Goal: Transaction & Acquisition: Purchase product/service

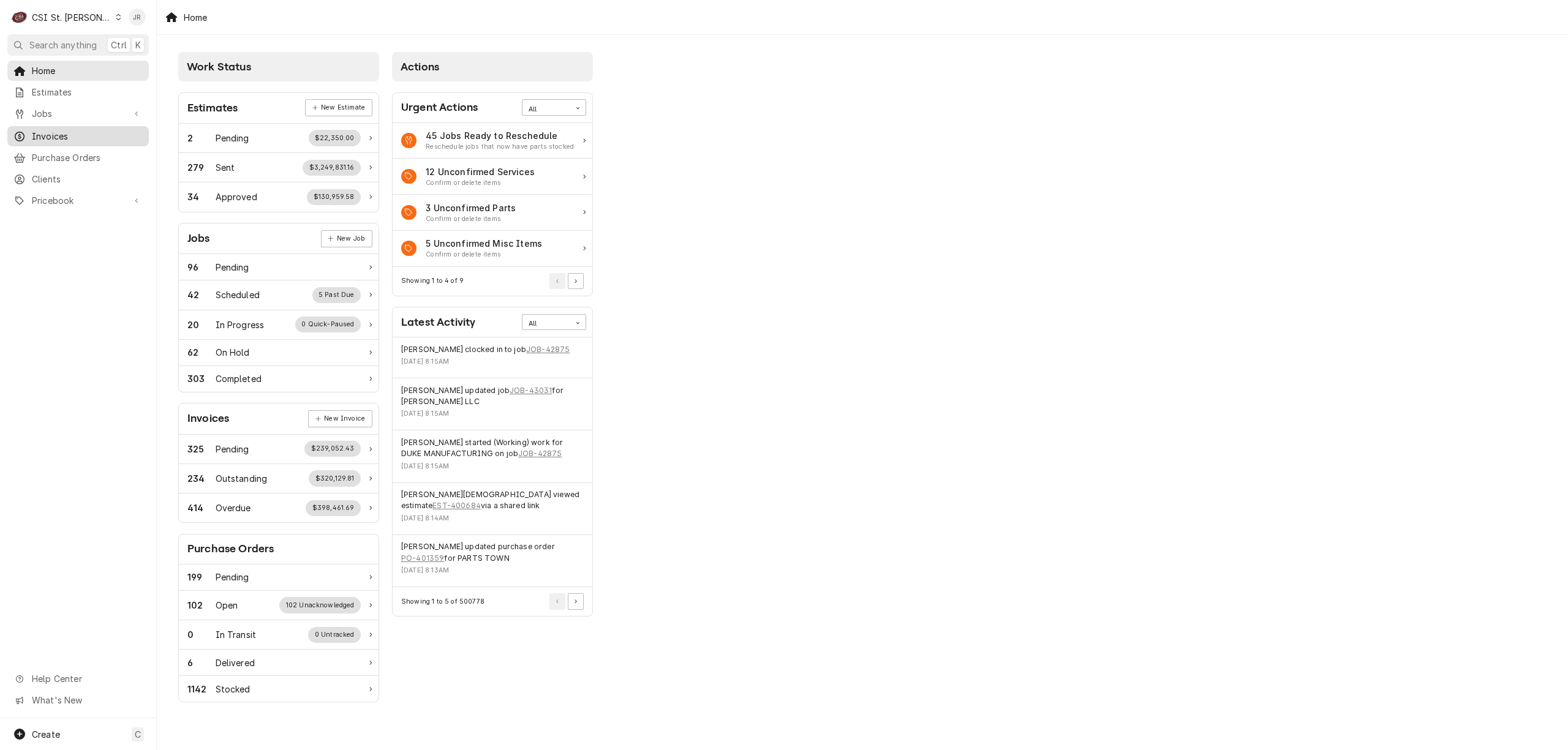
click at [25, 137] on div "Dynamic Content Wrapper" at bounding box center [20, 136] width 12 height 12
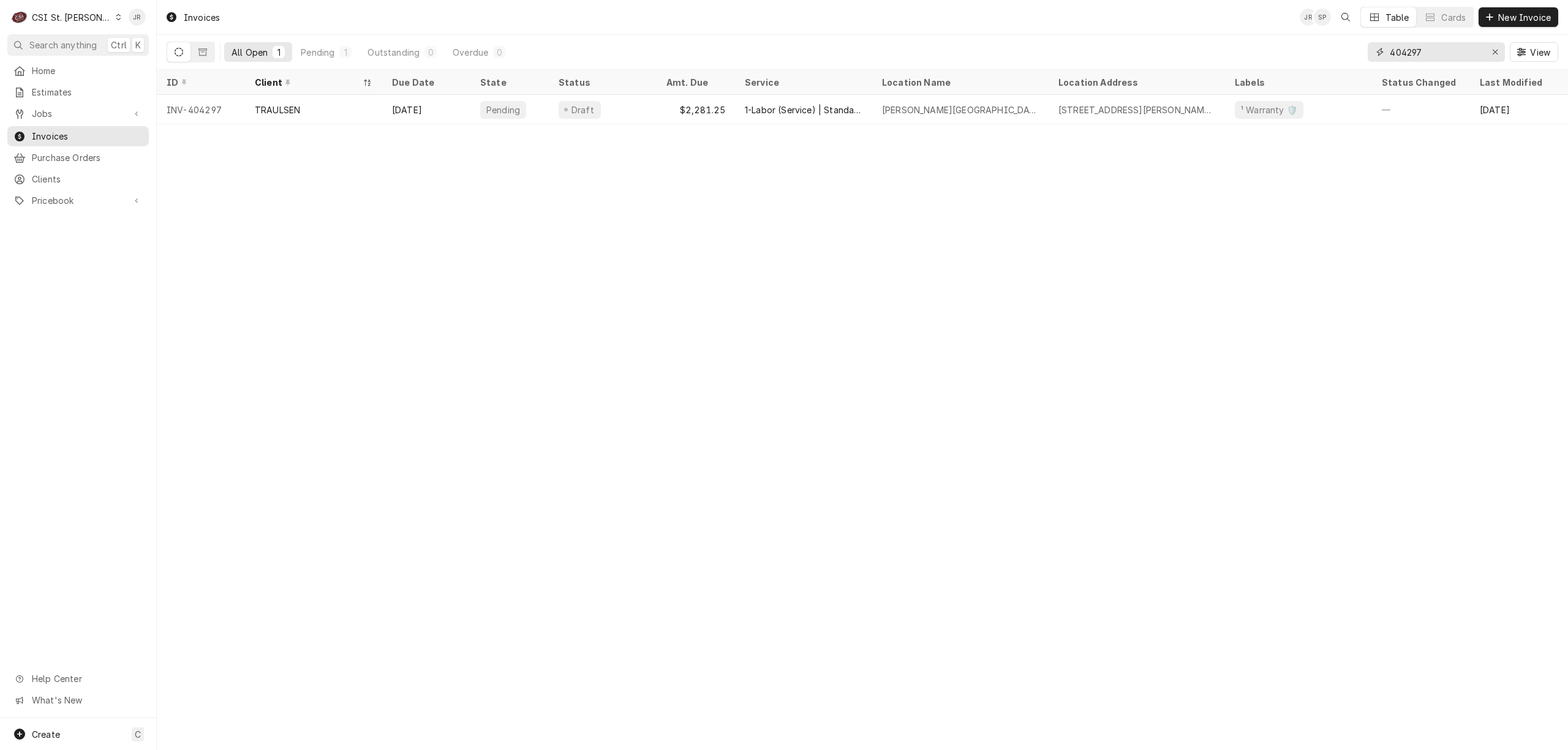
click at [1421, 50] on input "404297" at bounding box center [1436, 52] width 92 height 20
click at [1421, 52] on input "404297" at bounding box center [1436, 52] width 92 height 20
click at [1461, 51] on input "404297" at bounding box center [1436, 52] width 92 height 20
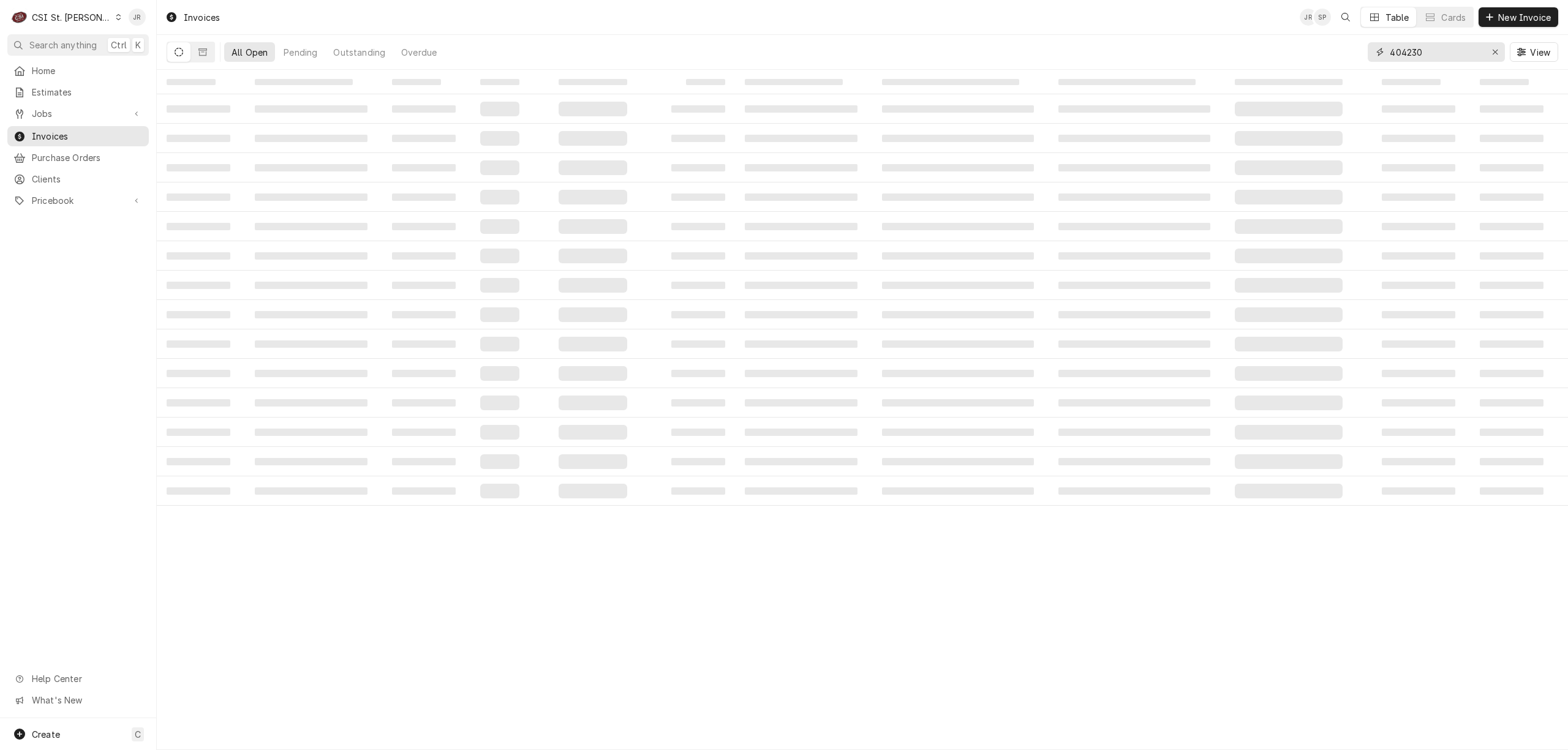
type input "404230"
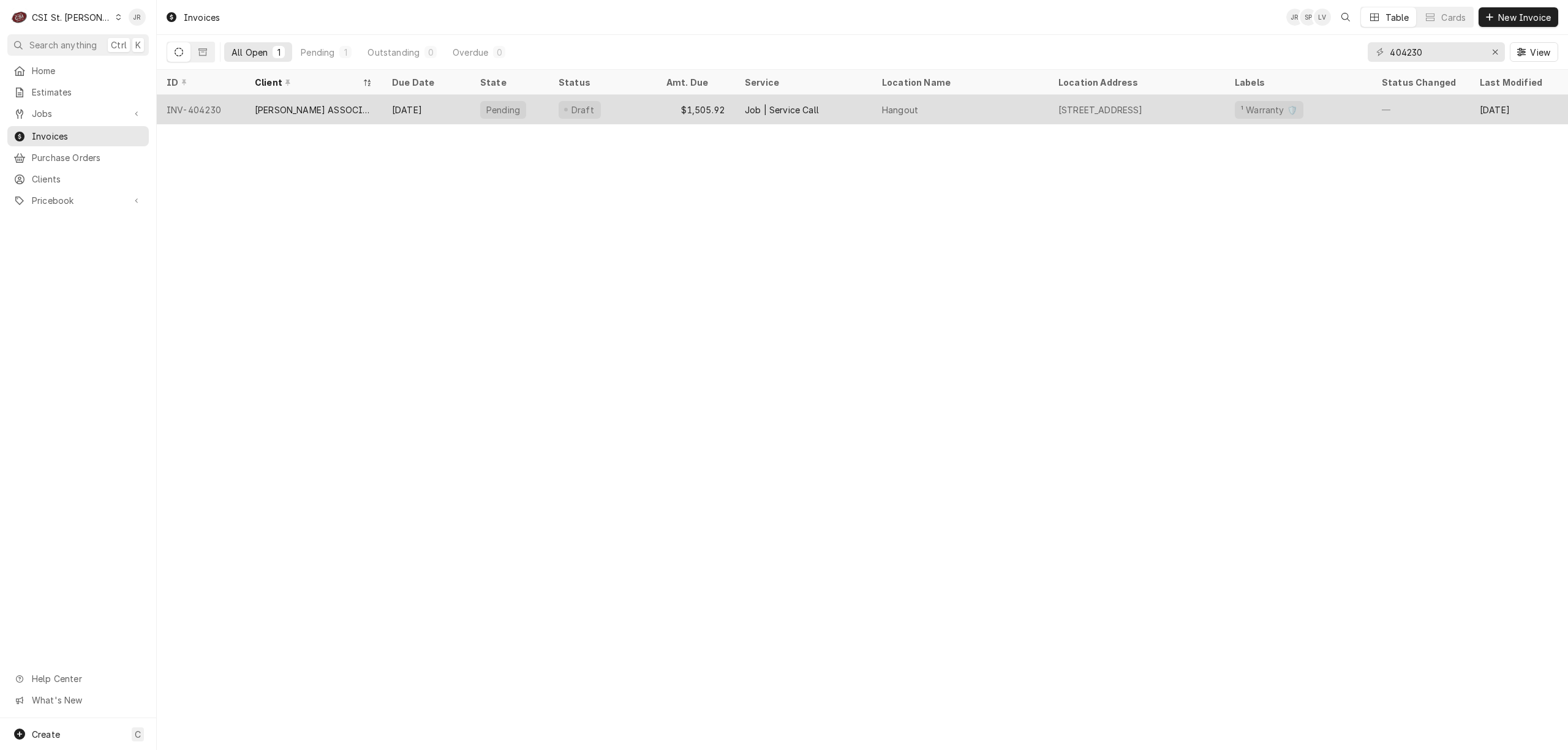
click at [248, 101] on div "[PERSON_NAME] ASSOCIATES DBA RKW" at bounding box center [314, 109] width 137 height 30
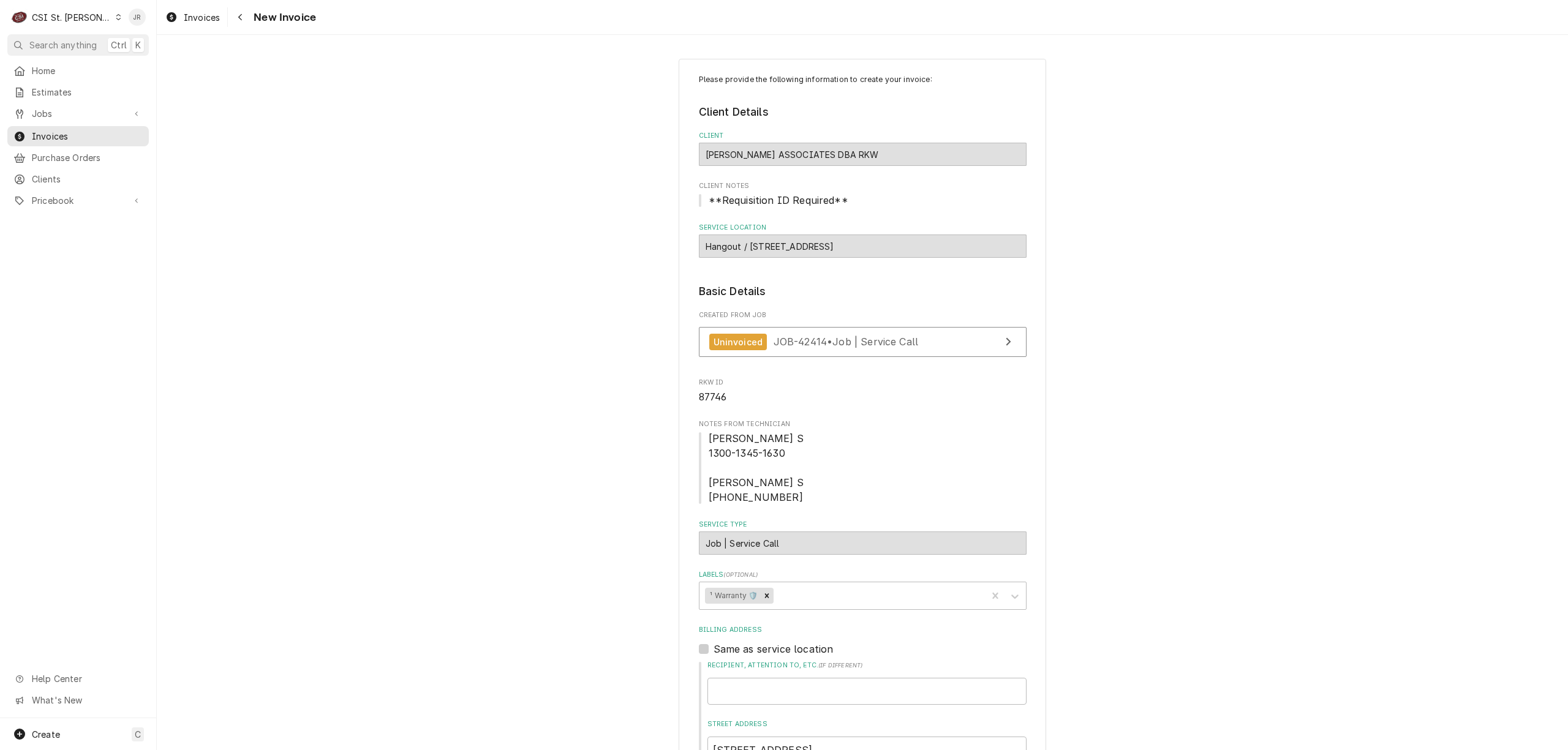
type textarea "x"
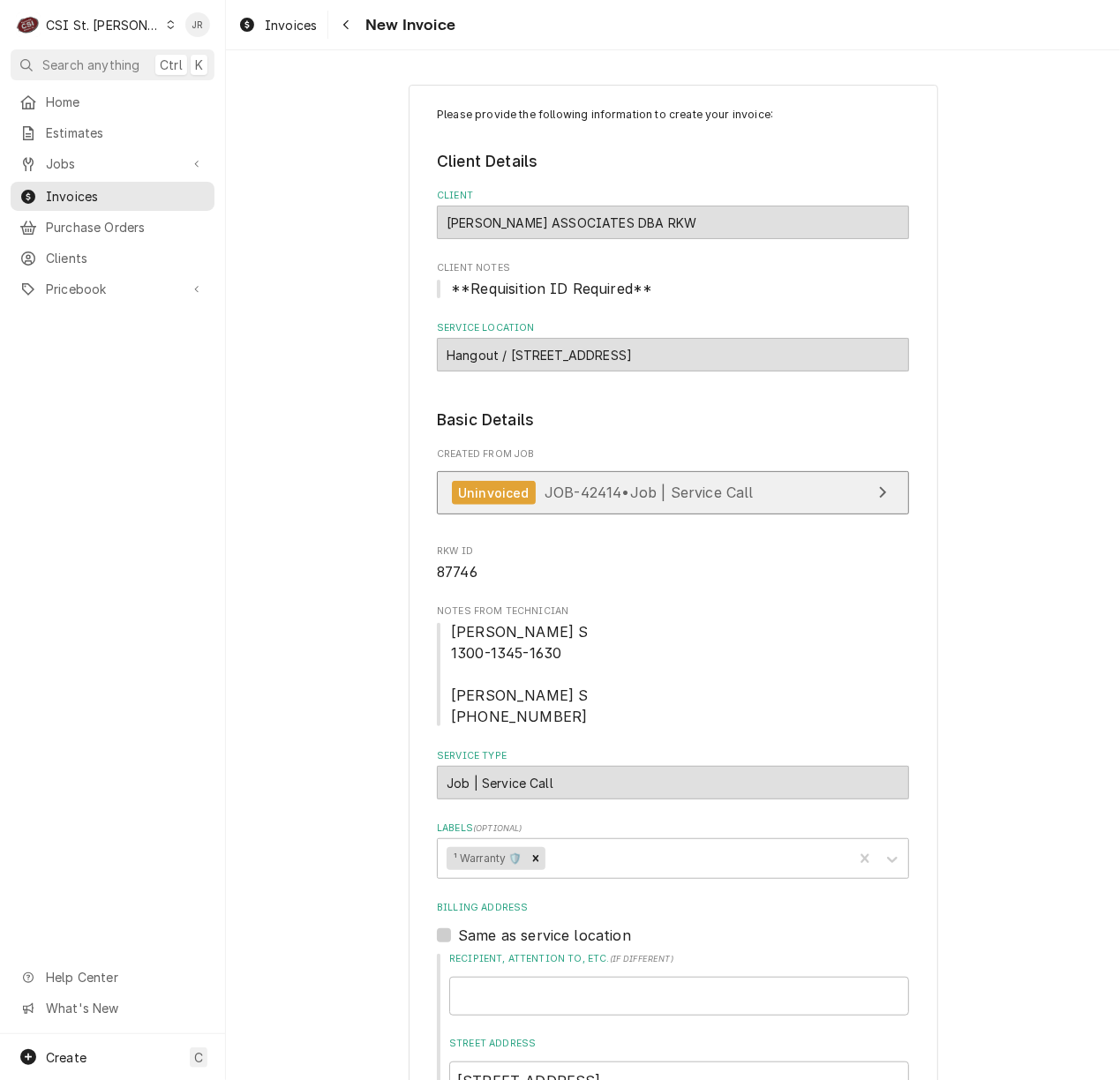
click at [761, 485] on link "Uninvoiced JOB-42414 • Job | Service Call" at bounding box center [673, 493] width 472 height 43
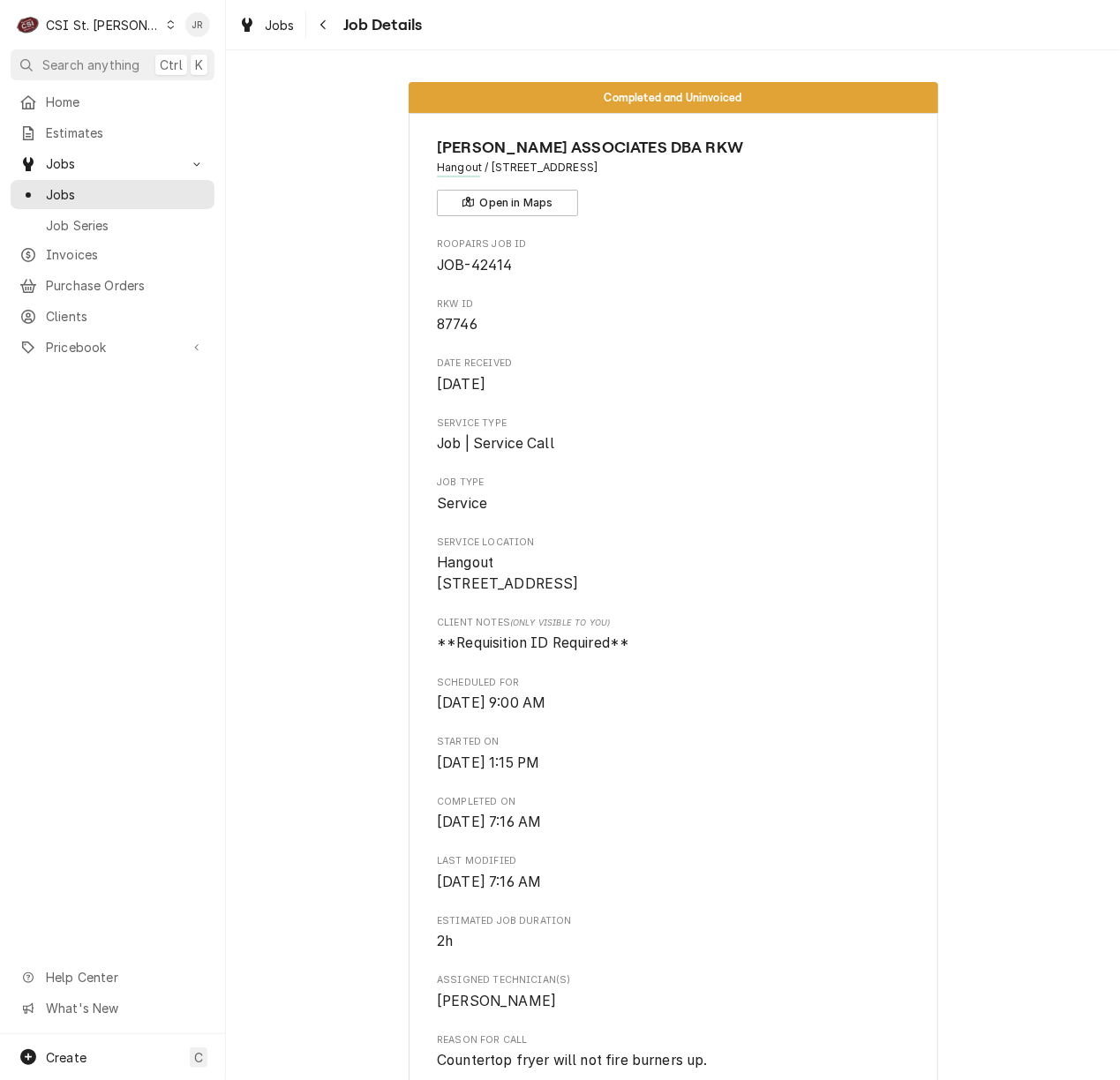
click at [450, 325] on span "87746" at bounding box center [458, 323] width 41 height 17
copy span "87746"
click at [621, 378] on span "Aug 29, 2025" at bounding box center [673, 385] width 472 height 21
drag, startPoint x: 706, startPoint y: 167, endPoint x: 410, endPoint y: 174, distance: 296.1
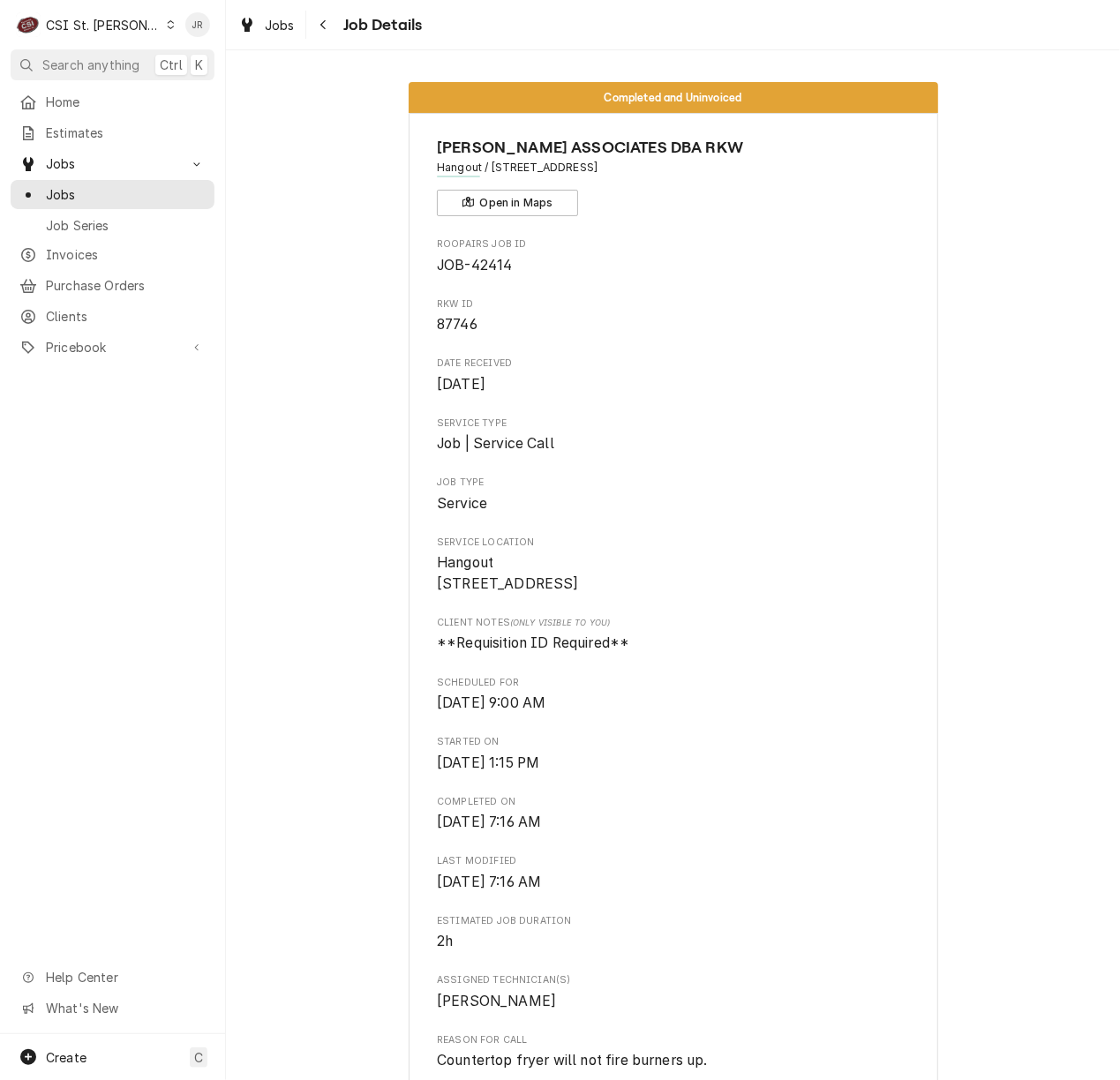
copy span "Hangout / 560 E Springfield Rd, St Clair, MO 63077"
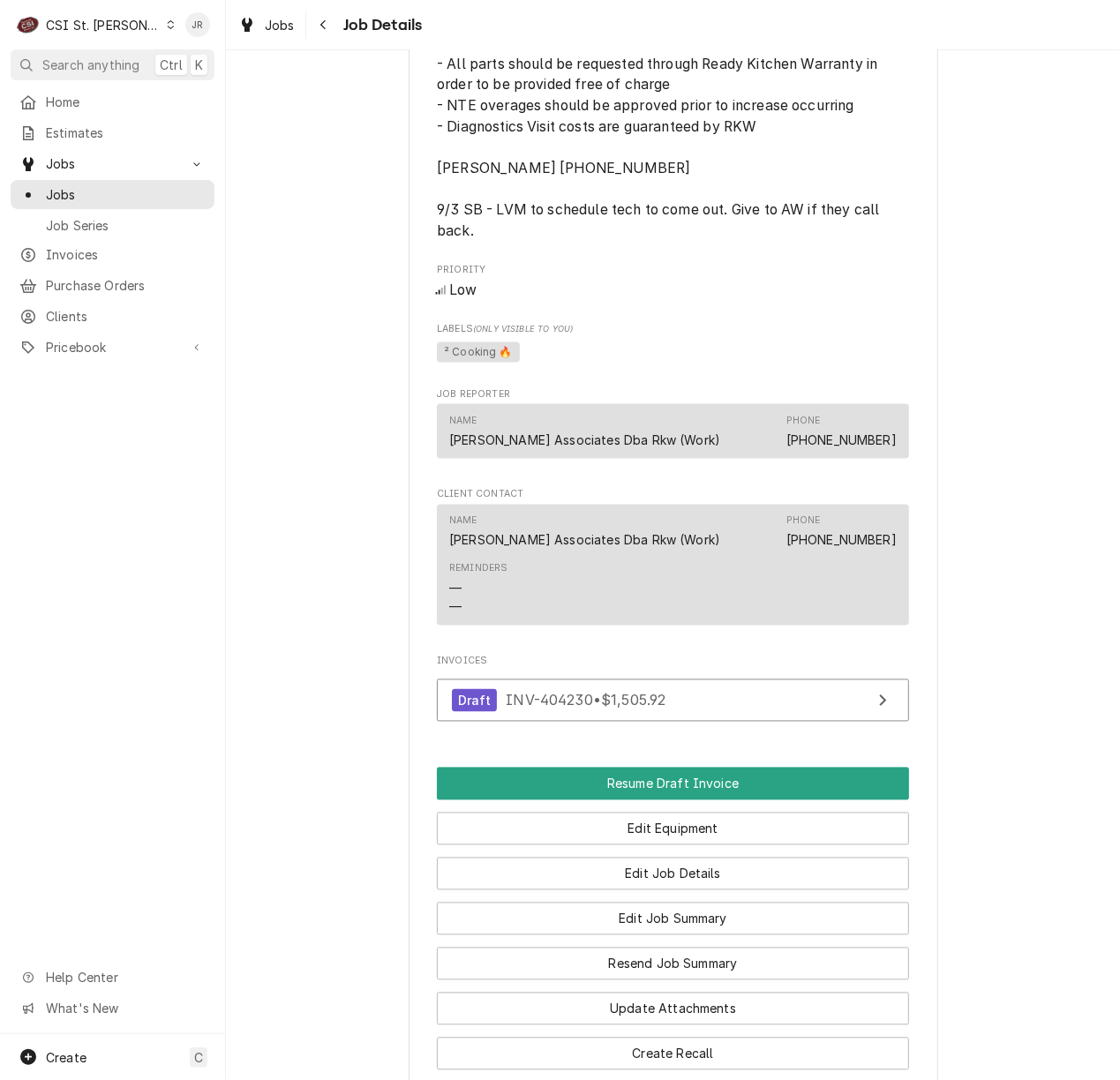
scroll to position [1701, 0]
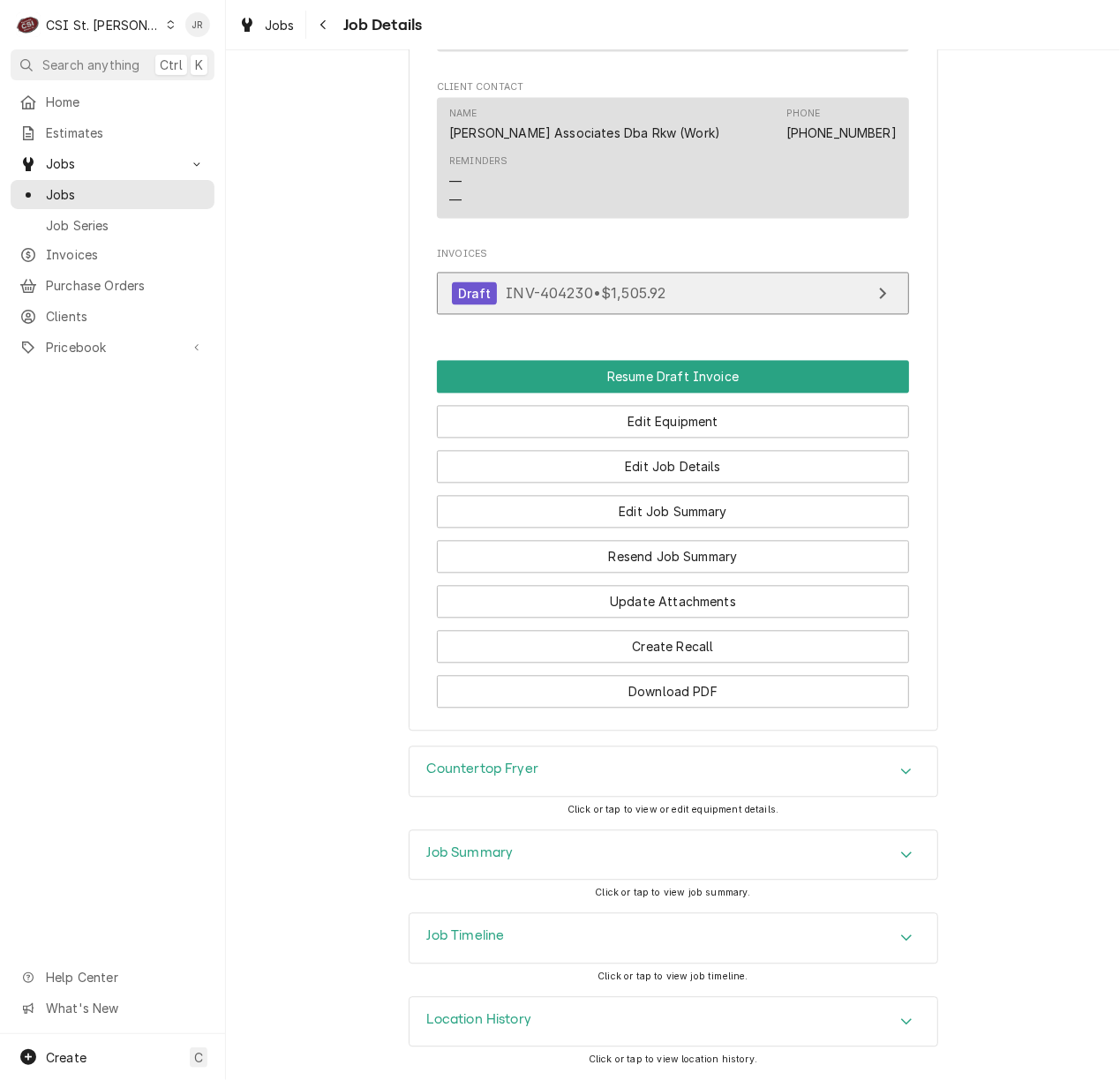
click at [734, 290] on link "Draft INV-404230 • $1,505.92" at bounding box center [673, 294] width 472 height 43
click at [545, 854] on div "Job Summary" at bounding box center [674, 856] width 528 height 50
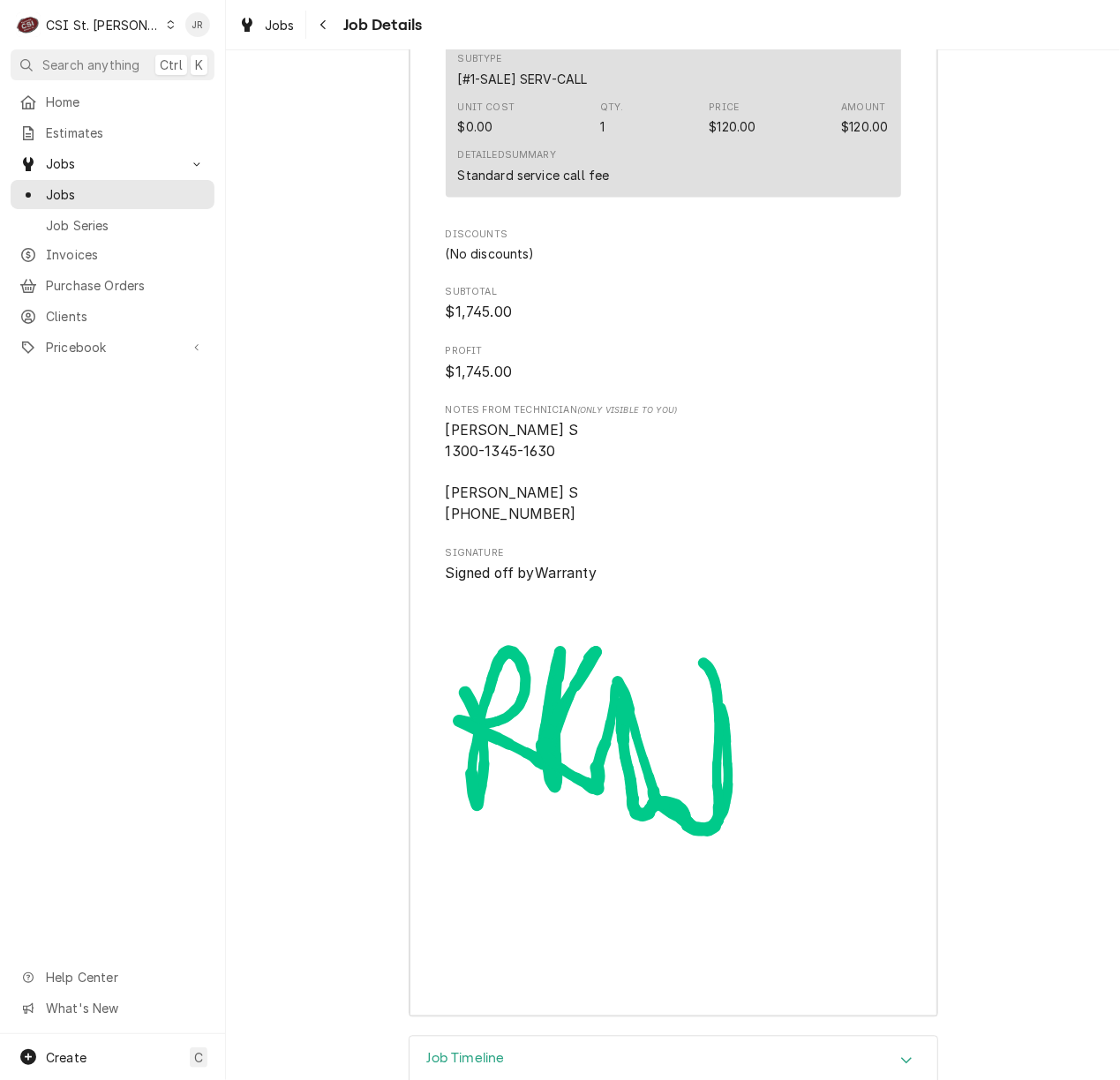
scroll to position [4838, 0]
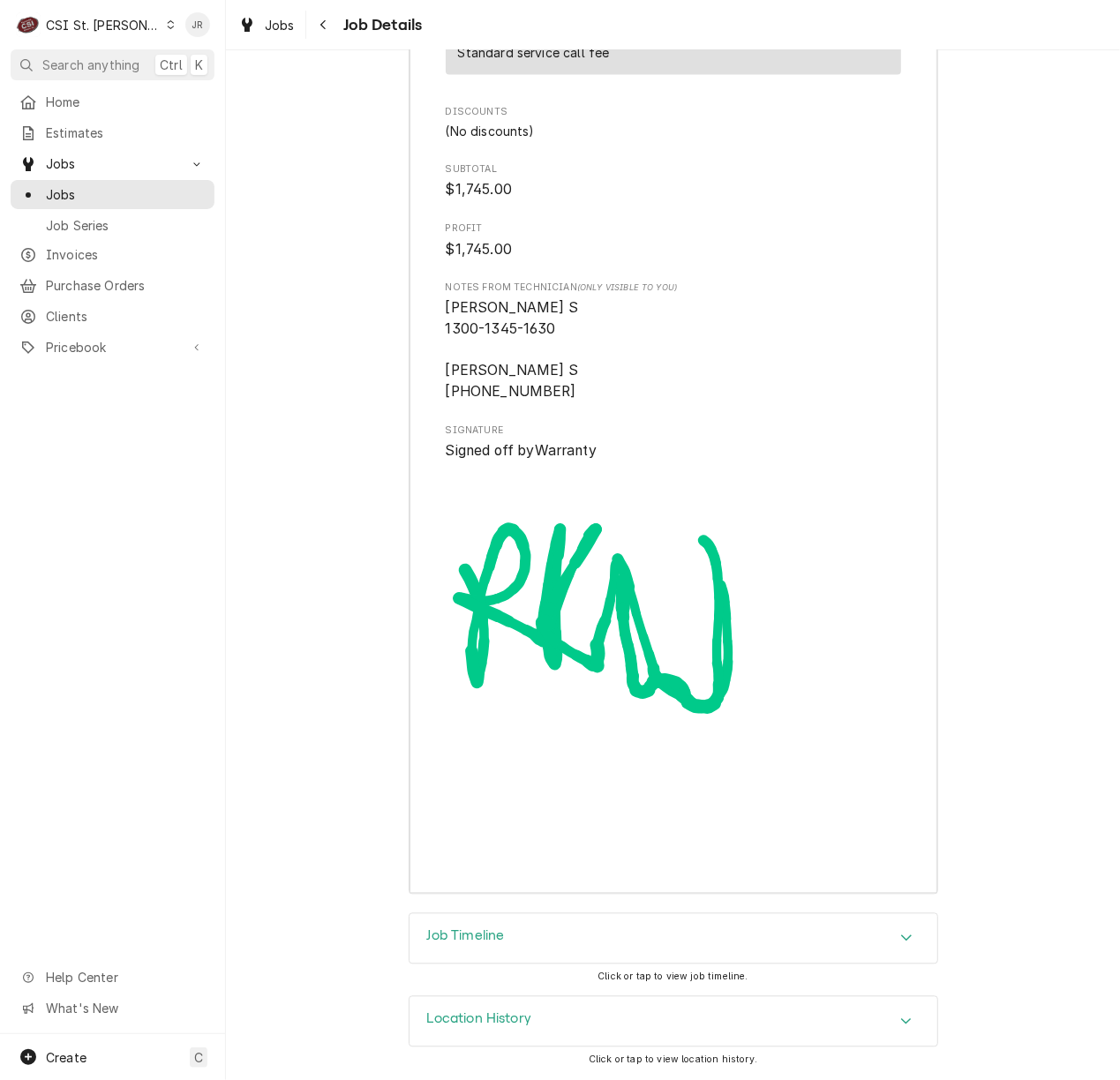
drag, startPoint x: 544, startPoint y: 945, endPoint x: 650, endPoint y: 859, distance: 136.5
click at [544, 944] on div "Job Timeline" at bounding box center [674, 939] width 528 height 50
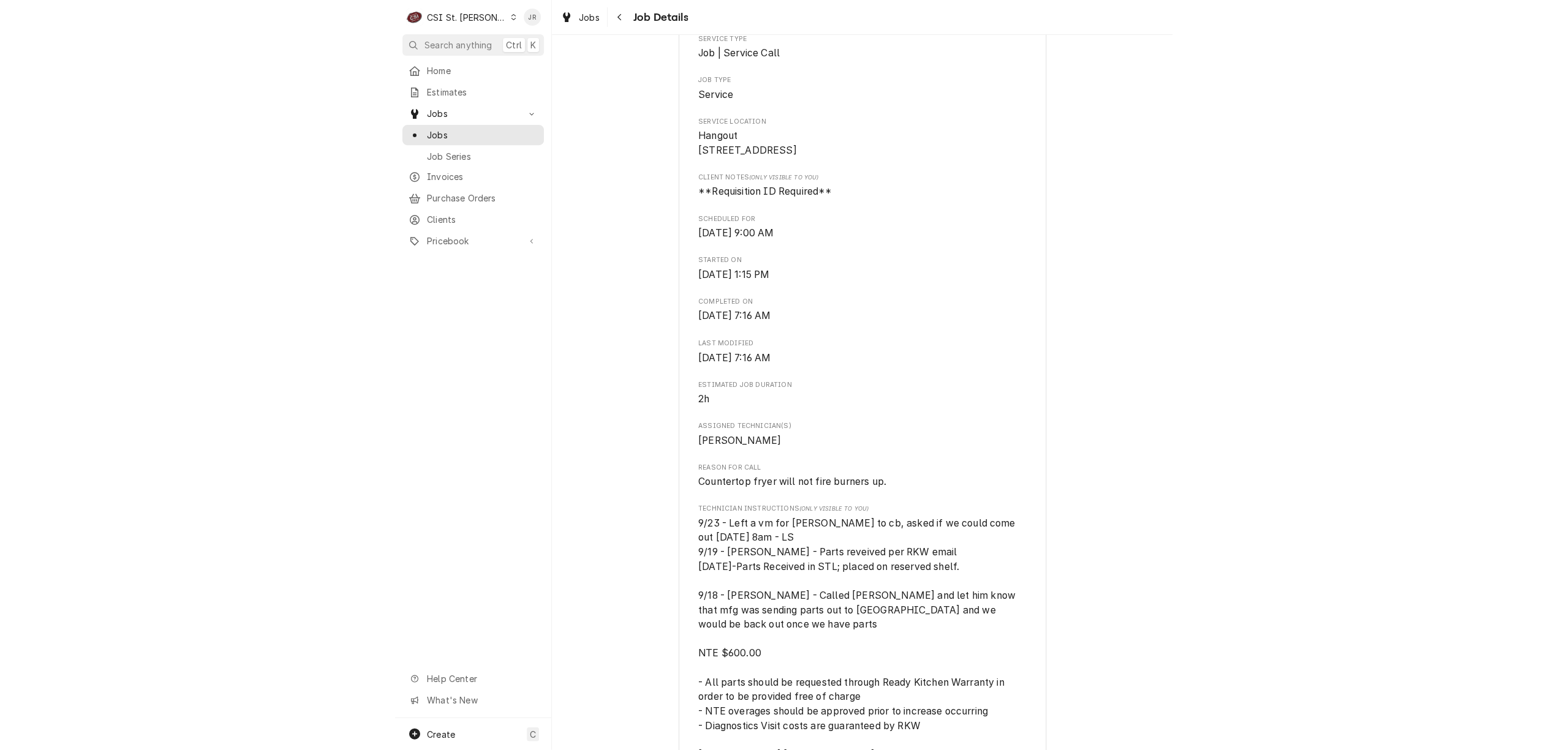
scroll to position [336, 0]
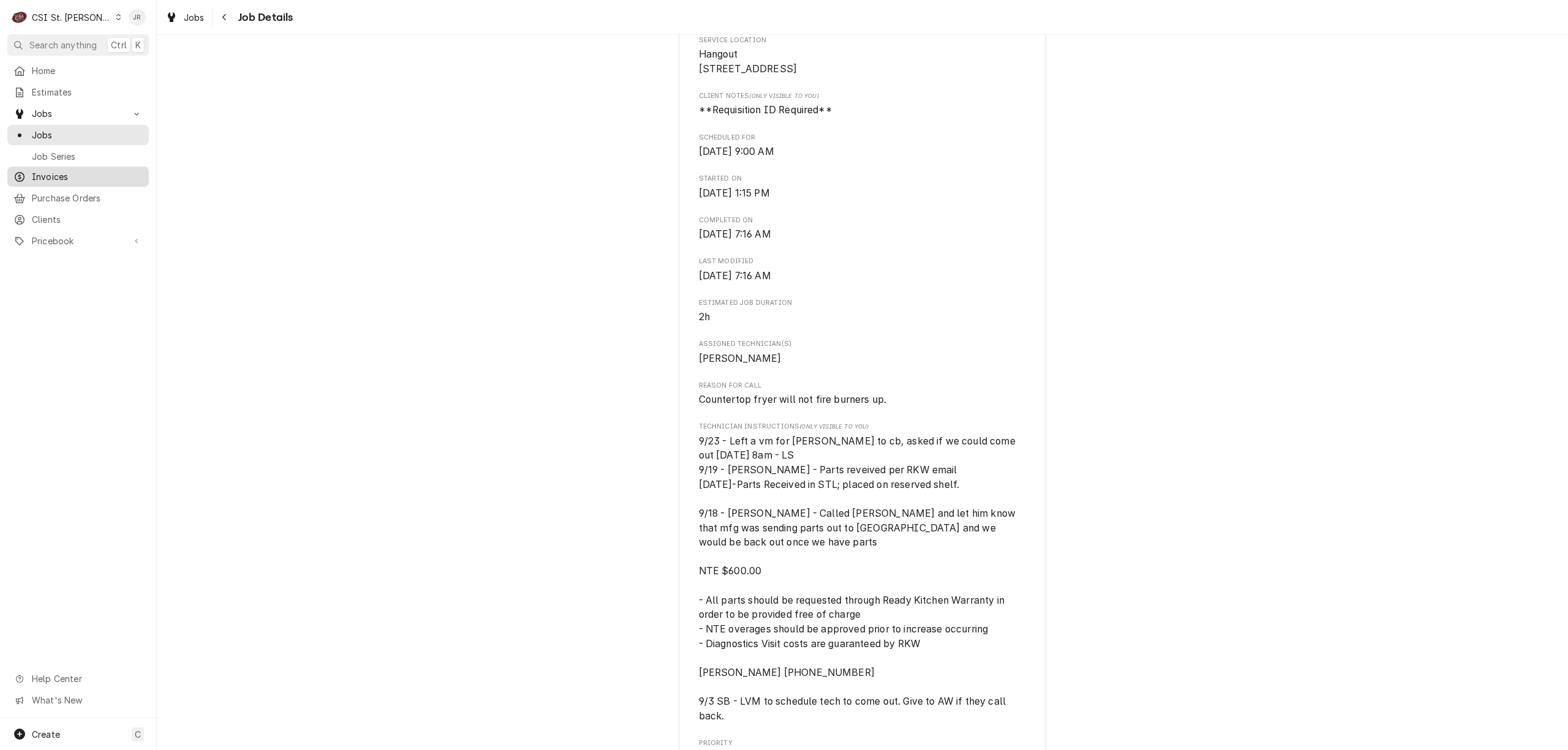
click at [62, 170] on span "Invoices" at bounding box center [87, 176] width 111 height 13
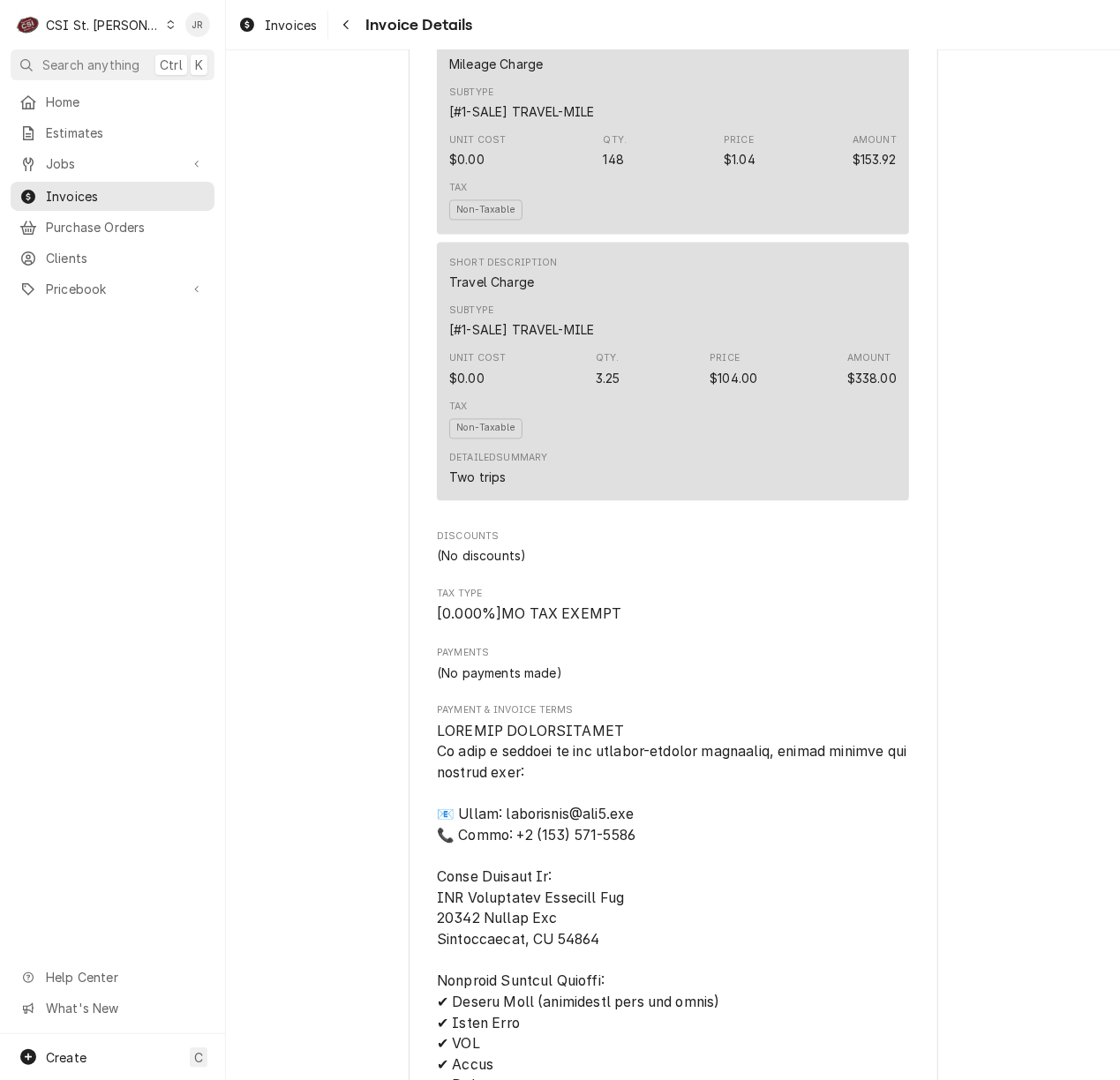
scroll to position [1130, 0]
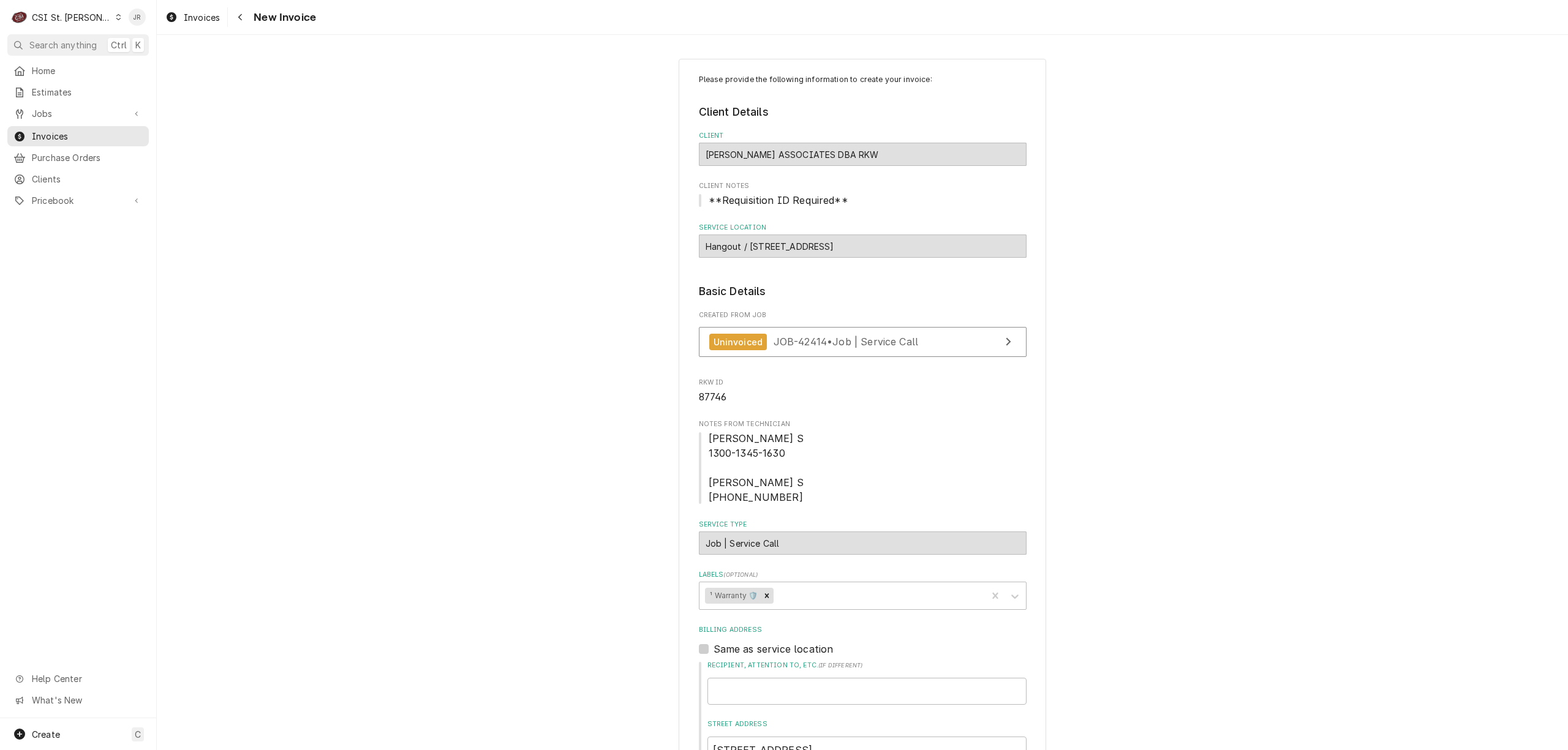
type textarea "x"
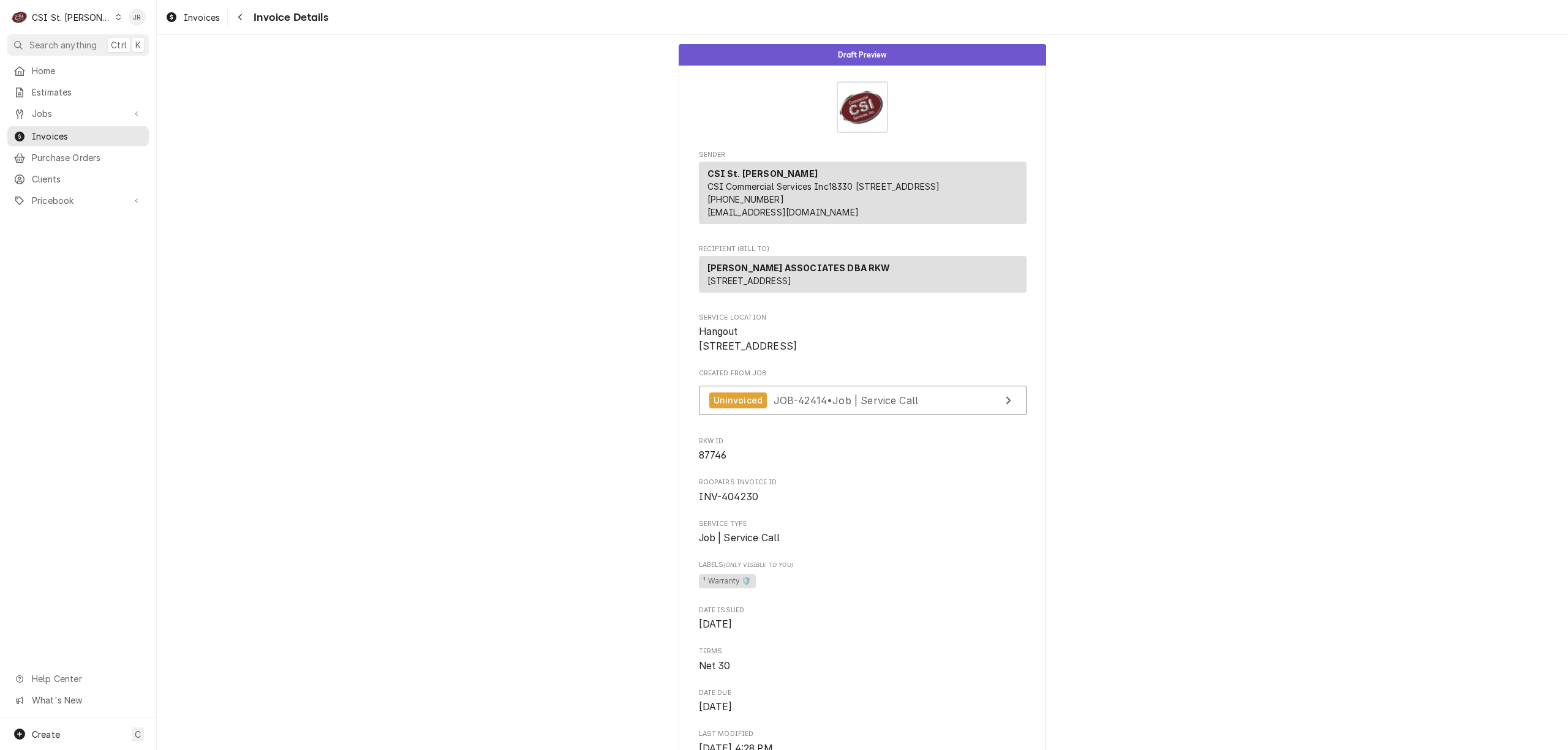
scroll to position [784, 0]
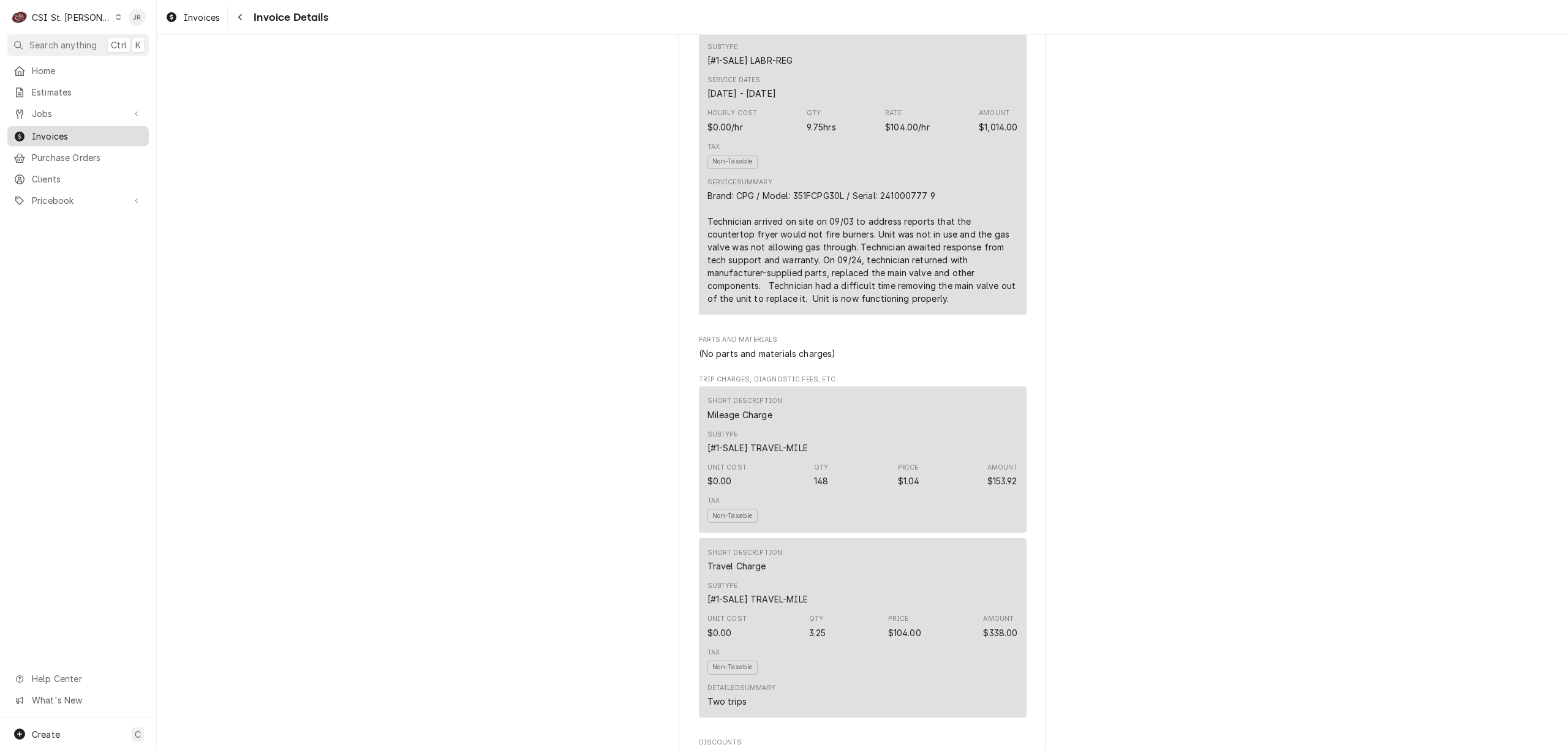
click at [62, 137] on div "Invoices" at bounding box center [78, 136] width 137 height 16
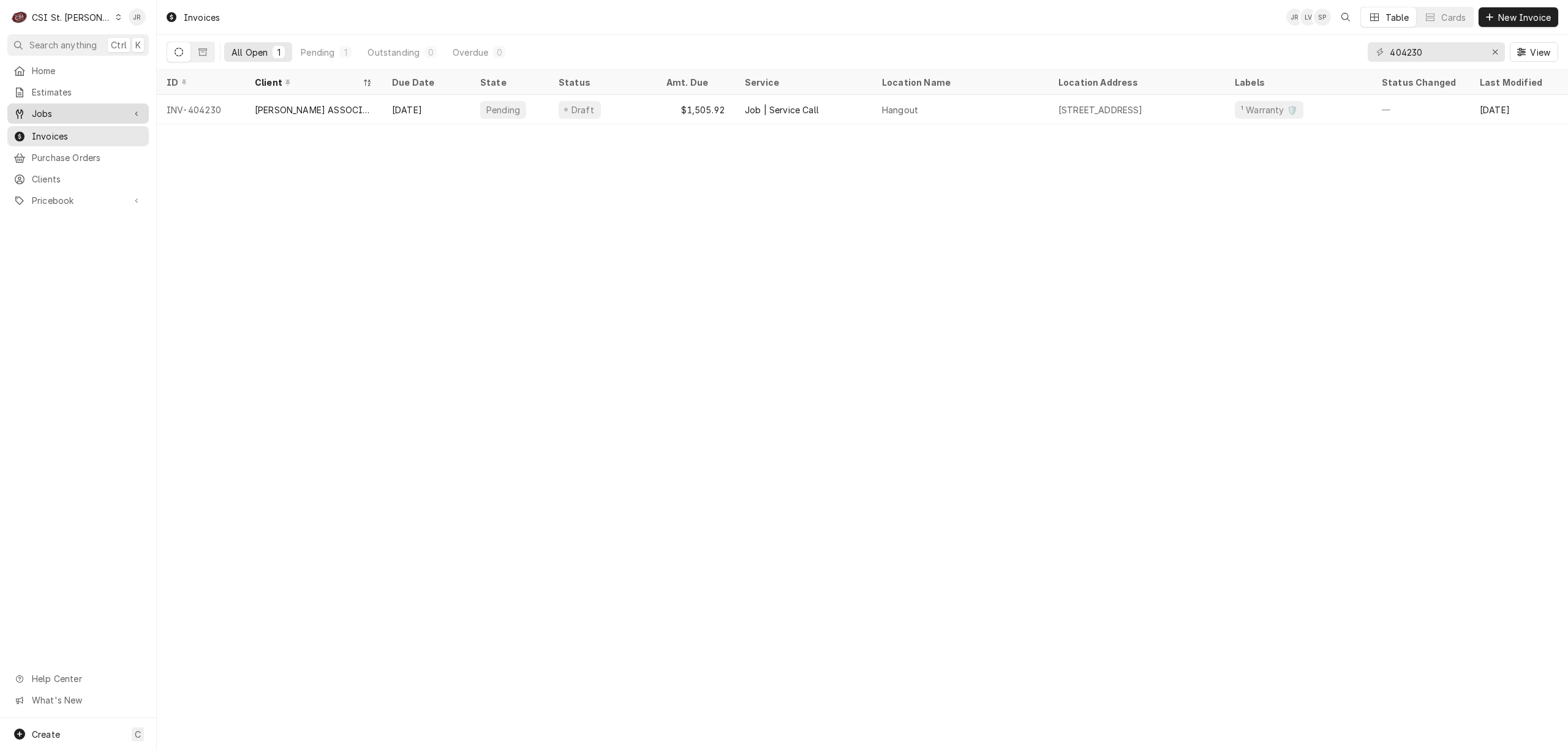
click at [38, 107] on span "Jobs" at bounding box center [78, 114] width 93 height 13
click at [52, 136] on div "Jobs" at bounding box center [78, 135] width 137 height 16
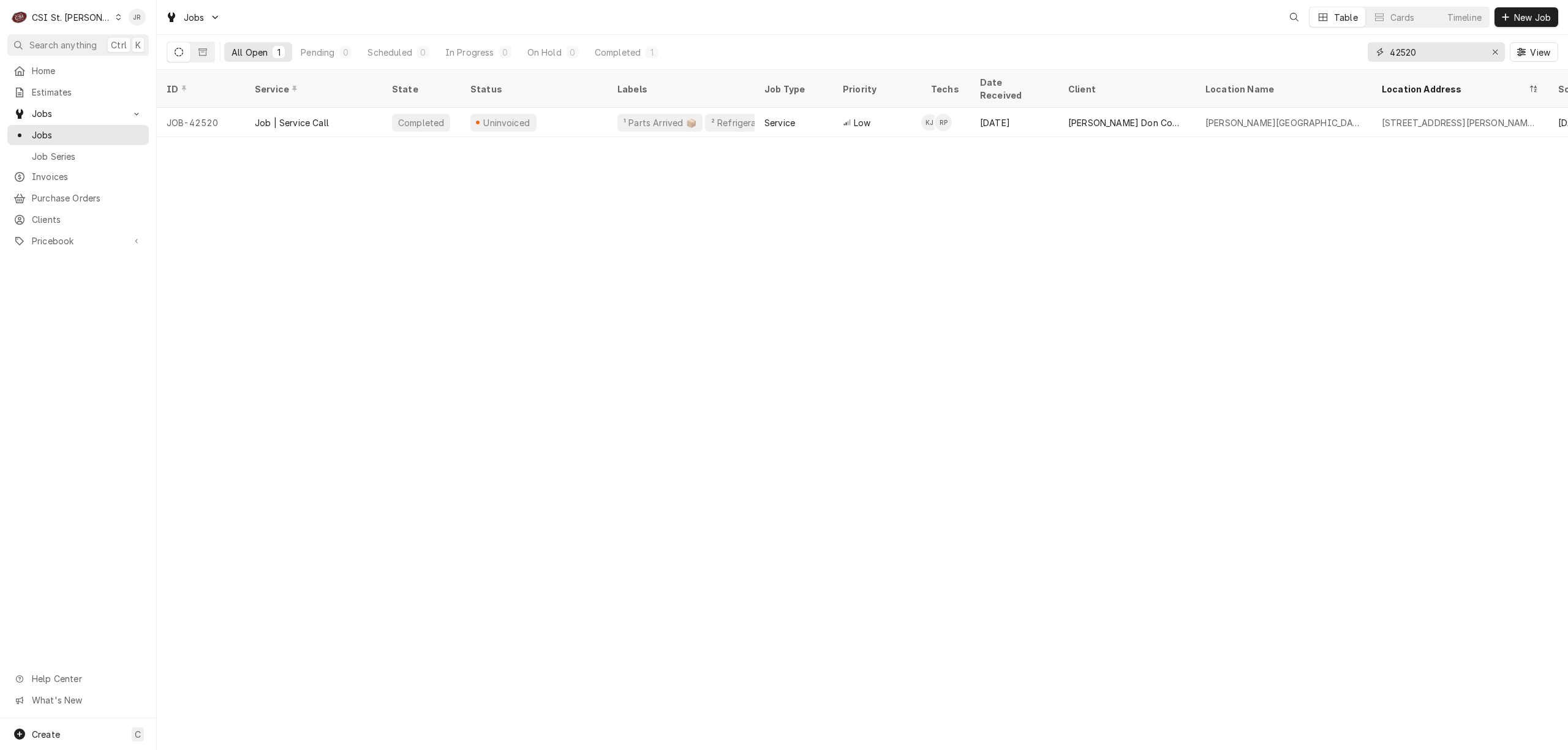
click at [1422, 44] on input "42520" at bounding box center [1436, 52] width 92 height 20
drag, startPoint x: 1423, startPoint y: 44, endPoint x: 1351, endPoint y: 54, distance: 72.7
click at [1351, 54] on div "All Open 1 Pending 0 Scheduled 0 In Progress 0 On Hold 0 Completed 1 42520 View" at bounding box center [862, 52] width 1392 height 34
type input "42173"
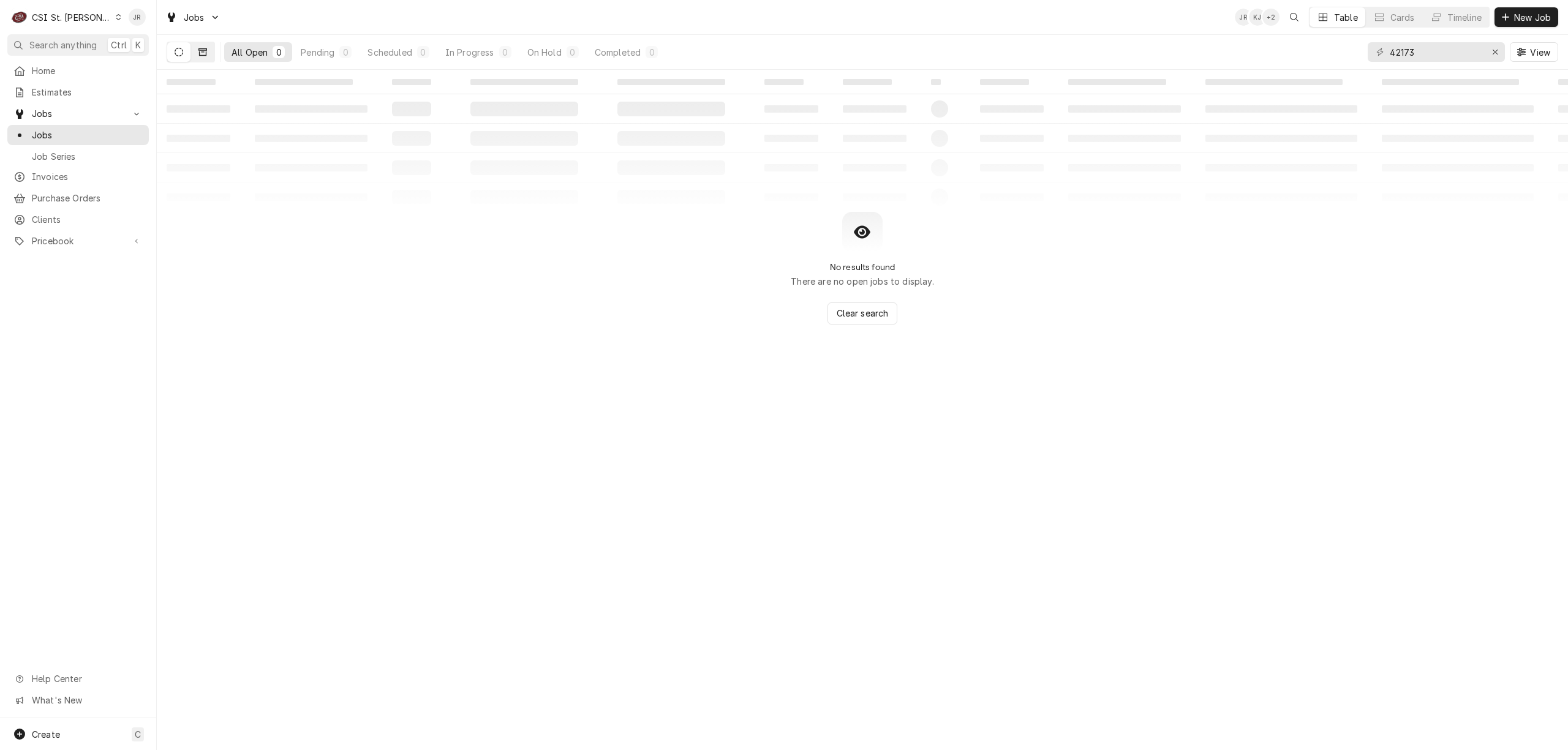
click at [210, 51] on button "Dynamic Content Wrapper" at bounding box center [203, 52] width 23 height 20
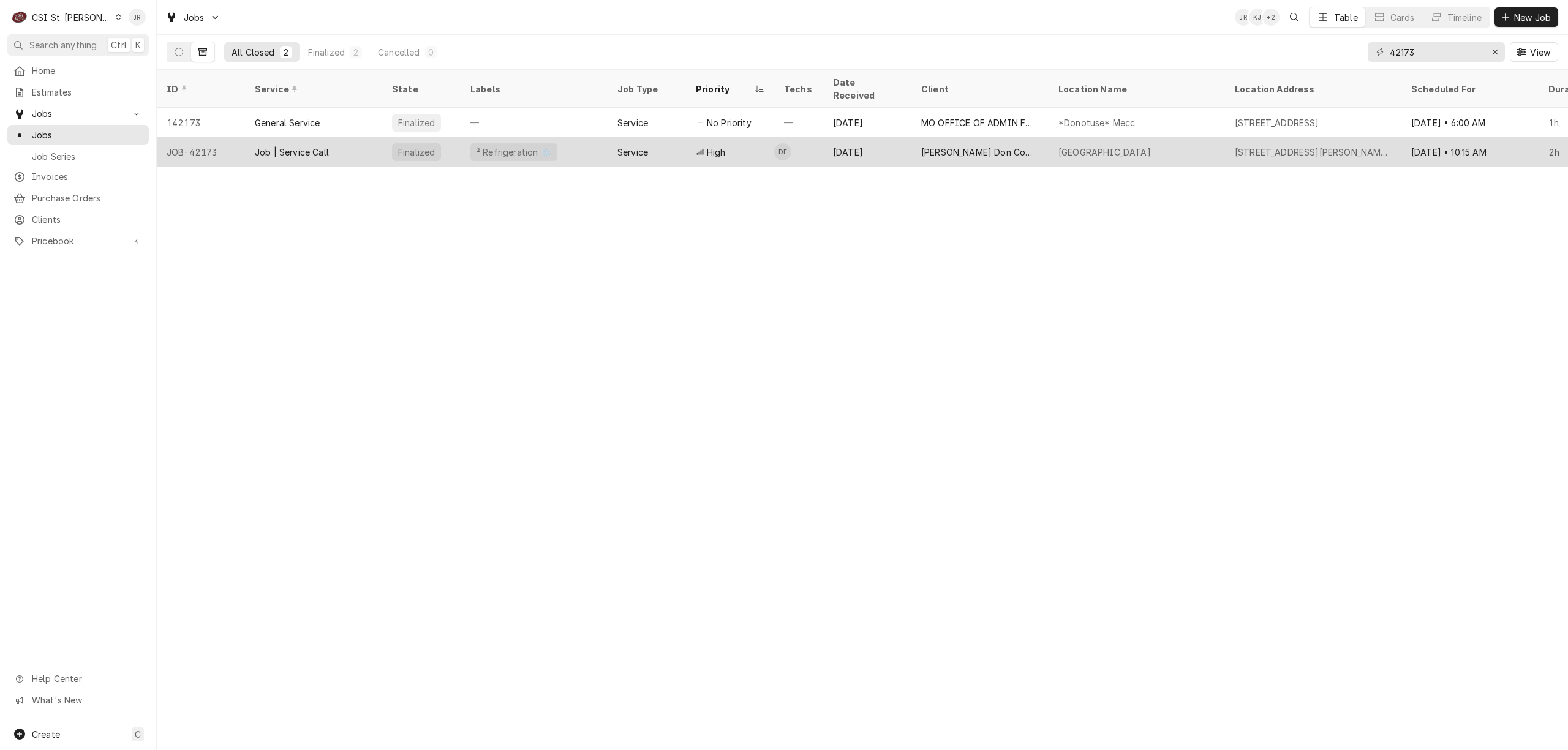
click at [905, 137] on div "Aug 20" at bounding box center [867, 152] width 89 height 30
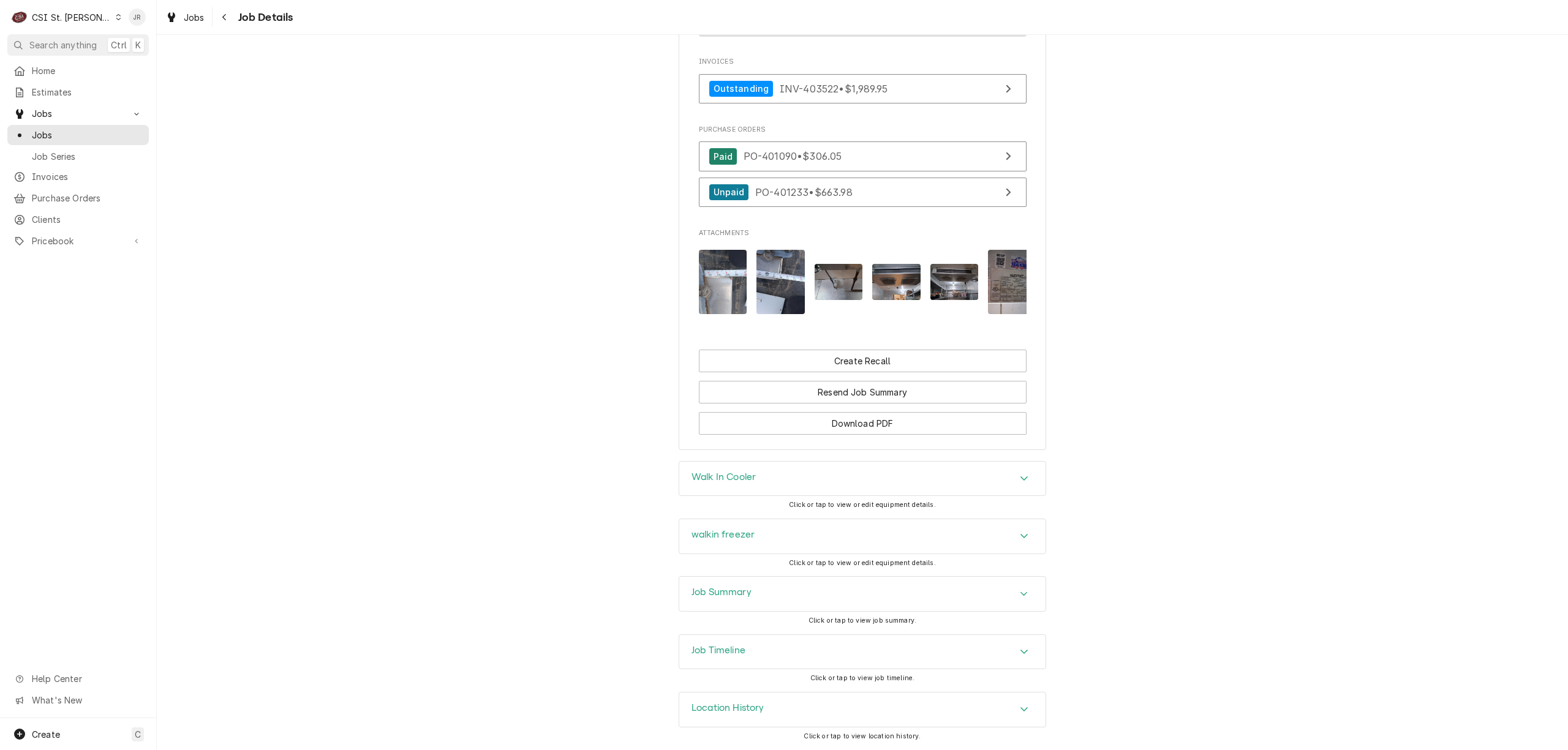
scroll to position [1066, 0]
click at [770, 584] on div "Job Summary" at bounding box center [862, 594] width 366 height 34
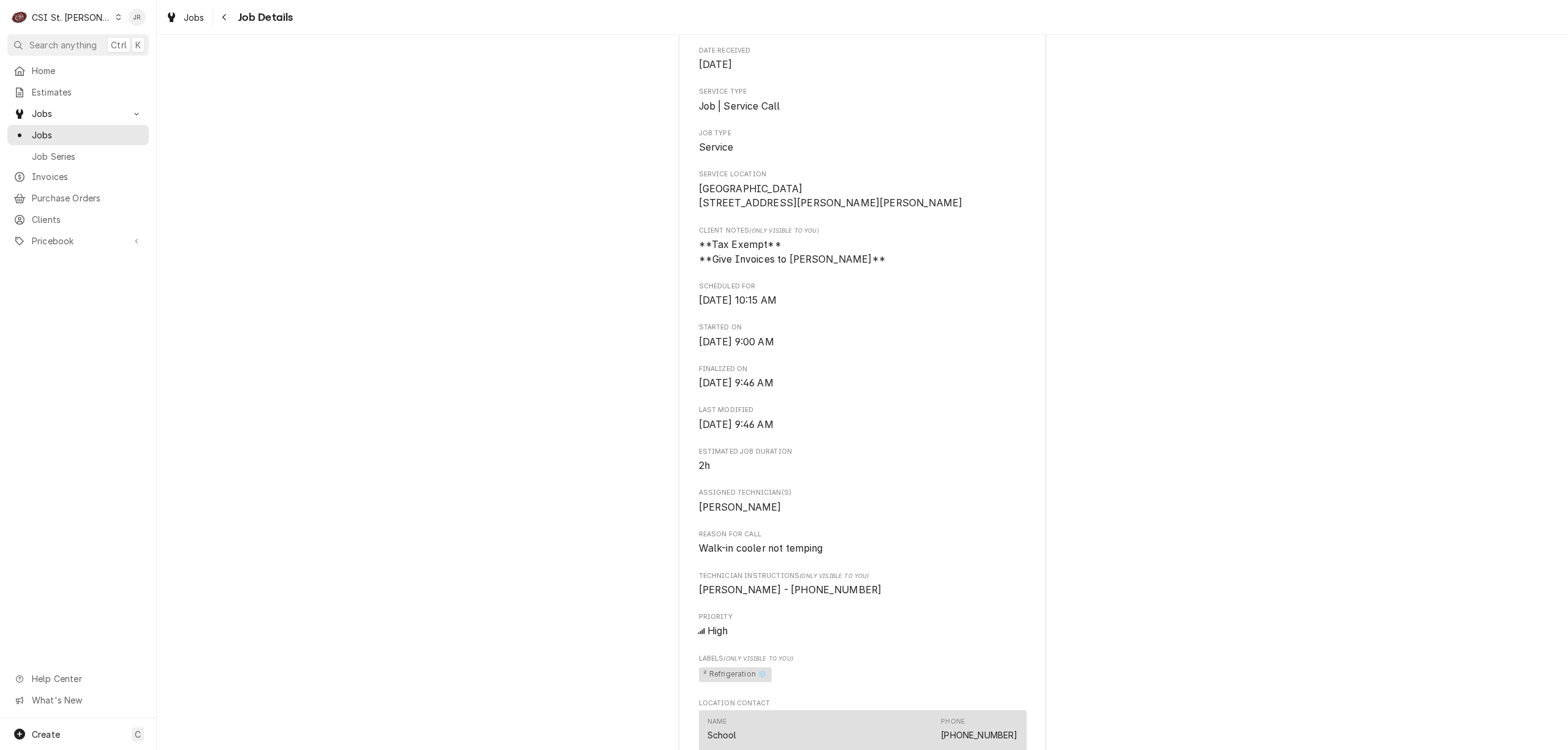
scroll to position [0, 0]
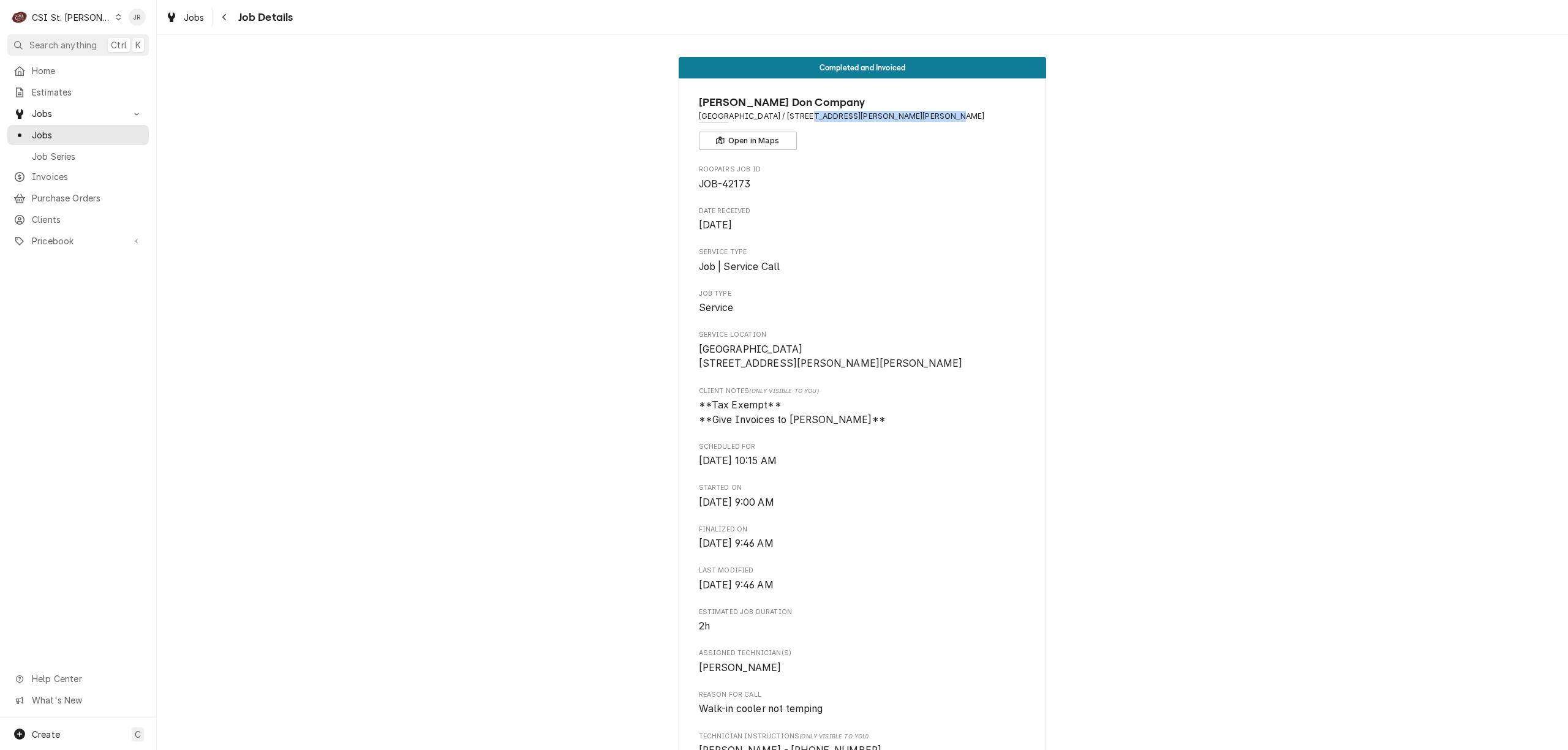
drag, startPoint x: 795, startPoint y: 116, endPoint x: 920, endPoint y: 116, distance: 125.0
click at [929, 125] on div "Edward Don Company Independence Elementary / 4800 Meadows Pkwy, Weldon Spring, …" at bounding box center [862, 122] width 328 height 55
drag, startPoint x: 920, startPoint y: 116, endPoint x: 900, endPoint y: 114, distance: 20.1
click at [900, 114] on span "Independence Elementary / 4800 Meadows Pkwy, Weldon Spring, MO 63304" at bounding box center [862, 116] width 328 height 11
drag, startPoint x: 933, startPoint y: 118, endPoint x: 796, endPoint y: 113, distance: 137.1
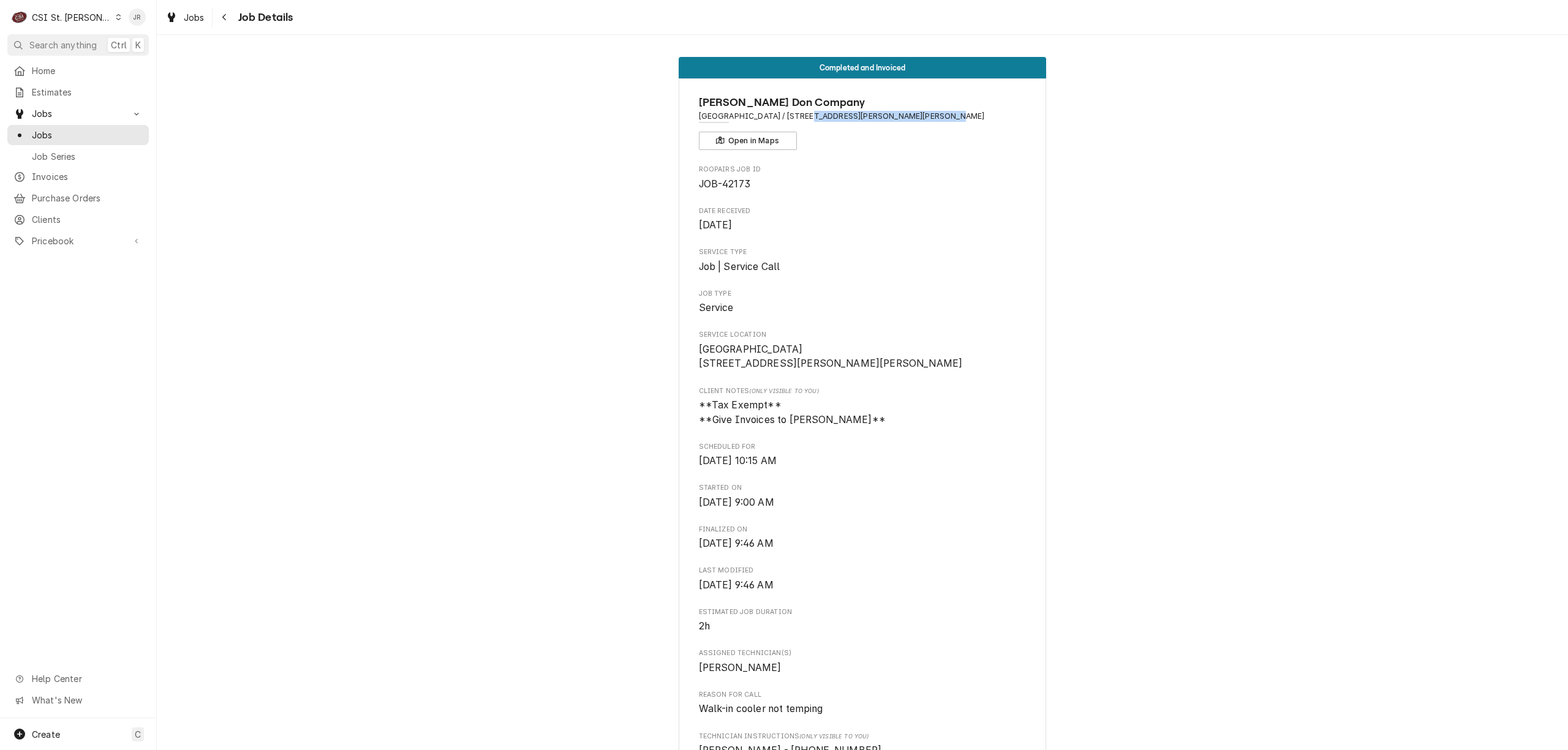
click at [796, 113] on span "[GEOGRAPHIC_DATA] / [STREET_ADDRESS][PERSON_NAME][PERSON_NAME]" at bounding box center [862, 116] width 328 height 11
copy span "4800 Meadows Pkwy, Weldon Spring"
drag, startPoint x: 865, startPoint y: 99, endPoint x: 812, endPoint y: 114, distance: 55.1
click at [812, 114] on span "Independence Elementary / 4800 Meadows Pkwy, Weldon Spring, MO 63304" at bounding box center [862, 116] width 328 height 11
drag, startPoint x: 797, startPoint y: 116, endPoint x: 873, endPoint y: 119, distance: 76.1
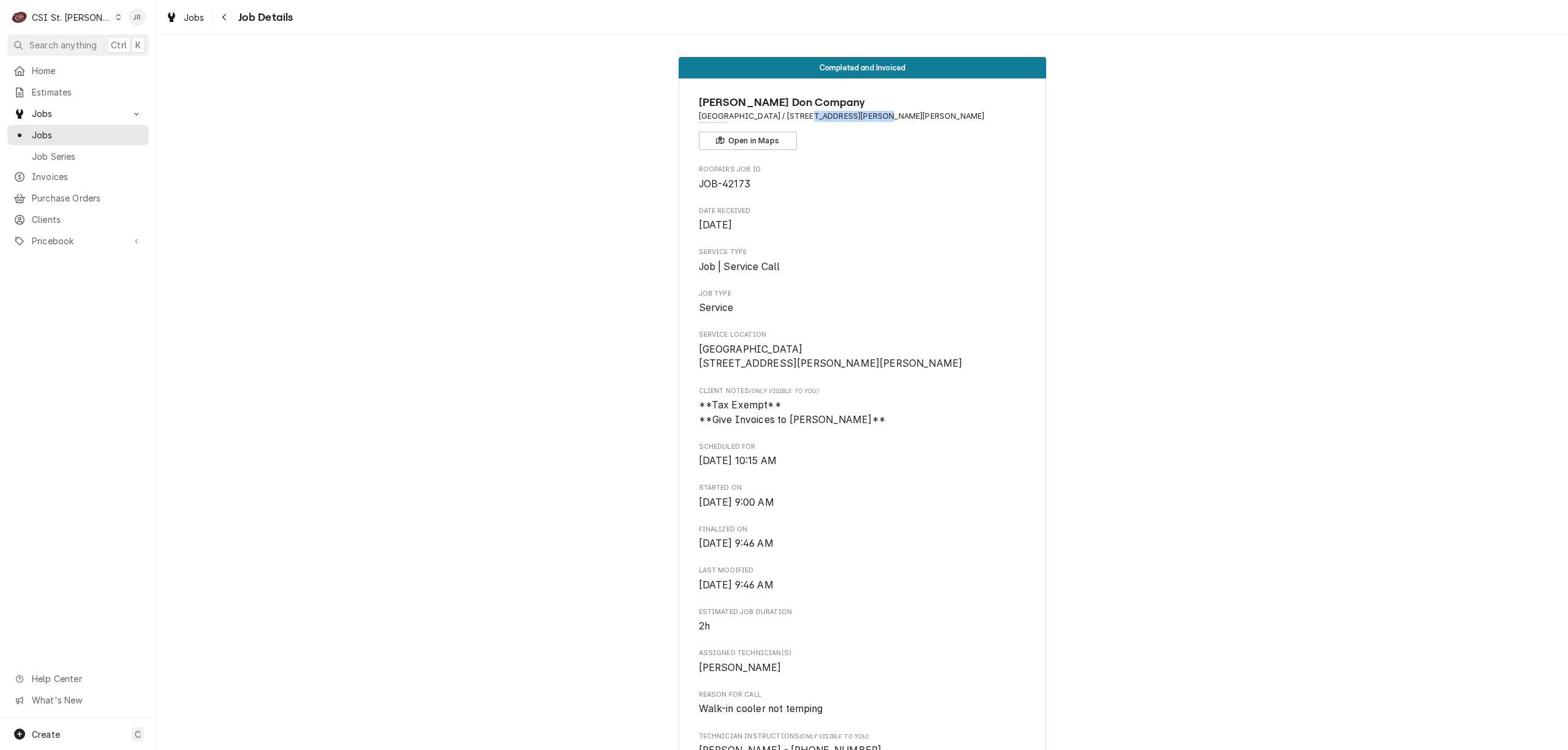
click at [873, 119] on span "Independence Elementary / 4800 Meadows Pkwy, Weldon Spring, MO 63304" at bounding box center [862, 116] width 328 height 11
copy span "4800 Meadows Pkwy"
click at [44, 170] on span "Invoices" at bounding box center [87, 176] width 111 height 13
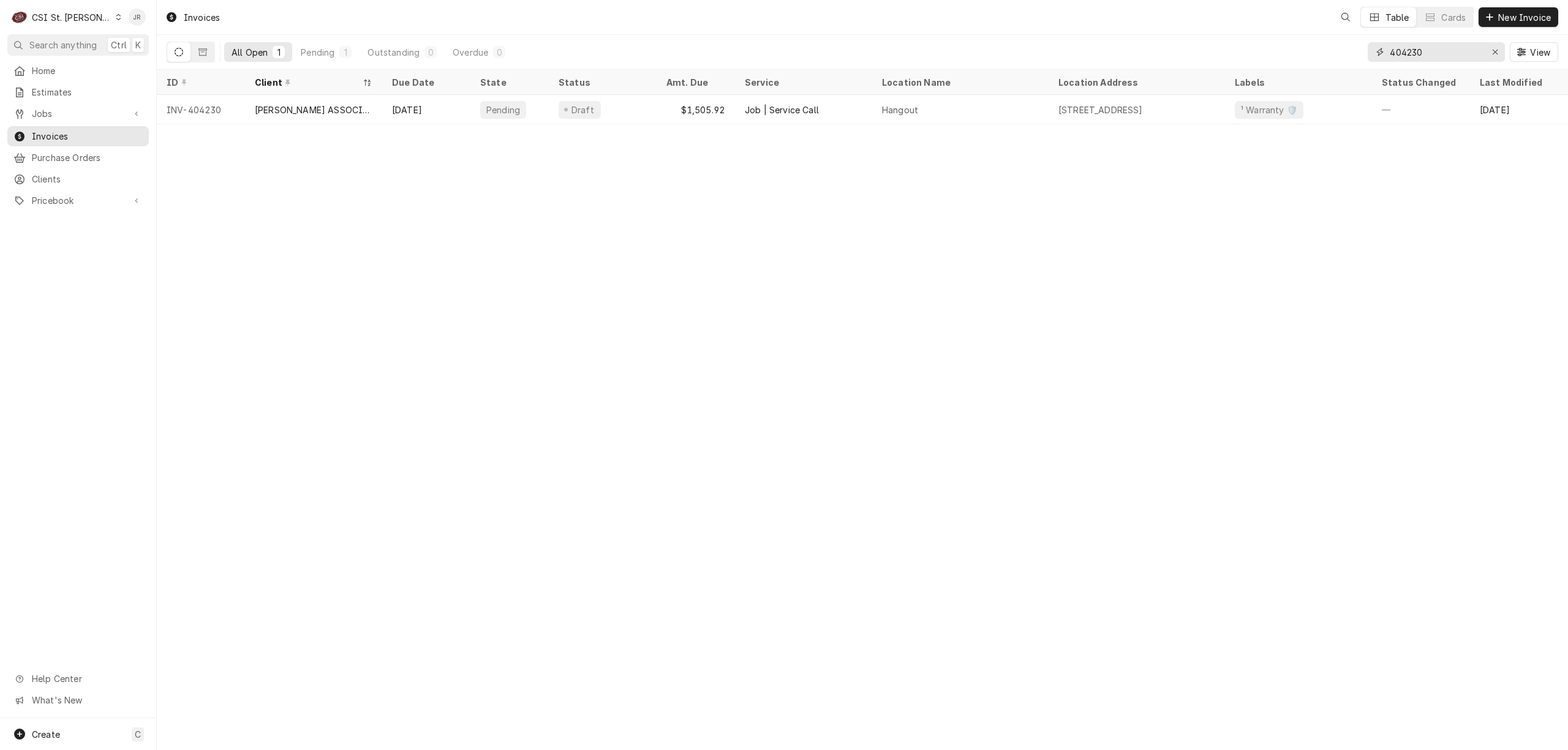
drag, startPoint x: 1424, startPoint y: 55, endPoint x: 1295, endPoint y: 37, distance: 130.2
click at [1279, 38] on div "All Open 1 Pending 1 Outstanding 0 Overdue 0 404230 View" at bounding box center [862, 52] width 1392 height 34
paste input "[STREET_ADDRESS][PERSON_NAME]"
type input "[STREET_ADDRESS][PERSON_NAME]"
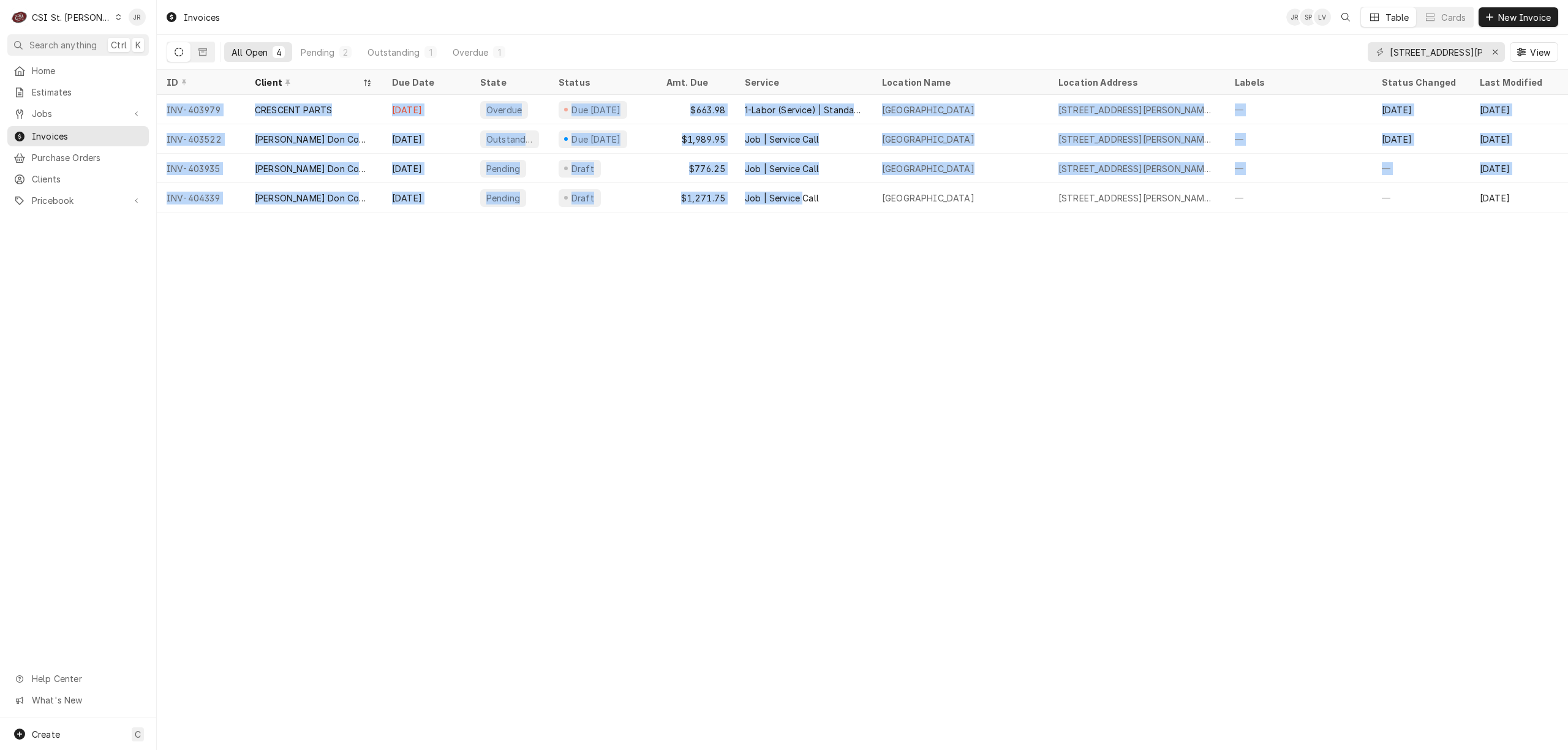
drag, startPoint x: 801, startPoint y: 193, endPoint x: 853, endPoint y: 464, distance: 275.9
click at [853, 464] on div "Invoices JR SP LV Table Cards New Invoice All Open 4 Pending 2 Outstanding 1 Ov…" at bounding box center [862, 375] width 1411 height 750
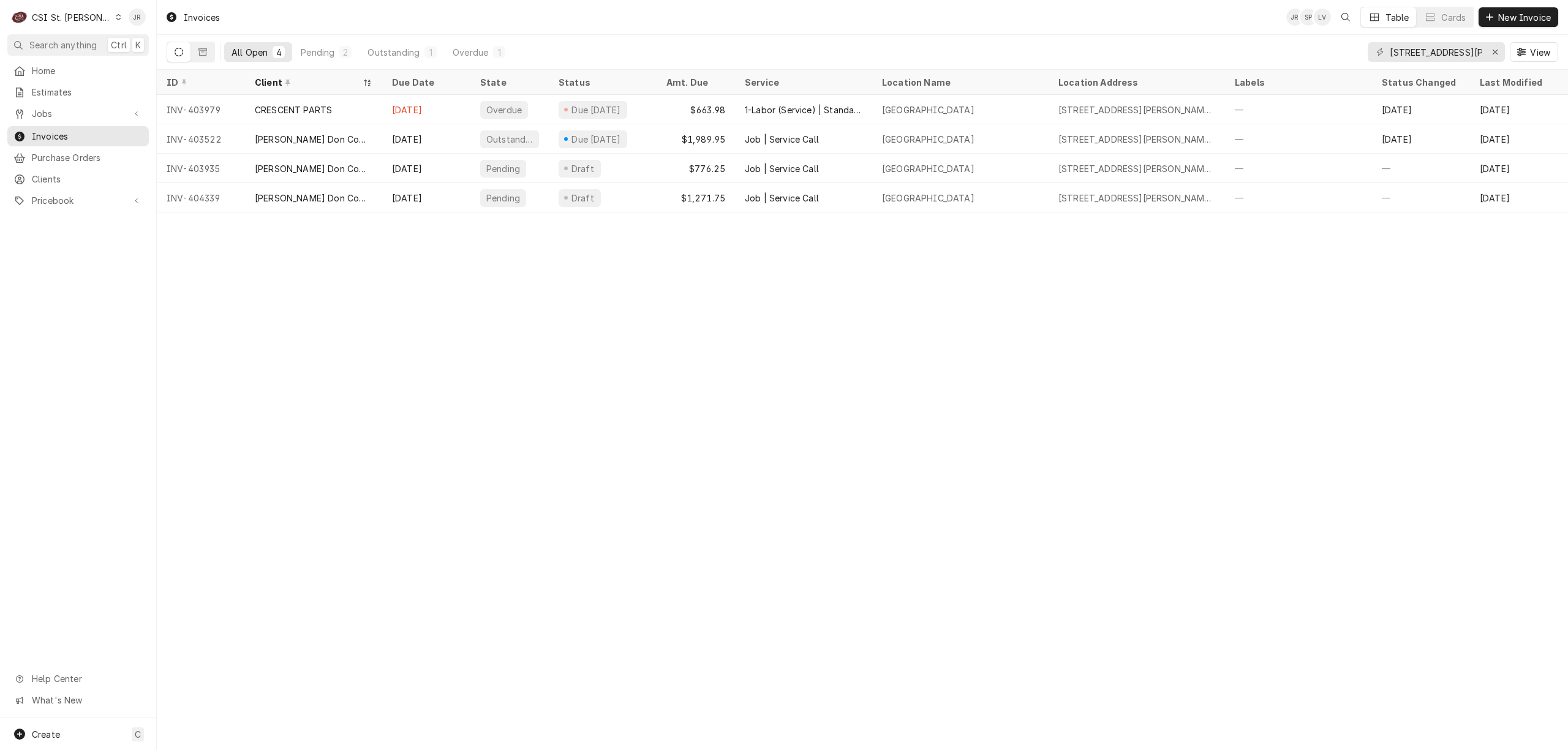
drag, startPoint x: 422, startPoint y: 351, endPoint x: 439, endPoint y: 349, distance: 17.1
click at [420, 350] on div "Invoices JR SP LV Table Cards New Invoice All Open 4 Pending 2 Outstanding 1 Ov…" at bounding box center [862, 375] width 1411 height 750
click at [201, 52] on icon "Dynamic Content Wrapper" at bounding box center [203, 52] width 9 height 9
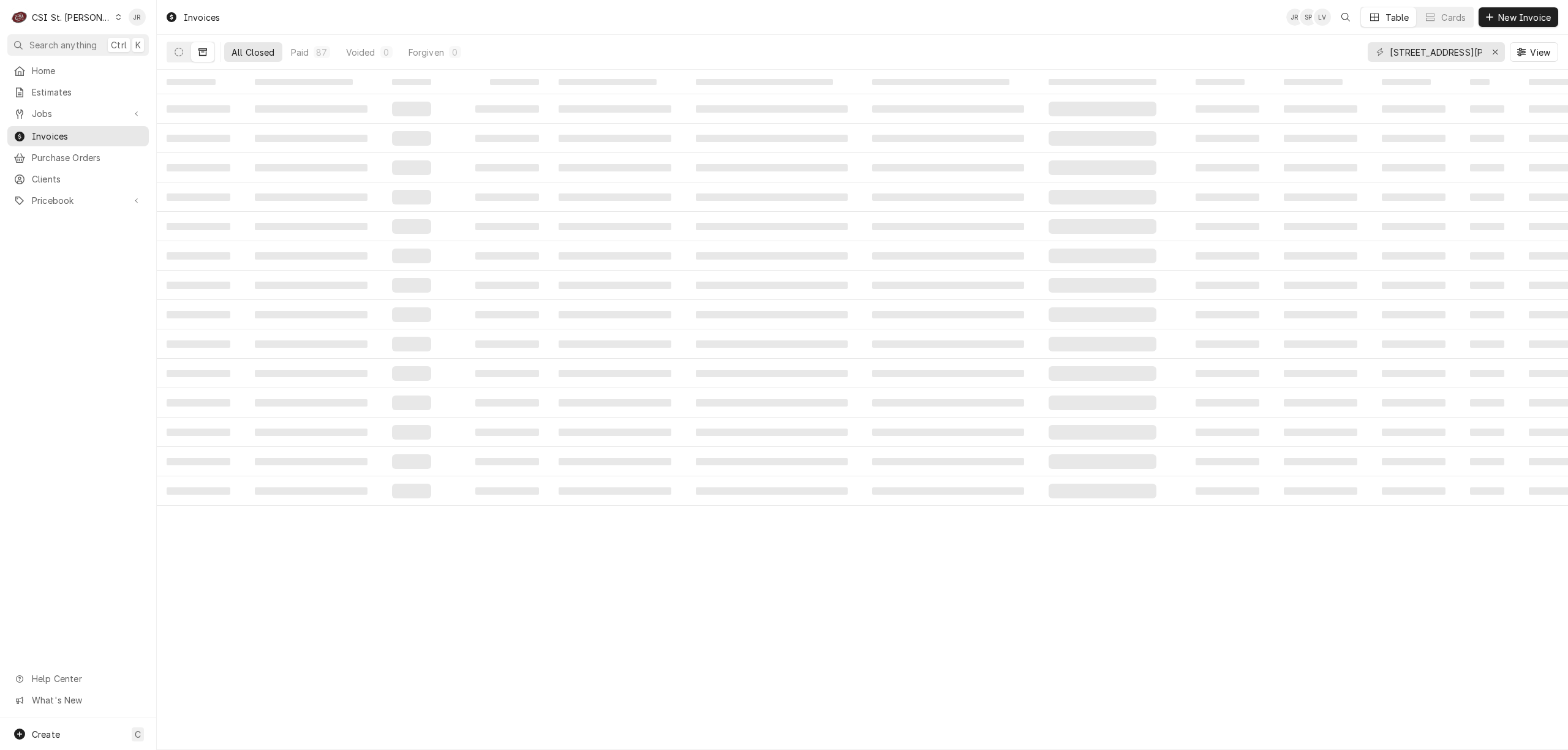
click at [854, 307] on td "‌" at bounding box center [774, 315] width 176 height 30
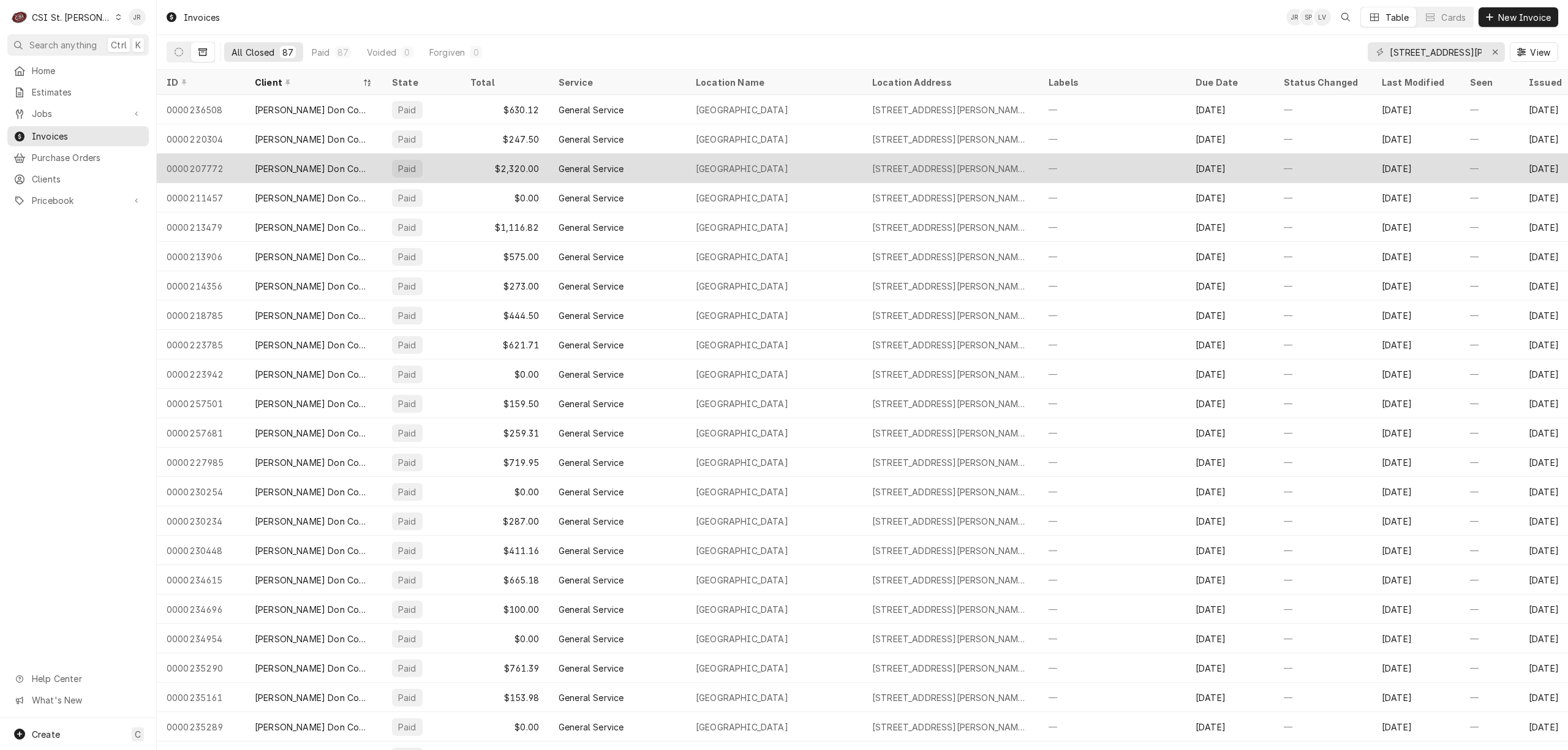
click at [620, 157] on div "General Service" at bounding box center [617, 168] width 137 height 30
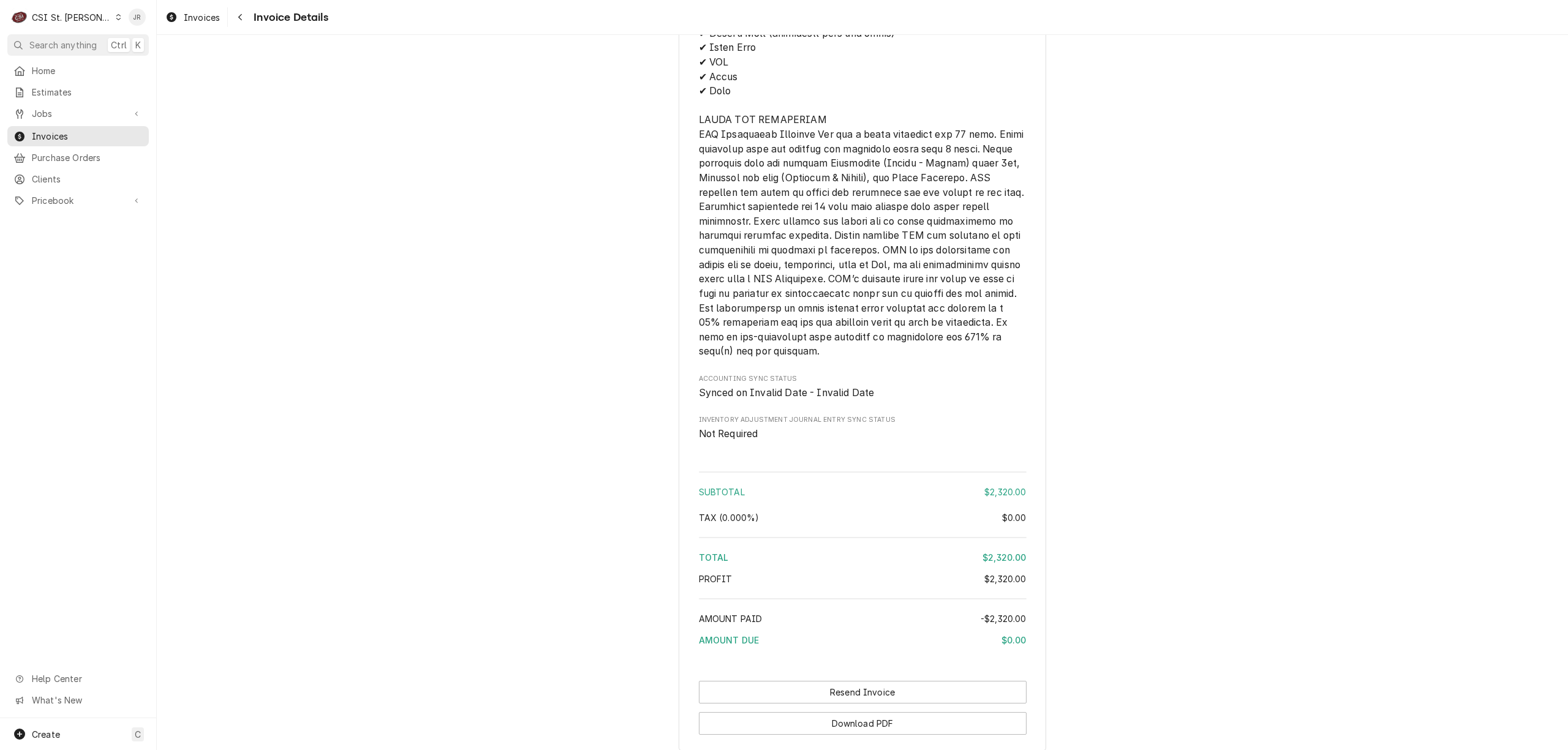
scroll to position [1563, 0]
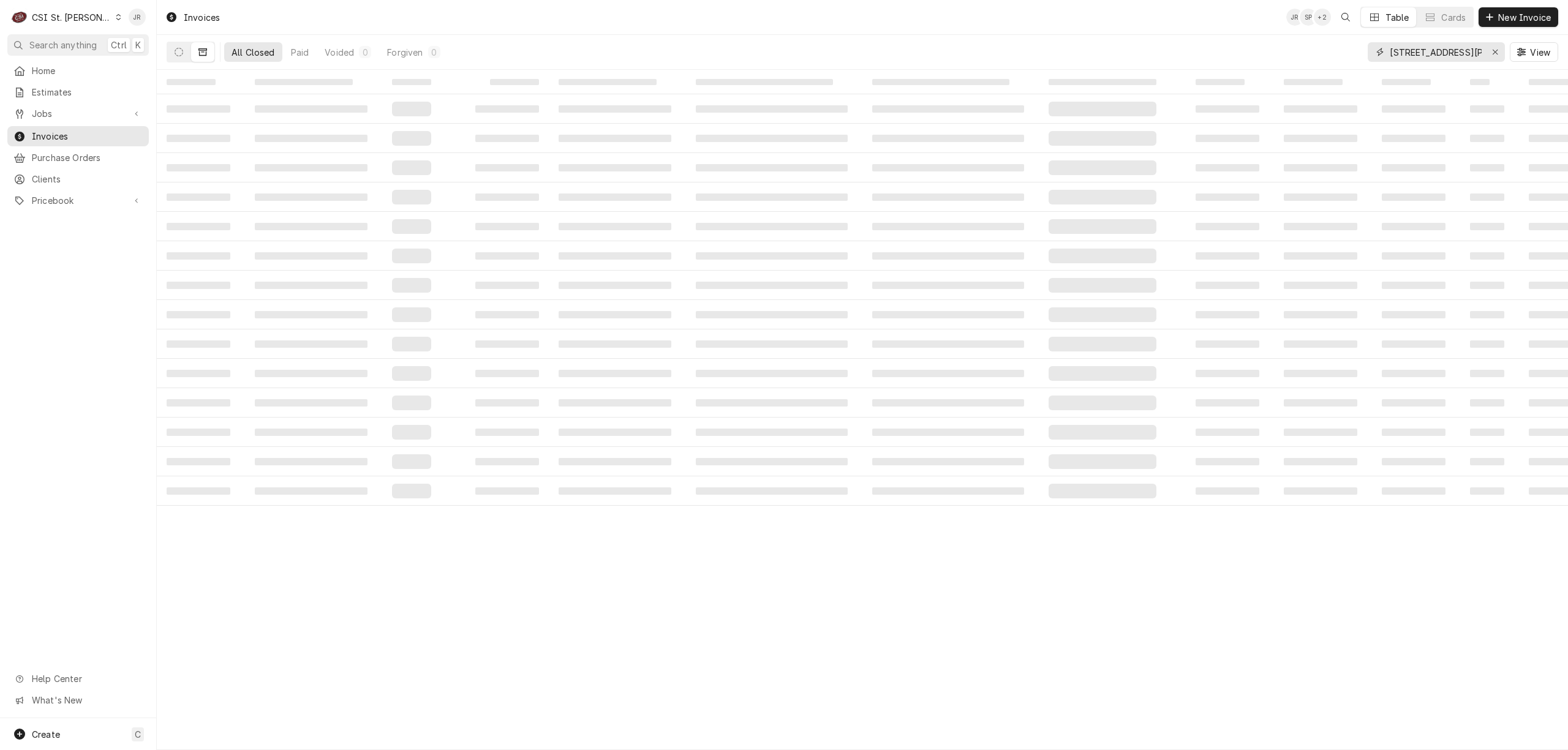
drag, startPoint x: 1474, startPoint y: 56, endPoint x: 1297, endPoint y: 50, distance: 177.1
click at [1297, 50] on div "All Closed Paid Voided 0 Forgiven 0 4800 Meadows Pkwy View" at bounding box center [862, 52] width 1392 height 34
type input "y"
paste input "403979"
type input "403979"
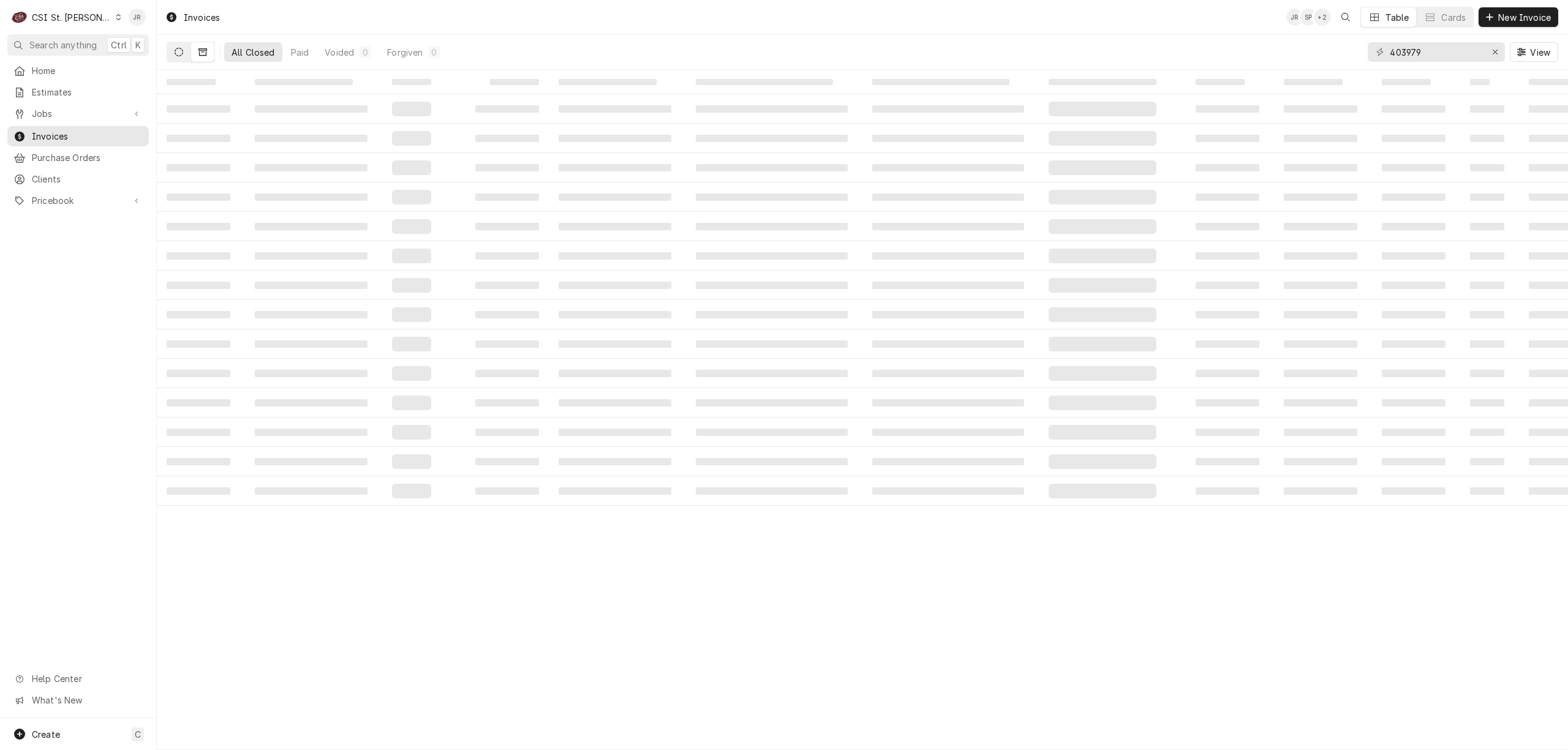
click at [179, 52] on icon "Dynamic Content Wrapper" at bounding box center [178, 52] width 9 height 9
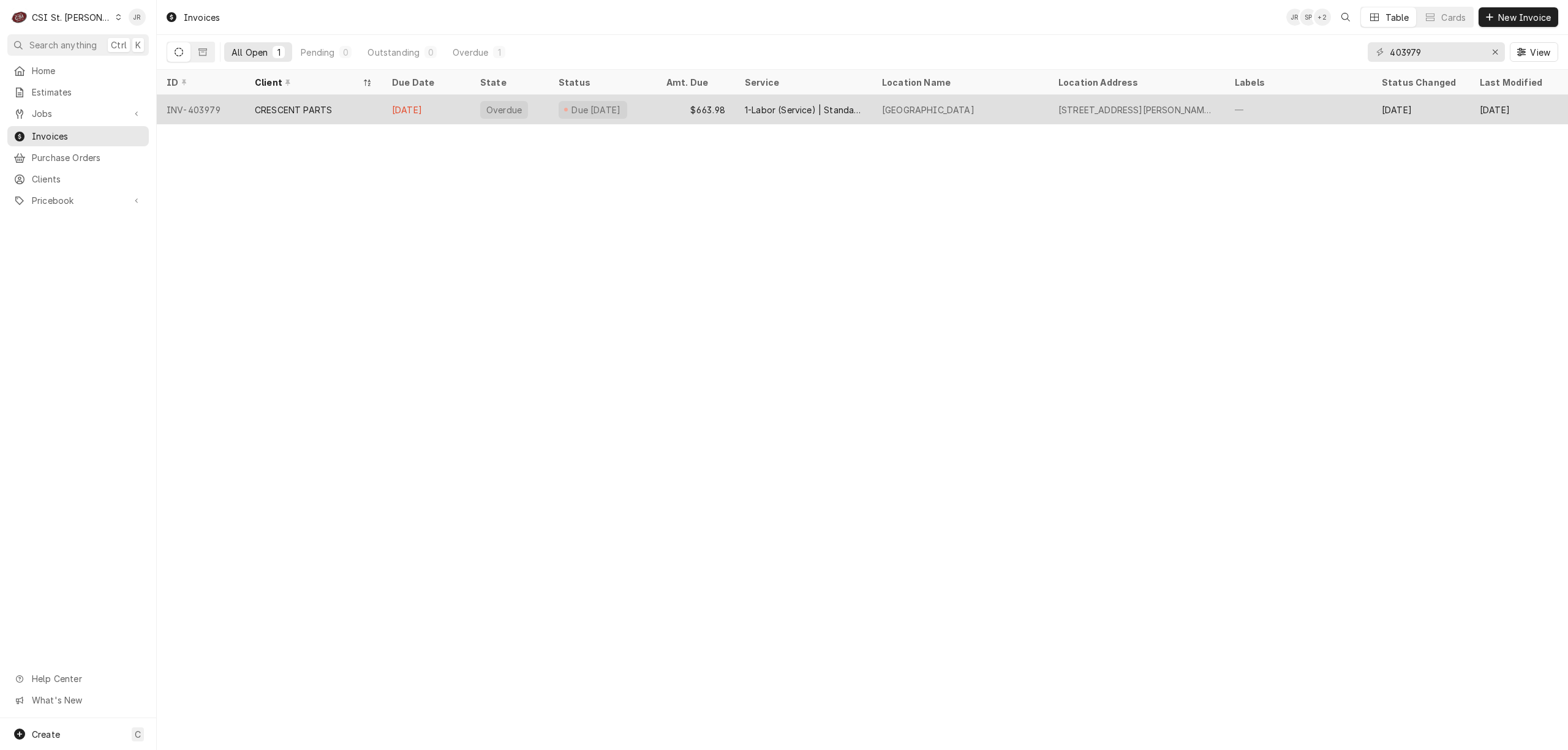
click at [315, 111] on div "CRESCENT PARTS" at bounding box center [293, 109] width 77 height 13
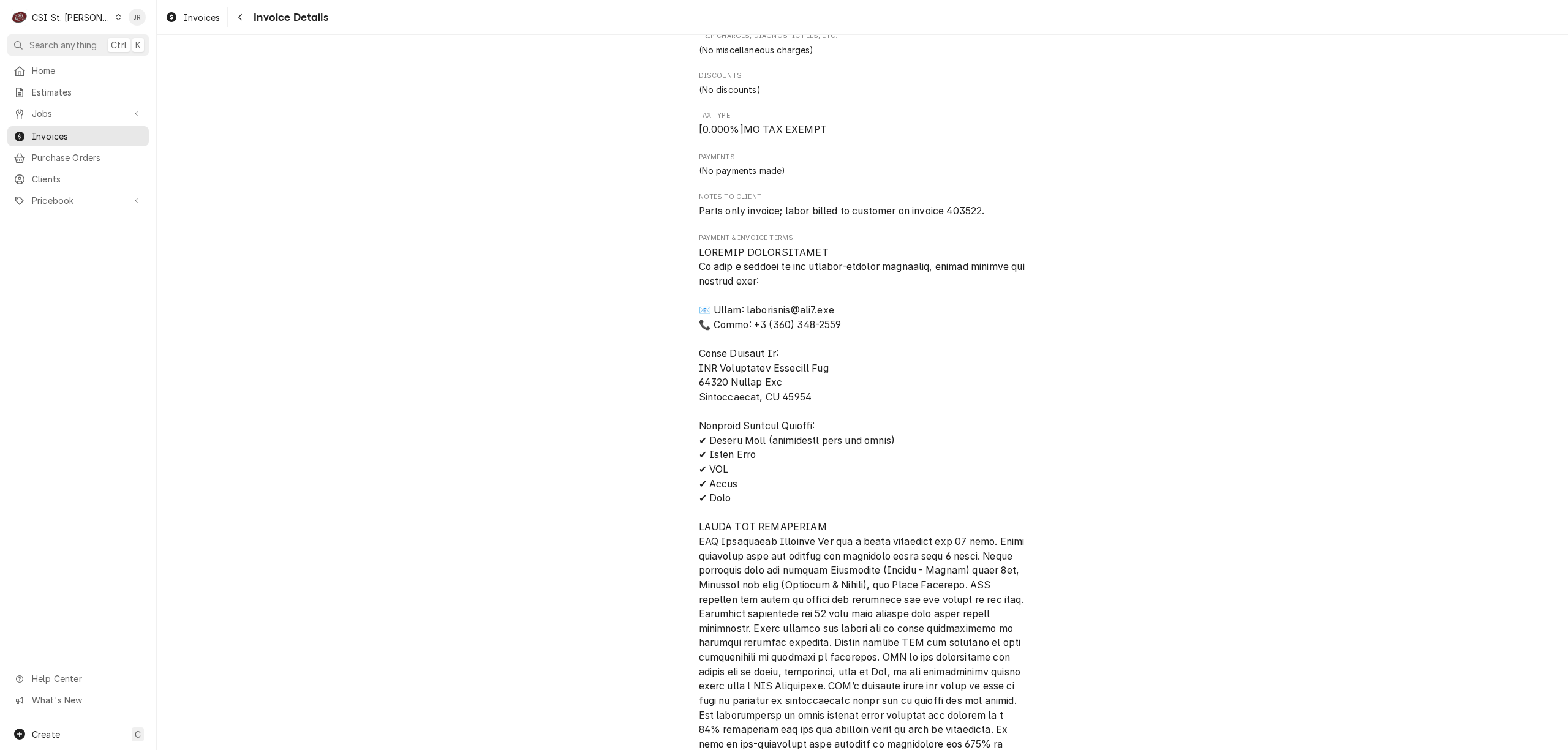
scroll to position [1306, 0]
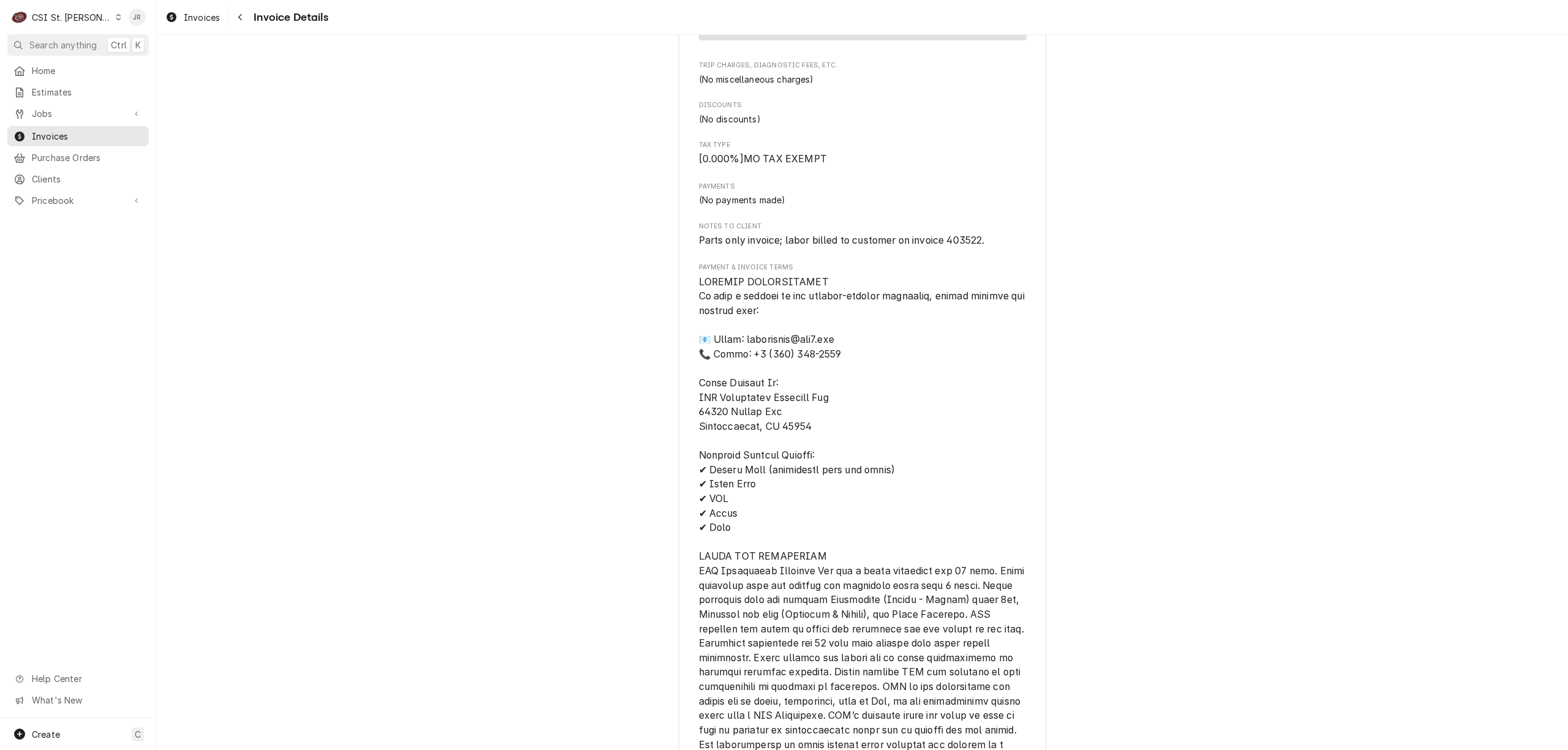
click at [968, 246] on span "Parts only invoice; labor billed to customer on invoice 403522." at bounding box center [841, 240] width 286 height 11
copy span "403522"
click at [55, 130] on span "Invoices" at bounding box center [87, 136] width 111 height 13
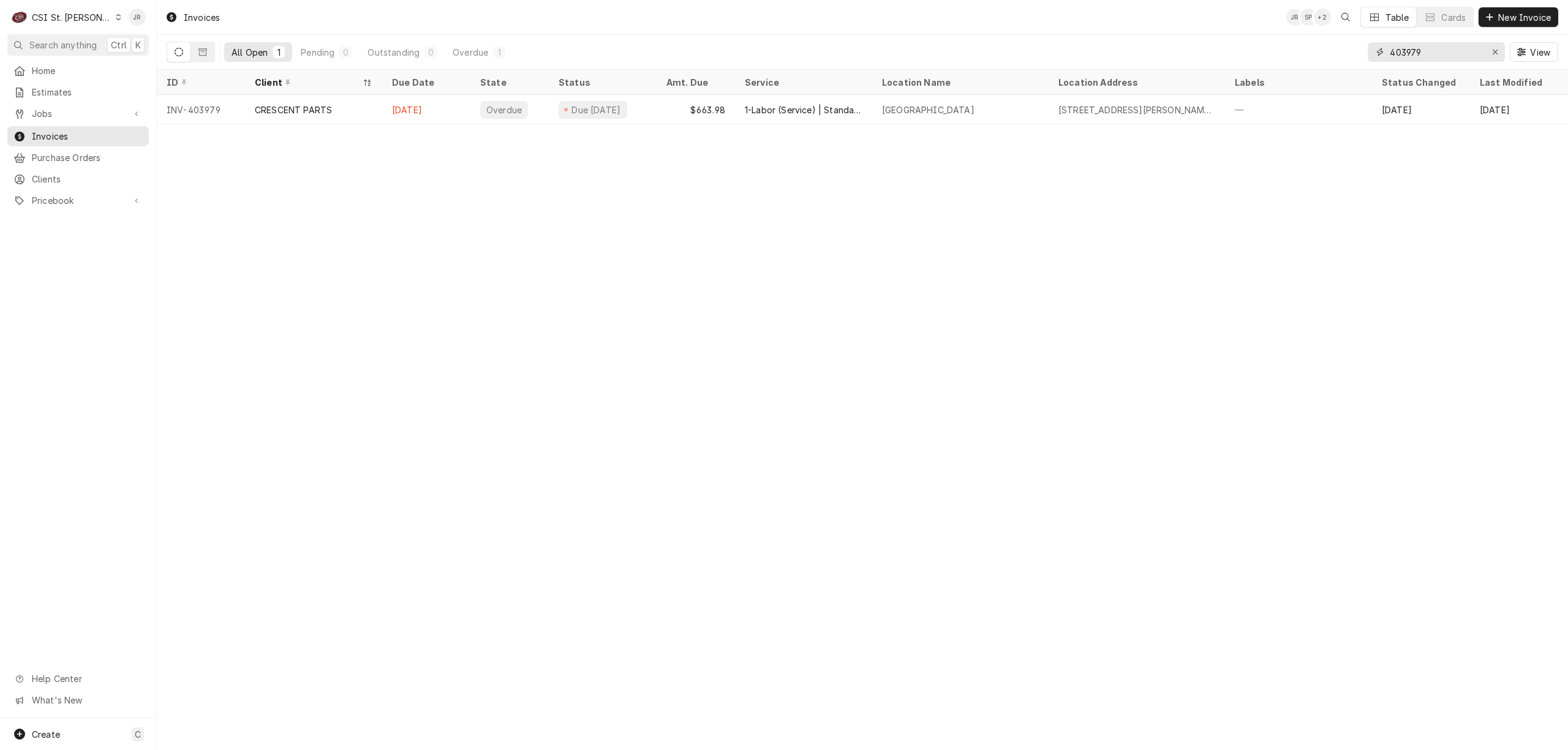
drag, startPoint x: 1426, startPoint y: 49, endPoint x: 1307, endPoint y: 35, distance: 119.8
click at [1307, 35] on div "All Open 1 Pending 0 Outstanding 0 Overdue 1 403979 View" at bounding box center [862, 52] width 1392 height 34
paste input "522"
type input "403522"
drag, startPoint x: 374, startPoint y: 74, endPoint x: 414, endPoint y: 95, distance: 45.2
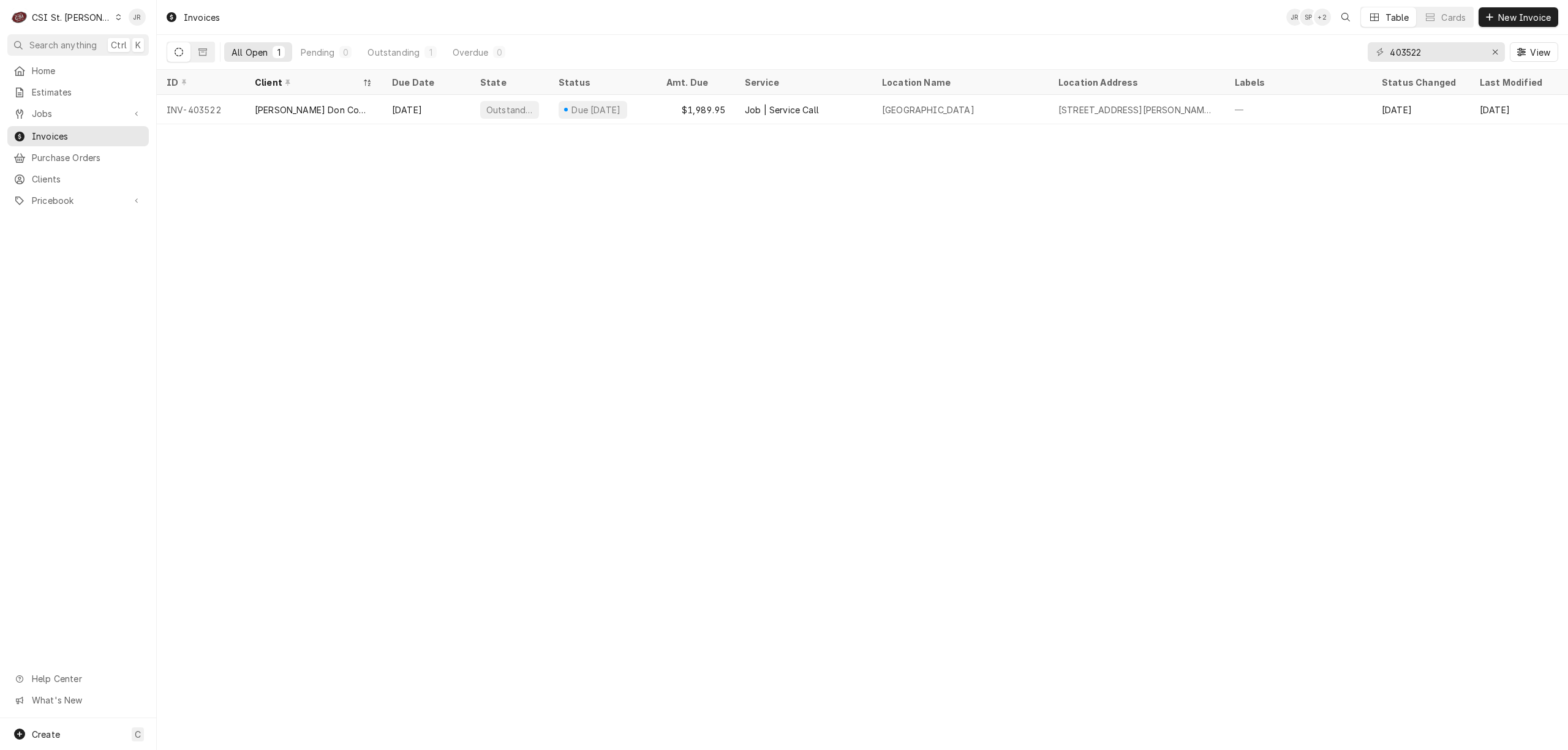
click at [375, 74] on th "Client" at bounding box center [314, 82] width 137 height 25
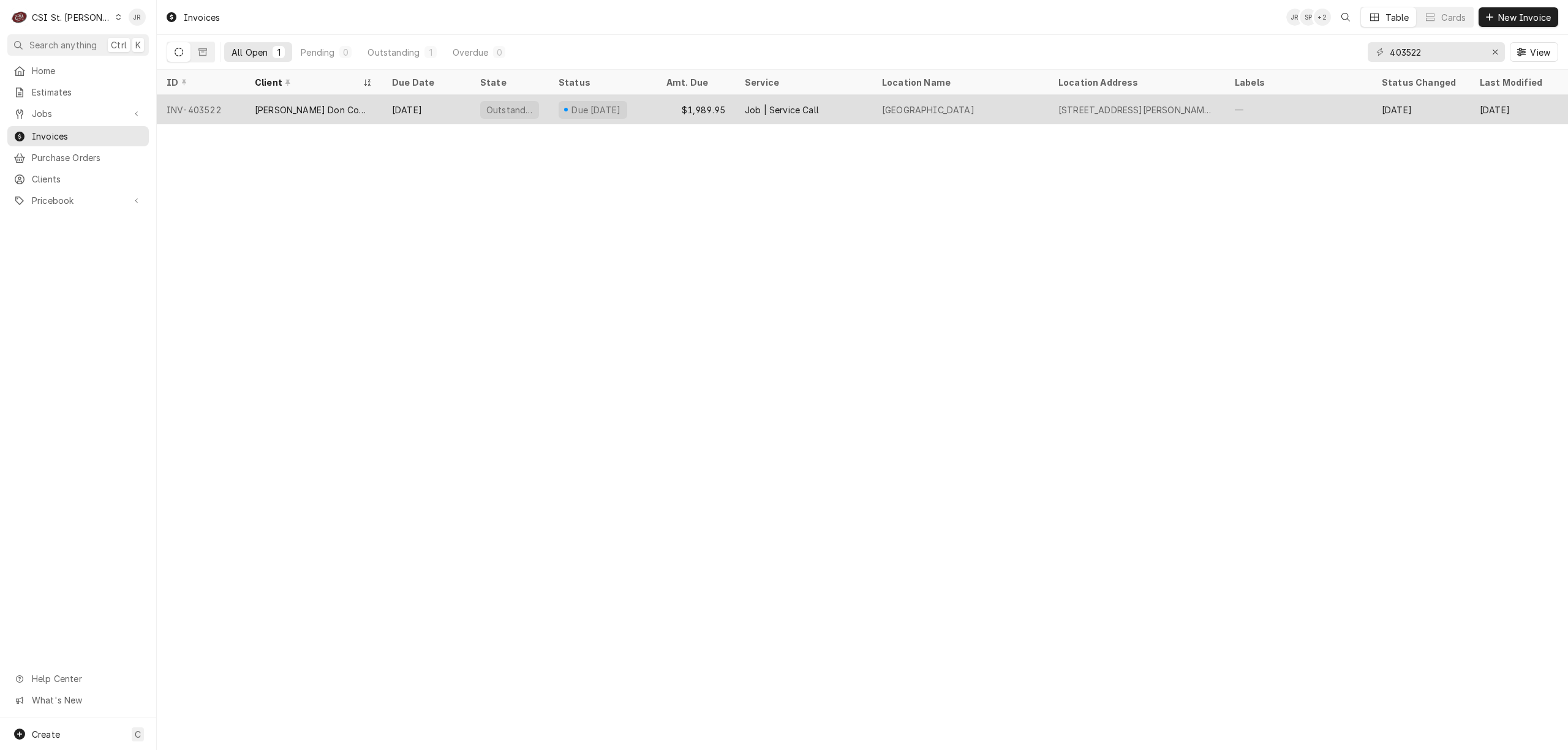
click at [322, 106] on div "[PERSON_NAME] Don Company" at bounding box center [314, 109] width 118 height 13
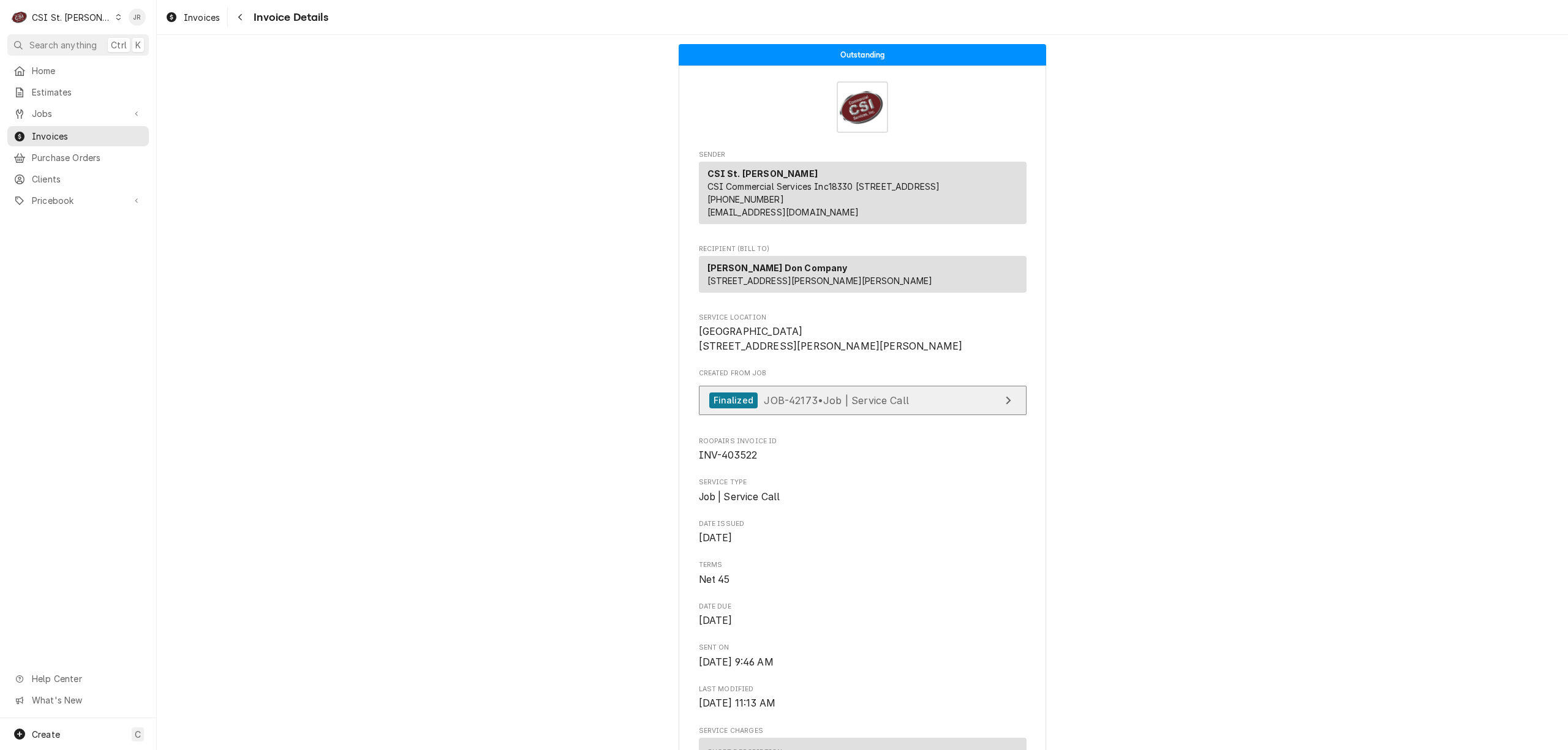
click at [950, 416] on link "Finalized JOB-42173 • Job | Service Call" at bounding box center [862, 401] width 328 height 30
click at [62, 12] on div "CSI St. [PERSON_NAME]" at bounding box center [72, 17] width 80 height 13
click at [155, 25] on div "CSI [US_STATE][GEOGRAPHIC_DATA]" at bounding box center [189, 24] width 162 height 13
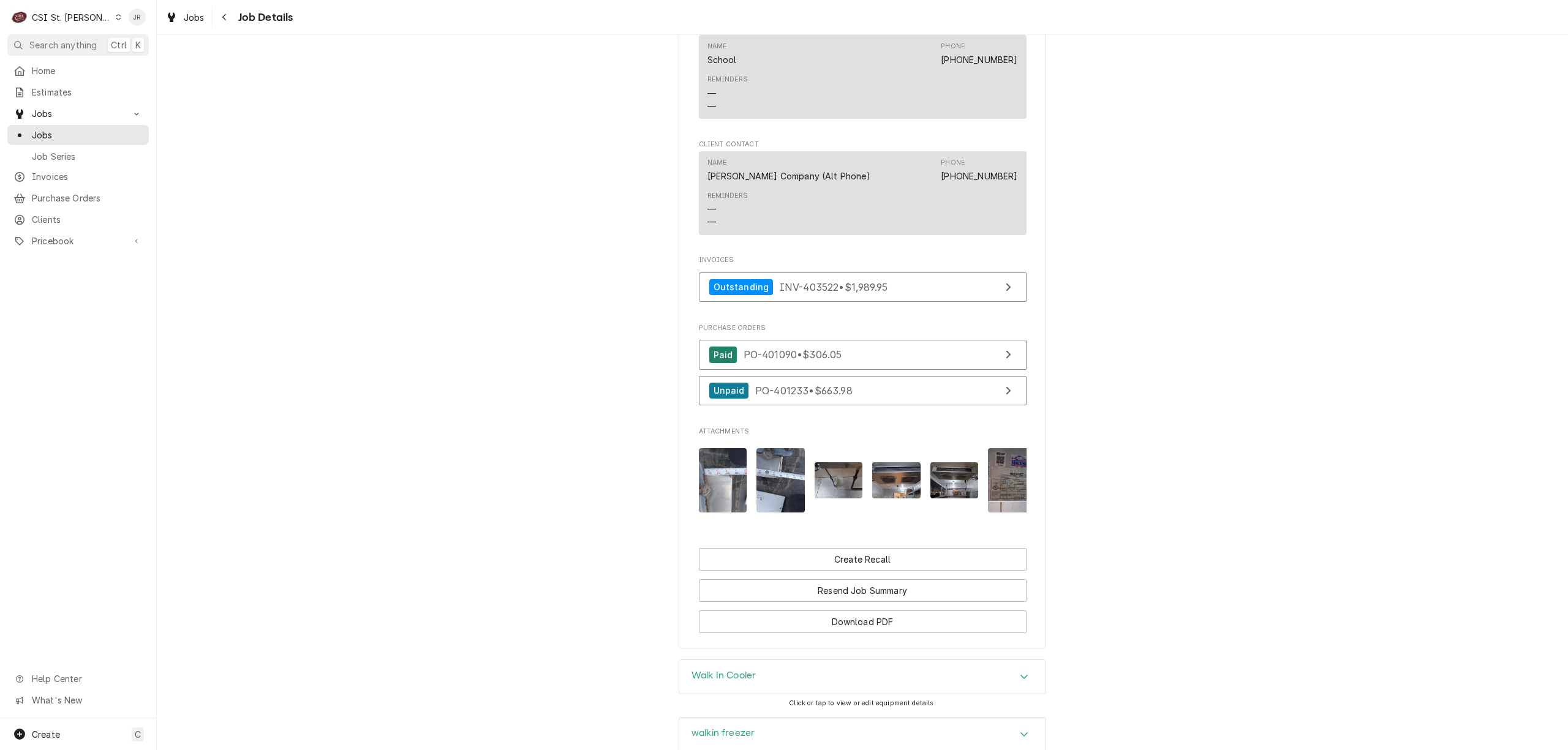
scroll to position [1066, 0]
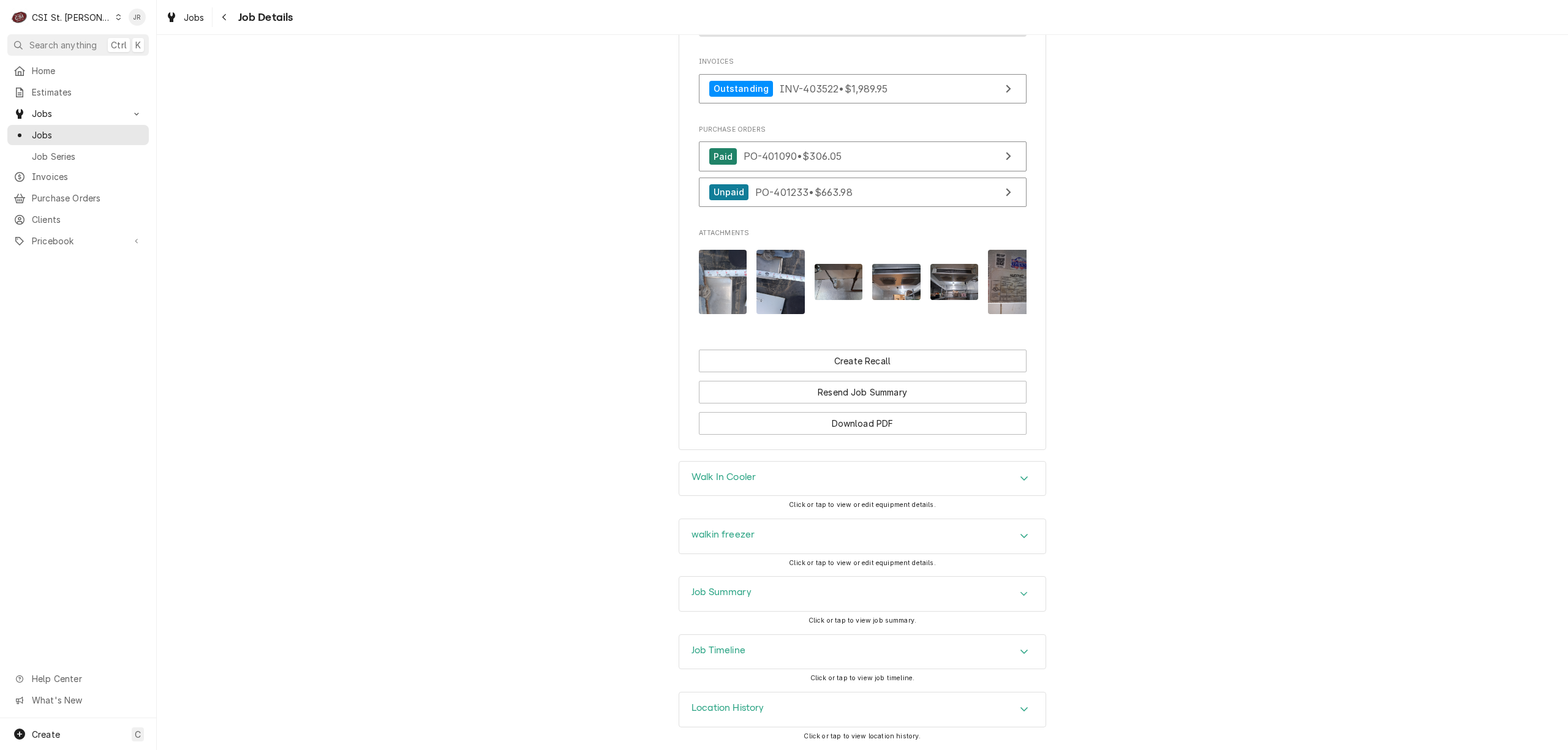
click at [712, 596] on h3 "Job Summary" at bounding box center [721, 592] width 60 height 11
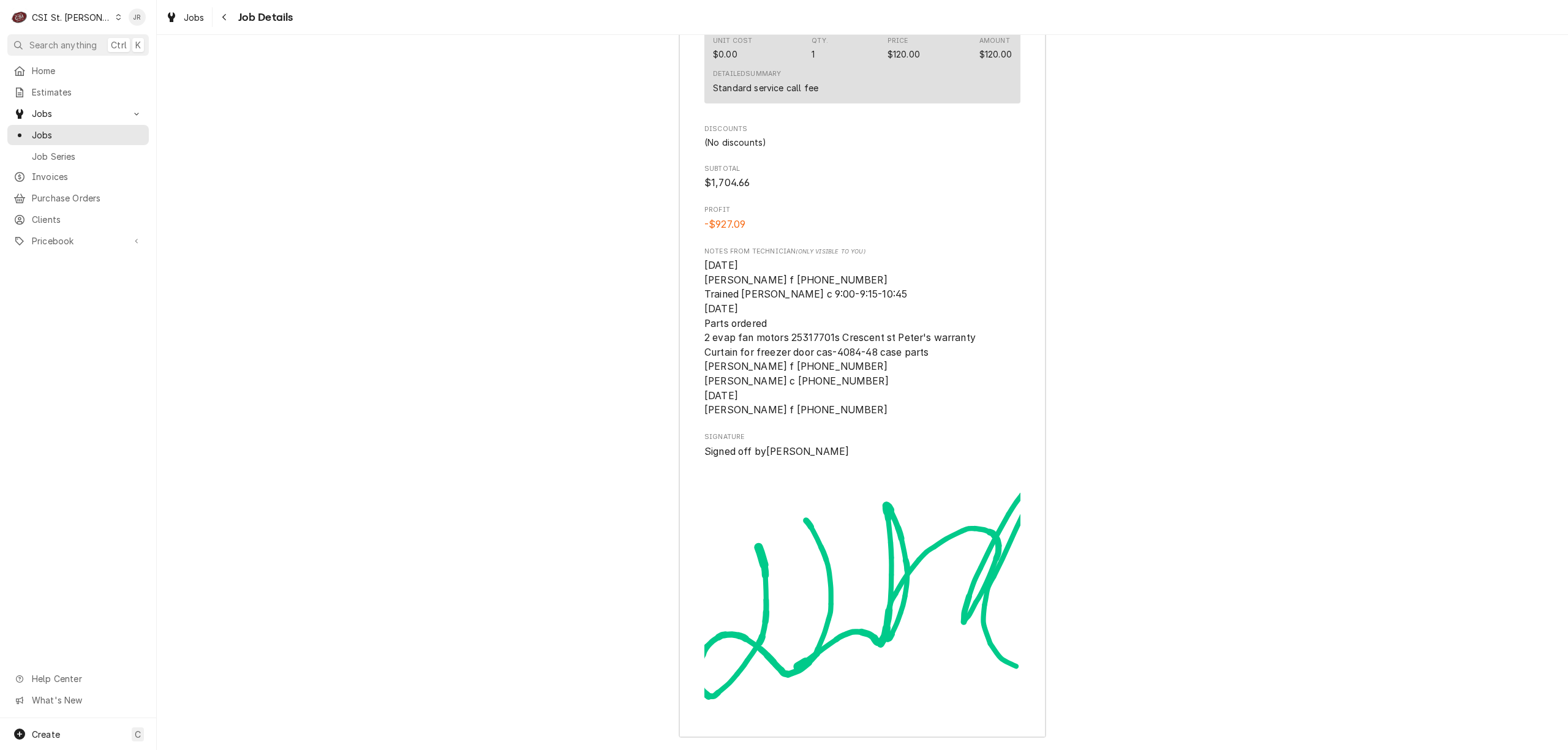
scroll to position [4249, 0]
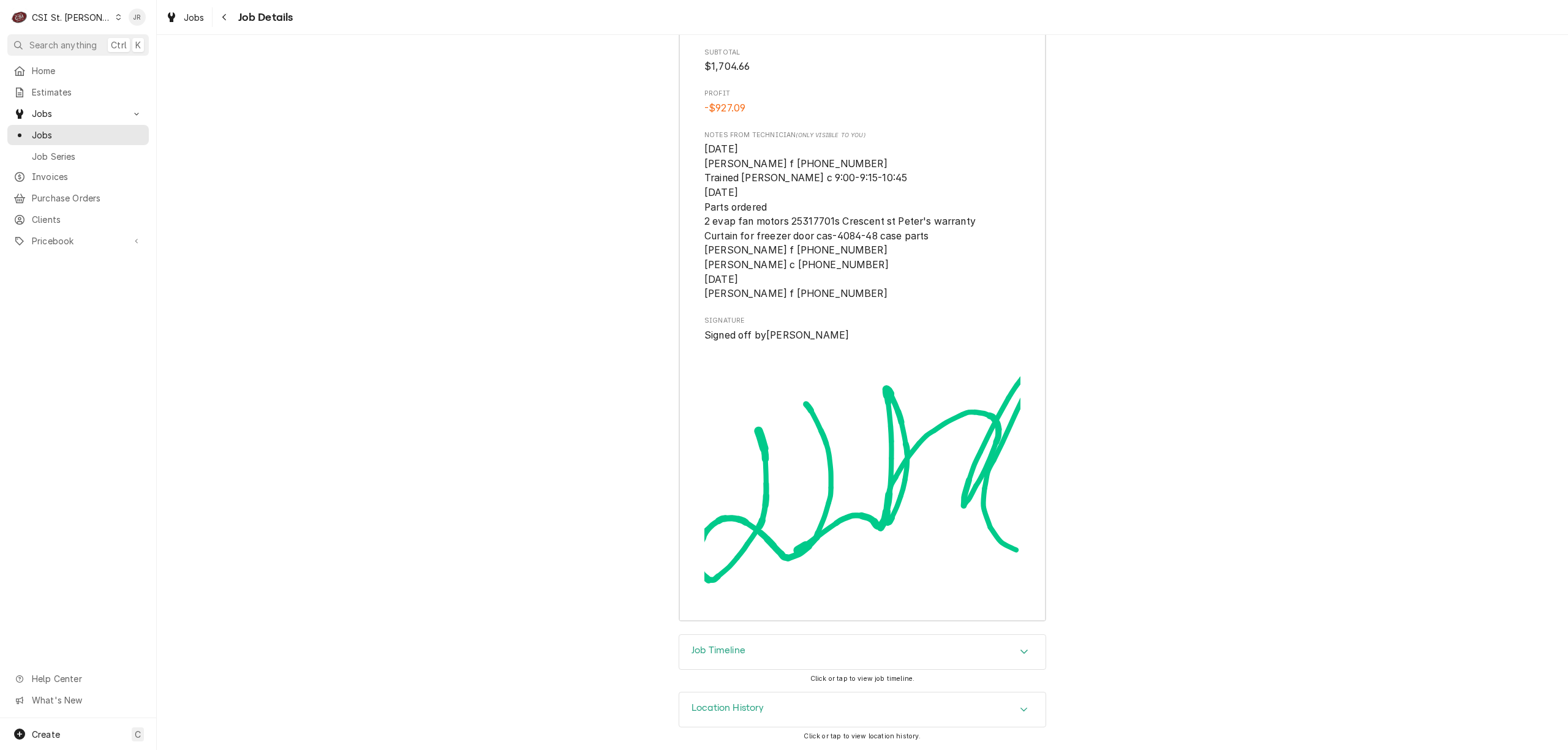
click at [823, 657] on div "Job Timeline" at bounding box center [862, 652] width 366 height 34
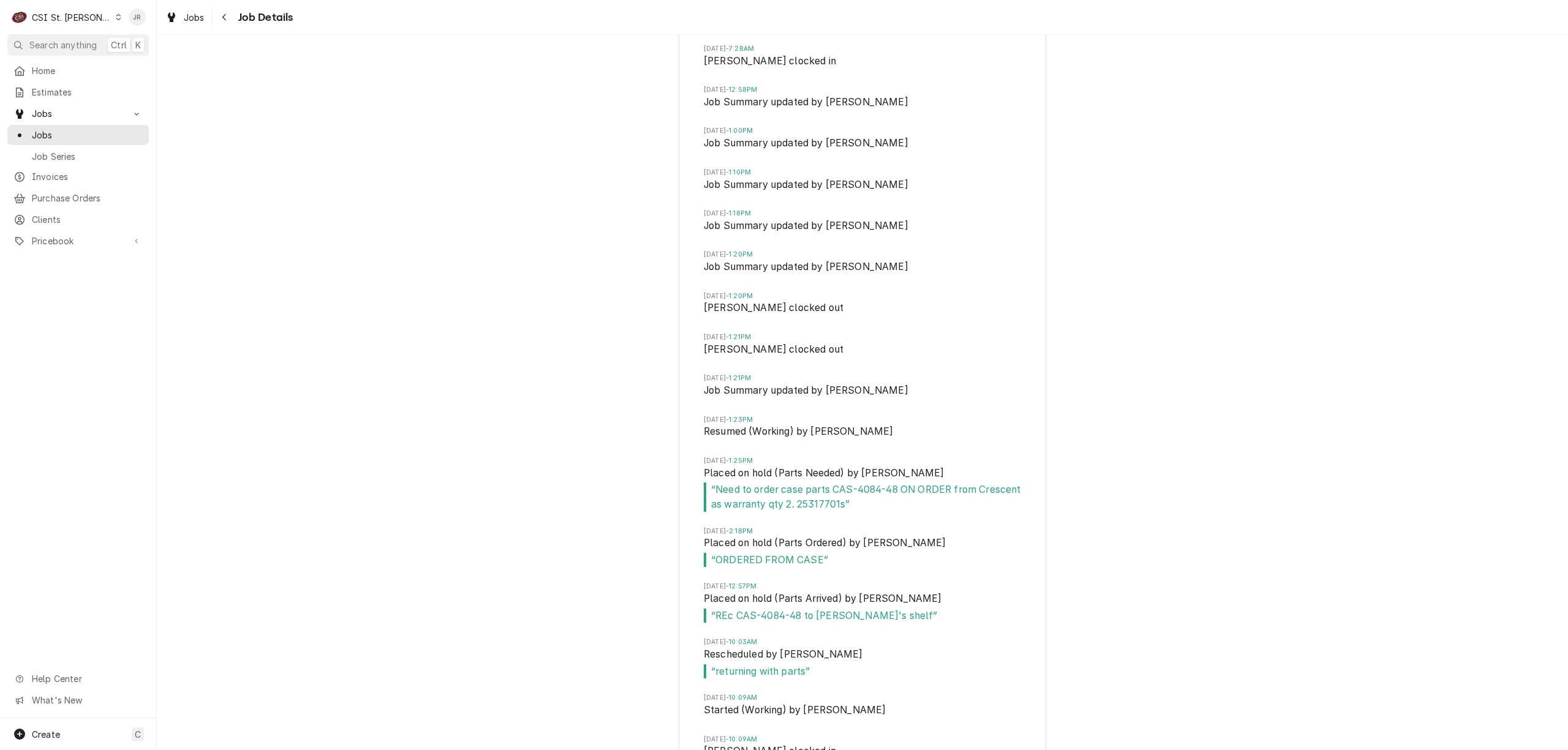
scroll to position [5555, 0]
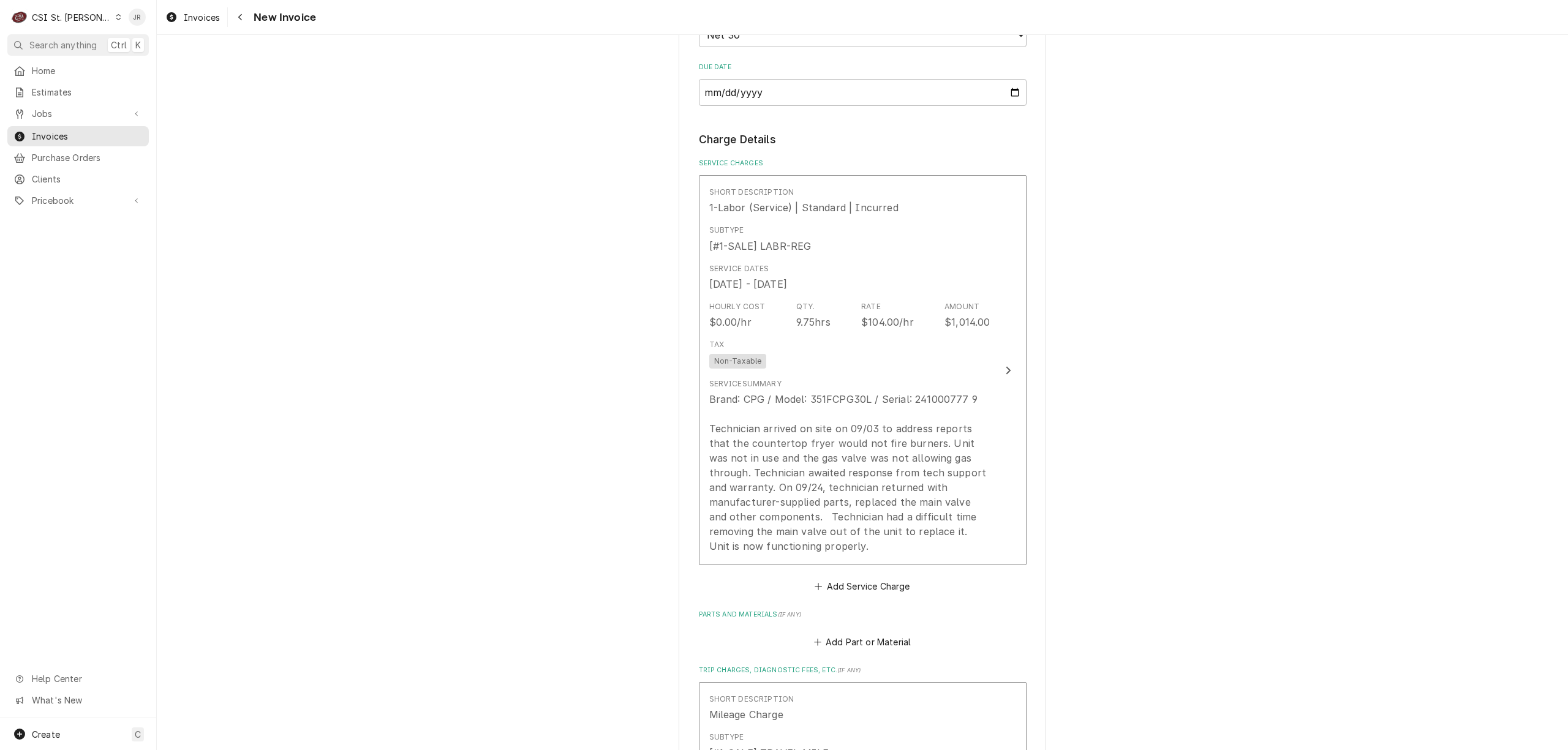
scroll to position [747, 0]
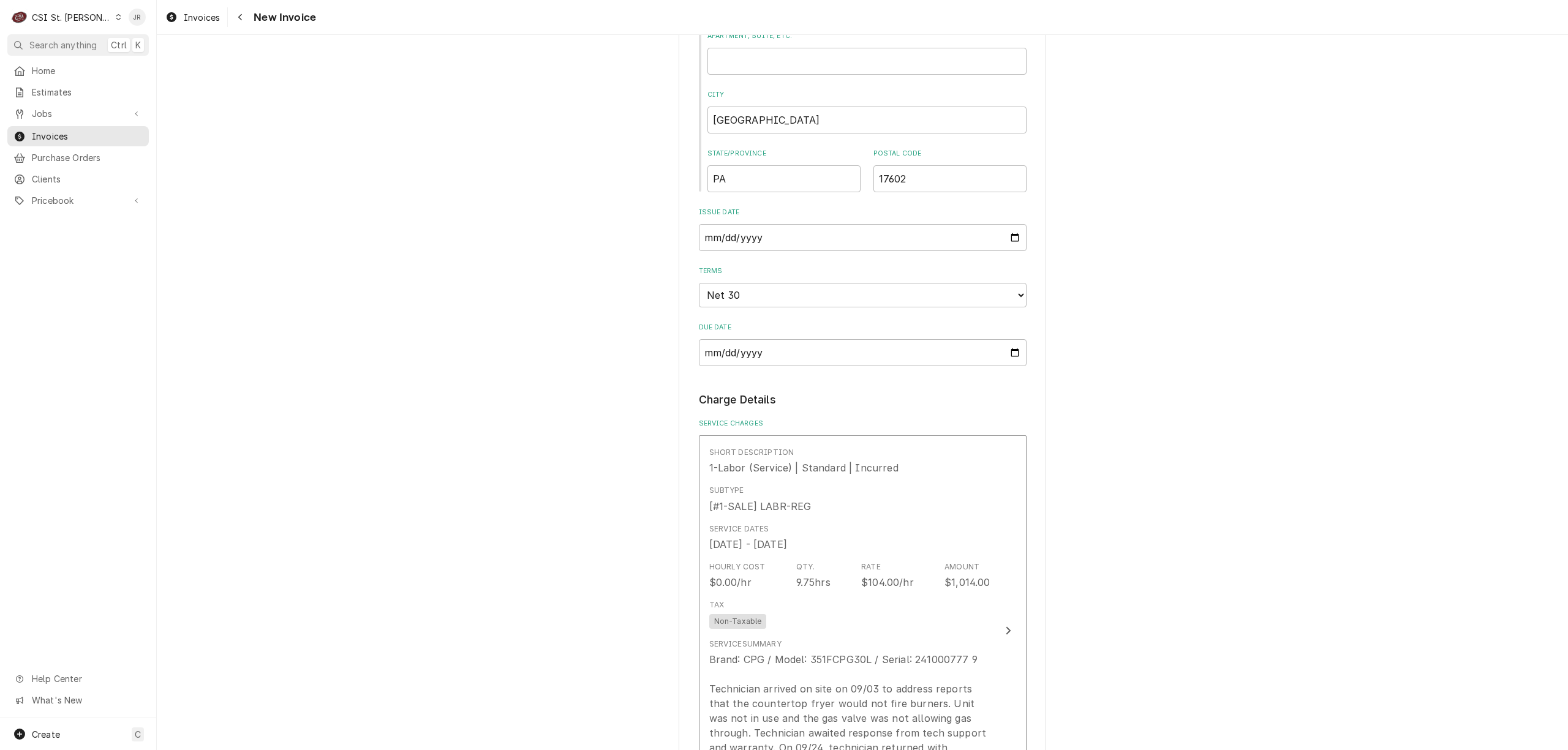
click at [66, 24] on div "C CSI St. [PERSON_NAME]" at bounding box center [66, 17] width 118 height 24
click at [153, 21] on div "CSI [US_STATE][GEOGRAPHIC_DATA]" at bounding box center [189, 24] width 162 height 13
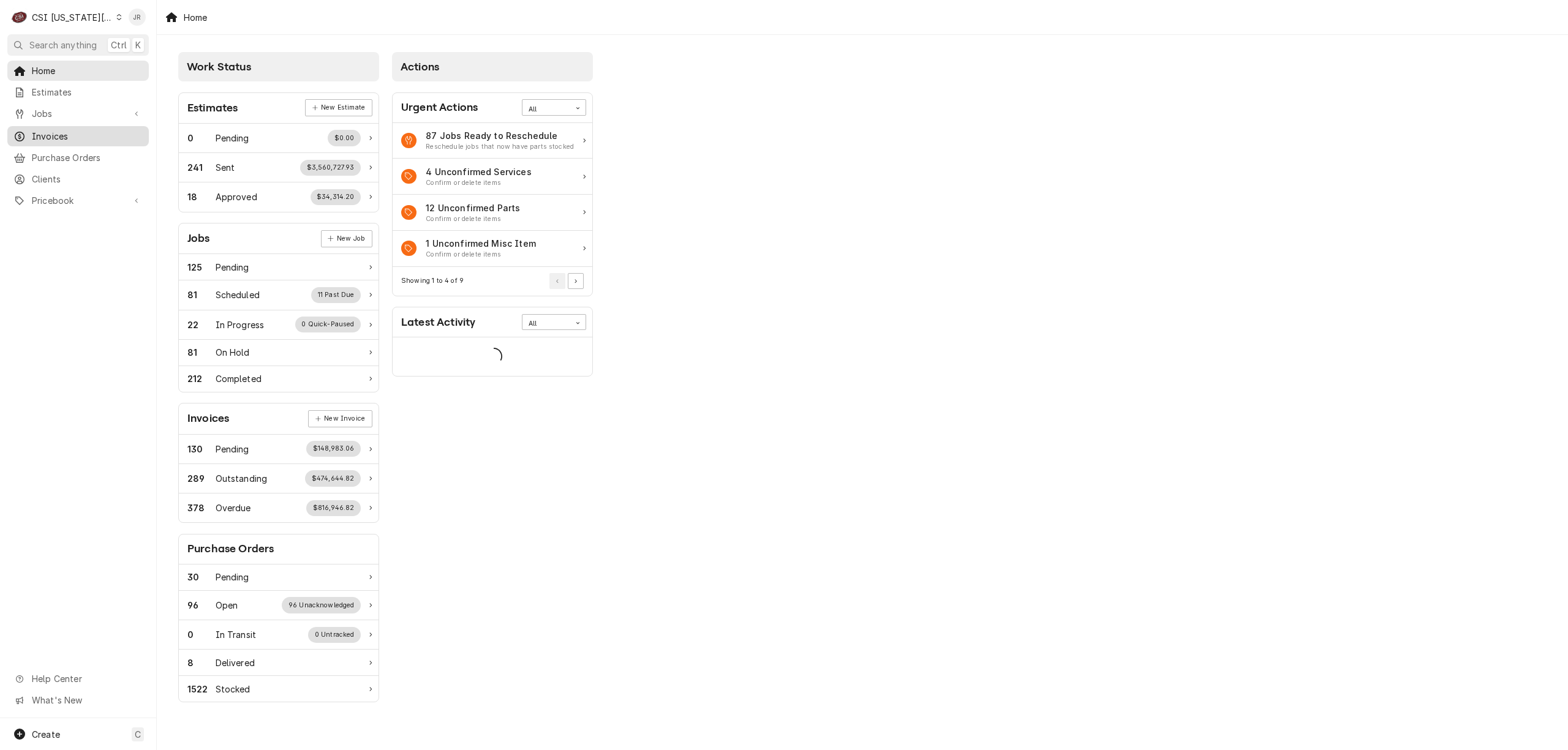
click at [42, 130] on span "Invoices" at bounding box center [87, 136] width 111 height 13
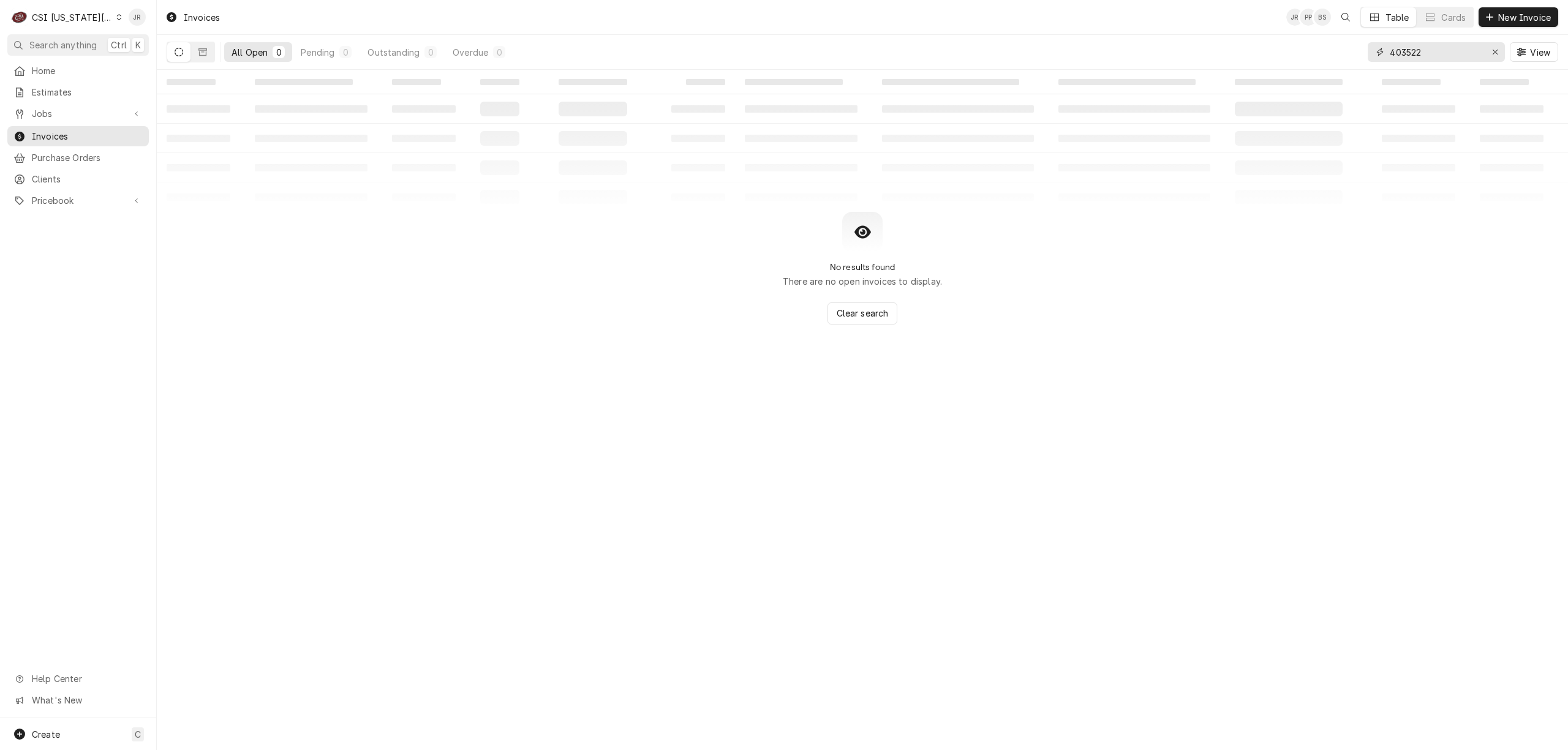
click at [1404, 51] on input "403522" at bounding box center [1436, 52] width 92 height 20
paste input "30096"
type input "300962"
click at [189, 49] on div "Dynamic Content Wrapper" at bounding box center [191, 52] width 49 height 21
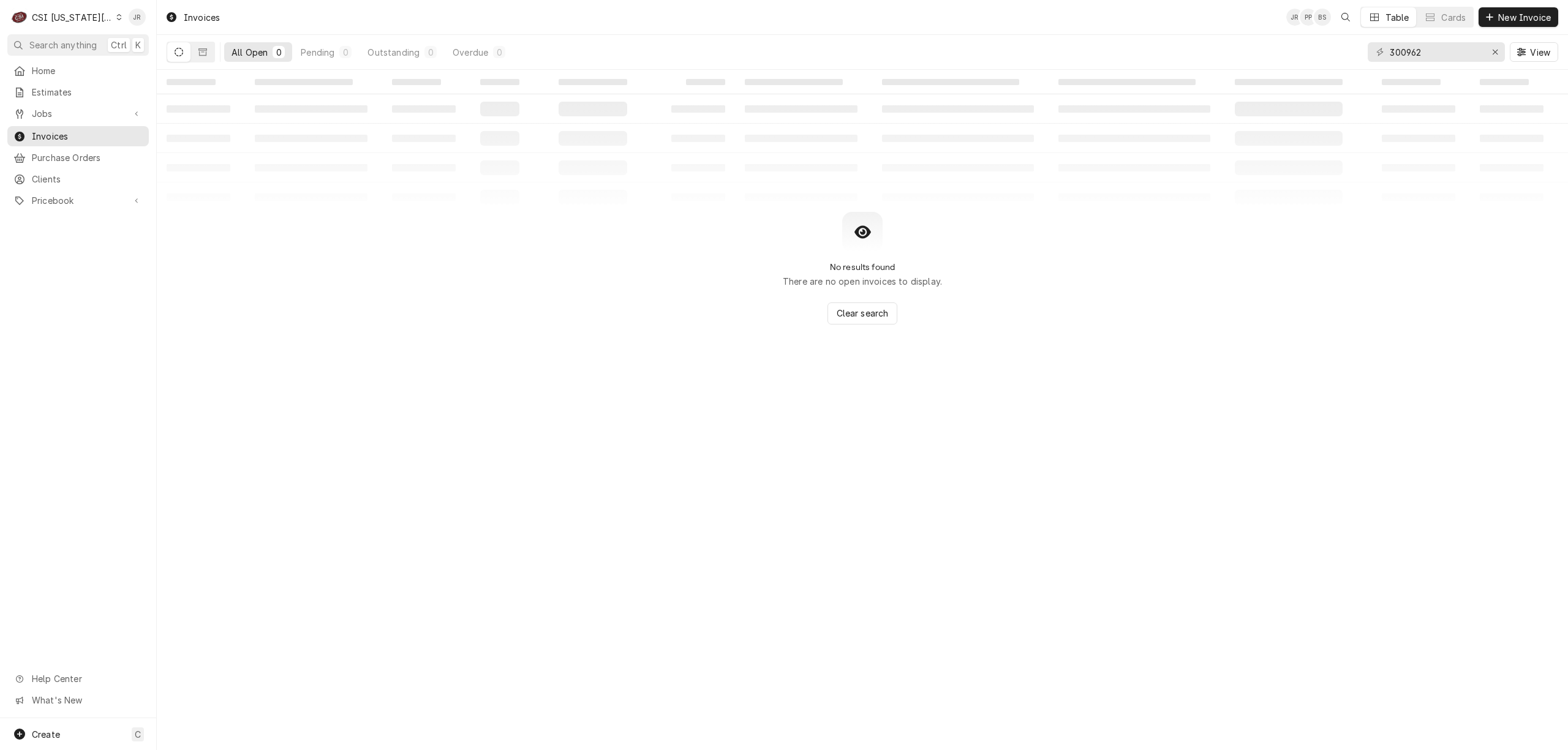
click at [173, 52] on button "Dynamic Content Wrapper" at bounding box center [178, 52] width 23 height 20
click at [177, 49] on icon "Dynamic Content Wrapper" at bounding box center [178, 52] width 9 height 9
click at [179, 57] on button "Dynamic Content Wrapper" at bounding box center [178, 52] width 23 height 20
click at [177, 55] on icon "Dynamic Content Wrapper" at bounding box center [178, 52] width 9 height 9
drag, startPoint x: 654, startPoint y: 203, endPoint x: 447, endPoint y: 101, distance: 230.8
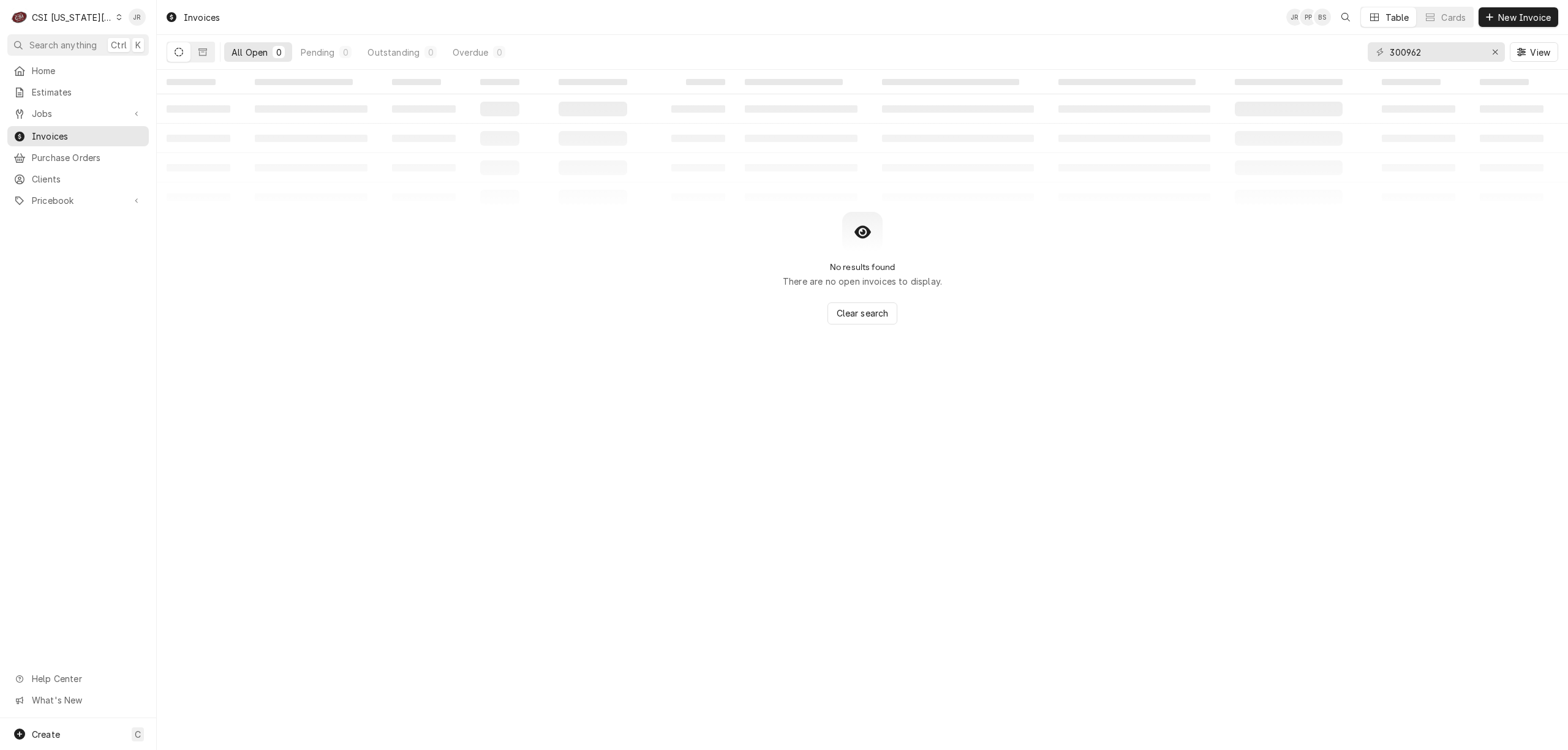
click at [647, 194] on table "‌ ‌ ‌ ‌ ‌ ‌ ‌ ‌ ‌ ‌ ‌ ‌ ‌ ‌ ‌ ‌ ‌ ‌ ‌ ‌ ‌ ‌ ‌ ‌ ‌ ‌ ‌ ‌ ‌ ‌ ‌ ‌ ‌ ‌ ‌ ‌ ‌ ‌ ‌ ‌…" at bounding box center [862, 141] width 1411 height 142
click at [176, 49] on icon "Dynamic Content Wrapper" at bounding box center [178, 52] width 9 height 9
click at [543, 239] on div "No results found There are no open invoices to display. Clear search" at bounding box center [862, 268] width 1411 height 113
drag, startPoint x: 297, startPoint y: 153, endPoint x: 297, endPoint y: 134, distance: 19.0
click at [297, 145] on table "‌ ‌ ‌ ‌ ‌ ‌ ‌ ‌ ‌ ‌ ‌ ‌ ‌ ‌ ‌ ‌ ‌ ‌ ‌ ‌ ‌ ‌ ‌ ‌ ‌ ‌ ‌ ‌ ‌ ‌ ‌ ‌ ‌ ‌ ‌ ‌ ‌ ‌ ‌ ‌…" at bounding box center [862, 141] width 1411 height 142
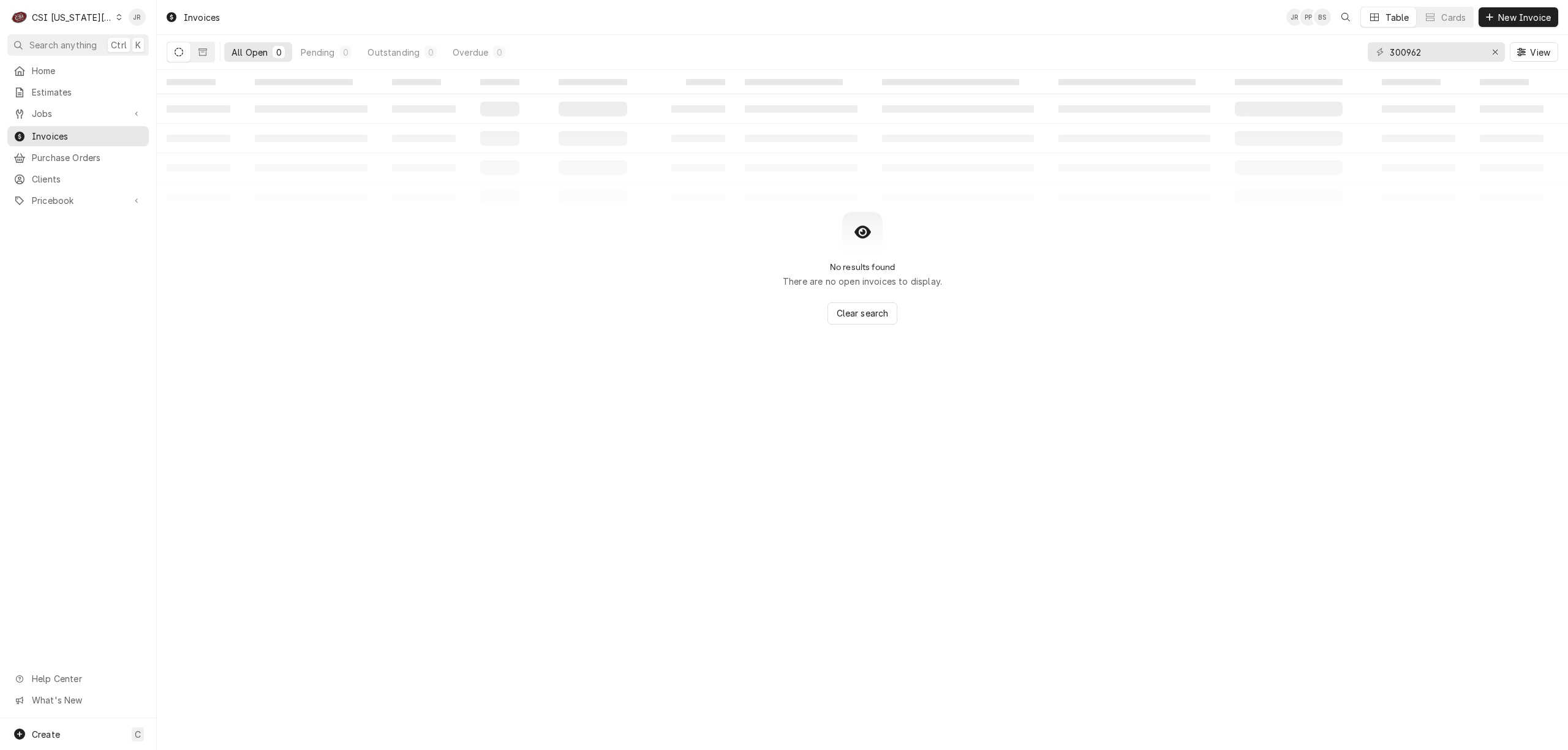
click at [180, 51] on icon "Dynamic Content Wrapper" at bounding box center [178, 52] width 9 height 9
click at [178, 51] on icon "Dynamic Content Wrapper" at bounding box center [178, 52] width 9 height 9
click at [416, 211] on div "‌ ‌ ‌ ‌ ‌ ‌ ‌ ‌ ‌ ‌ ‌ ‌ ‌ ‌ ‌ ‌ ‌ ‌ ‌ ‌ ‌ ‌ ‌ ‌ ‌ ‌ ‌ ‌ ‌ ‌ ‌ ‌ ‌ ‌ ‌ ‌ ‌ ‌ ‌ ‌…" at bounding box center [862, 197] width 1411 height 255
click at [219, 83] on td "‌" at bounding box center [201, 82] width 89 height 24
click at [206, 54] on icon "Dynamic Content Wrapper" at bounding box center [203, 52] width 9 height 9
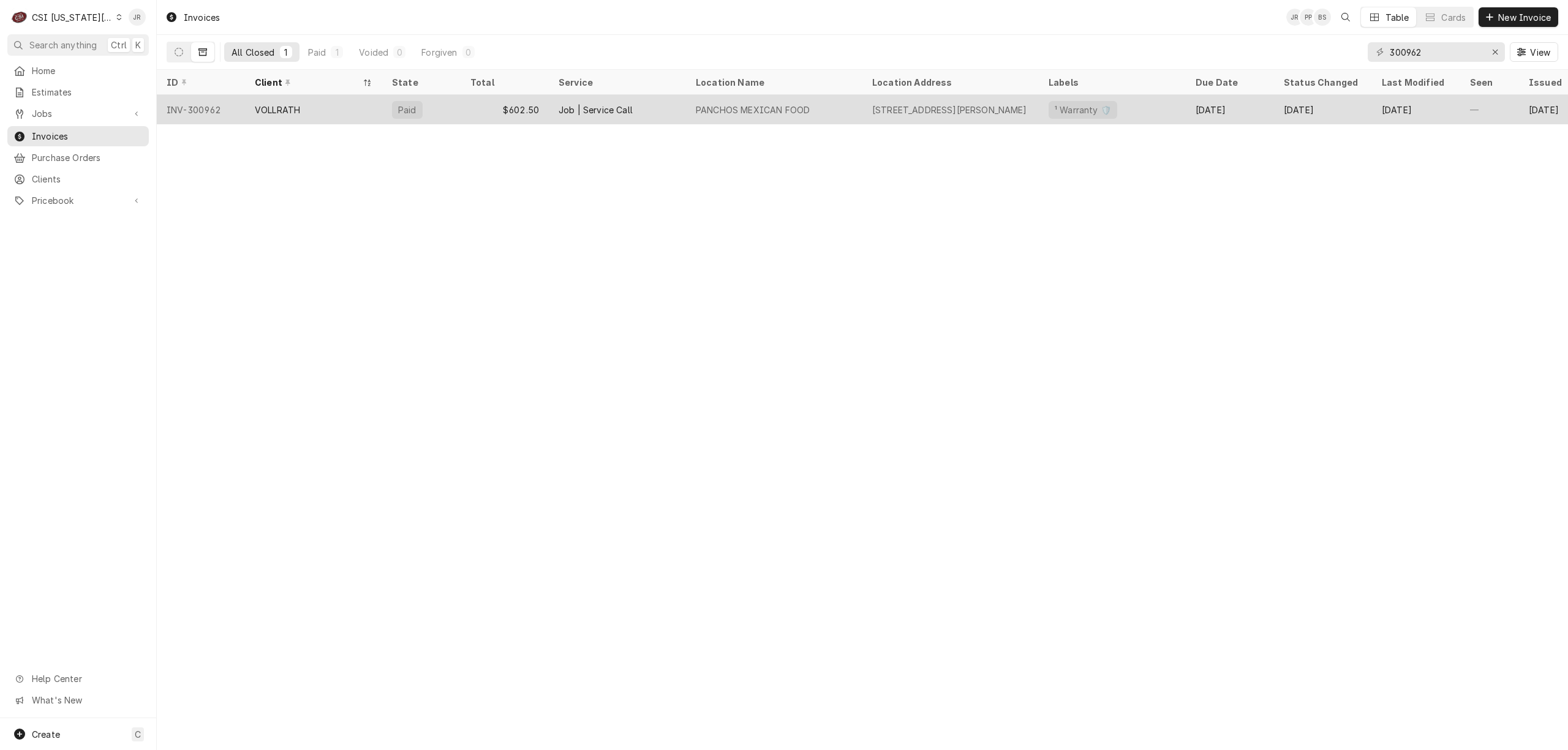
click at [508, 111] on div "$602.50" at bounding box center [505, 109] width 89 height 30
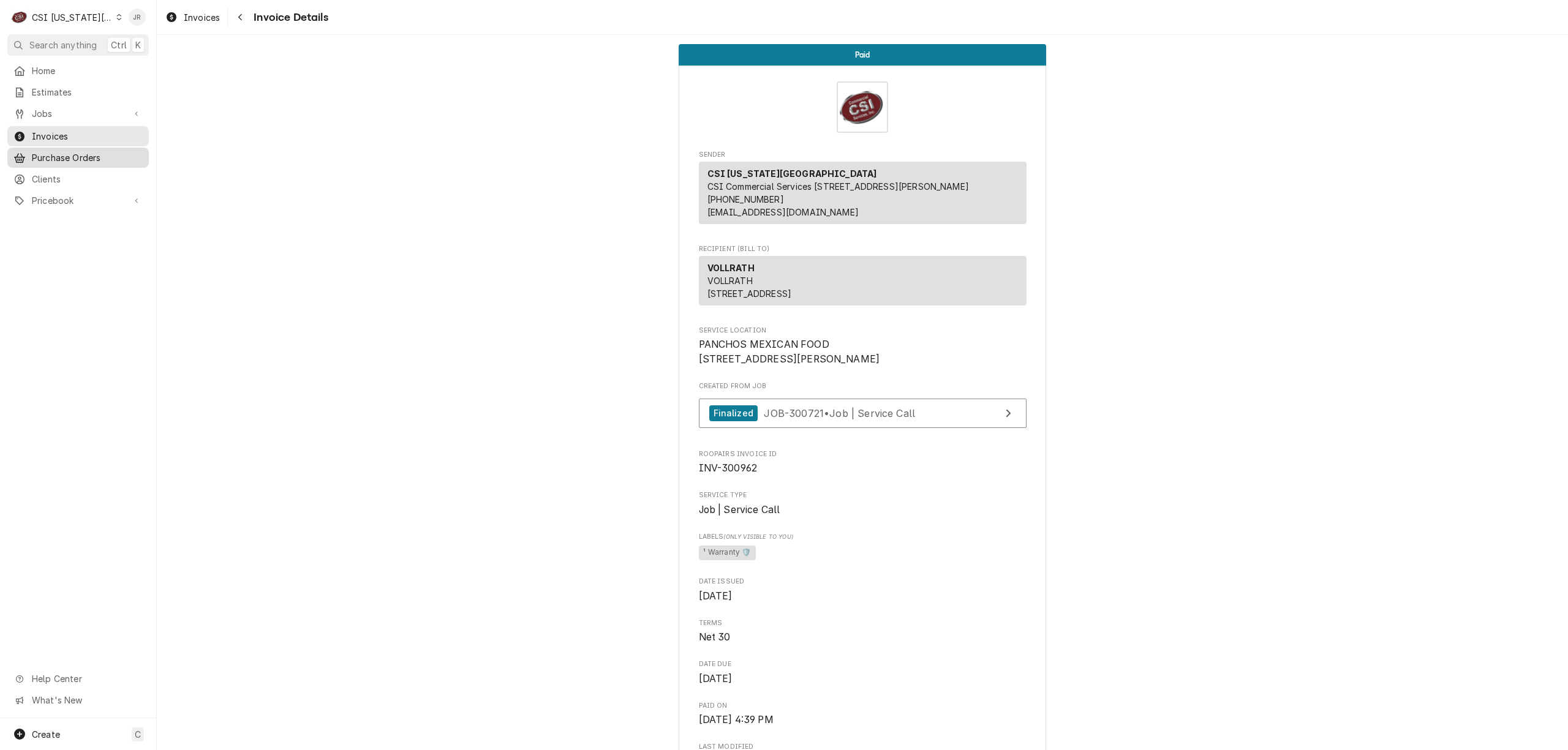
click at [84, 154] on span "Purchase Orders" at bounding box center [87, 157] width 111 height 13
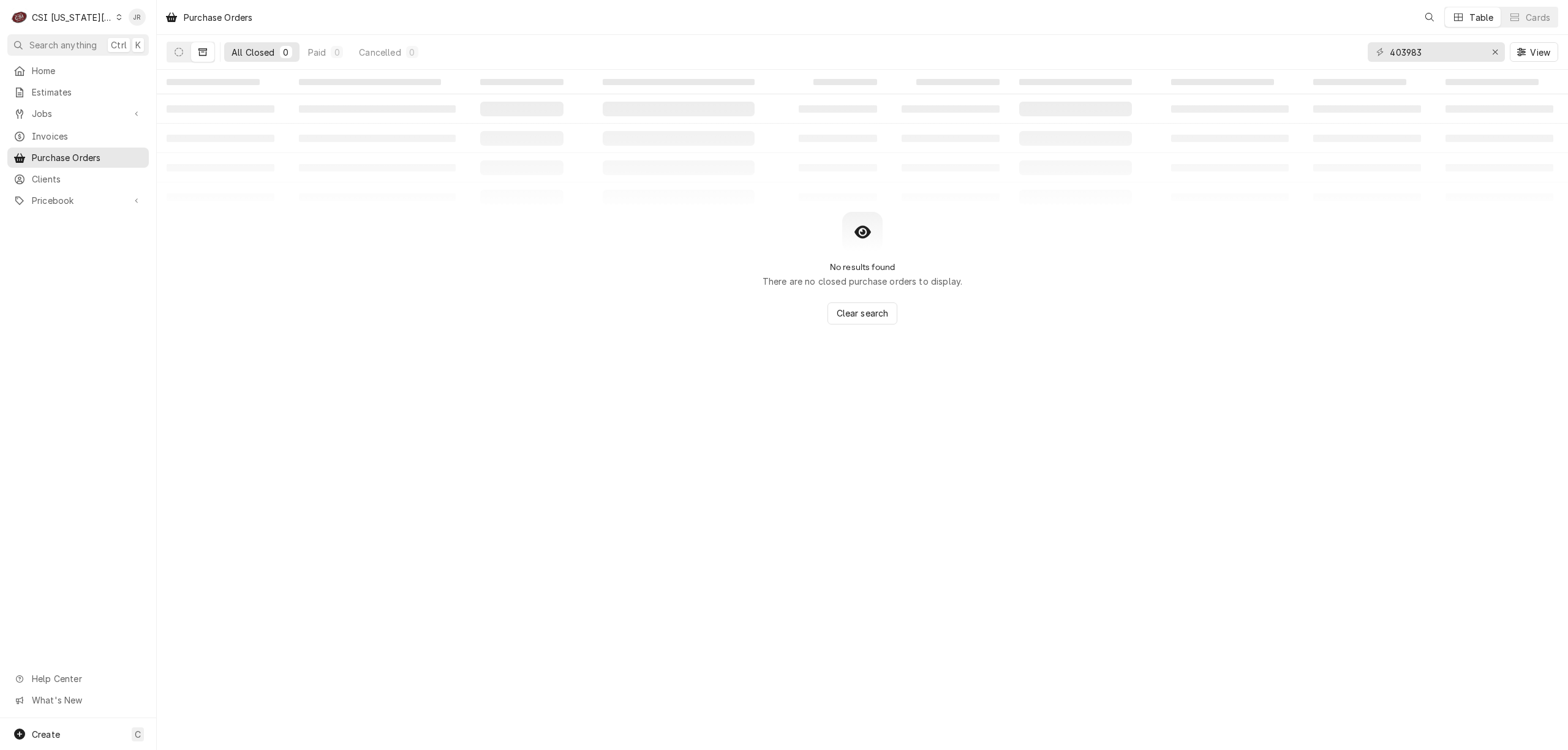
drag, startPoint x: 1423, startPoint y: 62, endPoint x: 1421, endPoint y: 49, distance: 13.2
click at [1421, 50] on div "403983 View" at bounding box center [1463, 52] width 191 height 34
click at [1421, 49] on input "403983" at bounding box center [1436, 52] width 92 height 20
click at [1423, 51] on input "403983" at bounding box center [1436, 52] width 92 height 20
paste input "300962"
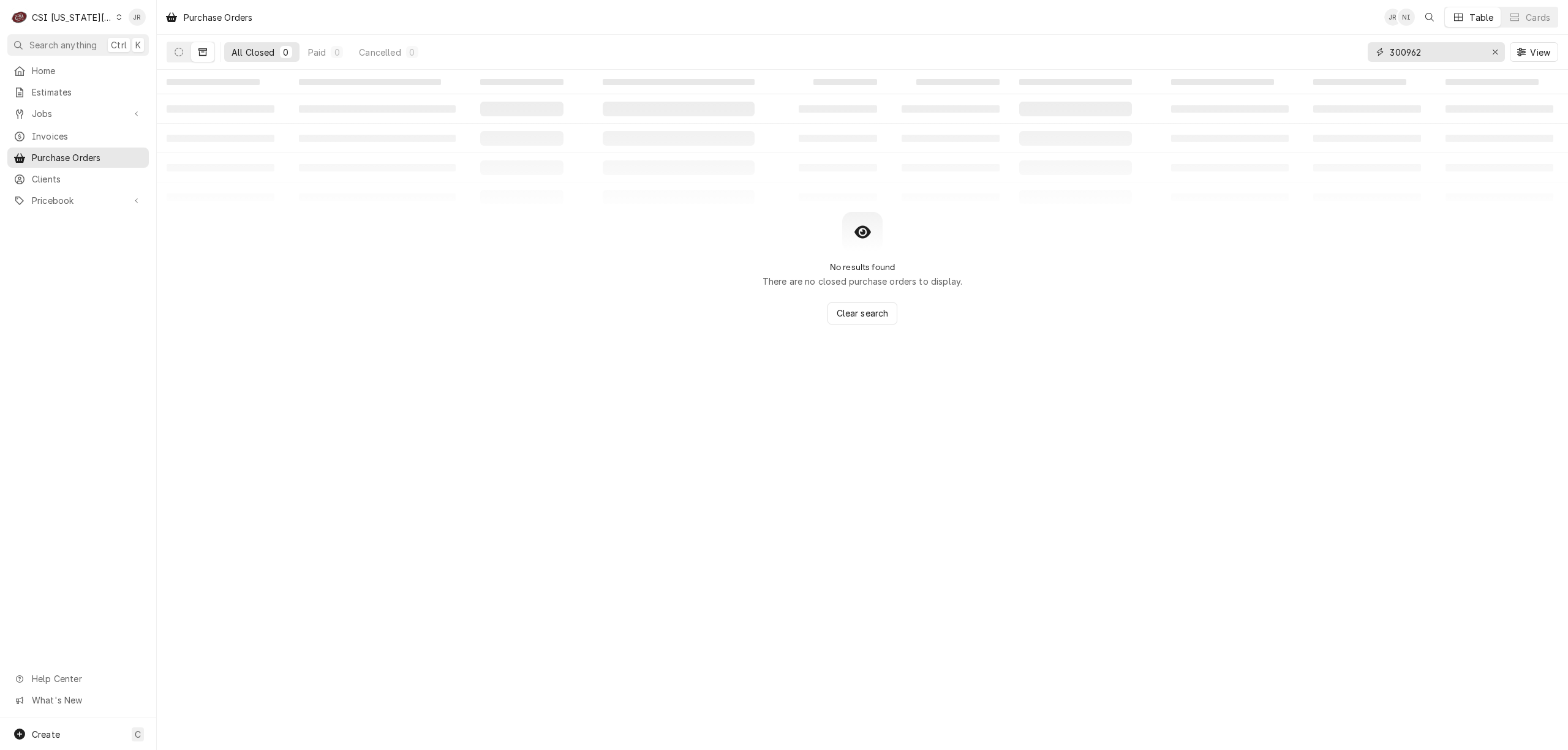
type input "300962"
click at [175, 49] on icon "Dynamic Content Wrapper" at bounding box center [178, 52] width 9 height 9
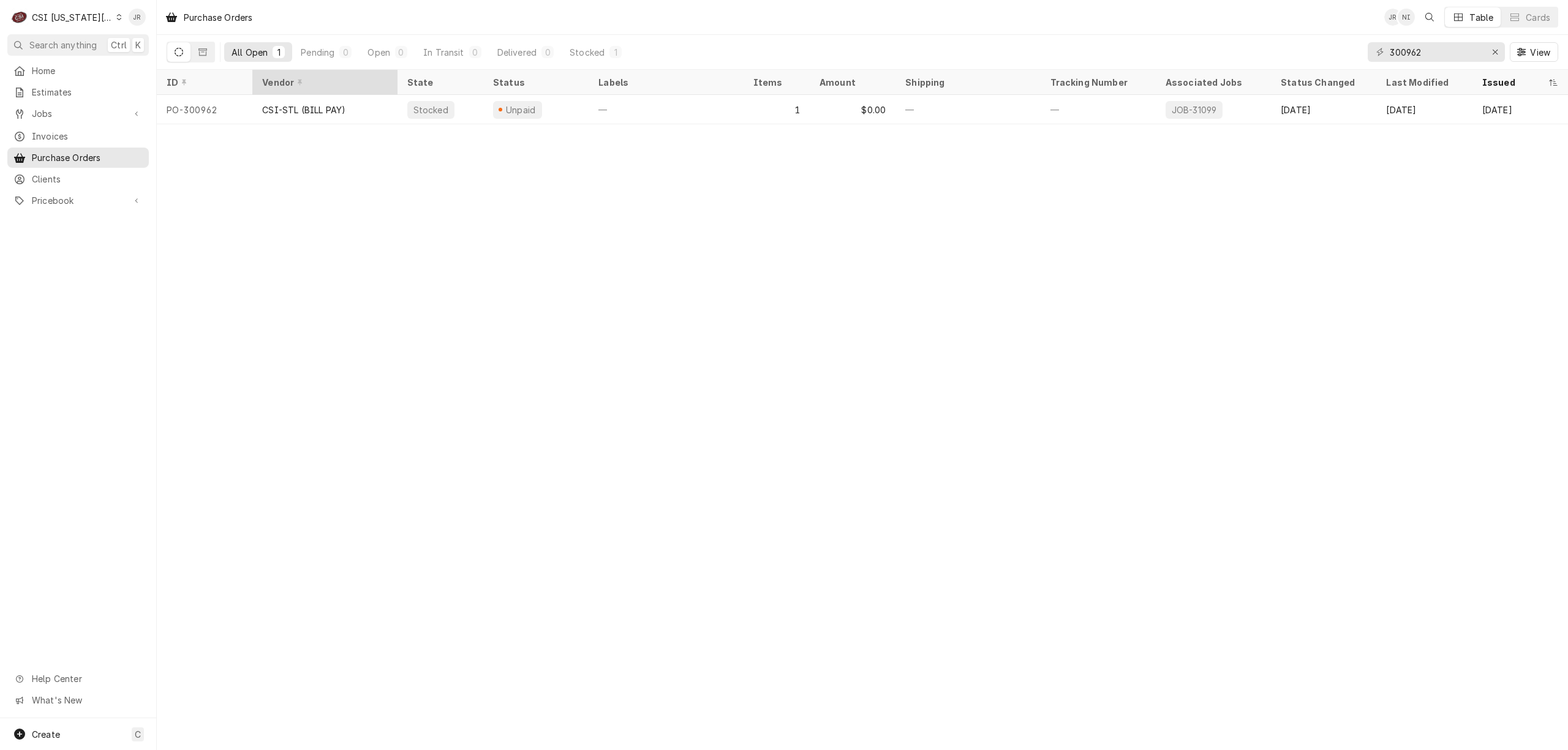
click at [311, 91] on div "Vendor" at bounding box center [324, 82] width 140 height 20
click at [74, 130] on span "Invoices" at bounding box center [87, 136] width 111 height 13
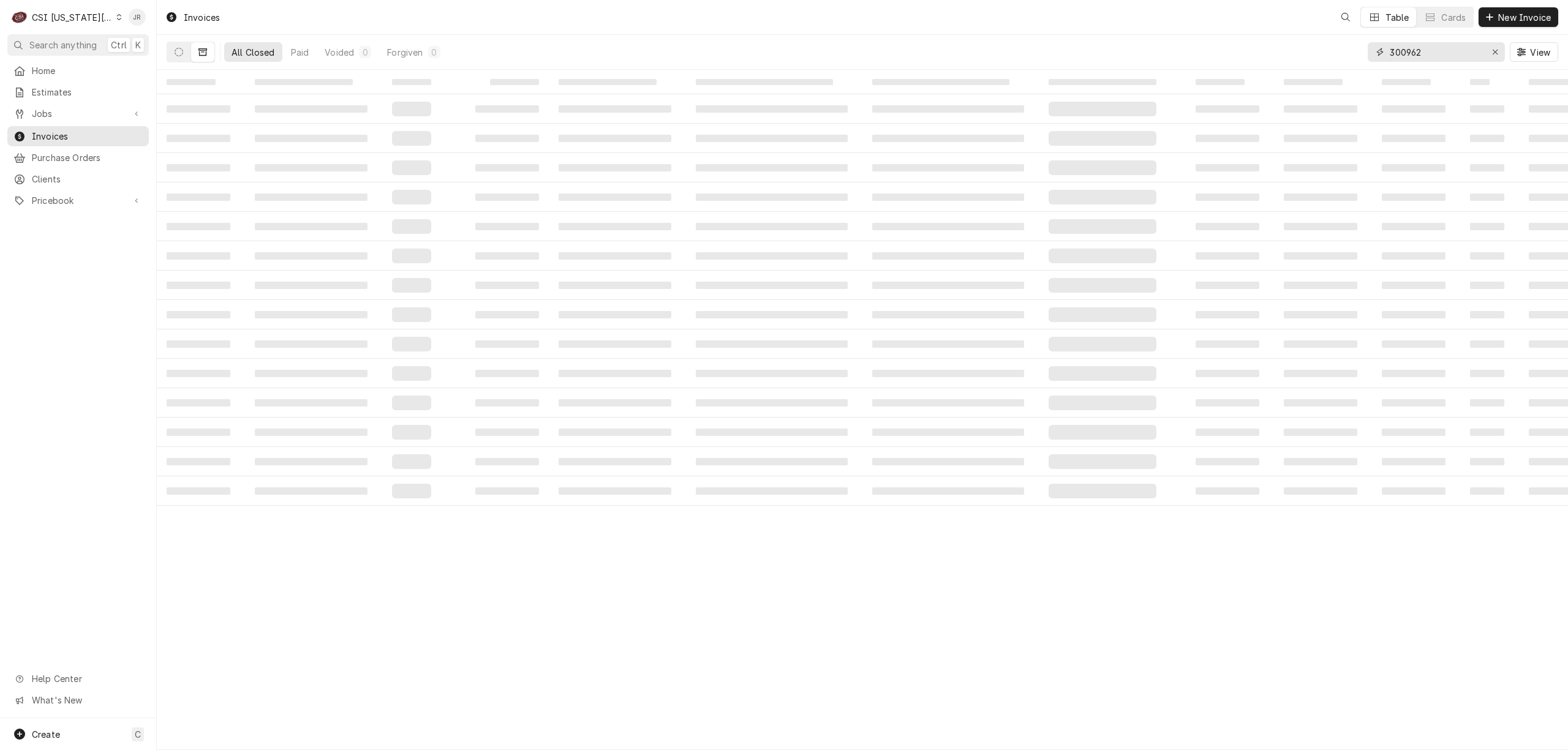
click at [1434, 55] on input "300962" at bounding box center [1436, 52] width 92 height 20
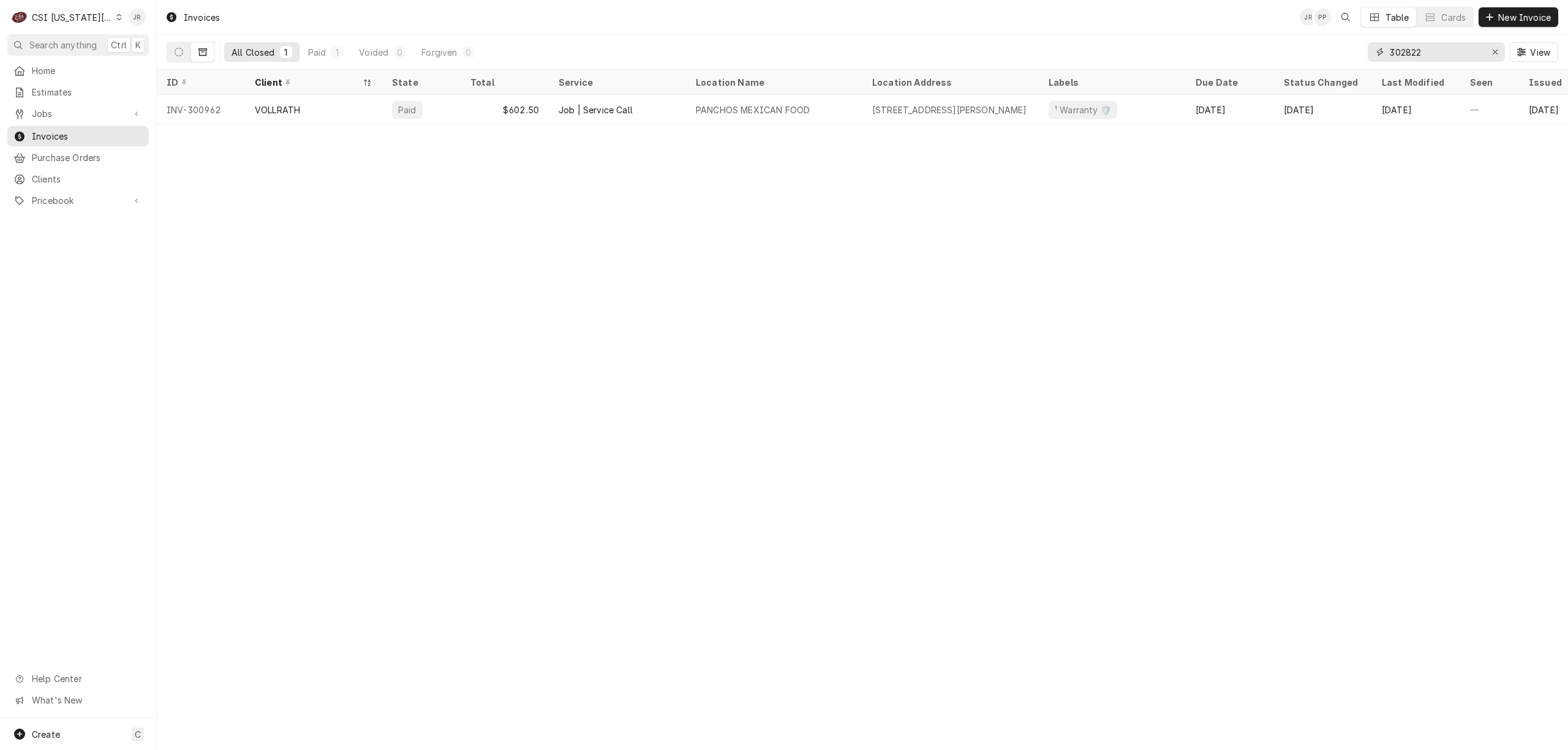
type input "302822"
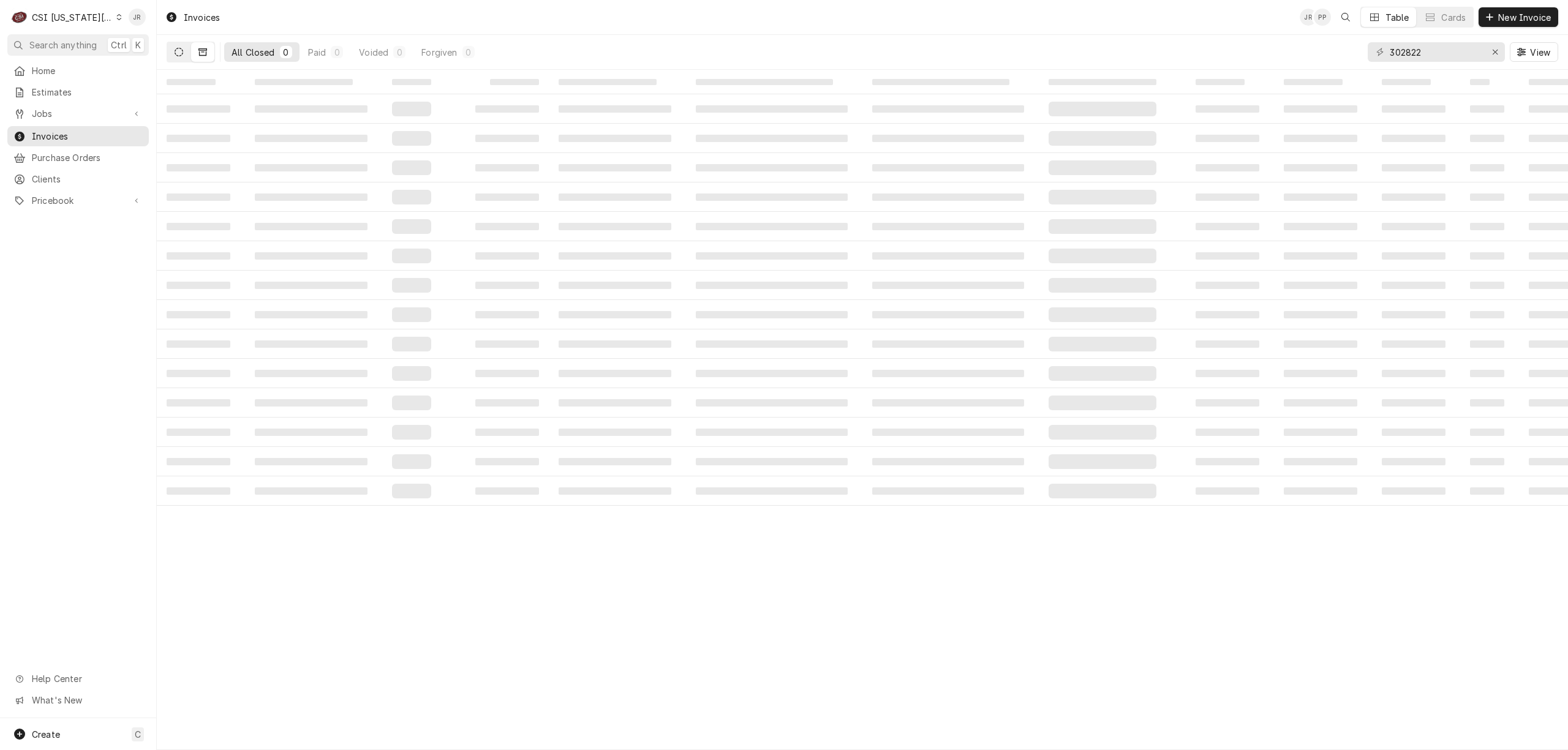
click at [182, 57] on button "Dynamic Content Wrapper" at bounding box center [178, 52] width 23 height 20
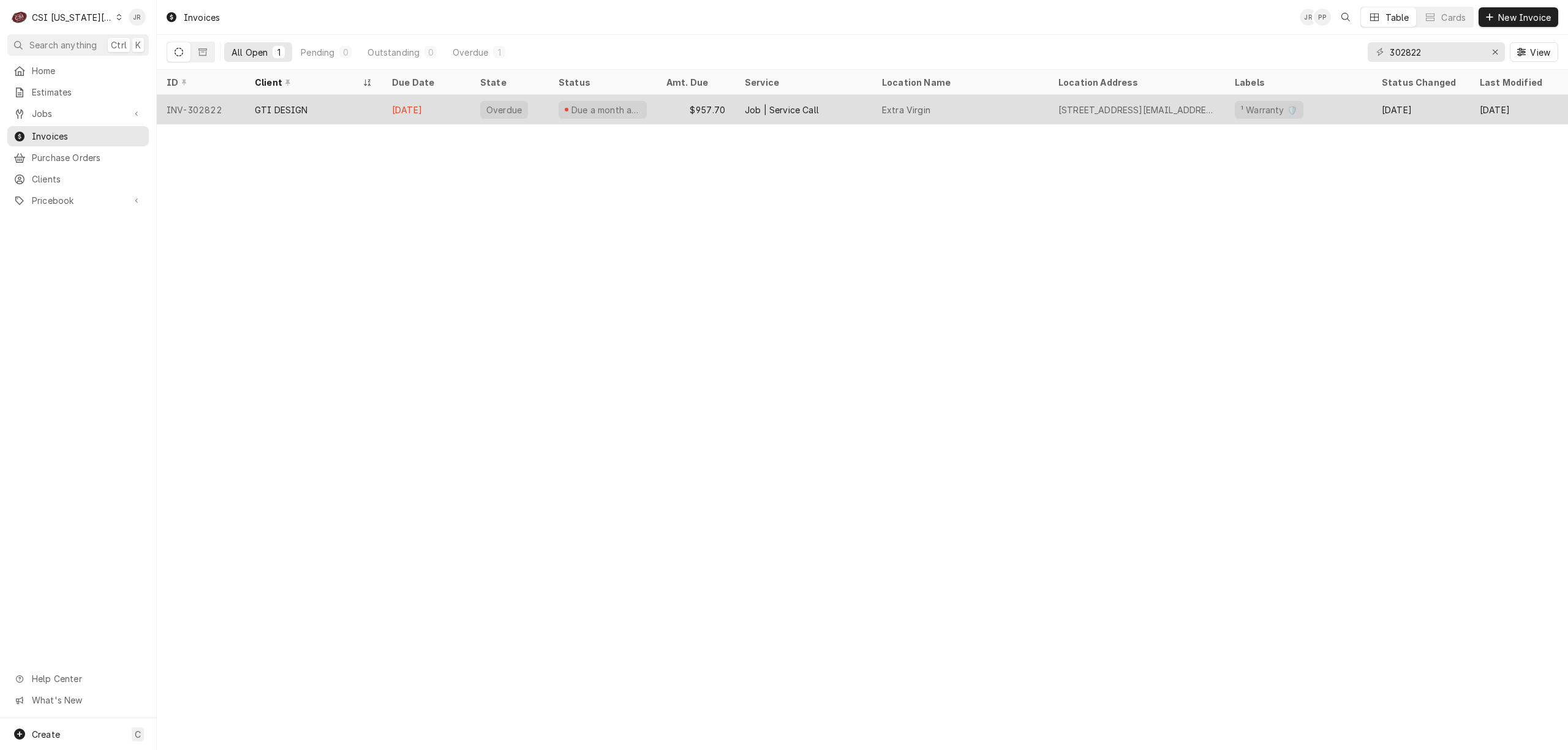
click at [447, 103] on div "[DATE]" at bounding box center [426, 109] width 89 height 30
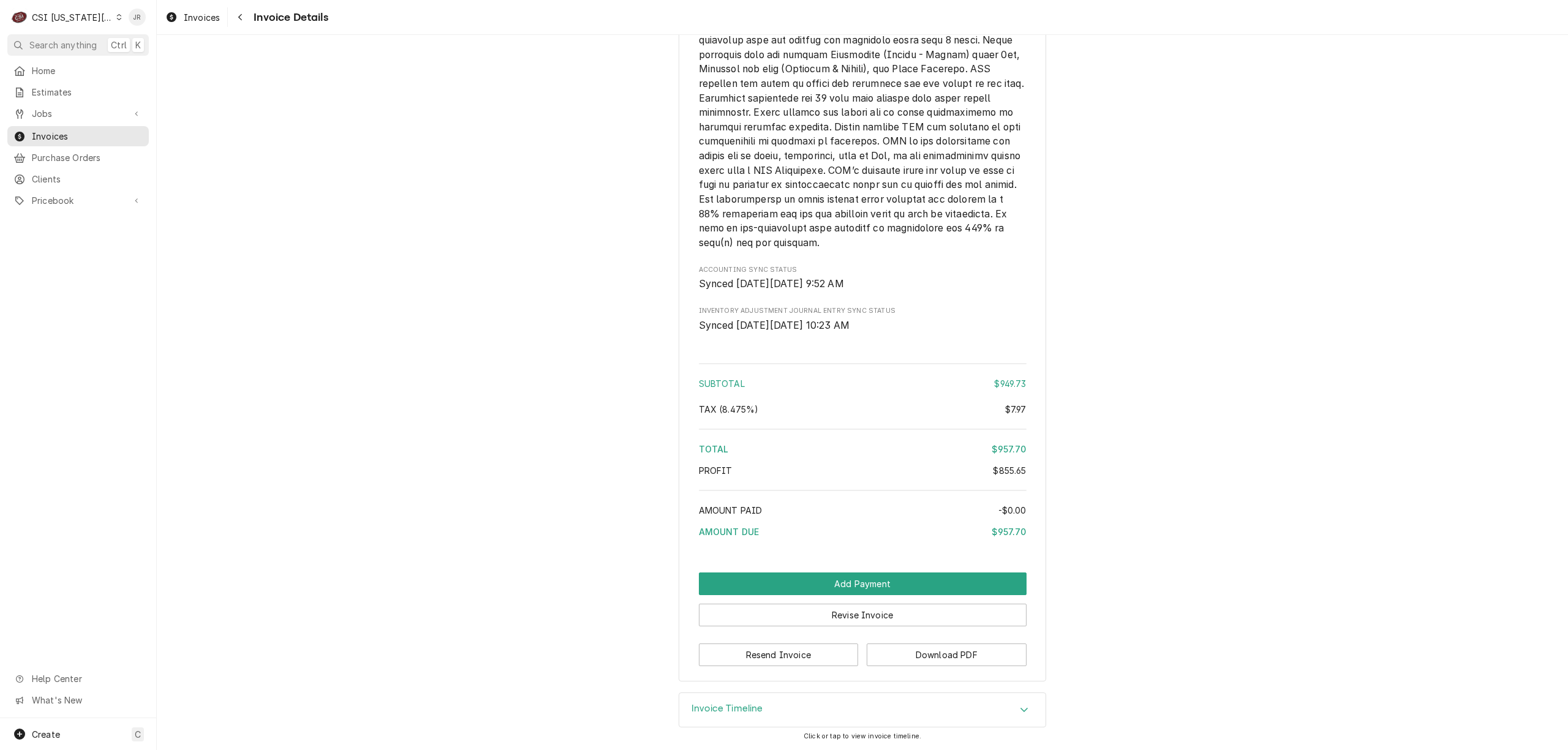
drag, startPoint x: 730, startPoint y: 718, endPoint x: 873, endPoint y: 676, distance: 149.0
click at [741, 711] on div "Invoice Timeline" at bounding box center [862, 710] width 366 height 34
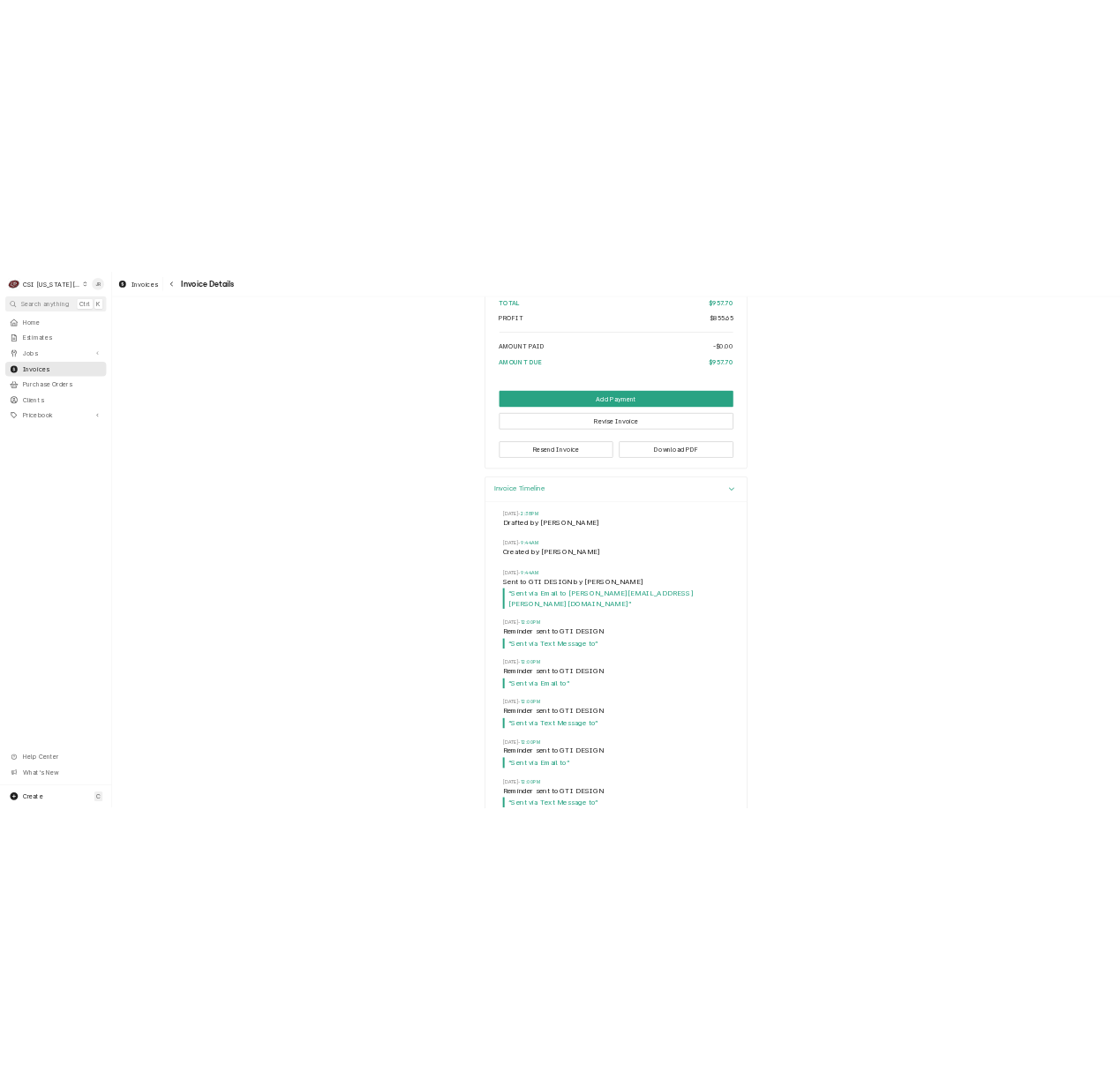
scroll to position [4188, 0]
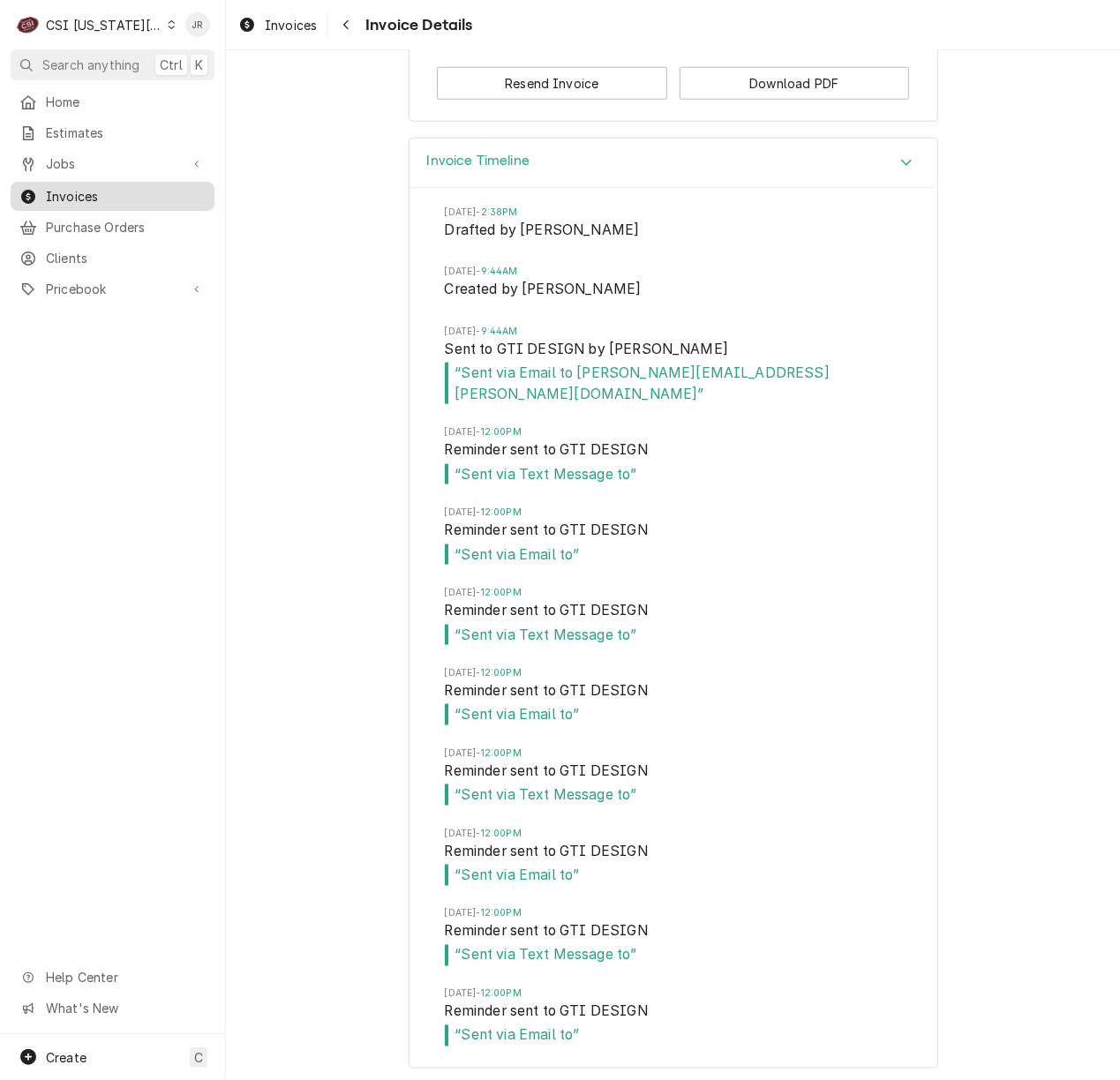
click at [78, 187] on span "Invoices" at bounding box center [126, 196] width 160 height 19
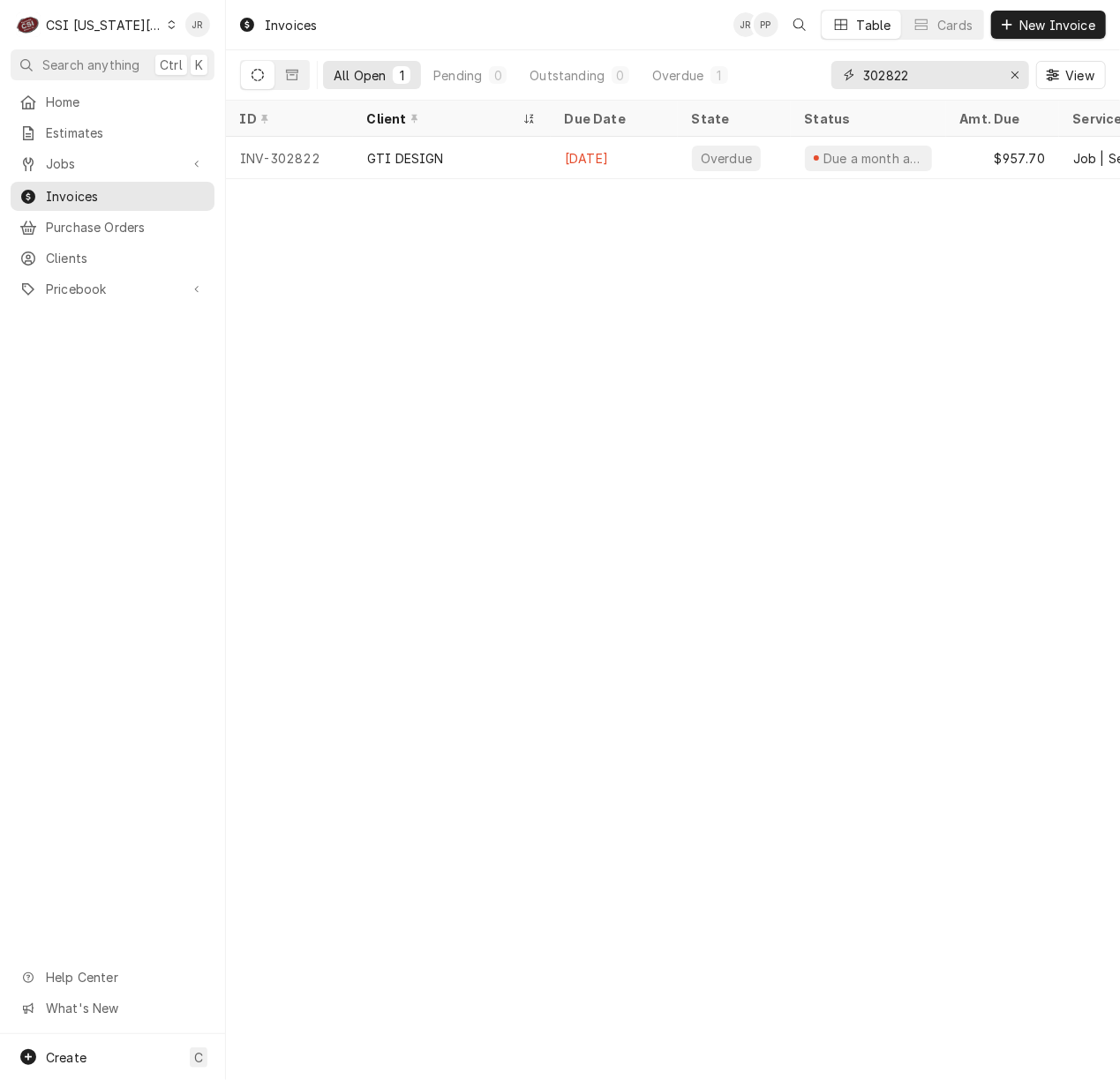
click at [918, 67] on input "302822" at bounding box center [929, 75] width 132 height 28
paste input "777"
type input "302777"
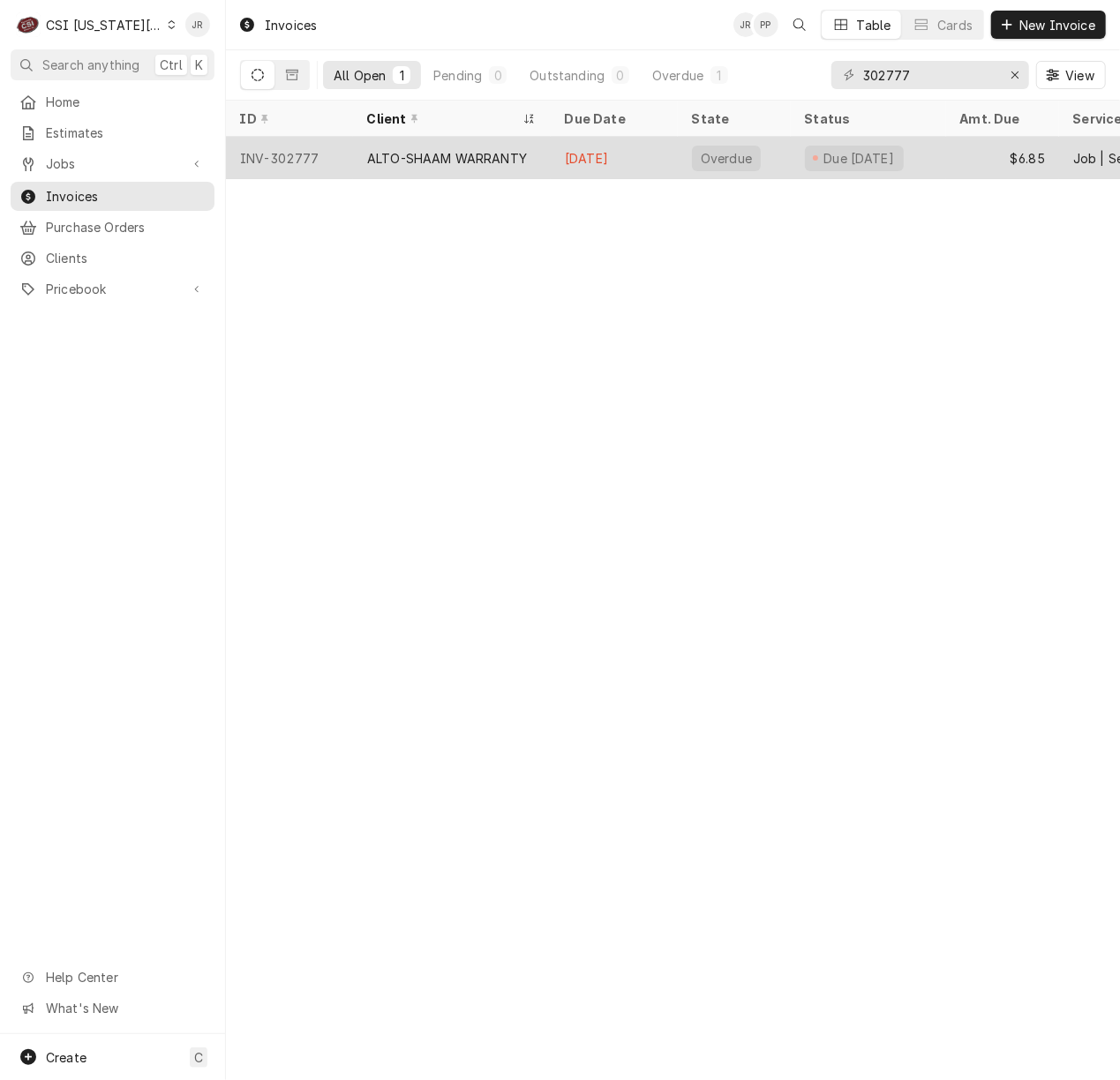
click at [519, 143] on div "ALTO-SHAAM WARRANTY" at bounding box center [452, 158] width 198 height 43
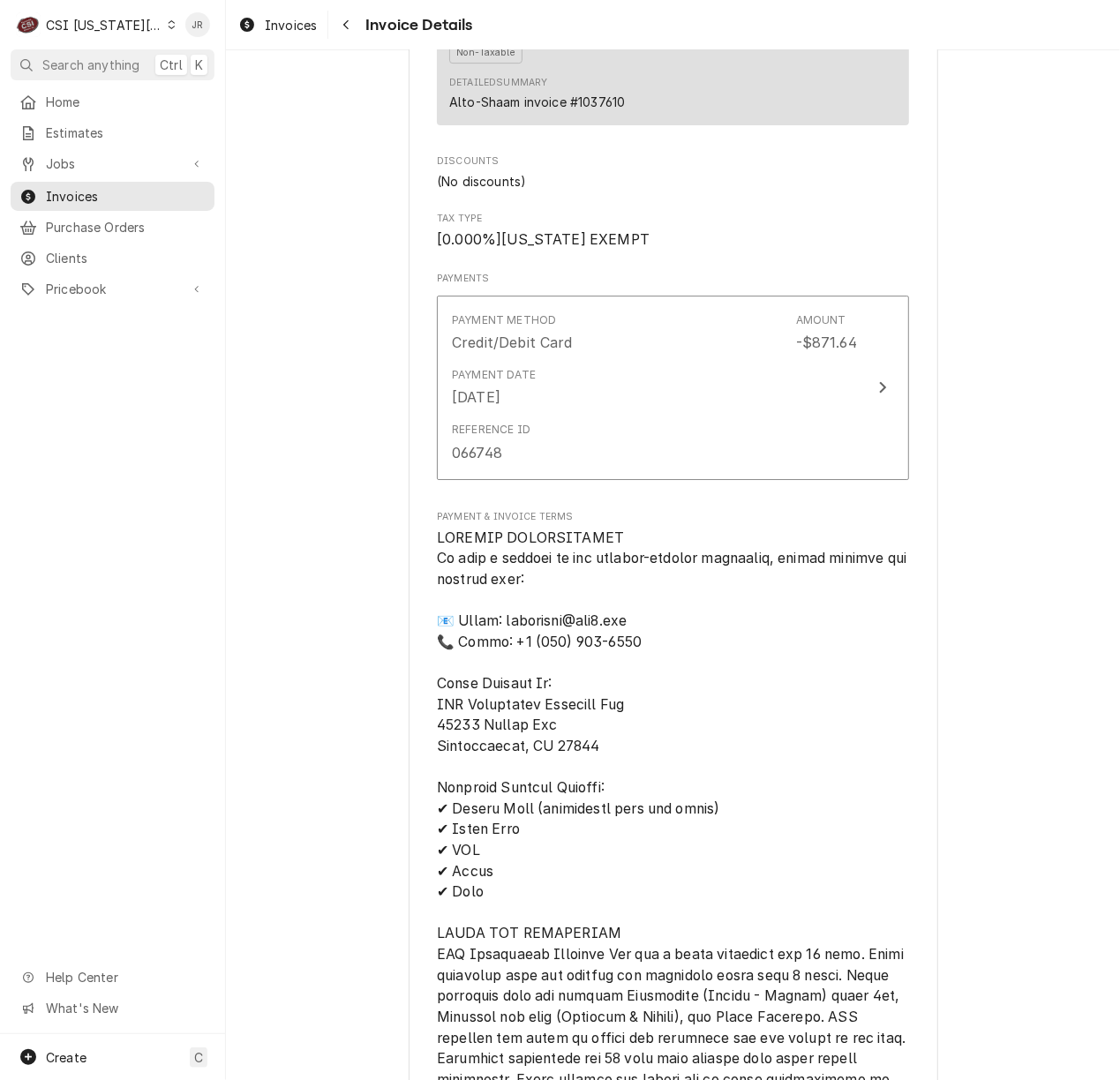
scroll to position [2942, 0]
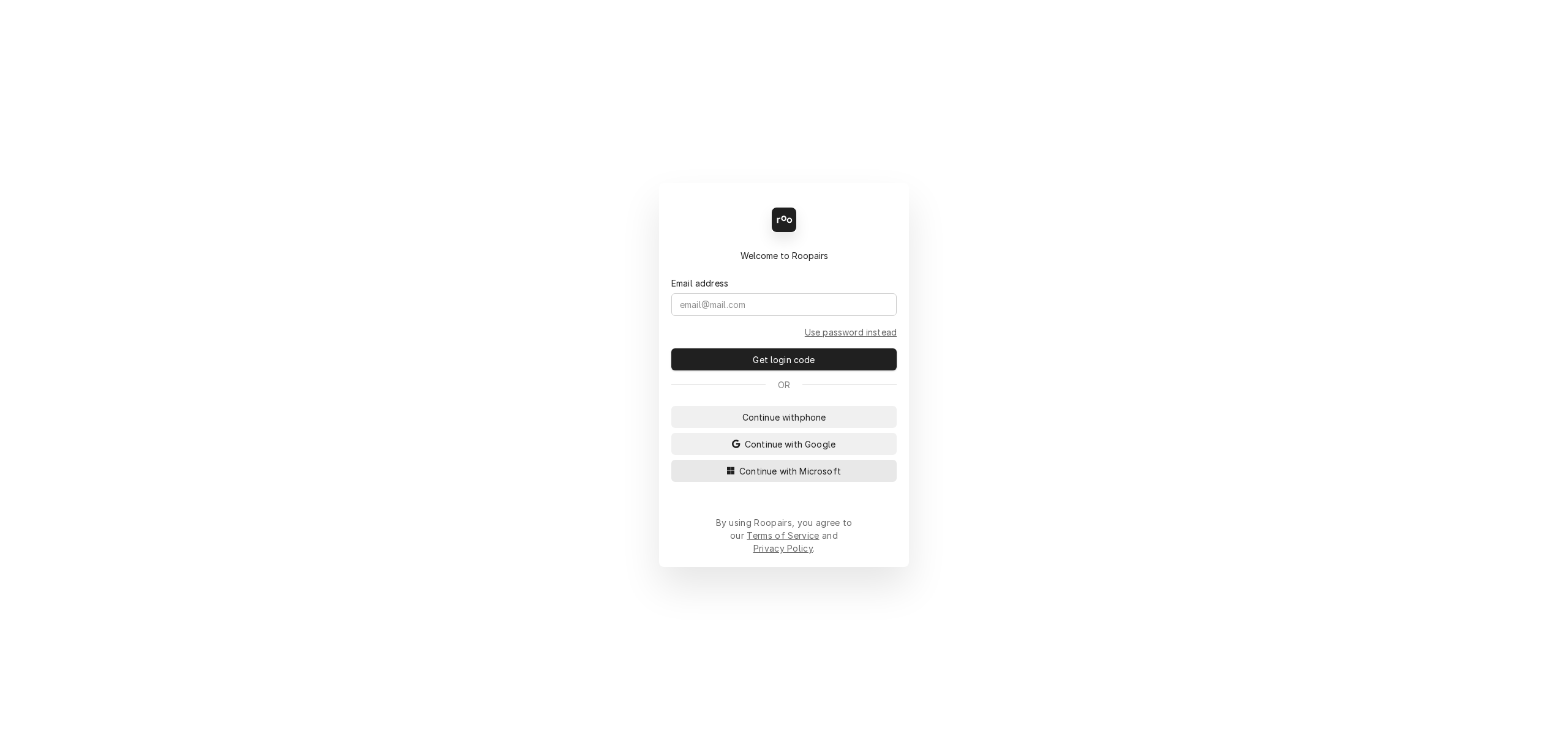
click at [799, 474] on button "Continue with Microsoft" at bounding box center [784, 471] width 226 height 22
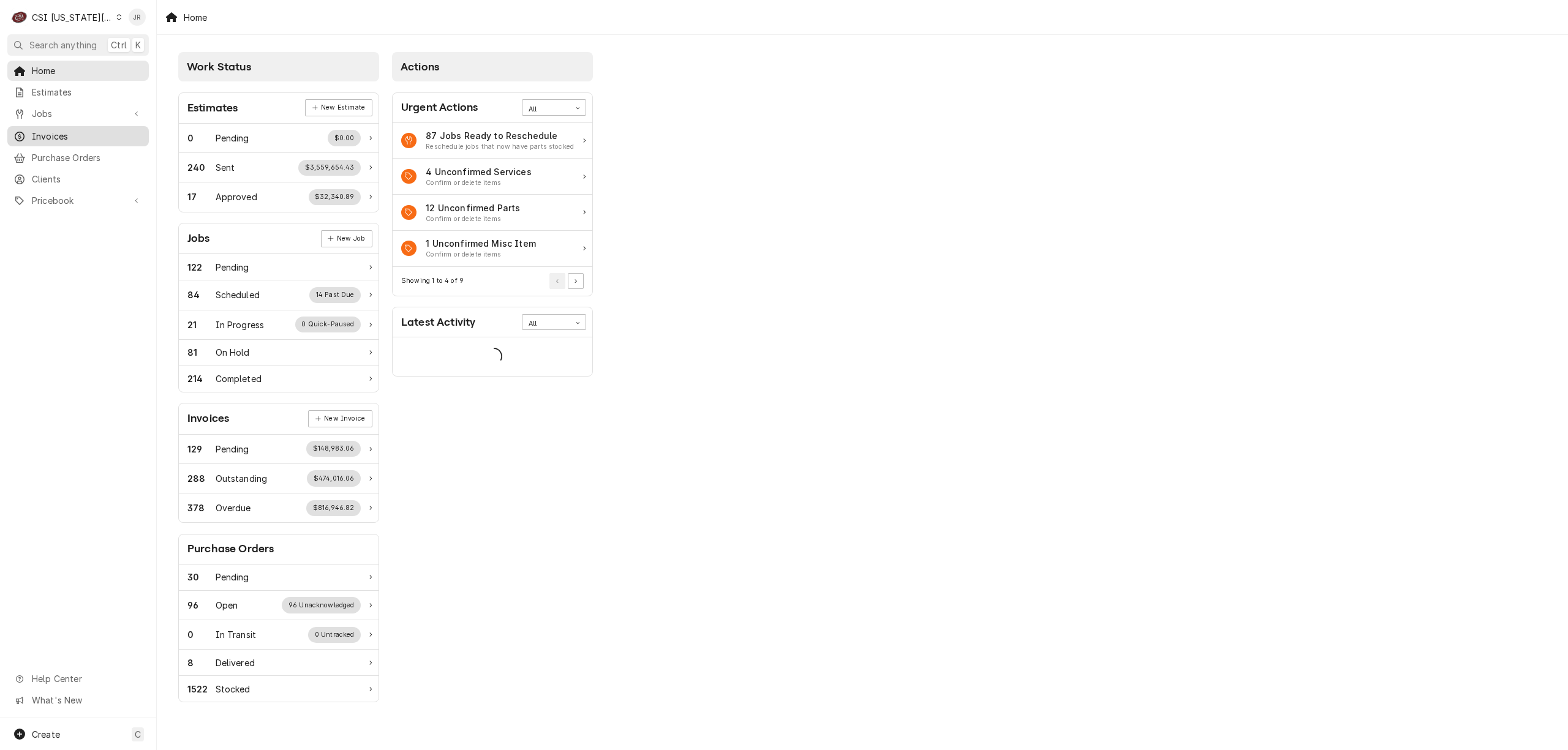
click at [62, 132] on span "Invoices" at bounding box center [87, 136] width 111 height 13
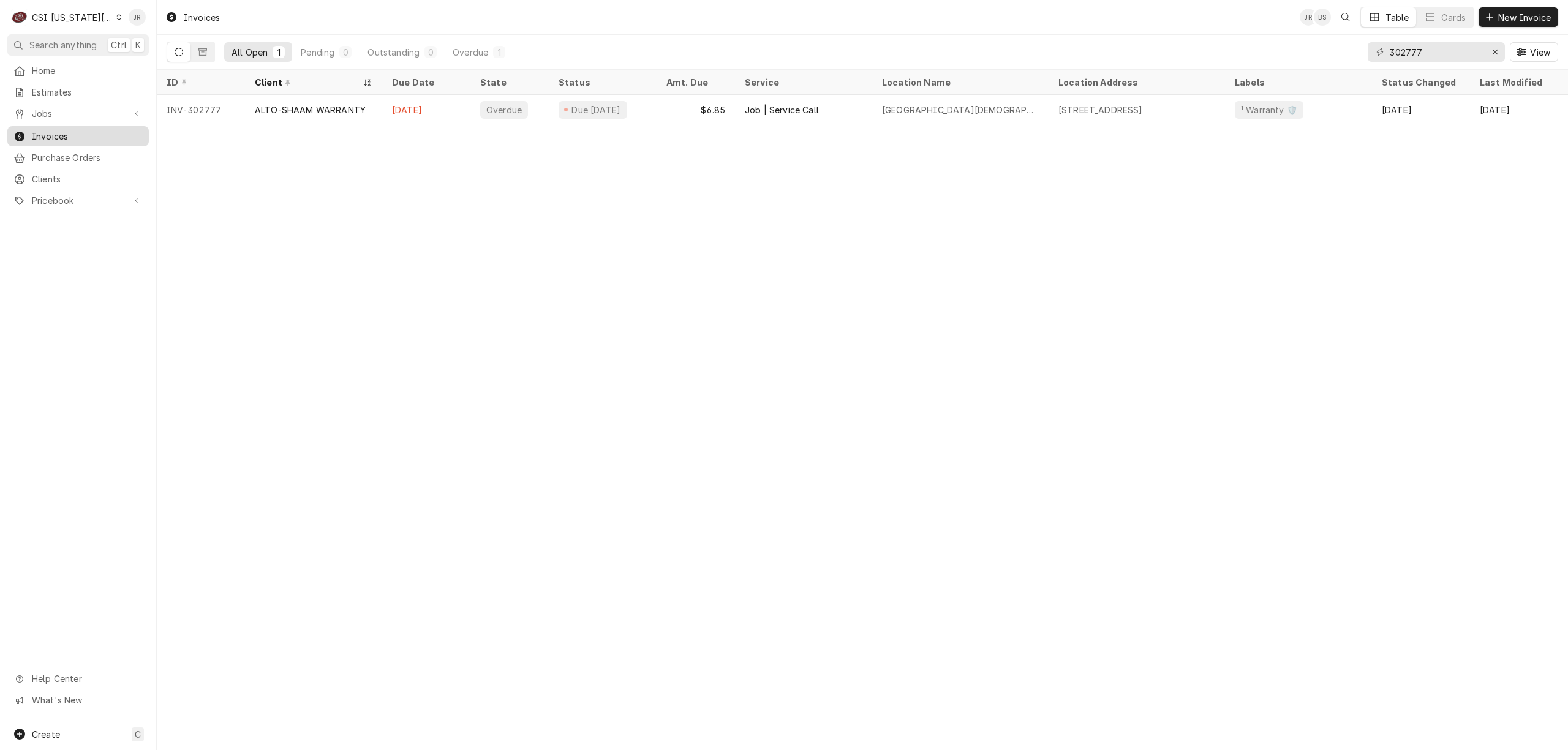
click at [56, 130] on span "Invoices" at bounding box center [87, 136] width 111 height 13
click at [60, 735] on div "Create C" at bounding box center [78, 734] width 156 height 32
click at [224, 689] on div "Invoice" at bounding box center [228, 691] width 82 height 13
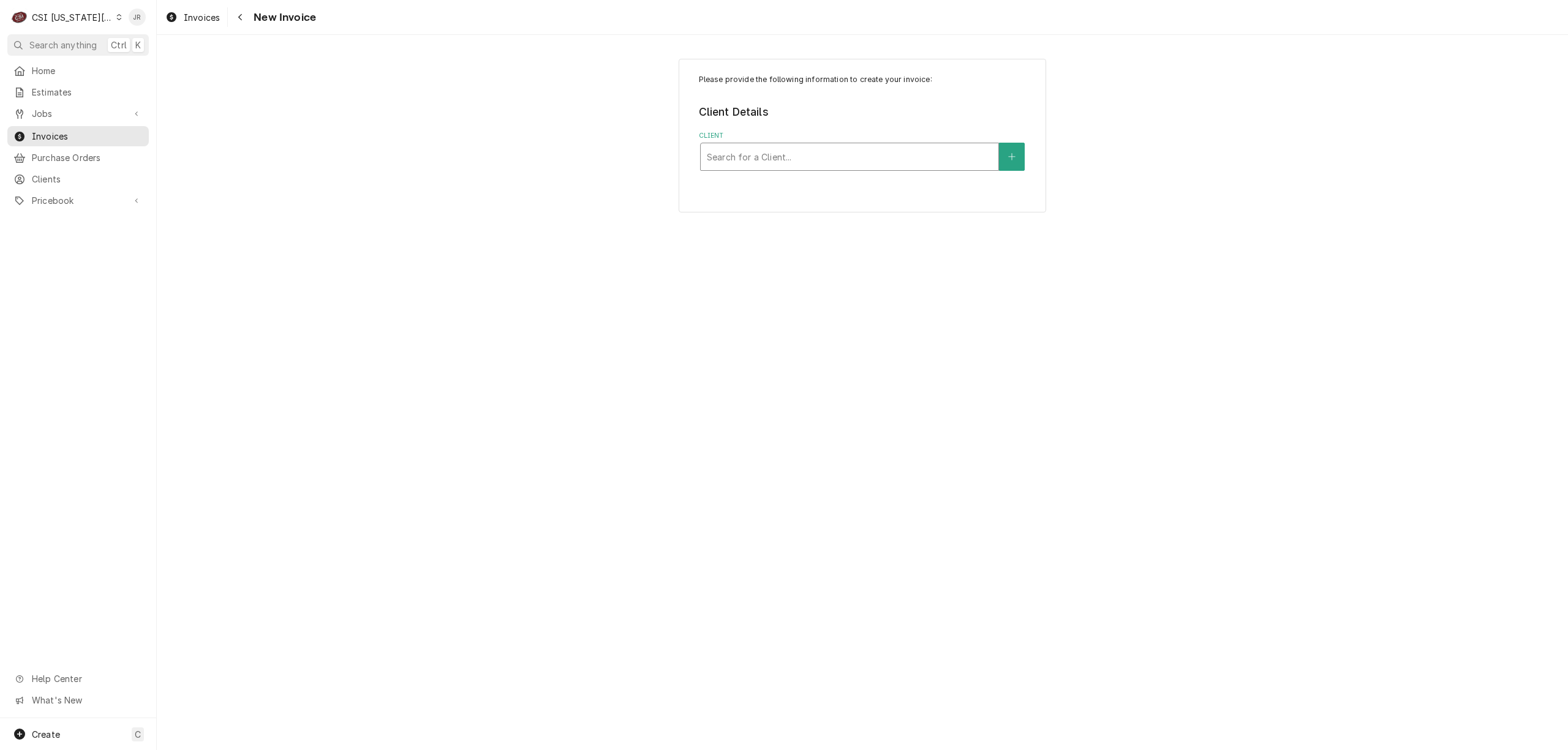
click at [807, 157] on div "Client" at bounding box center [850, 157] width 285 height 22
type input "gti"
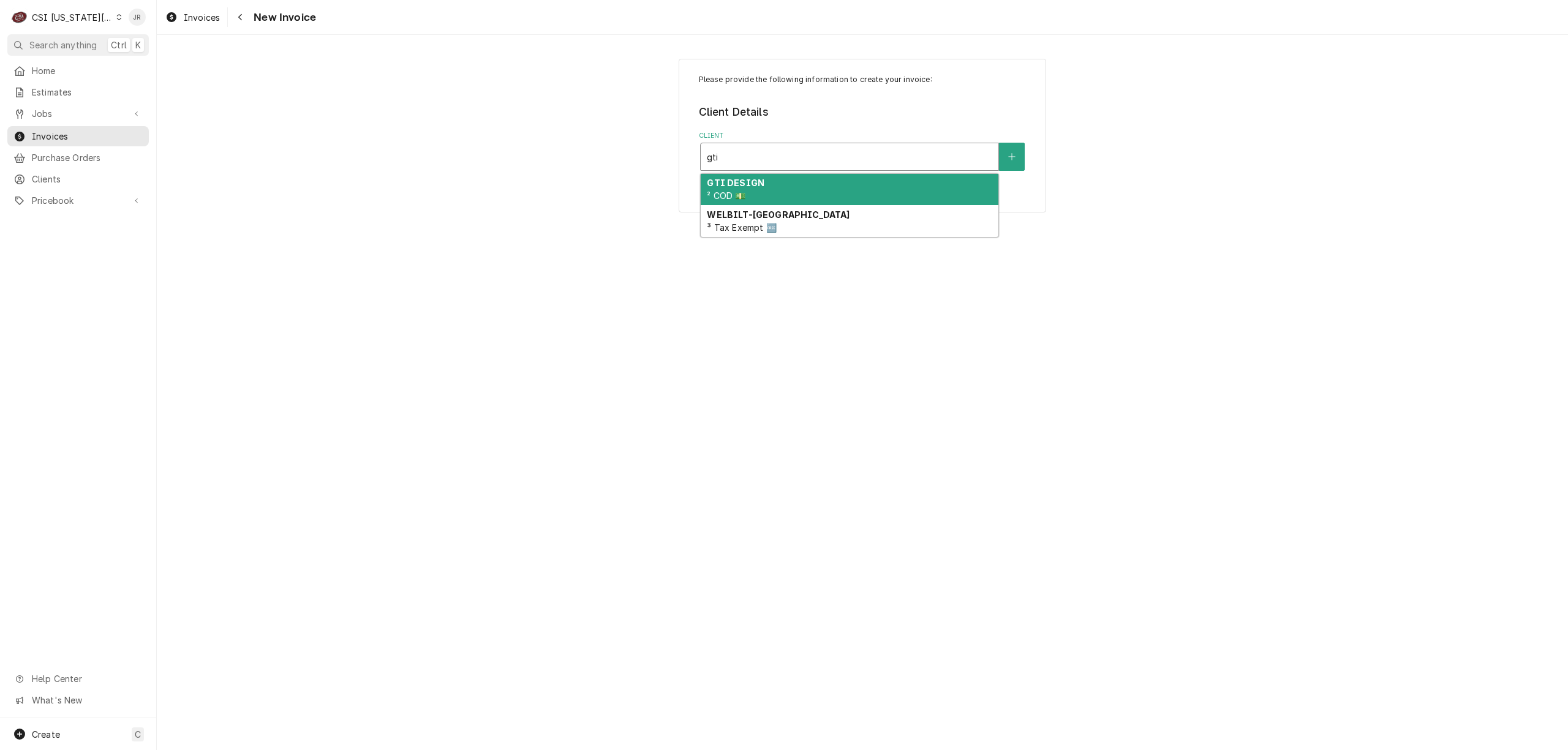
click at [811, 199] on div "GTI DESIGN ² COD 💵" at bounding box center [850, 189] width 297 height 32
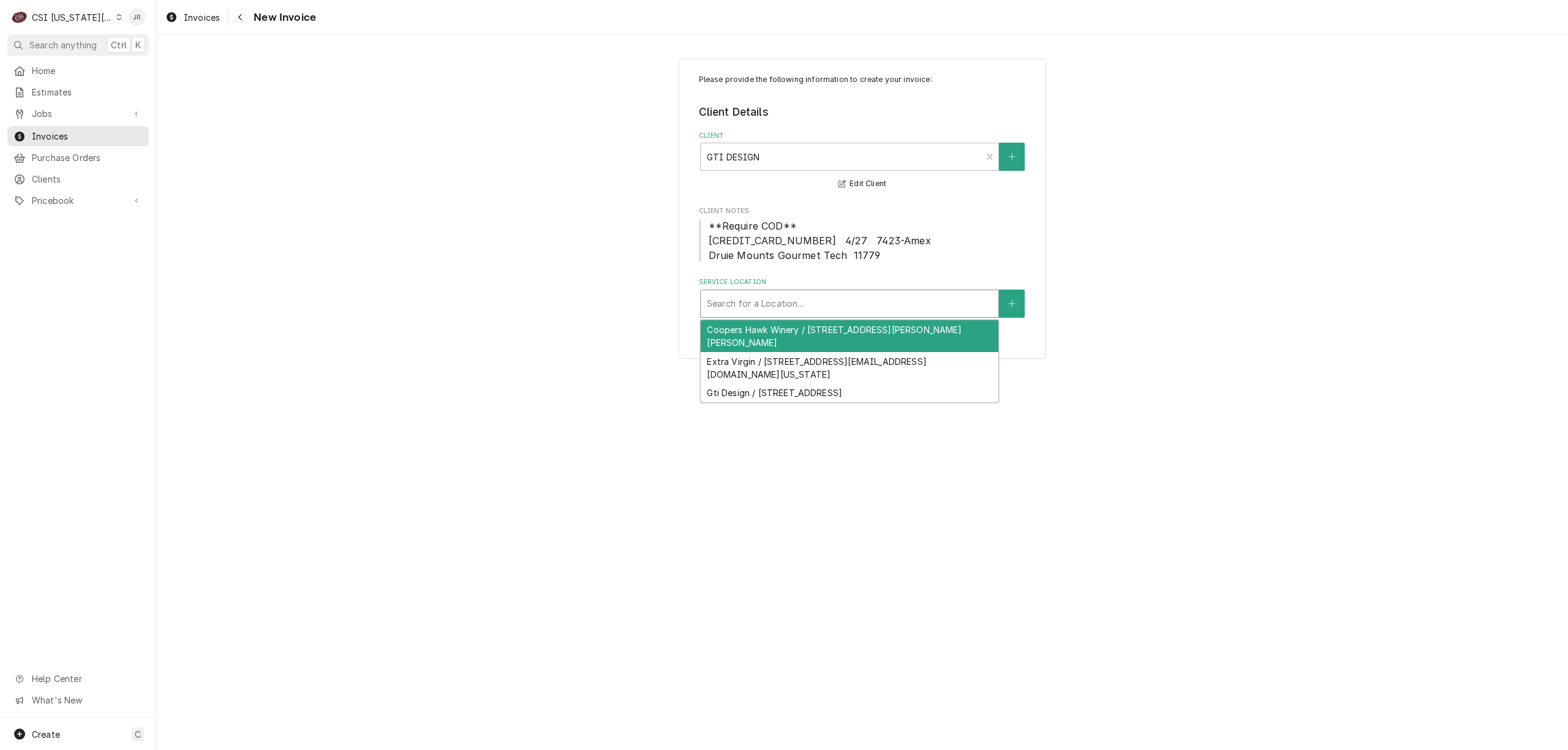
click at [831, 309] on div "Service Location" at bounding box center [850, 303] width 285 height 22
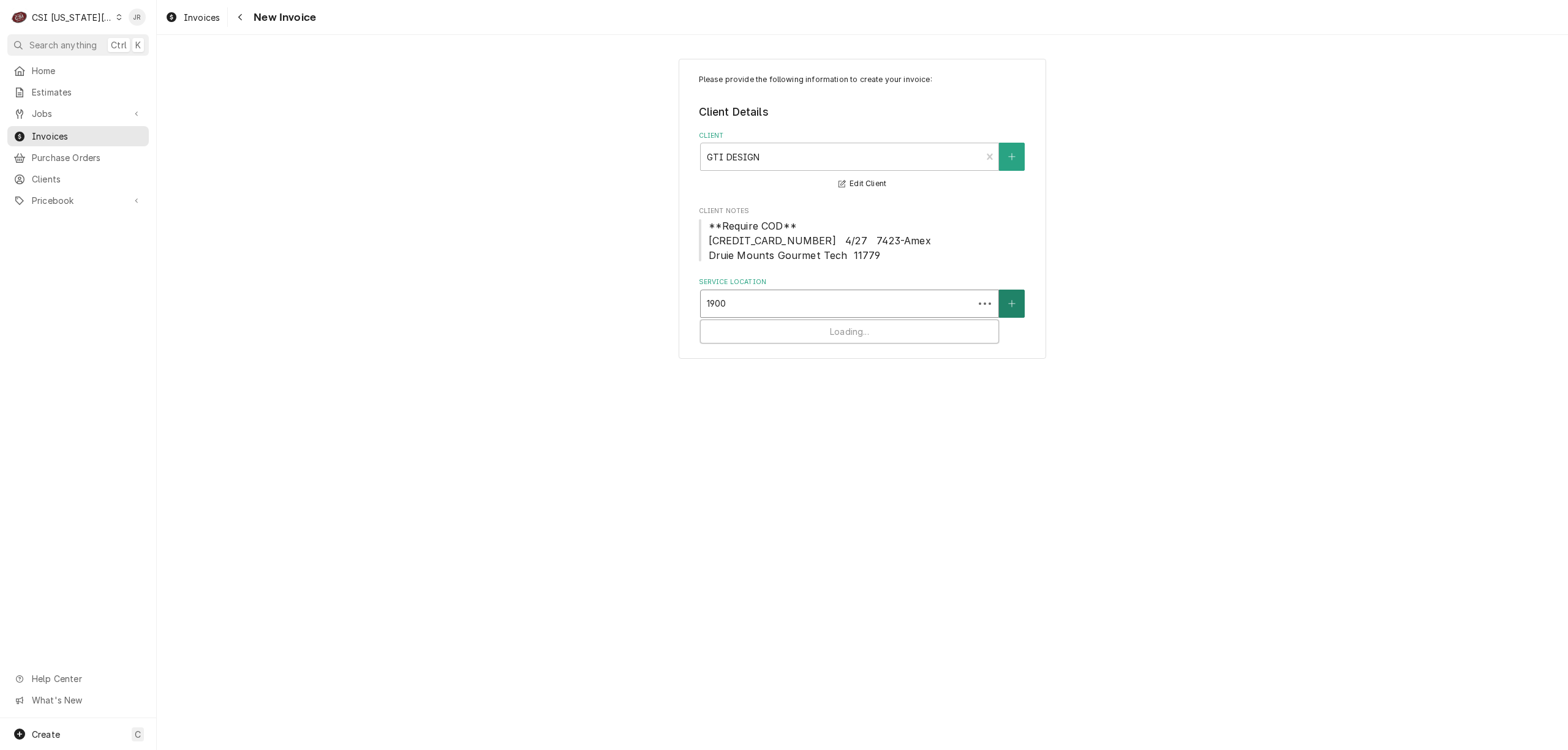
type input "1900"
click at [899, 336] on div "Extra Virgin / [STREET_ADDRESS][EMAIL_ADDRESS][DOMAIN_NAME][US_STATE]" at bounding box center [850, 336] width 297 height 32
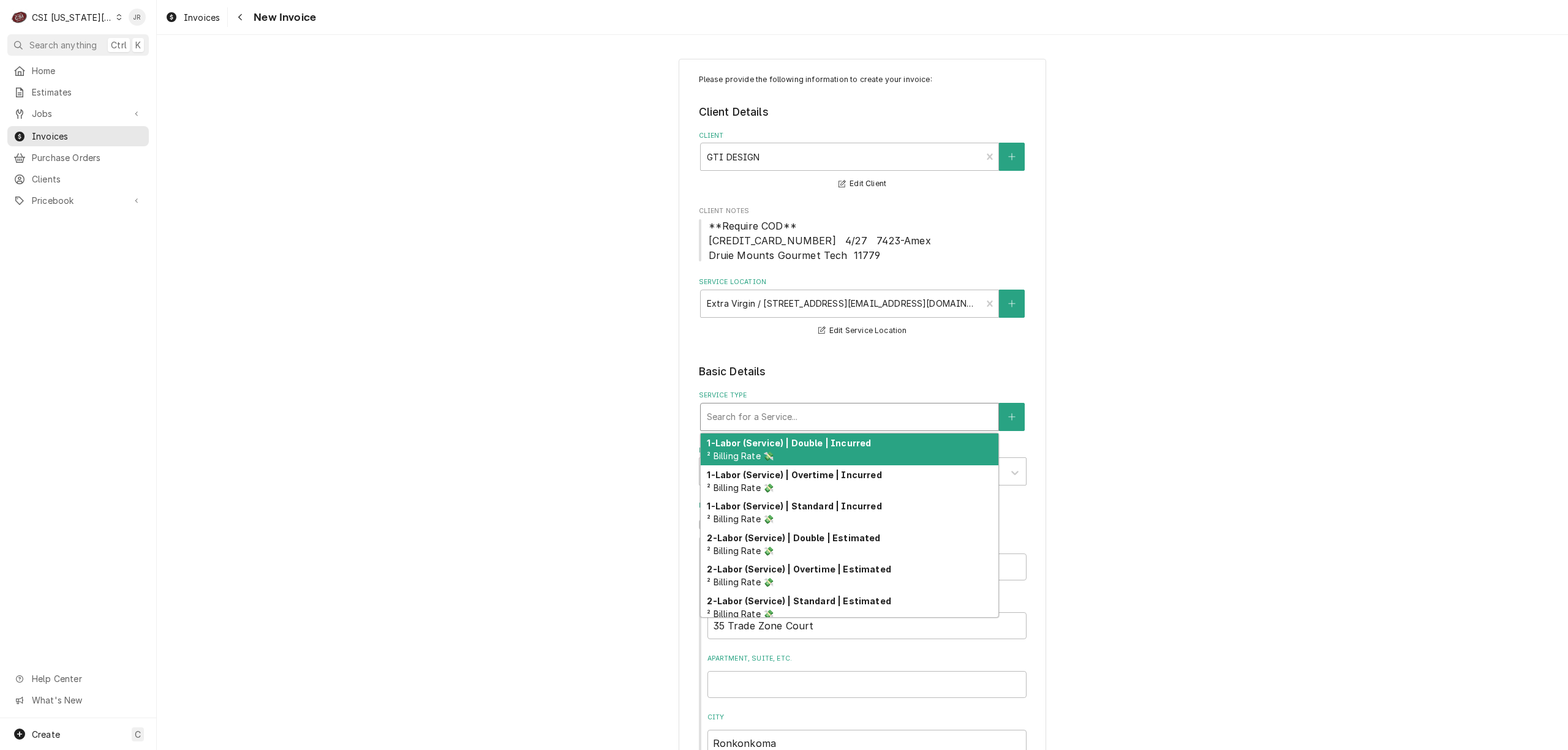
click at [787, 427] on div "Service Type" at bounding box center [850, 417] width 285 height 22
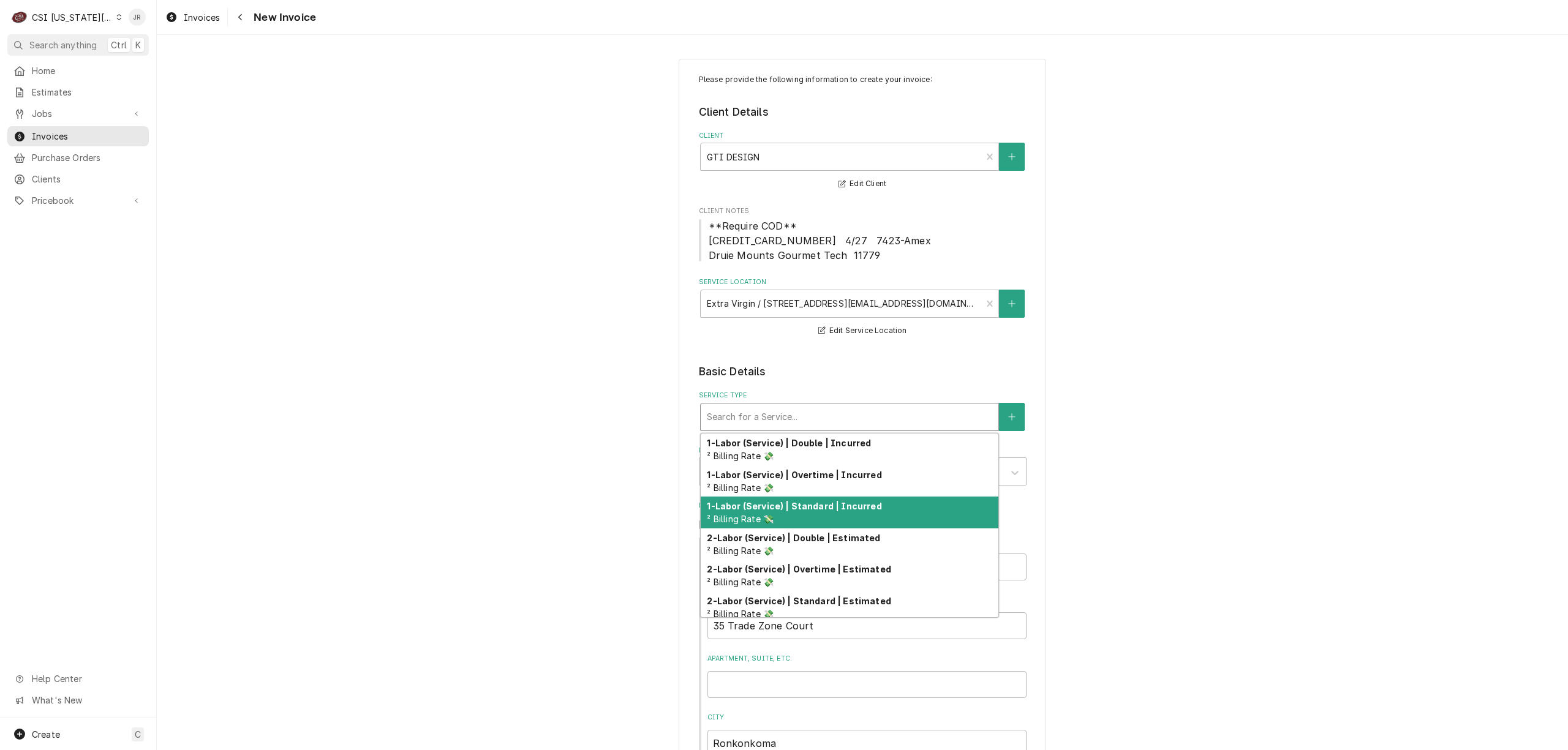
click at [852, 514] on div "1-Labor (Service) | Standard | Incurred ² Billing Rate 💸" at bounding box center [850, 512] width 297 height 32
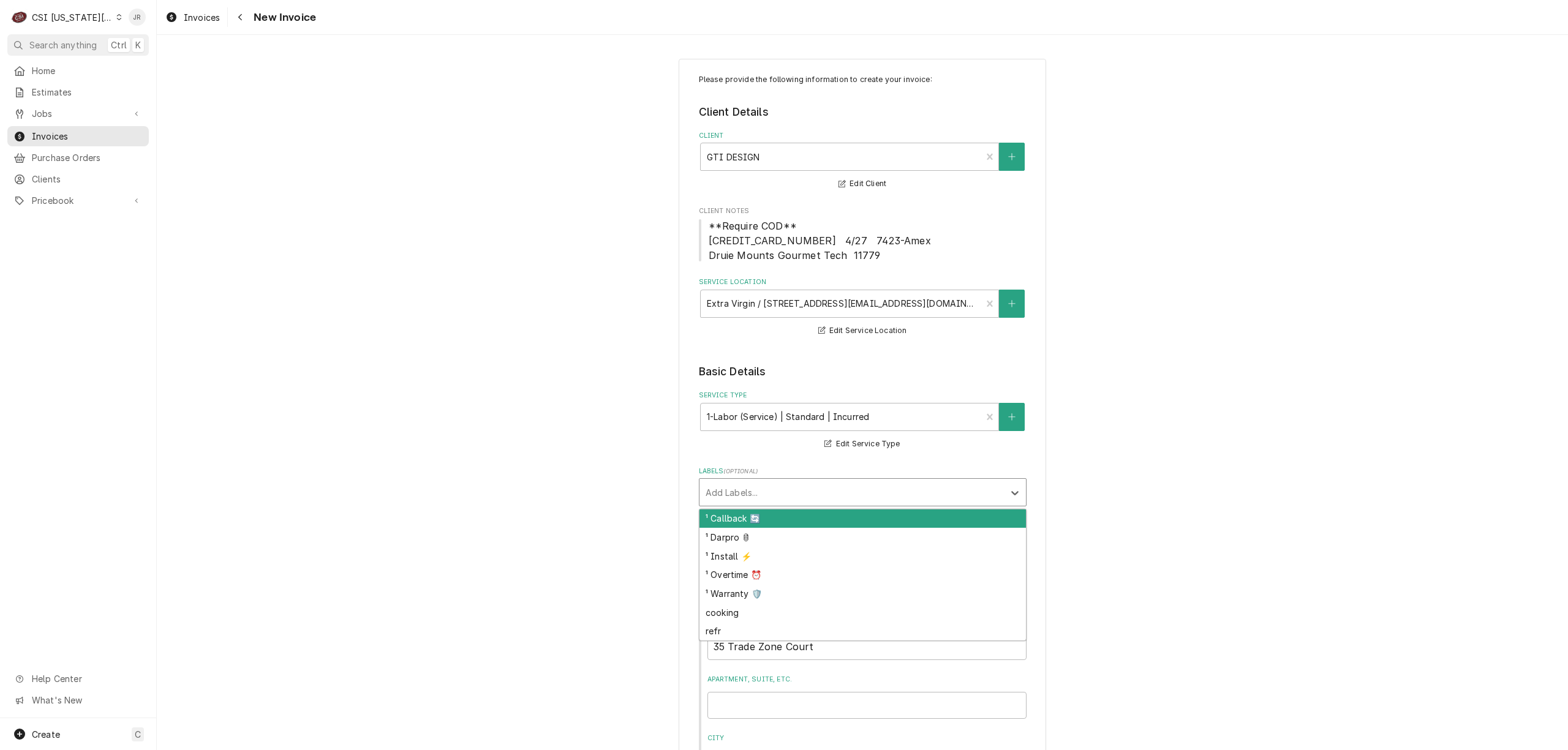
click at [793, 500] on div "Labels" at bounding box center [852, 492] width 292 height 22
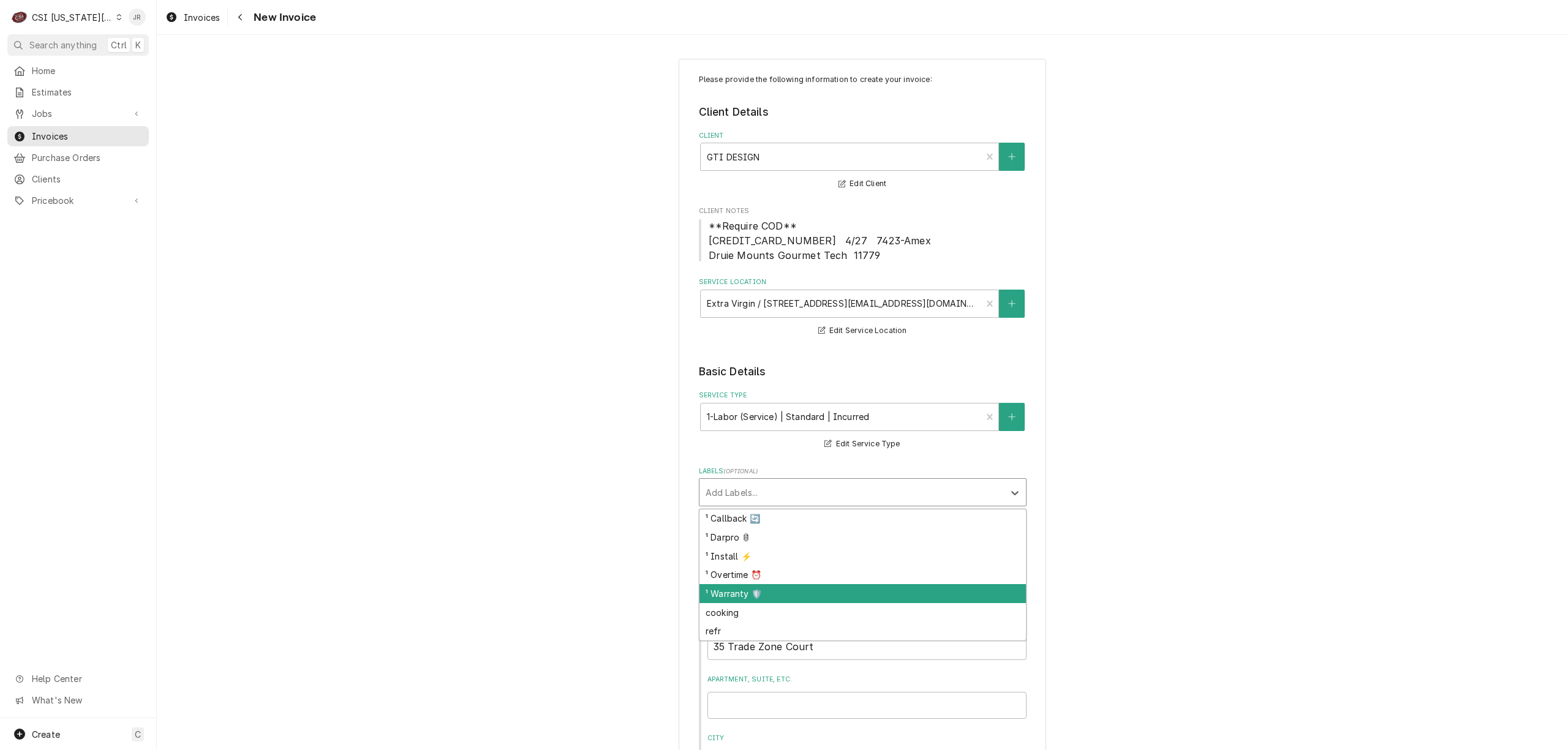
click at [763, 594] on div "¹ Warranty 🛡️" at bounding box center [862, 594] width 326 height 19
type textarea "x"
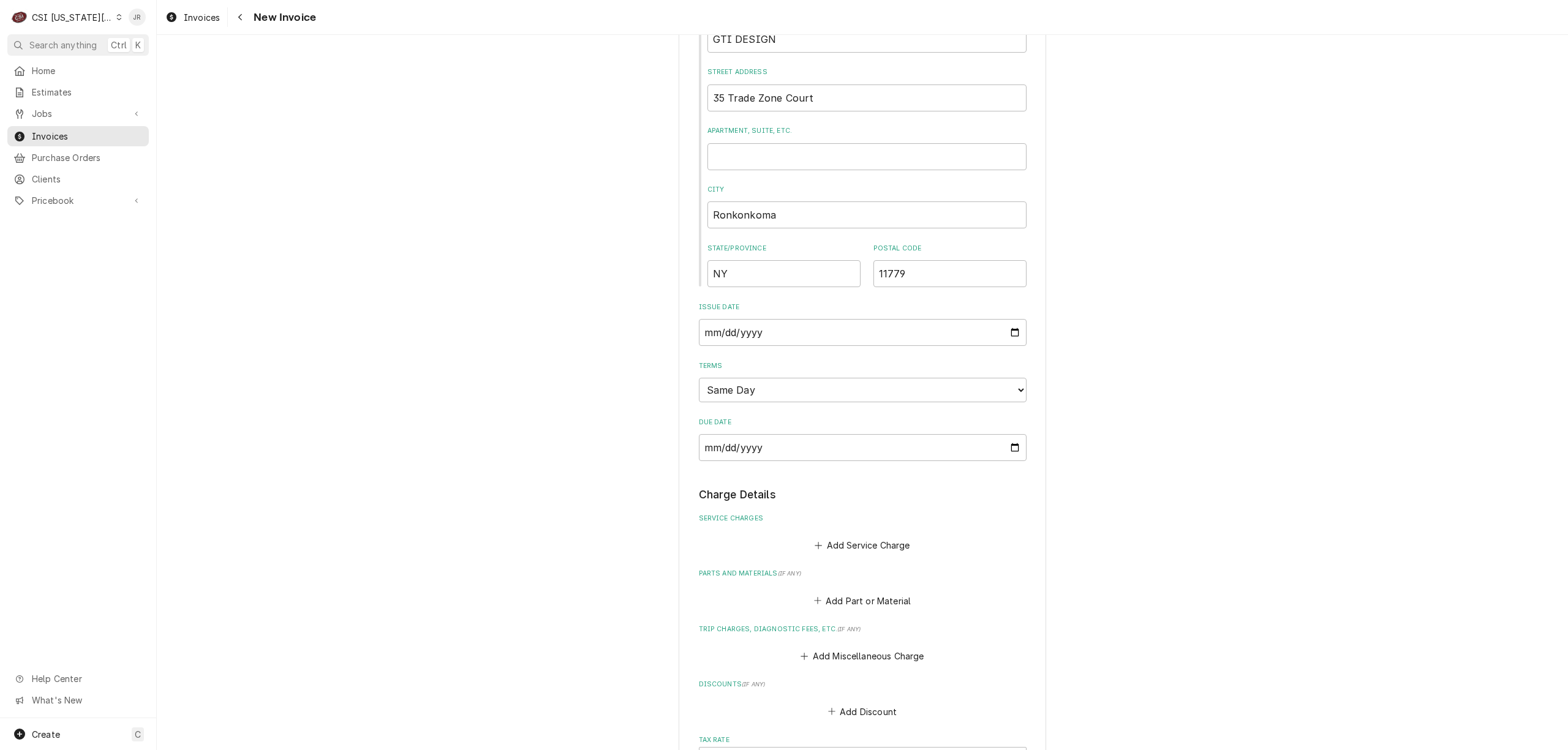
scroll to position [653, 0]
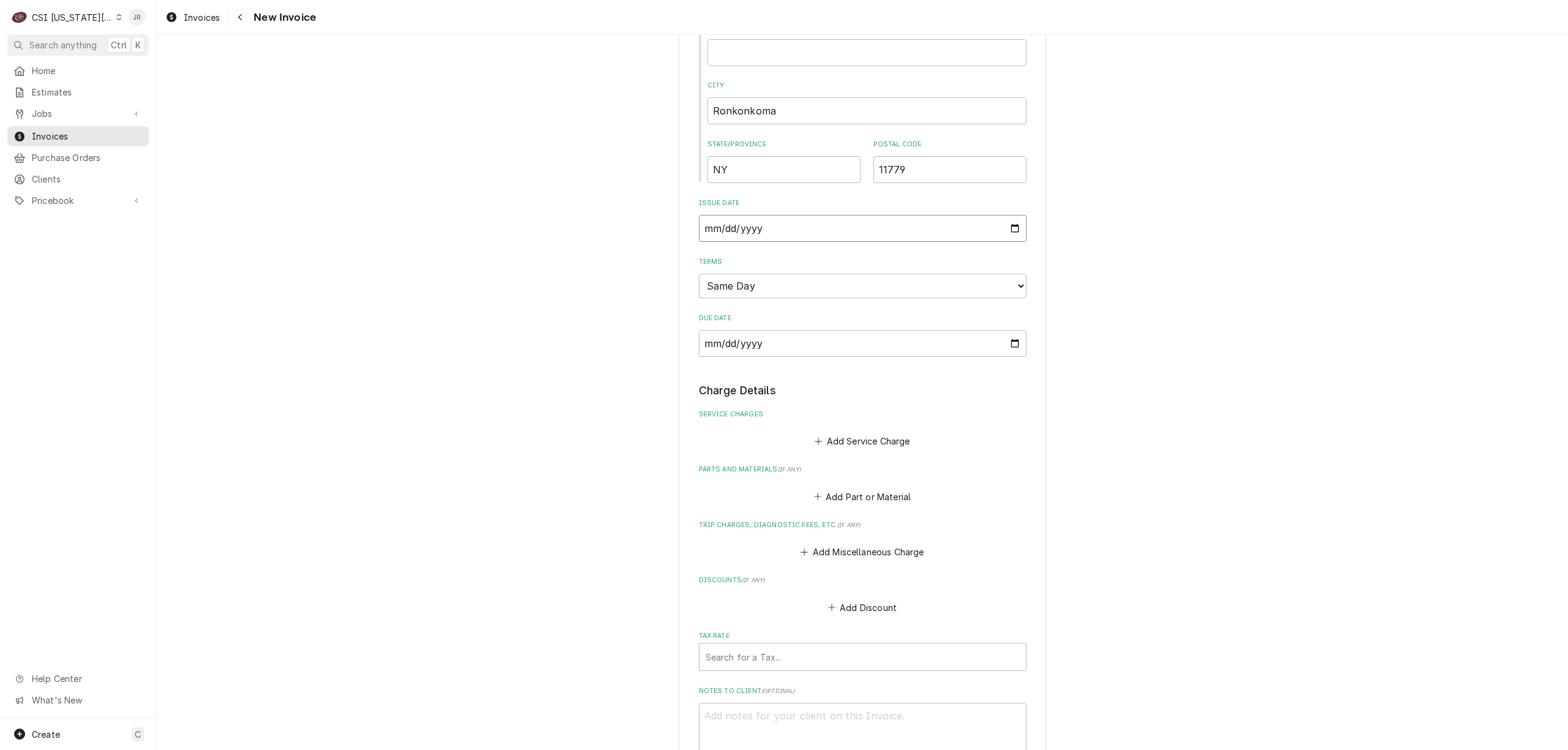
drag, startPoint x: 777, startPoint y: 226, endPoint x: 802, endPoint y: 241, distance: 29.2
click at [777, 226] on input "2025-10-02" at bounding box center [862, 228] width 328 height 27
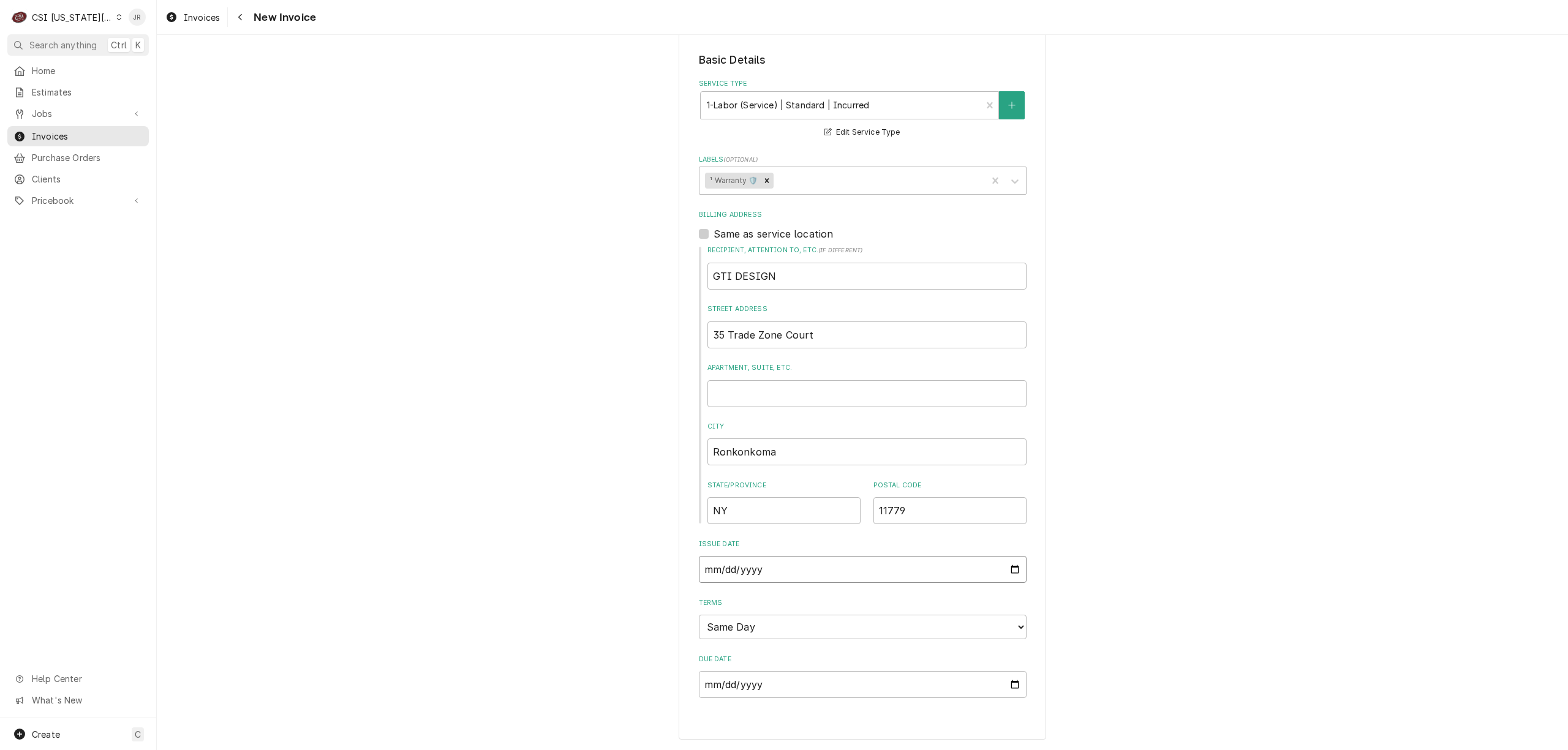
type input "2025-09-02"
type textarea "x"
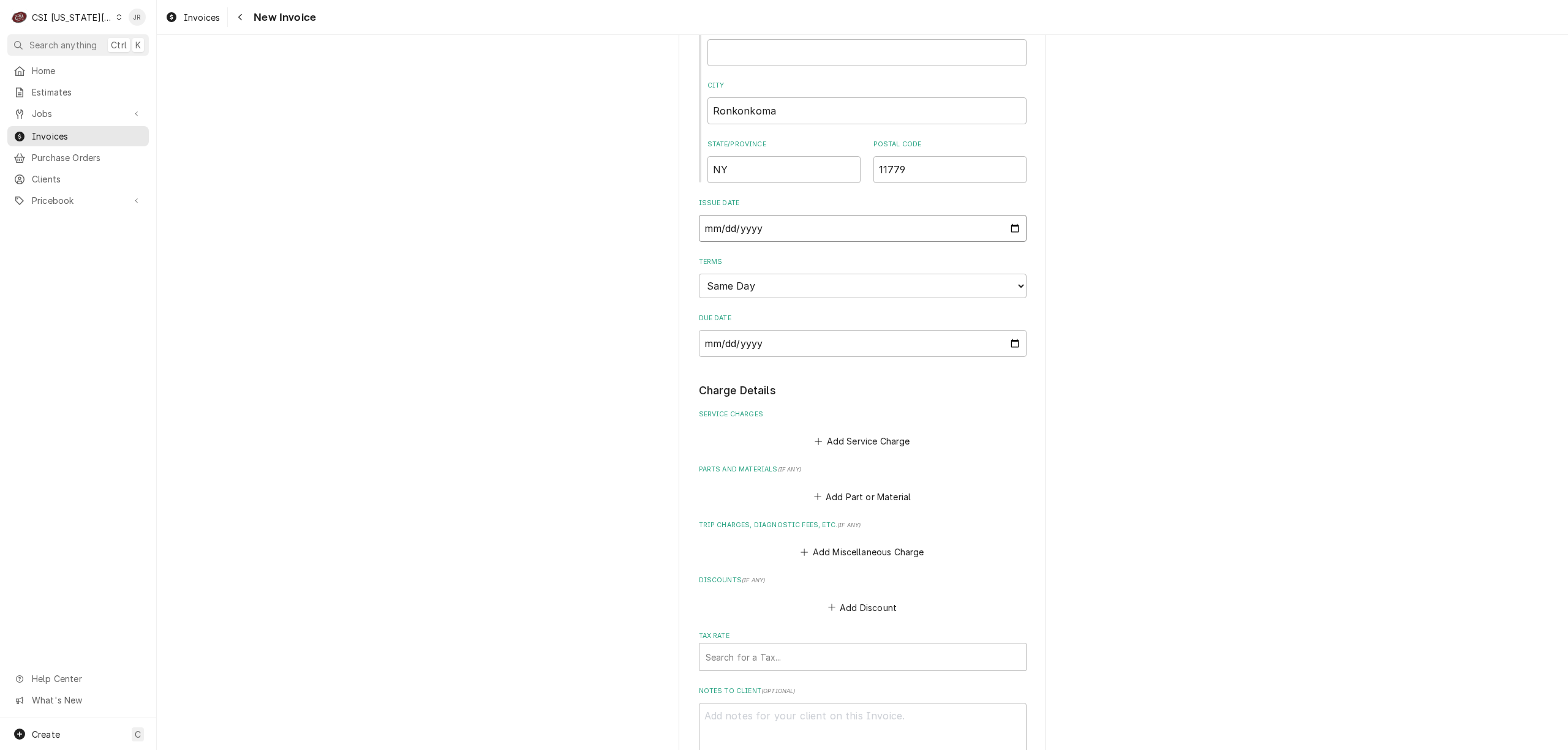
type input "2025-09-03"
type textarea "x"
type input "[DATE]"
type textarea "x"
type input "0002-09-30"
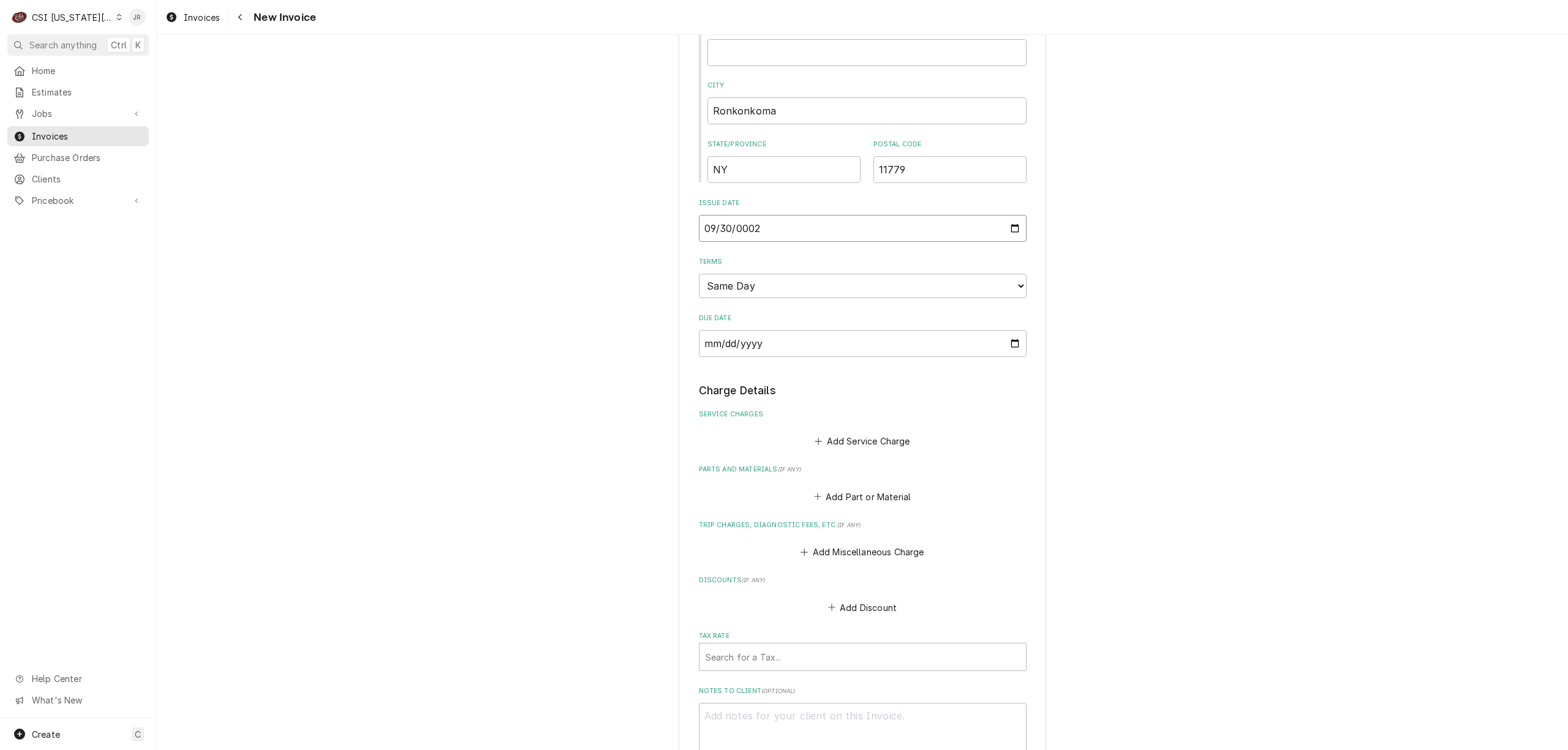
type textarea "x"
type input "0020-09-30"
type textarea "x"
type input "0202-09-30"
type textarea "x"
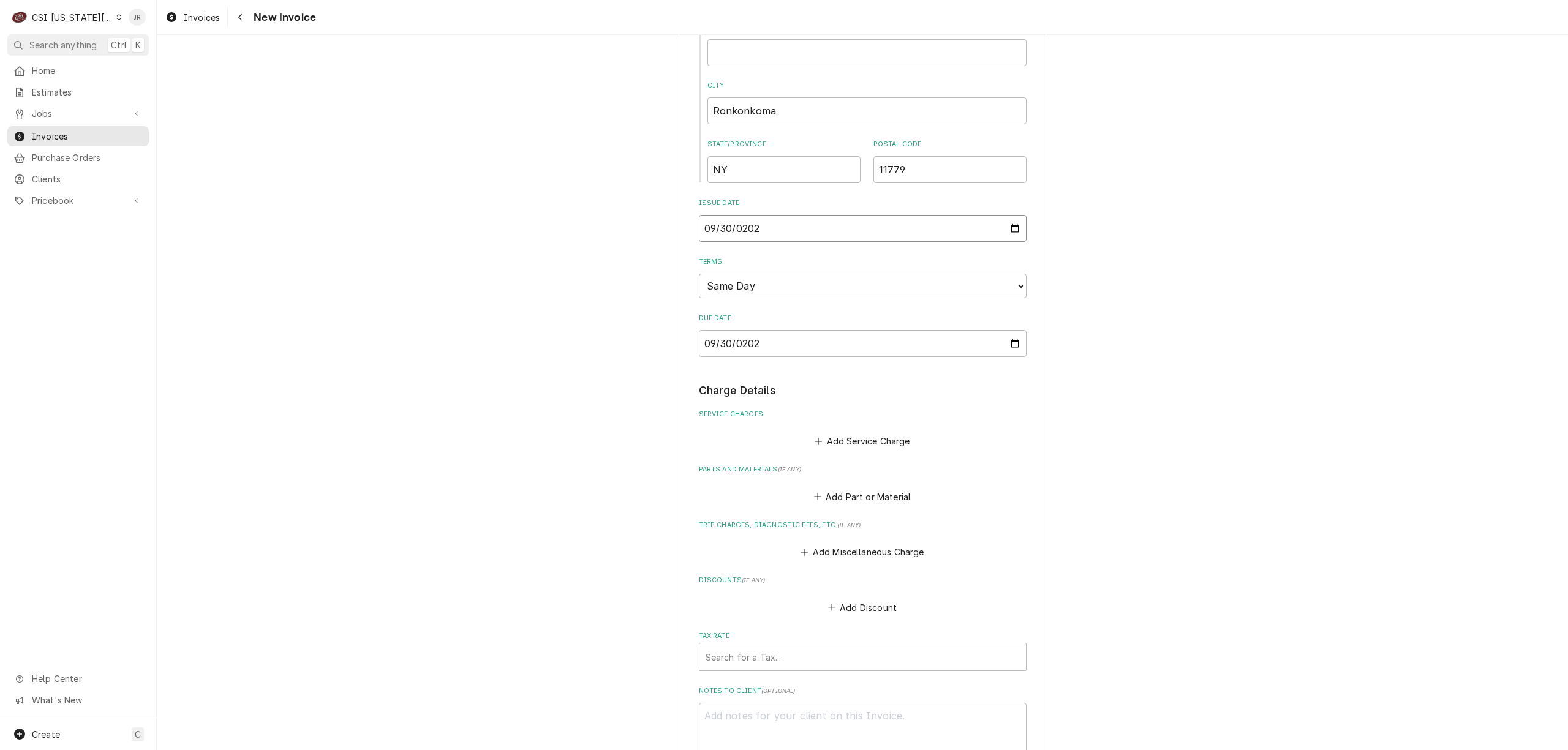
type input "[DATE]"
type textarea "x"
click at [1251, 361] on div "Please provide the following information to create your invoice: Client Details…" at bounding box center [862, 234] width 1411 height 1677
click at [853, 550] on button "Add Miscellaneous Charge" at bounding box center [862, 552] width 128 height 17
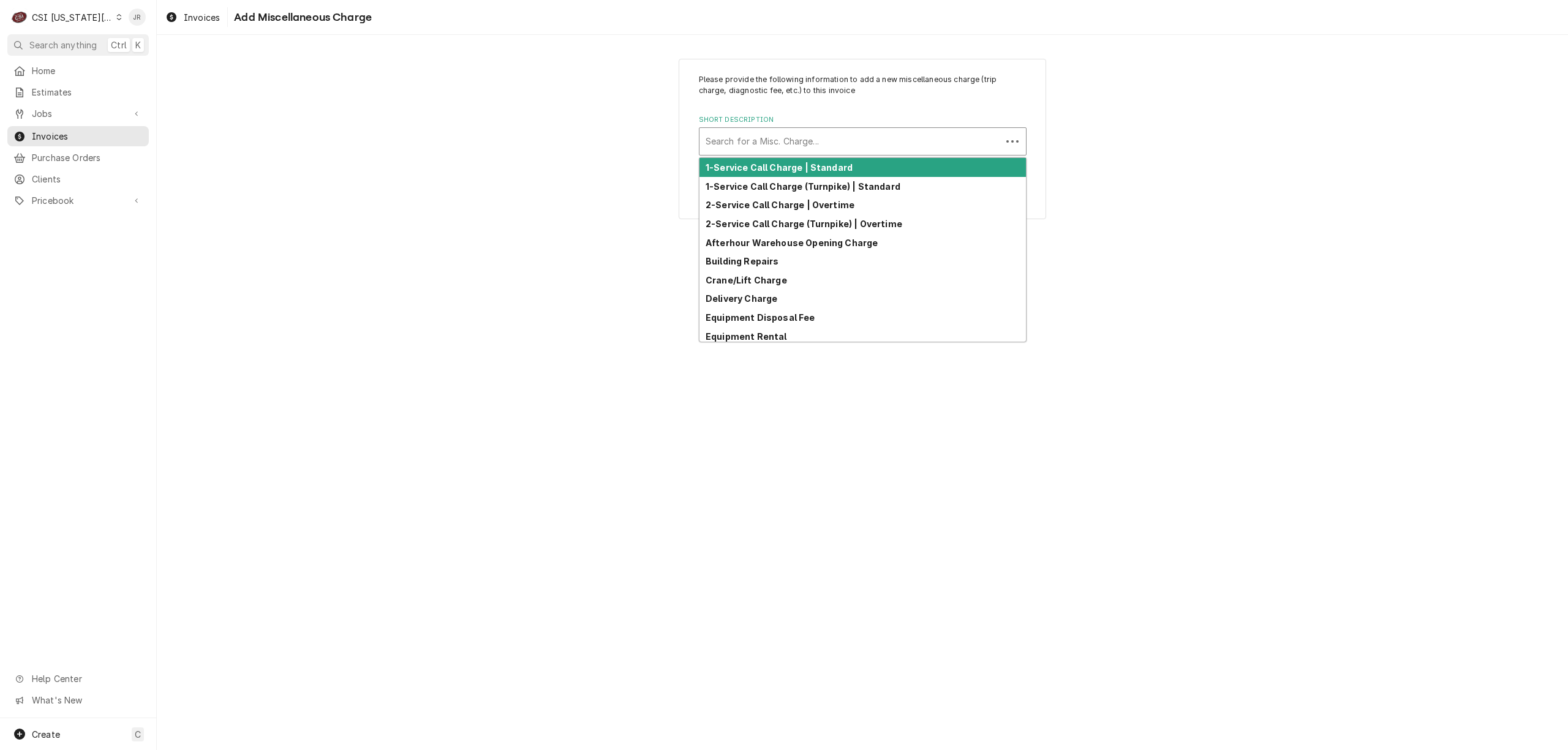
click at [801, 145] on div "Short Description" at bounding box center [850, 141] width 290 height 22
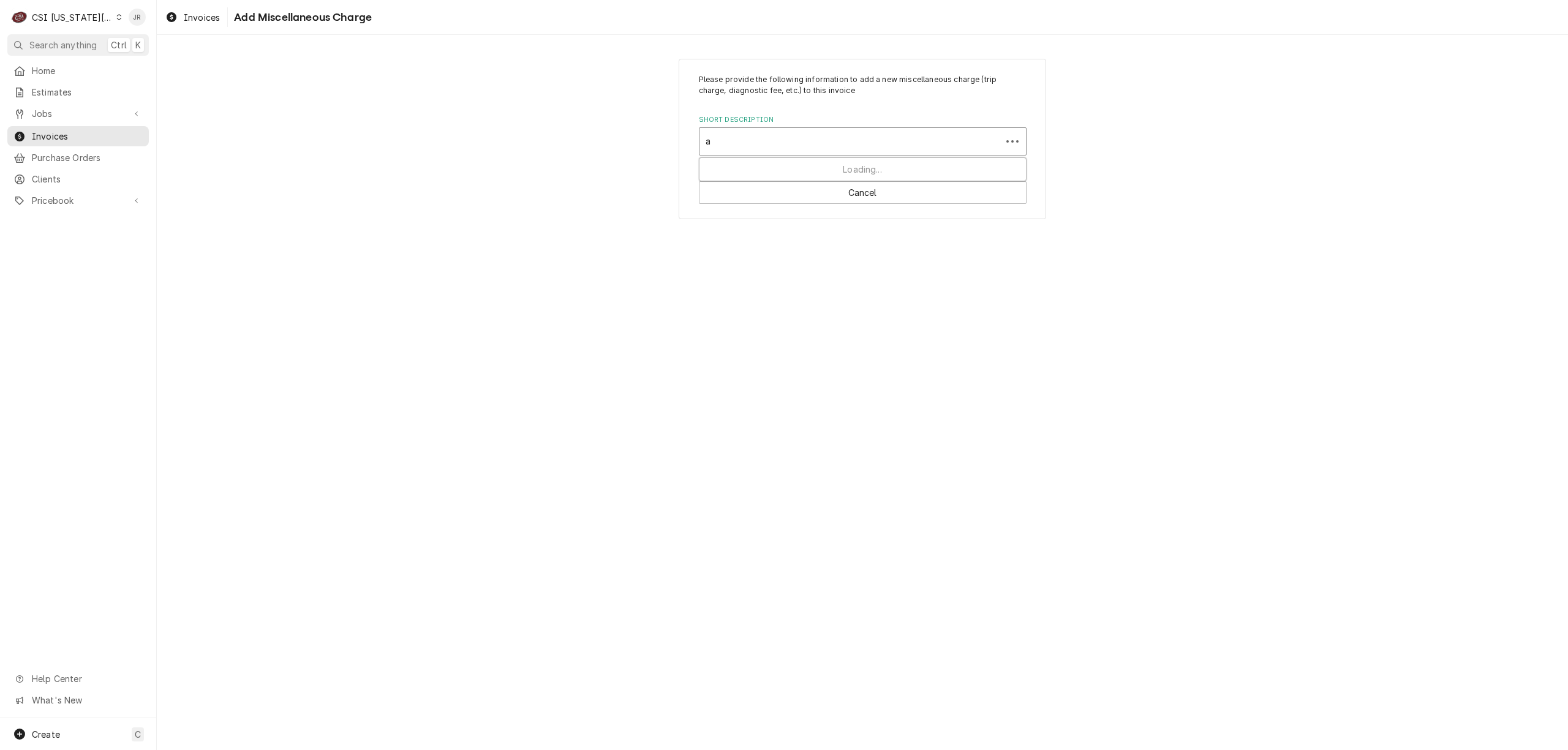
type input "ac"
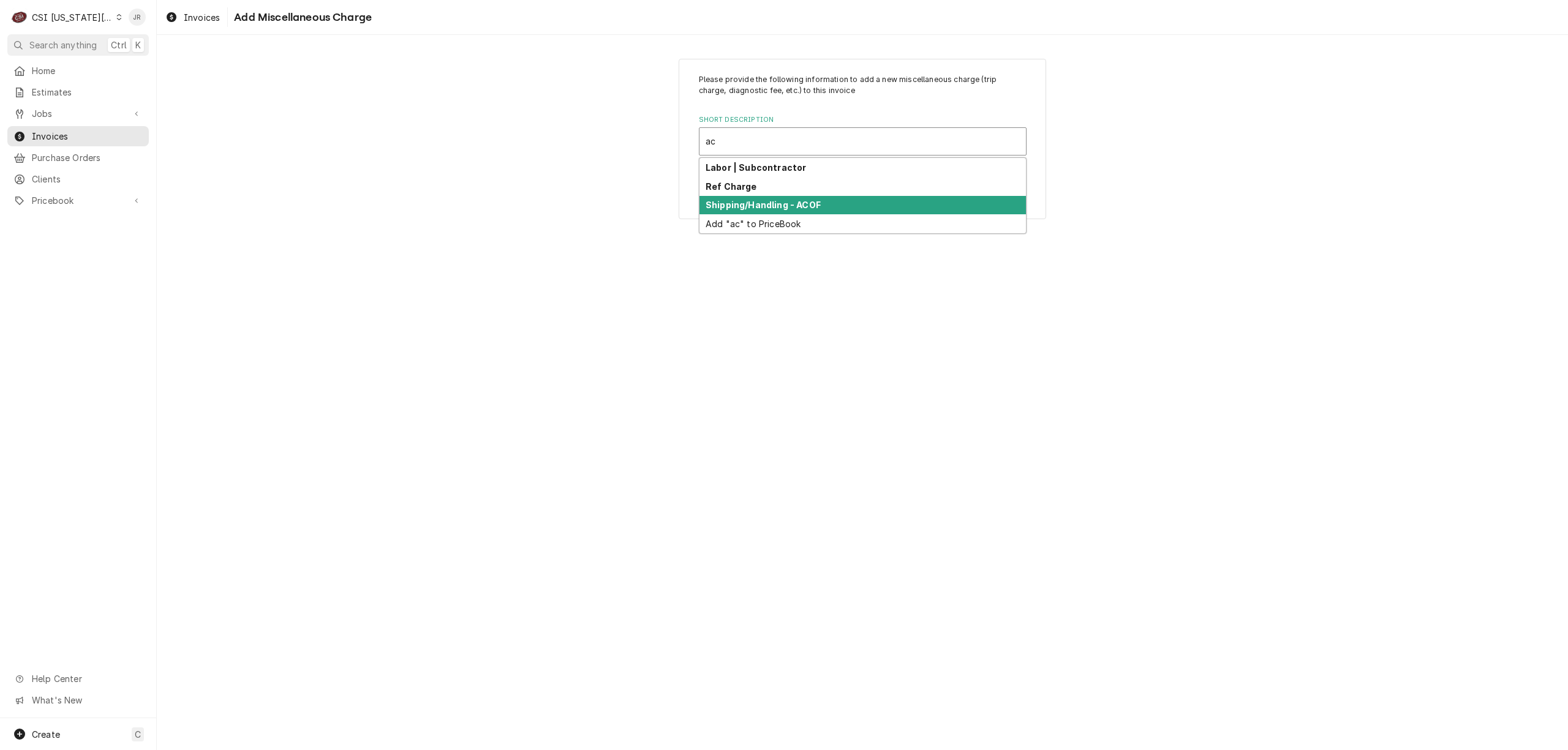
click at [794, 206] on strong "Shipping/Handling - ACOF" at bounding box center [763, 204] width 115 height 10
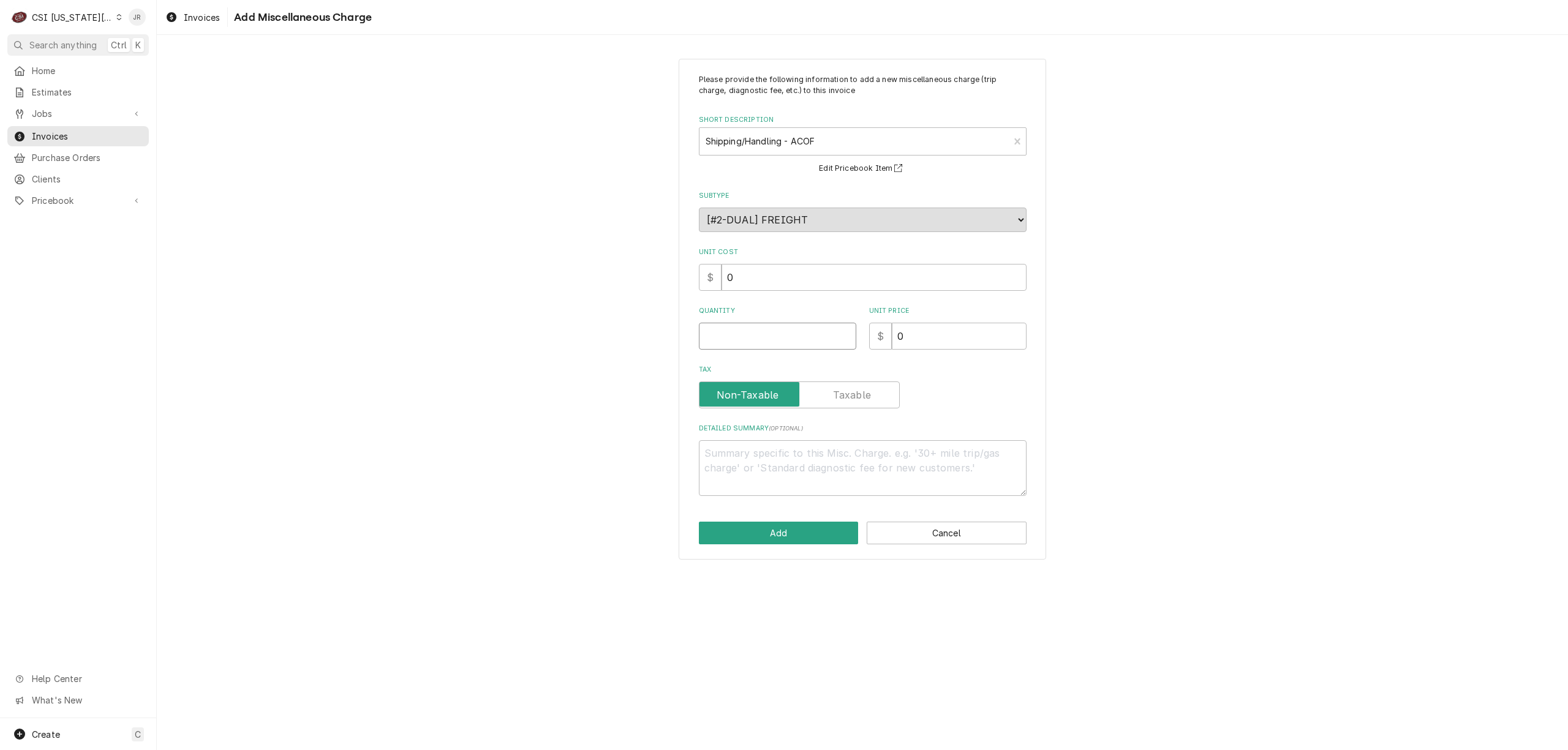
click at [748, 332] on input "Quantity" at bounding box center [777, 336] width 157 height 27
type textarea "x"
type input "1"
type textarea "x"
type input "2"
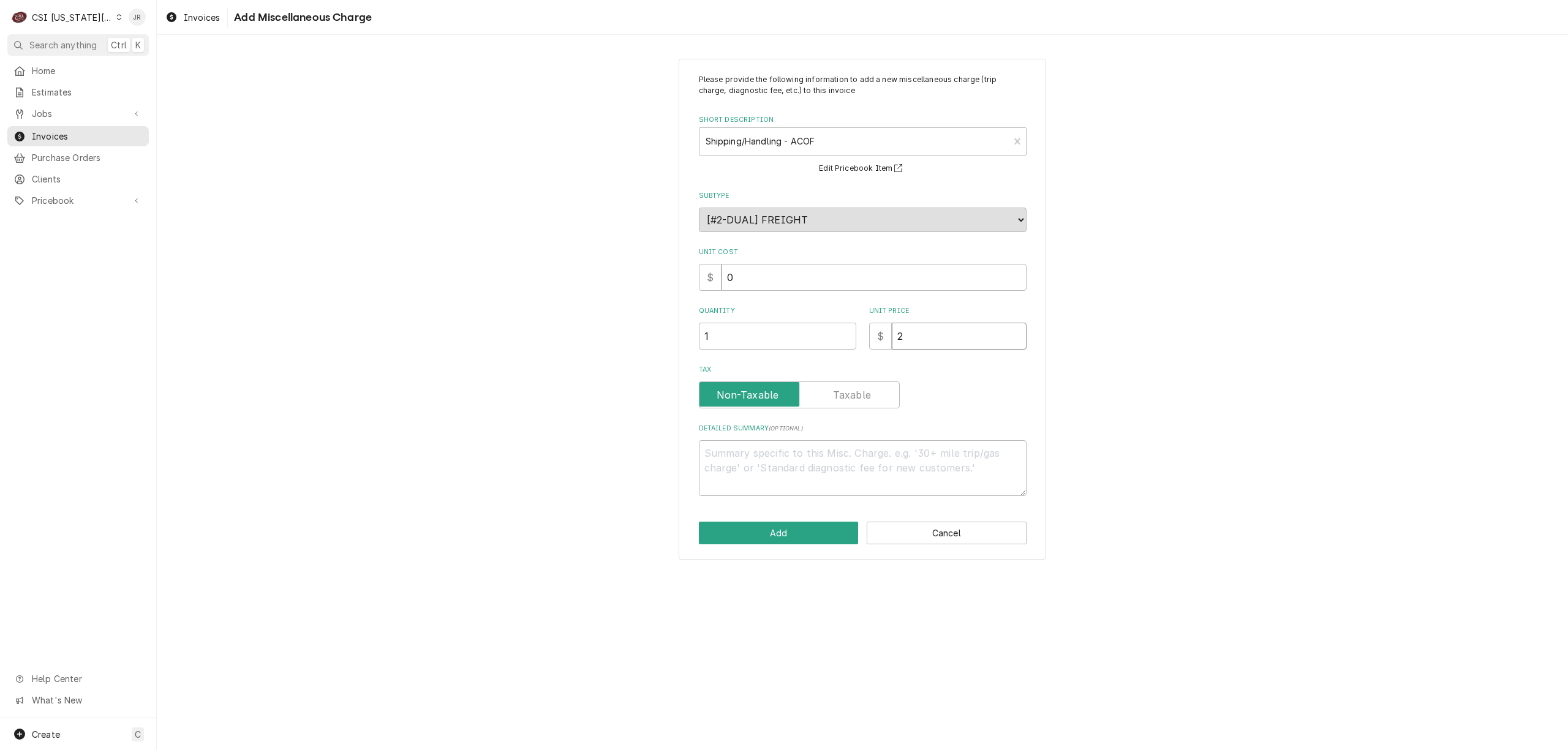
type textarea "x"
type input "2.7"
type textarea "x"
type input "2.75"
drag, startPoint x: 792, startPoint y: 443, endPoint x: 802, endPoint y: 454, distance: 14.9
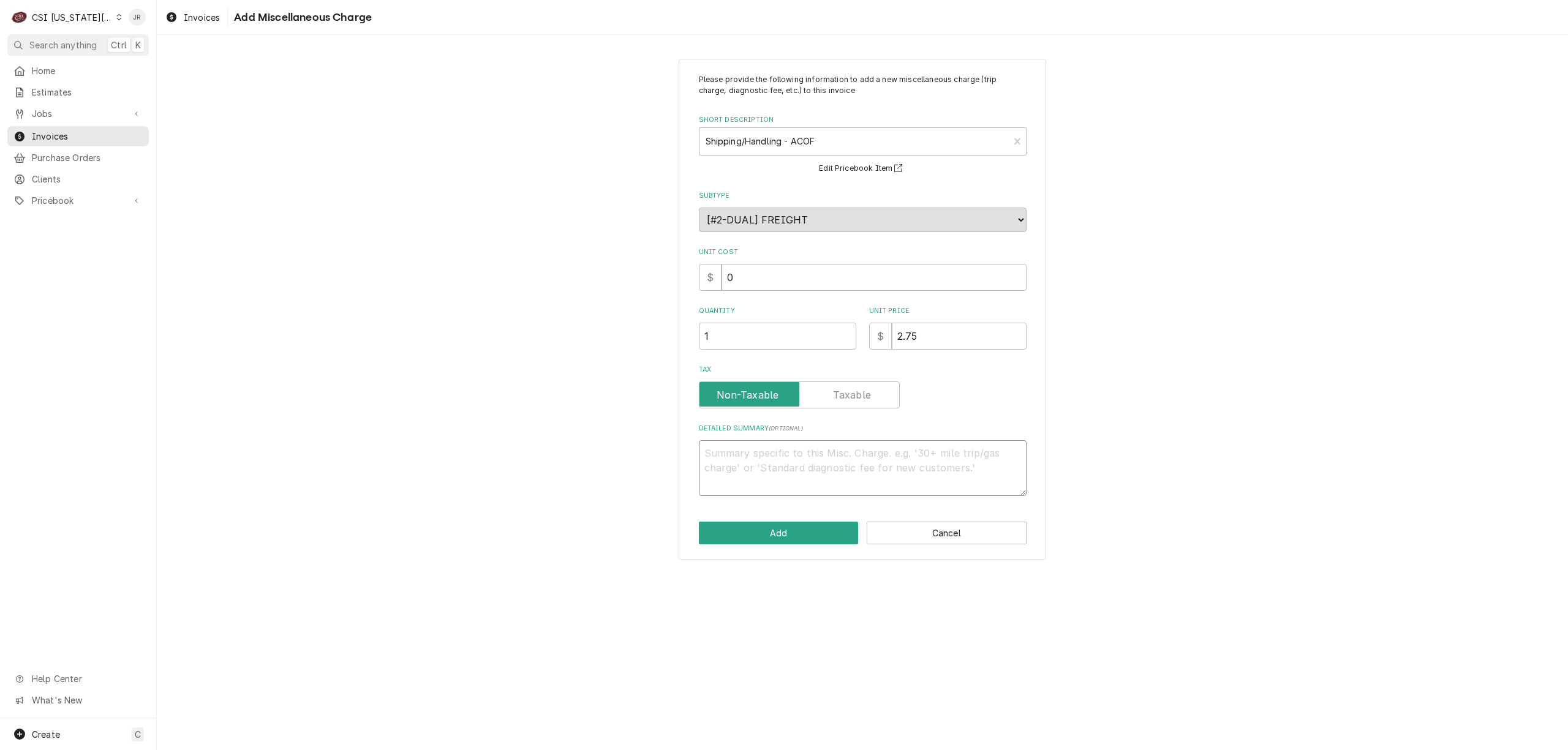
click at [802, 454] on textarea "Detailed Summary ( optional )" at bounding box center [862, 468] width 328 height 55
type textarea "x"
type textarea "D"
type textarea "x"
type textarea "Di"
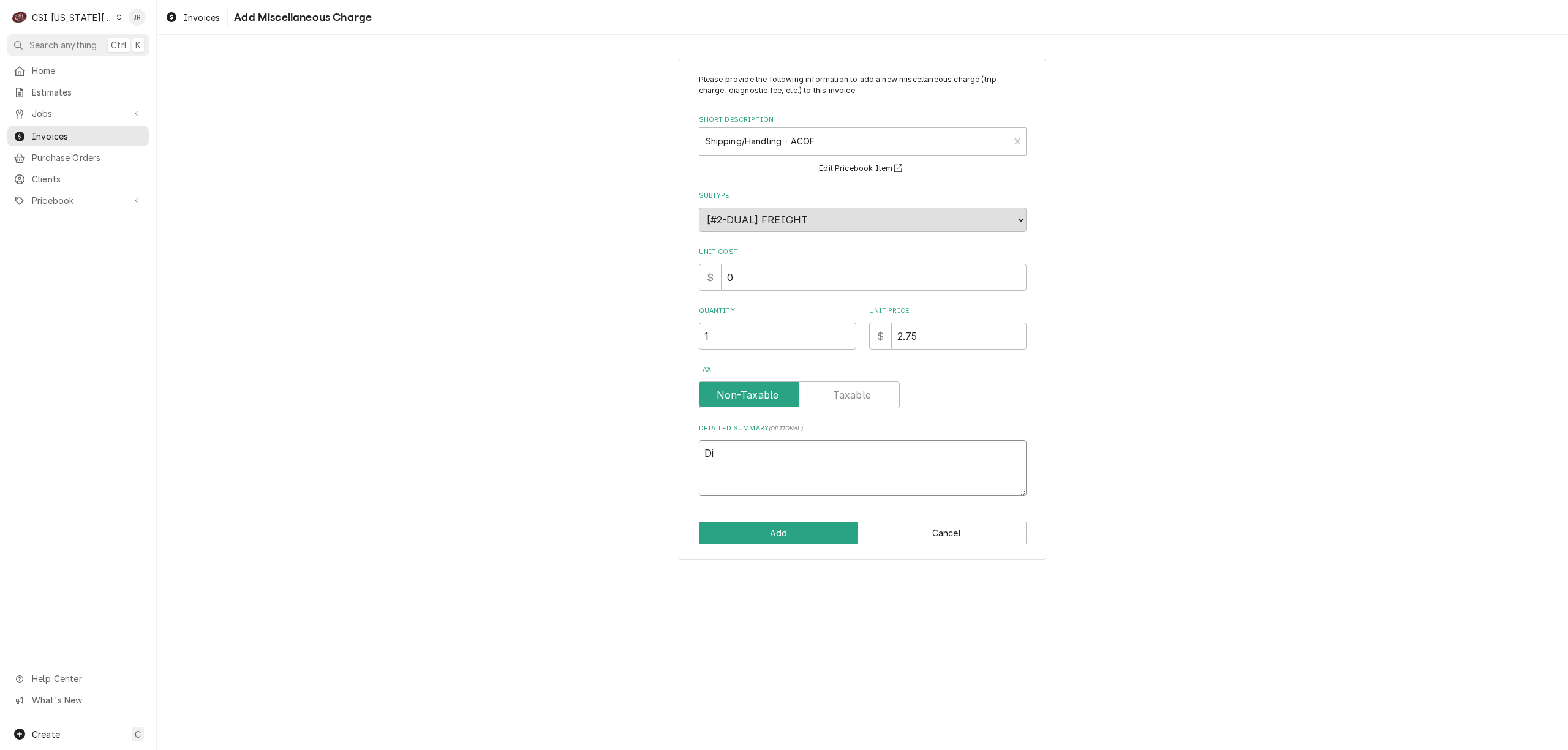
type textarea "x"
type textarea "Dif"
type textarea "x"
type textarea "Diff"
type textarea "x"
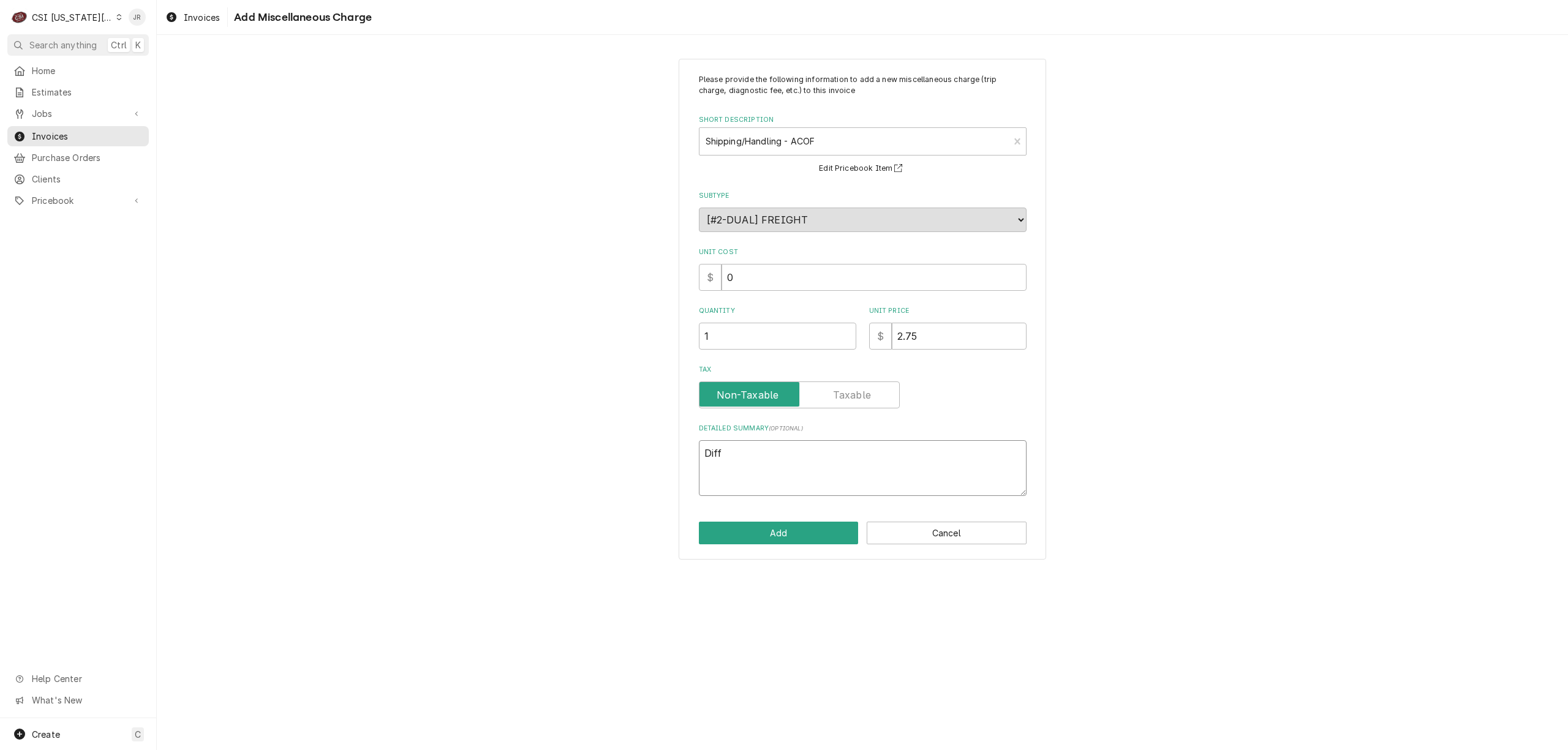
type textarea "Diffe"
type textarea "x"
type textarea "Differ"
type textarea "x"
type textarea "Differn"
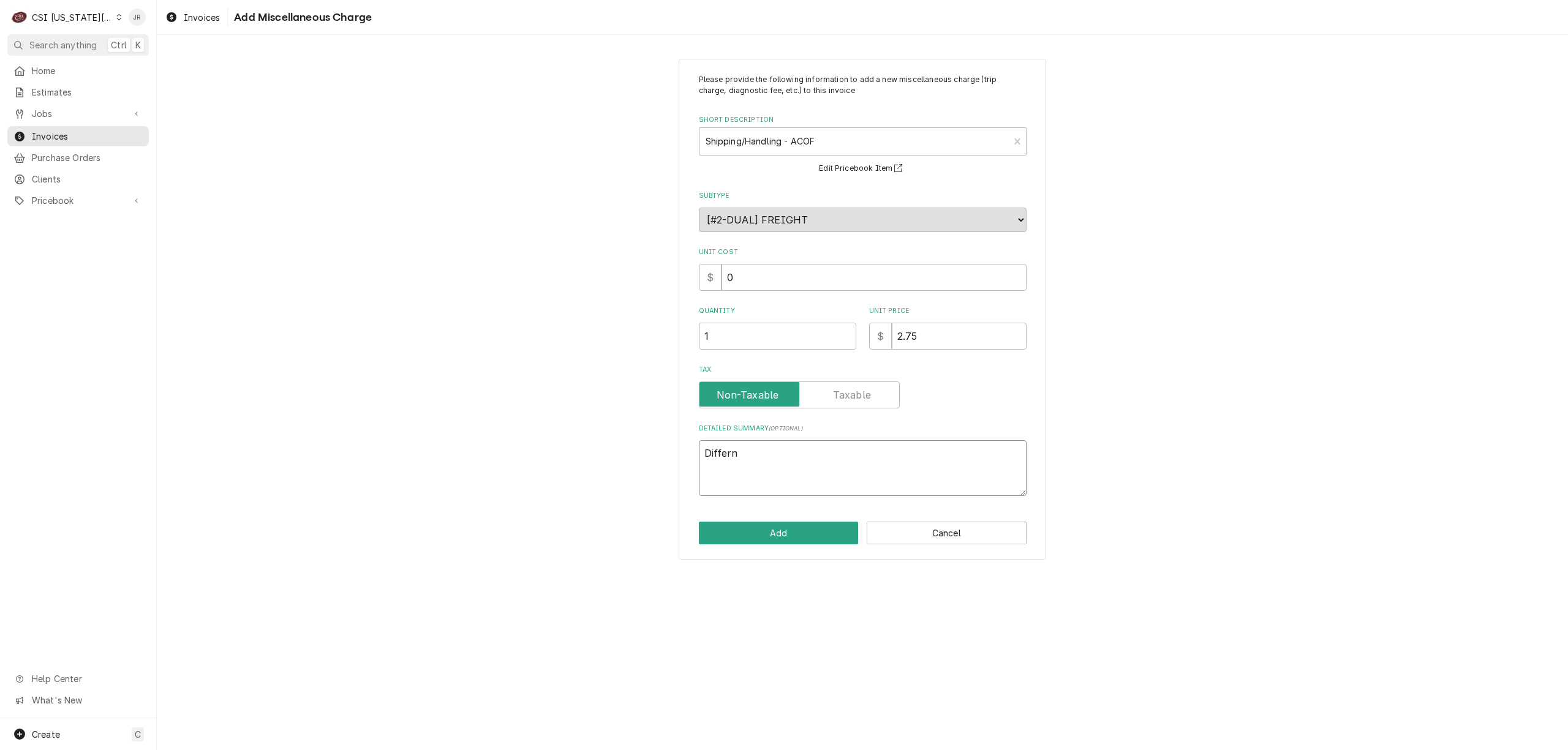
type textarea "x"
type textarea "Differne"
type textarea "x"
type textarea "Differnec"
type textarea "x"
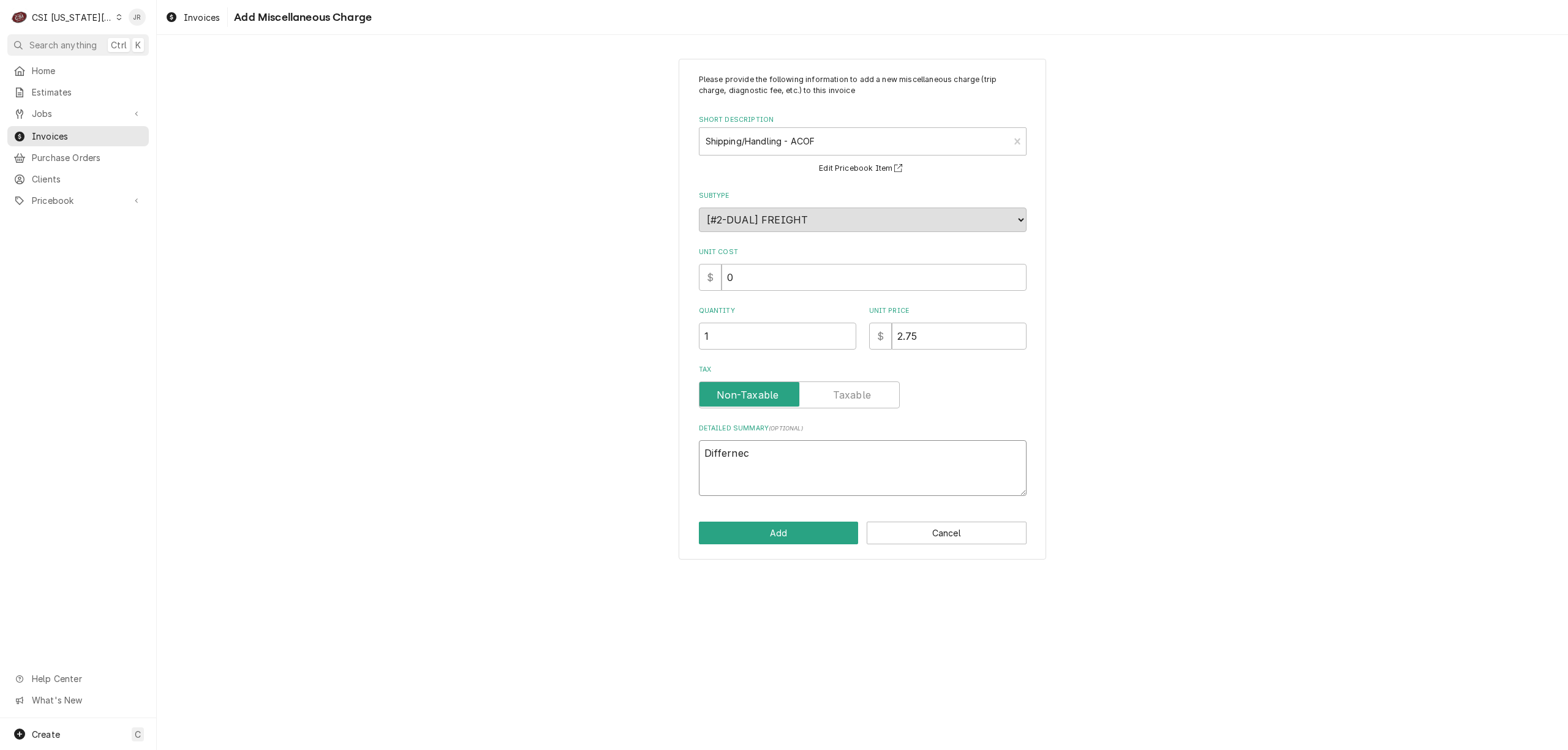
type textarea "Differnece"
type textarea "x"
type textarea "Differnece"
type textarea "x"
type textarea "Differnece i"
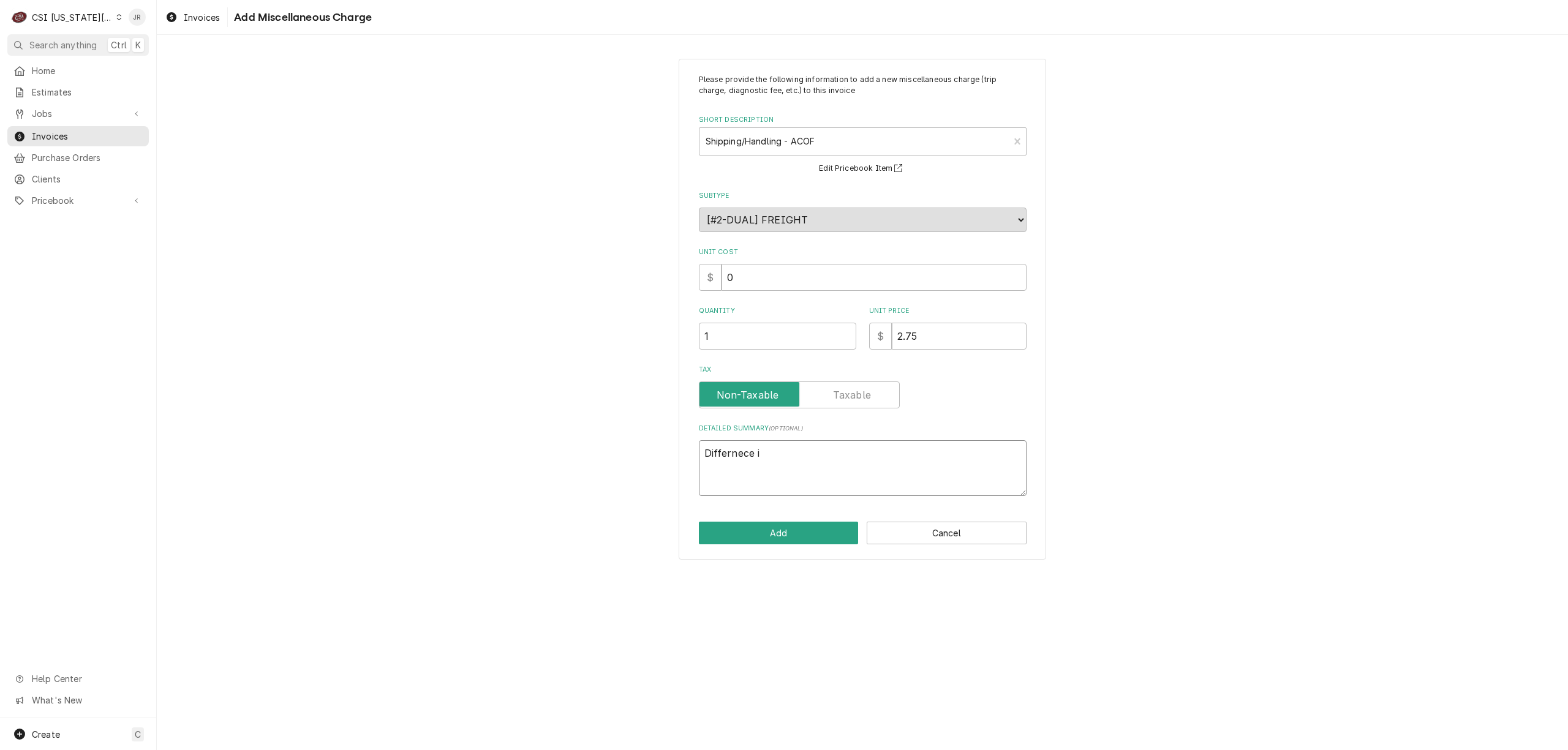
type textarea "x"
type textarea "Differnece in"
type textarea "x"
type textarea "Differnece in"
type textarea "x"
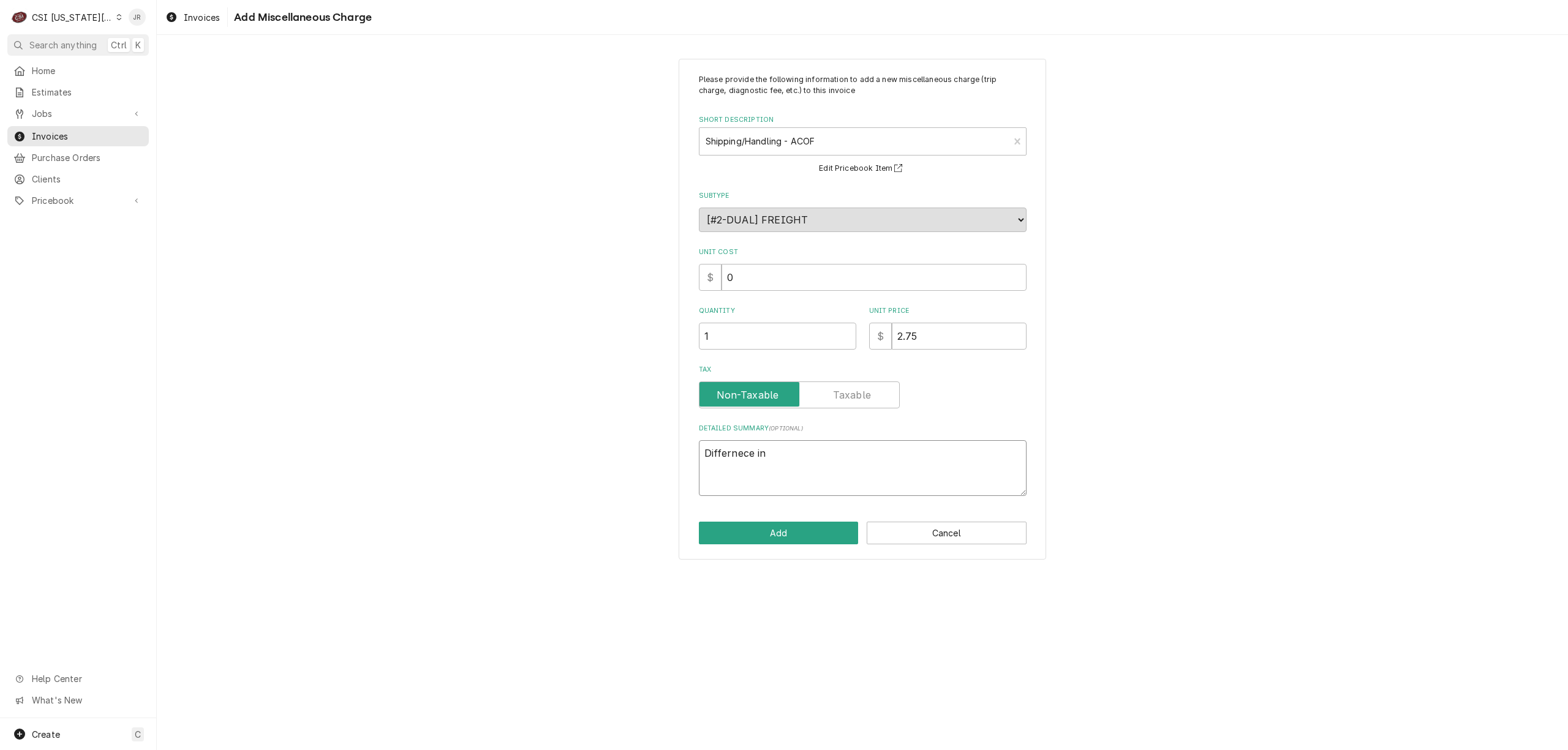
type textarea "Differnece in"
type textarea "x"
type textarea "Differnece i"
type textarea "x"
type textarea "Differnece"
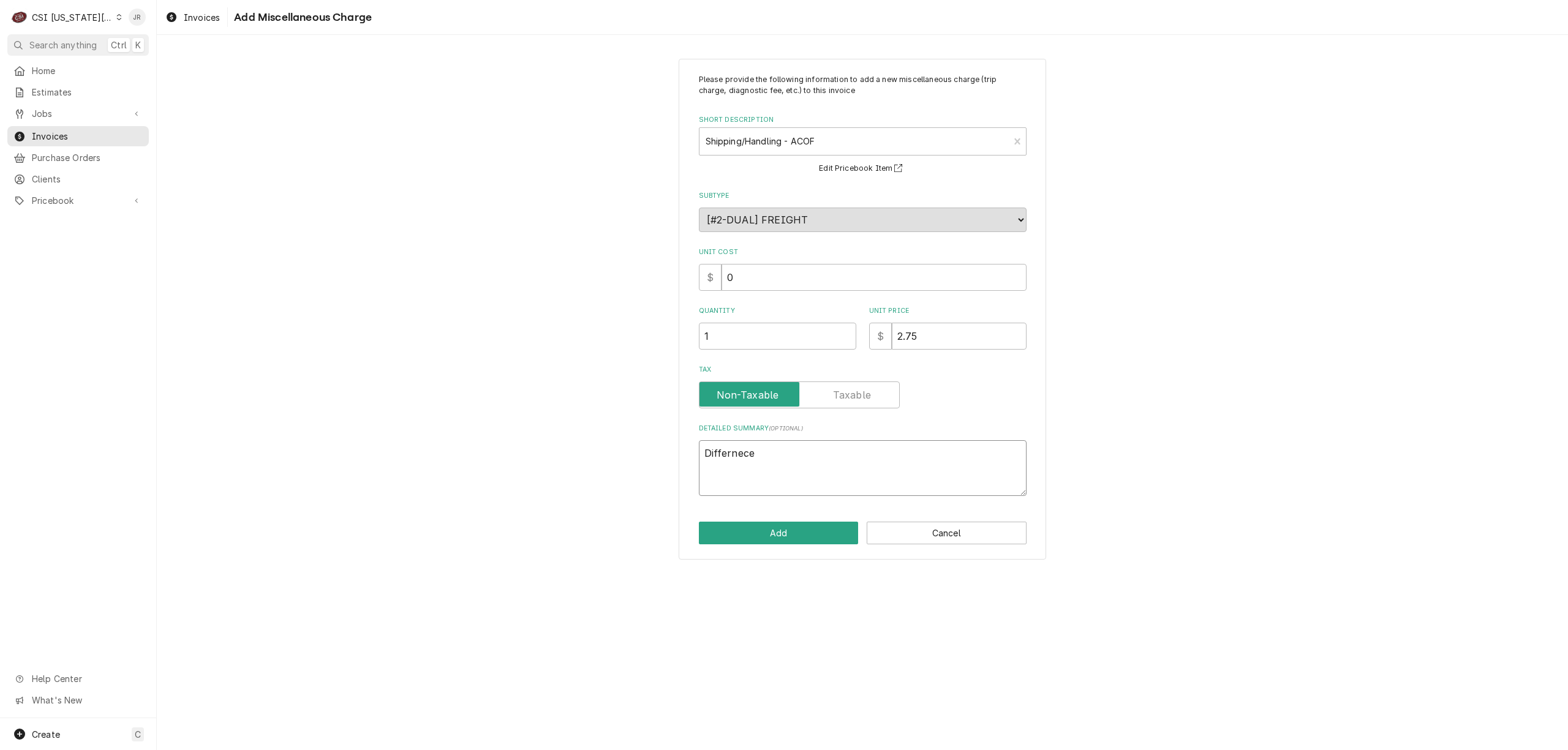
type textarea "x"
type textarea "Differnece"
type textarea "x"
type textarea "Differnec"
type textarea "x"
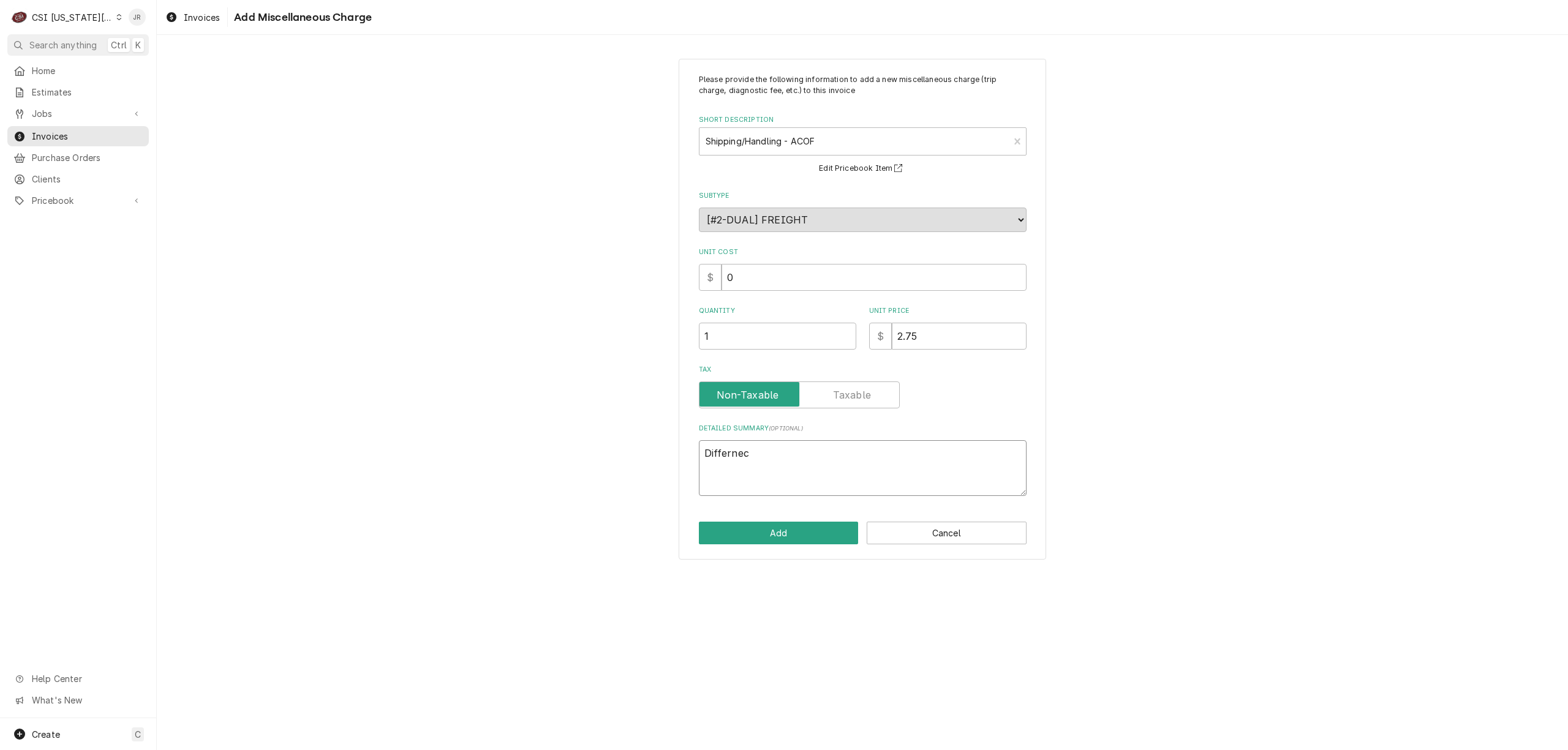
type textarea "Differne"
type textarea "x"
type textarea "Differn"
type textarea "x"
type textarea "Differ"
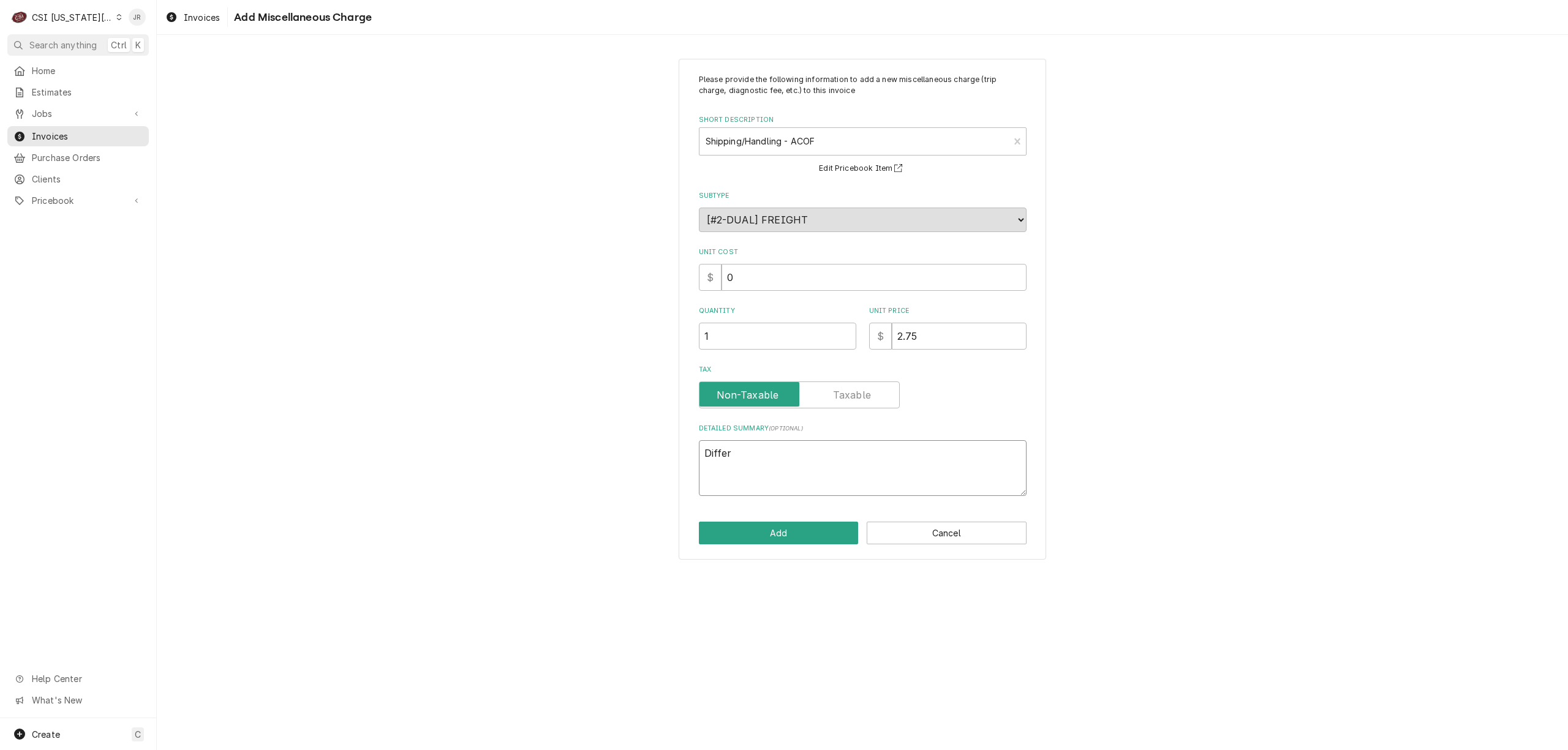
type textarea "x"
type textarea "Diffe"
type textarea "x"
type textarea "Diff"
type textarea "x"
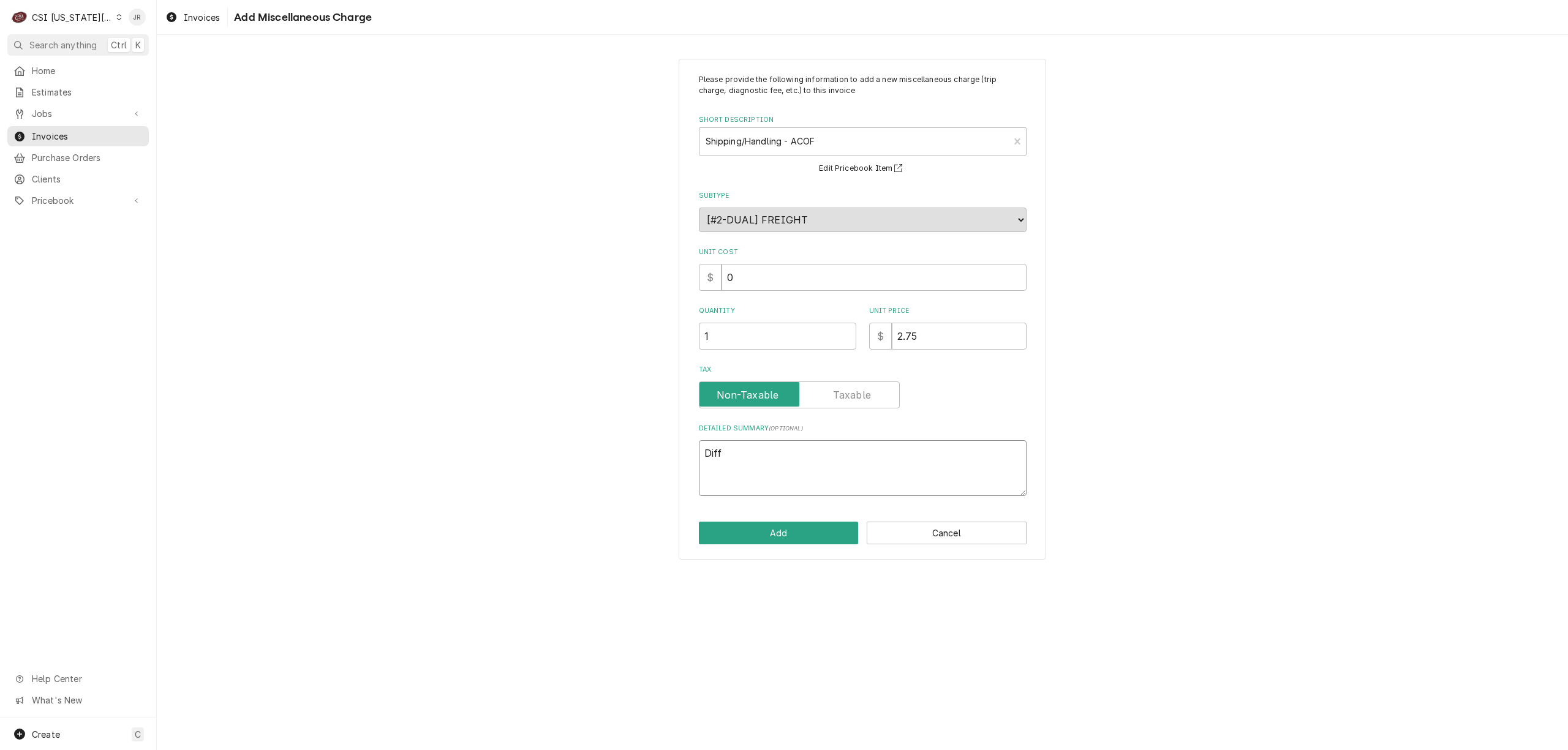
type textarea "Dif"
type textarea "x"
type textarea "Di"
type textarea "x"
type textarea "D"
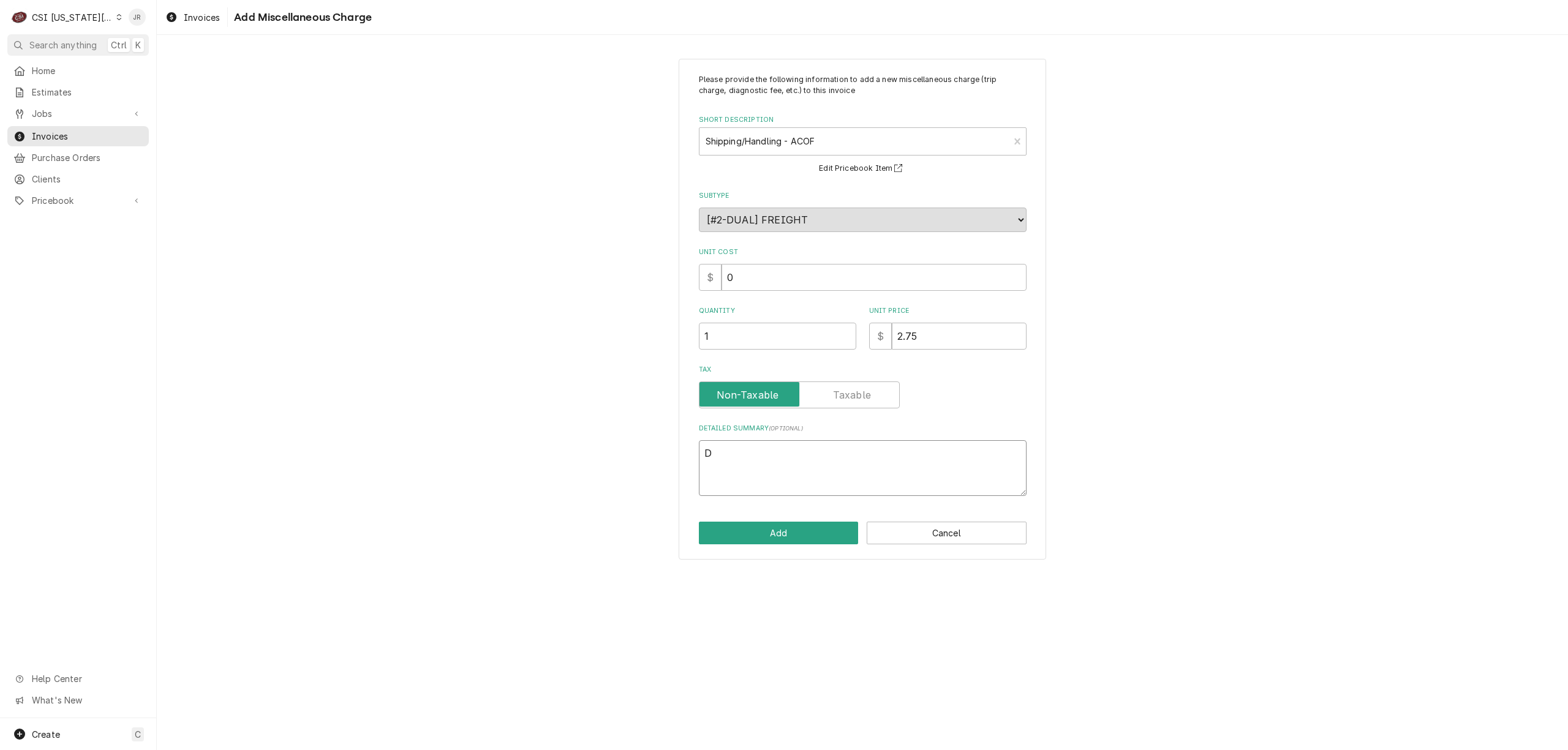
type textarea "x"
type textarea "A"
type textarea "x"
type textarea "ACO"
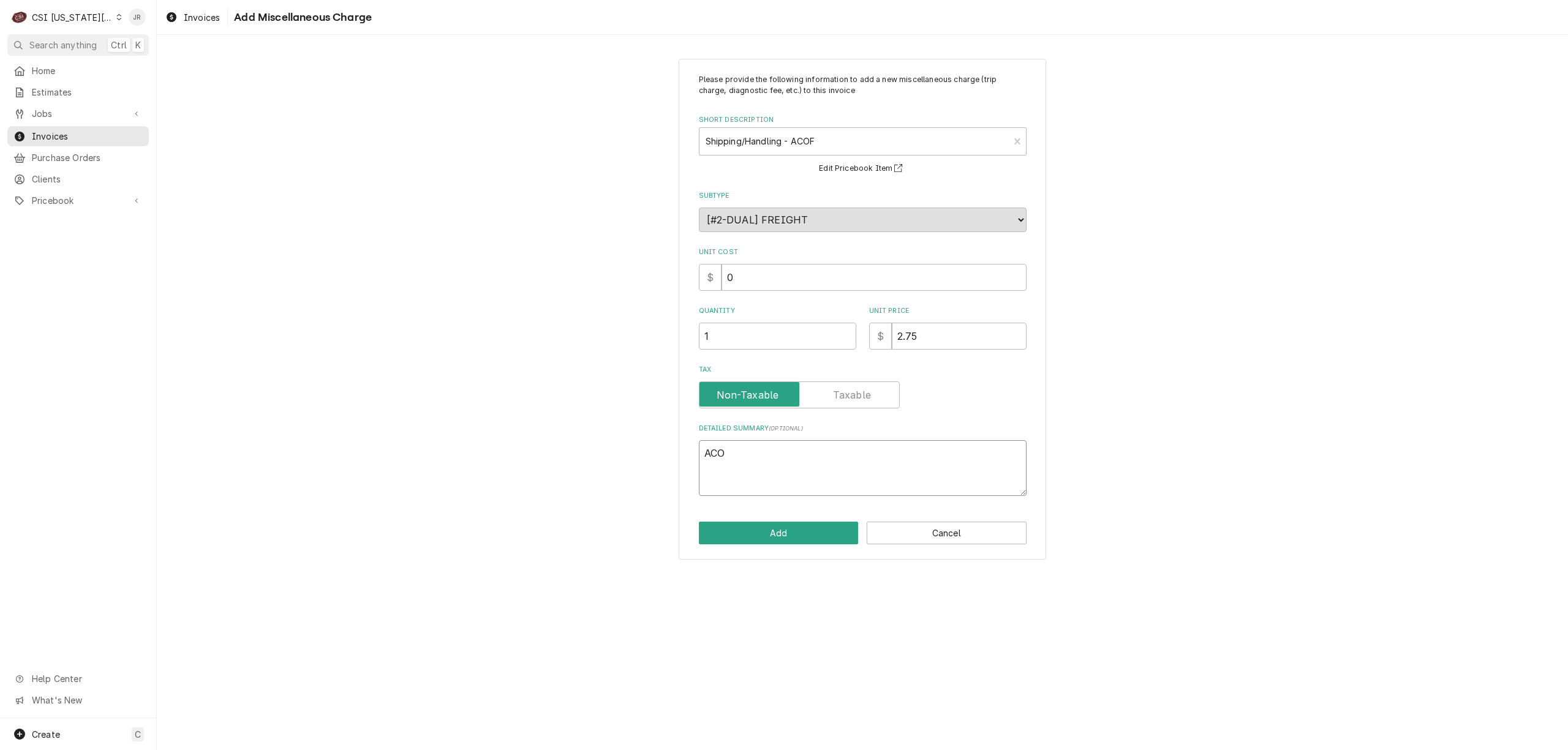
type textarea "x"
type textarea "ACOF"
type textarea "x"
type textarea "ACOF"
type textarea "x"
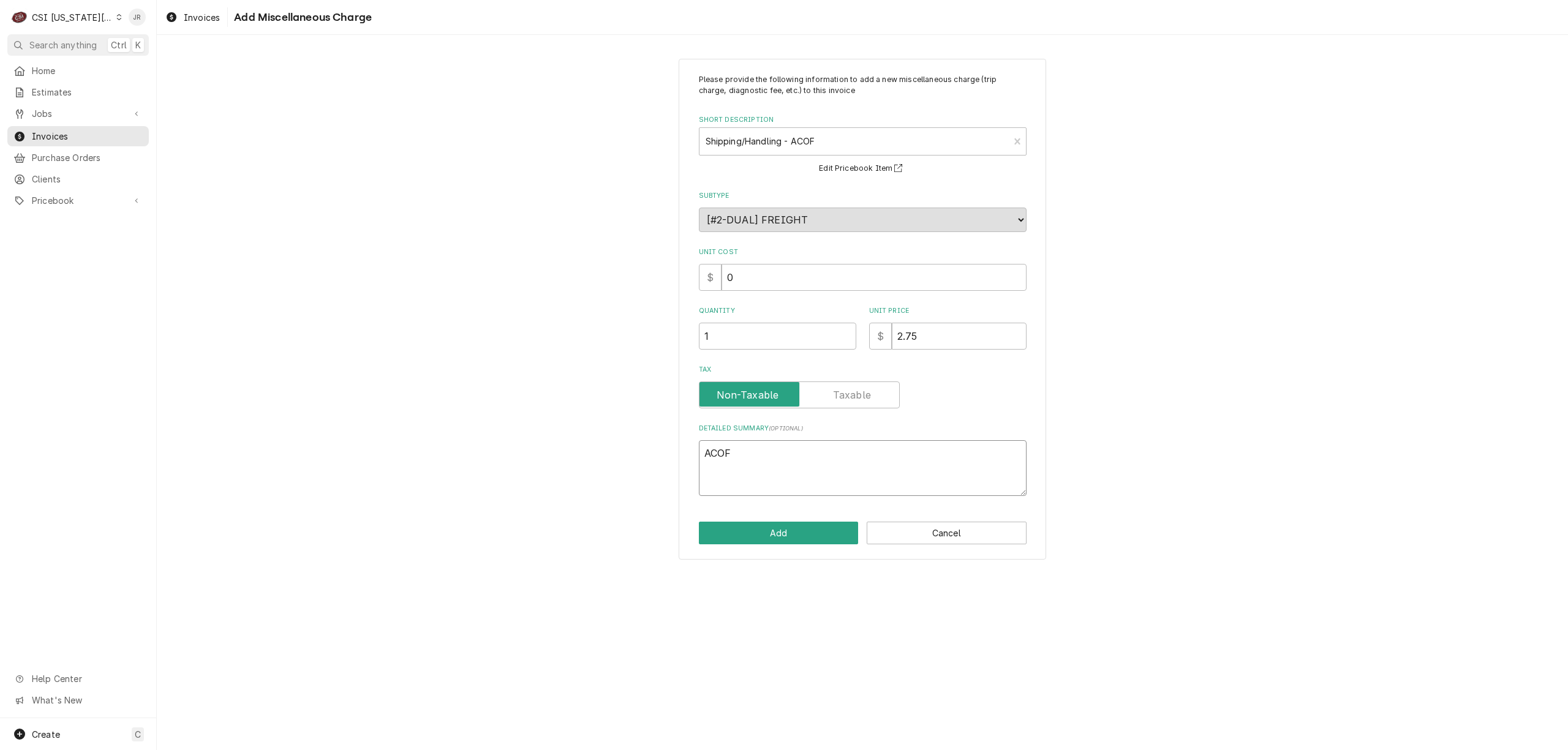
type textarea "ACOF i"
type textarea "x"
type textarea "ACOF in"
type textarea "x"
type textarea "ACOF inv"
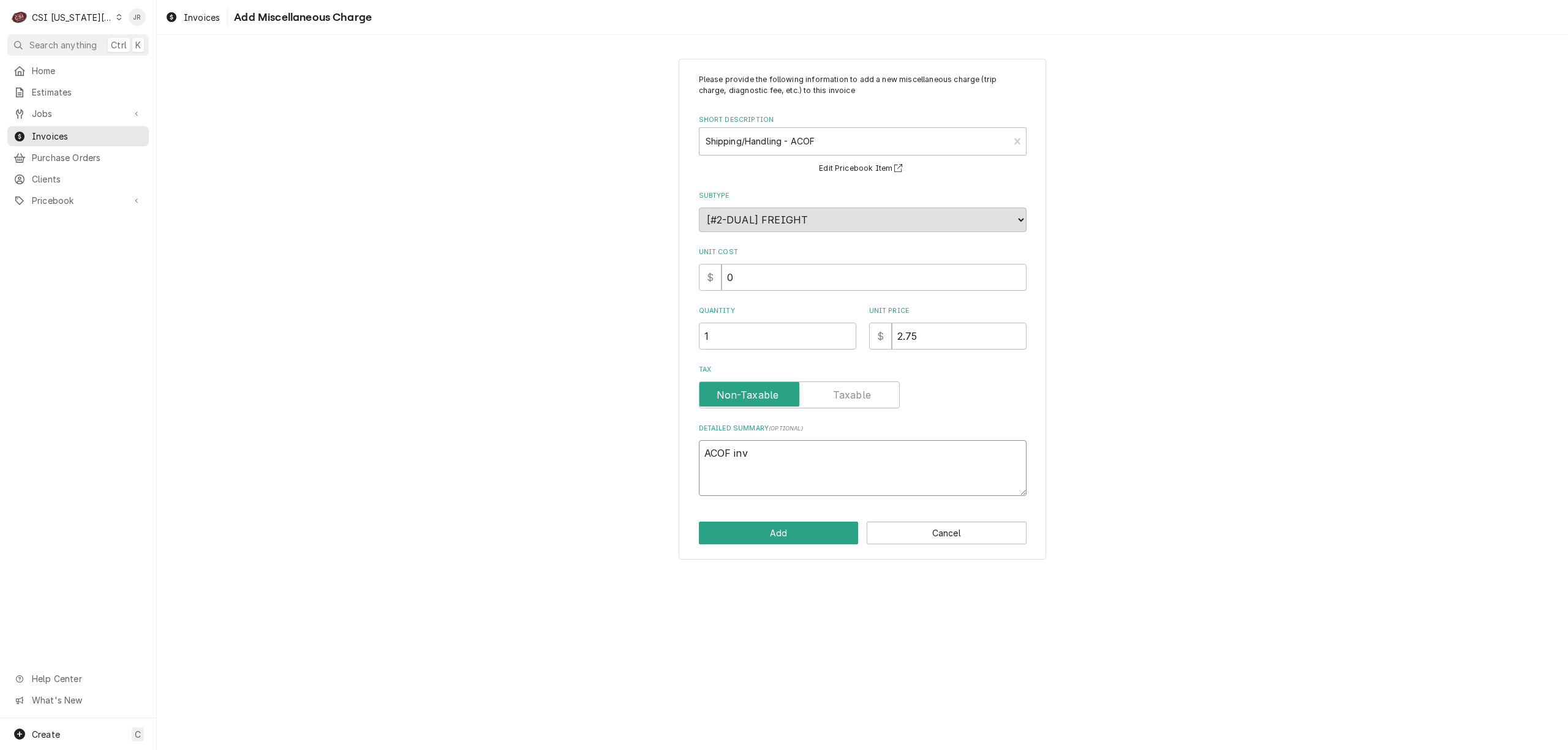
type textarea "x"
type textarea "ACOF invo"
type textarea "x"
type textarea "ACOF invoc"
type textarea "x"
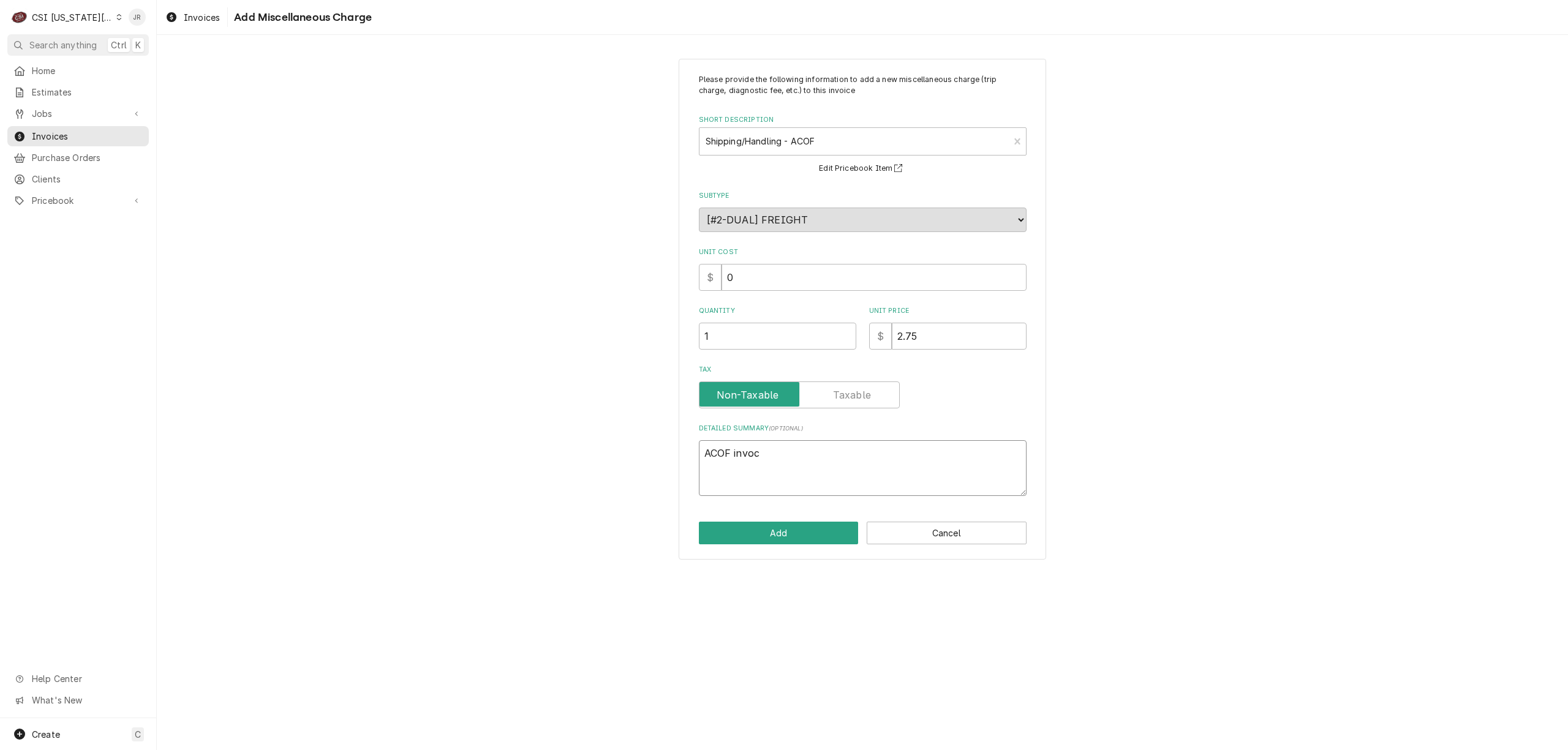
type textarea "ACOF invoci"
type textarea "x"
type textarea "ACOF invocie"
type textarea "x"
type textarea "ACOF invocie"
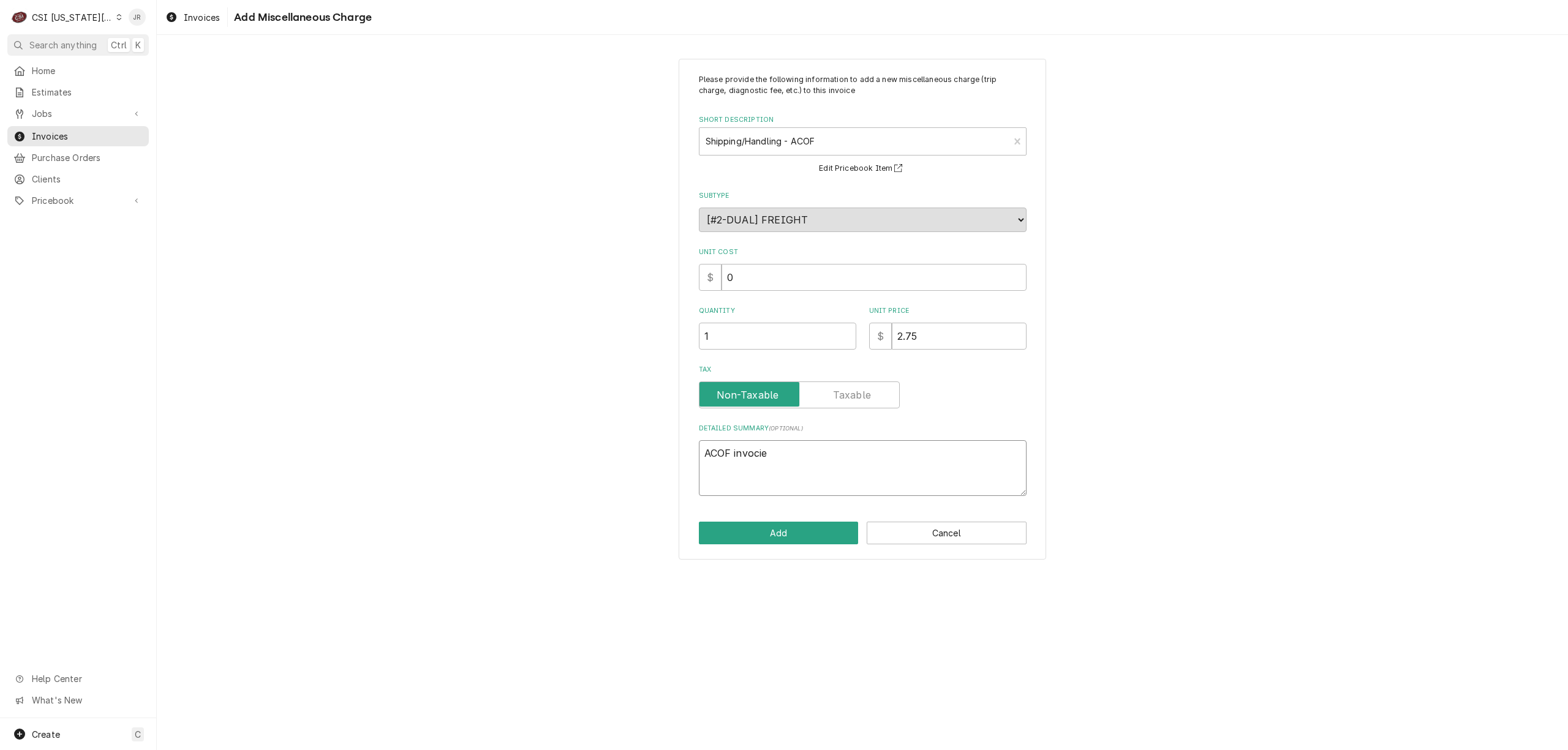
type textarea "x"
type textarea "ACOF invocie #"
type textarea "x"
type textarea "ACOF invoice #"
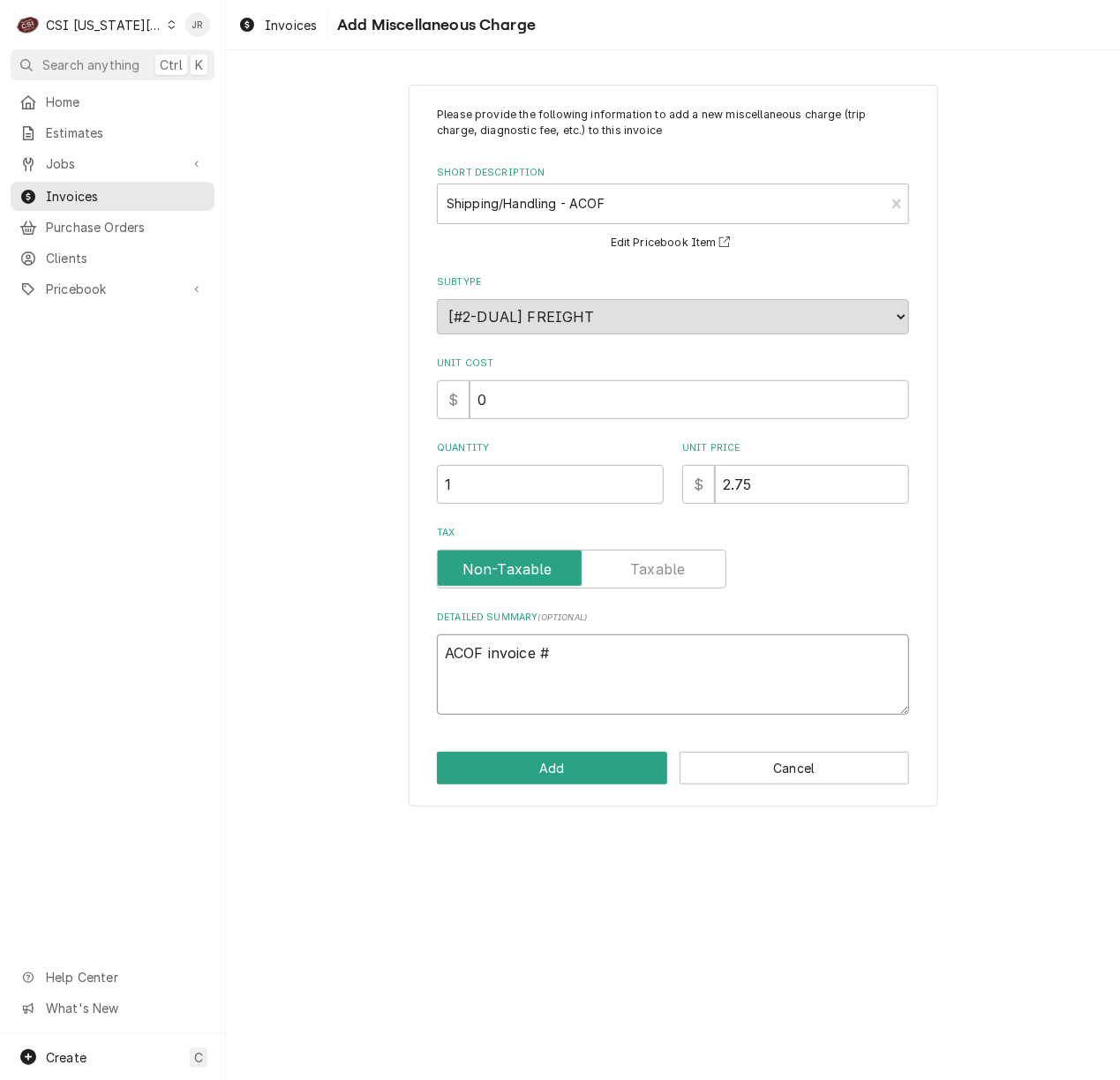
type textarea "x"
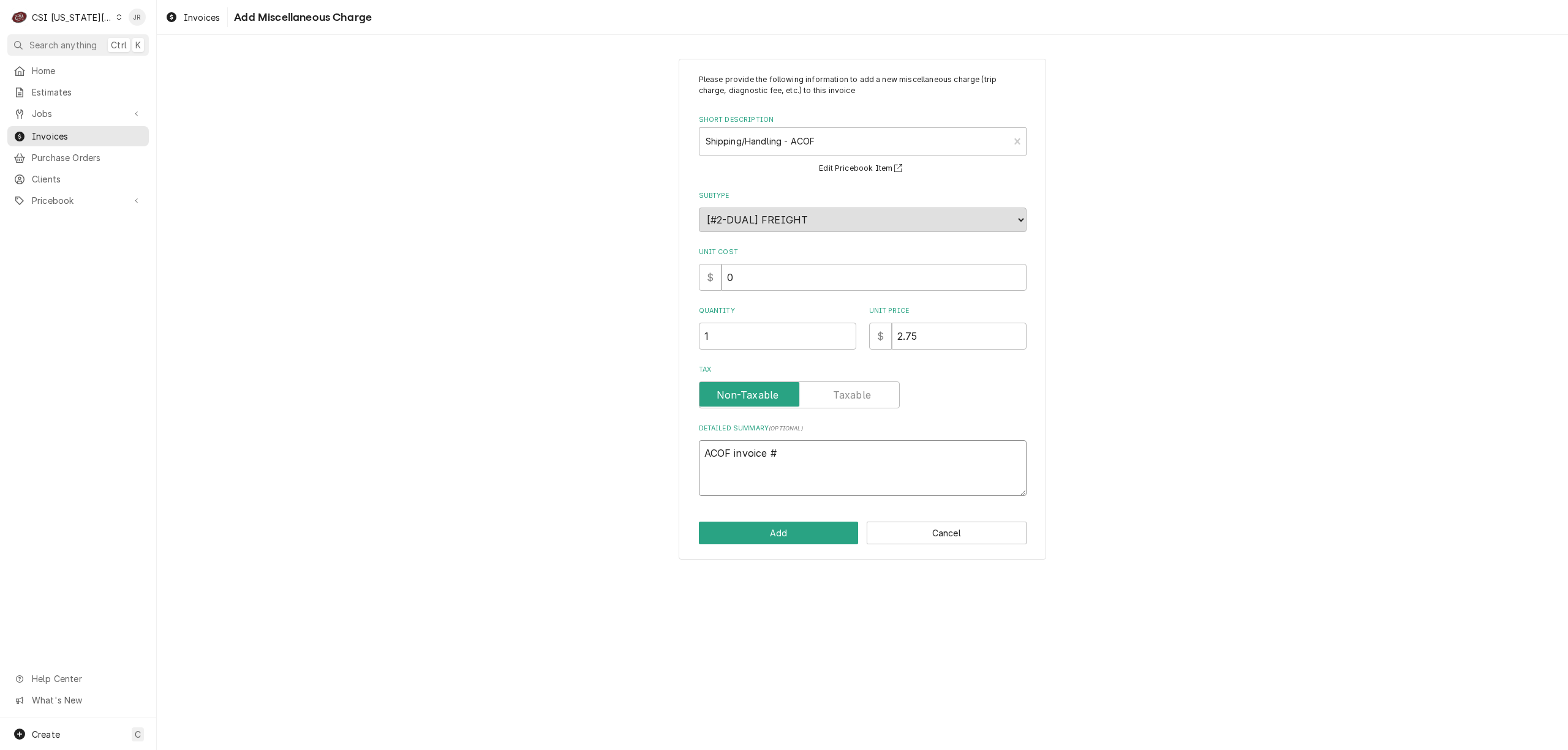
type textarea "ACOF invoice #"
drag, startPoint x: 978, startPoint y: 339, endPoint x: 969, endPoint y: 334, distance: 10.3
click at [969, 334] on input "2.75" at bounding box center [959, 336] width 134 height 27
type textarea "x"
type input "2.7"
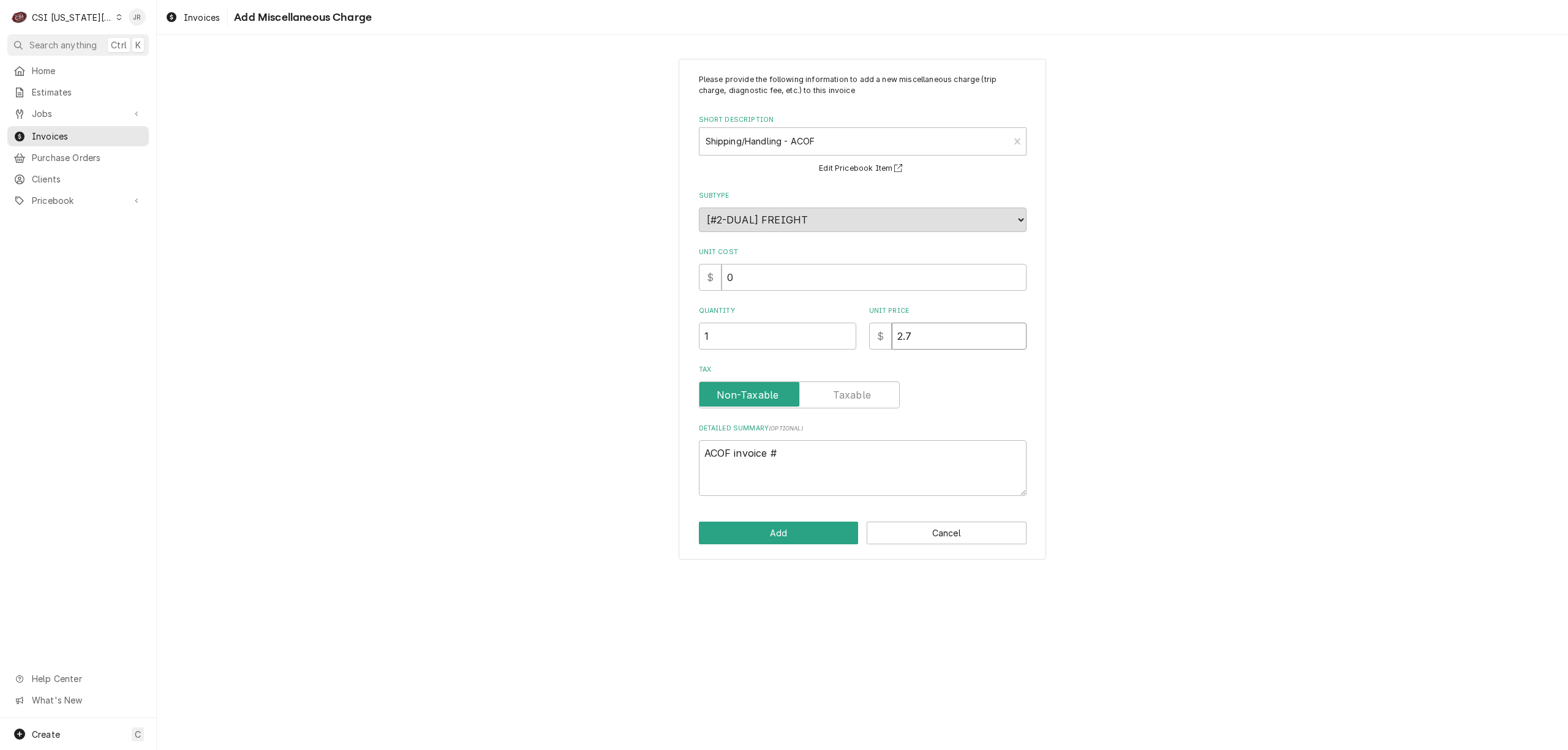
type textarea "x"
type input "2.73"
click at [836, 447] on textarea "ACOF invoice #" at bounding box center [862, 468] width 328 height 55
type textarea "x"
type textarea "DACOF invoice #"
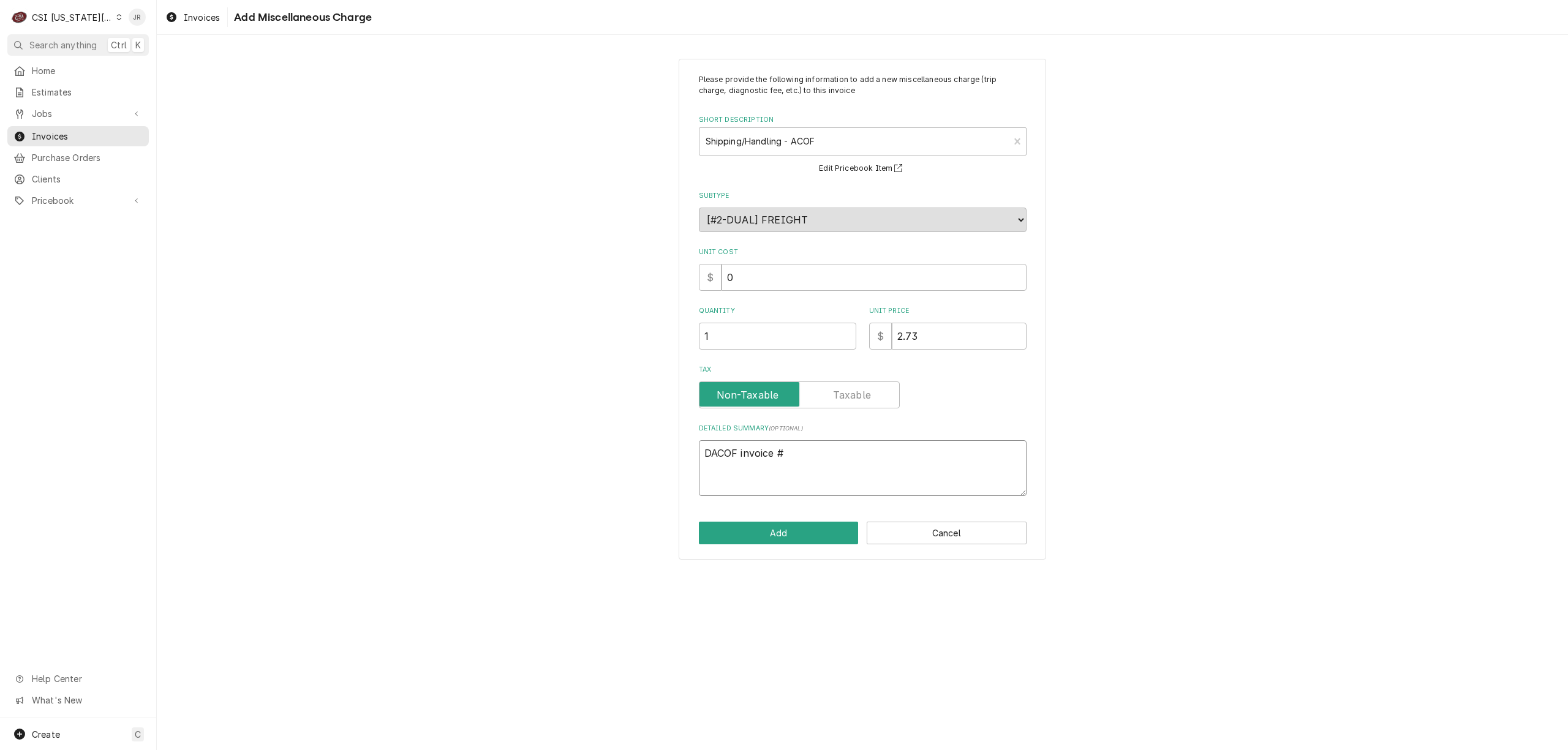
type textarea "x"
type textarea "DiACOF invoice #"
type textarea "x"
type textarea "DifACOF invoice #"
type textarea "x"
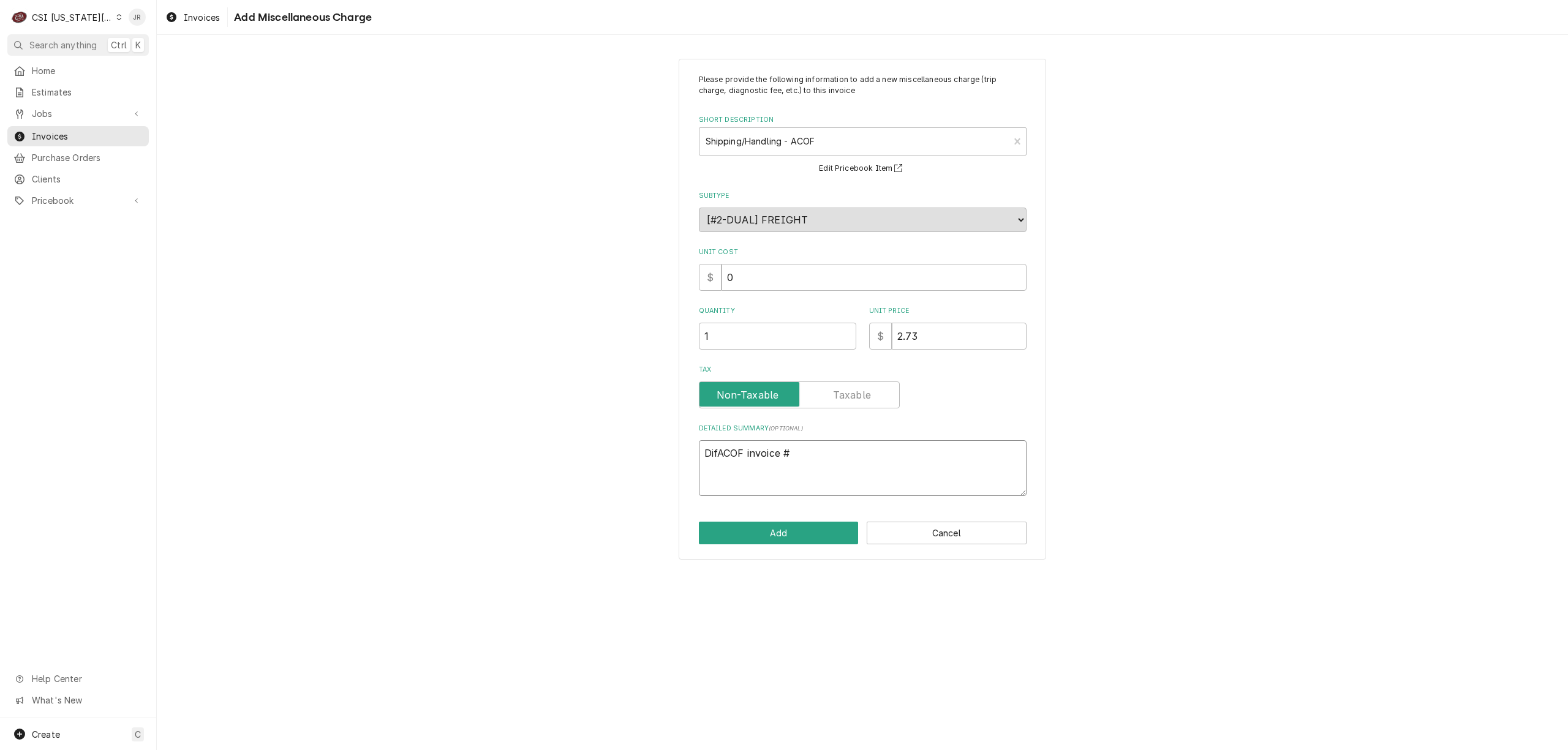
type textarea "DiffACOF invoice #"
type textarea "x"
type textarea "DiffeACOF invoice #"
type textarea "x"
type textarea "DifferACOF invoice #"
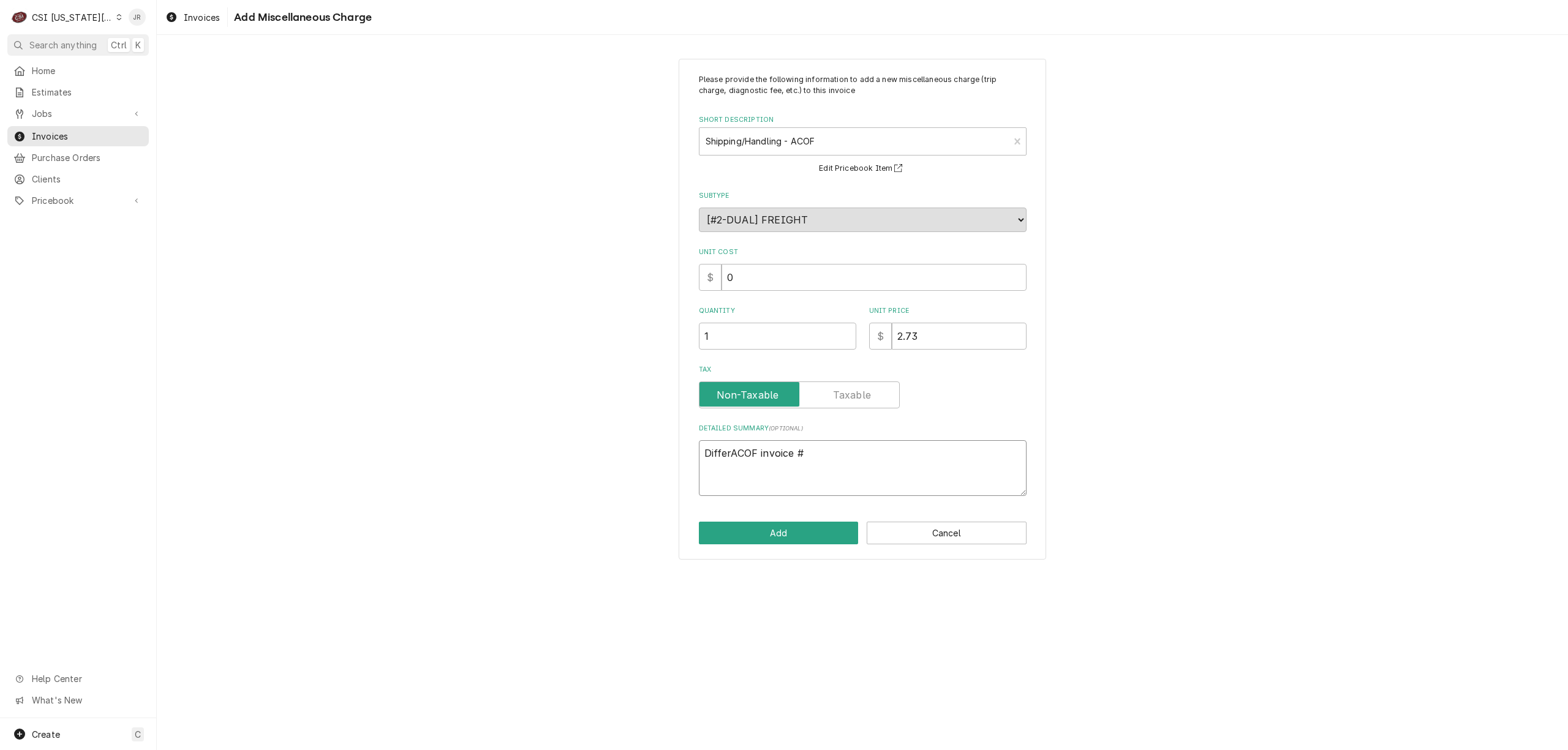
type textarea "x"
type textarea "DiffernACOF invoice #"
type textarea "x"
type textarea "DifferncACOF invoice #"
type textarea "x"
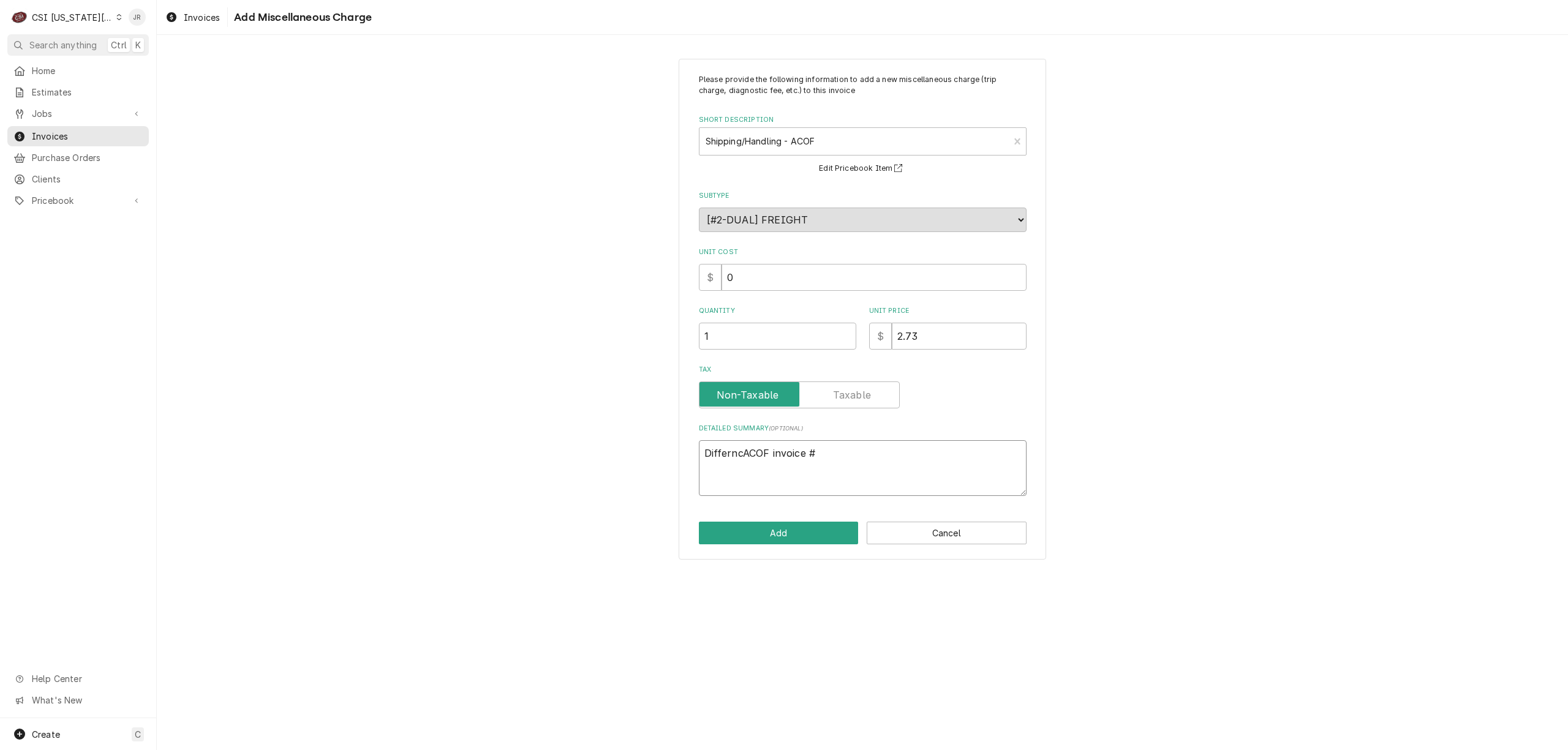
type textarea "DiffernceACOF invoice #"
type textarea "x"
type textarea "Differnce ACOF invoice #"
type textarea "x"
type textarea "ACOF invoice #"
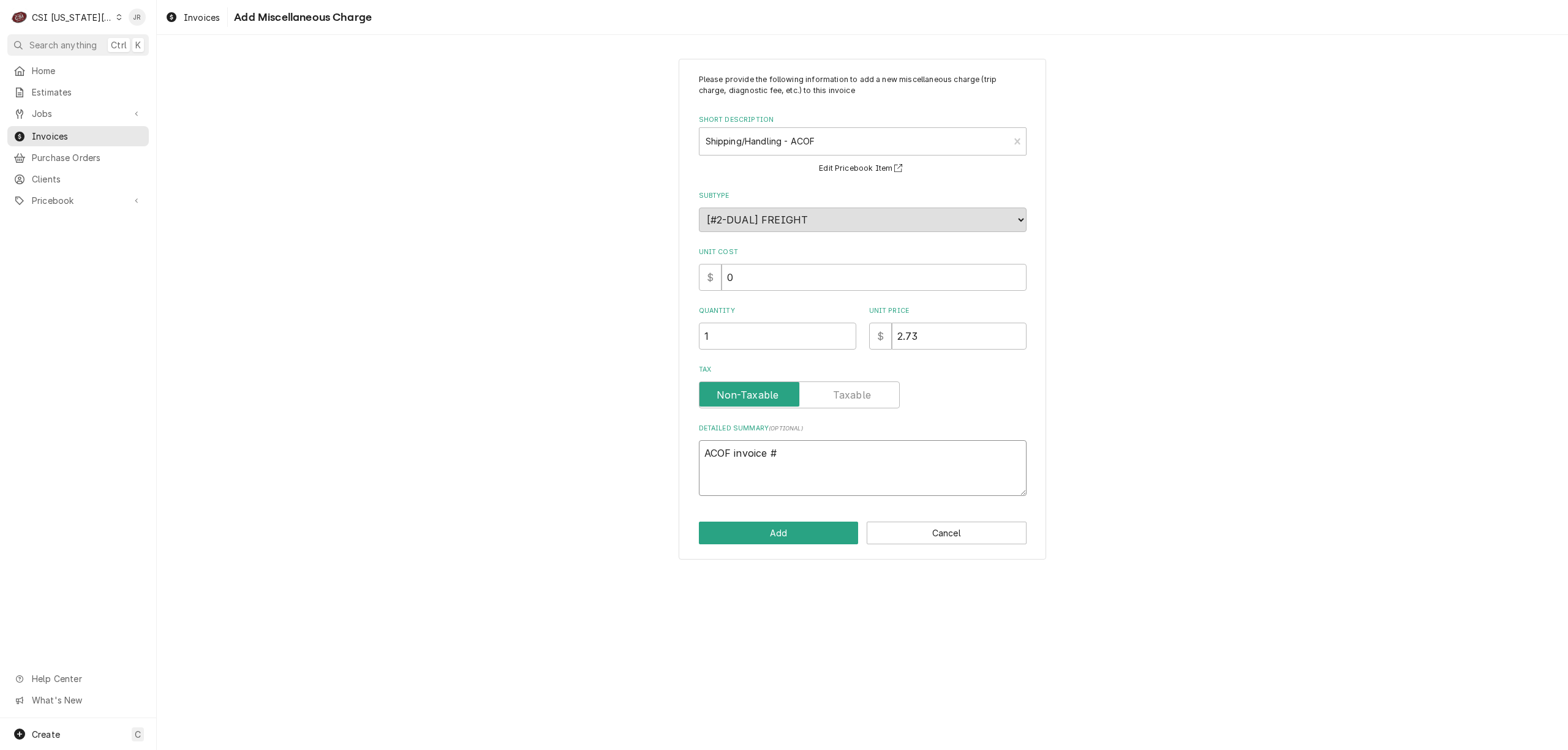
type textarea "x"
type textarea "invoice #"
type textarea "x"
type textarea "invoice #"
type textarea "x"
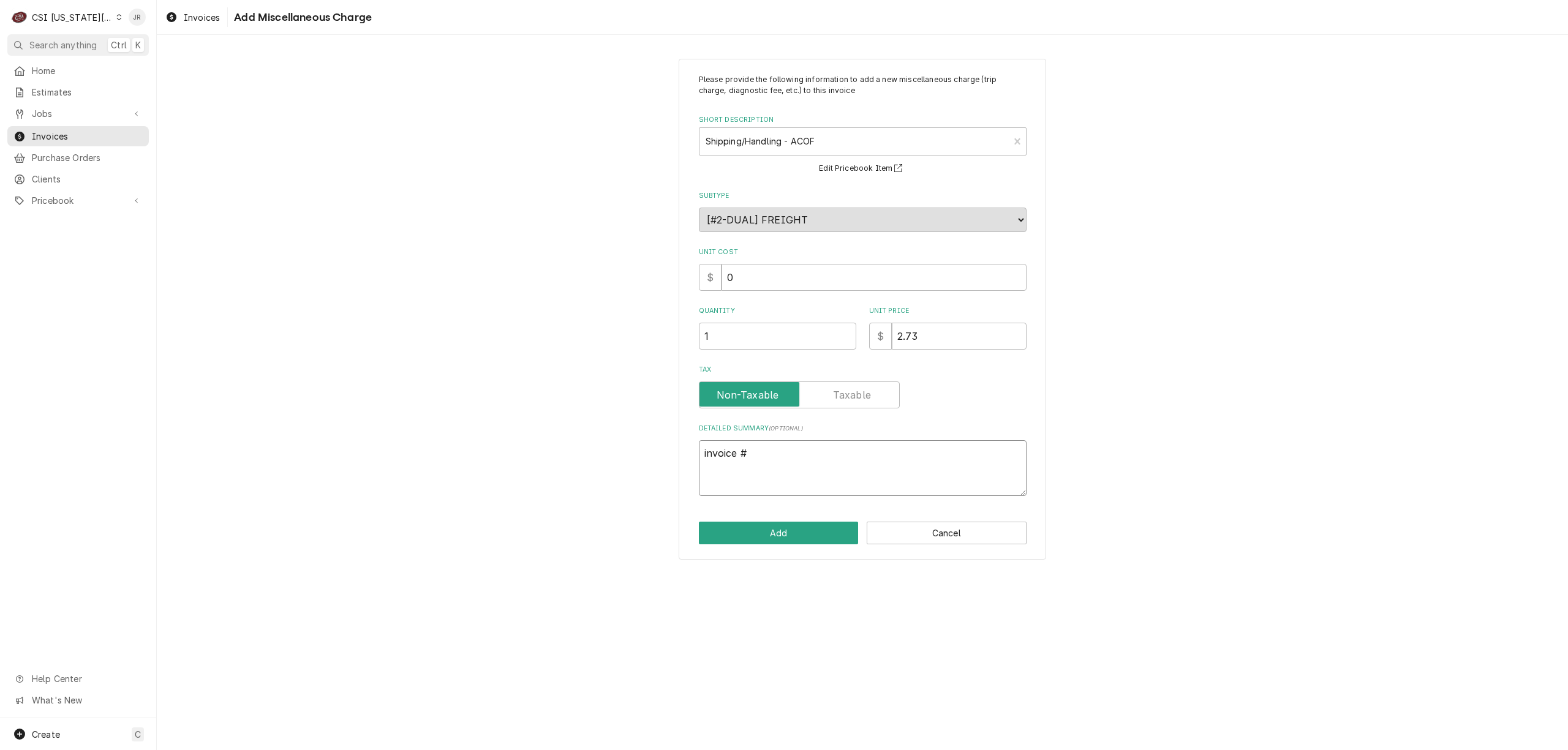
type textarea "invoice # 6"
type textarea "x"
type textarea "invoice # 61"
type textarea "x"
type textarea "invoice # 614"
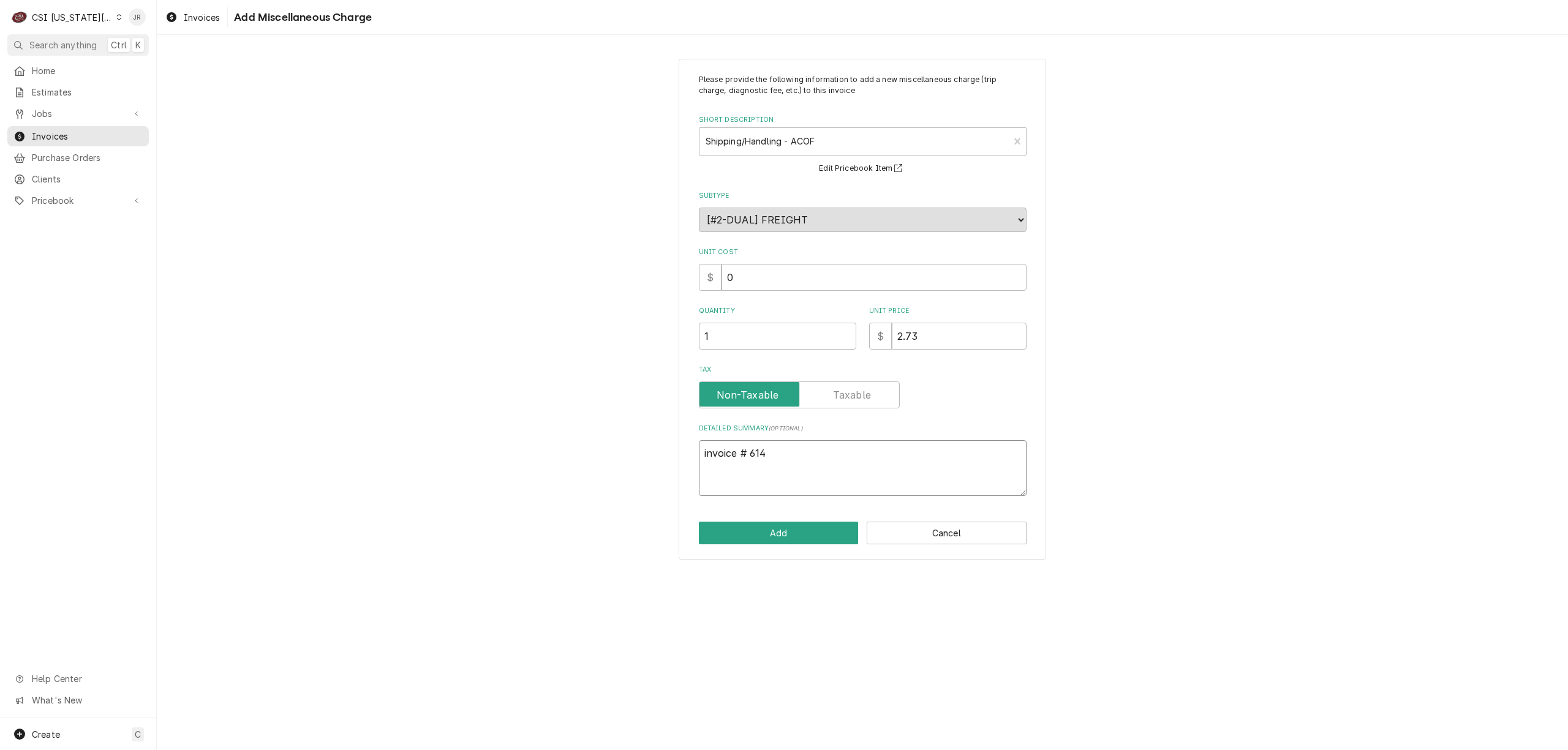
type textarea "x"
type textarea "invoice # 6143"
type textarea "x"
type textarea "invoice # 61437"
click at [795, 530] on button "Add" at bounding box center [779, 533] width 160 height 23
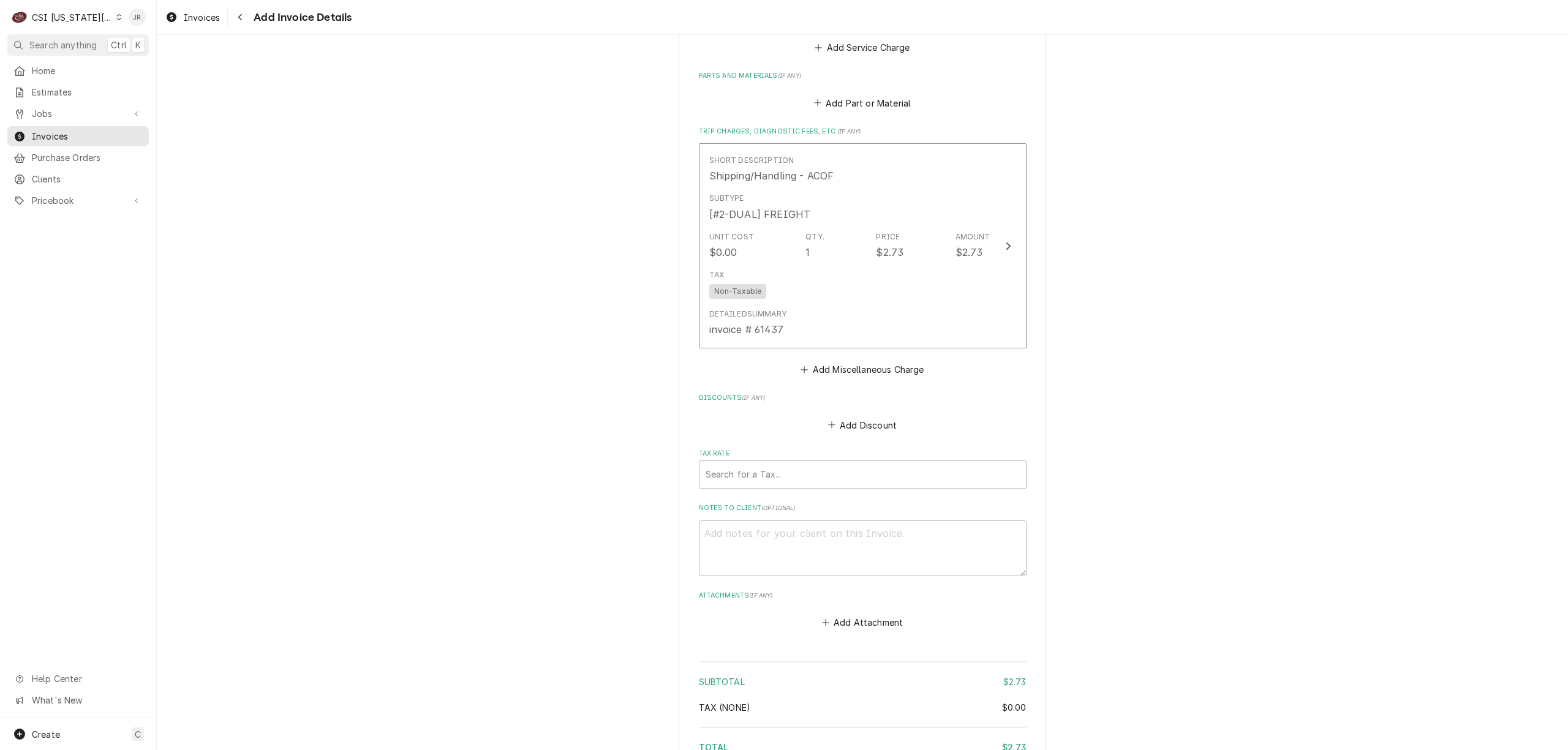
scroll to position [1188, 0]
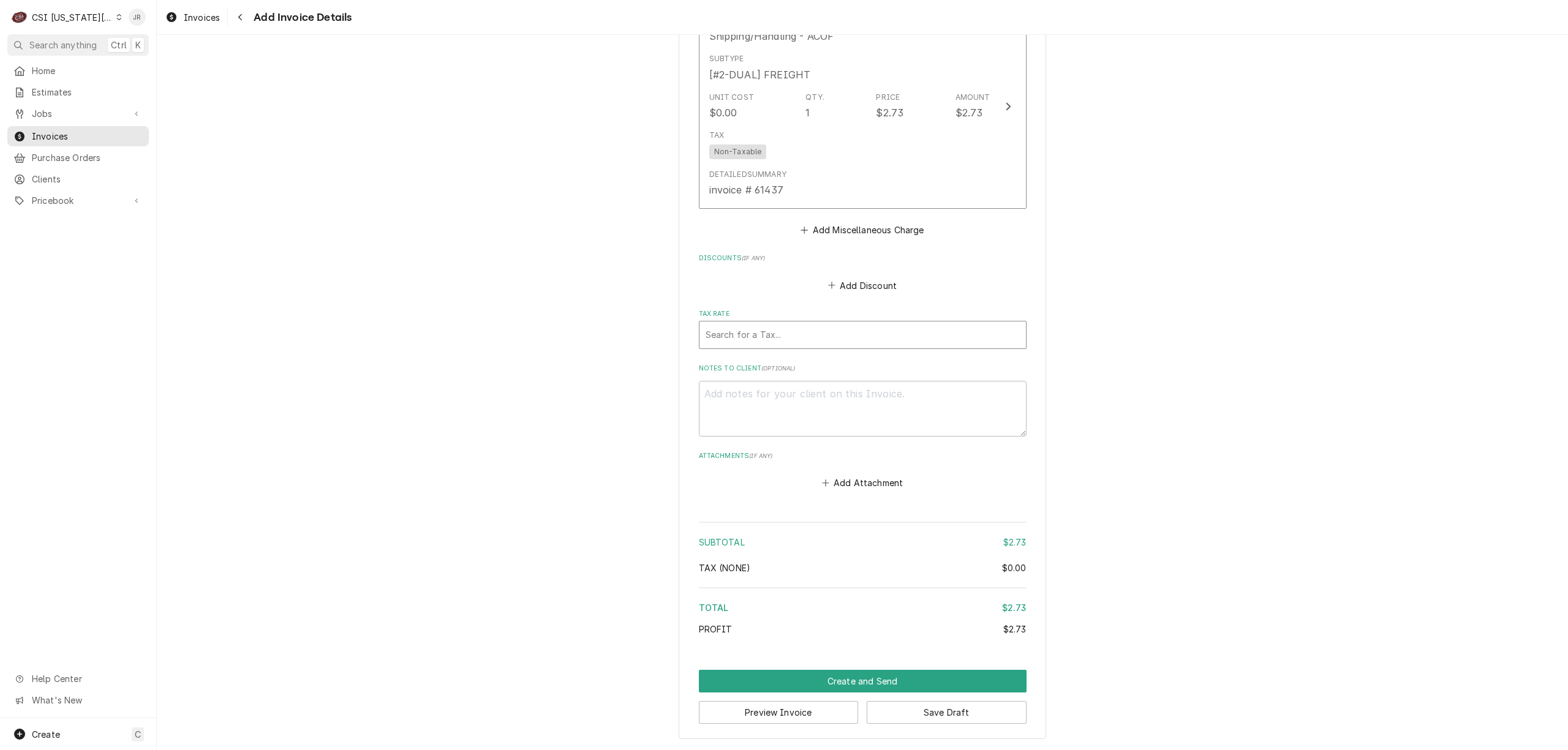
click at [784, 327] on div "Tax Rate" at bounding box center [862, 334] width 314 height 22
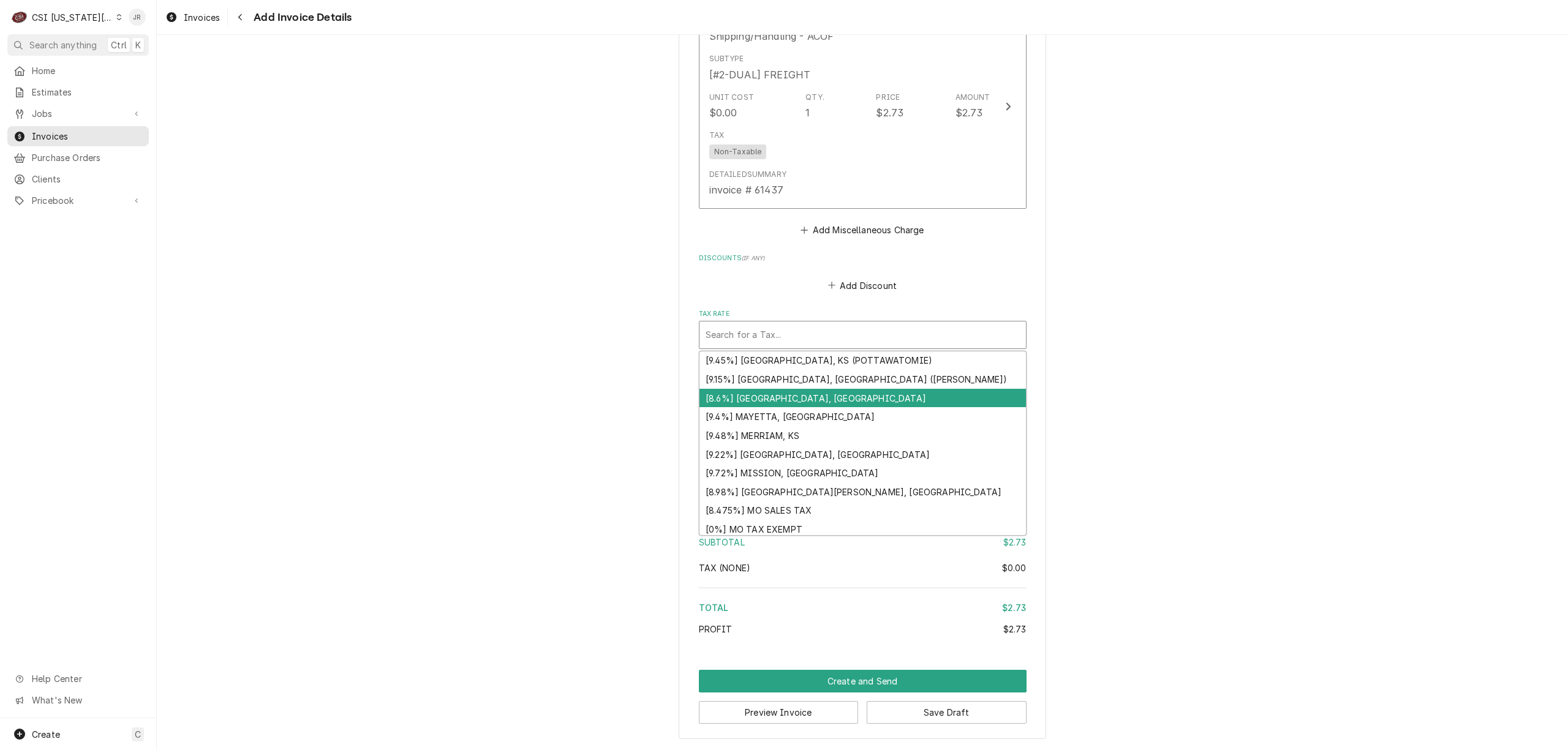
scroll to position [1023, 0]
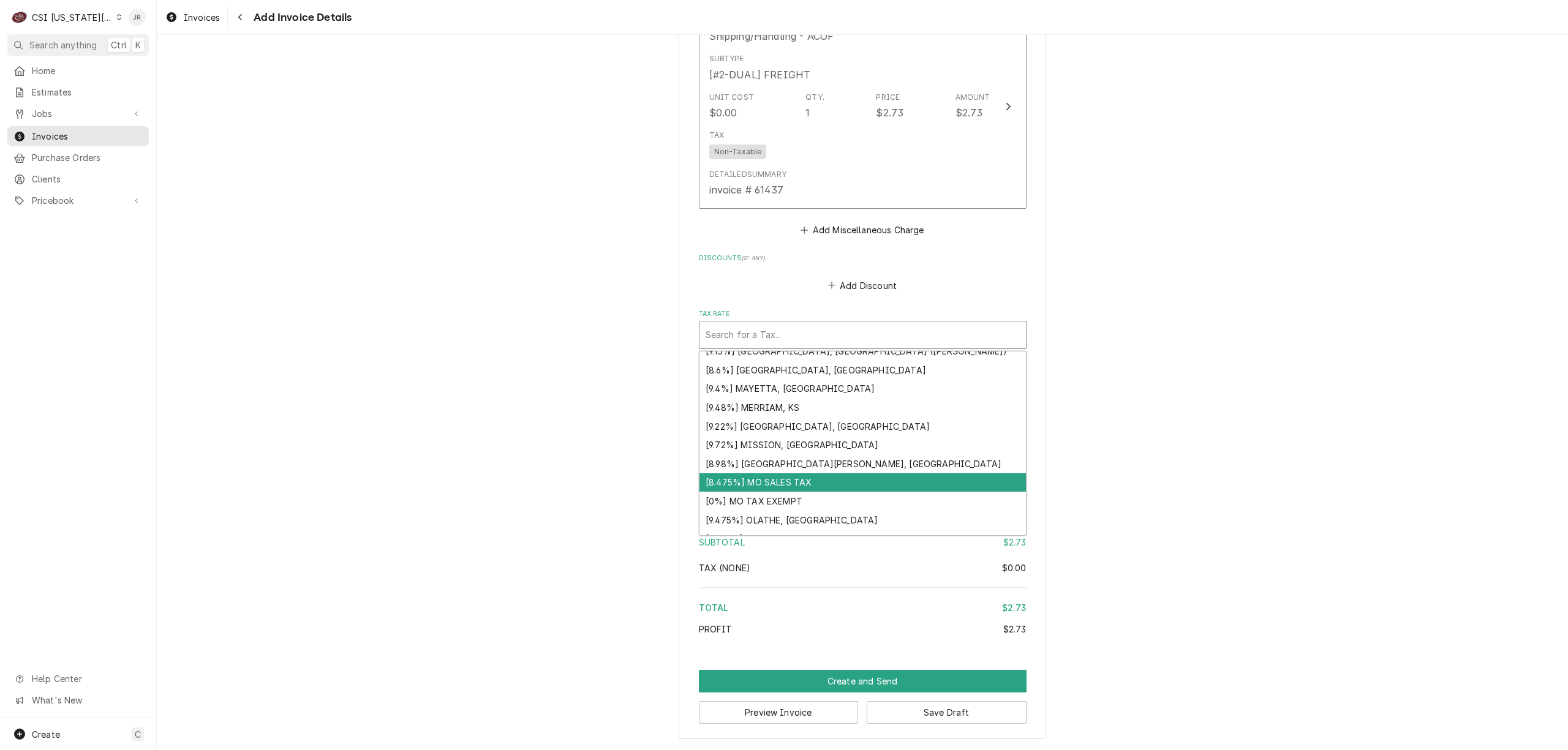
click at [849, 474] on div "[8.475%] MO SALES TAX" at bounding box center [862, 483] width 326 height 19
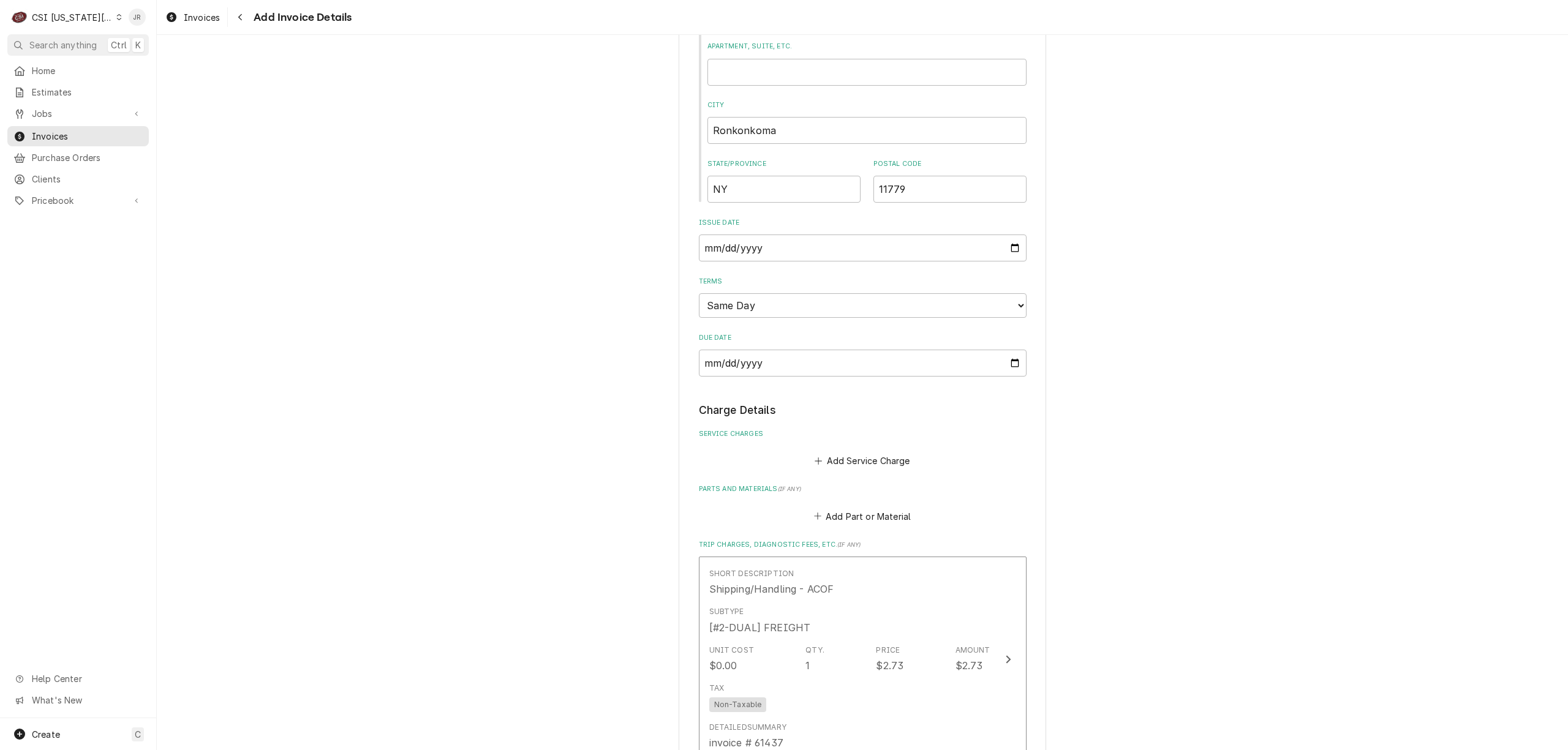
scroll to position [653, 0]
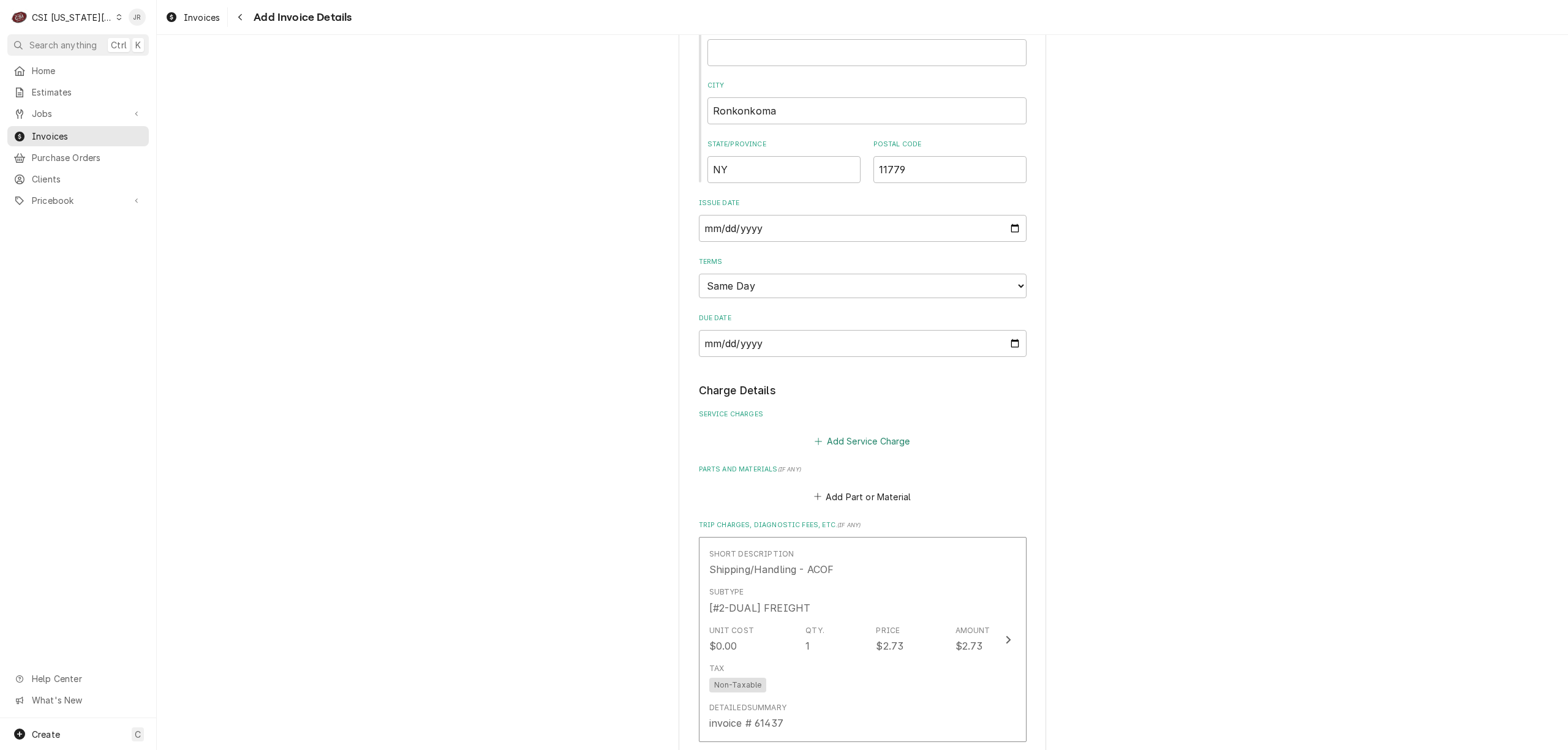
drag, startPoint x: 885, startPoint y: 441, endPoint x: 1083, endPoint y: 389, distance: 204.7
click at [1076, 388] on div "Please provide the following information to create your invoice: Client Details…" at bounding box center [862, 350] width 1411 height 1909
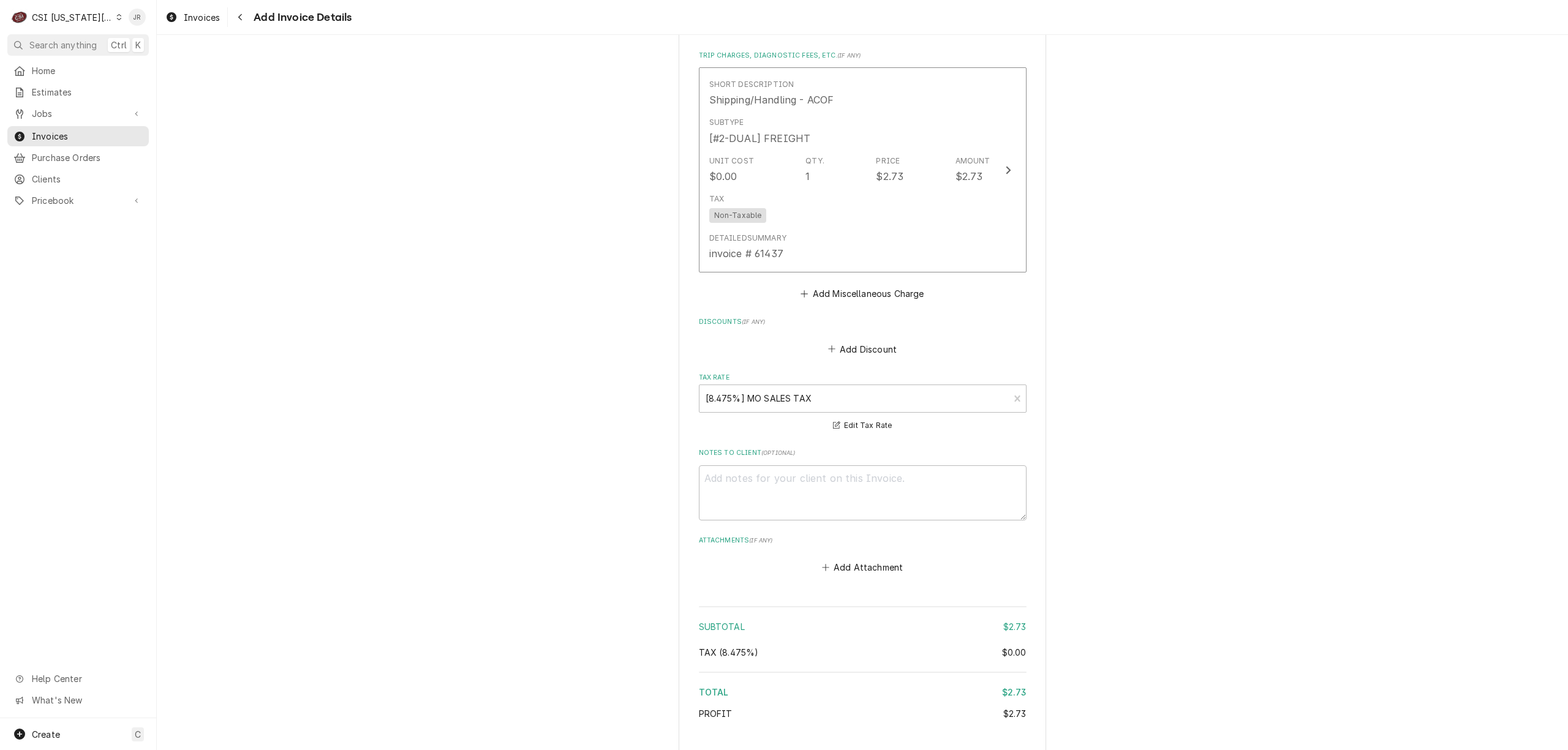
scroll to position [1209, 0]
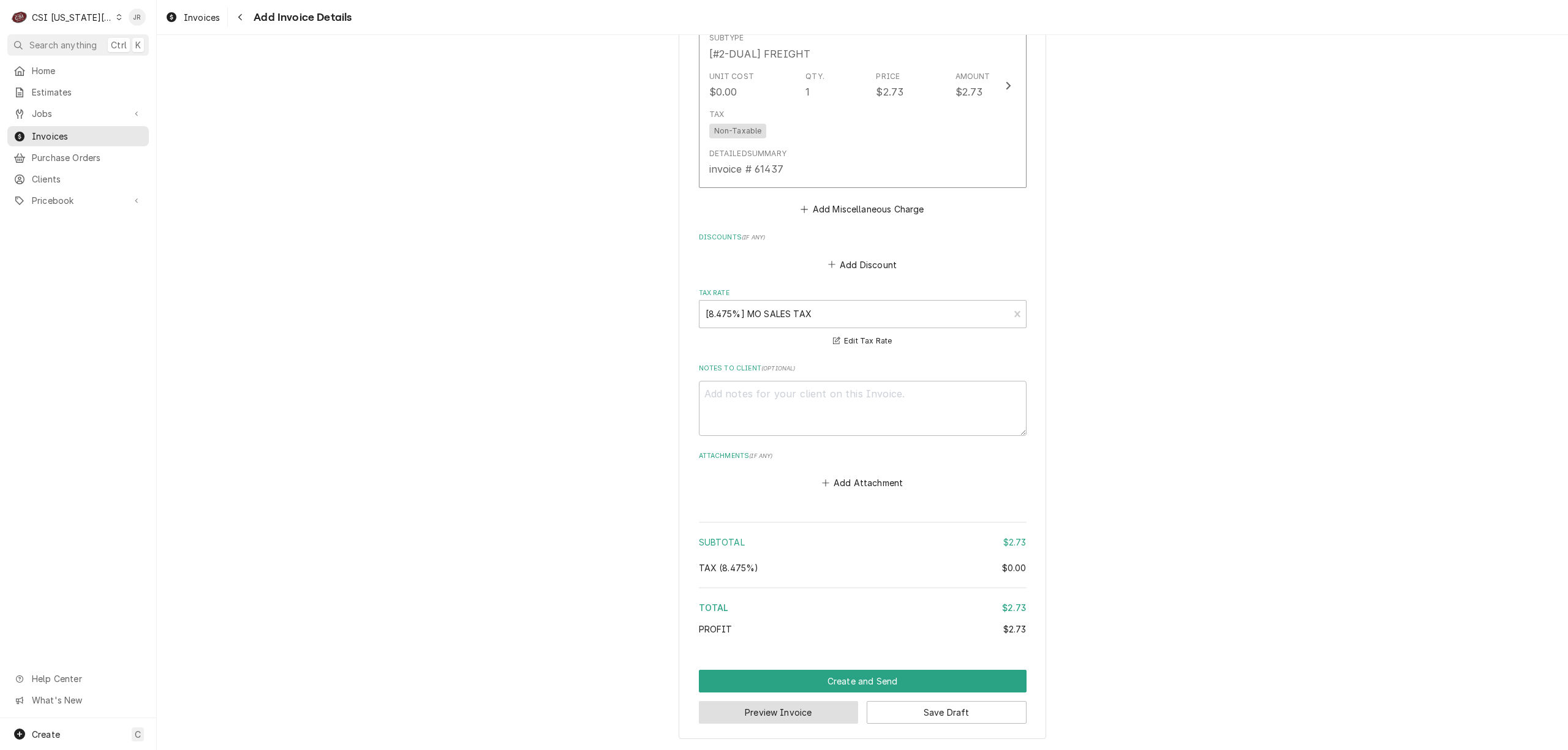
drag, startPoint x: 780, startPoint y: 696, endPoint x: 787, endPoint y: 705, distance: 11.4
click at [787, 703] on div "Preview Invoice Save Draft" at bounding box center [862, 708] width 328 height 31
click at [800, 713] on button "Preview Invoice" at bounding box center [779, 713] width 160 height 23
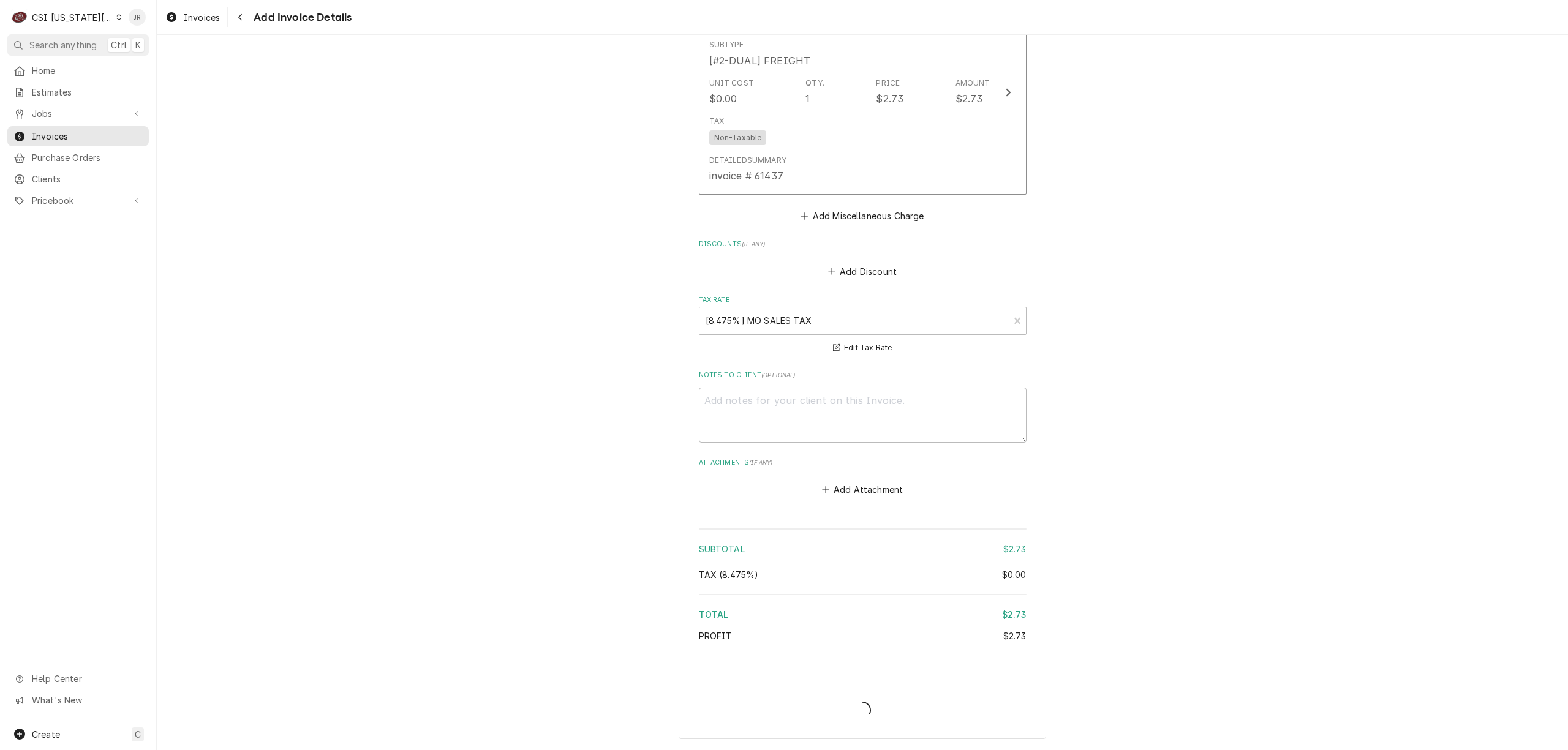
scroll to position [1201, 0]
type textarea "x"
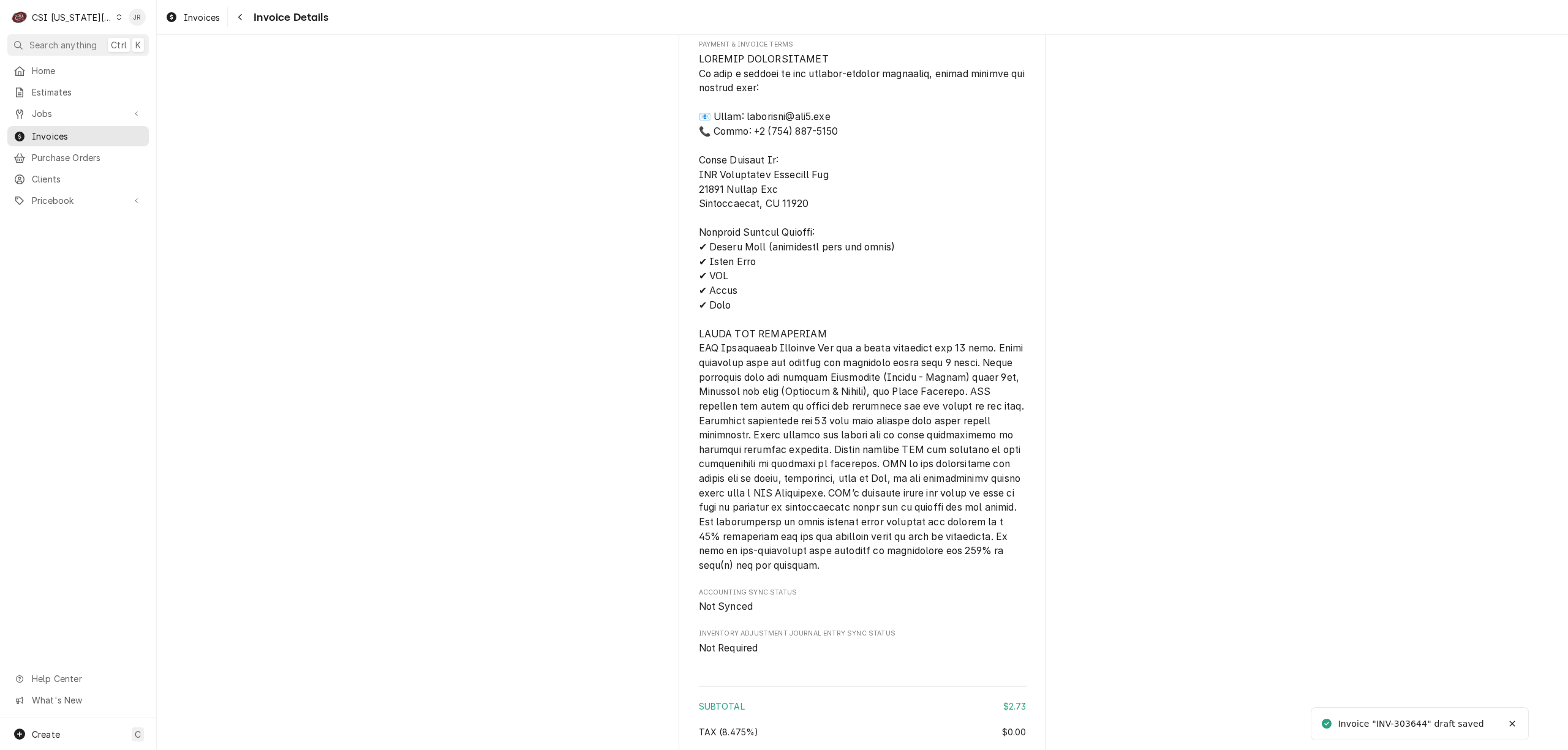
scroll to position [1370, 0]
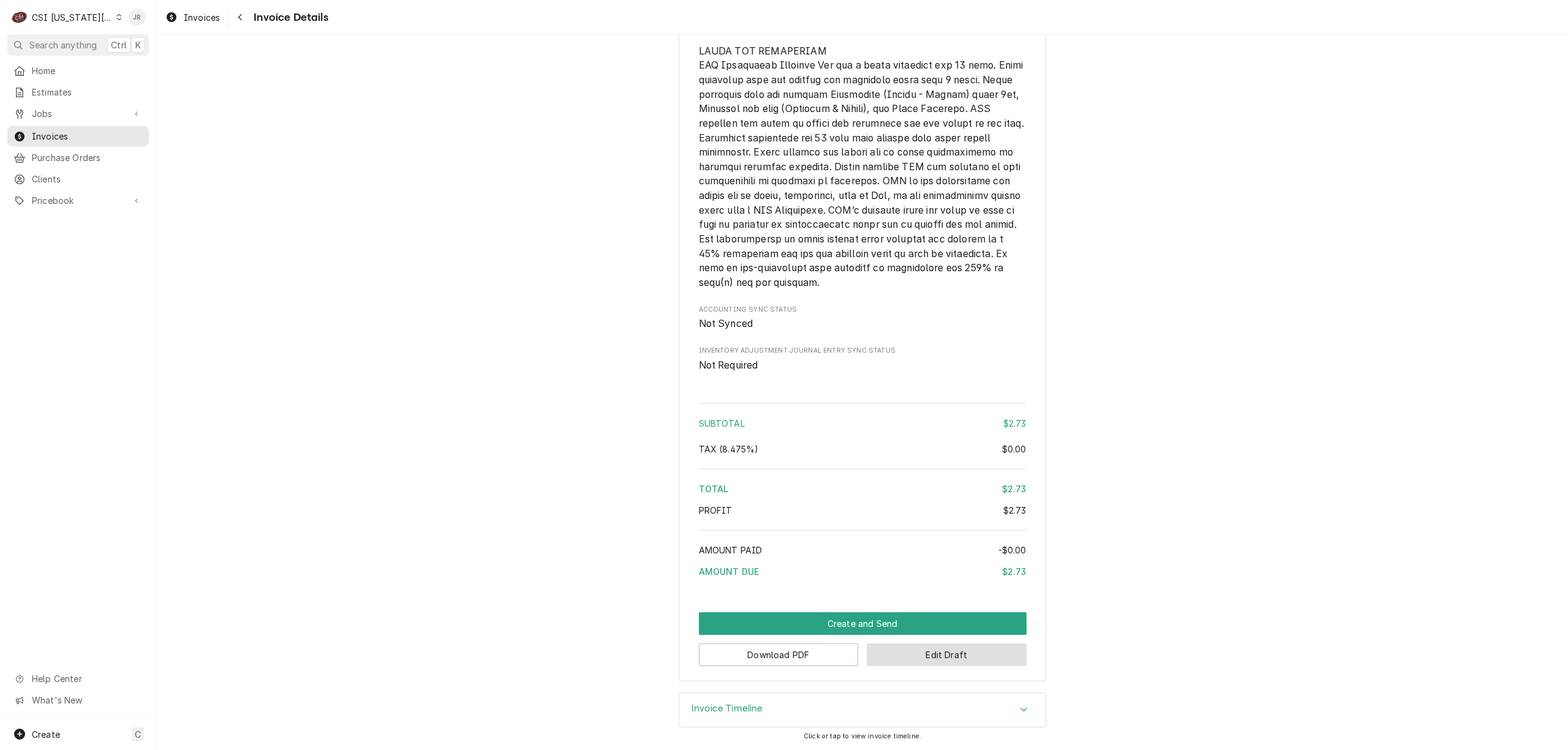
click at [905, 647] on button "Edit Draft" at bounding box center [946, 655] width 160 height 23
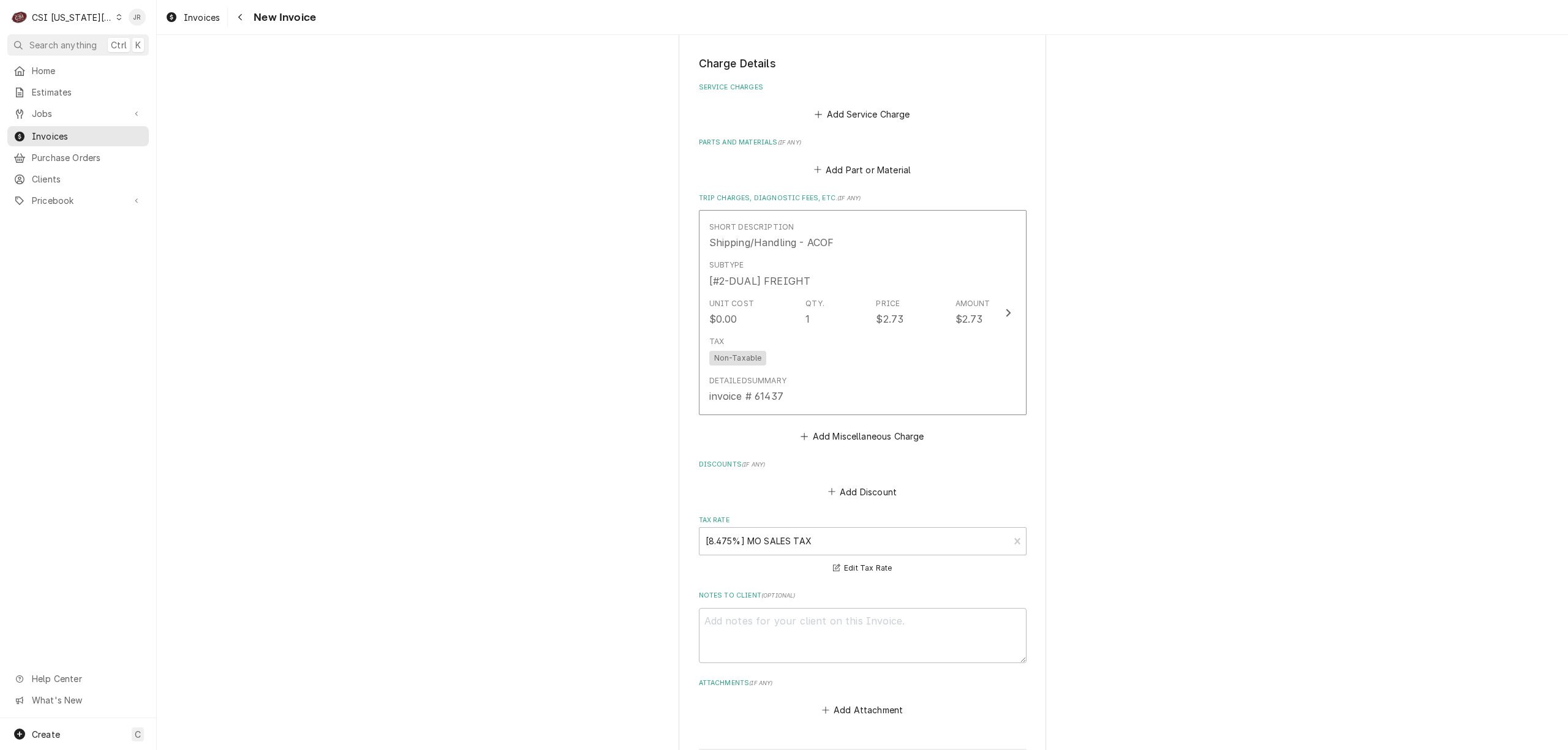
scroll to position [1299, 0]
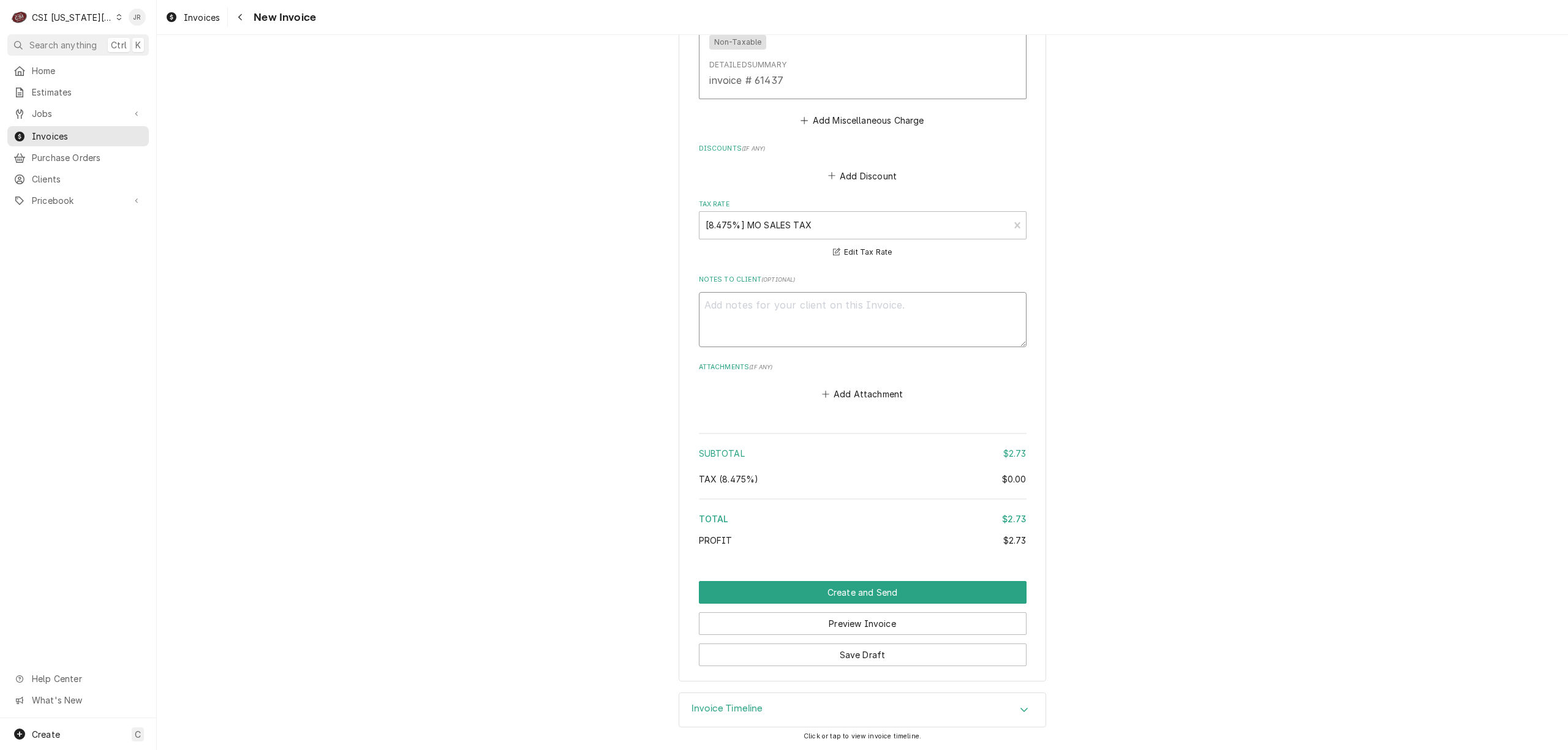
click at [816, 303] on textarea "Notes to Client ( optional )" at bounding box center [862, 320] width 328 height 55
paste textarea "Rebill from INV 302306 - Unit under warranty"
type textarea "x"
type textarea "Rebill from INV 302306 - Unit under warranty"
type textarea "x"
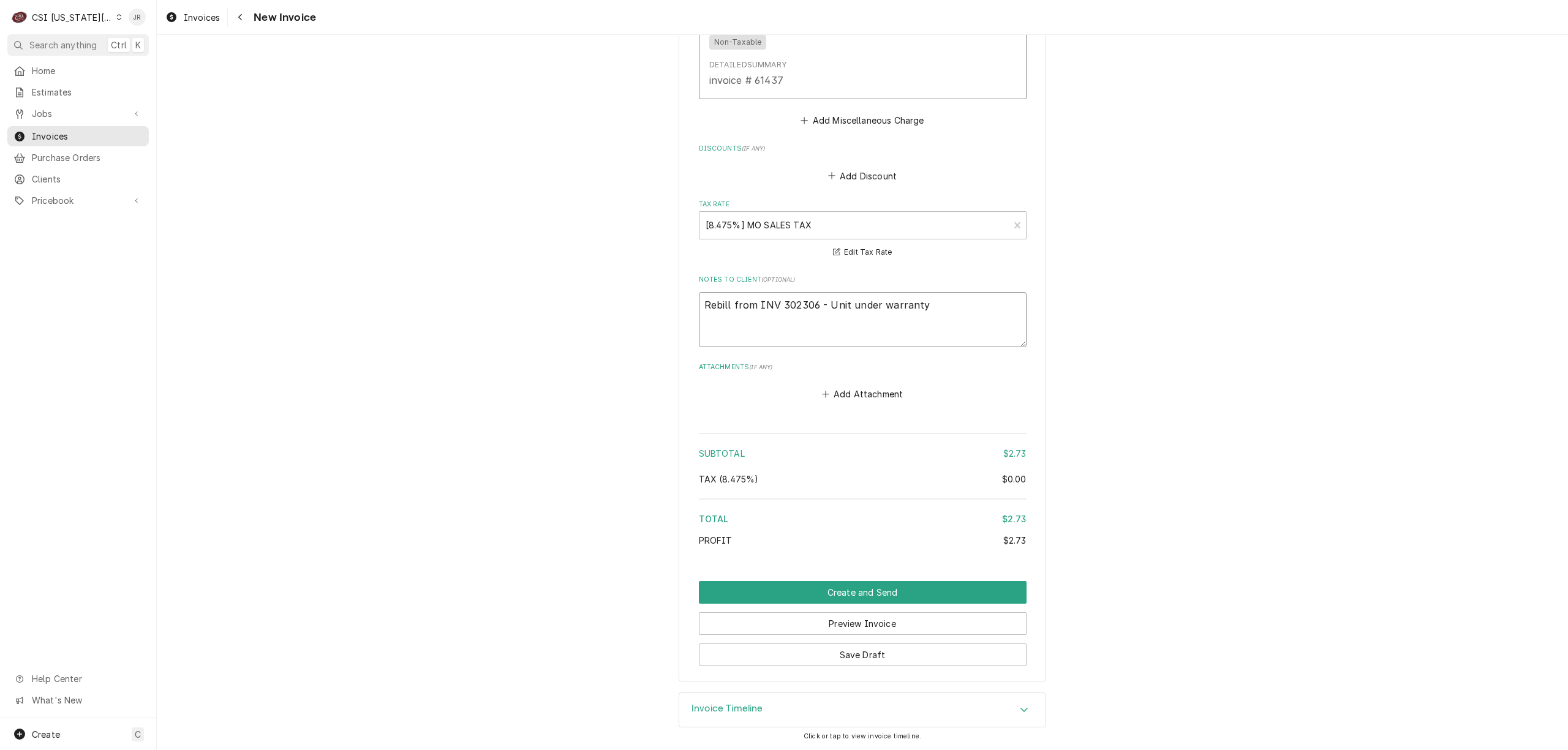
type textarea "RRebill from INV 302306 - Unit under warranty"
type textarea "x"
type textarea "ReRebill from INV 302306 - Unit under warranty"
type textarea "x"
type textarea "RefRebill from INV 302306 - Unit under warranty"
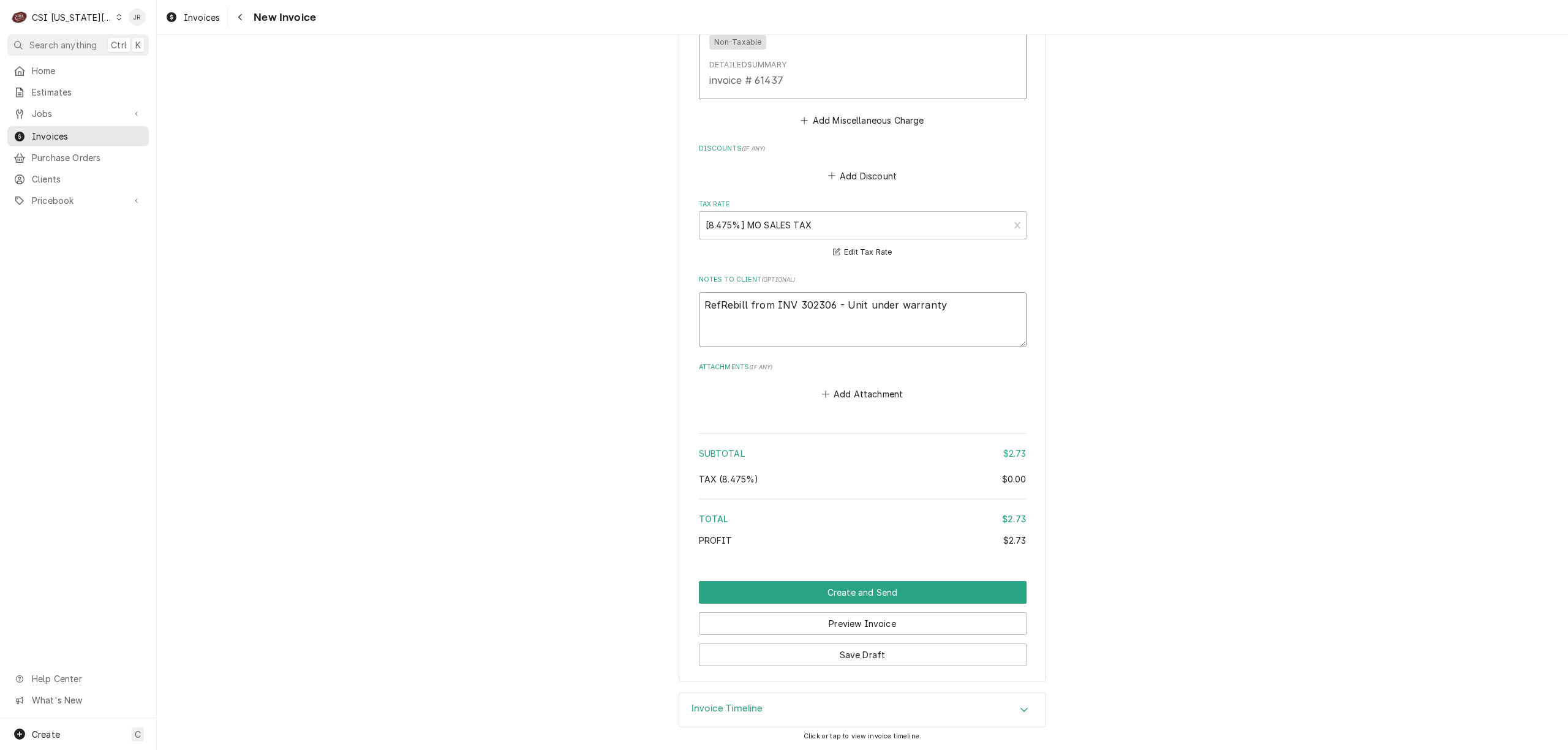
type textarea "x"
type textarea "RefeRebill from INV 302306 - Unit under warranty"
type textarea "x"
type textarea "ReferRebill from INV 302306 - Unit under warranty"
type textarea "x"
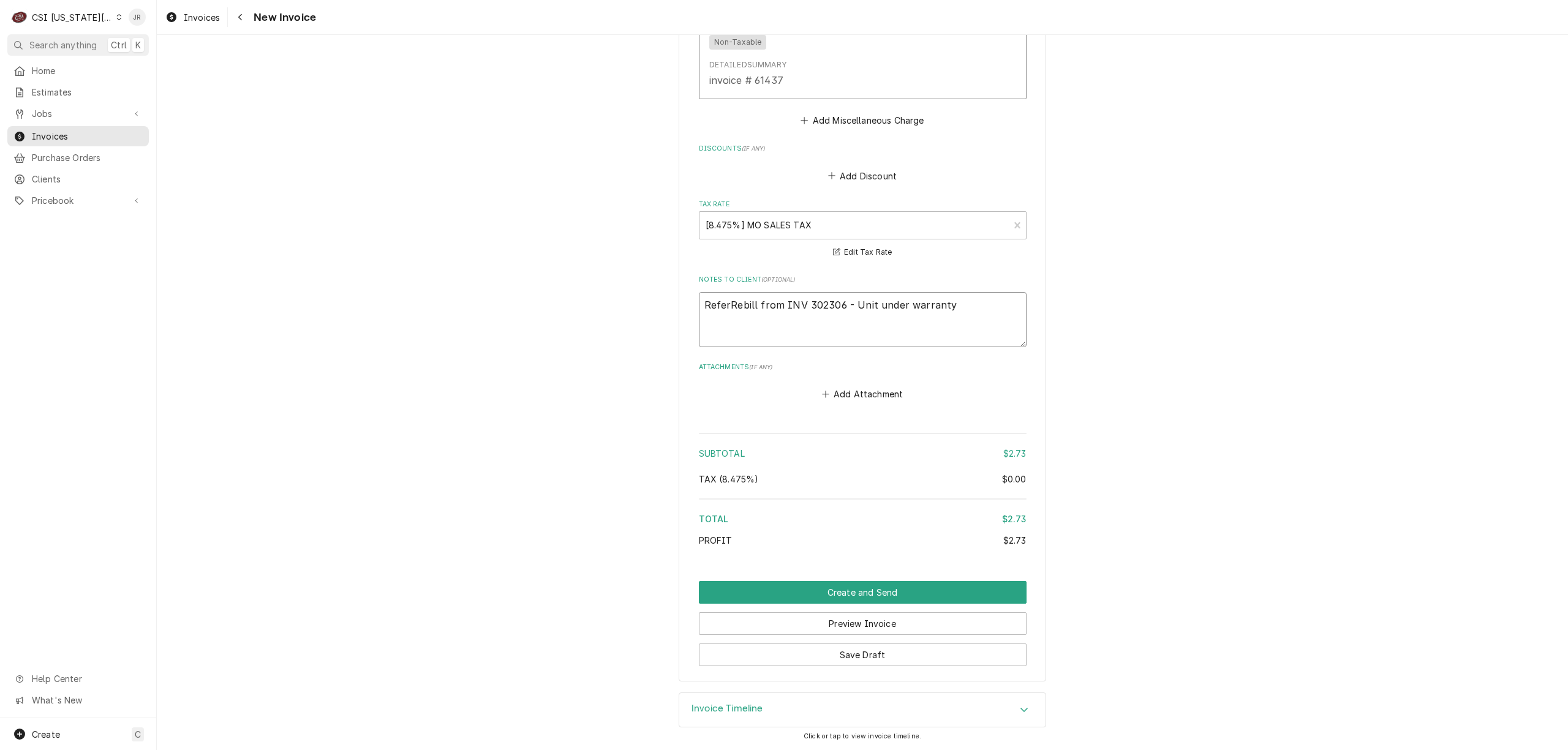
type textarea "RefereRebill from INV 302306 - Unit under warranty"
type textarea "x"
type textarea "ReferenRebill from INV 302306 - Unit under warranty"
type textarea "x"
type textarea "ReferencRebill from INV 302306 - Unit under warranty"
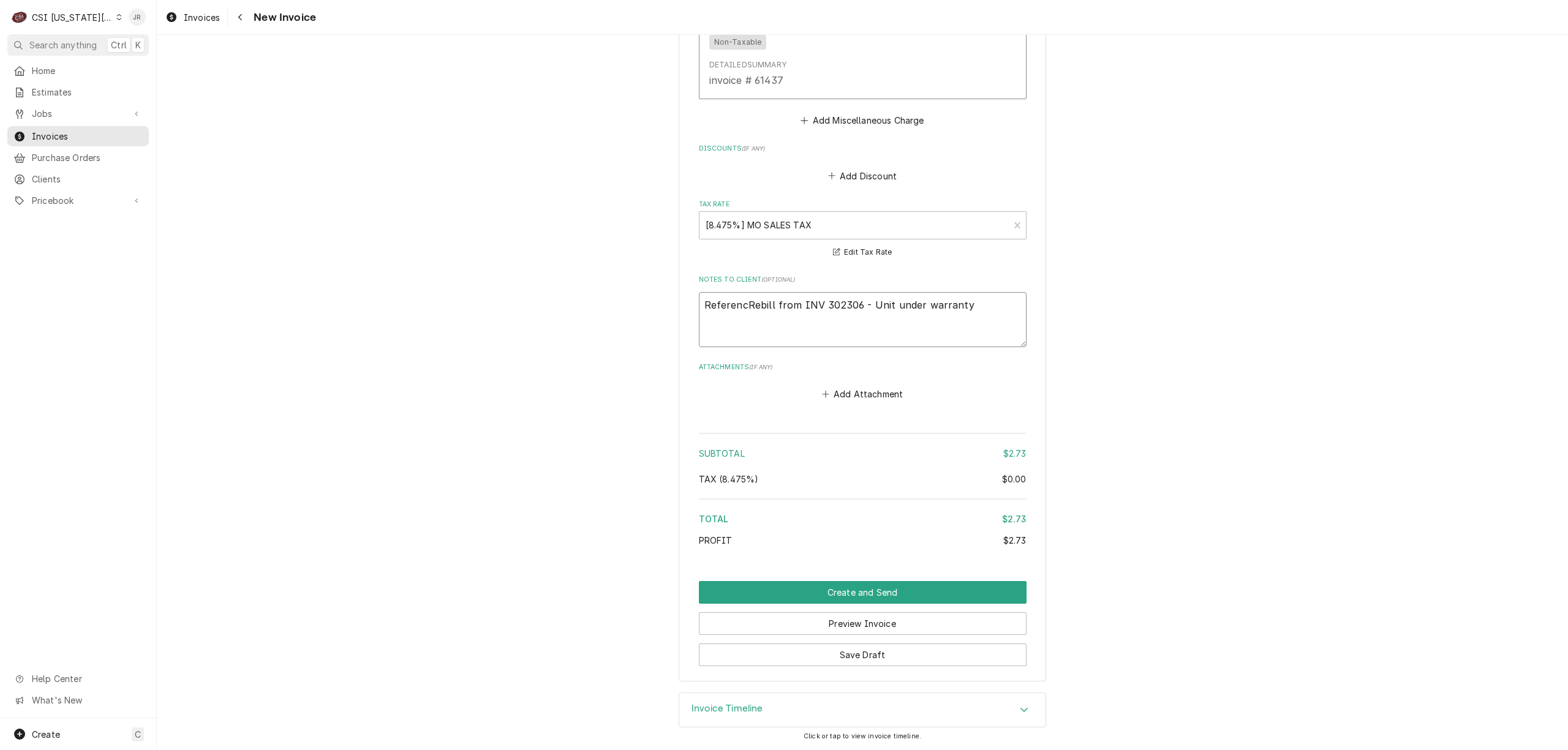
type textarea "x"
type textarea "ReferenceRebill from INV 302306 - Unit under warranty"
type textarea "x"
type textarea "Reference Rebill from INV 302306 - Unit under warranty"
type textarea "x"
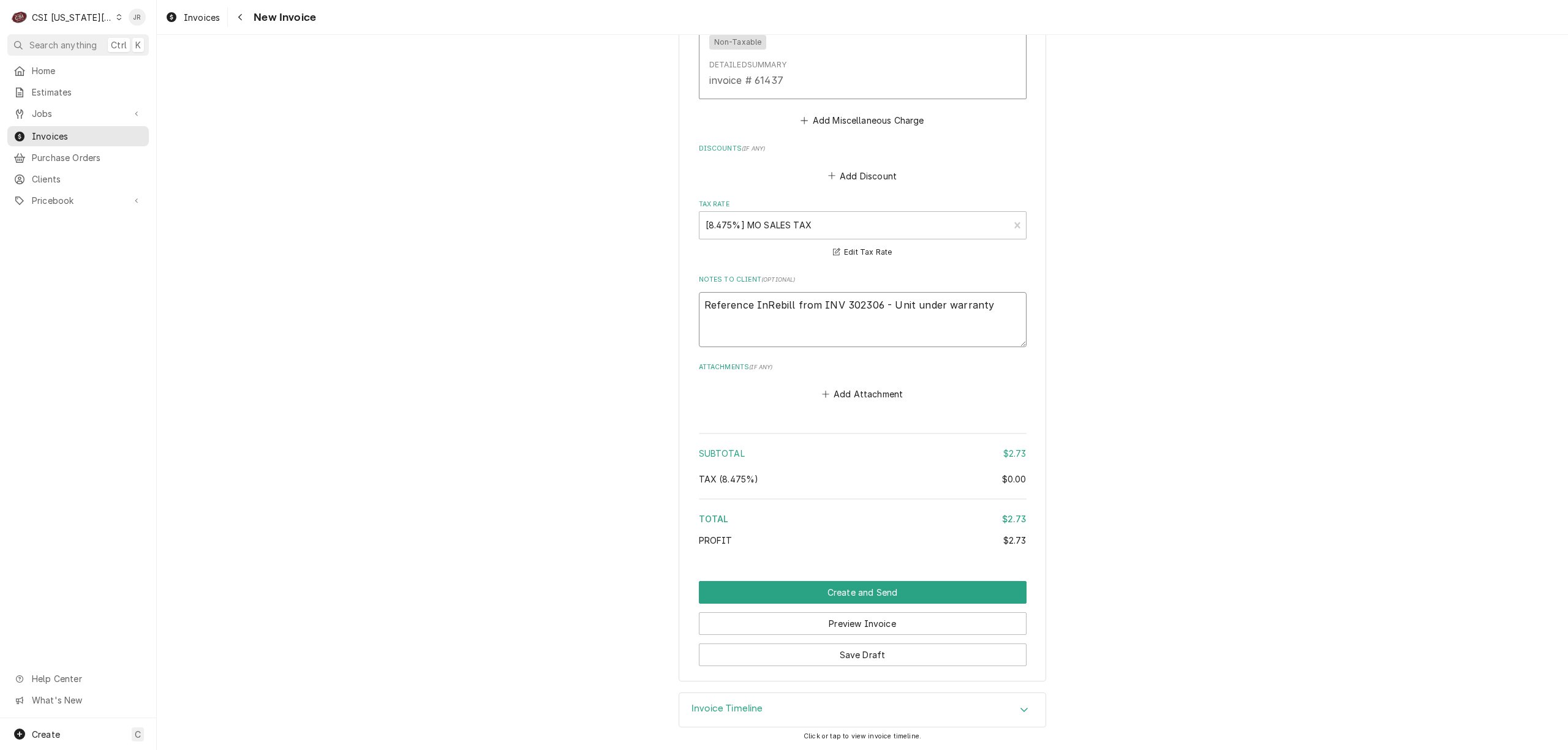
type textarea "Reference In Rebill from INV 302306 - Unit under warranty"
type textarea "x"
type textarea "Reference In Rebill from INV 302306 - Unit under warranty"
type textarea "x"
type textarea "Reference In Rebill from INV 302306 - Unit under warranty"
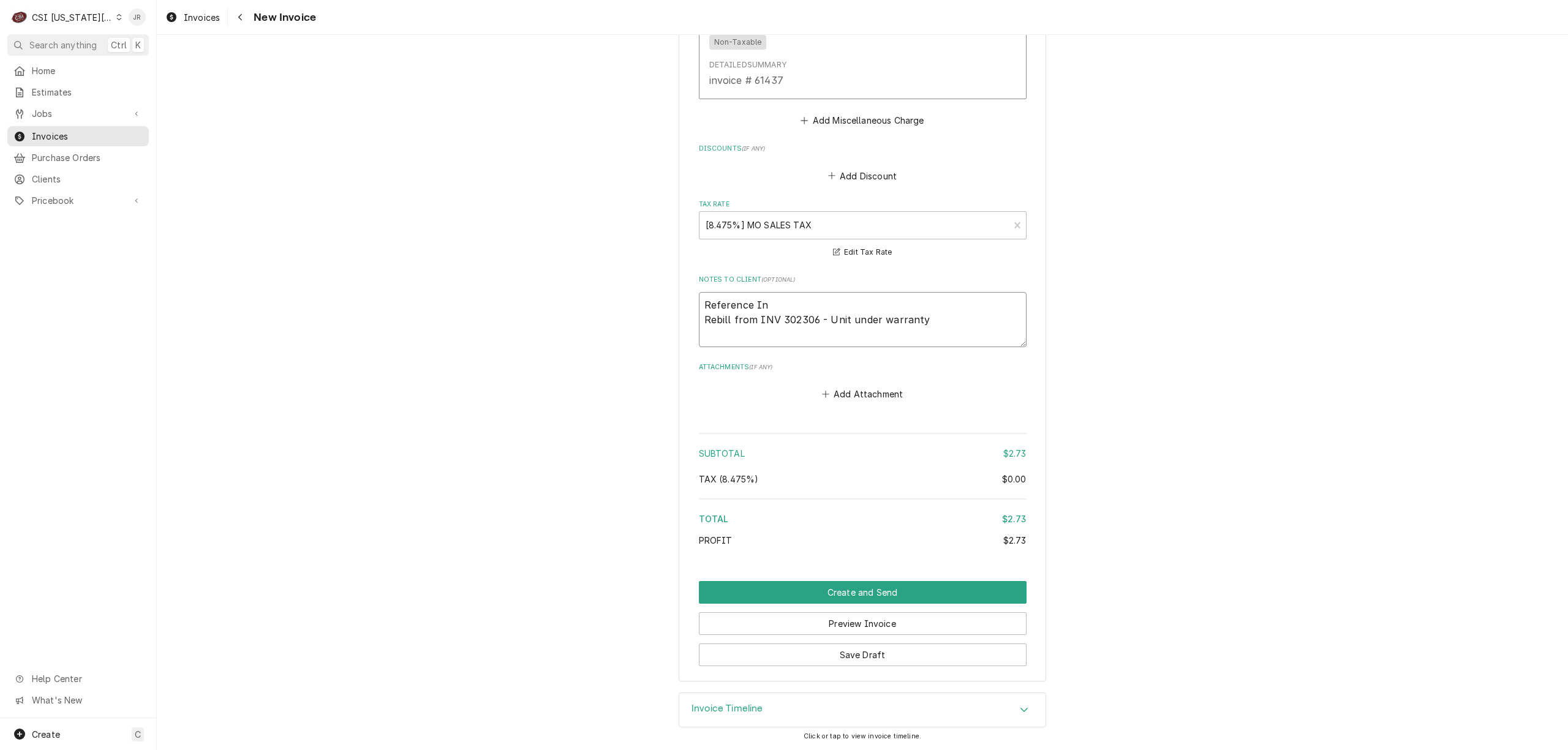
type textarea "x"
type textarea "Reference Inv Rebill from INV 302306 - Unit under warranty"
type textarea "x"
type textarea "Reference Invo Rebill from INV 302306 - Unit under warranty"
type textarea "x"
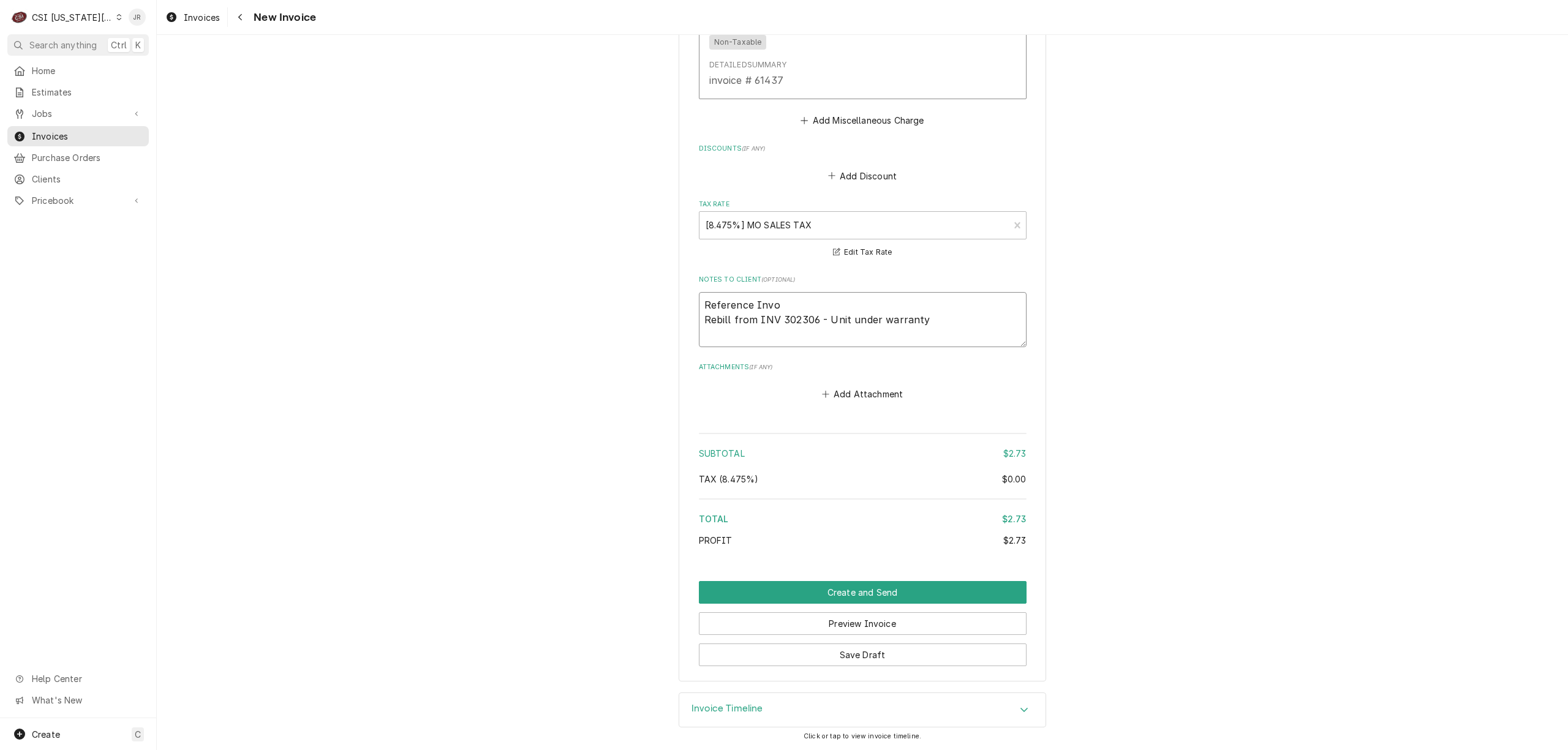
type textarea "Reference Invoi Rebill from INV 302306 - Unit under warranty"
type textarea "x"
type textarea "Reference Invoic Rebill from INV 302306 - Unit under warranty"
type textarea "x"
type textarea "Reference Invoice Rebill from INV 302306 - Unit under warranty"
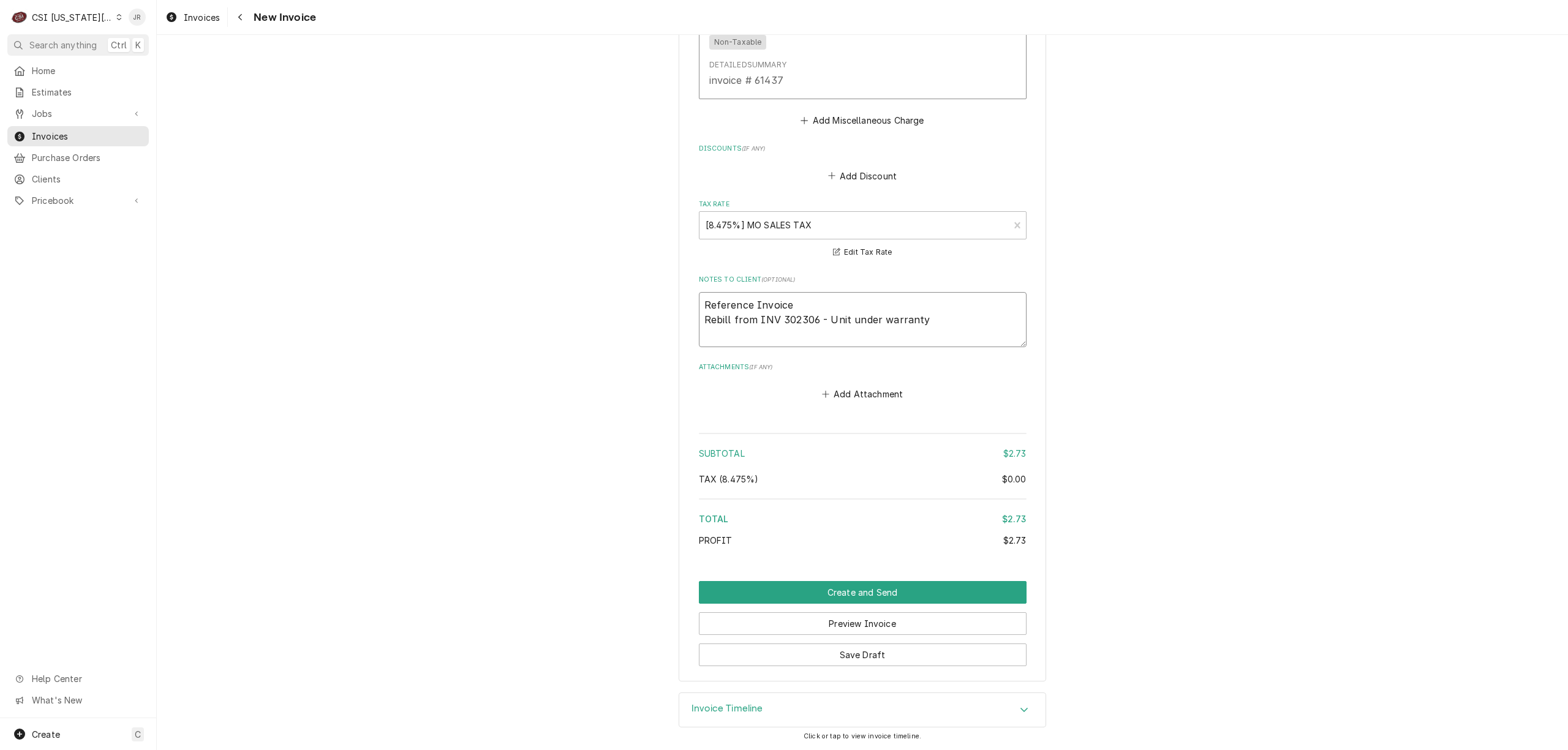
type textarea "x"
type textarea "Reference Invoice Rebill from INV 302306 - Unit under warranty"
type textarea "x"
type textarea "Reference Invoice # Rebill from INV 302306 - Unit under warranty"
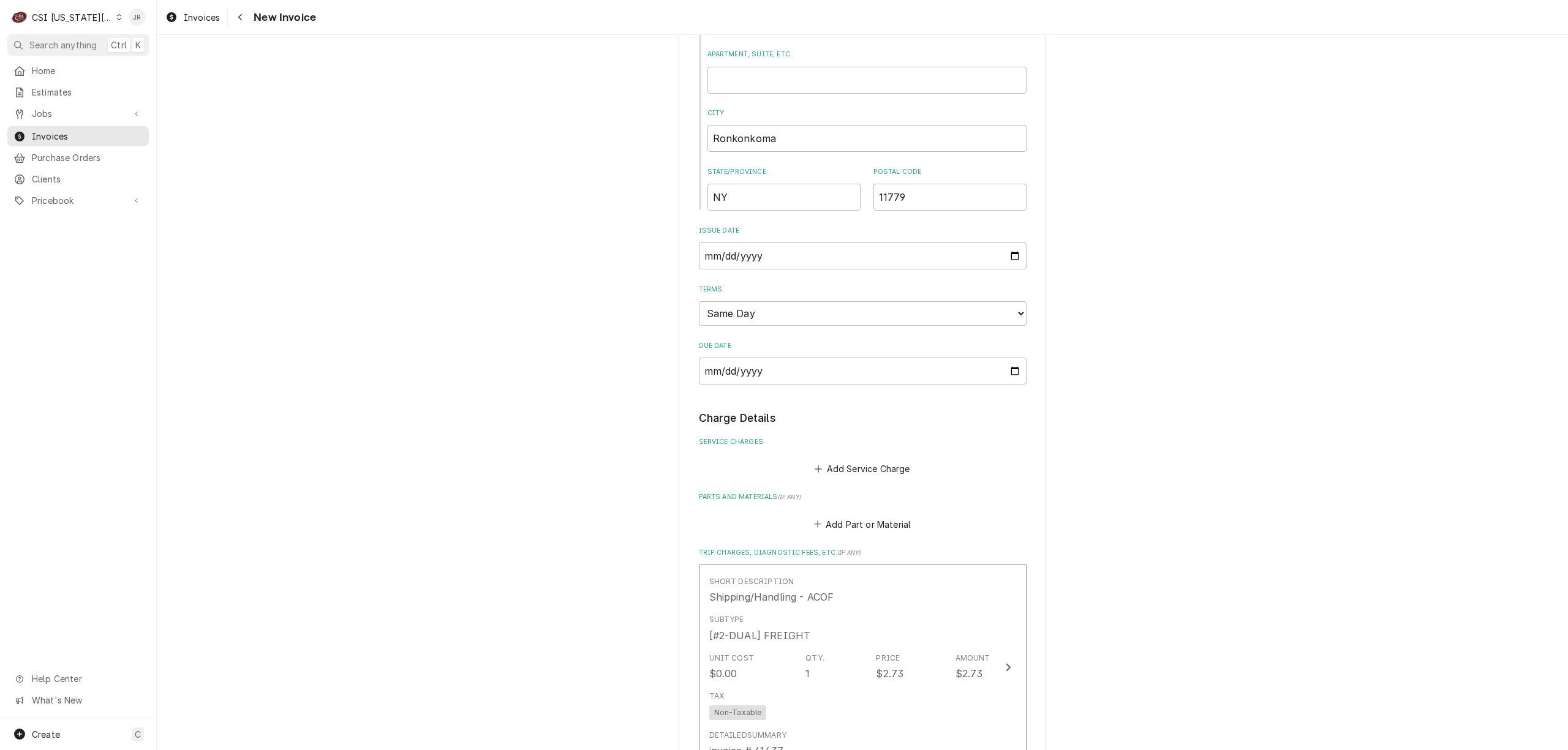
scroll to position [972, 0]
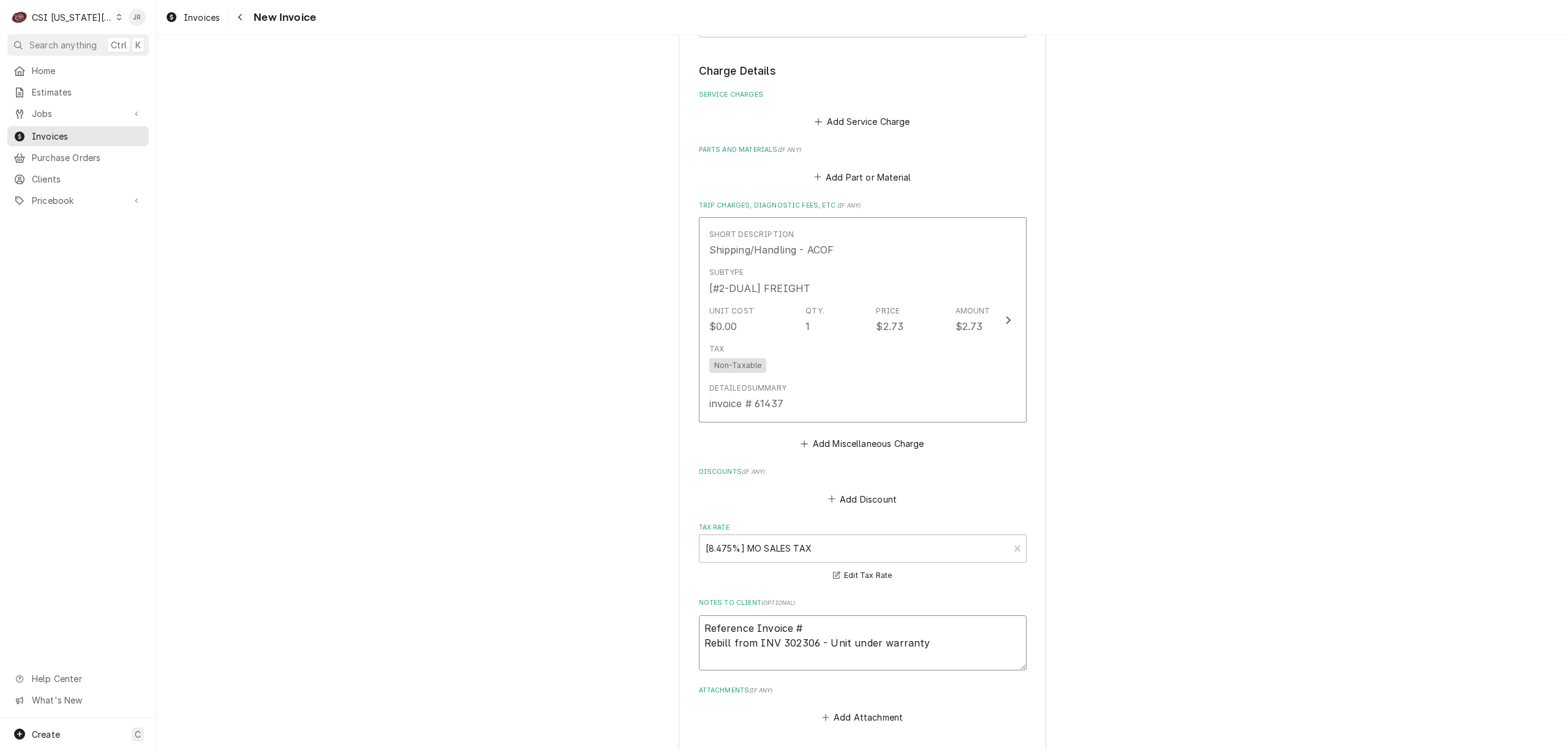
click at [839, 620] on textarea "Reference Invoice # Rebill from INV 302306 - Unit under warranty" at bounding box center [862, 643] width 328 height 55
type textarea "x"
type textarea "Reference Invoice #3 Rebill from INV 302306 - Unit under warranty"
type textarea "x"
type textarea "Reference Invoice #30 Rebill from INV 302306 - Unit under warranty"
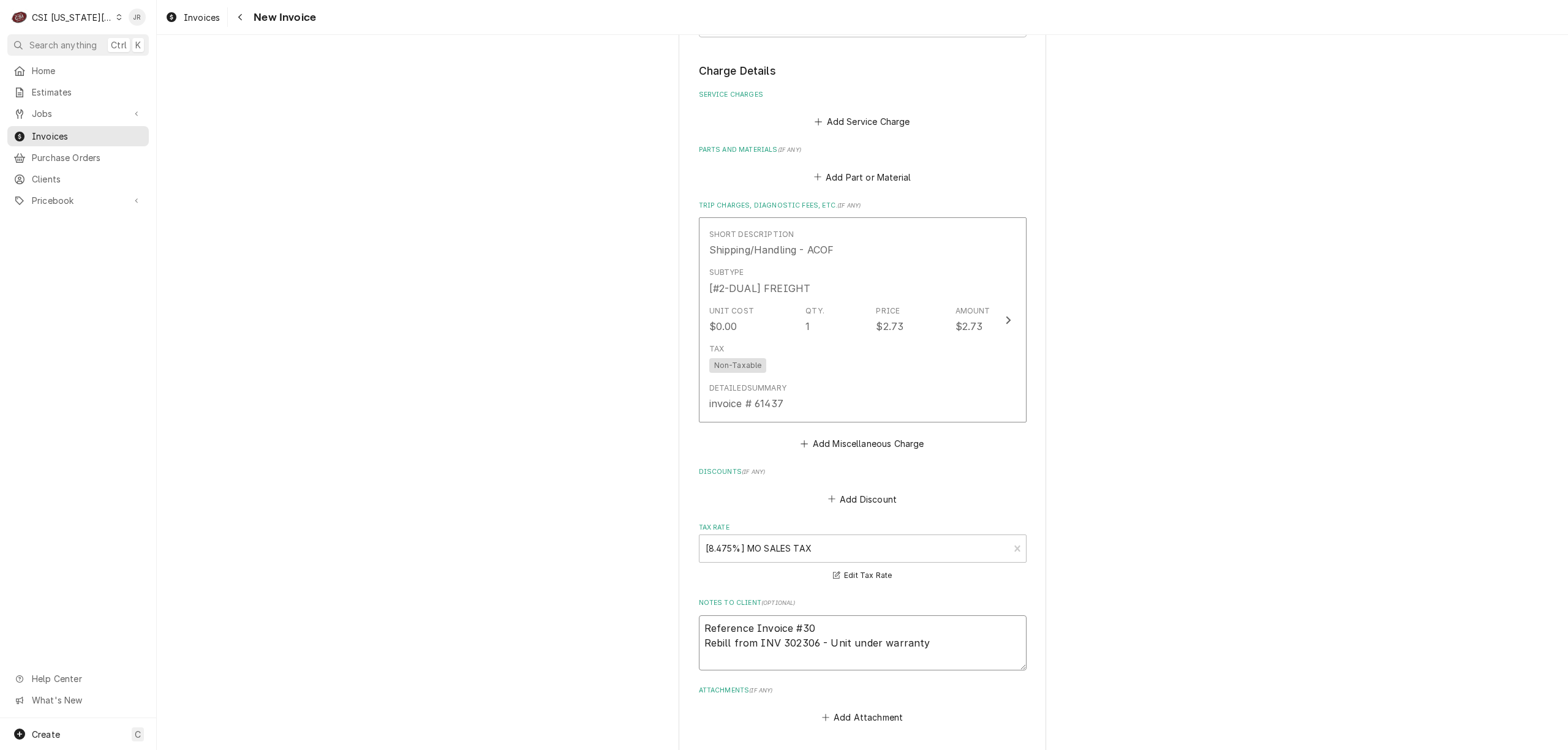
type textarea "x"
type textarea "Reference Invoice #302 Rebill from INV 302306 - Unit under warranty"
type textarea "x"
type textarea "Reference Invoice #3028 Rebill from INV 302306 - Unit under warranty"
type textarea "x"
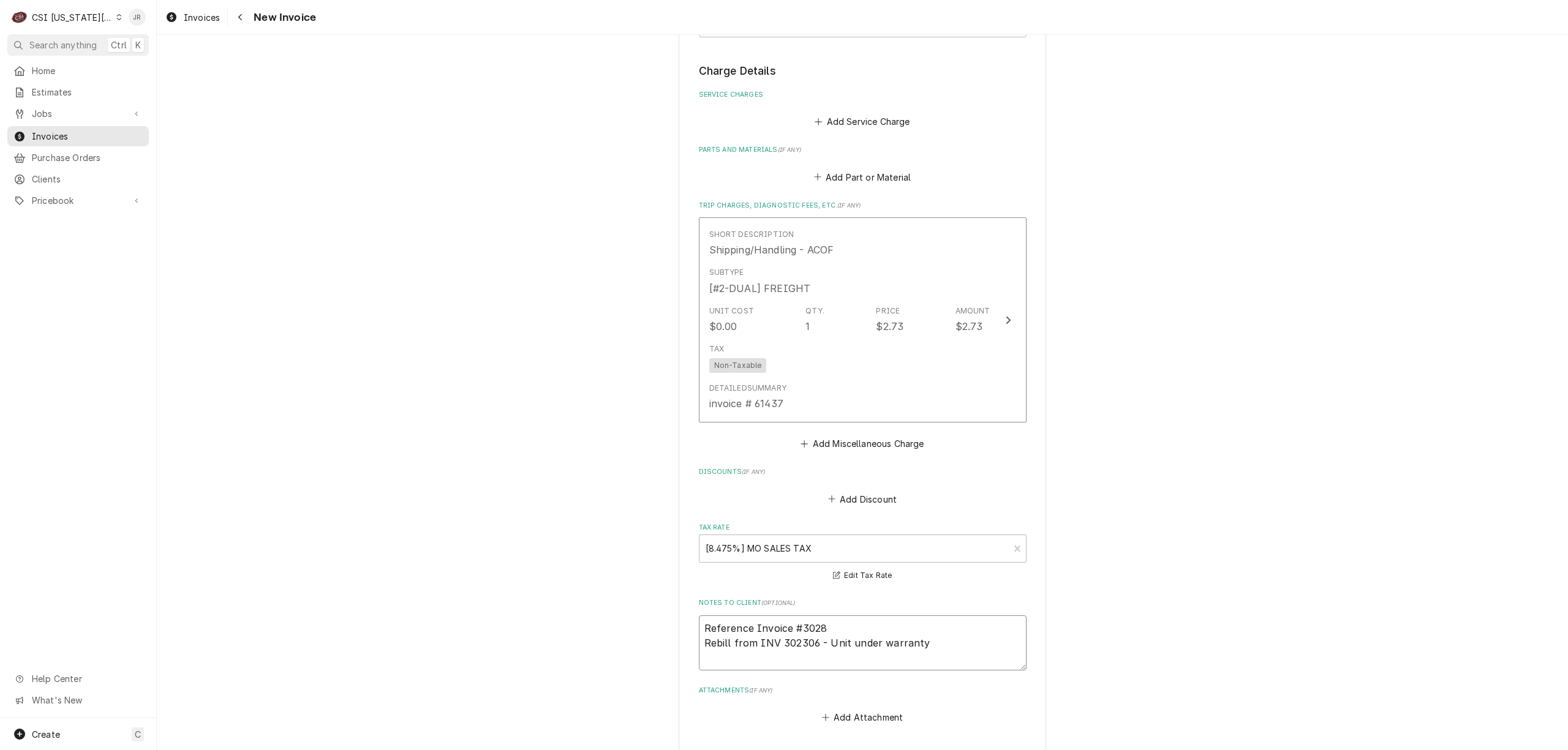
type textarea "Reference Invoice #30282 Rebill from INV 302306 - Unit under warranty"
type textarea "x"
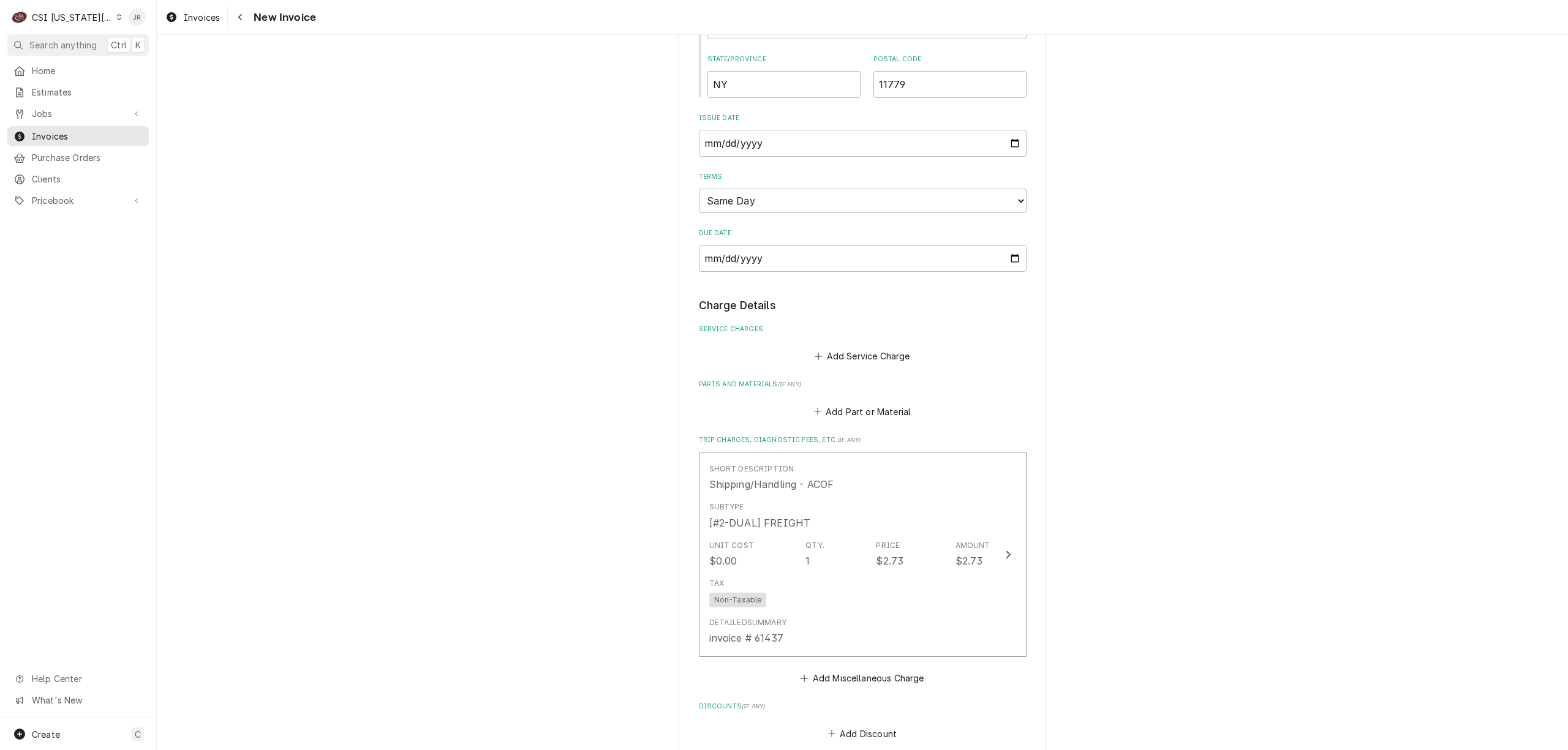
scroll to position [891, 0]
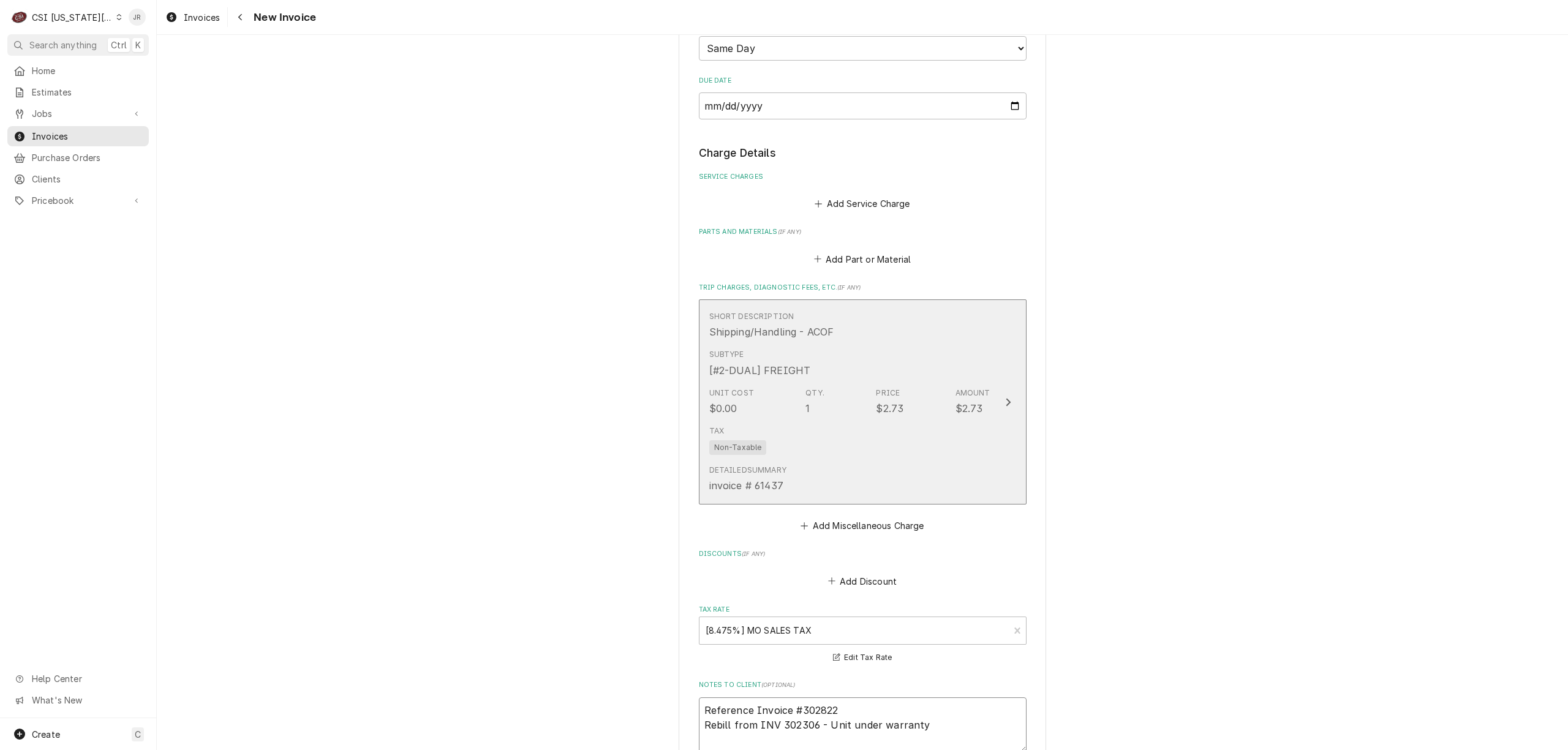
type textarea "Reference Invoice #302822 Rebill from INV 302306 - Unit under warranty"
click at [853, 420] on div "Unit Cost $0.00 Qty. 1 Price $2.73 Amount $2.73" at bounding box center [850, 401] width 281 height 38
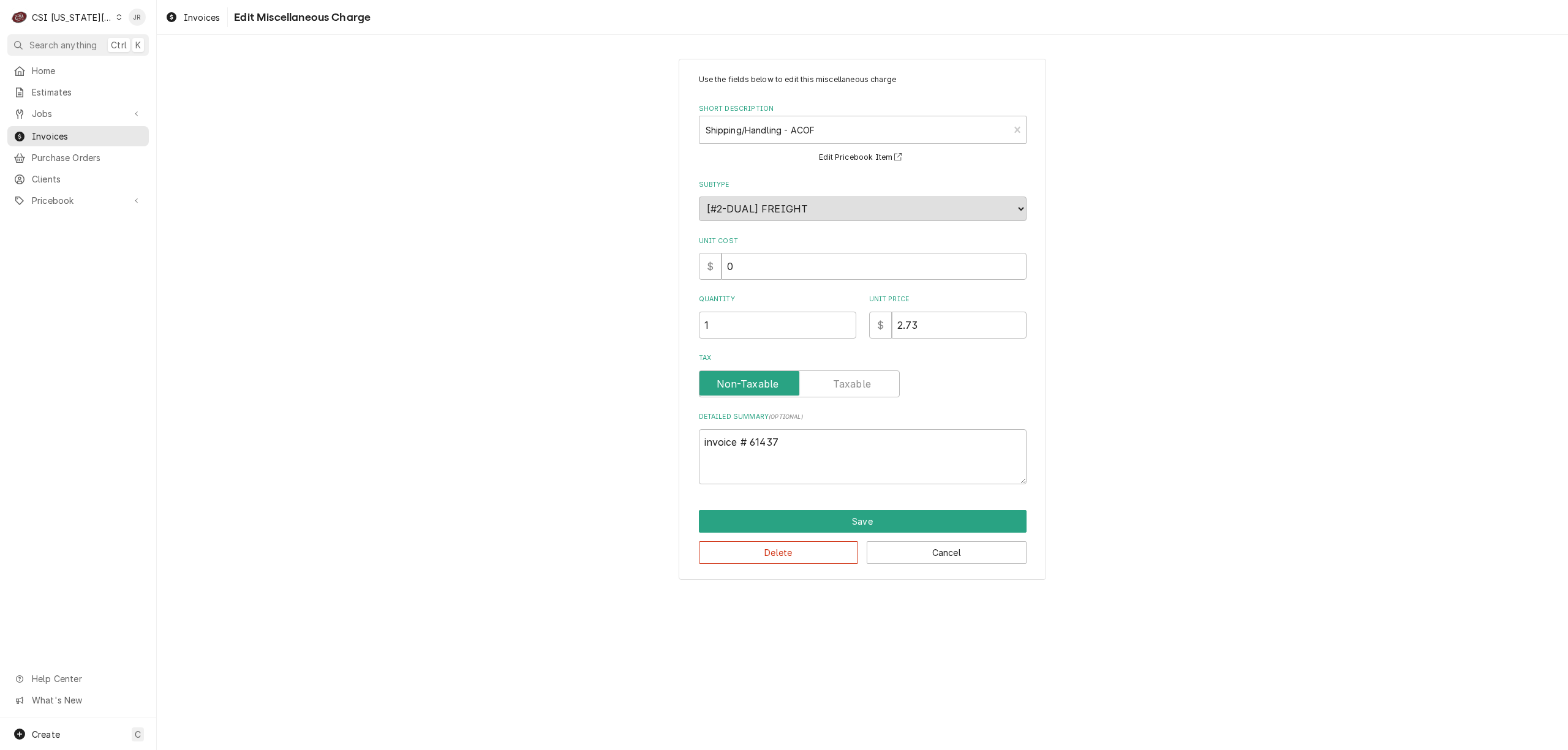
drag, startPoint x: 695, startPoint y: 432, endPoint x: 704, endPoint y: 437, distance: 10.3
click at [704, 437] on div "Use the fields below to edit this miscellaneous charge Short Description Shippi…" at bounding box center [862, 319] width 368 height 521
click at [704, 437] on textarea "invoice # 61437" at bounding box center [862, 457] width 328 height 55
type textarea "x"
type textarea "Ginvoice # 61437"
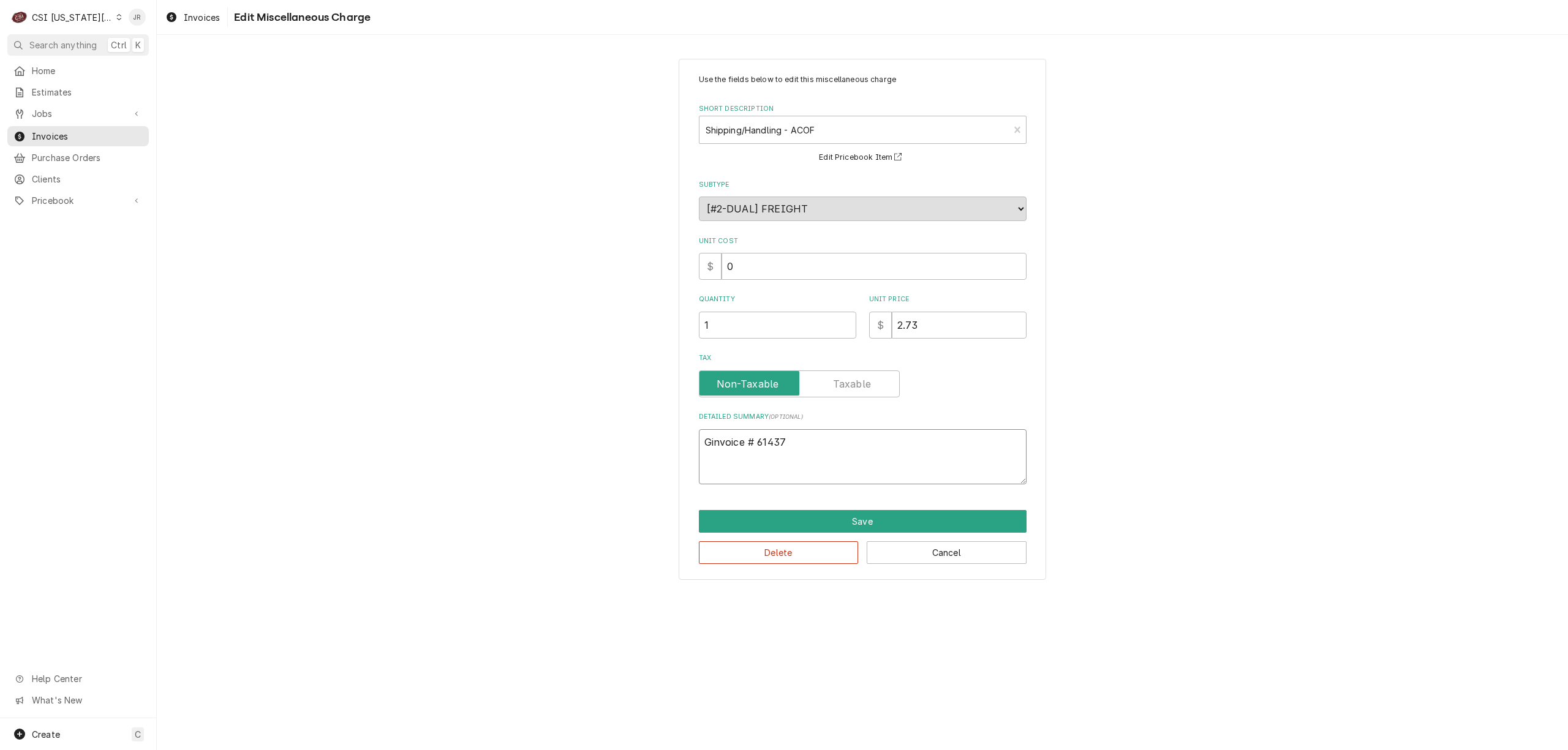
type textarea "x"
type textarea "GTinvoice # 61437"
type textarea "x"
type textarea "GTIinvoice # 61437"
type textarea "x"
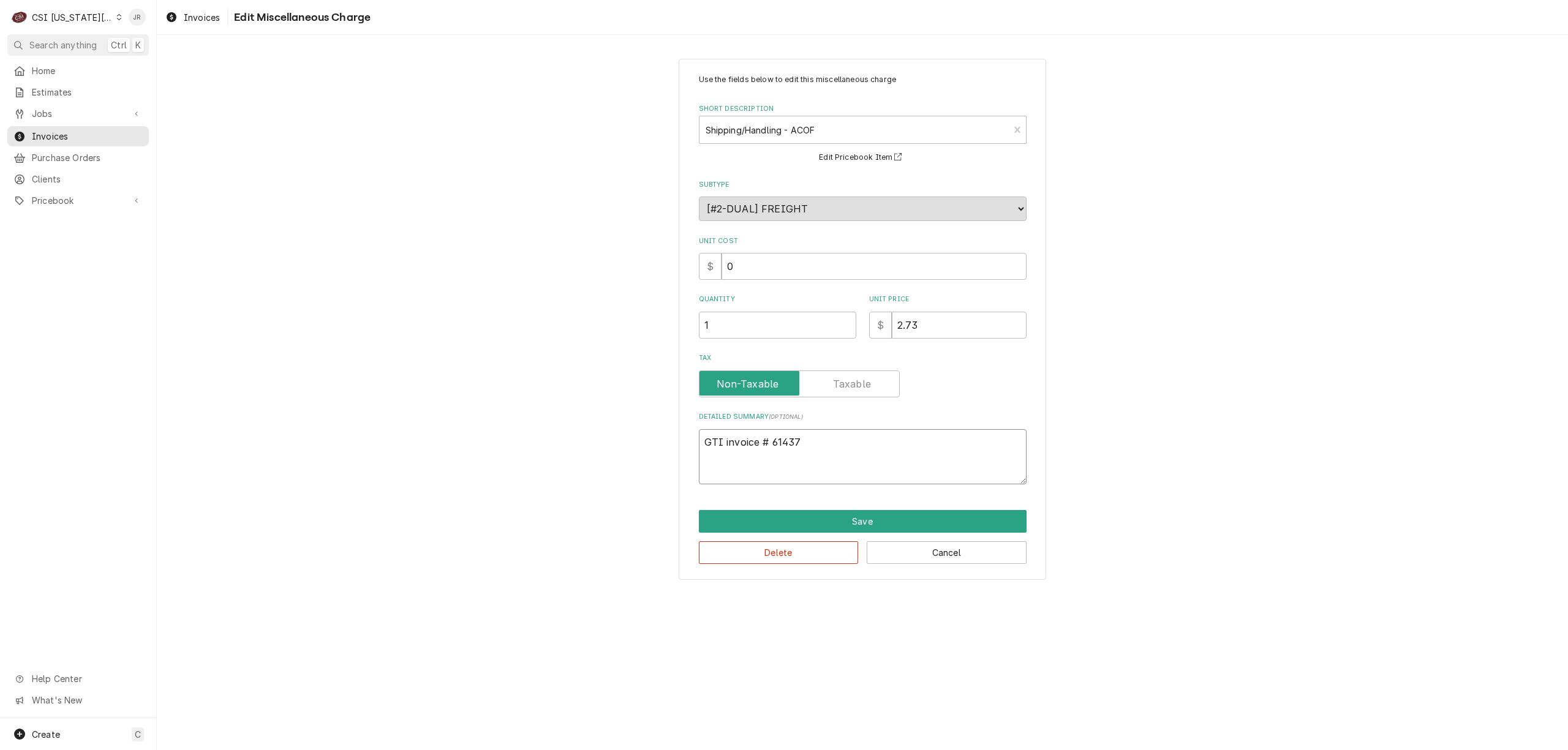
click at [846, 442] on textarea "GTI invoice # 61437" at bounding box center [862, 457] width 328 height 55
type textarea "GTI invoice # 61437"
drag, startPoint x: 887, startPoint y: 522, endPoint x: 843, endPoint y: 434, distance: 98.4
click at [843, 434] on div "Use the fields below to edit this miscellaneous charge Short Description Shippi…" at bounding box center [862, 319] width 368 height 521
drag, startPoint x: 849, startPoint y: 442, endPoint x: 868, endPoint y: 428, distance: 23.6
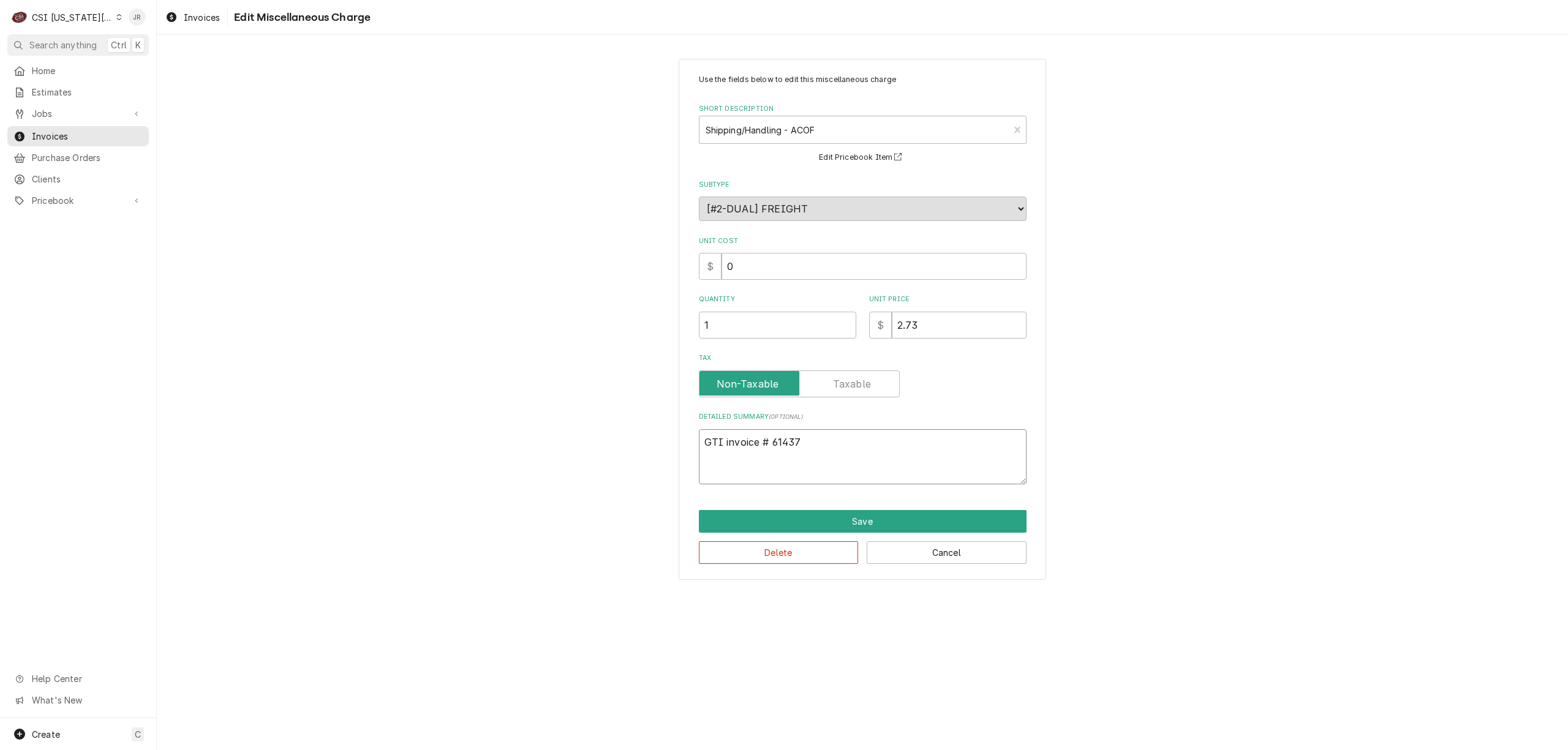
click at [848, 442] on textarea "GTI invoice # 61437" at bounding box center [862, 457] width 328 height 55
type textarea "x"
type textarea "GTI invoice # 61437"
type textarea "x"
type textarea "GTI invoice # 61437 -"
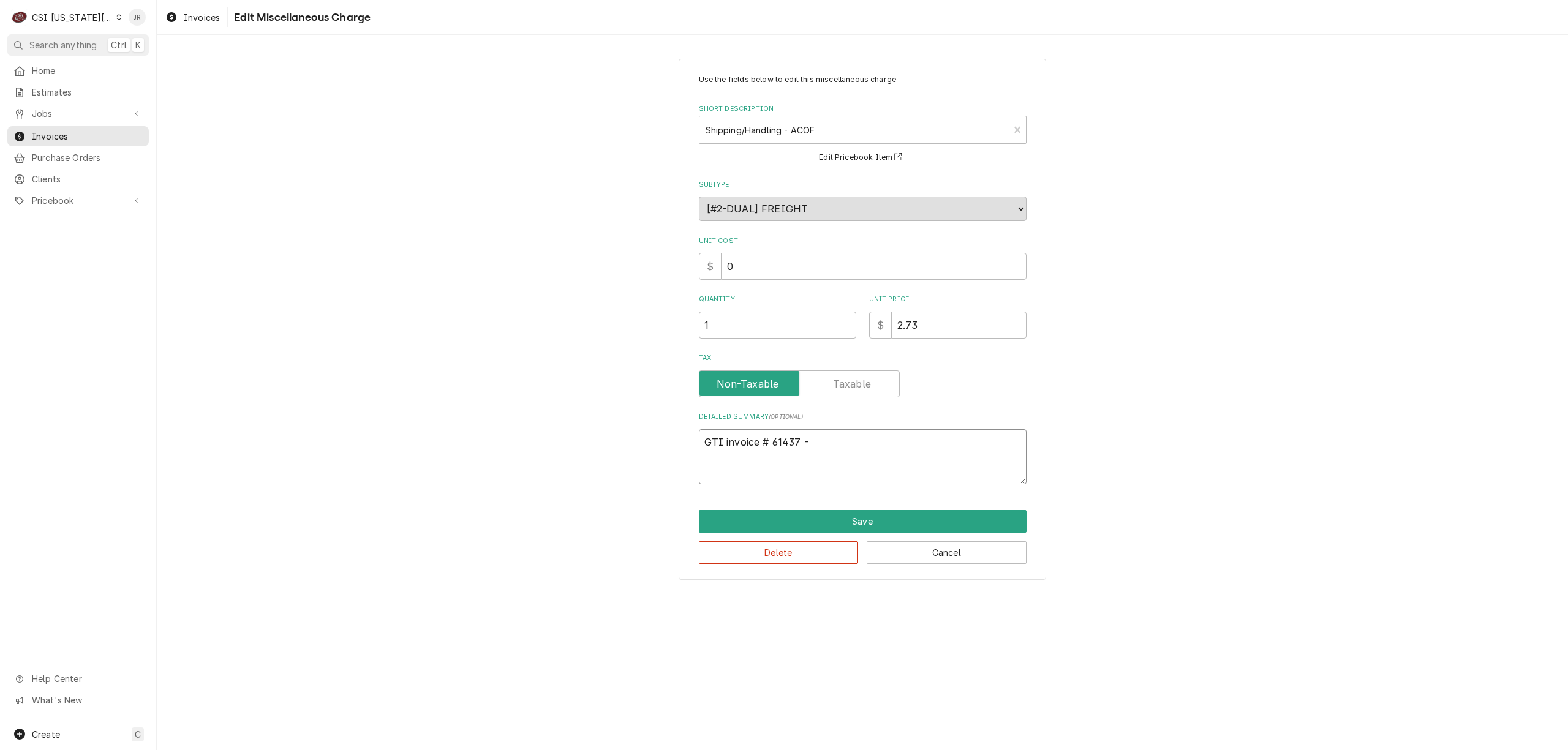
type textarea "x"
type textarea "GTI invoice # 61437 -"
type textarea "x"
type textarea "GTI invoice # 61437 - d"
type textarea "x"
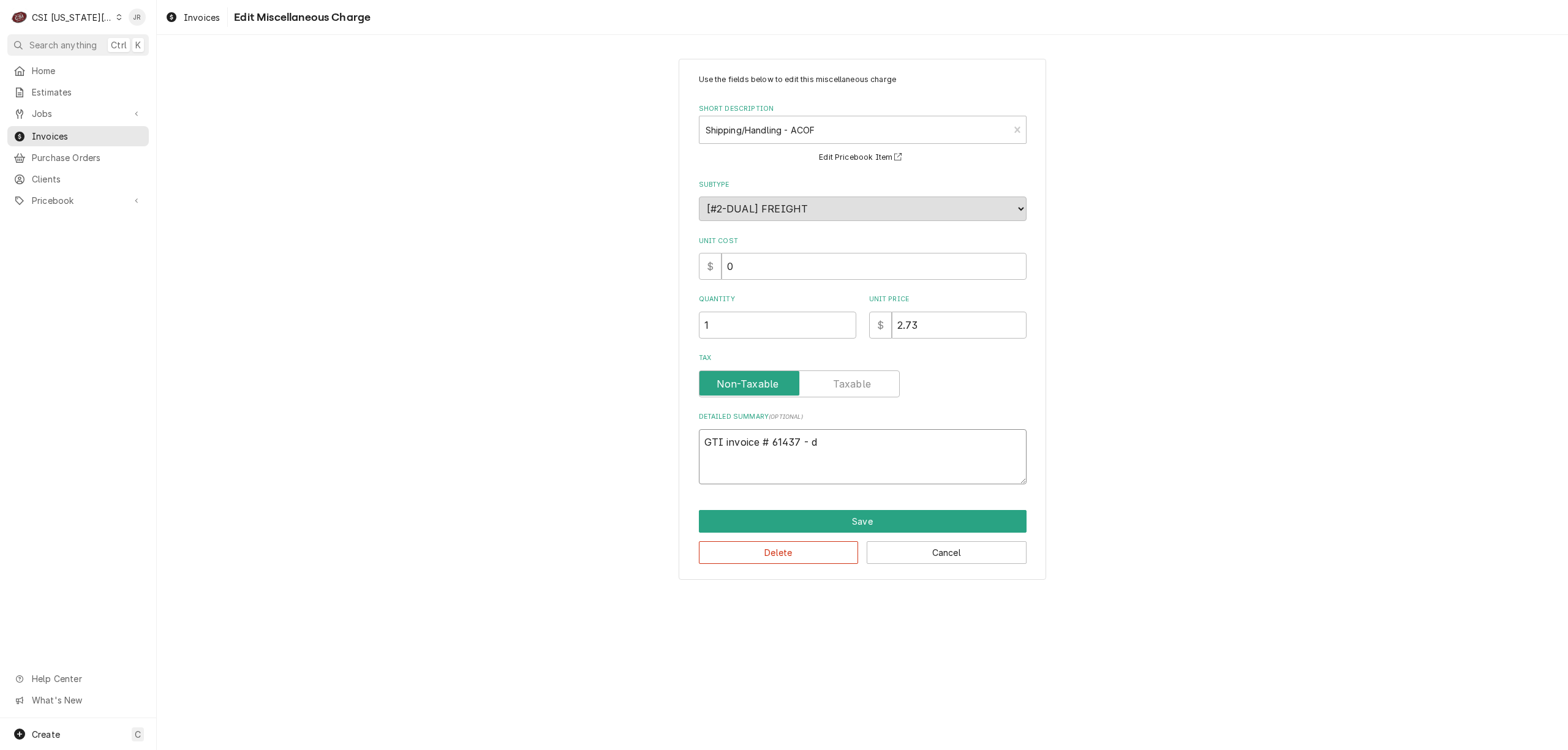
type textarea "GTI invoice # 61437 - di"
type textarea "x"
type textarea "GTI invoice # 61437 - dif"
type textarea "x"
type textarea "GTI invoice # 61437 - diff"
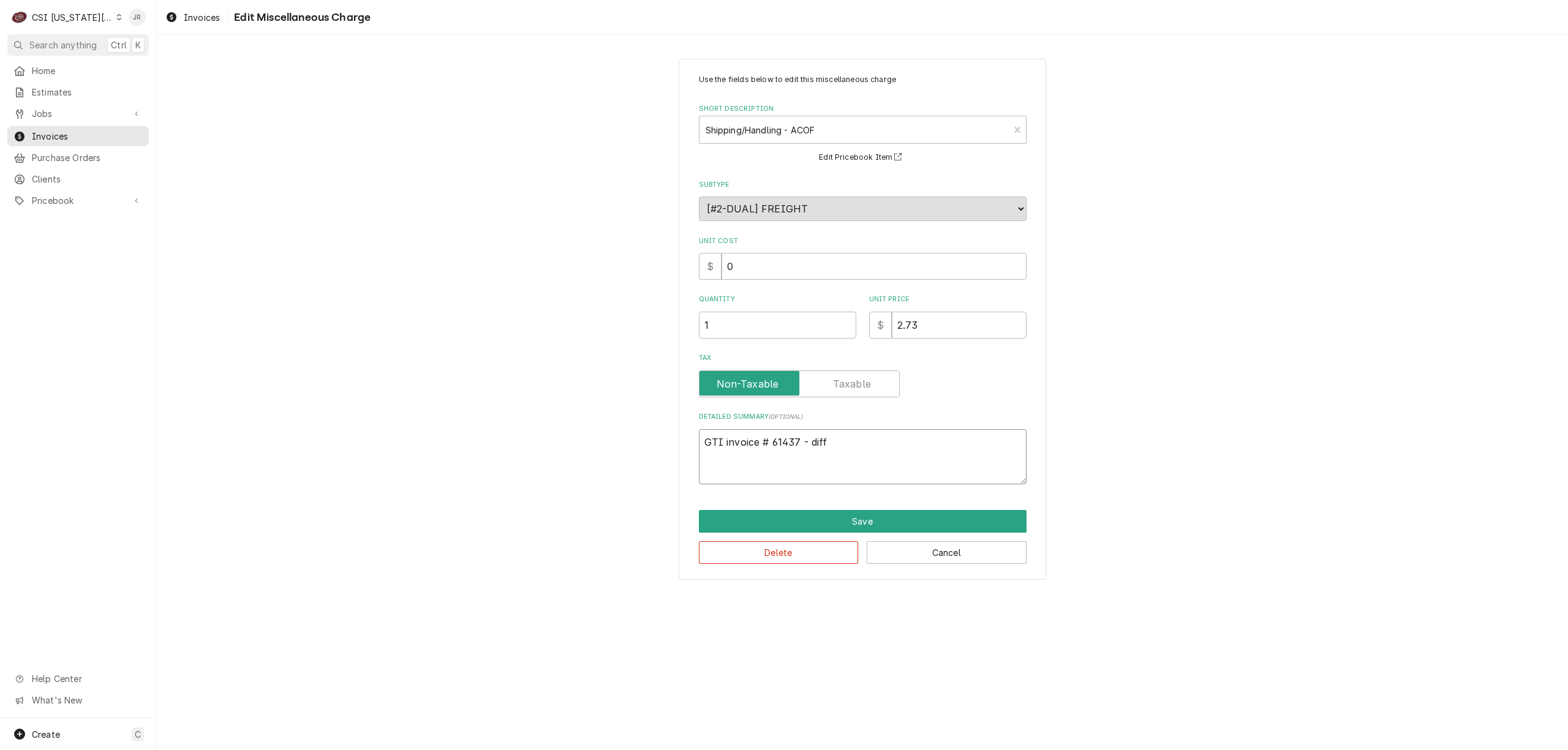
type textarea "x"
type textarea "GTI invoice # 61437 - diffe"
type textarea "x"
type textarea "GTI invoice # 61437 - differ"
type textarea "x"
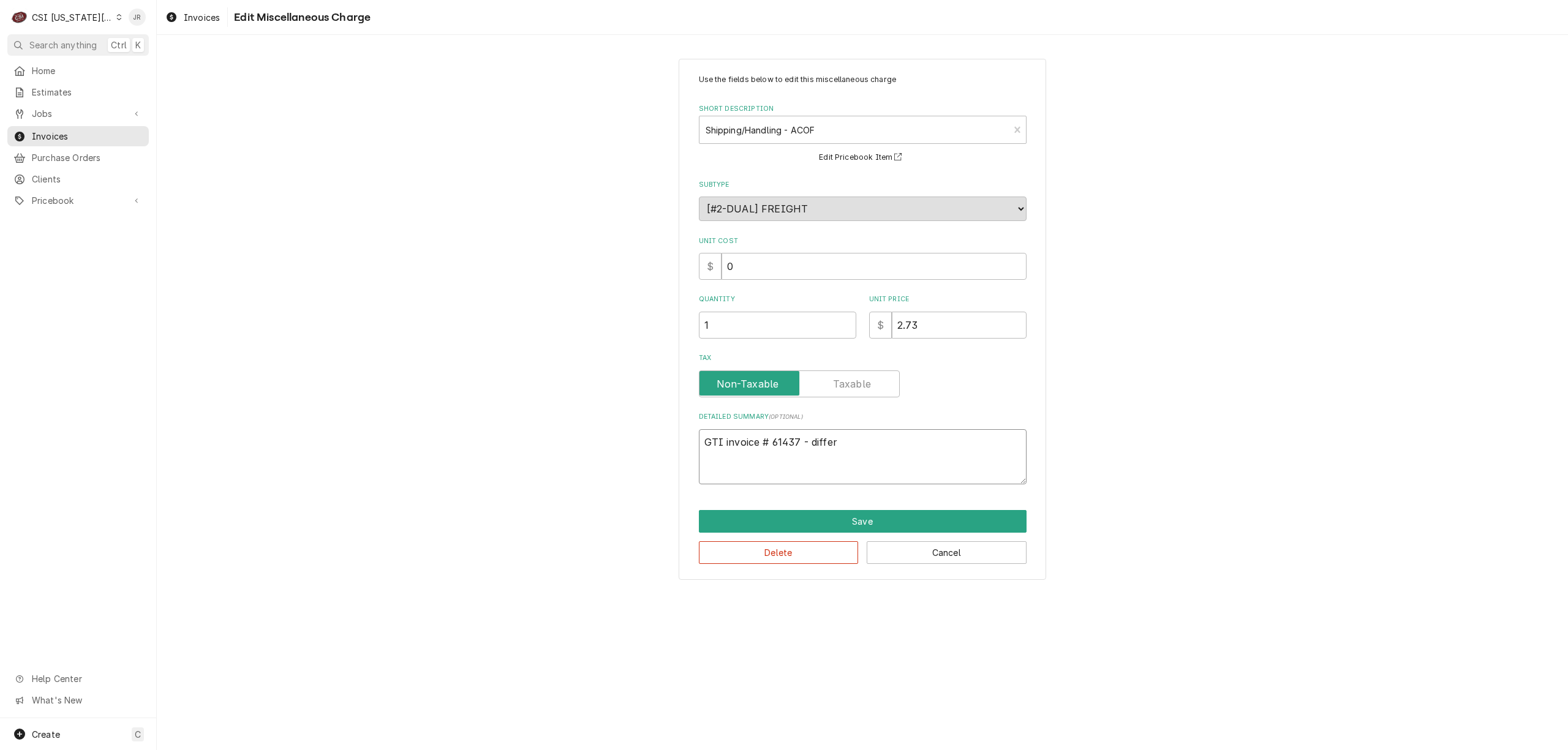
type textarea "GTI invoice # 61437 - differe"
type textarea "x"
type textarea "GTI invoice # 61437 - differen"
type textarea "x"
type textarea "GTI invoice # 61437 - differenc"
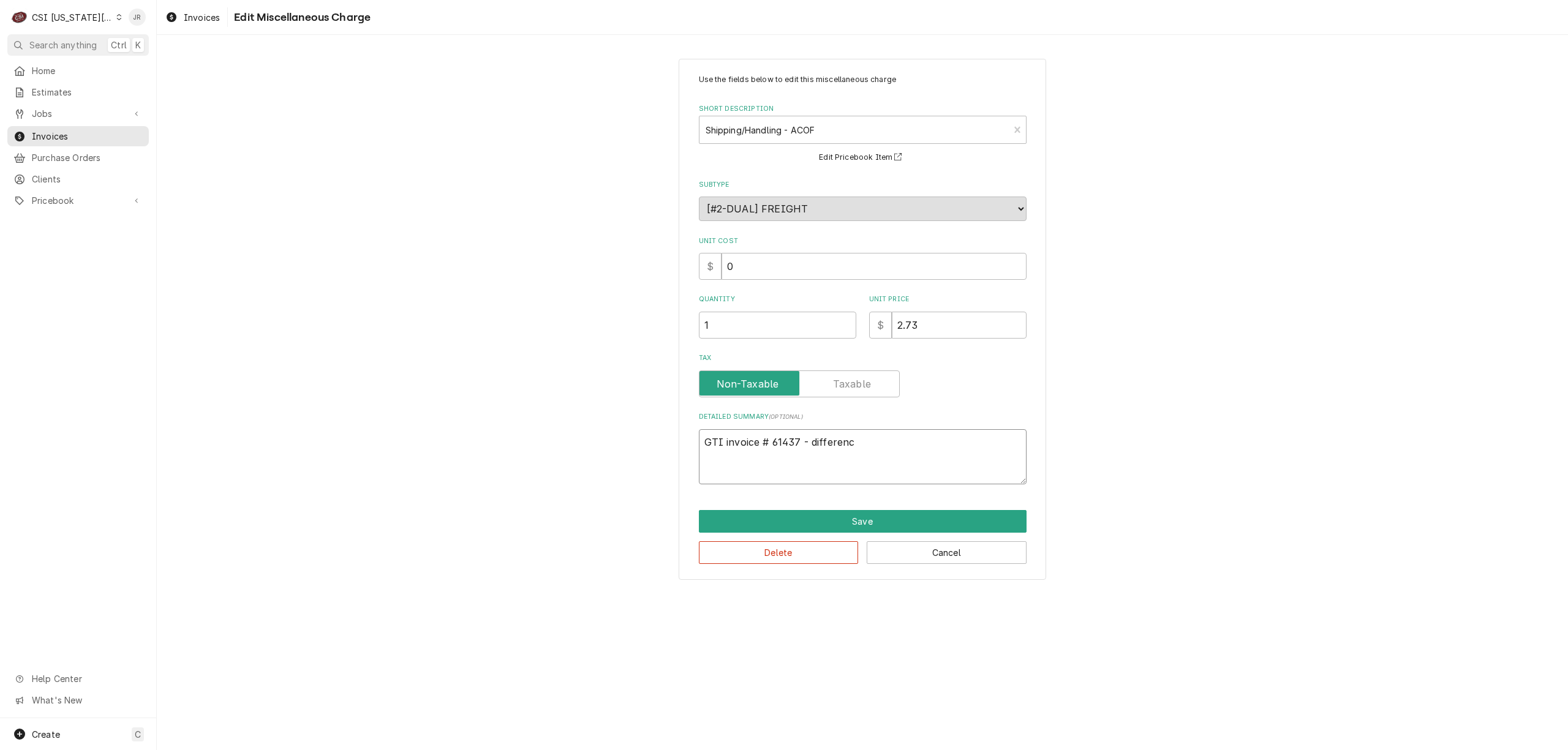
type textarea "x"
type textarea "GTI invoice # 61437 - difference"
type textarea "x"
type textarea "GTI invoice # 61437 - difference"
type textarea "x"
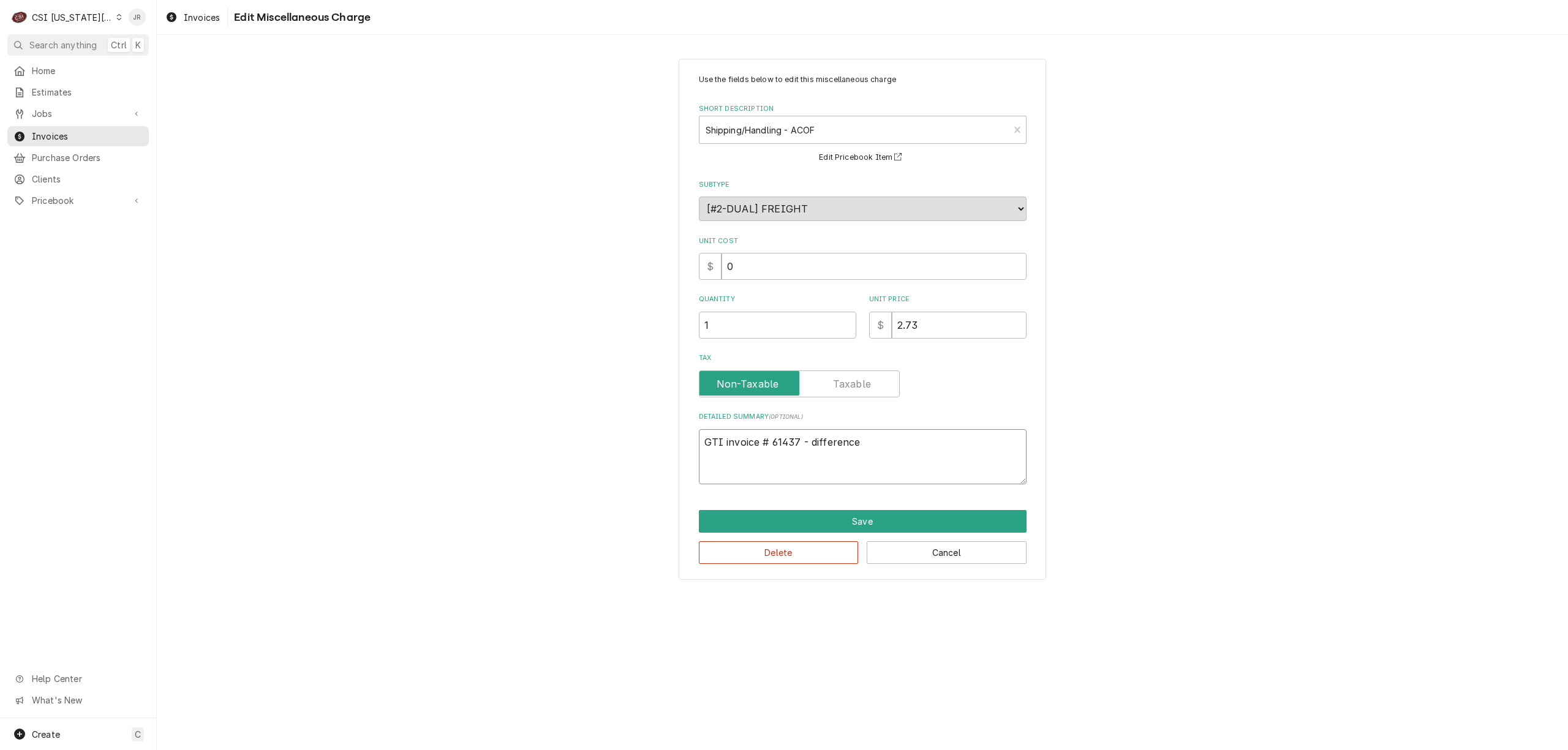
type textarea "GTI invoice # 61437 - difference b"
type textarea "x"
type textarea "GTI invoice # 61437 - difference be"
type textarea "x"
type textarea "GTI invoice # 61437 - difference bei"
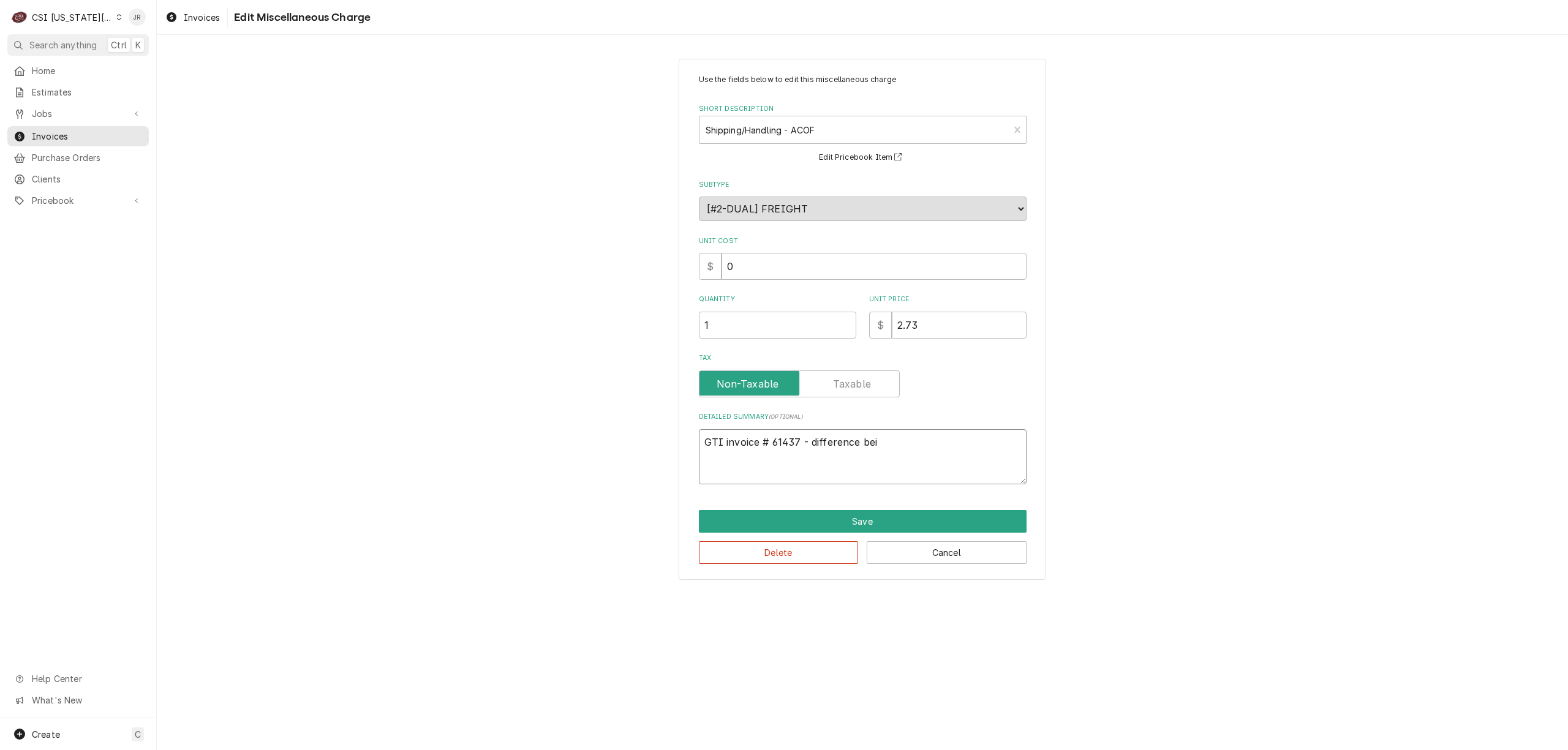
type textarea "x"
type textarea "GTI invoice # 61437 - difference bein"
type textarea "x"
type textarea "GTI invoice # 61437 - difference being"
type textarea "x"
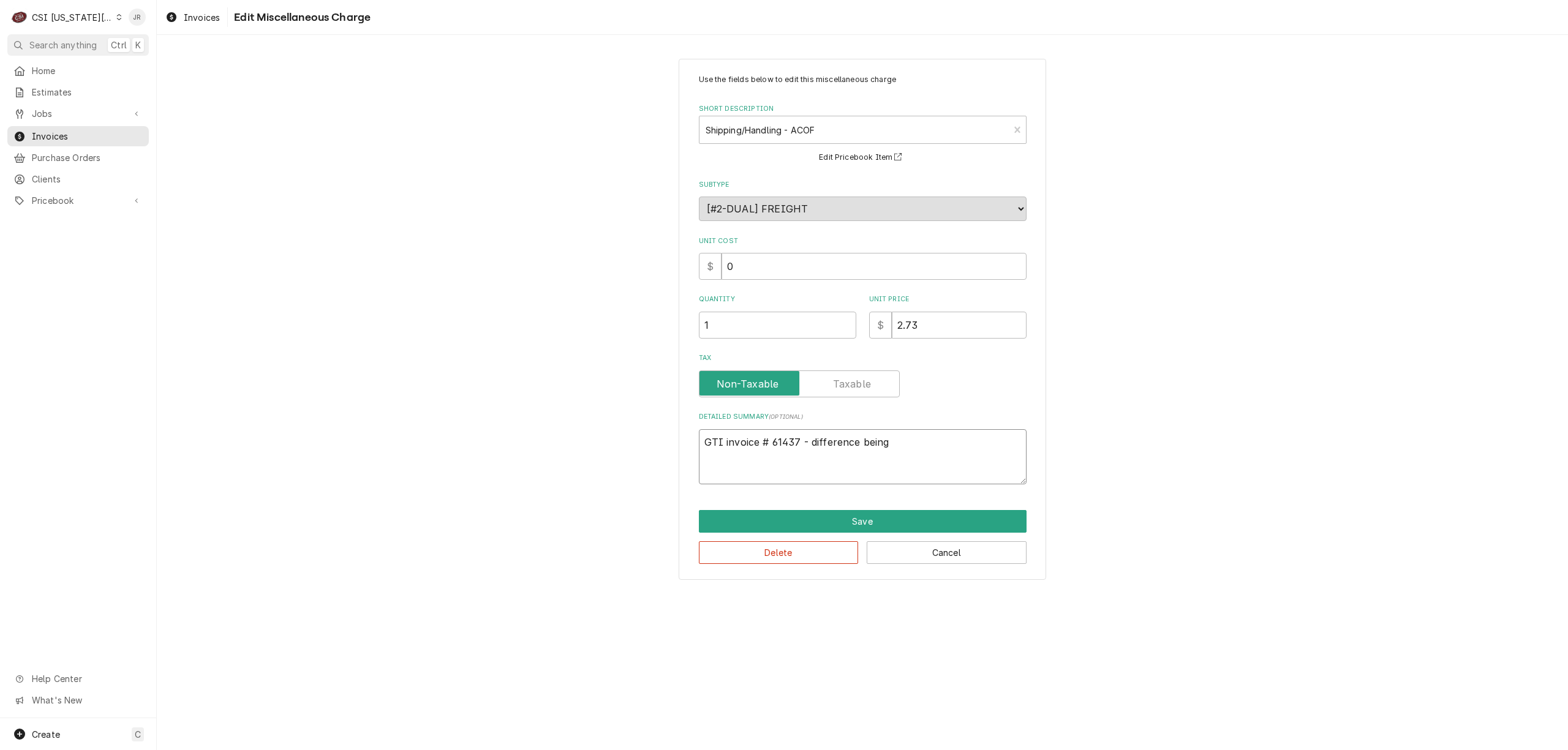
type textarea "GTI invoice # 61437 - difference being"
type textarea "x"
type textarea "GTI invoice # 61437 - difference being c"
type textarea "x"
type textarea "GTI invoice # 61437 - difference being ch"
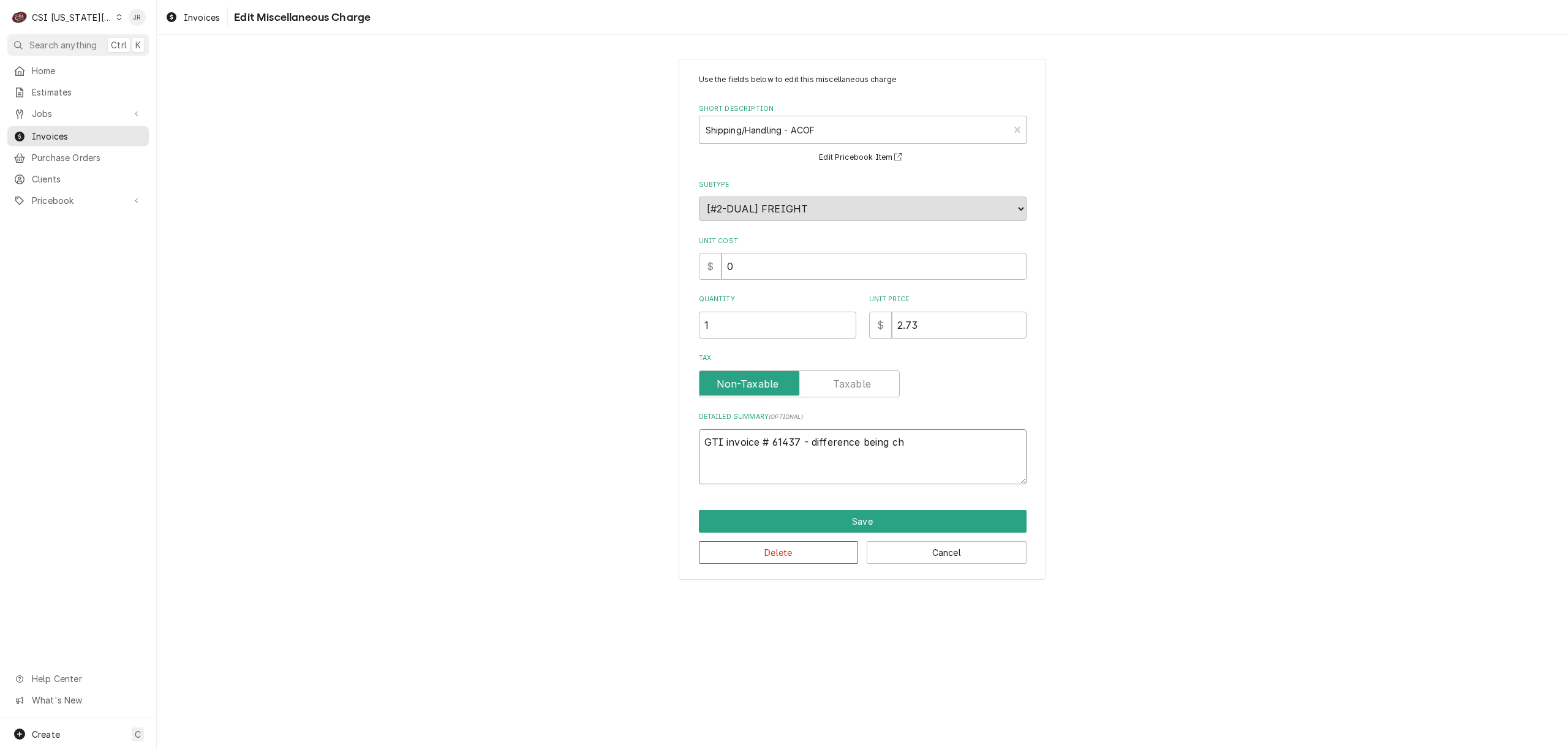
type textarea "x"
type textarea "GTI invoice # 61437 - difference being cha"
type textarea "x"
type textarea "GTI invoice # 61437 - difference being char"
type textarea "x"
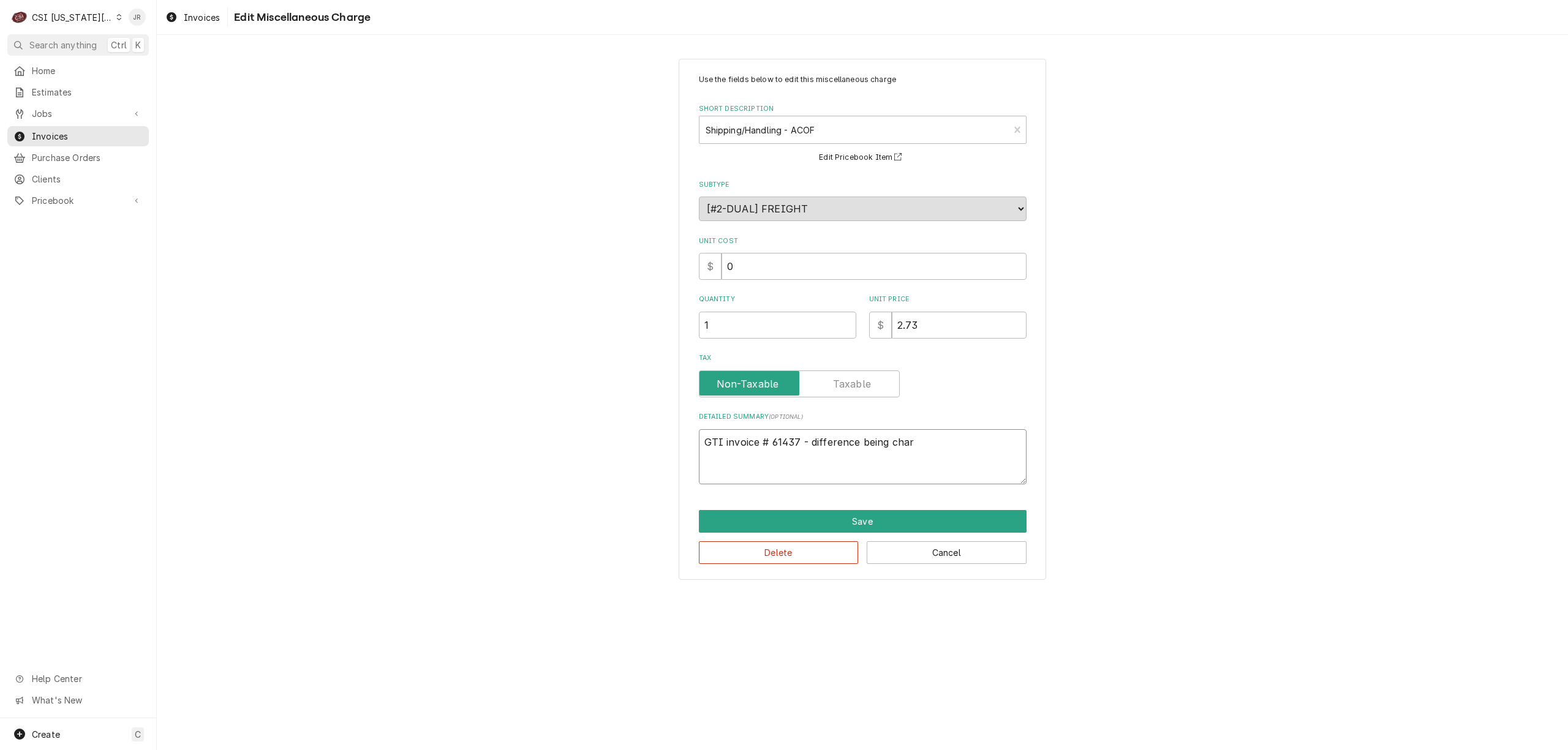
type textarea "GTI invoice # 61437 - difference being charg"
type textarea "x"
type textarea "GTI invoice # 61437 - difference being charge"
type textarea "x"
type textarea "GTI invoice # 61437 - difference being charged"
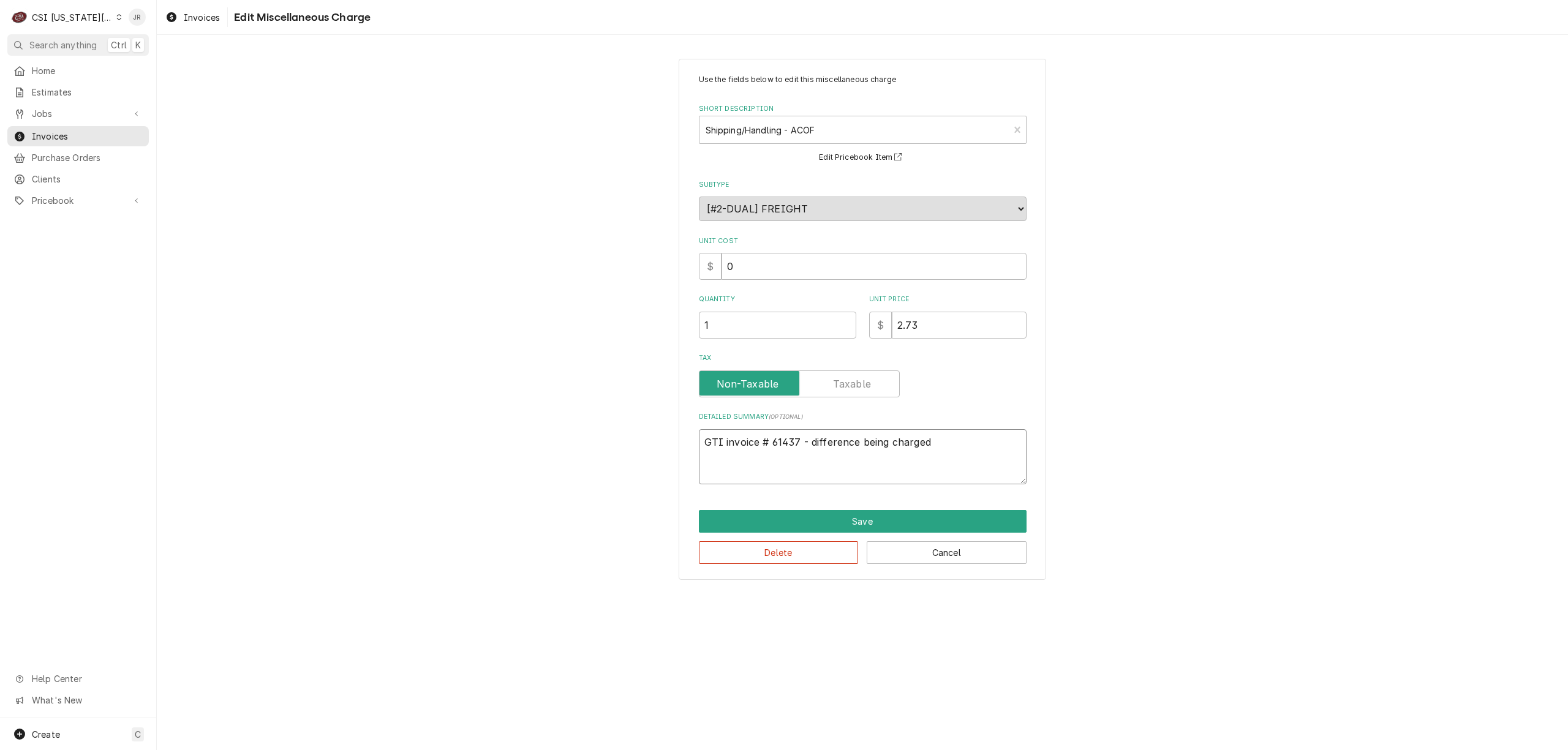
type textarea "x"
type textarea "GTI invoice # 61437 - difference being charge"
type textarea "x"
type textarea "GTI invoice # 61437 - difference being charg"
type textarea "x"
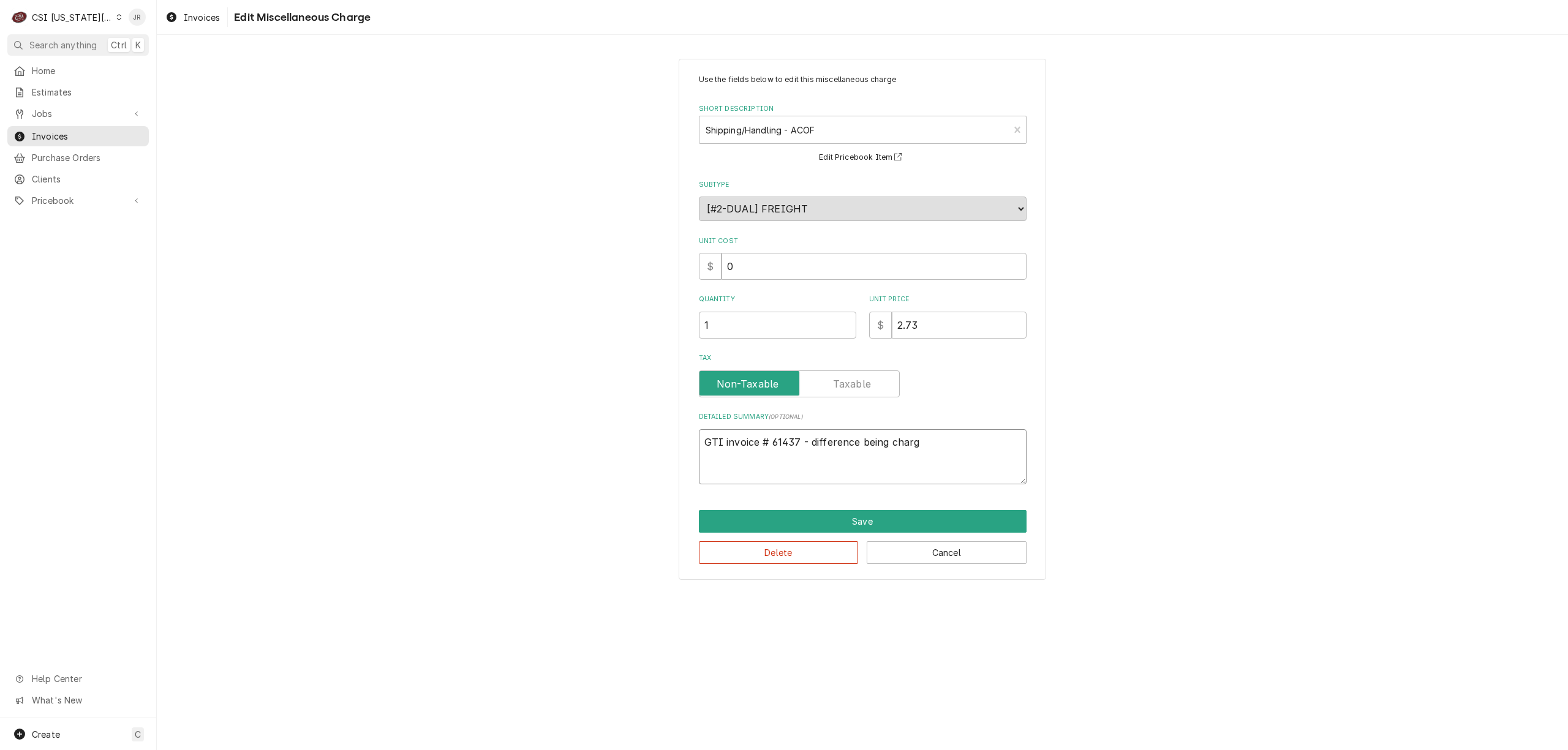
type textarea "GTI invoice # 61437 - difference being char"
type textarea "x"
type textarea "GTI invoice # 61437 - difference being cha"
type textarea "x"
type textarea "GTI invoice # 61437 - difference being ch"
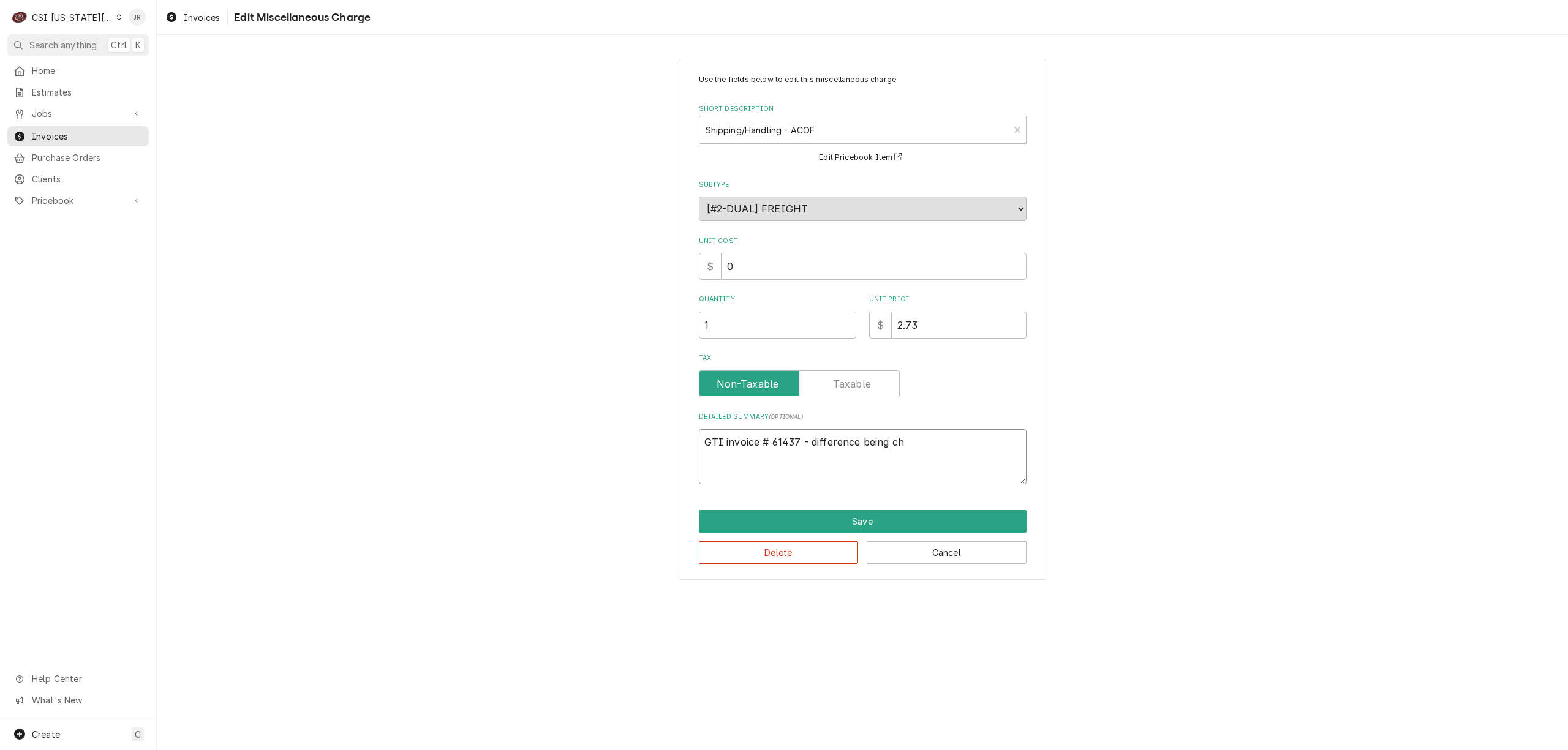
type textarea "x"
type textarea "GTI invoice # 61437 - difference being c"
type textarea "x"
type textarea "GTI invoice # 61437 - difference being"
type textarea "x"
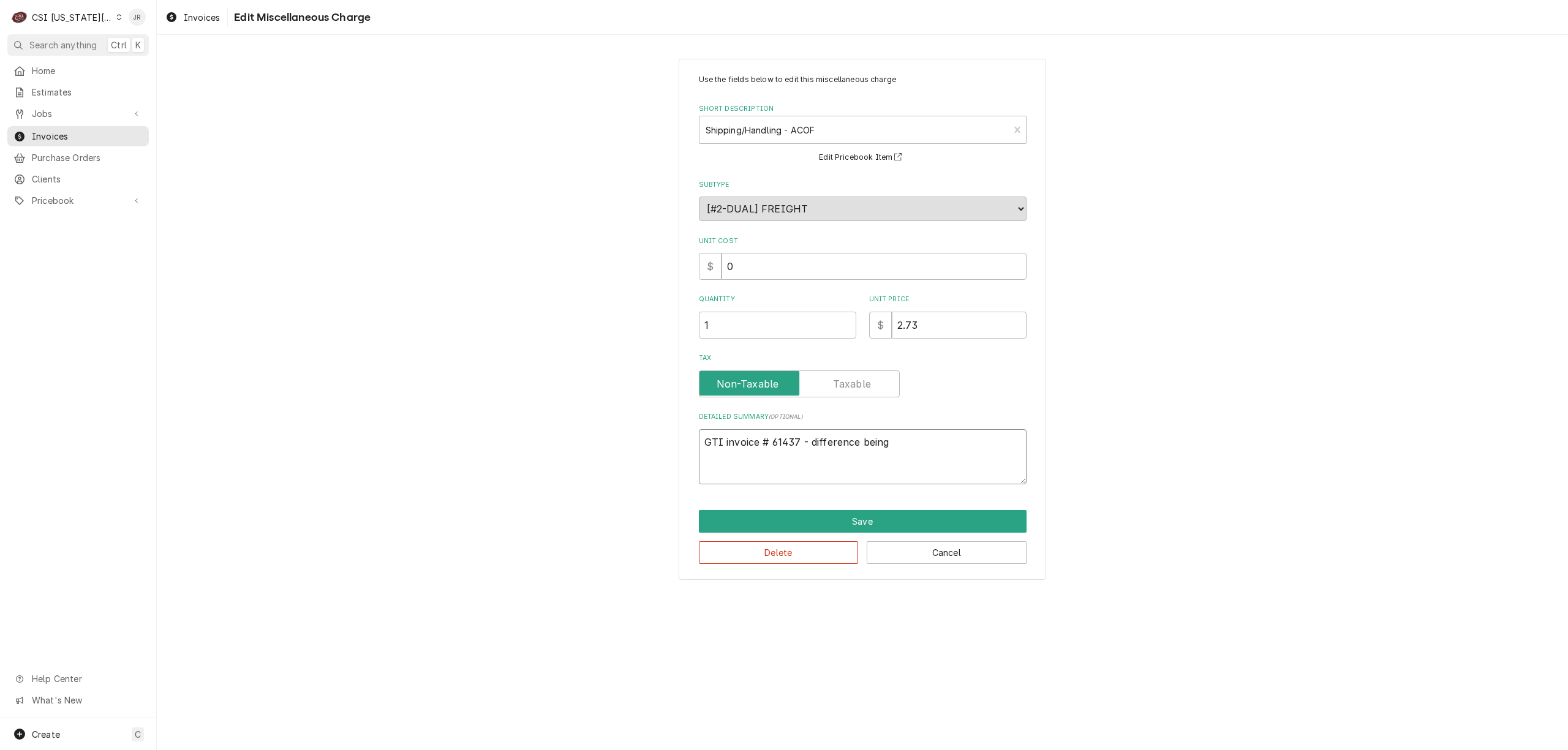
type textarea "GTI invoice # 61437 - difference being"
type textarea "x"
type textarea "GTI invoice # 61437 - difference bein"
type textarea "x"
type textarea "GTI invoice # 61437 - difference bei"
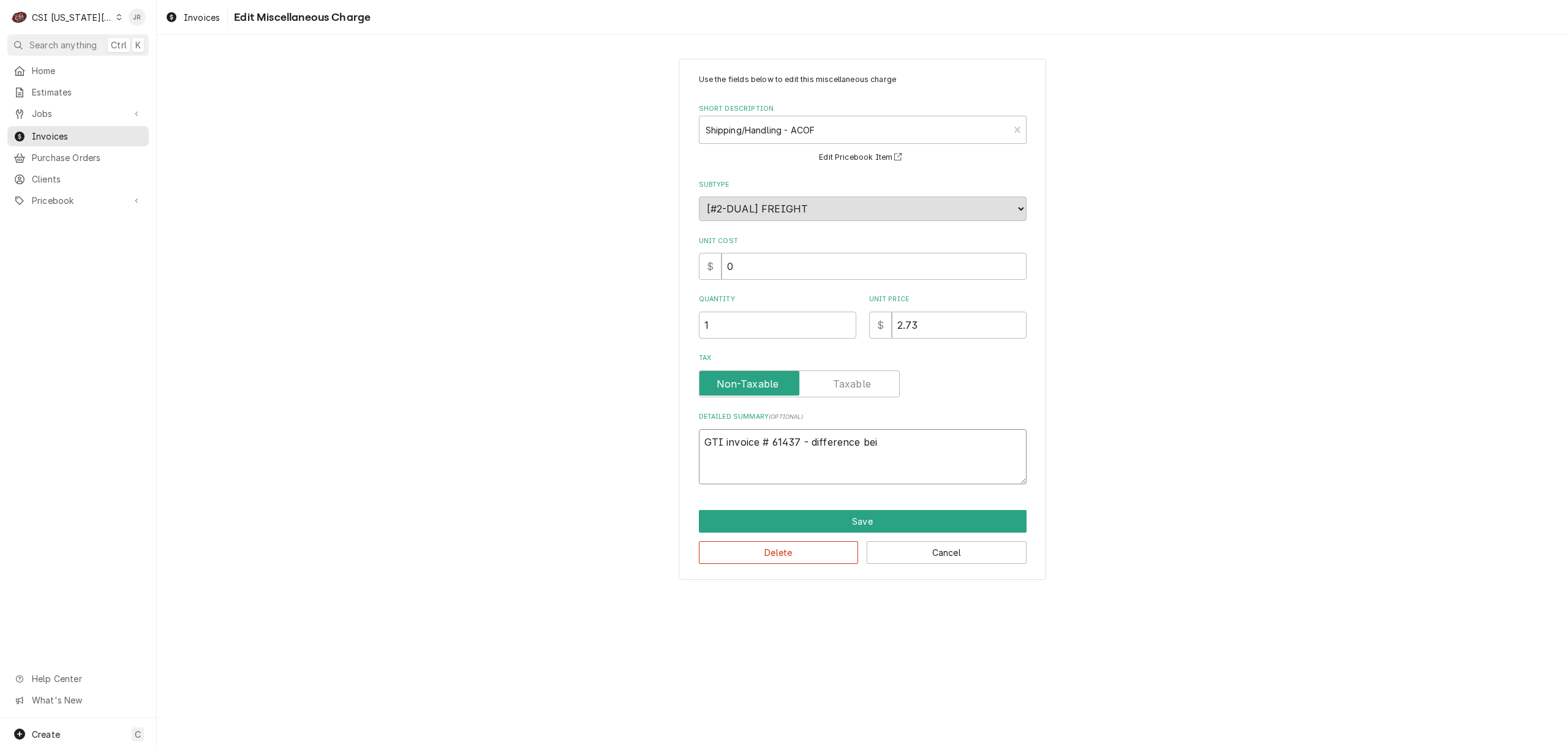
type textarea "x"
type textarea "GTI invoice # 61437 - difference be"
type textarea "x"
type textarea "GTI invoice # 61437 - difference b"
type textarea "x"
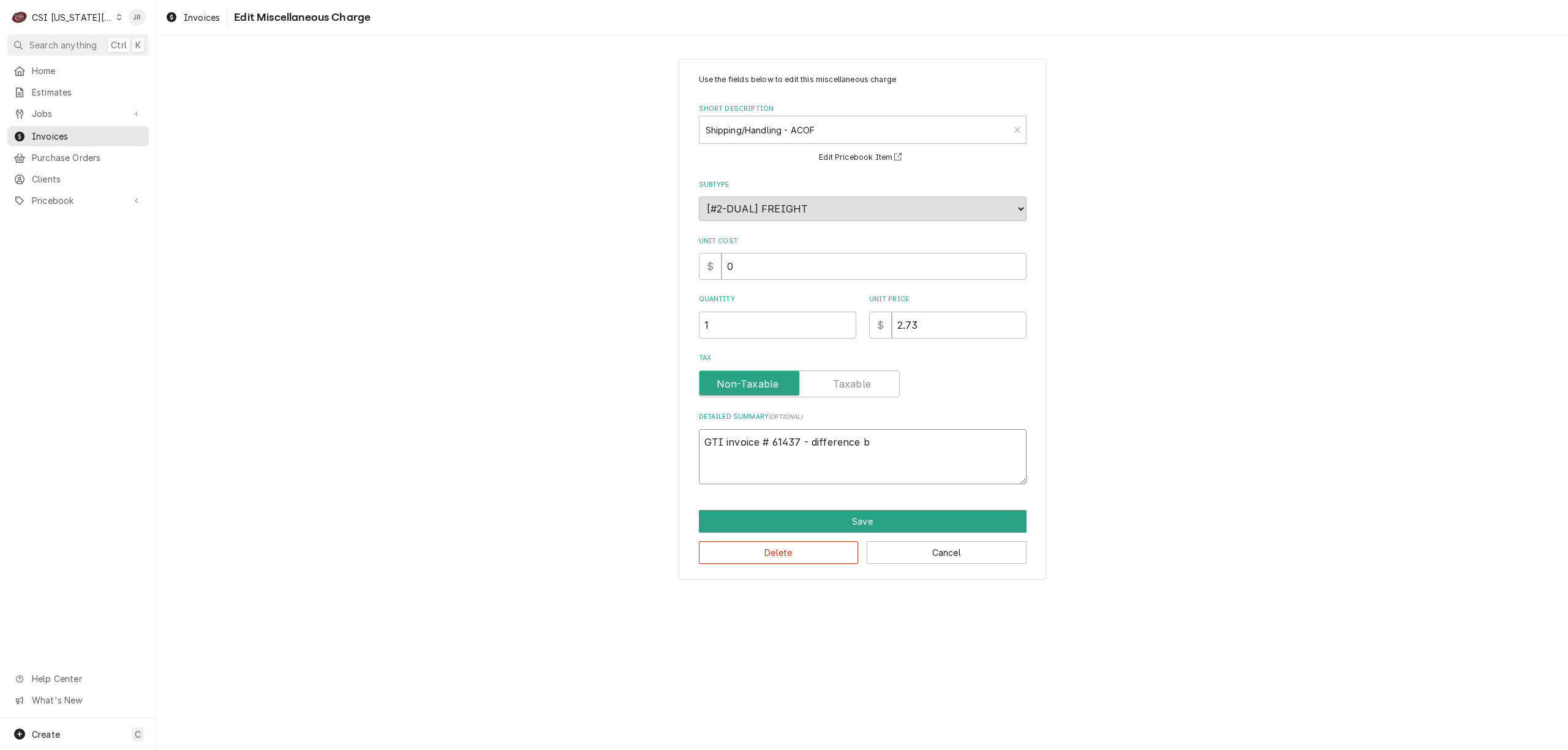
type textarea "GTI invoice # 61437 - difference"
type textarea "x"
type textarea "GTI invoice # 61437 - difference"
type textarea "x"
type textarea "GTI invoice # 61437 - differenc"
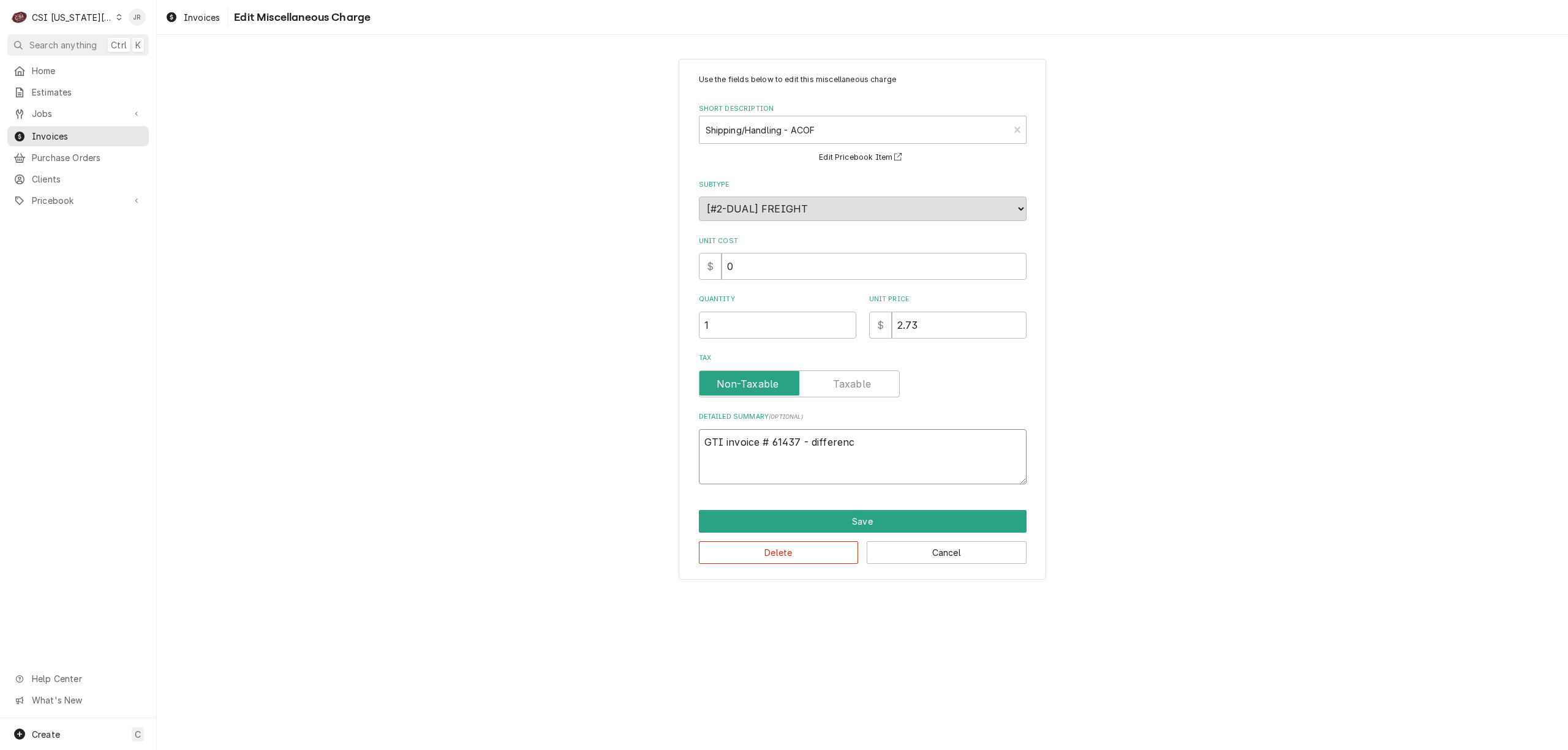
type textarea "x"
type textarea "GTI invoice # 61437 - differen"
type textarea "x"
type textarea "GTI invoice # 61437 - differe"
type textarea "x"
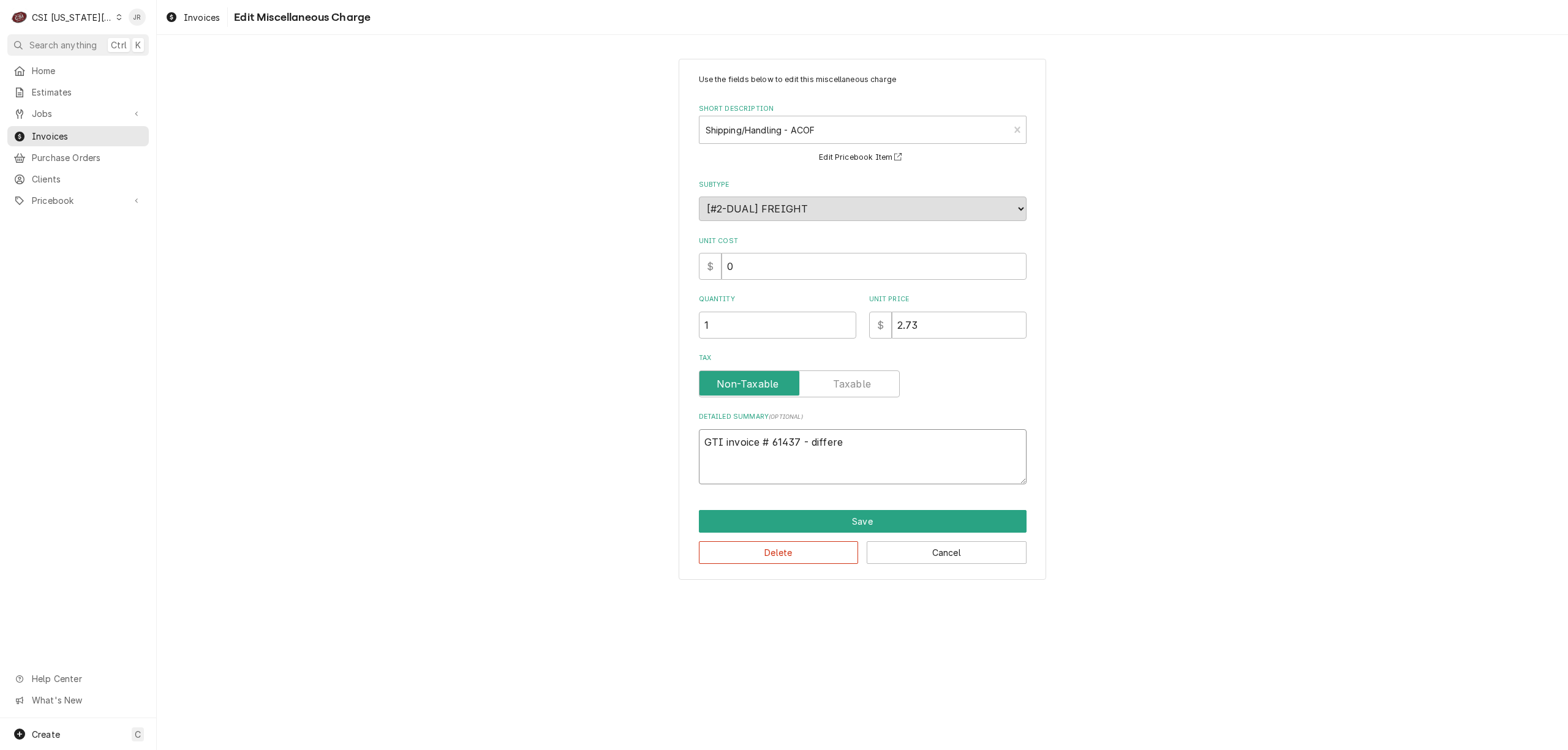
type textarea "GTI invoice # 61437 - differ"
type textarea "x"
type textarea "GTI invoice # 61437 - diffe"
type textarea "x"
type textarea "GTI invoice # 61437 - diff"
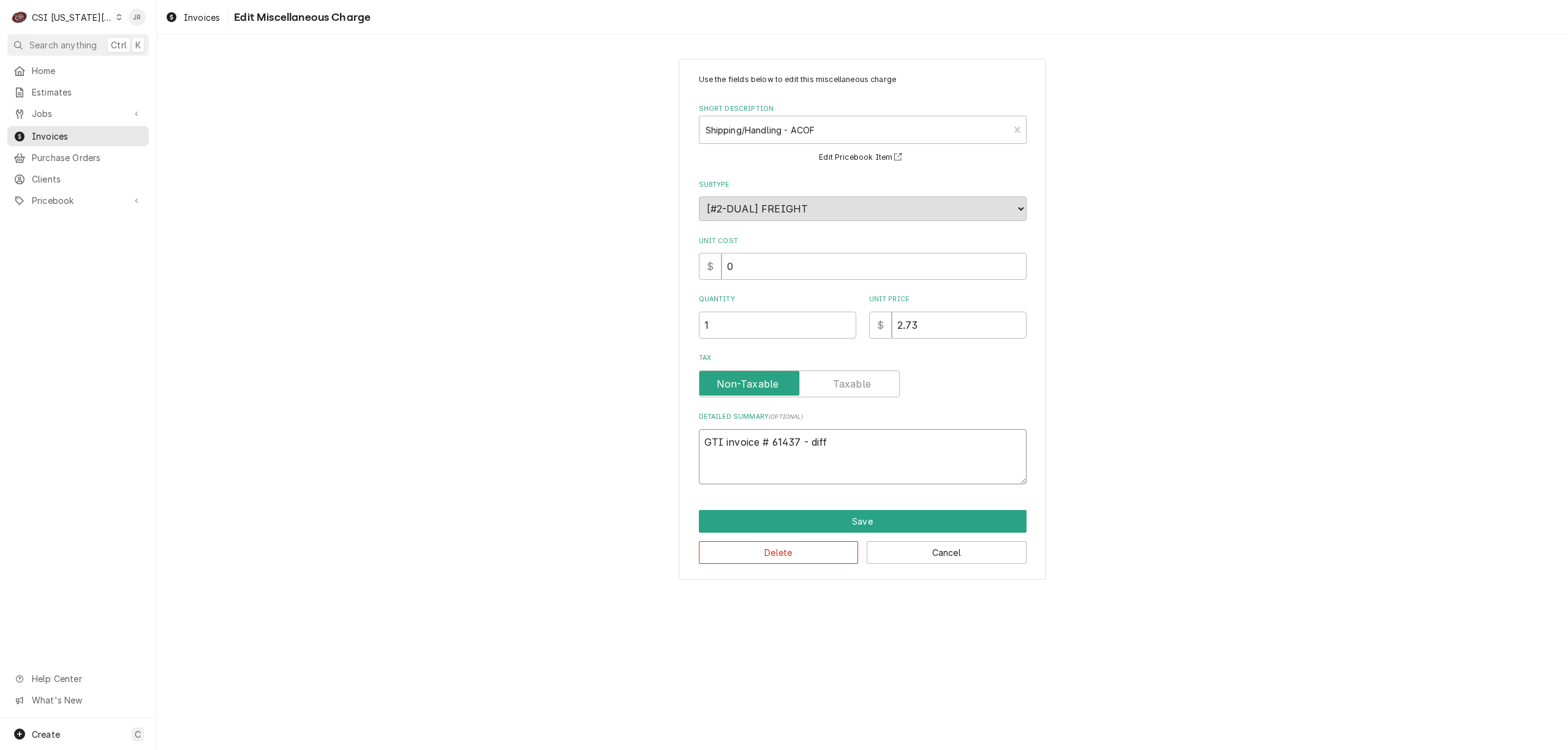
type textarea "x"
type textarea "GTI invoice # 61437 - dif"
type textarea "x"
type textarea "GTI invoice # 61437 - di"
type textarea "x"
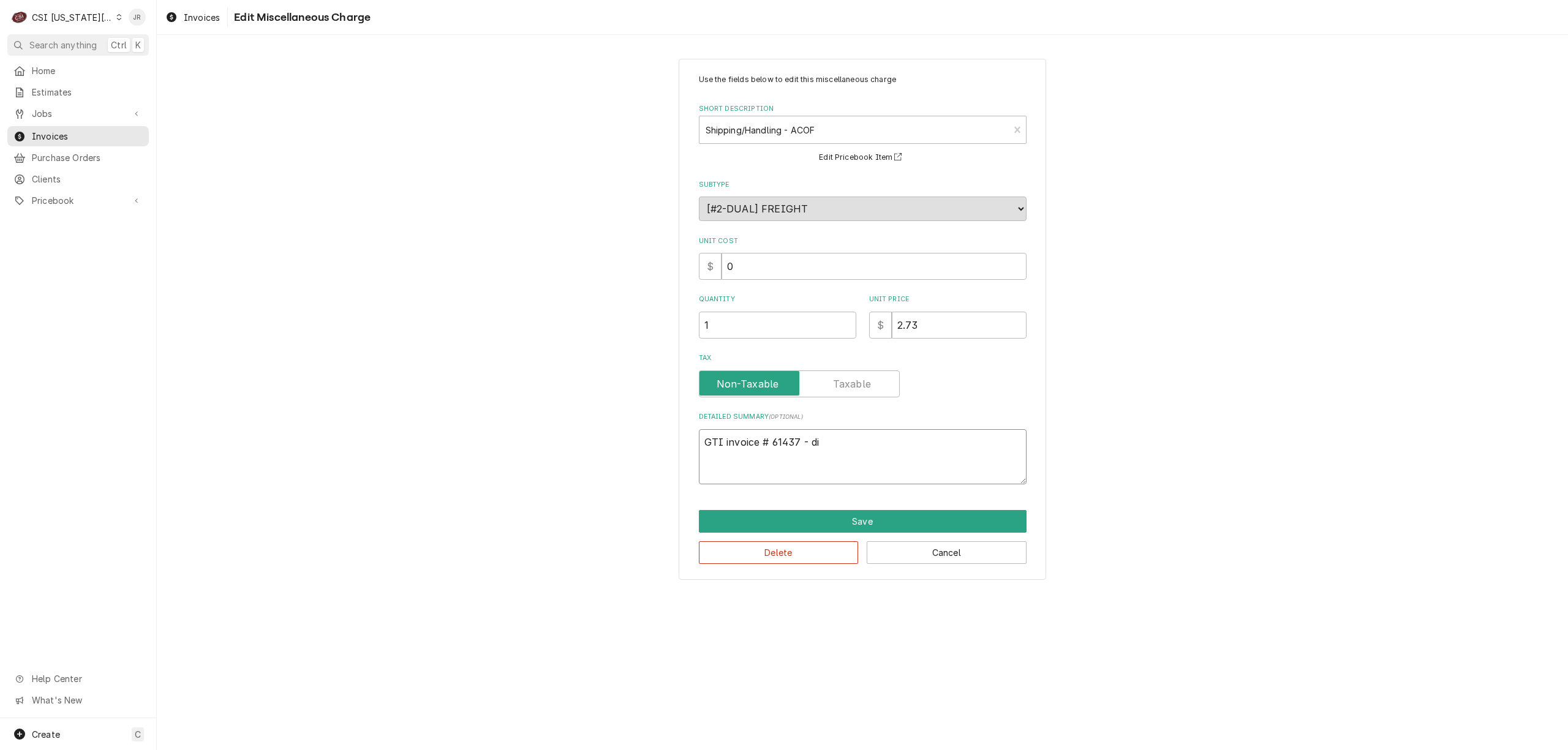
type textarea "GTI invoice # 61437 - d"
type textarea "x"
type textarea "GTI invoice # 61437 -"
type textarea "x"
type textarea "GTI invoice # 61437 - b"
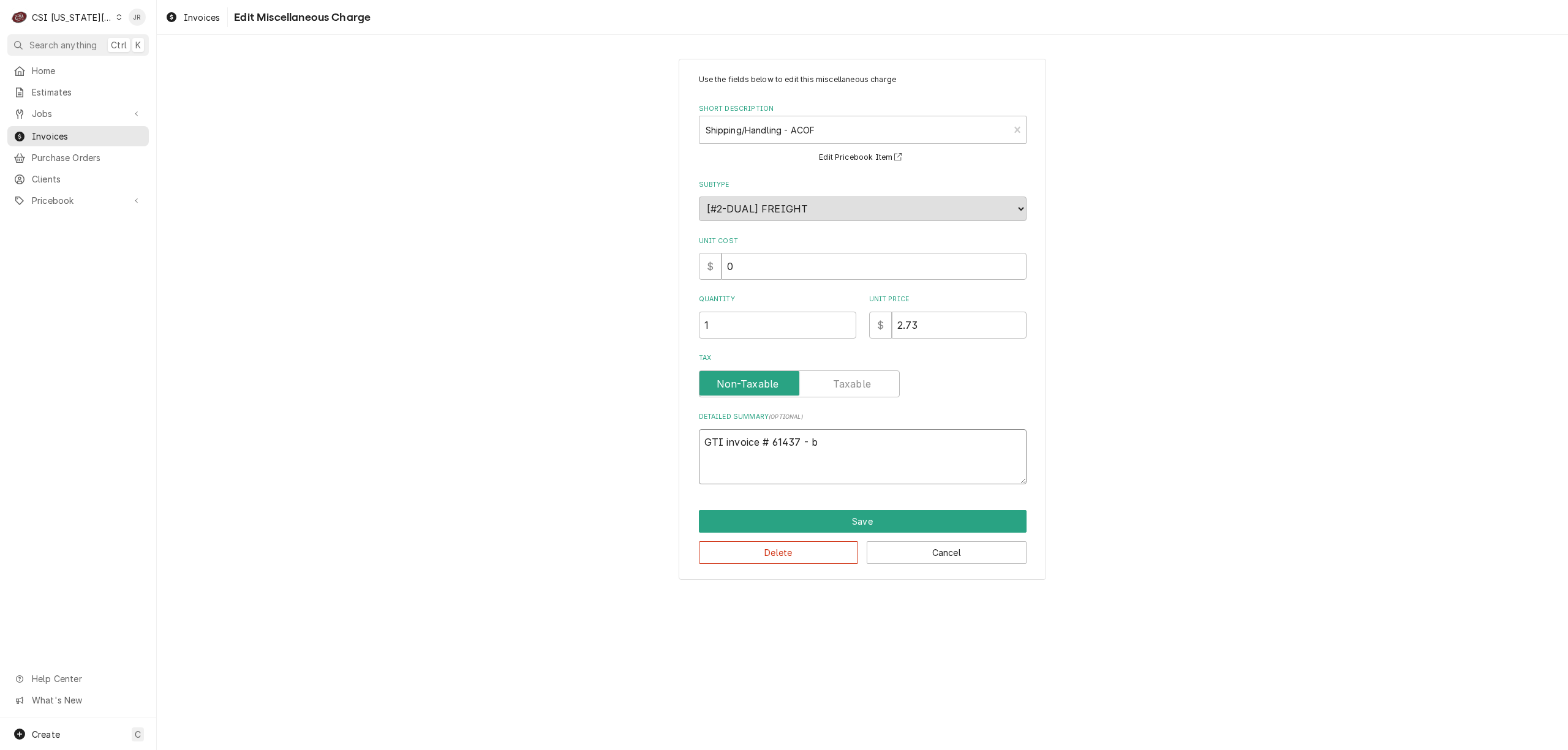
type textarea "x"
type textarea "GTI invoice # 61437 - bi"
type textarea "x"
type textarea "GTI invoice # 61437 - bil"
type textarea "x"
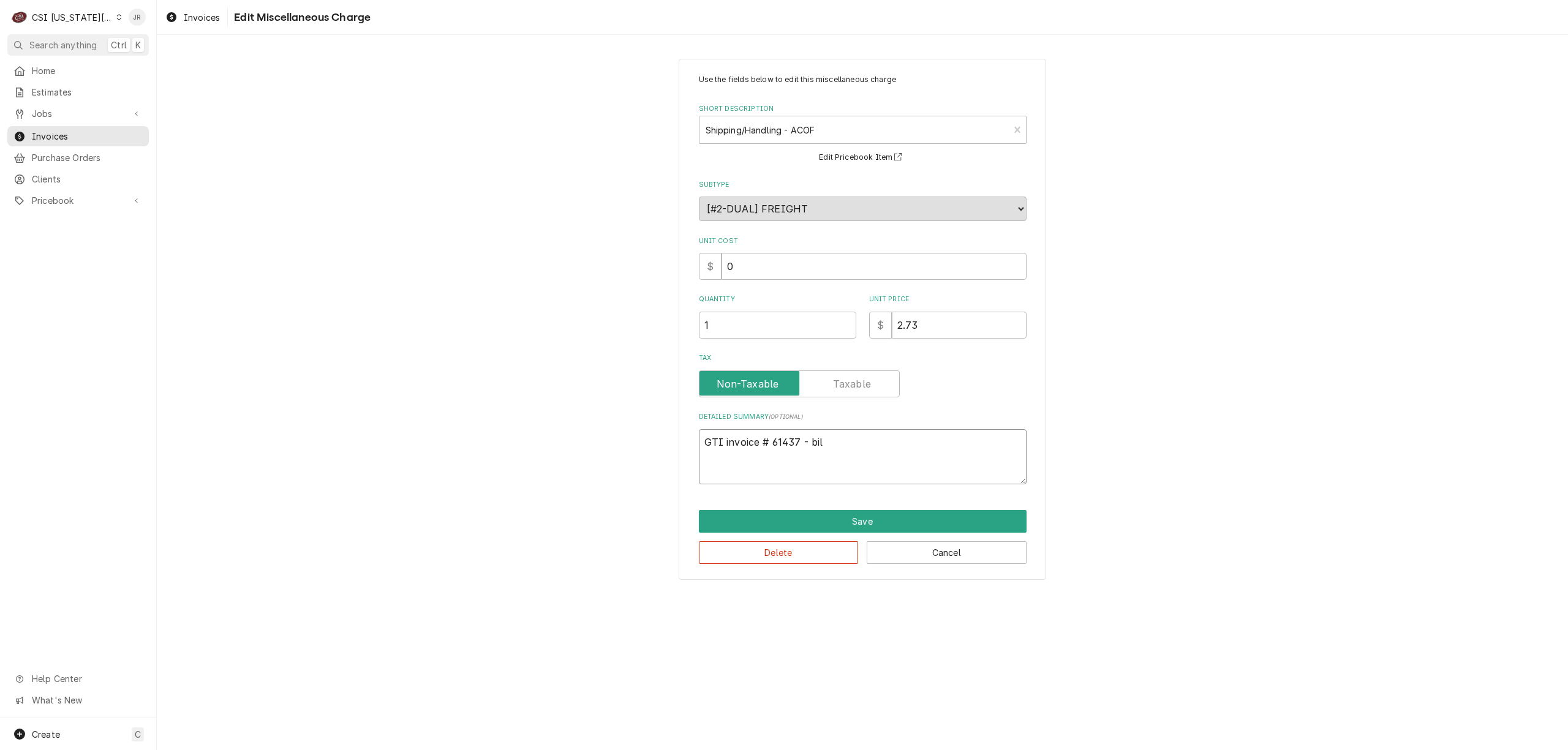
type textarea "GTI invoice # 61437 - bill"
type textarea "x"
type textarea "GTI invoice # 61437 - billi"
type textarea "x"
type textarea "GTI invoice # 61437 - billin"
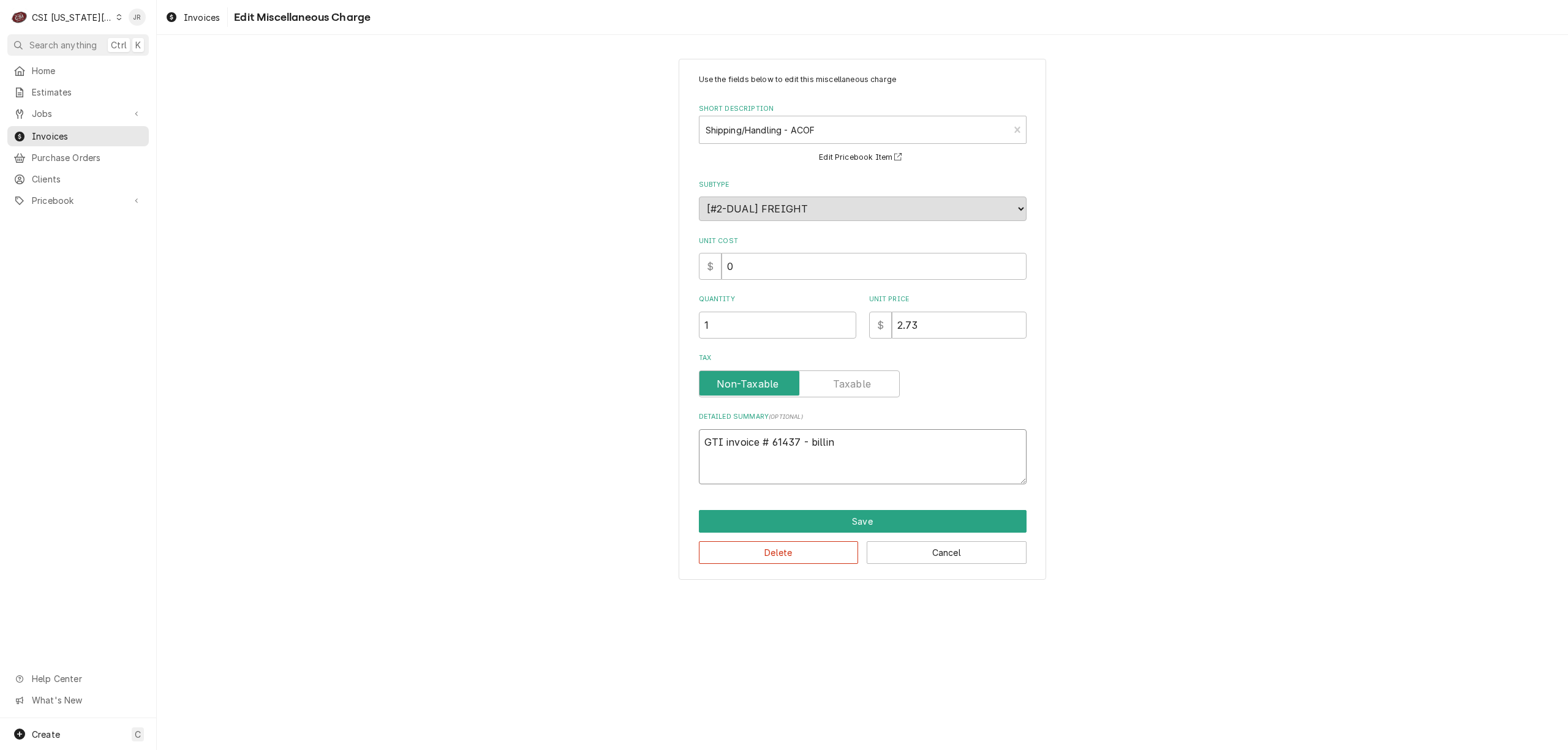
type textarea "x"
type textarea "GTI invoice # 61437 - billing"
type textarea "x"
type textarea "GTI invoice # 61437 - billing f"
type textarea "x"
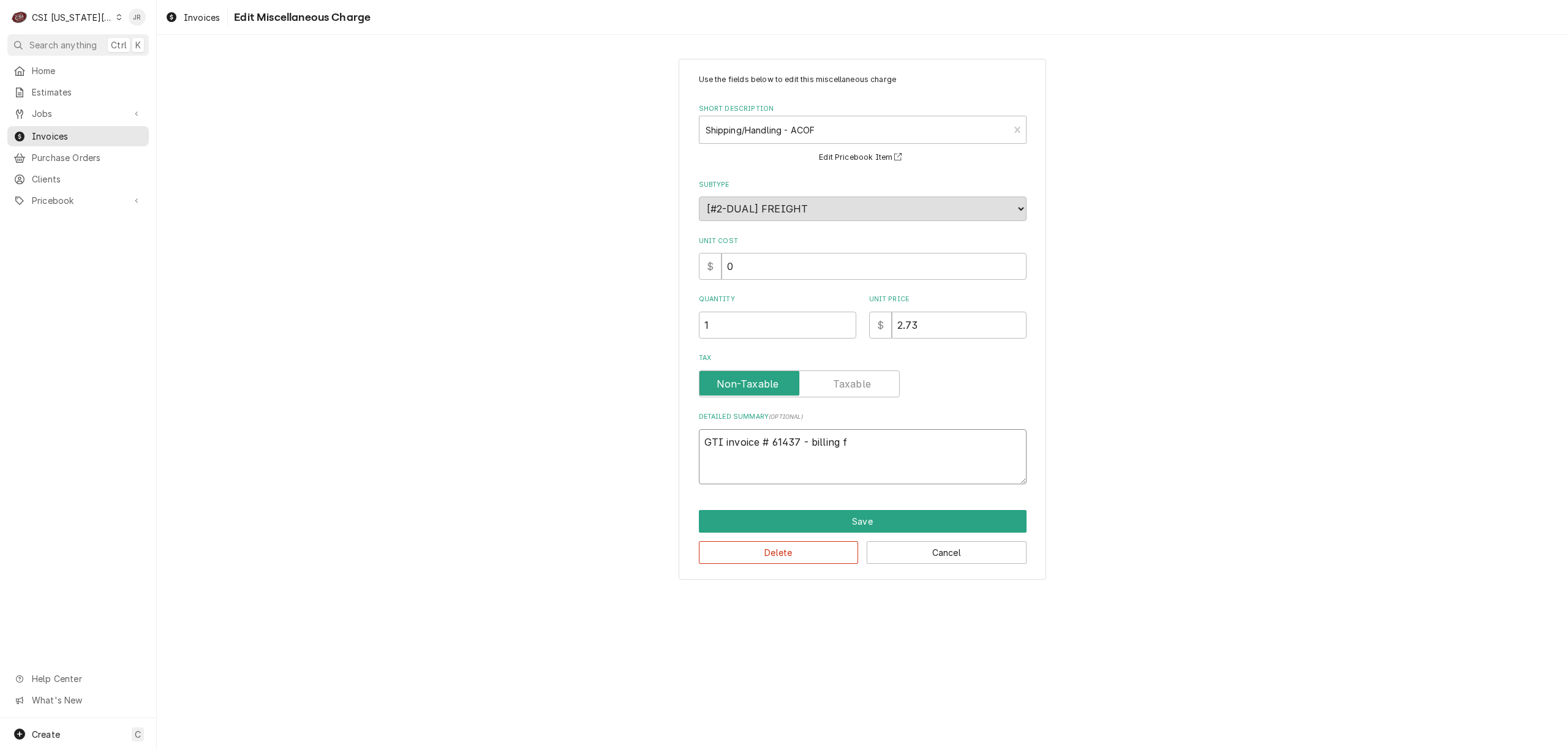
type textarea "GTI invoice # 61437 - billing fo"
type textarea "x"
type textarea "GTI invoice # 61437 - billing for"
type textarea "x"
type textarea "GTI invoice # 61437 - billing for"
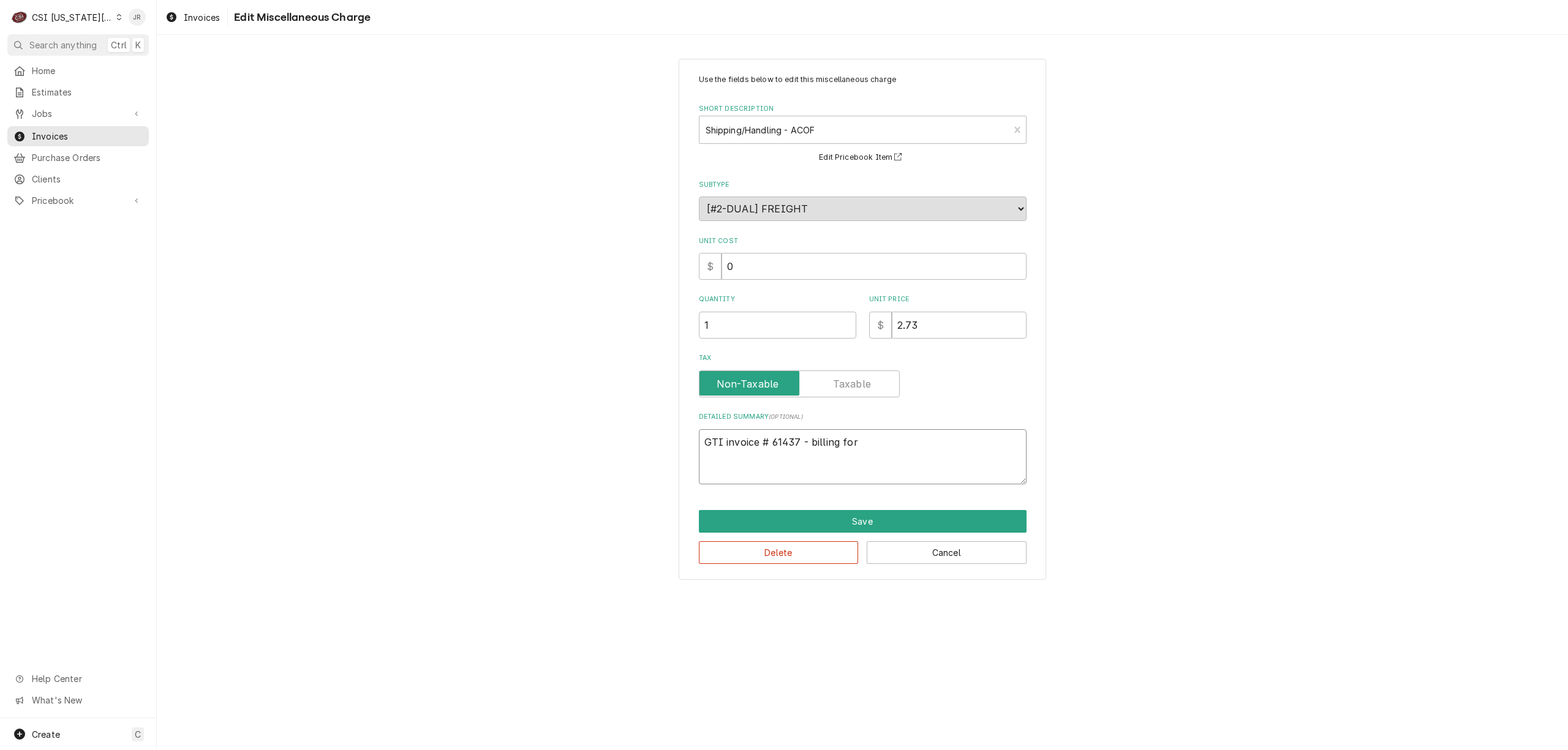
type textarea "x"
type textarea "GTI invoice # 61437 - billing for d"
type textarea "x"
type textarea "GTI invoice # 61437 - billing for di"
type textarea "x"
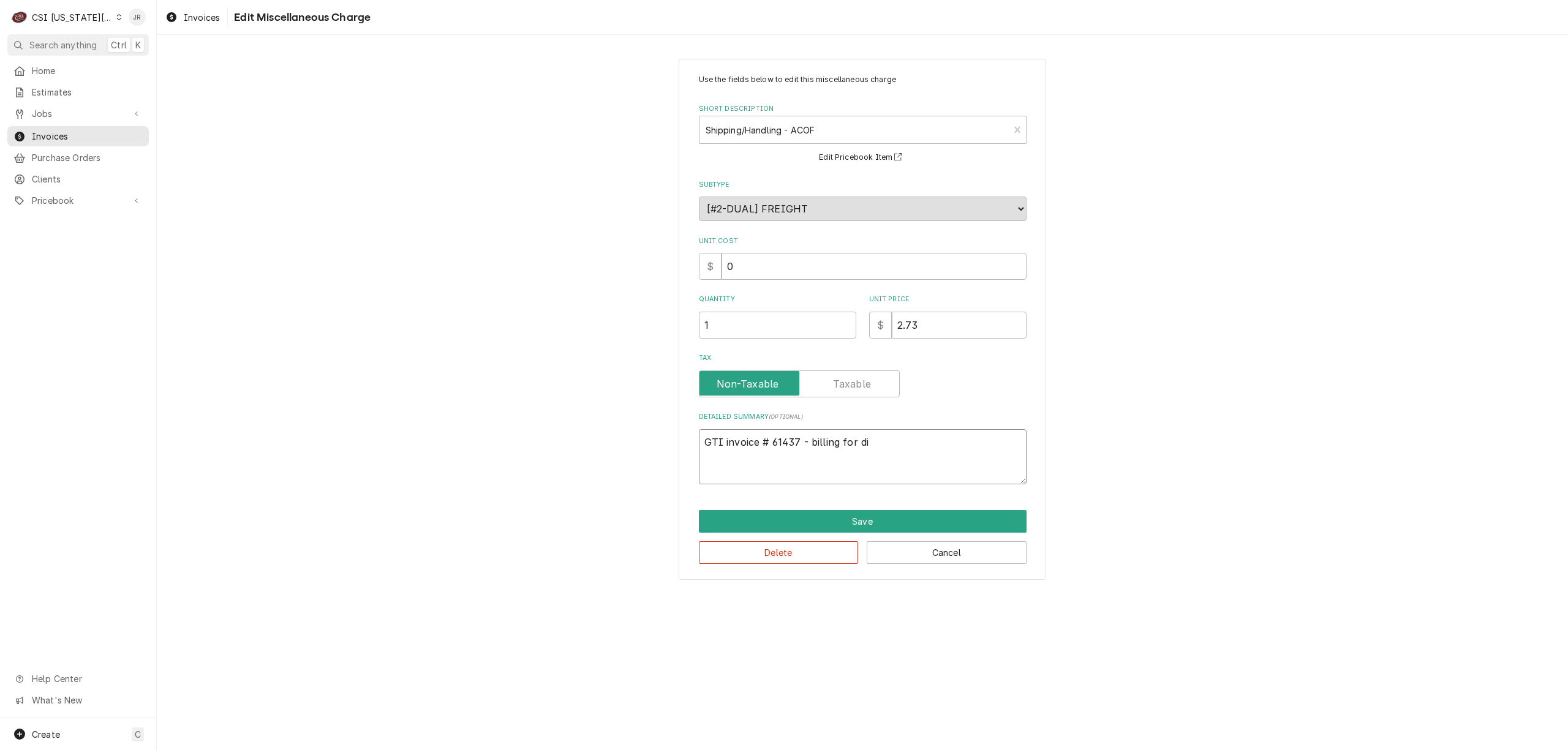
type textarea "GTI invoice # 61437 - billing for dif"
type textarea "x"
type textarea "GTI invoice # 61437 - billing for diff"
type textarea "x"
type textarea "GTI invoice # 61437 - billing for diffe"
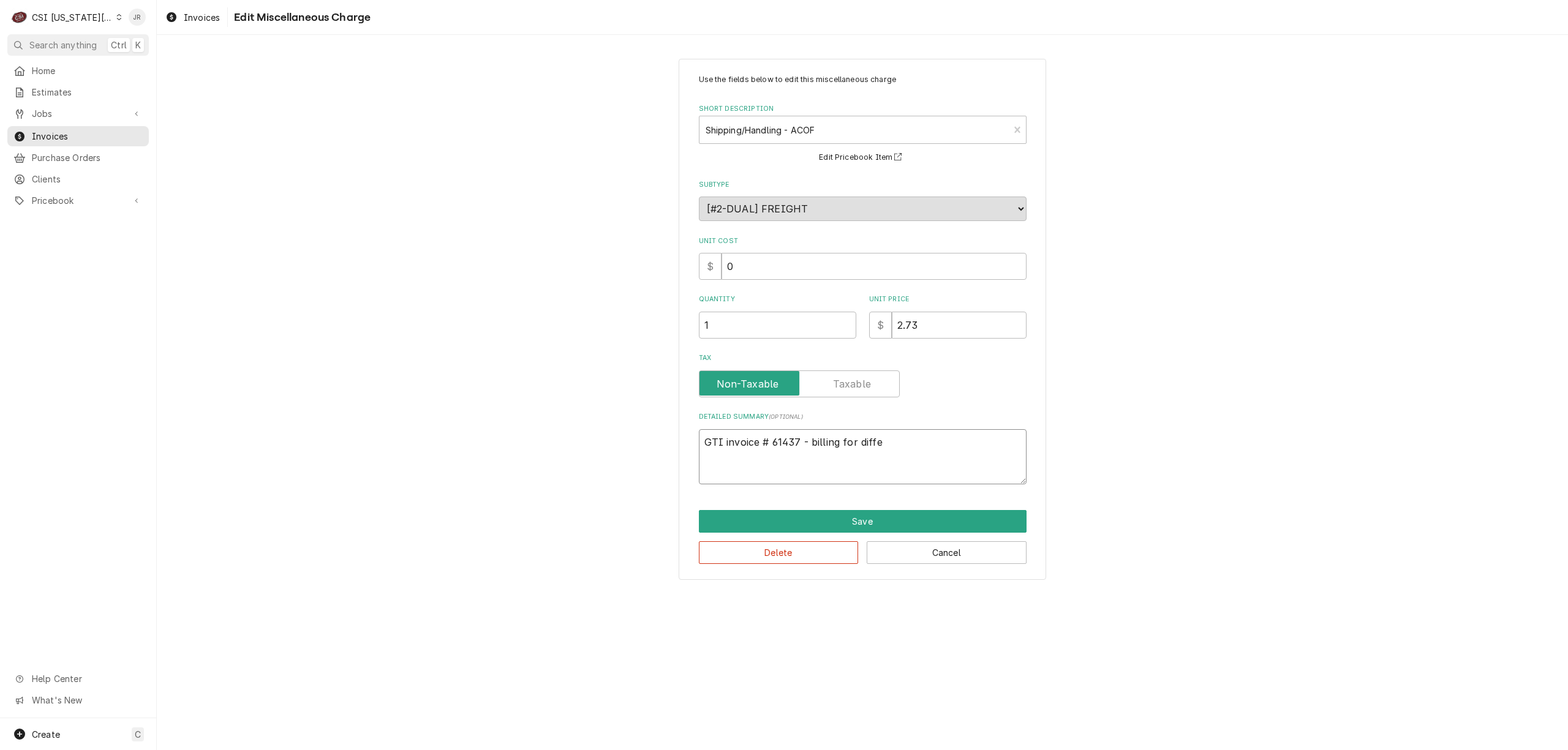
type textarea "x"
type textarea "GTI invoice # 61437 - billing for differ"
type textarea "x"
type textarea "GTI invoice # 61437 - billing for differe"
click at [885, 520] on button "Save" at bounding box center [862, 522] width 328 height 23
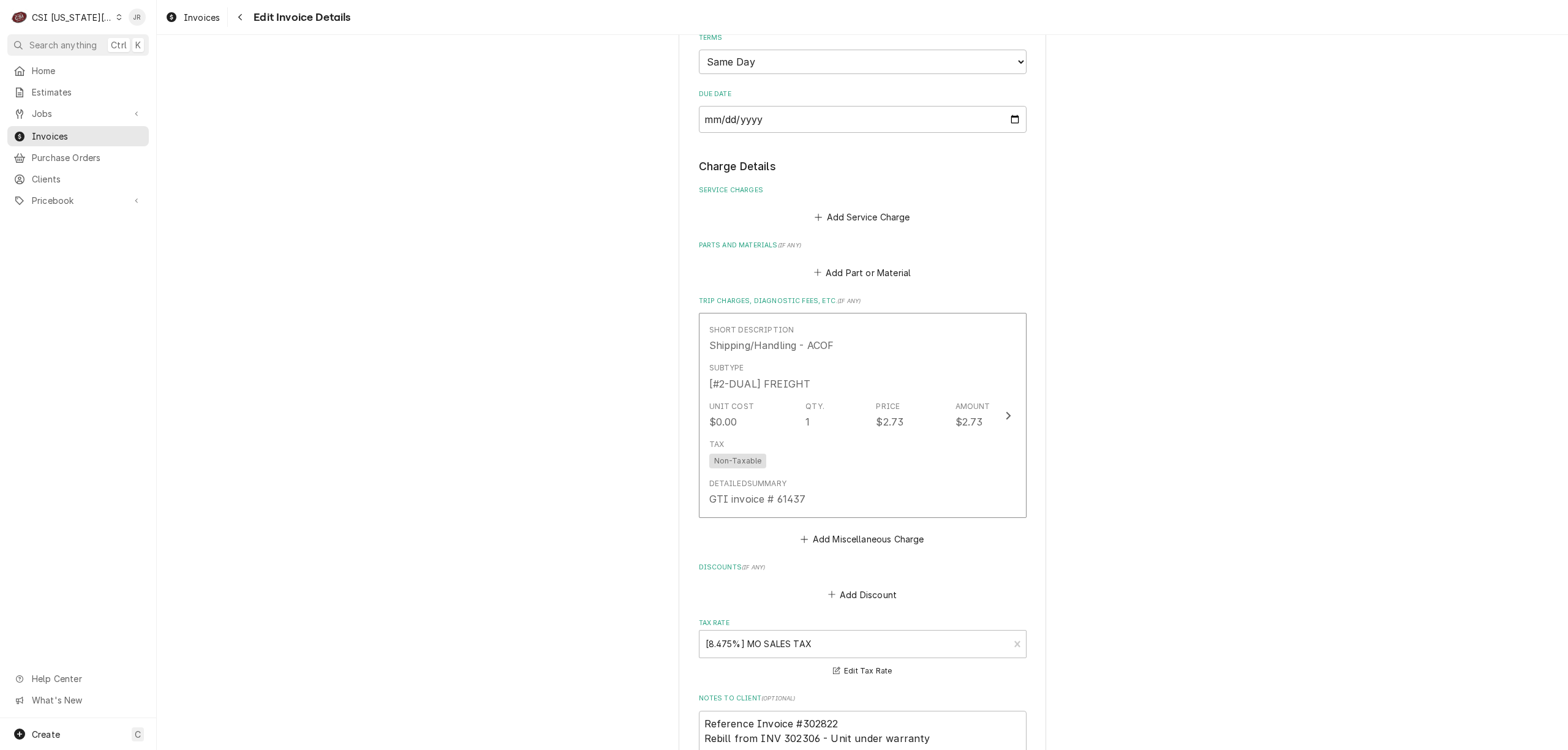
scroll to position [1299, 0]
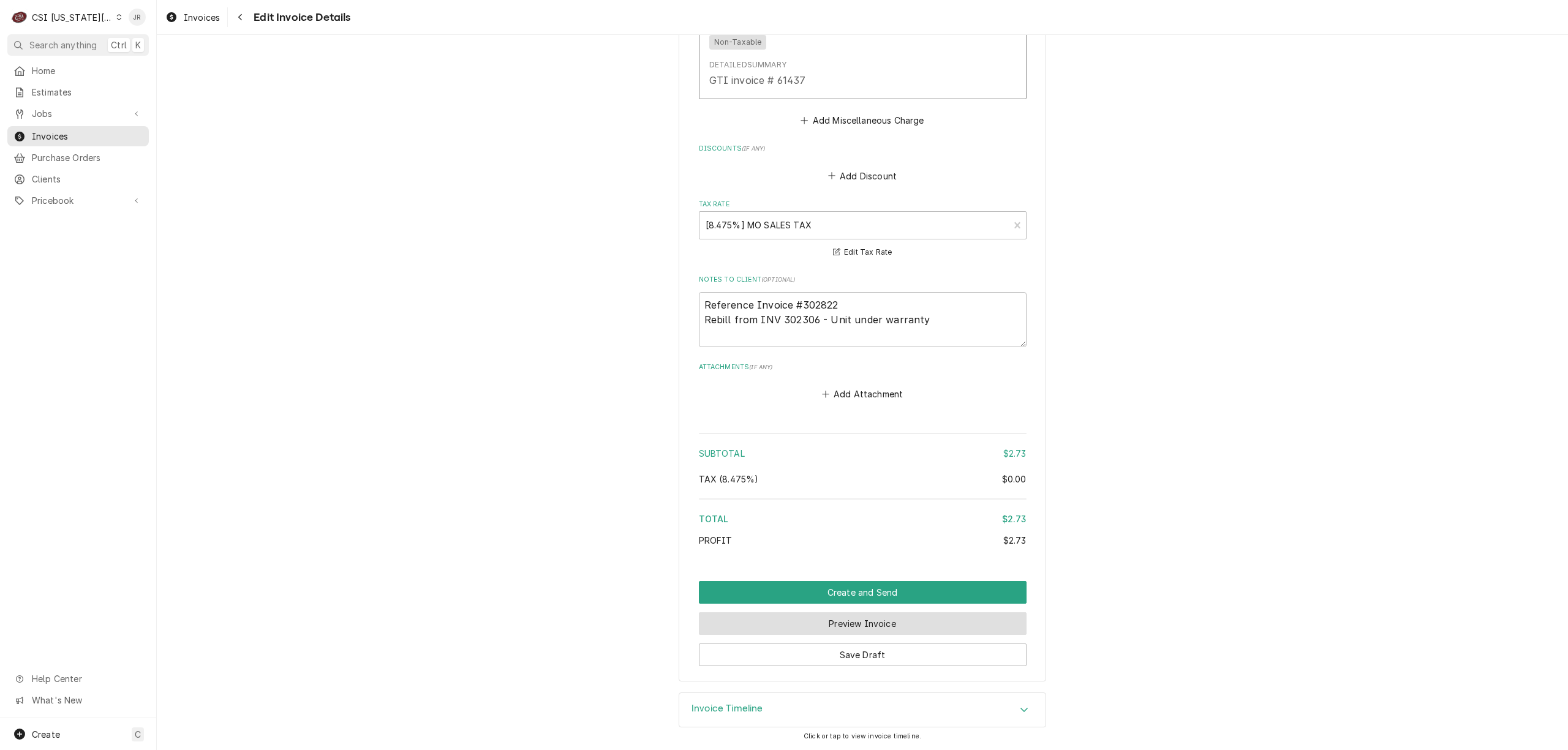
click at [873, 622] on button "Preview Invoice" at bounding box center [862, 624] width 328 height 23
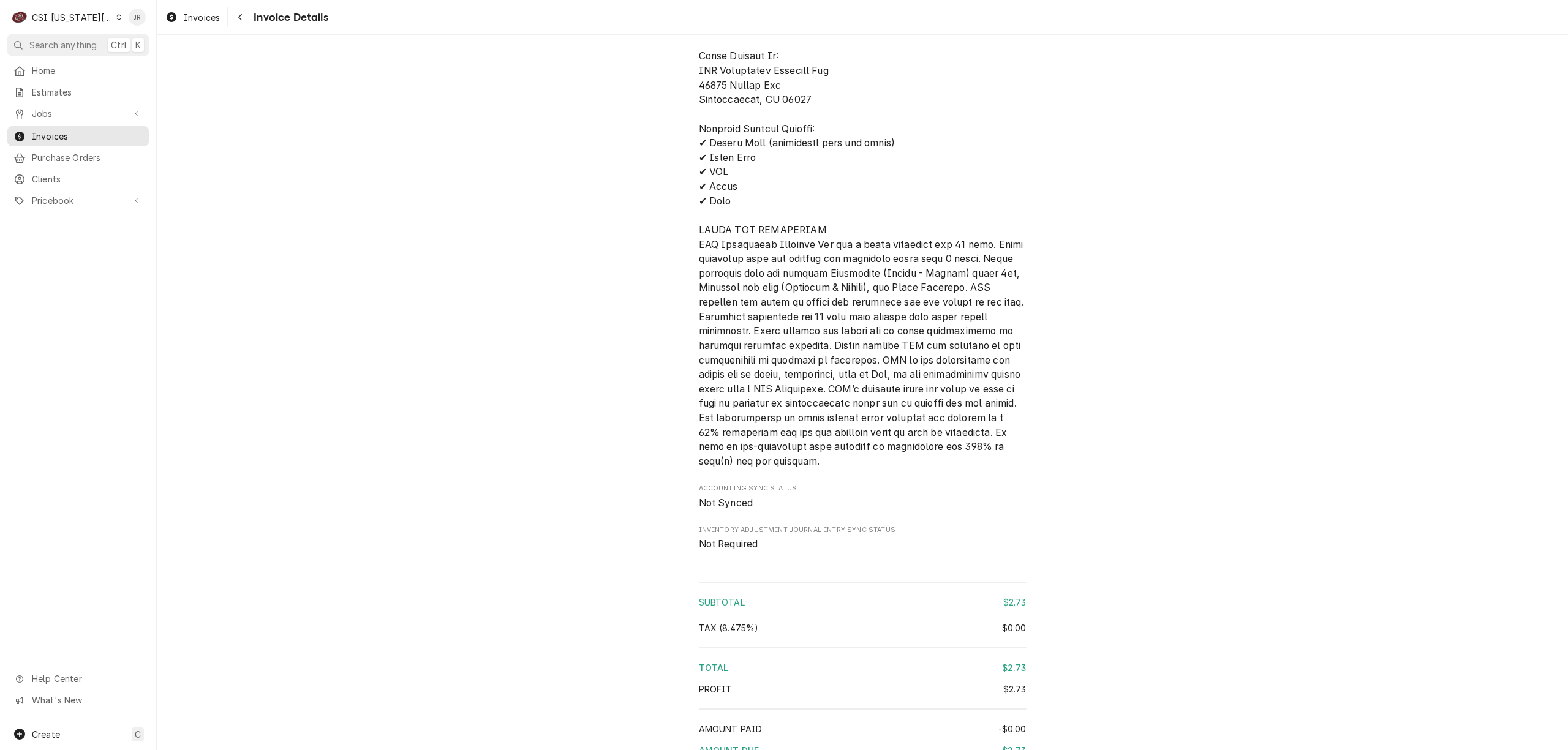
scroll to position [1388, 0]
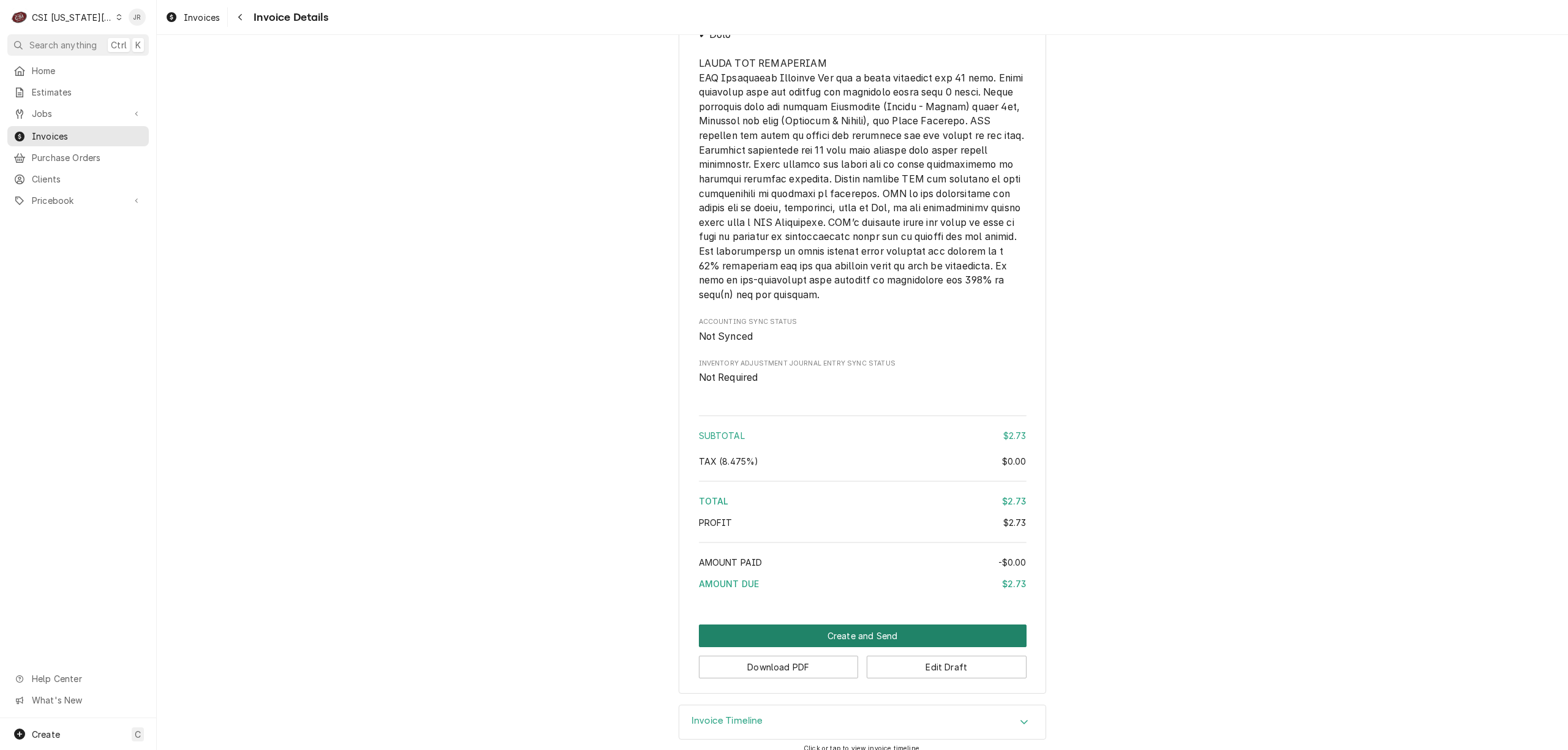
click at [849, 647] on button "Create and Send" at bounding box center [862, 636] width 328 height 23
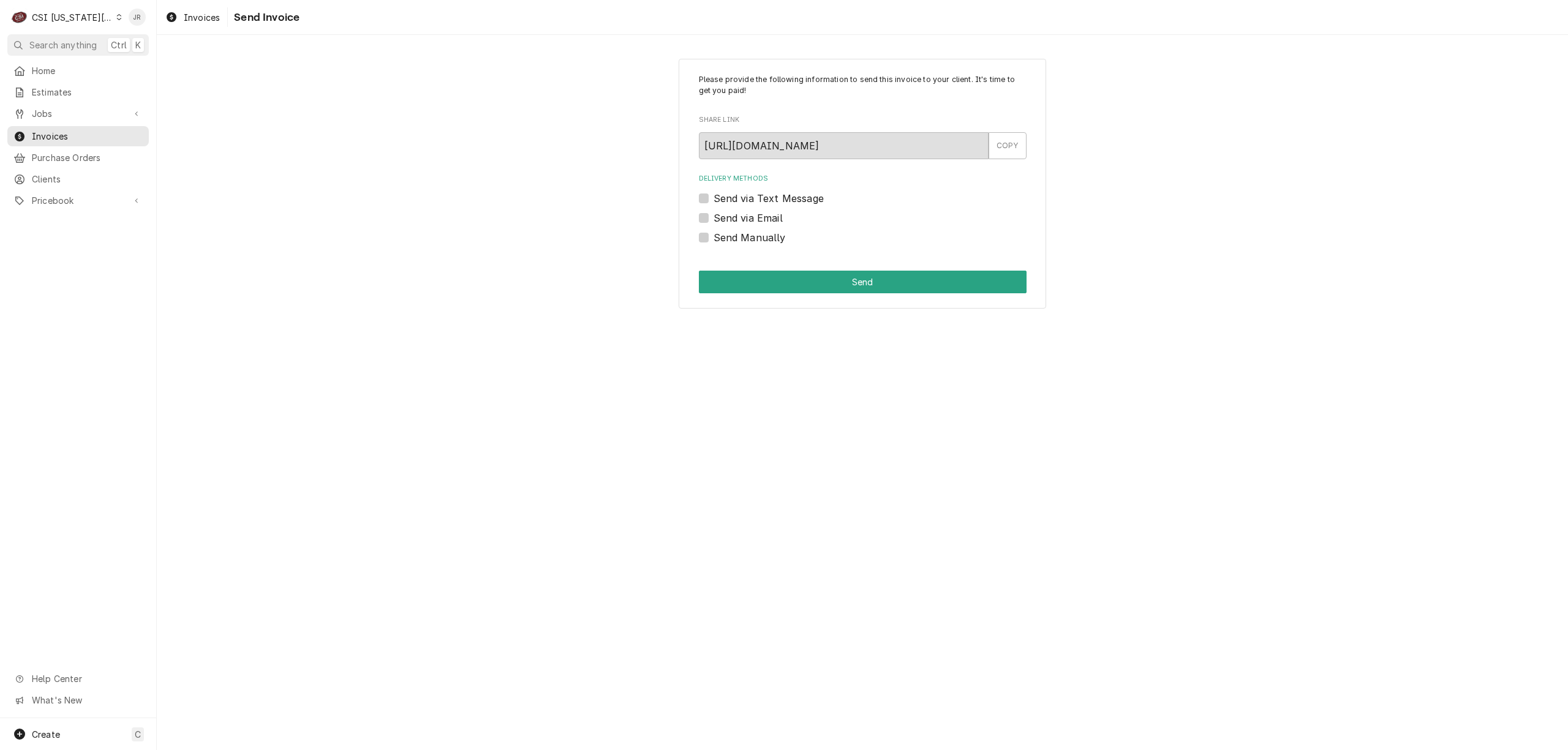
click at [699, 226] on div "Delivery Methods Send via Text Message Send via Email Send Manually" at bounding box center [862, 209] width 328 height 70
click at [709, 239] on div "Send Manually" at bounding box center [862, 238] width 328 height 15
click at [714, 241] on label "Send Manually" at bounding box center [750, 238] width 72 height 15
click at [714, 241] on input "Send Manually" at bounding box center [877, 244] width 328 height 27
checkbox input "true"
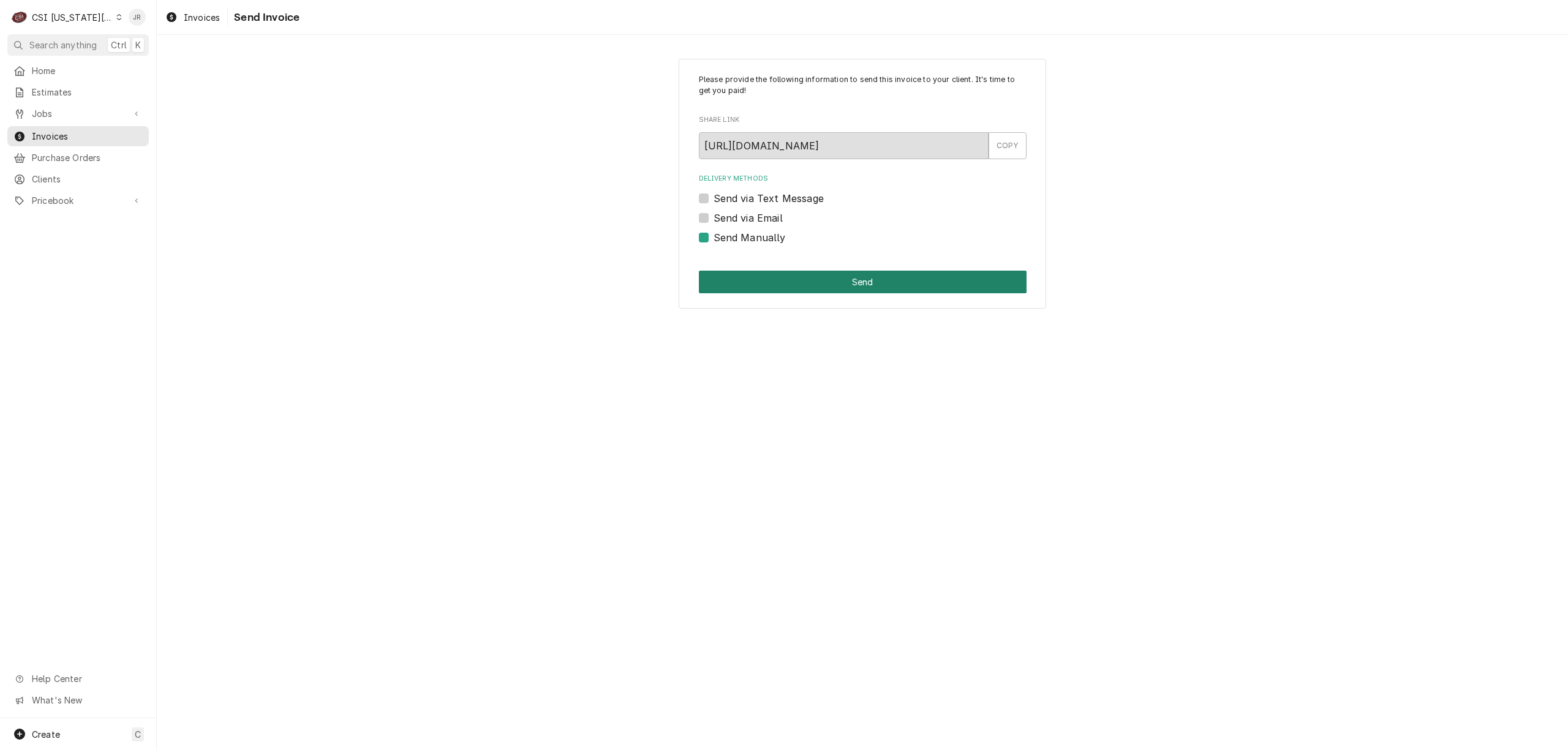
click at [769, 277] on button "Send" at bounding box center [862, 282] width 328 height 23
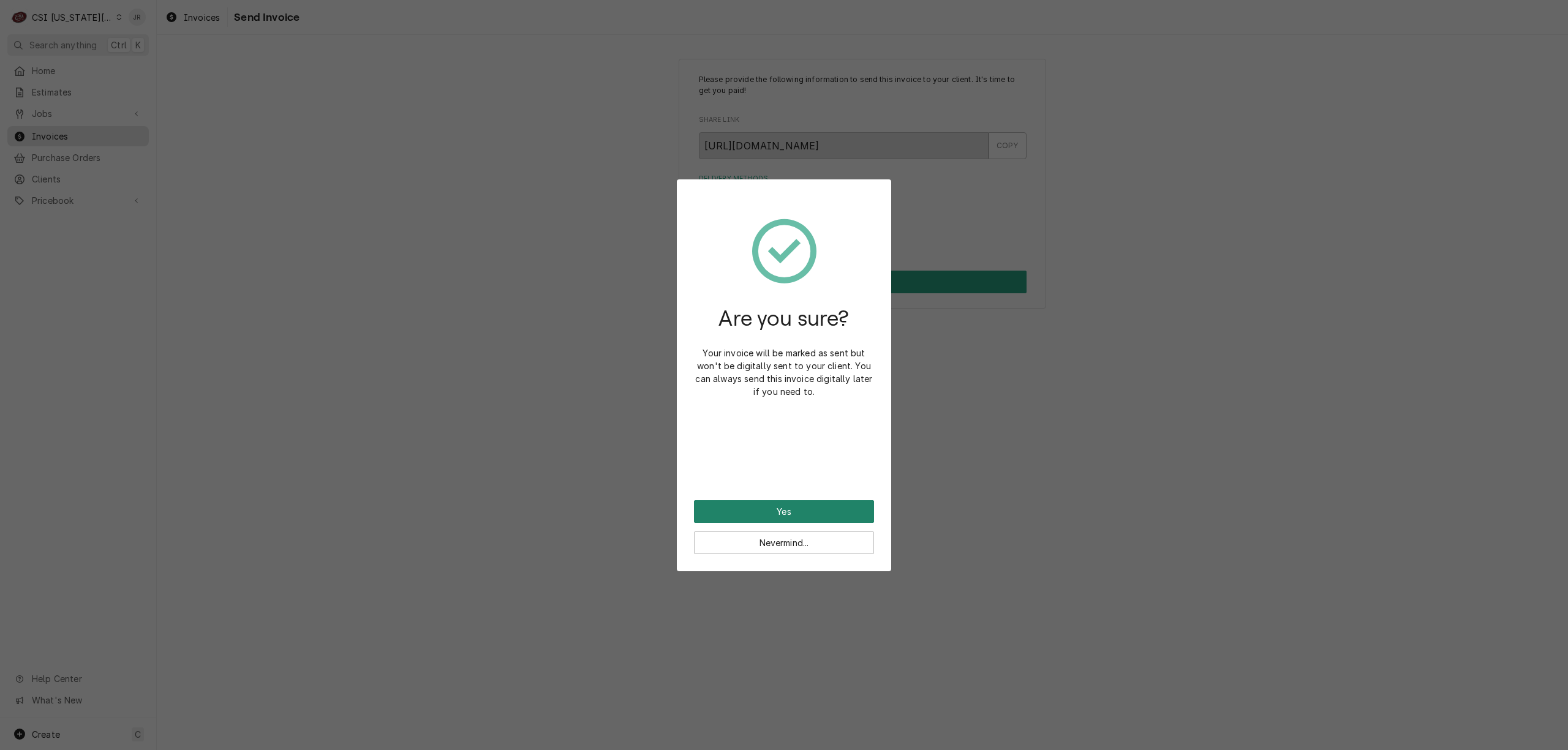
click at [792, 506] on button "Yes" at bounding box center [784, 511] width 180 height 23
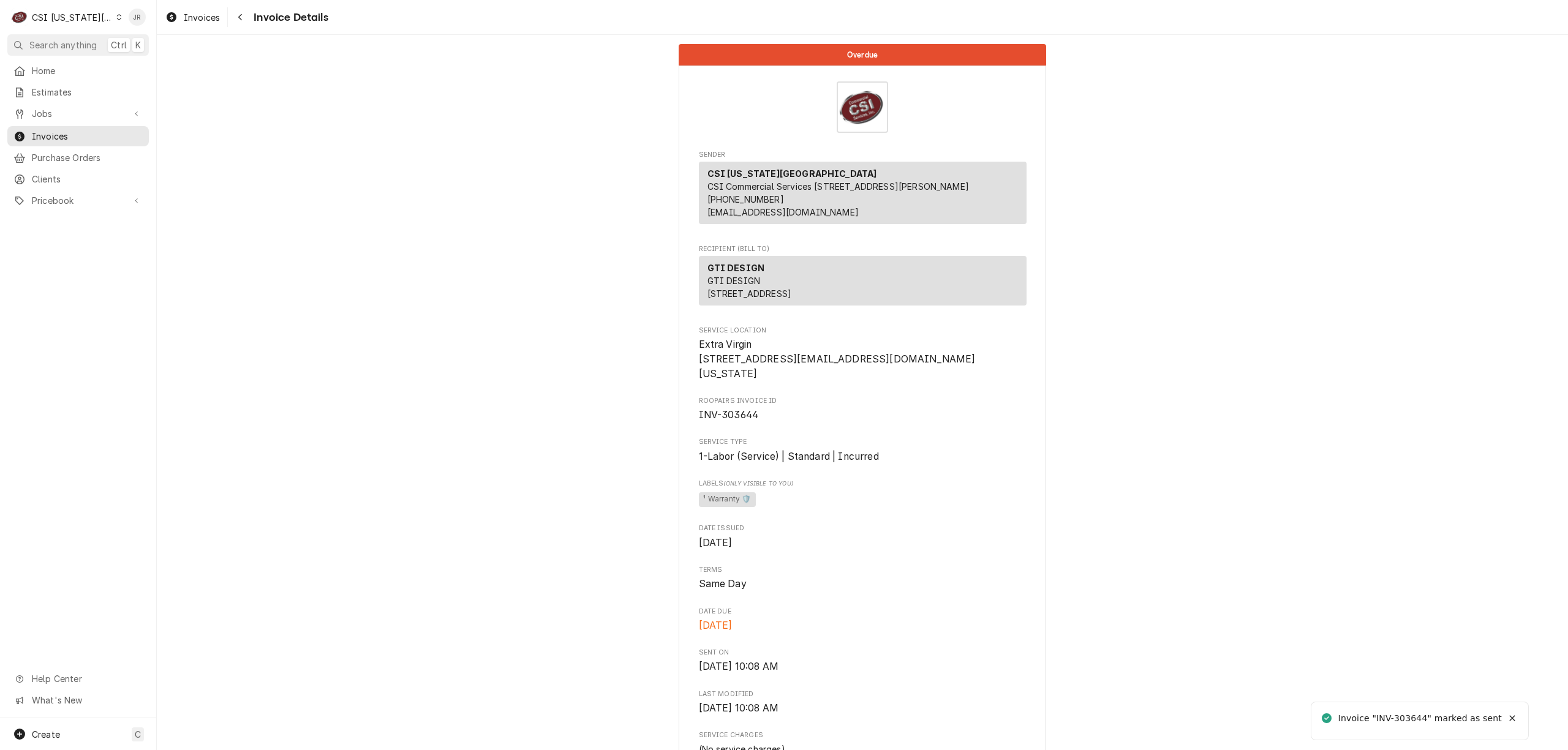
click at [1394, 712] on div "Invoice "INV-303644" marked as sent" at bounding box center [1420, 718] width 164 height 13
click at [1400, 713] on div "Invoice "INV-303644" marked as sent" at bounding box center [1420, 718] width 164 height 13
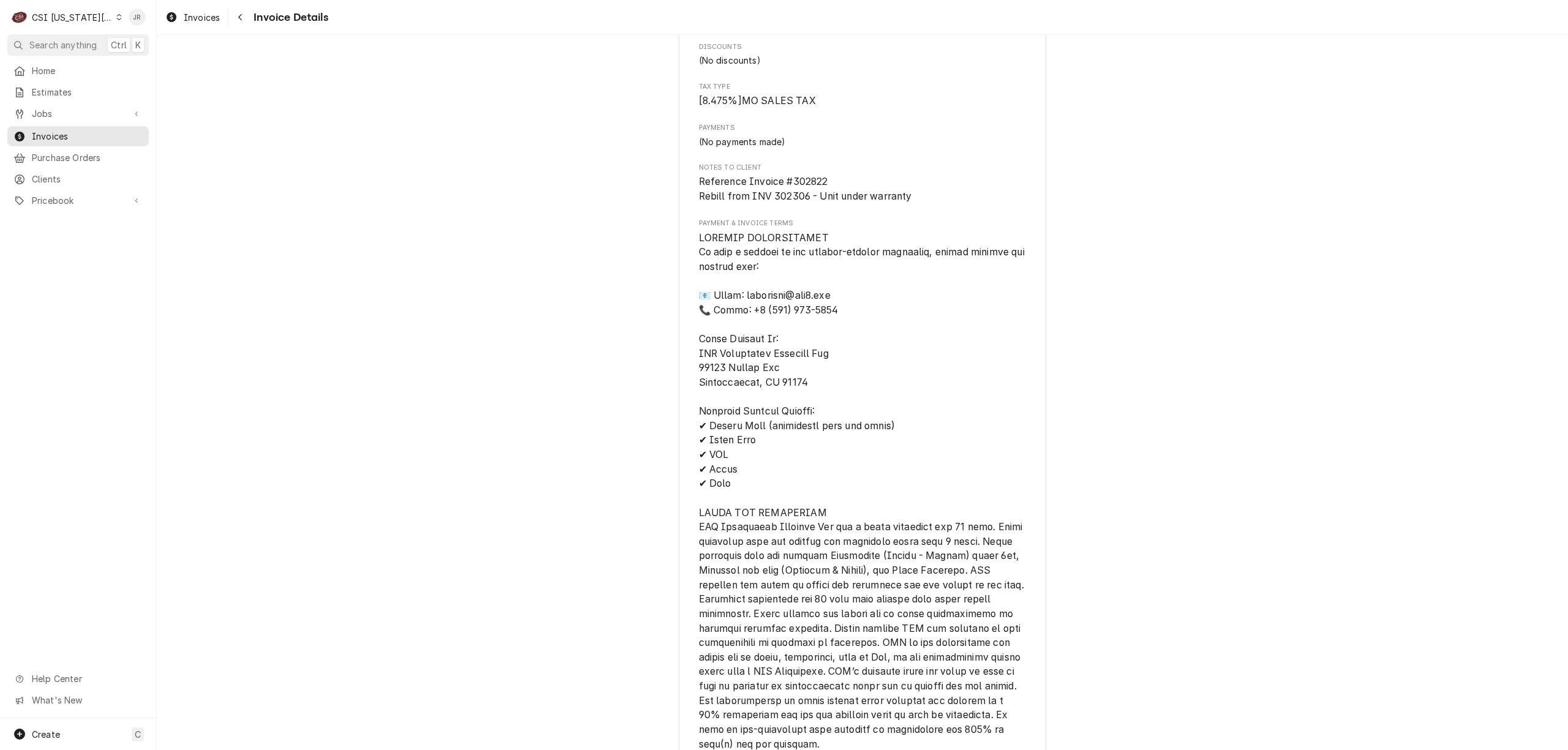
scroll to position [1507, 0]
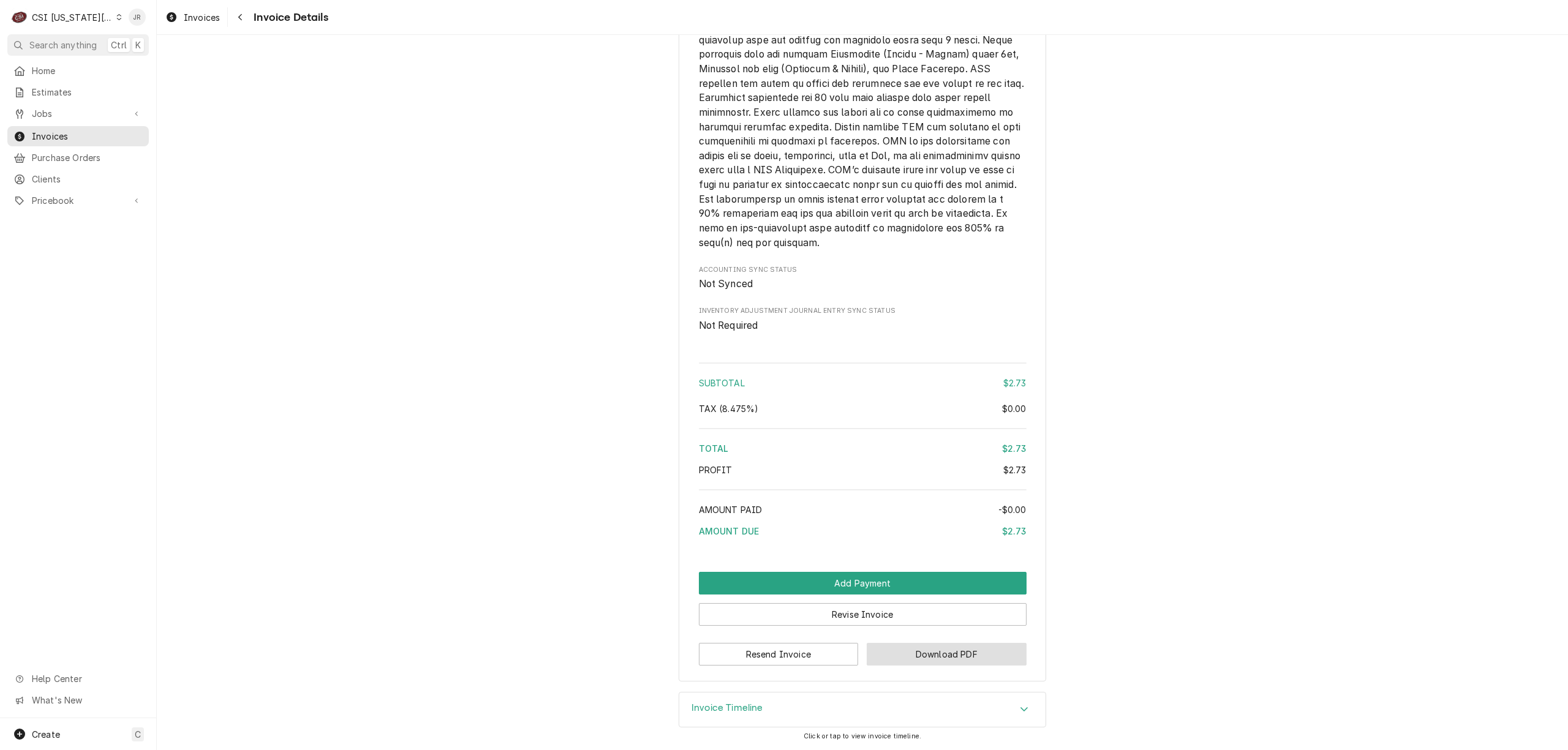
click at [939, 654] on button "Download PDF" at bounding box center [946, 655] width 160 height 23
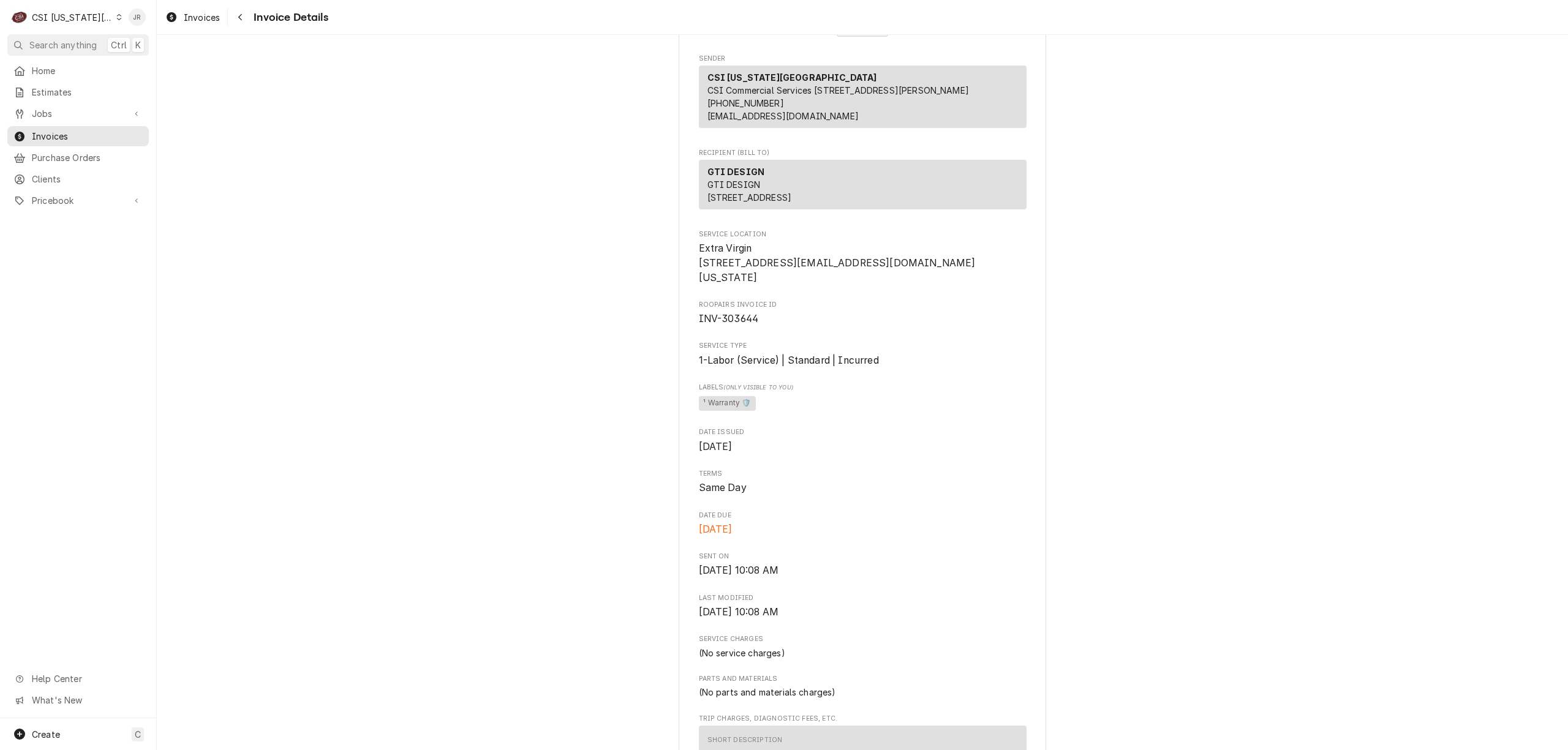
scroll to position [0, 0]
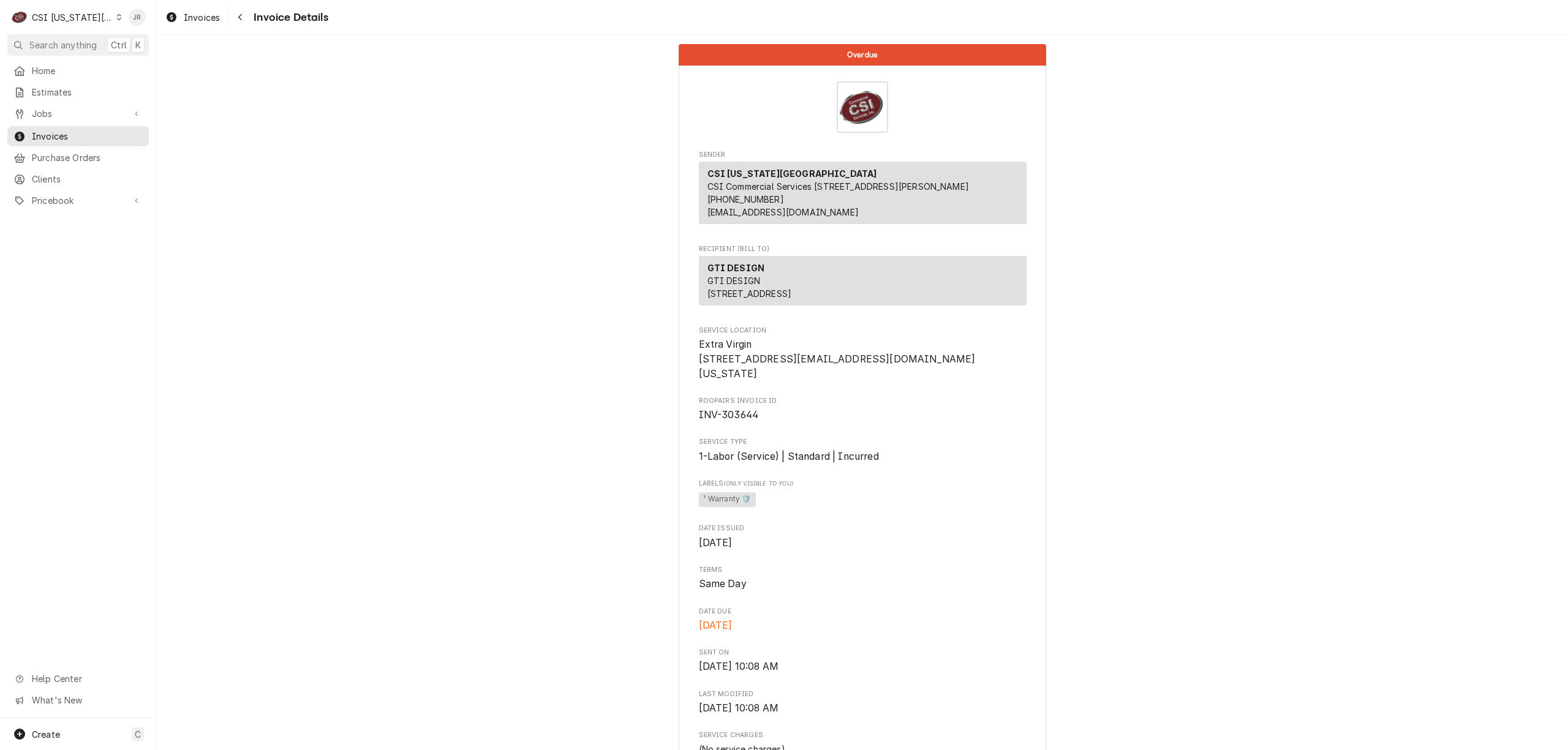
click at [741, 421] on span "INV-303644" at bounding box center [729, 414] width 60 height 11
drag, startPoint x: 730, startPoint y: 428, endPoint x: 734, endPoint y: 434, distance: 7.2
drag, startPoint x: 734, startPoint y: 434, endPoint x: 727, endPoint y: 434, distance: 7.0
click at [727, 422] on div "Roopairs Invoice ID INV-303644" at bounding box center [862, 409] width 328 height 26
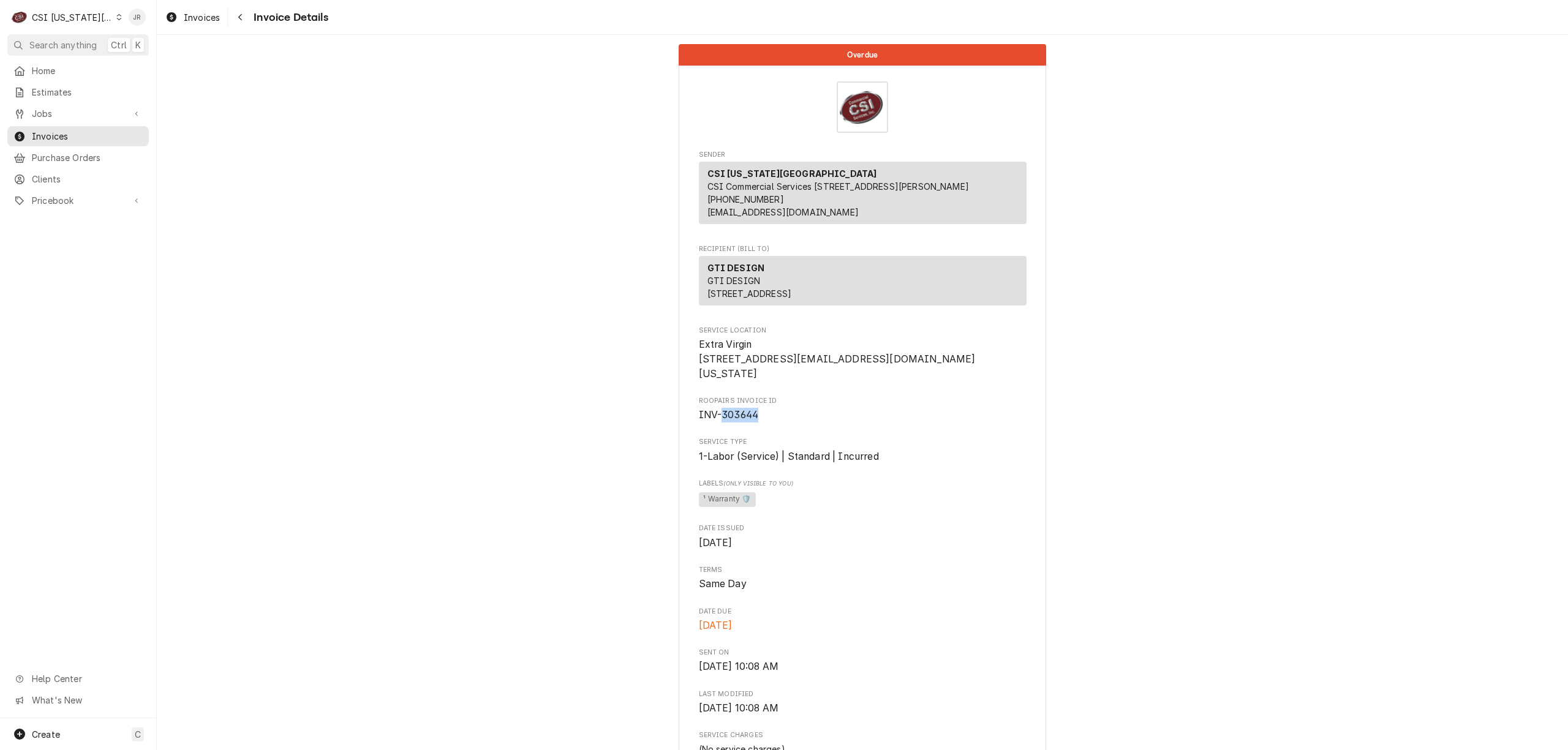
click at [727, 421] on span "INV-303644" at bounding box center [729, 414] width 60 height 11
copy span "303644"
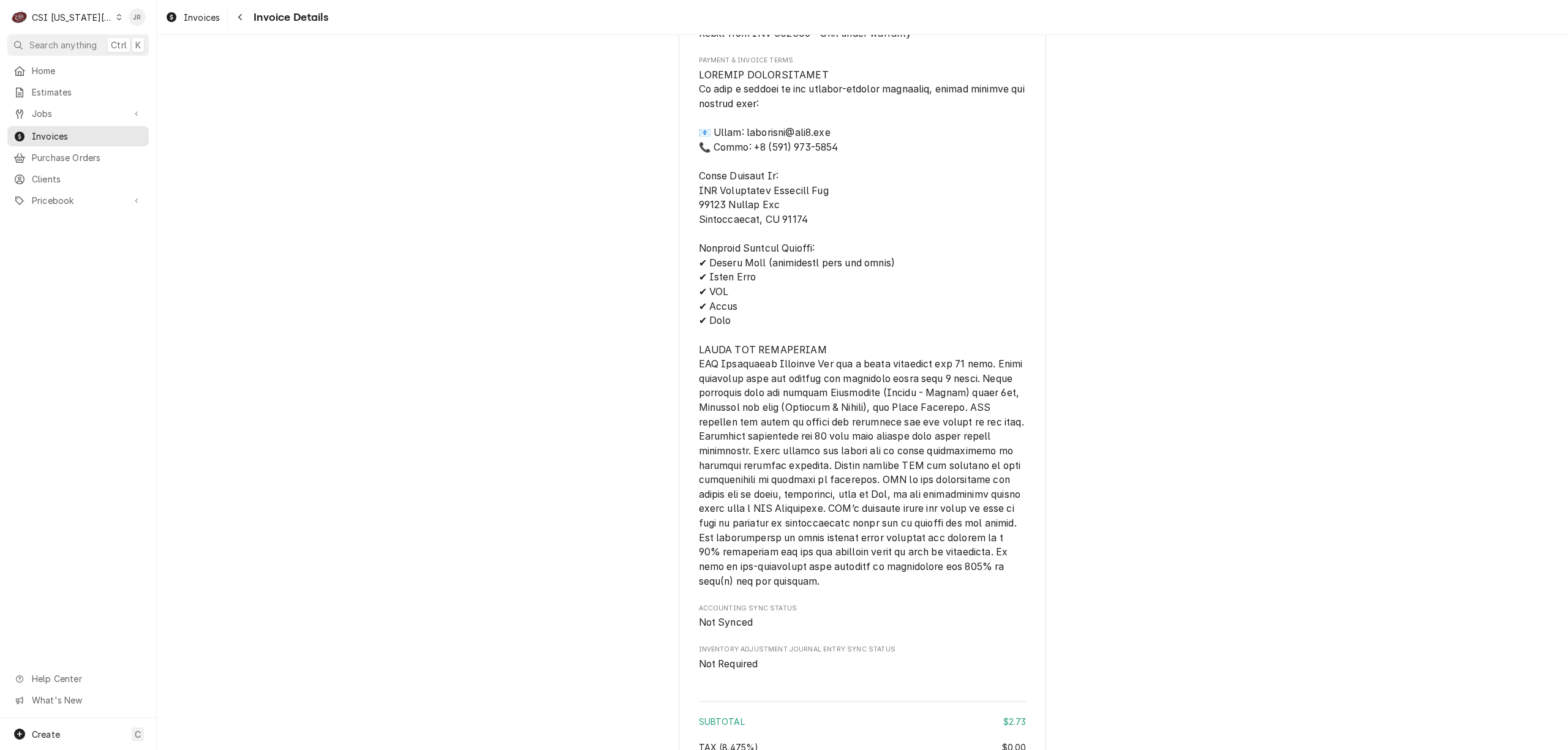
scroll to position [1507, 0]
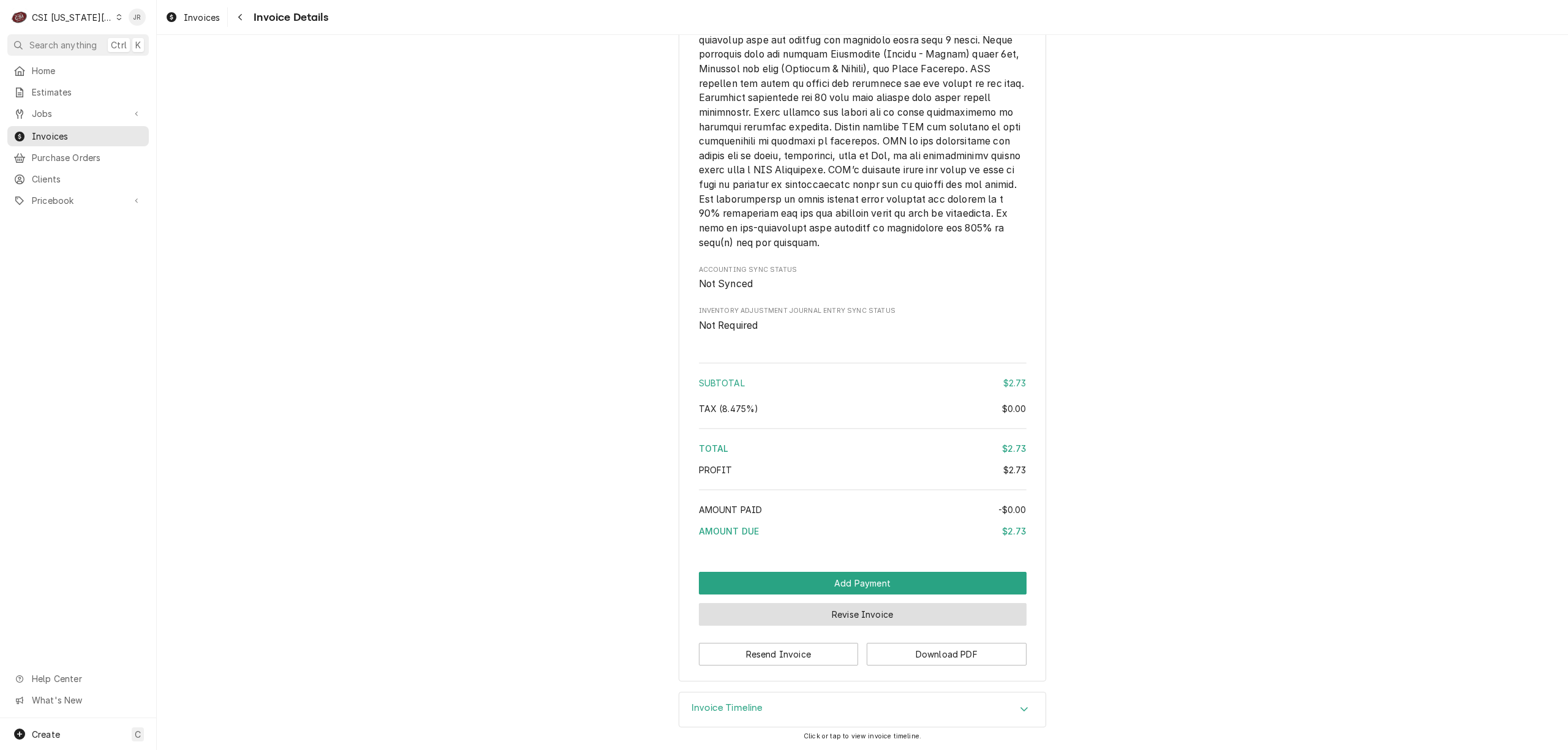
click at [900, 611] on button "Revise Invoice" at bounding box center [862, 615] width 328 height 23
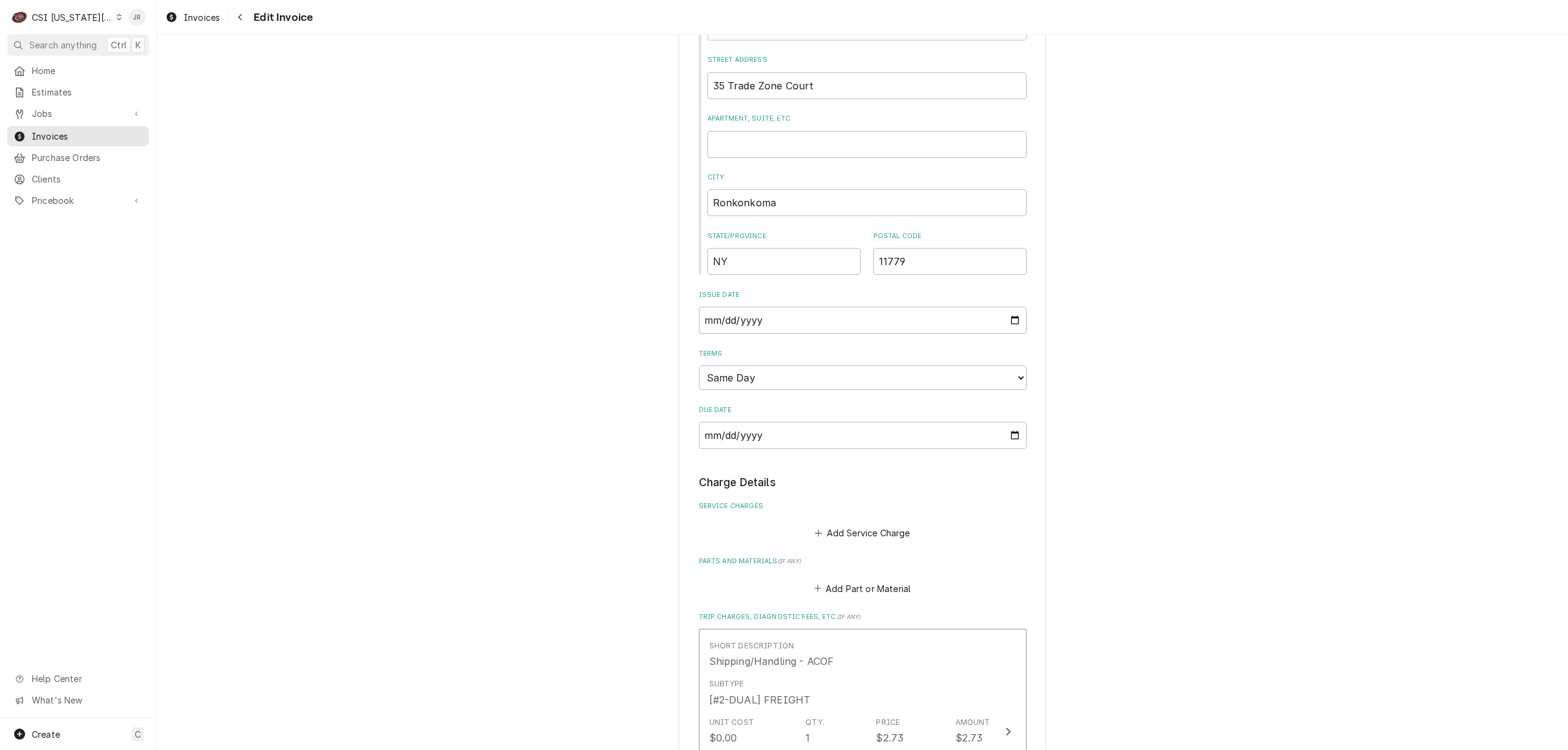
scroll to position [816, 0]
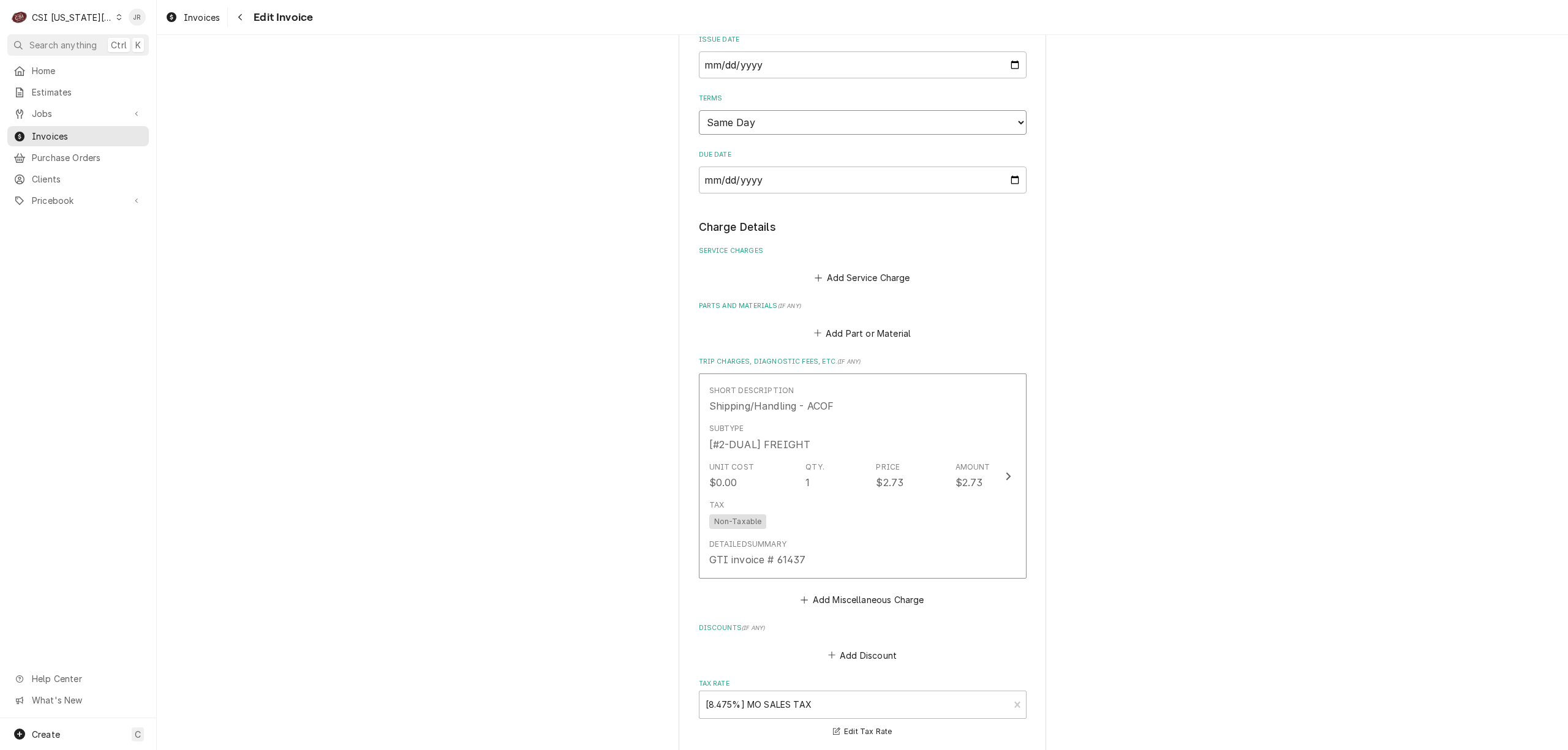
click at [812, 121] on select "Choose payment terms... Same Day Net 7 Net 14 Net 21 Net 30 Net 45 Net 60 Net 90" at bounding box center [862, 122] width 328 height 24
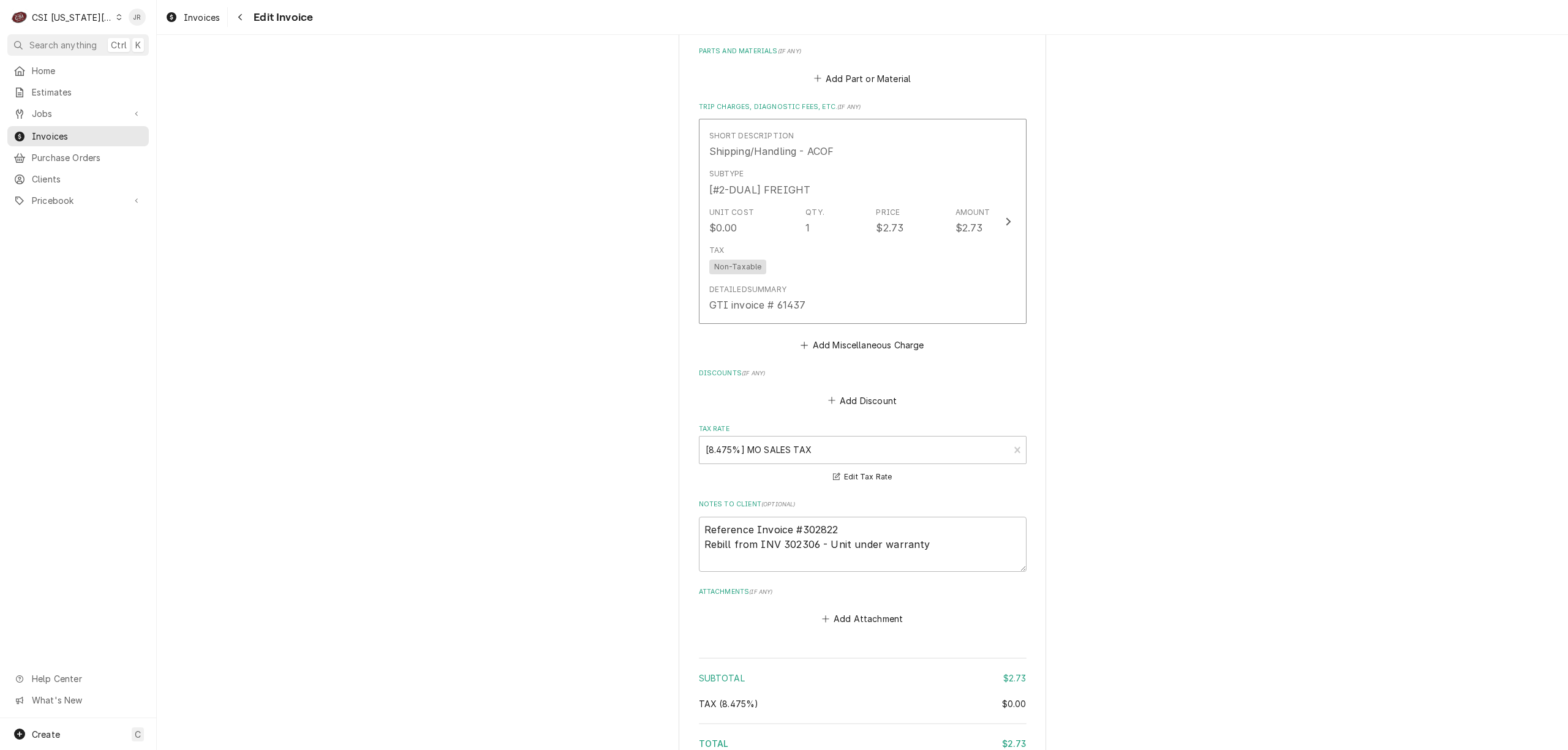
scroll to position [1235, 0]
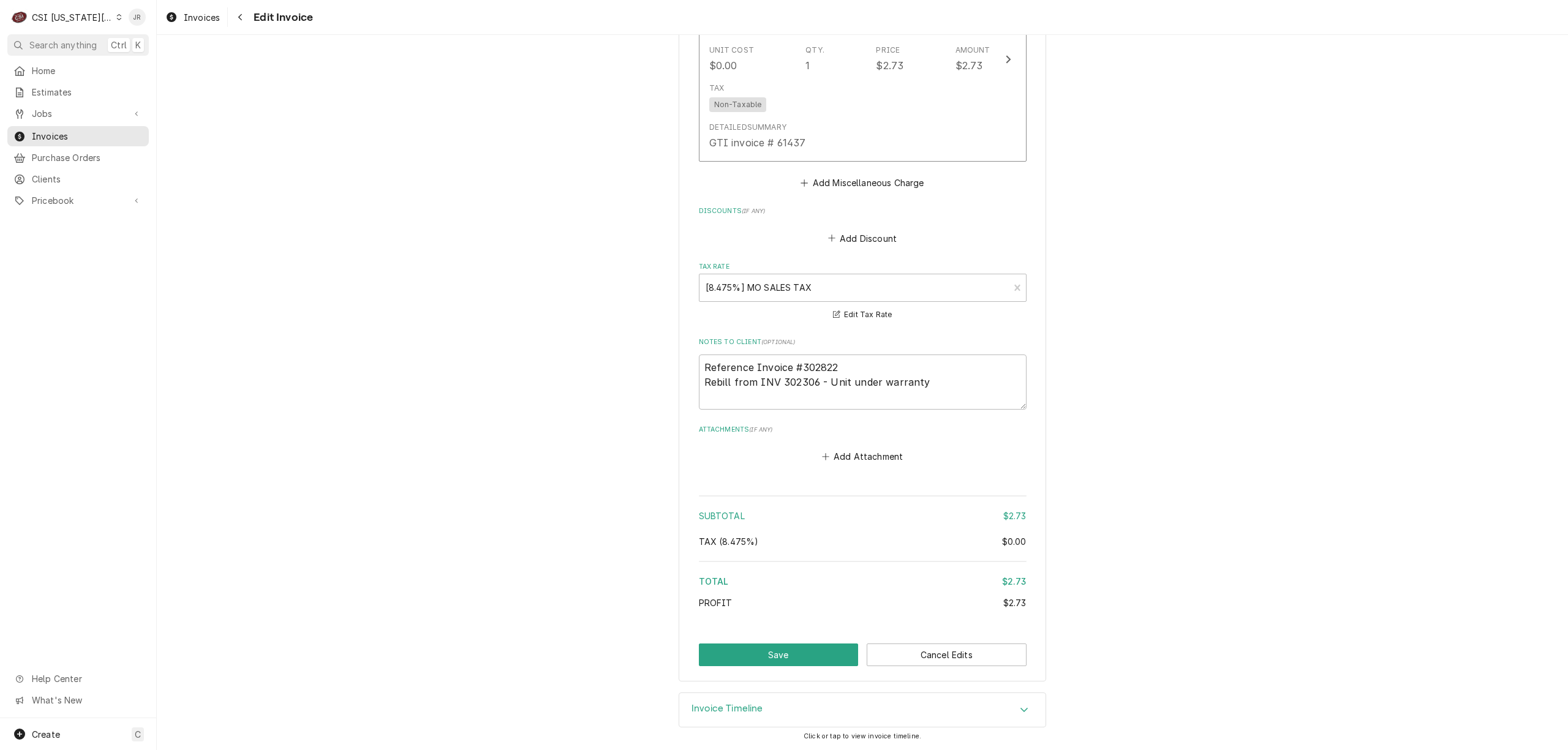
click at [1540, 32] on div "Invoices Edit Invoice" at bounding box center [862, 17] width 1411 height 34
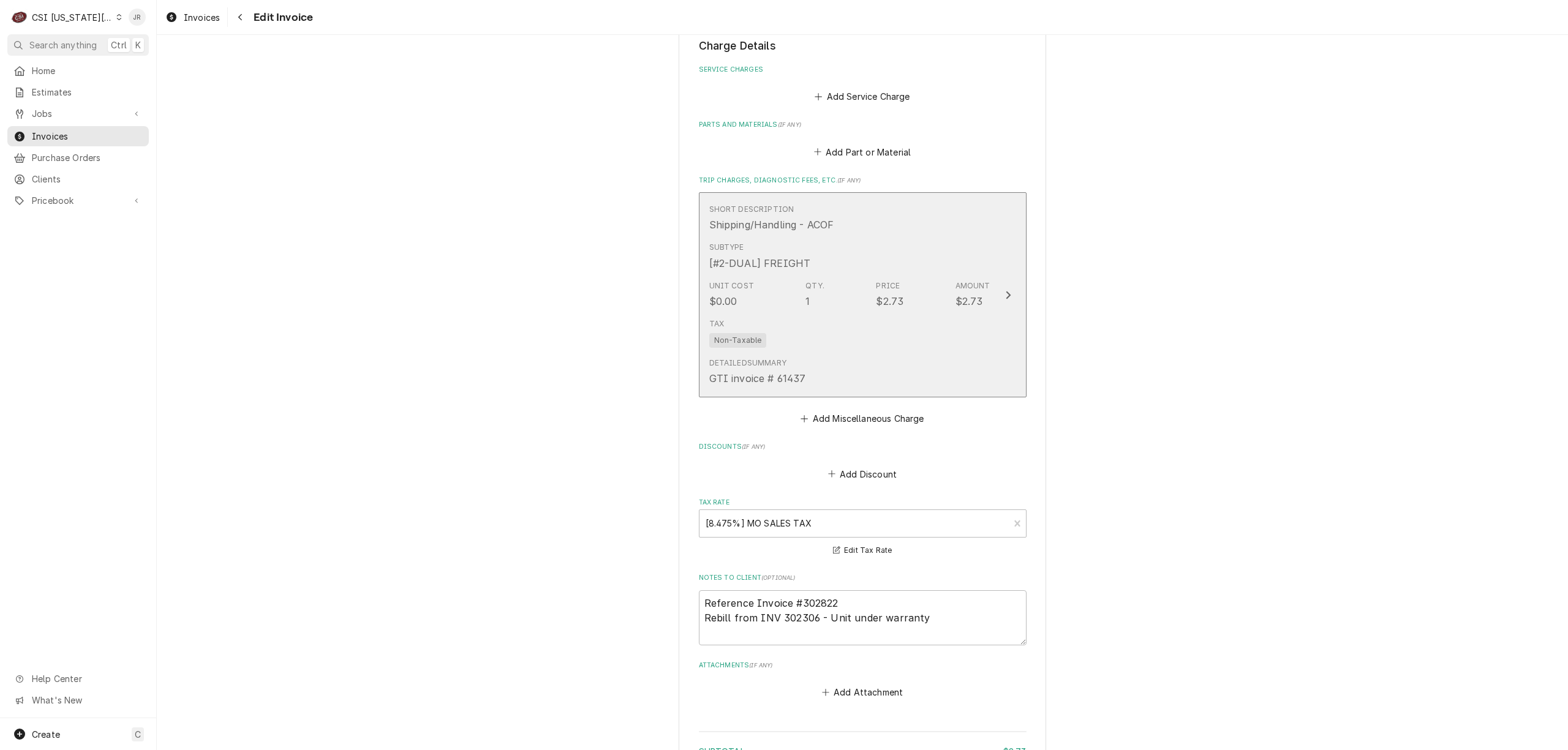
scroll to position [990, 0]
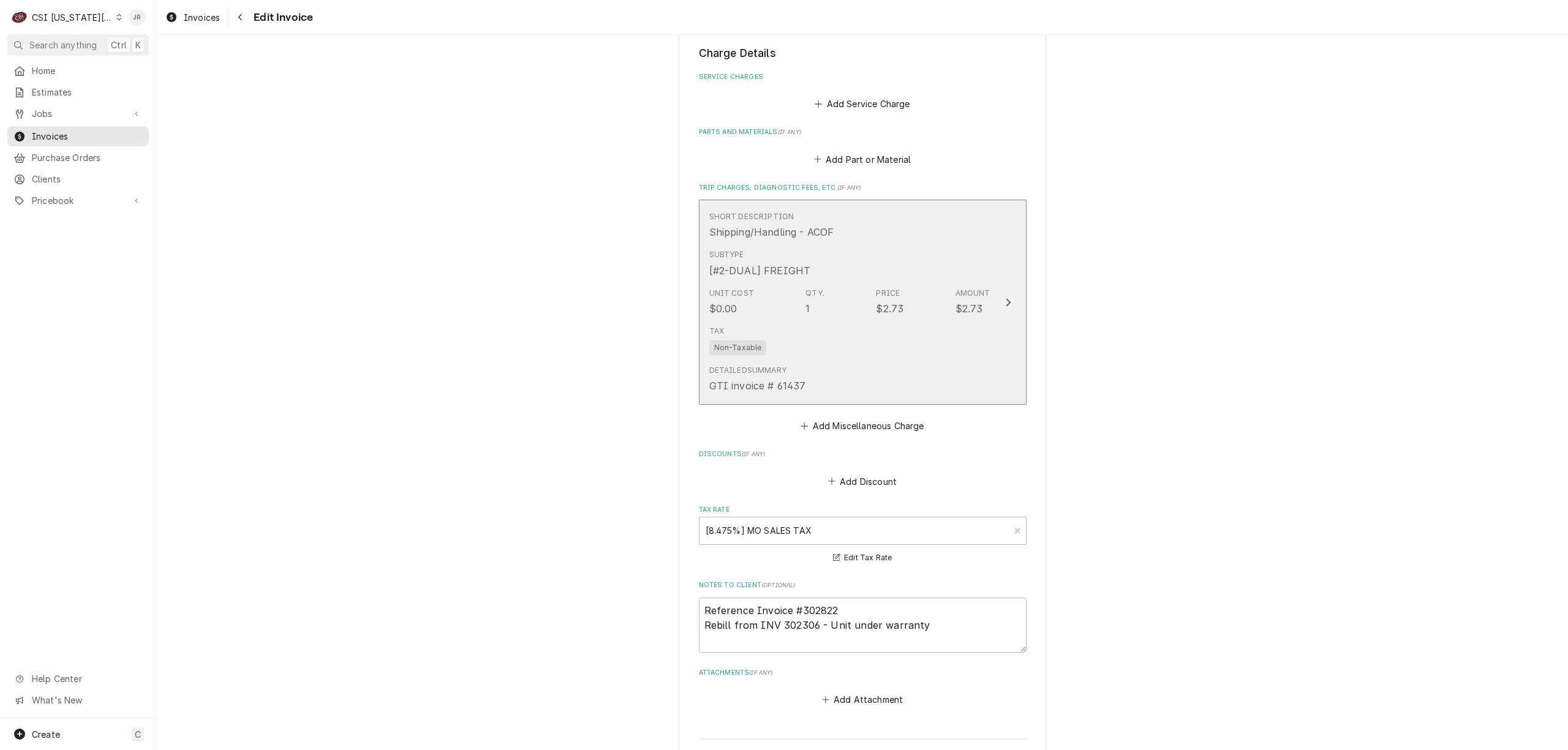
click at [965, 273] on div "Subtype [#2-DUAL] FREIGHT" at bounding box center [850, 264] width 281 height 38
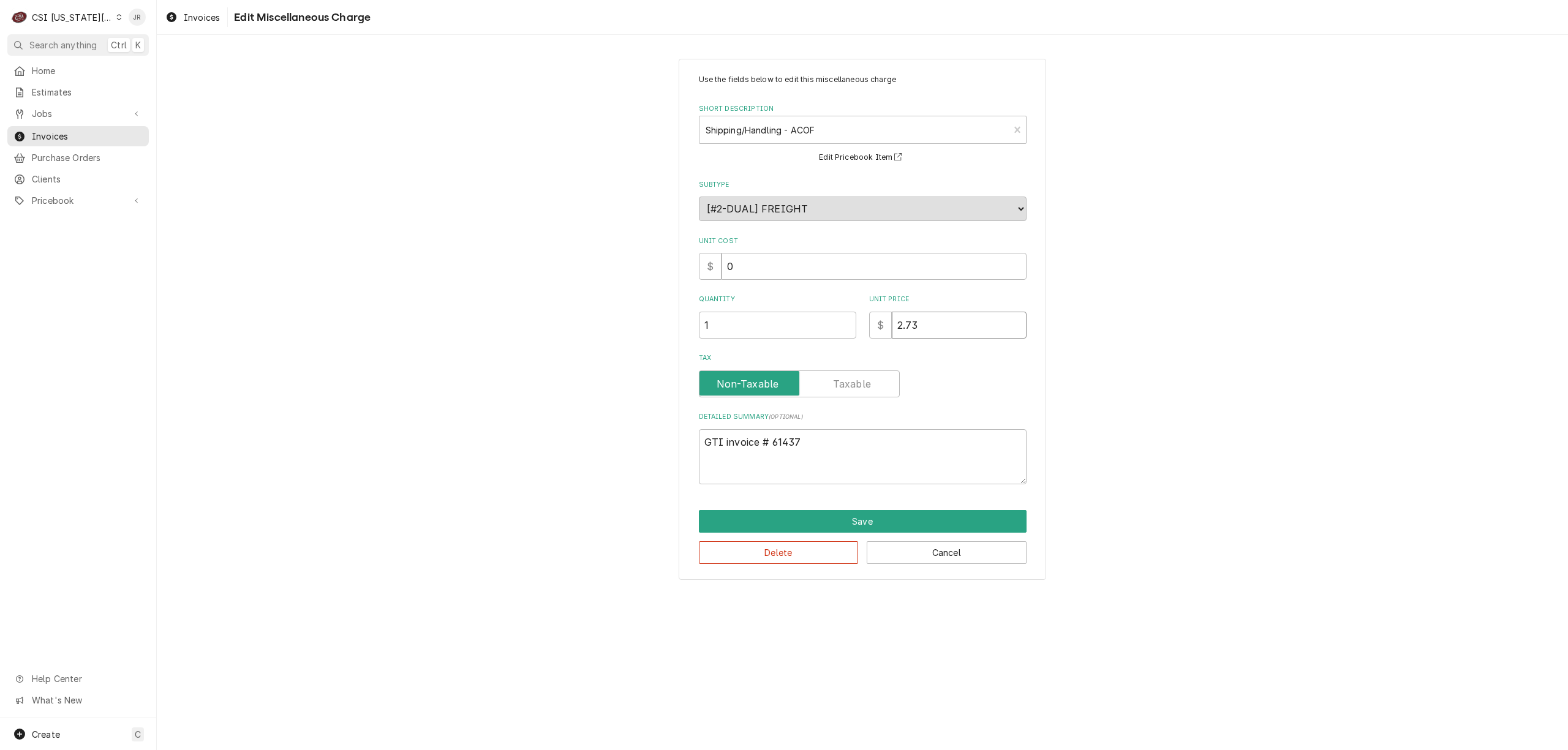
drag, startPoint x: 944, startPoint y: 330, endPoint x: 985, endPoint y: 339, distance: 42.0
click at [941, 330] on input "2.73" at bounding box center [959, 325] width 134 height 27
type textarea "x"
type input "2.7"
type textarea "x"
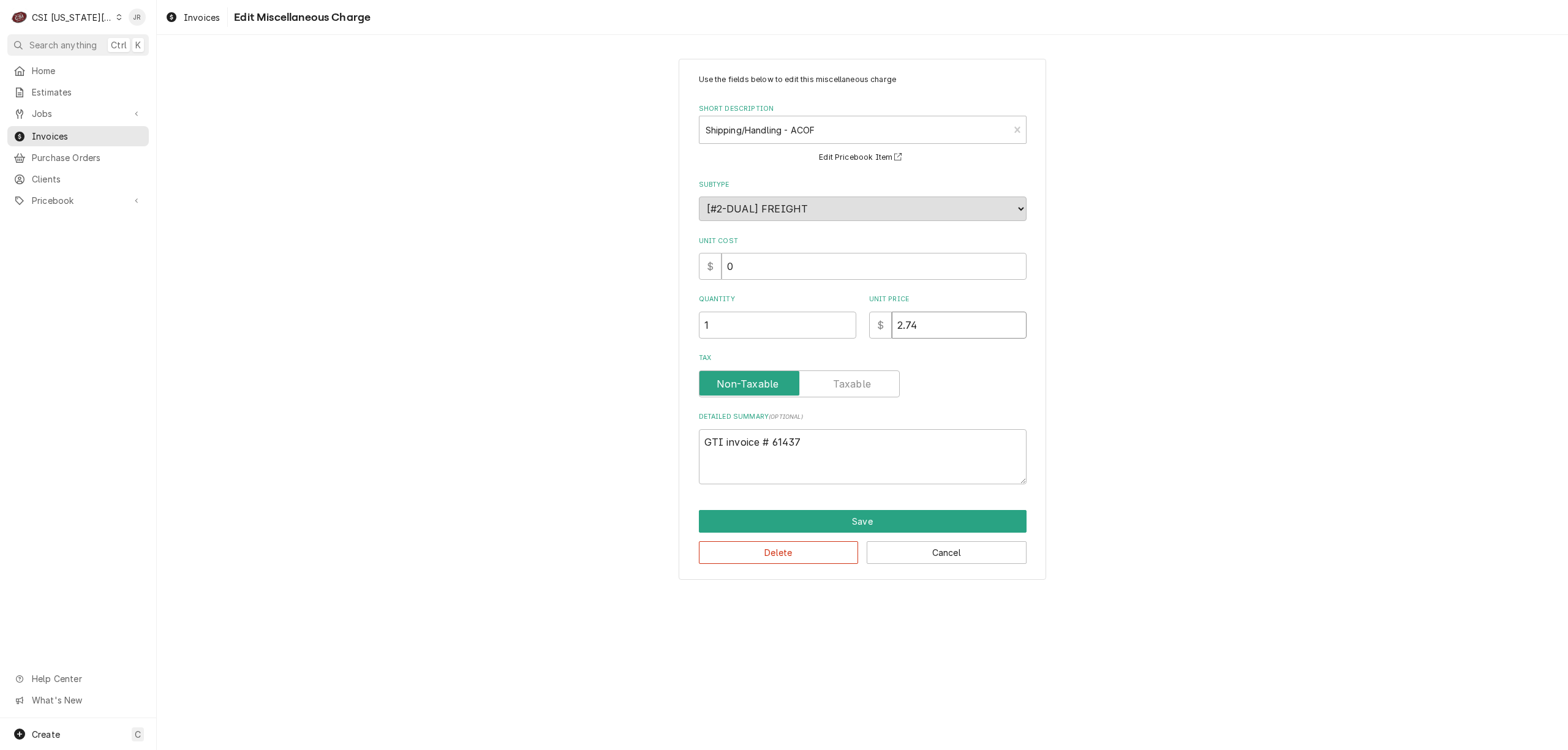
type input "2.74"
click at [867, 436] on textarea "GTI invoice # 61437" at bounding box center [862, 457] width 328 height 55
click at [809, 439] on textarea "GTI invoice # 61437" at bounding box center [862, 457] width 328 height 55
type textarea "x"
type textarea "GTI invoice # 61437"
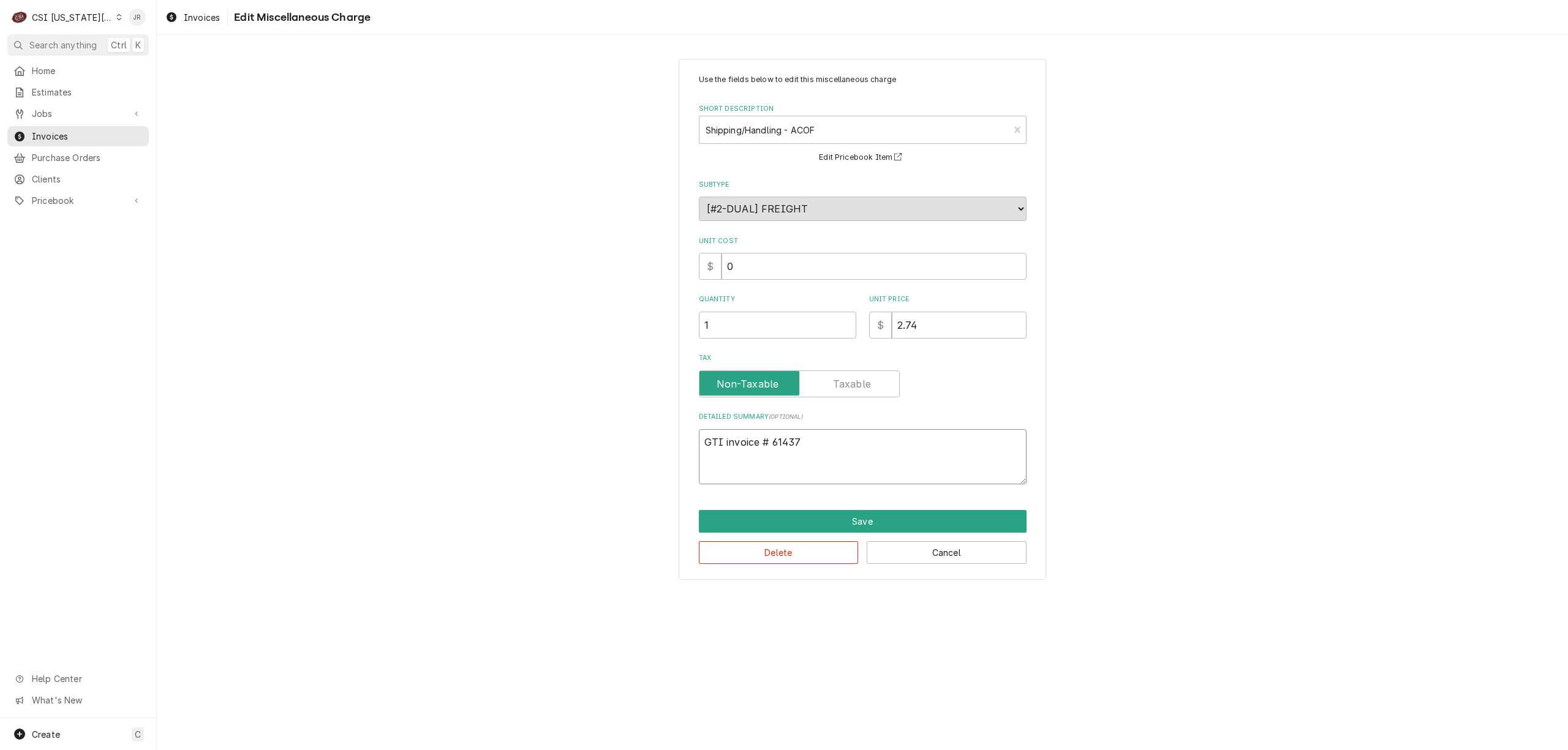
type textarea "x"
type textarea "GTI invoice # 61437"
type textarea "x"
type textarea "GTI invoice # 61437 R"
type textarea "x"
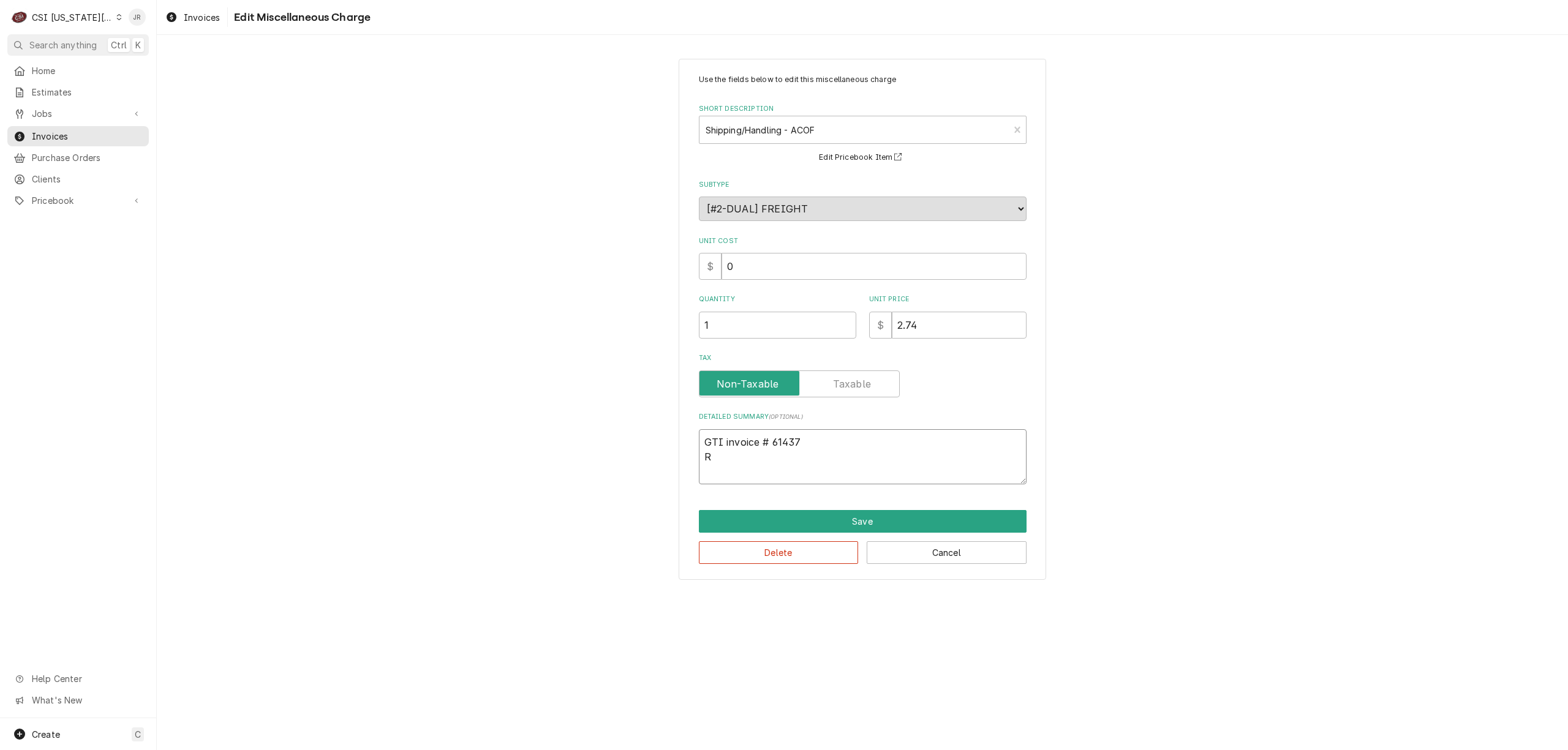
type textarea "GTI invoice # 61437 Re"
type textarea "x"
type textarea "GTI invoice # 61437 Rec"
type textarea "x"
type textarea "GTI invoice # 61437 Reco"
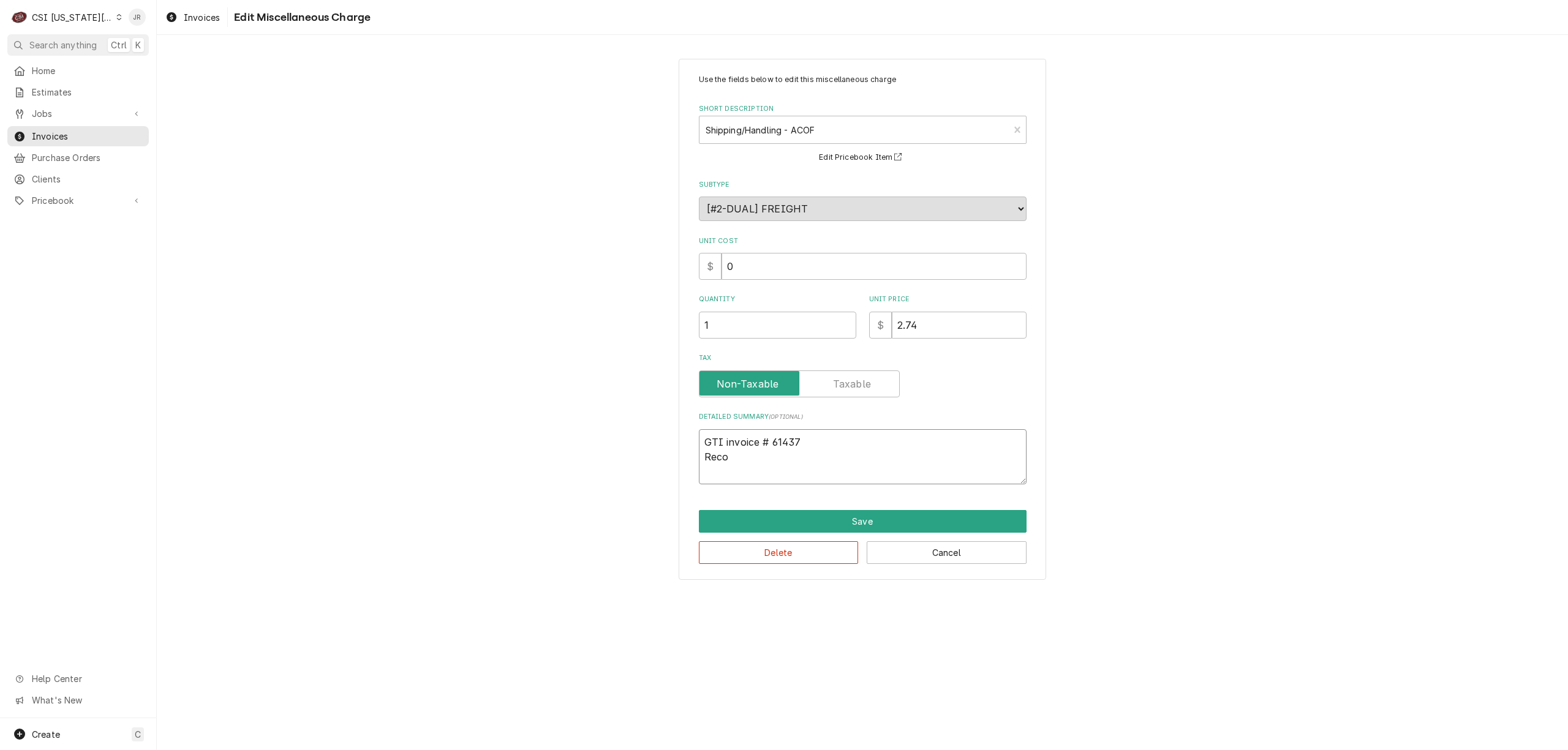
type textarea "x"
type textarea "GTI invoice # 61437 Recou"
type textarea "x"
type textarea "GTI invoice # 61437 Recoup"
type textarea "x"
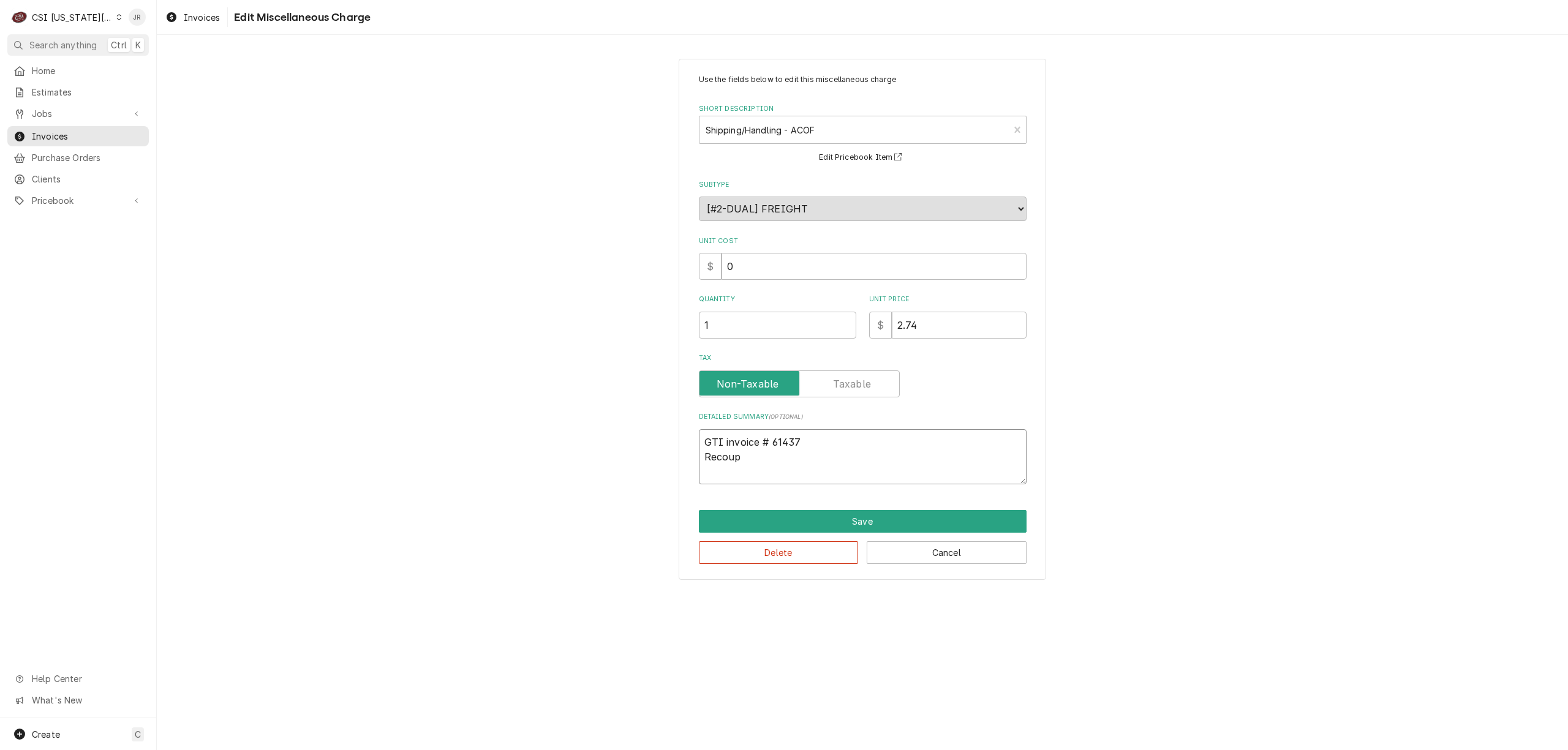
type textarea "GTI invoice # 61437 Recoup"
type textarea "x"
type textarea "GTI invoice # 61437 Recoup i"
type textarea "x"
type textarea "GTI invoice # 61437 Recoup in"
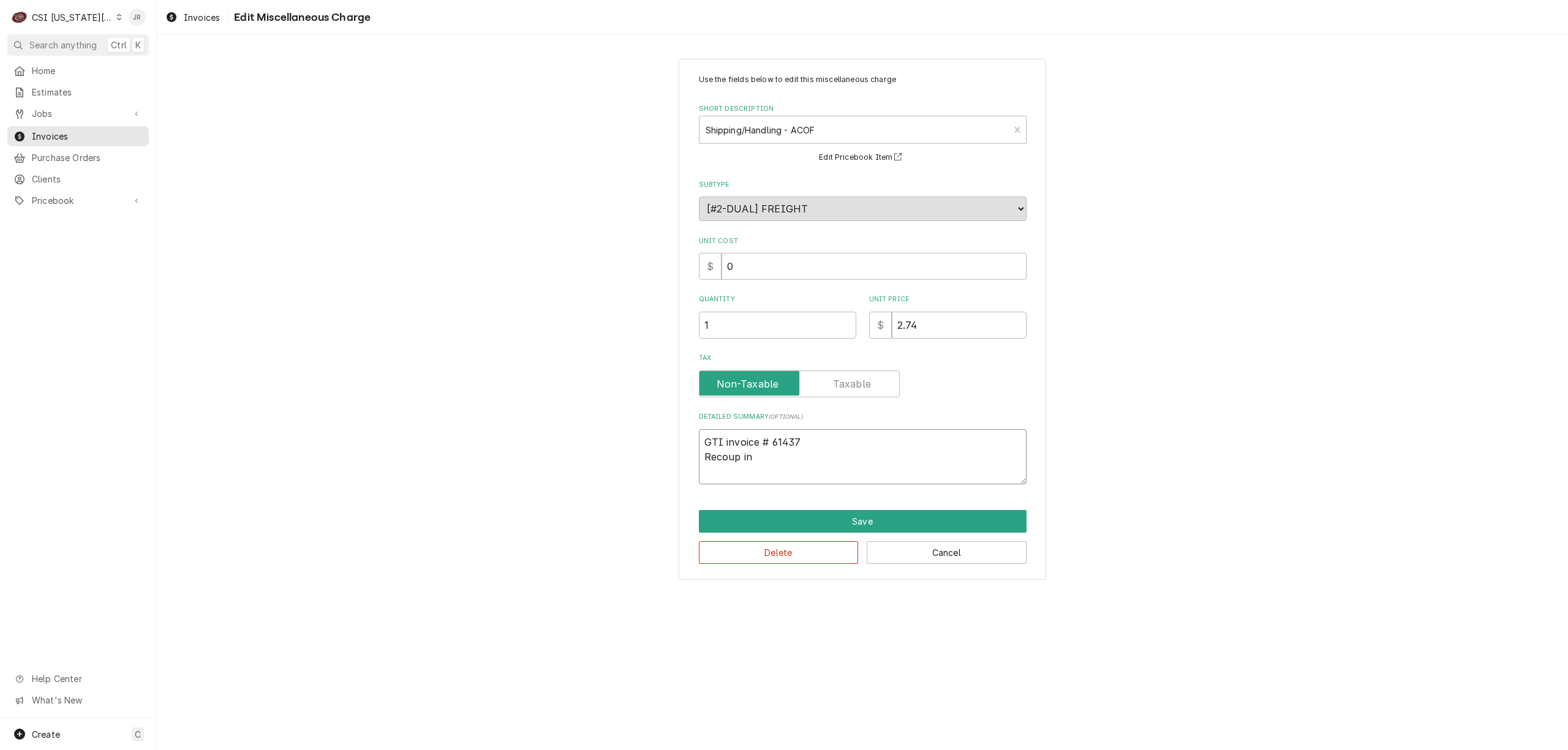
type textarea "x"
type textarea "GTI invoice # 61437 Recoup inc"
type textarea "x"
type textarea "GTI invoice # 61437 Recoup incu"
type textarea "x"
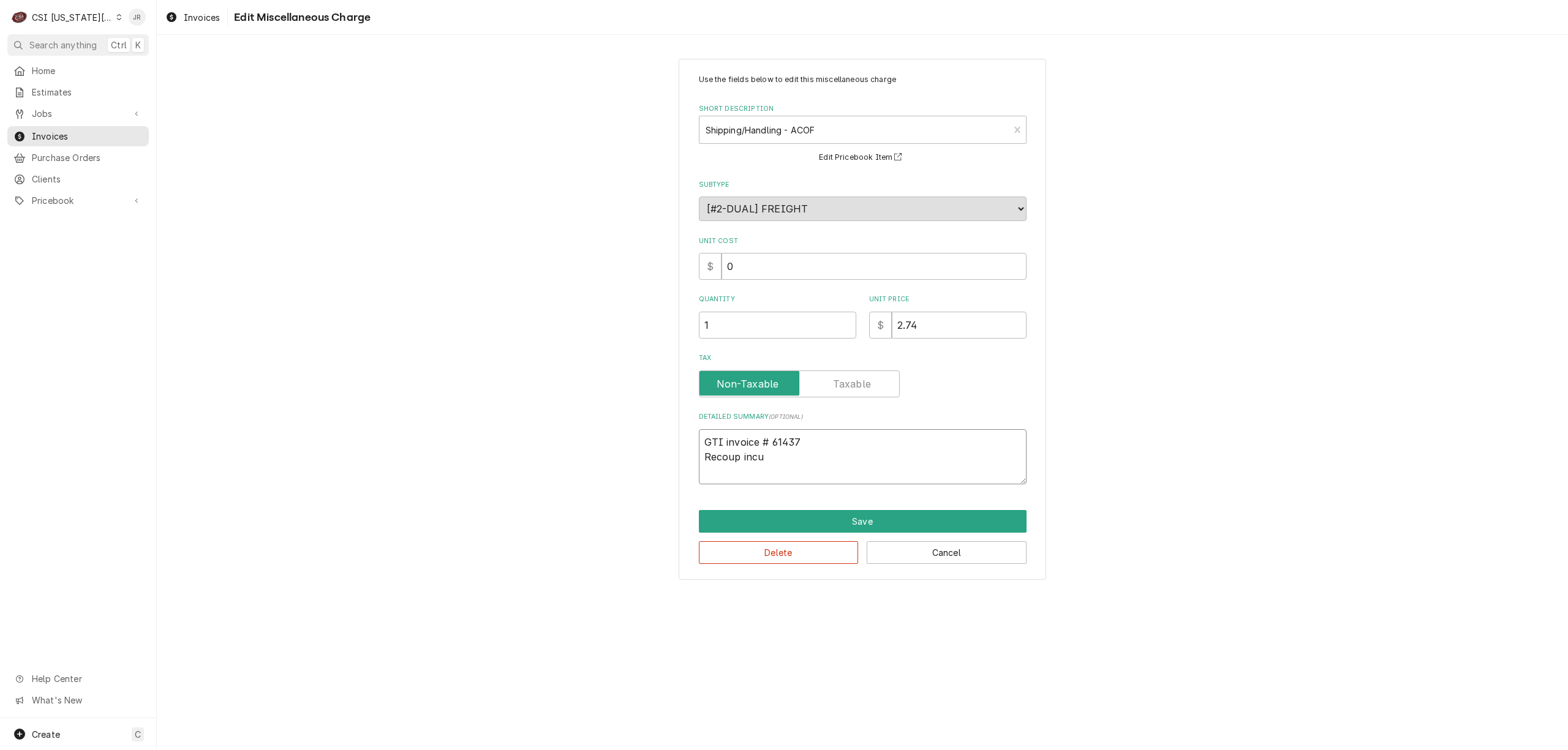
type textarea "GTI invoice # 61437 Recoup incur"
type textarea "x"
type textarea "GTI invoice # 61437 Recoup incurr"
type textarea "x"
type textarea "GTI invoice # 61437 Recoup incurre"
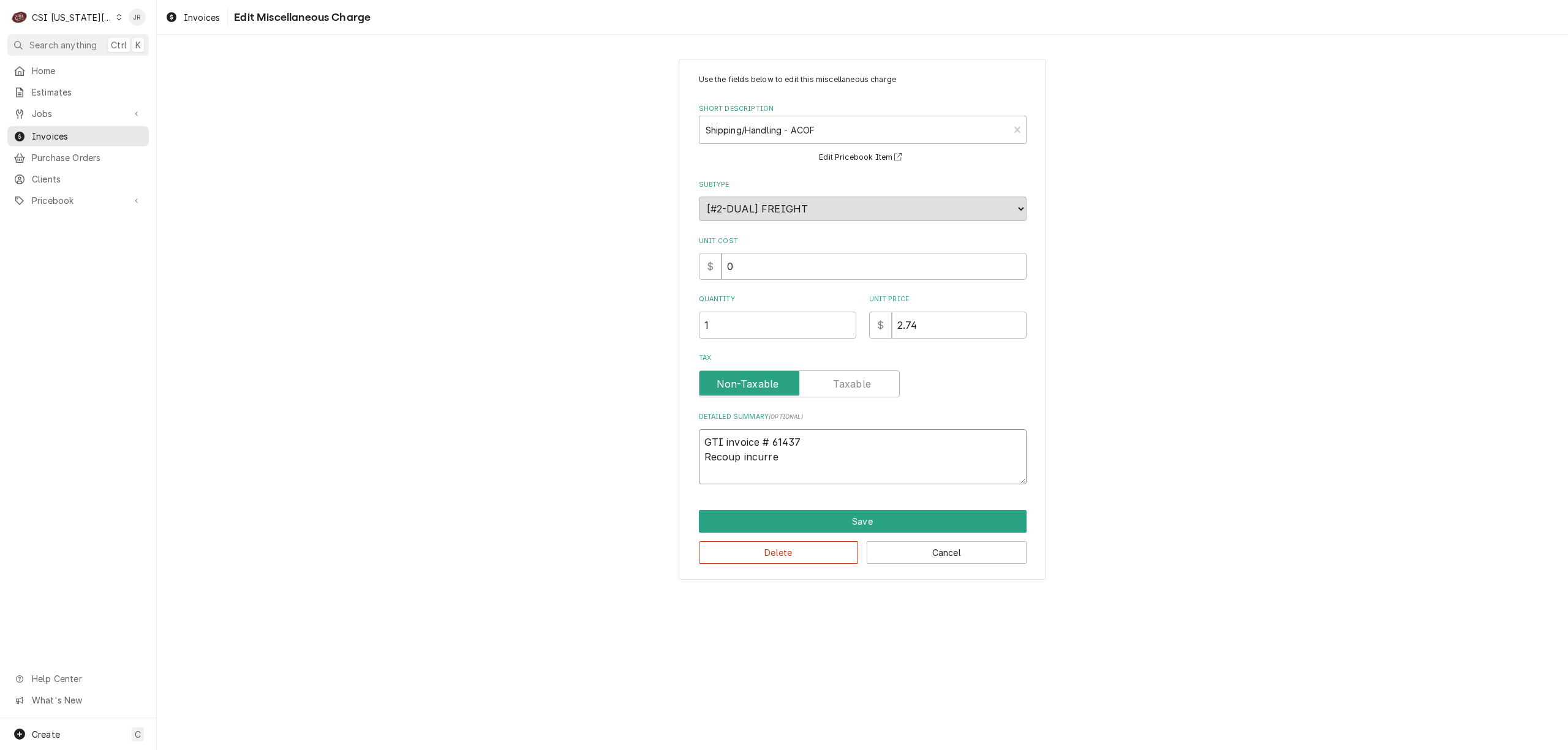
type textarea "x"
type textarea "GTI invoice # 61437 Recoup incurred"
type textarea "x"
type textarea "GTI invoice # 61437 Recoup incurred"
type textarea "x"
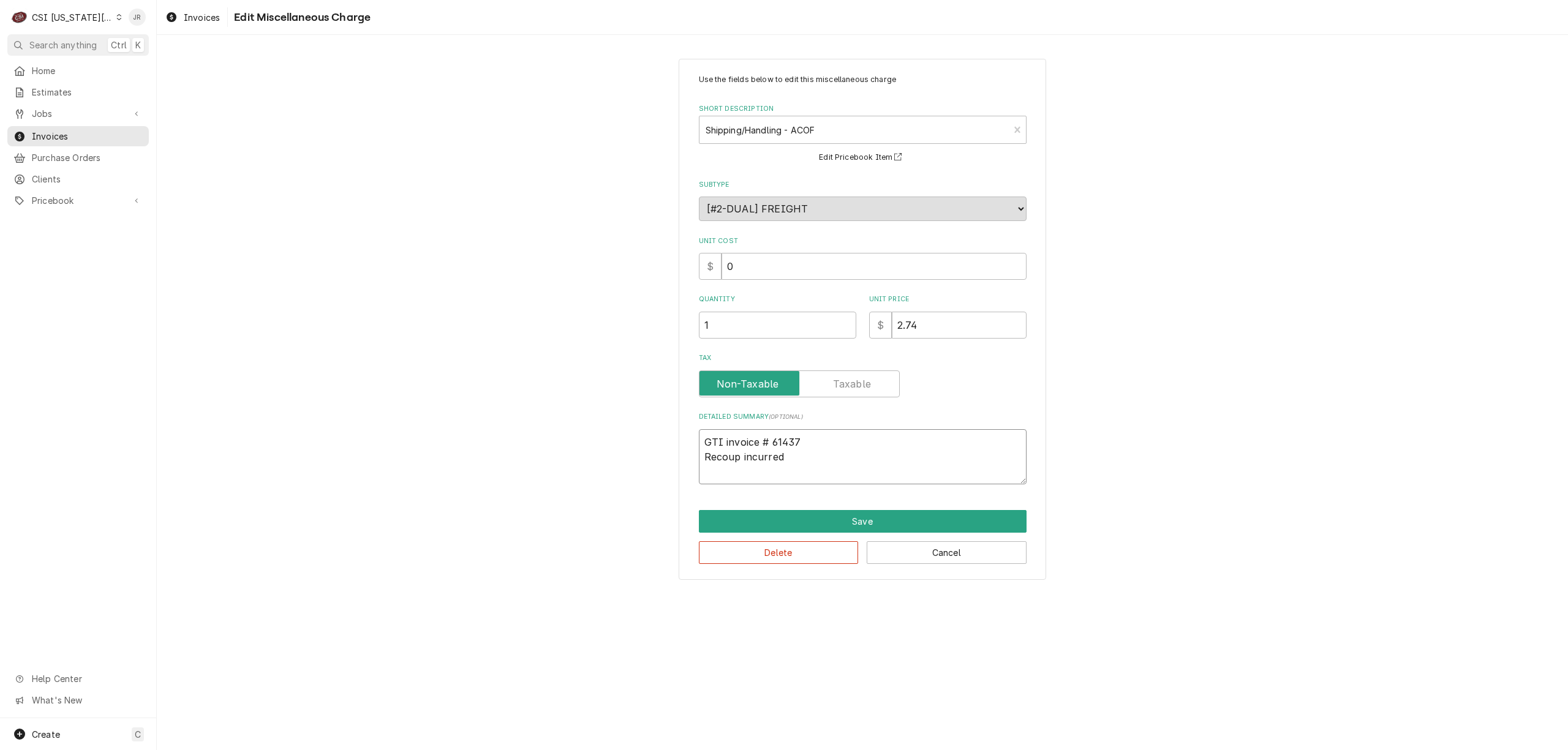
type textarea "GTI invoice # 61437 Recoup incurred f"
type textarea "x"
type textarea "GTI invoice # 61437 Recoup incurred fr"
type textarea "x"
type textarea "GTI invoice # 61437 Recoup incurred fre"
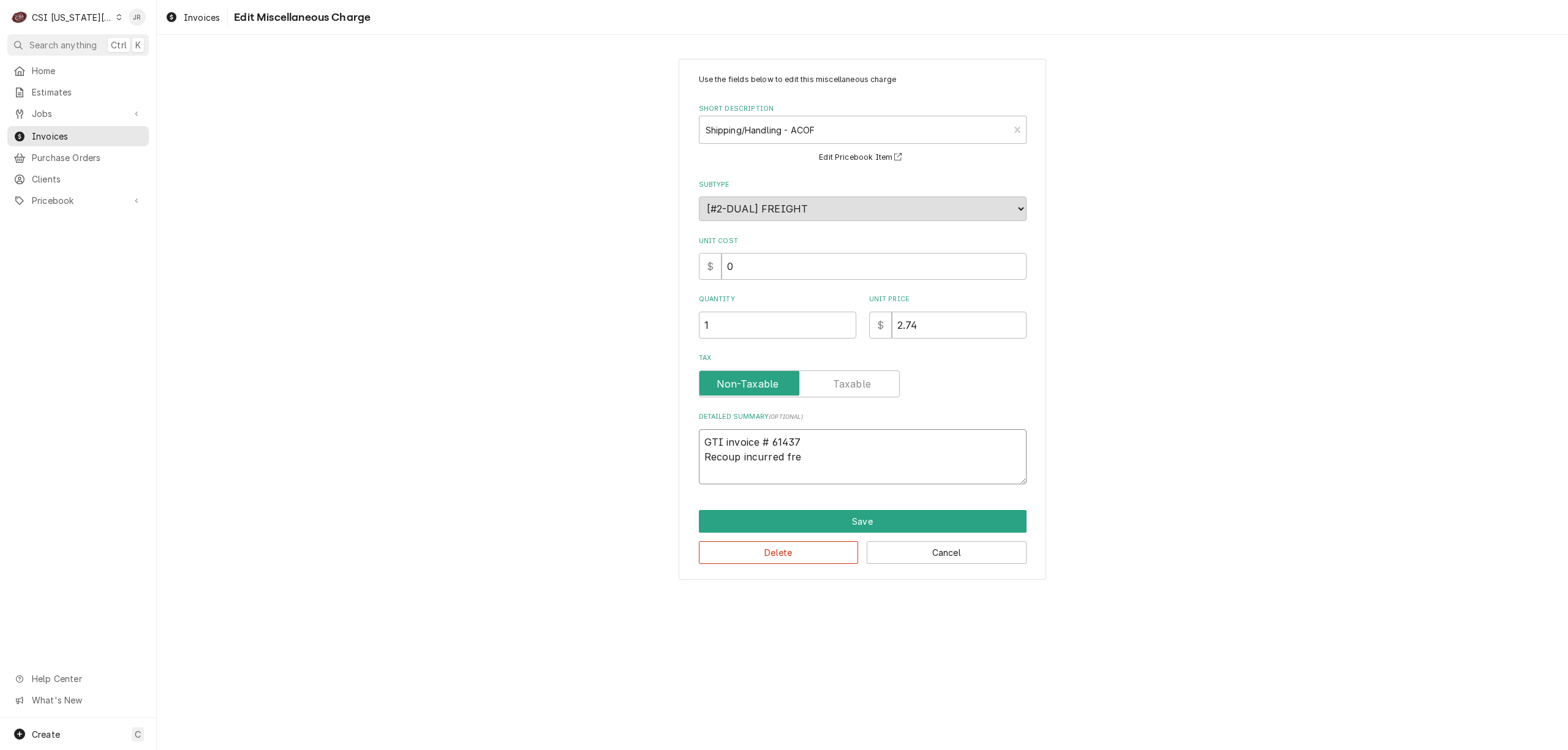
type textarea "x"
type textarea "GTI invoice # 61437 Recoup incurred frei"
type textarea "x"
type textarea "GTI invoice # 61437 Recoup incurred freig"
type textarea "x"
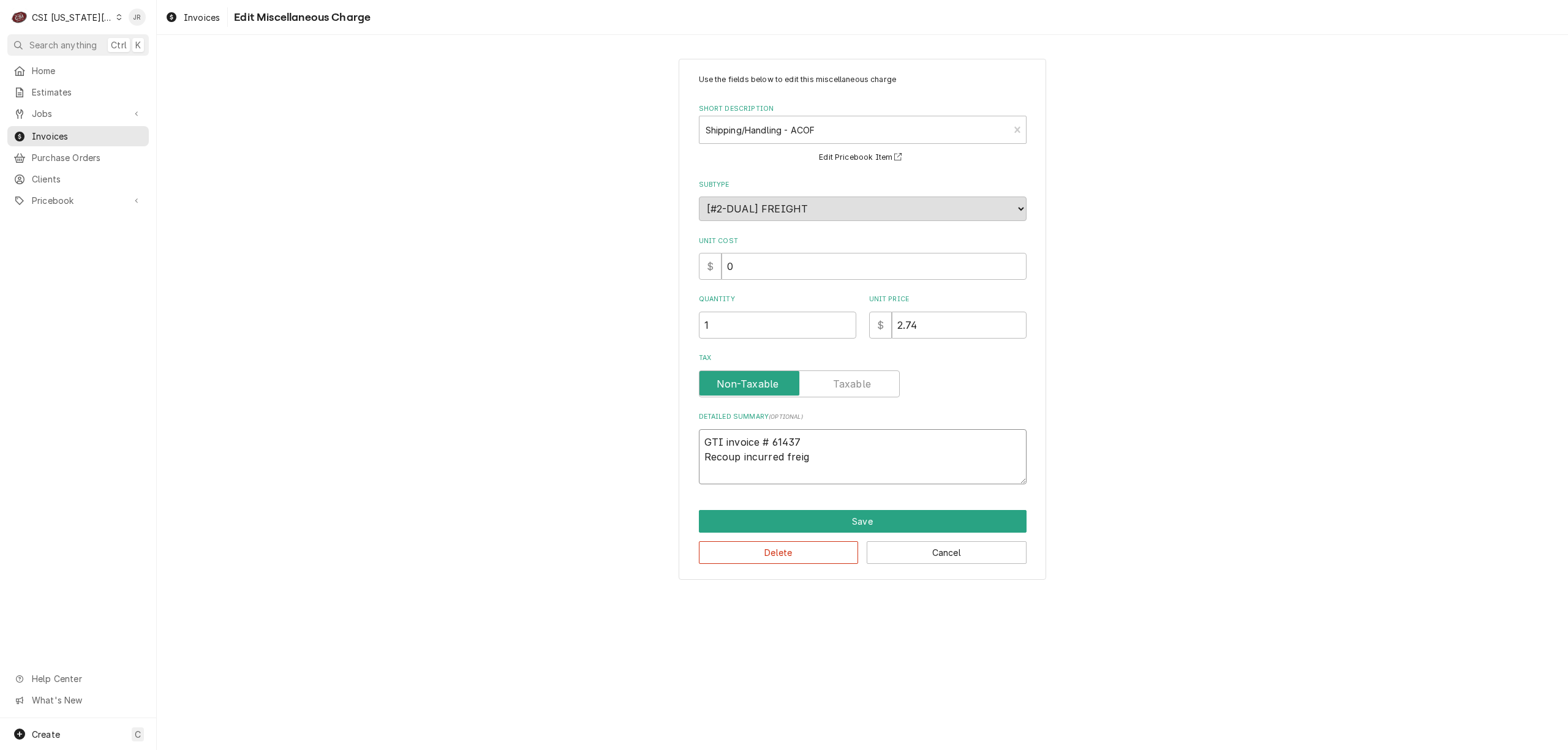
type textarea "GTI invoice # 61437 Recoup incurred freigh"
type textarea "x"
type textarea "GTI invoice # 61437 Recoup incurred freight"
type textarea "x"
type textarea "GTI invoice # 61437 Recoup incurred freight"
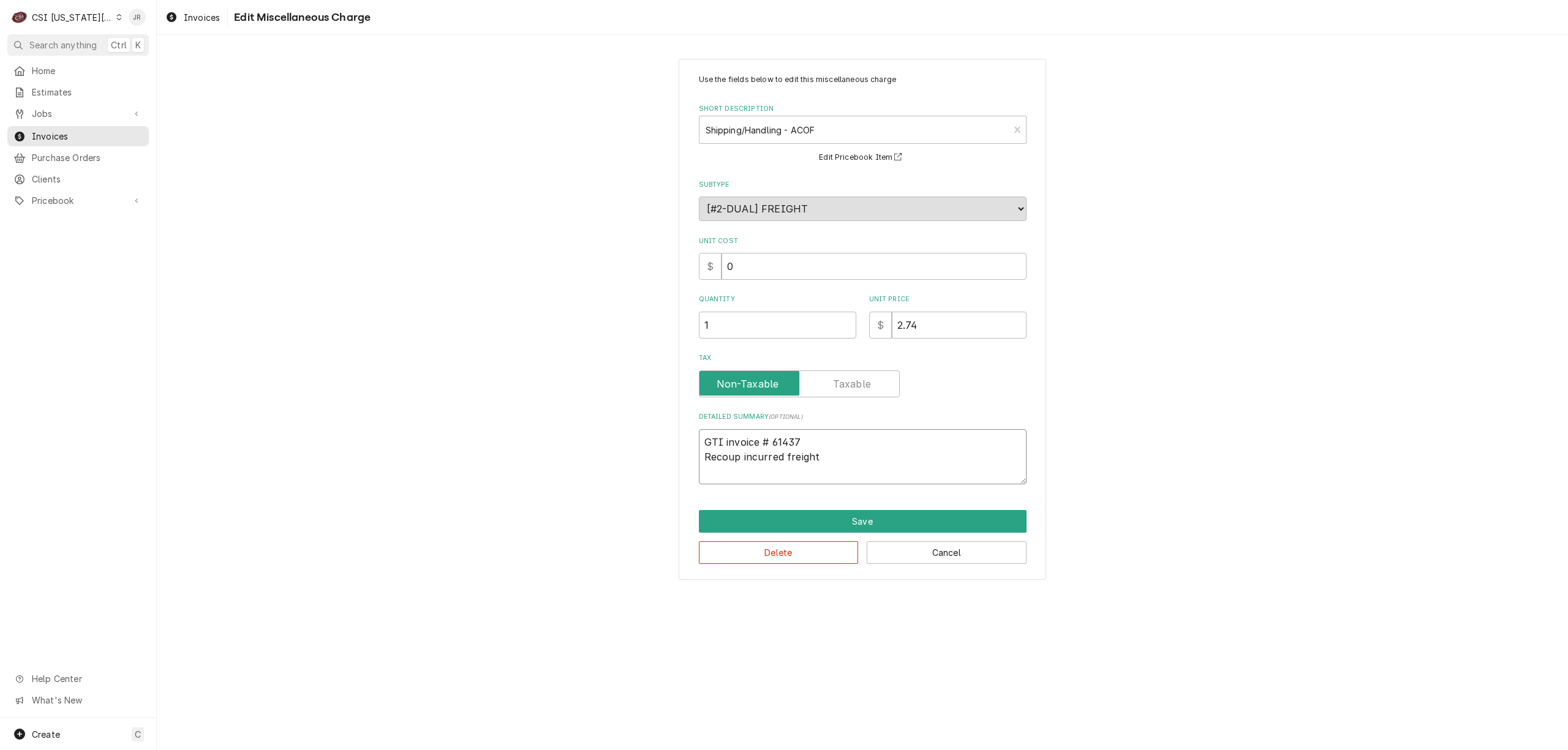
type textarea "x"
type textarea "GTI invoice # 61437 Recoup incurred freight f"
type textarea "x"
type textarea "GTI invoice # 61437 Recoup incurred freight fr"
type textarea "x"
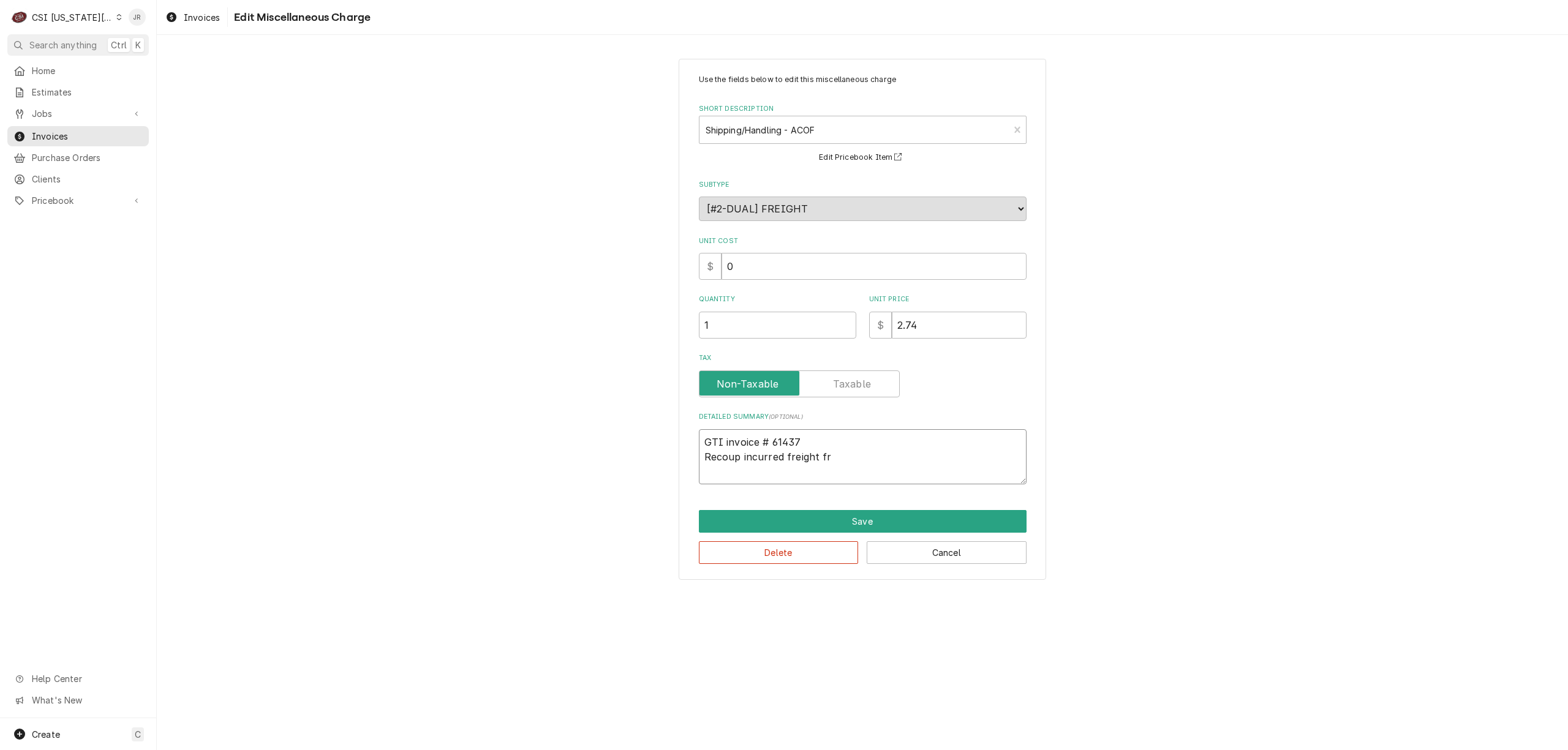
type textarea "GTI invoice # 61437 Recoup incurred freight fro"
type textarea "x"
type textarea "GTI invoice # 61437 Recoup incurred freight from"
type textarea "x"
type textarea "GTI invoice # 61437 Recoup incurred freight from"
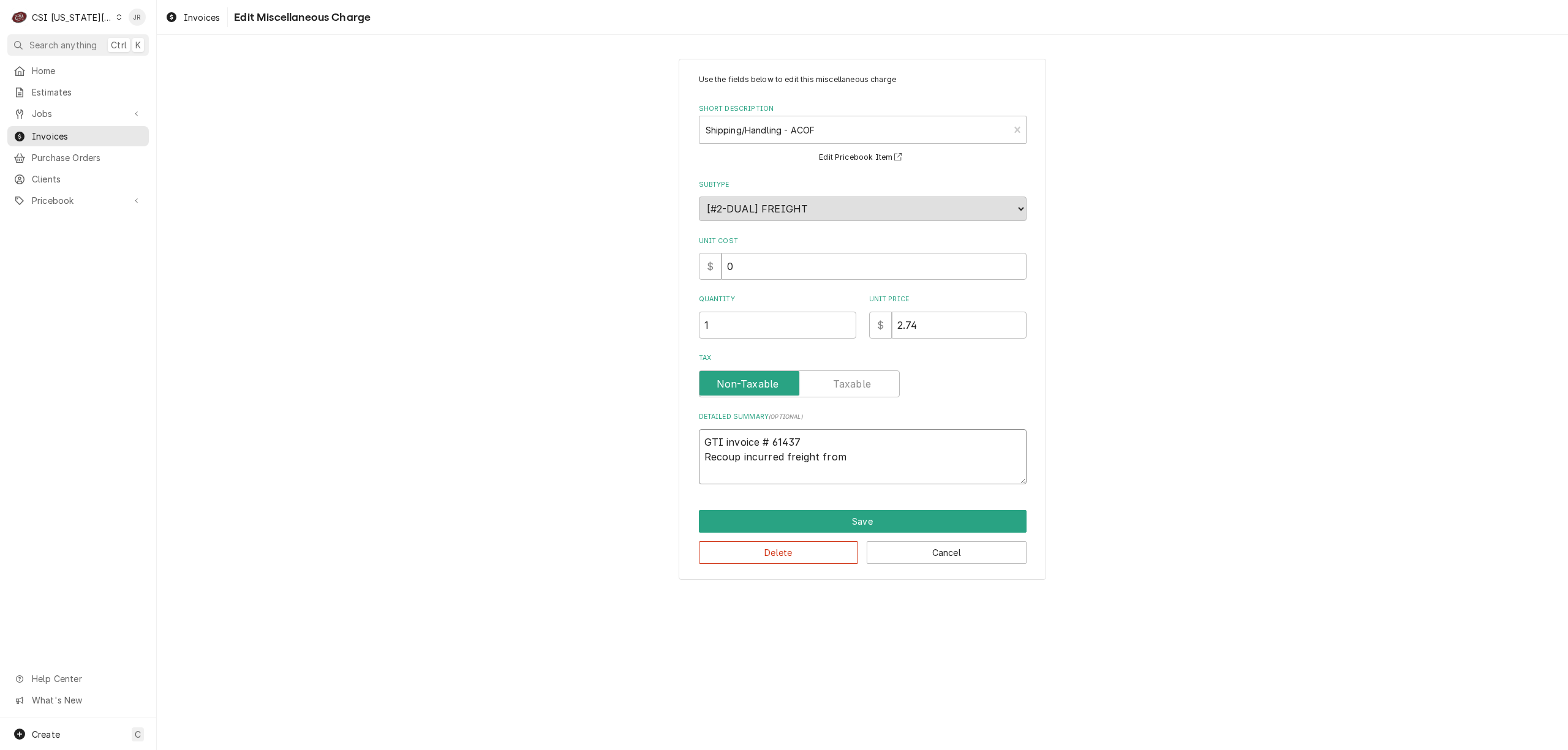
type textarea "x"
type textarea "GTI invoice # 61437 Recoup incurred freight from P"
type textarea "x"
type textarea "GTI invoice # 61437 Recoup incurred freight from PO"
type textarea "x"
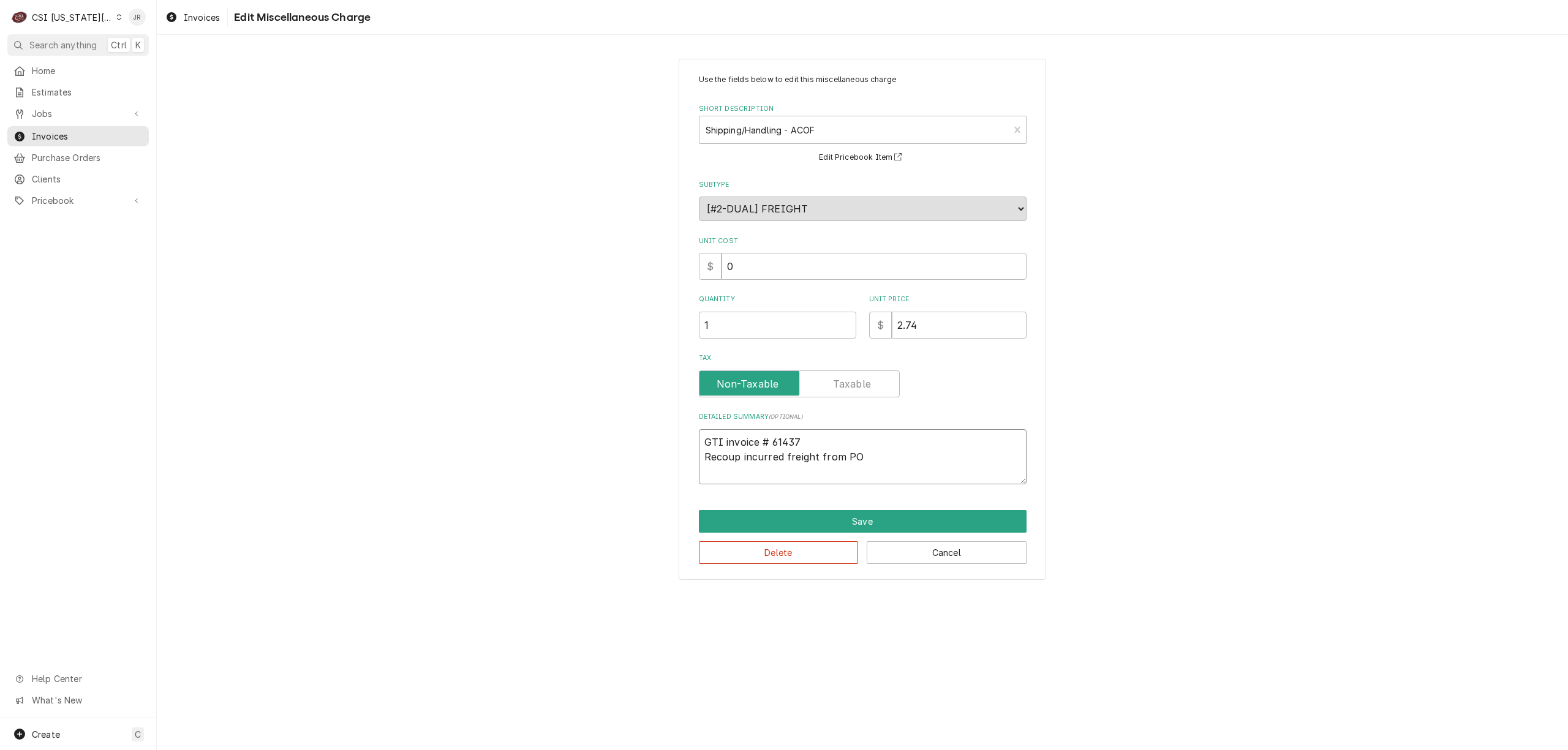
type textarea "GTI invoice # 61437 Recoup incurred freight from PO"
type textarea "x"
type textarea "GTI invoice # 61437 Recoup incurred freight from PO 3"
type textarea "x"
type textarea "GTI invoice # 61437 Recoup incurred freight from PO 30"
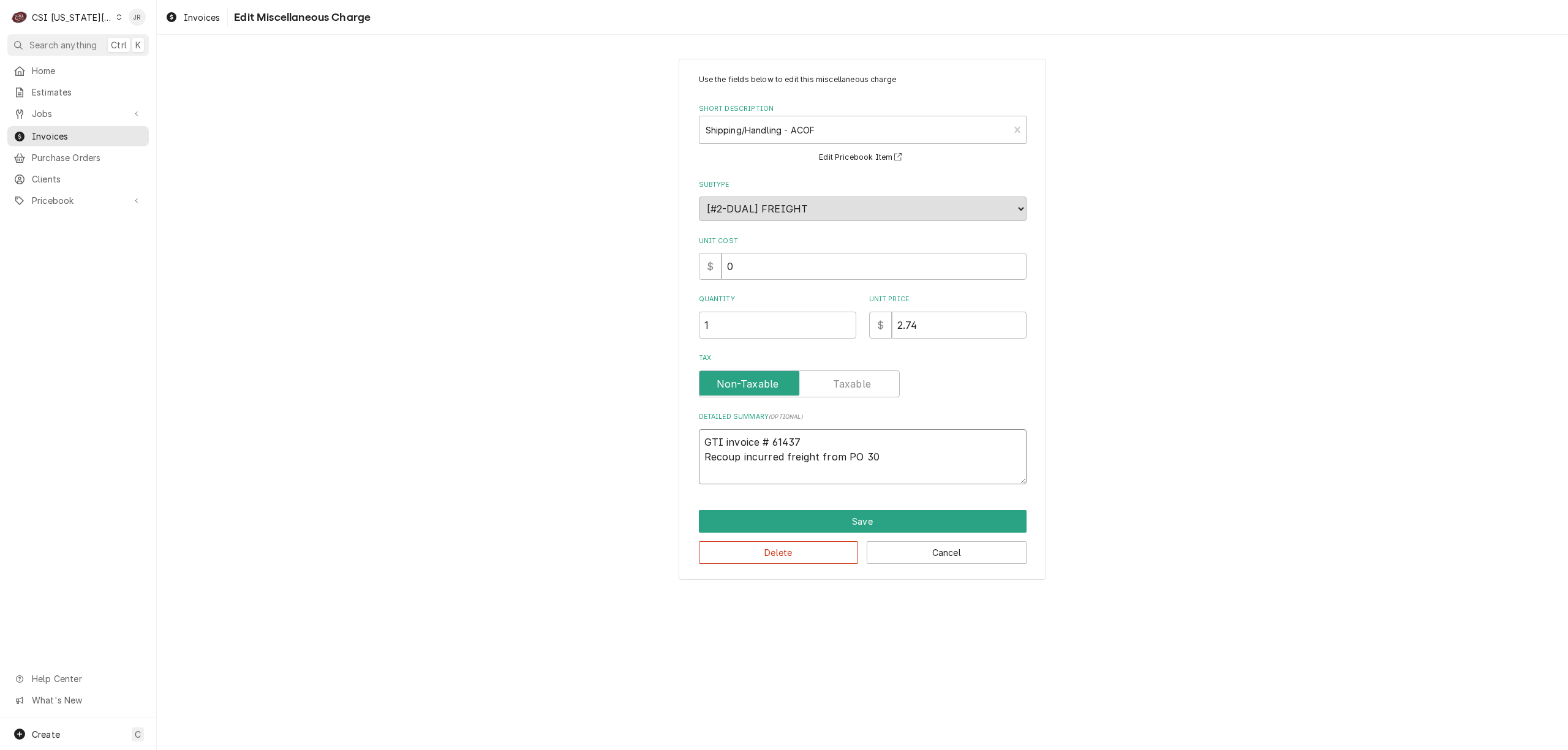
type textarea "x"
type textarea "GTI invoice # 61437 Recoup incurred freight from PO 300"
type textarea "x"
type textarea "GTI invoice # 61437 Recoup incurred freight from PO 3009"
type textarea "x"
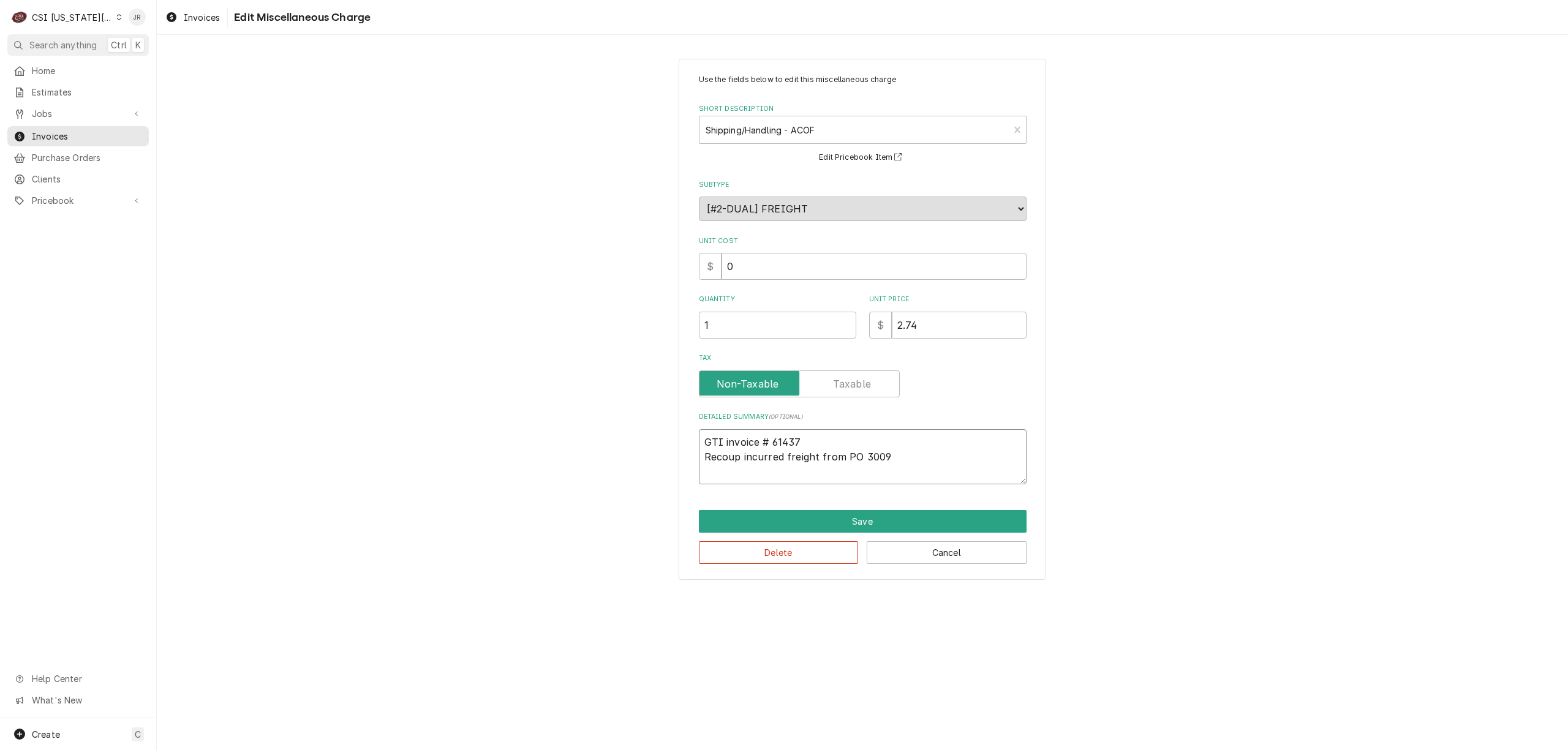
type textarea "GTI invoice # 61437 Recoup incurred freight from PO 30096"
type textarea "x"
type textarea "GTI invoice # 61437 Recoup incurred freight from PO 300962"
click at [927, 515] on button "Save" at bounding box center [862, 522] width 328 height 23
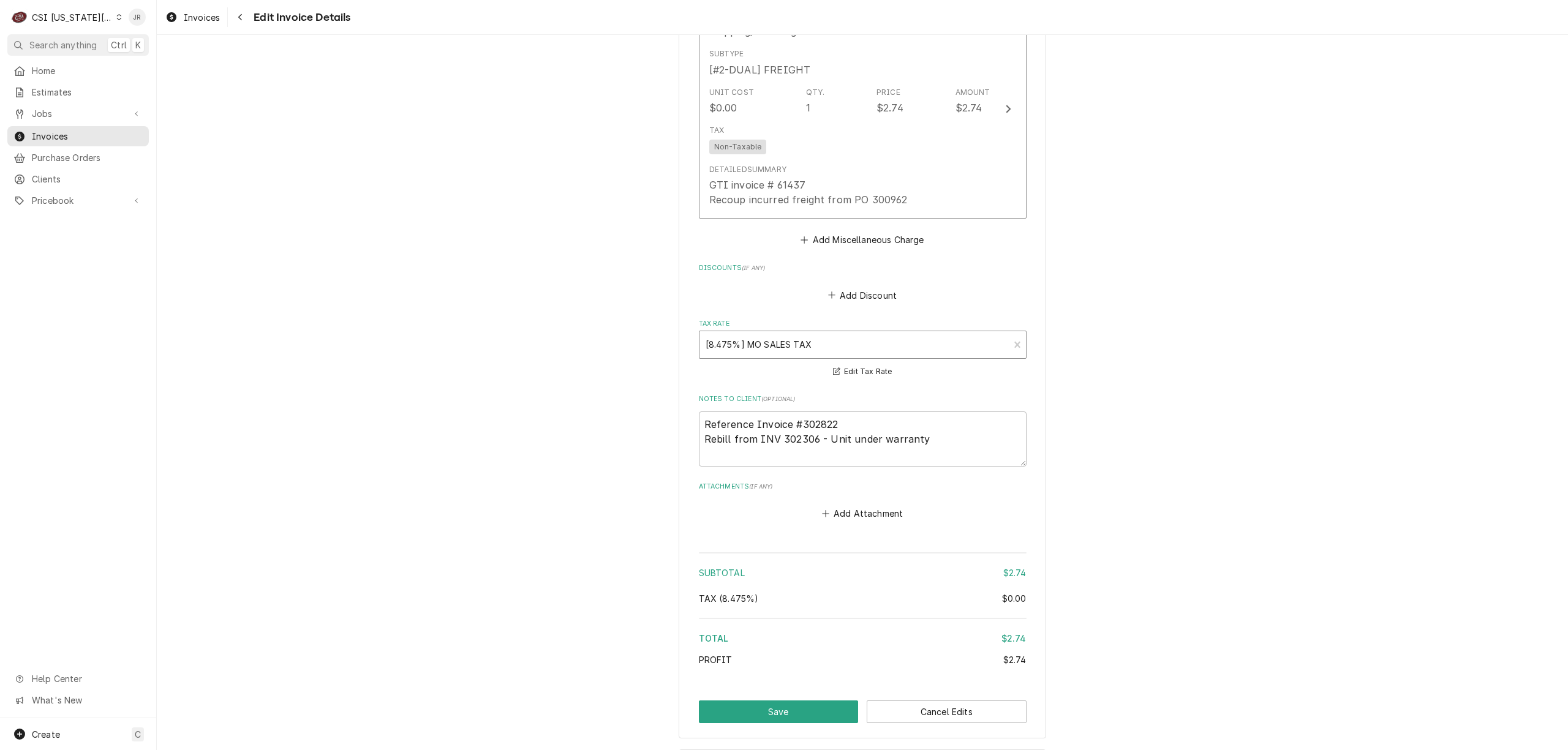
scroll to position [1221, 0]
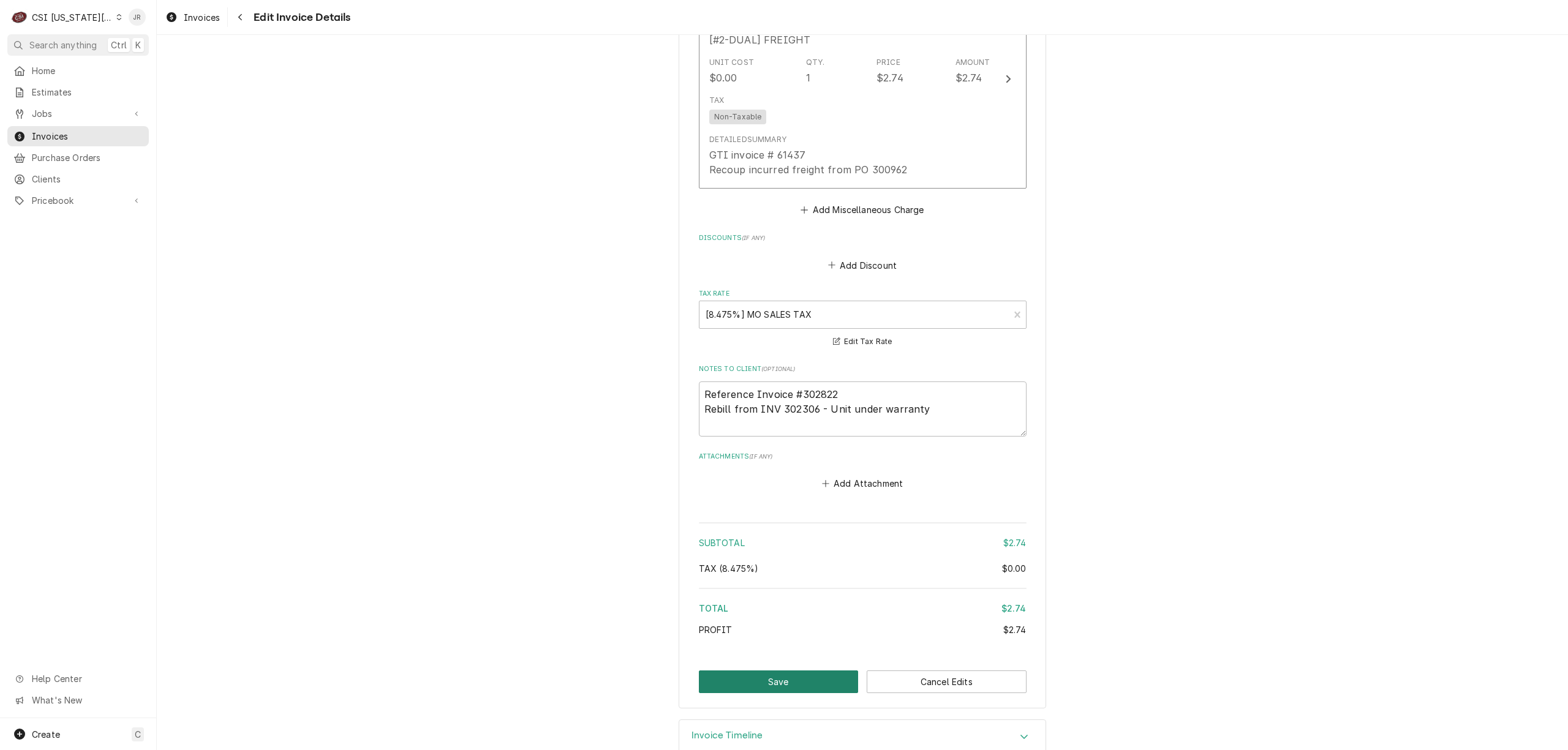
click at [795, 675] on button "Save" at bounding box center [779, 682] width 160 height 23
type textarea "x"
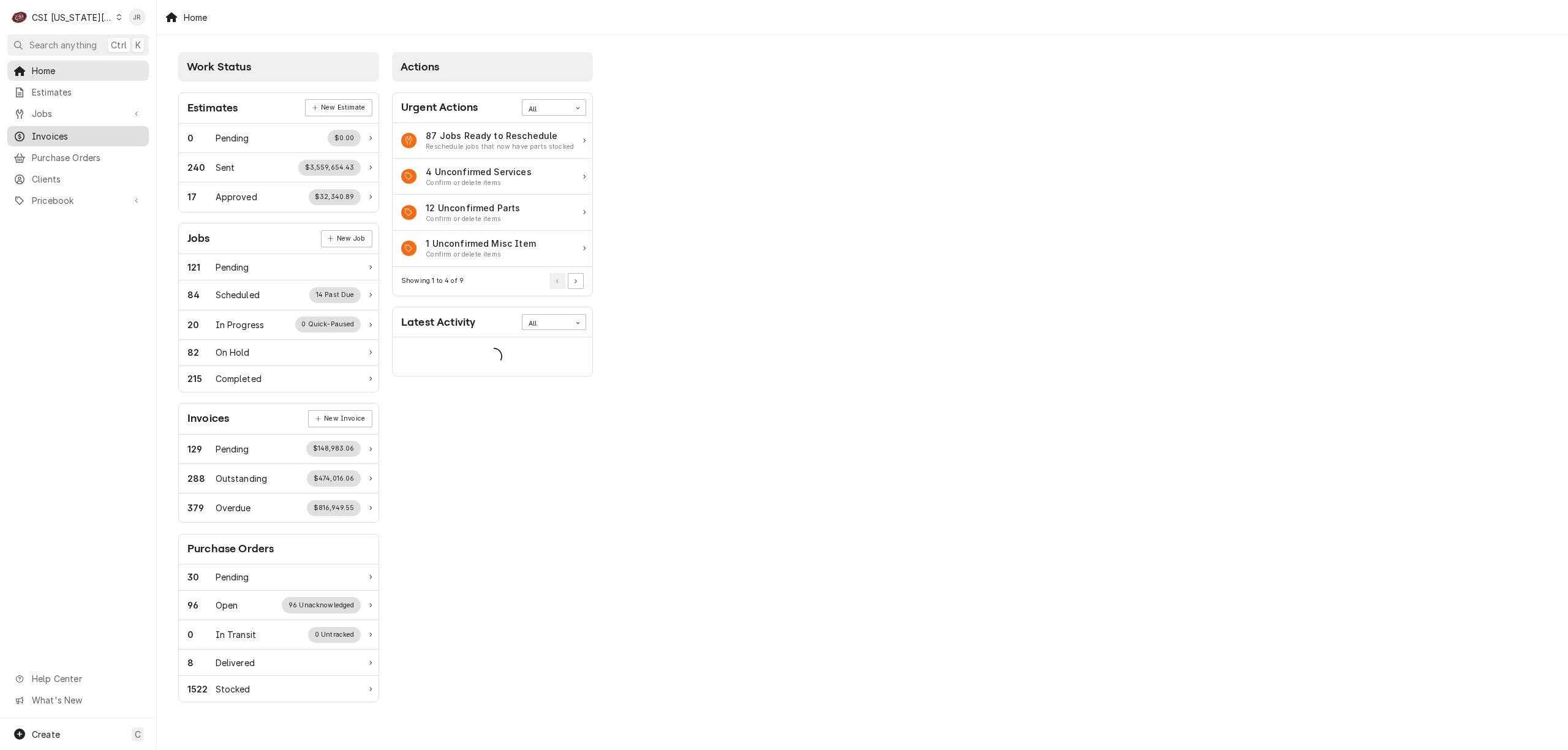
click at [65, 130] on span "Invoices" at bounding box center [87, 136] width 111 height 13
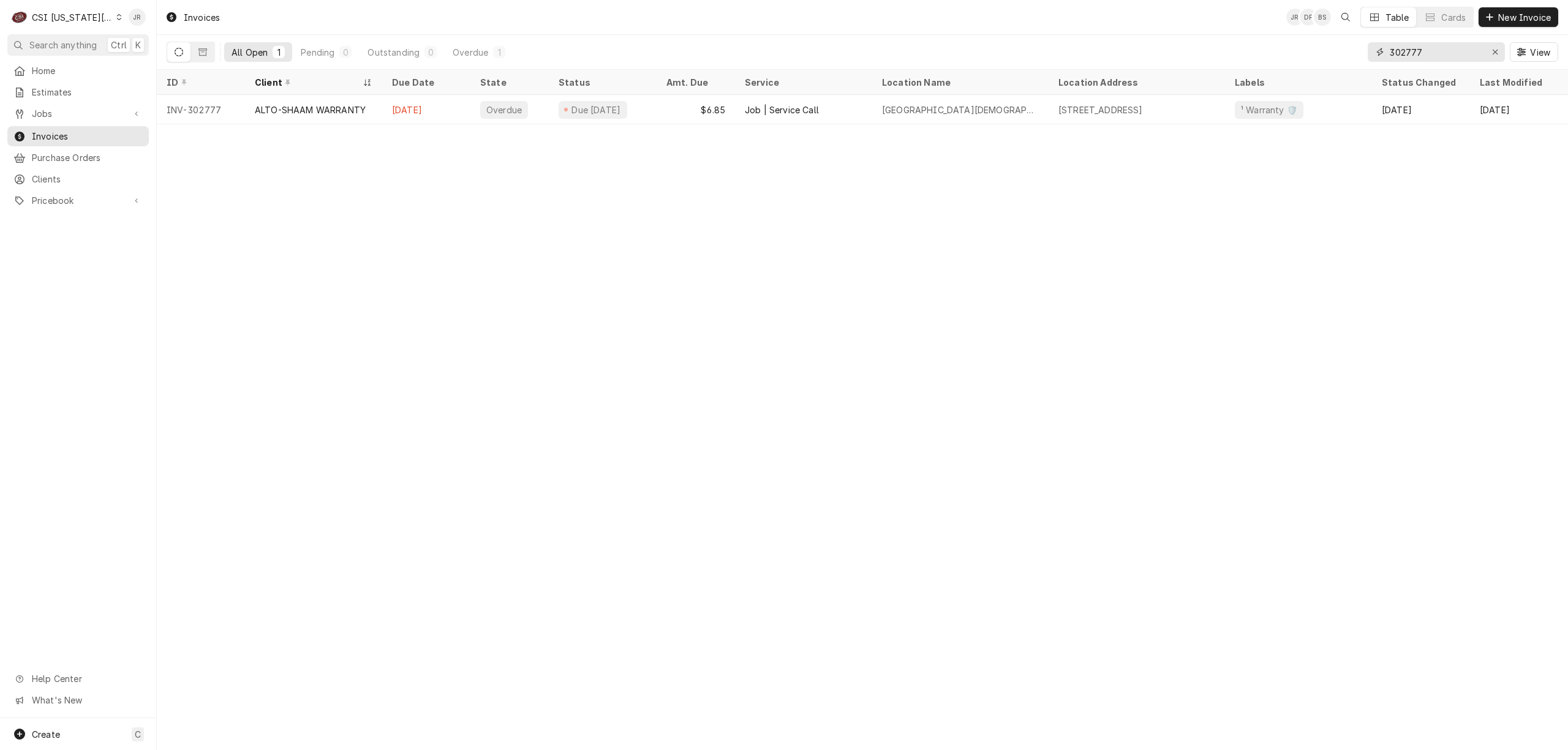
click at [1424, 45] on input "302777" at bounding box center [1436, 52] width 92 height 20
click at [1426, 49] on input "302777" at bounding box center [1436, 52] width 92 height 20
type input "302822"
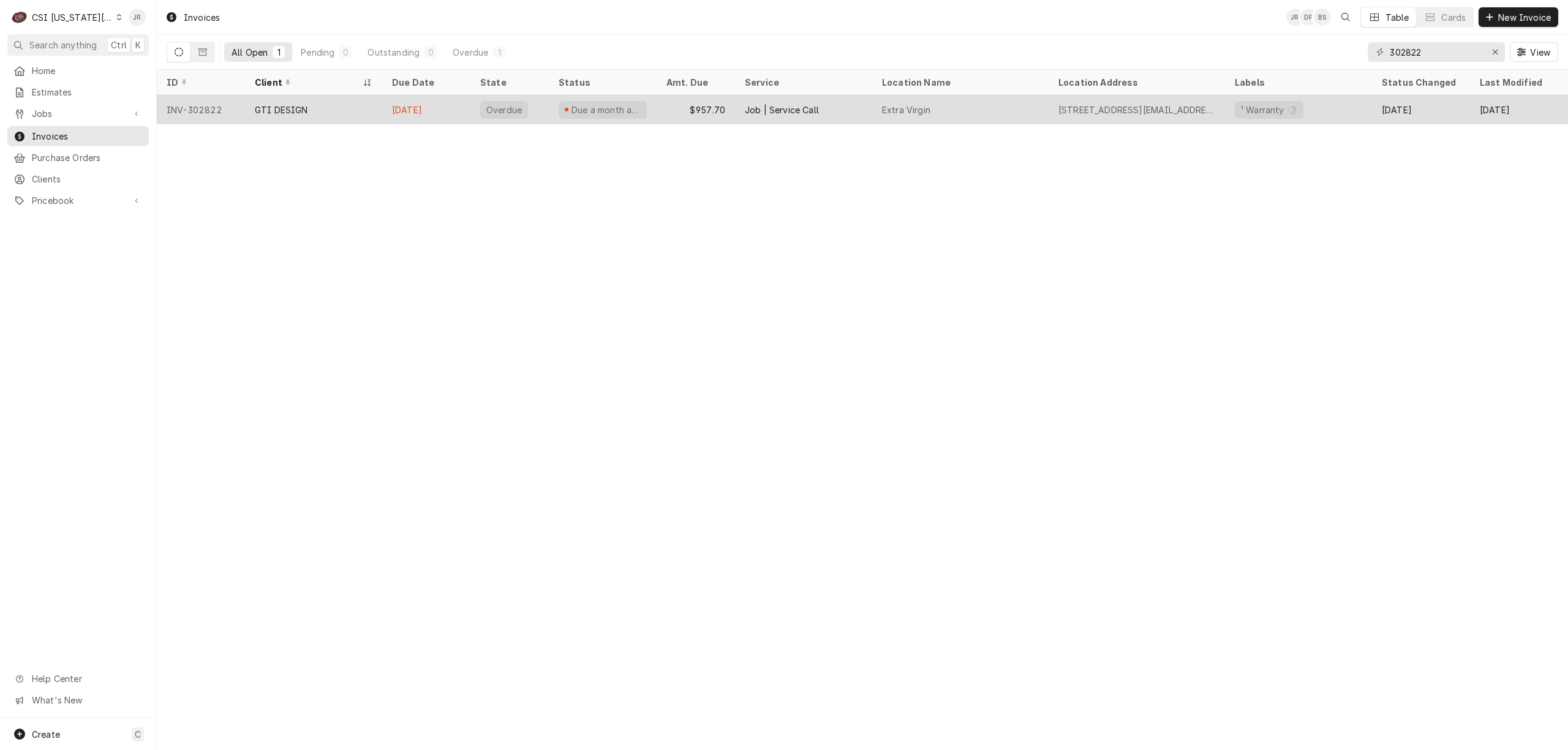
click at [297, 108] on div "GTI DESIGN" at bounding box center [281, 109] width 53 height 13
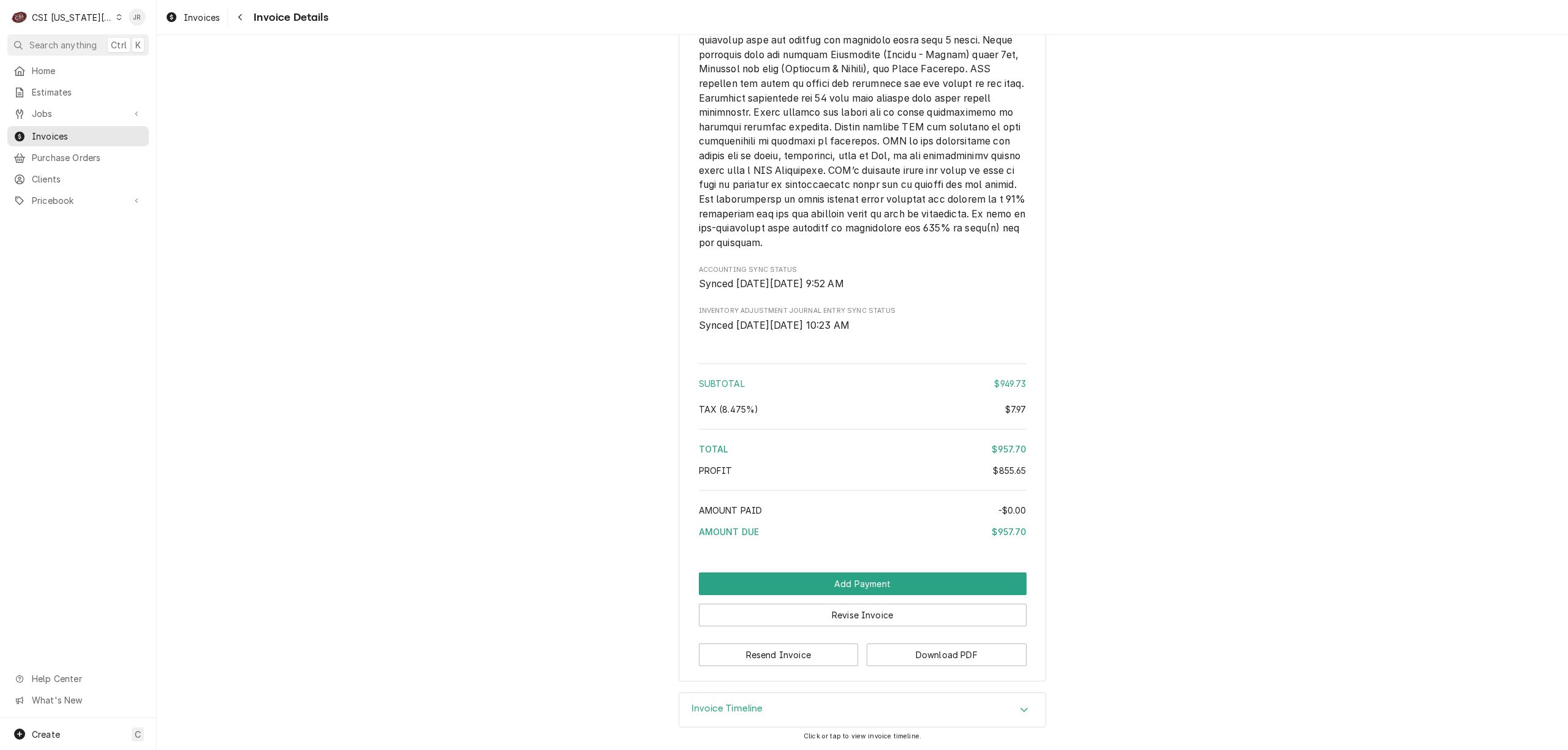
scroll to position [2334, 0]
click at [944, 659] on button "Download PDF" at bounding box center [946, 655] width 160 height 23
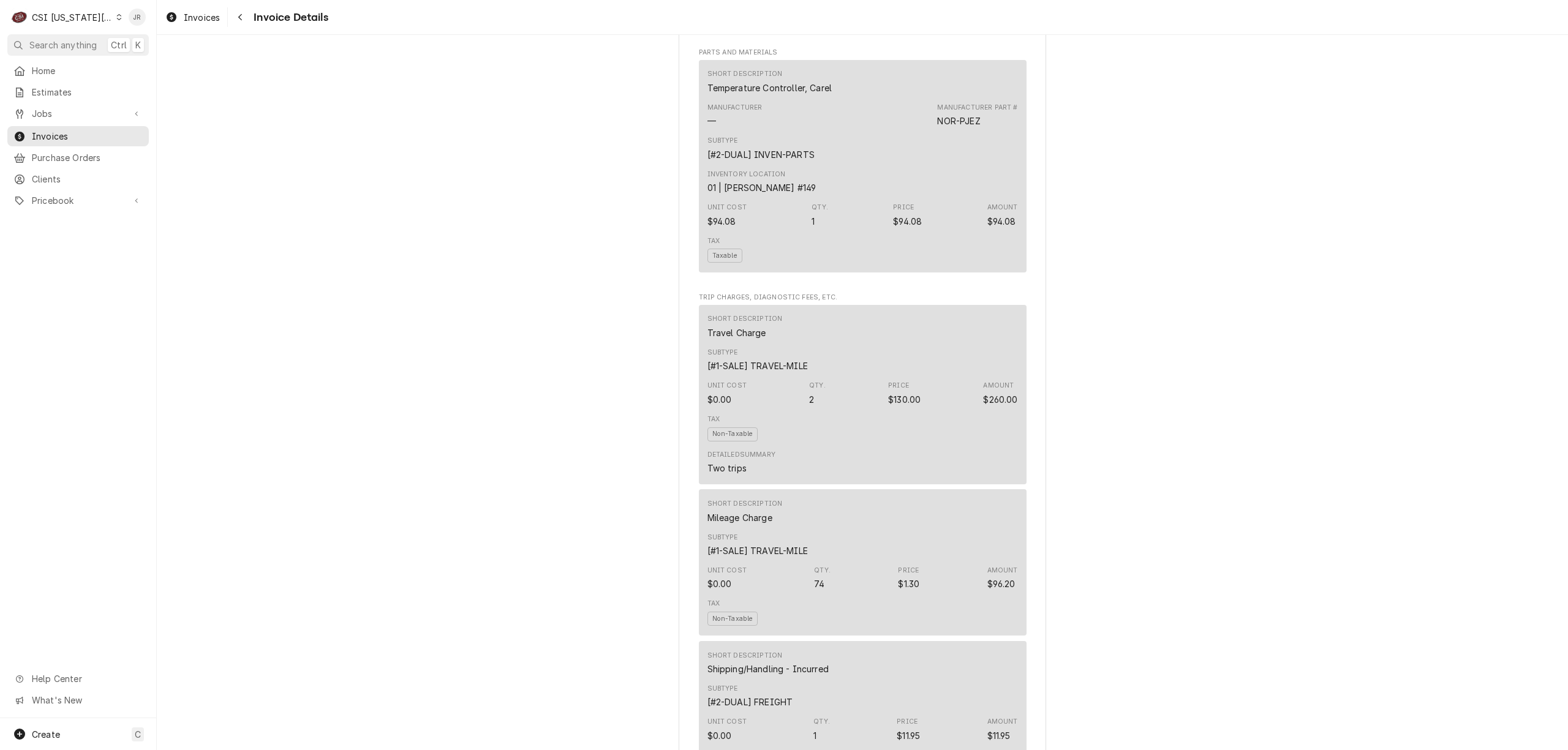
scroll to position [1028, 0]
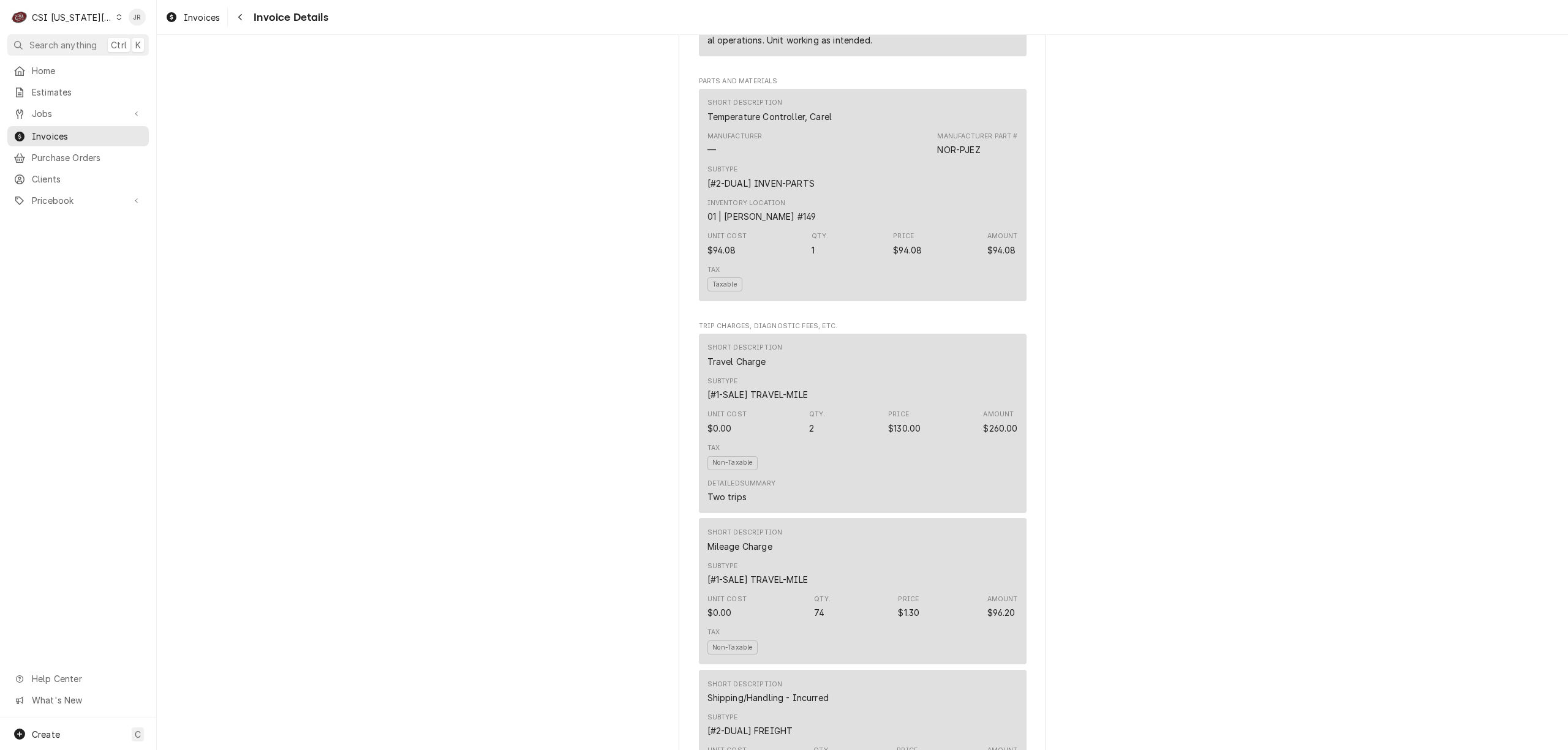
click at [54, 12] on div "CSI Kansas City" at bounding box center [72, 17] width 81 height 13
click at [166, 49] on div "CSI [US_STATE]" at bounding box center [210, 45] width 179 height 13
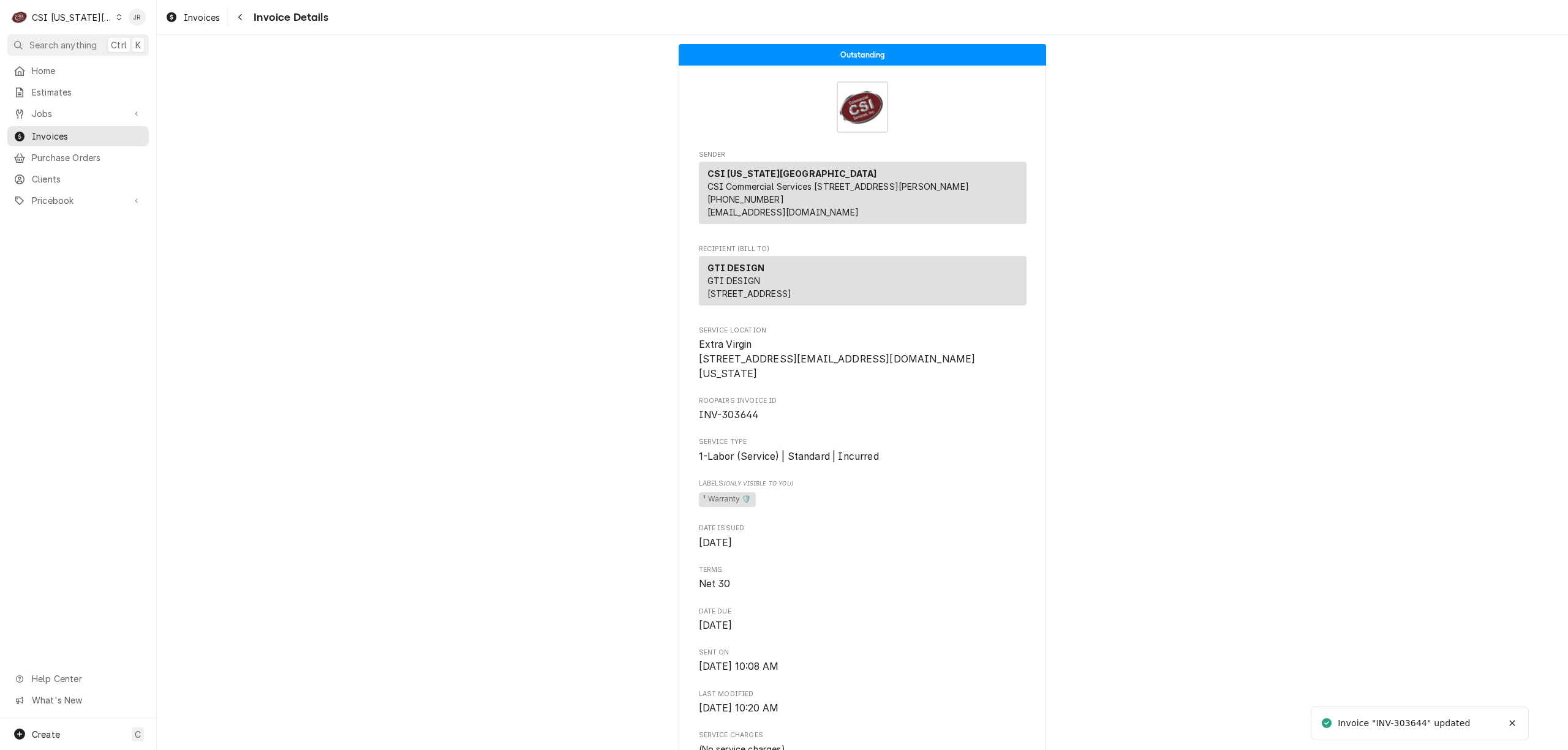
click at [1415, 716] on div "Invoice "INV-303644" updated" at bounding box center [1396, 723] width 152 height 20
copy div "303644"
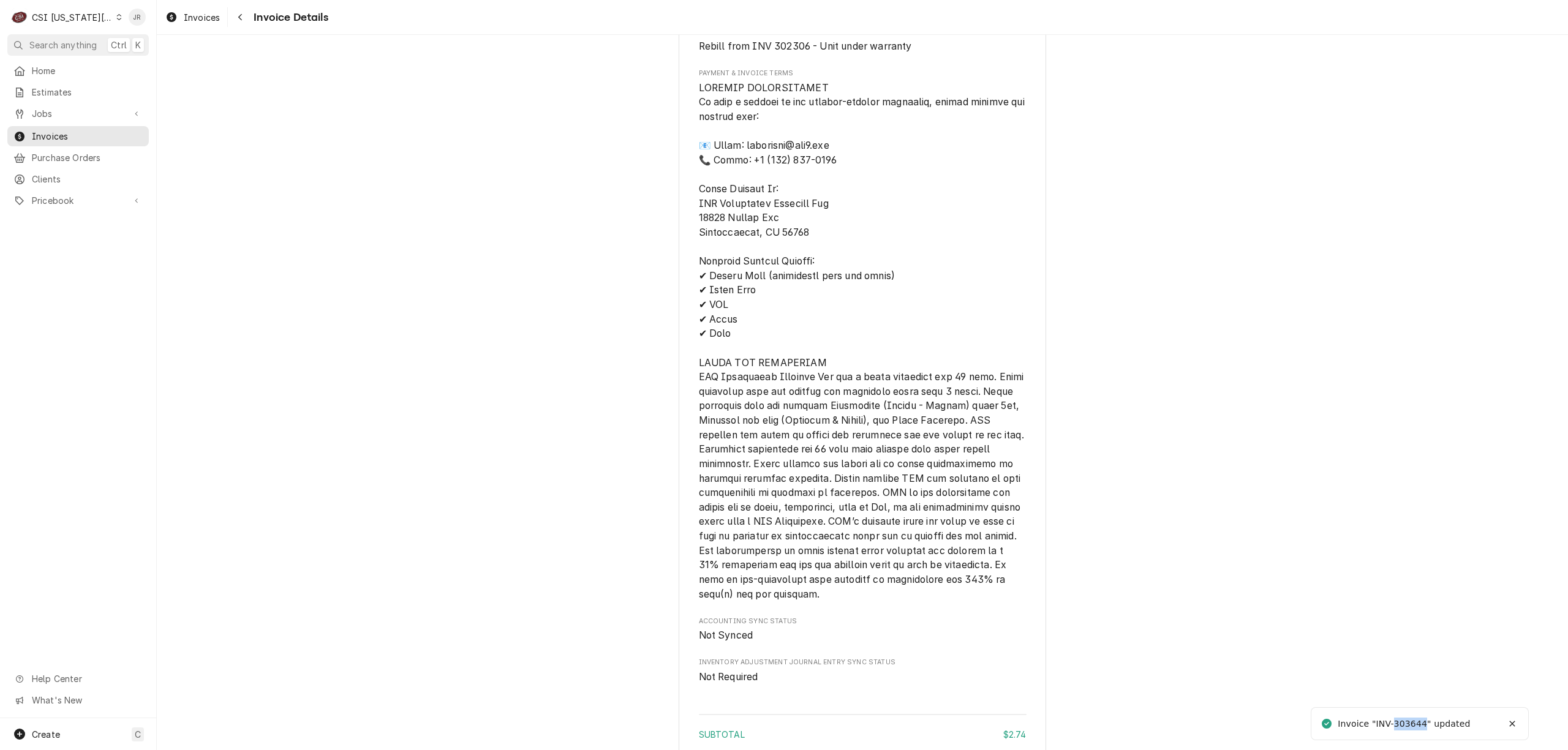
scroll to position [1521, 0]
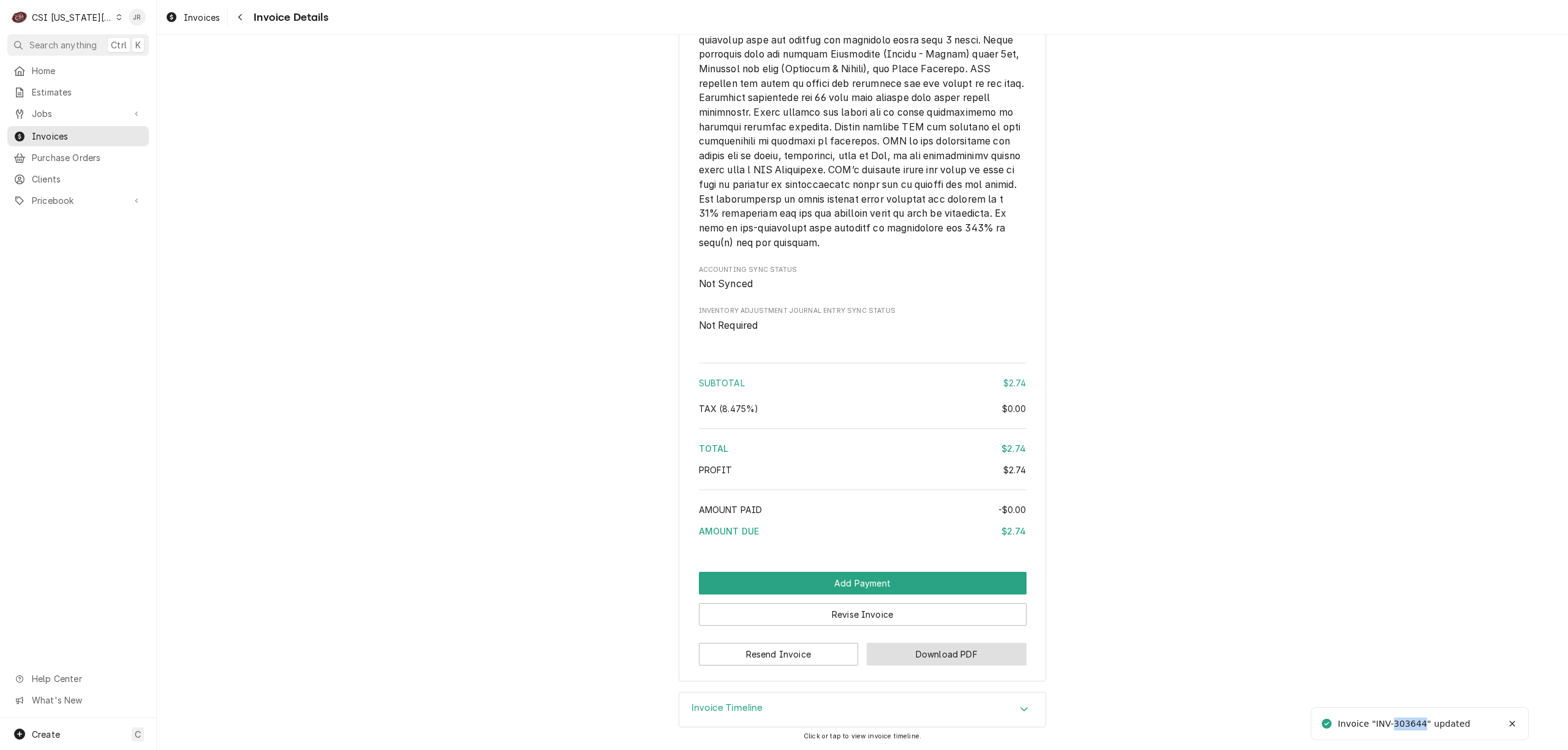
click at [926, 648] on button "Download PDF" at bounding box center [946, 655] width 160 height 23
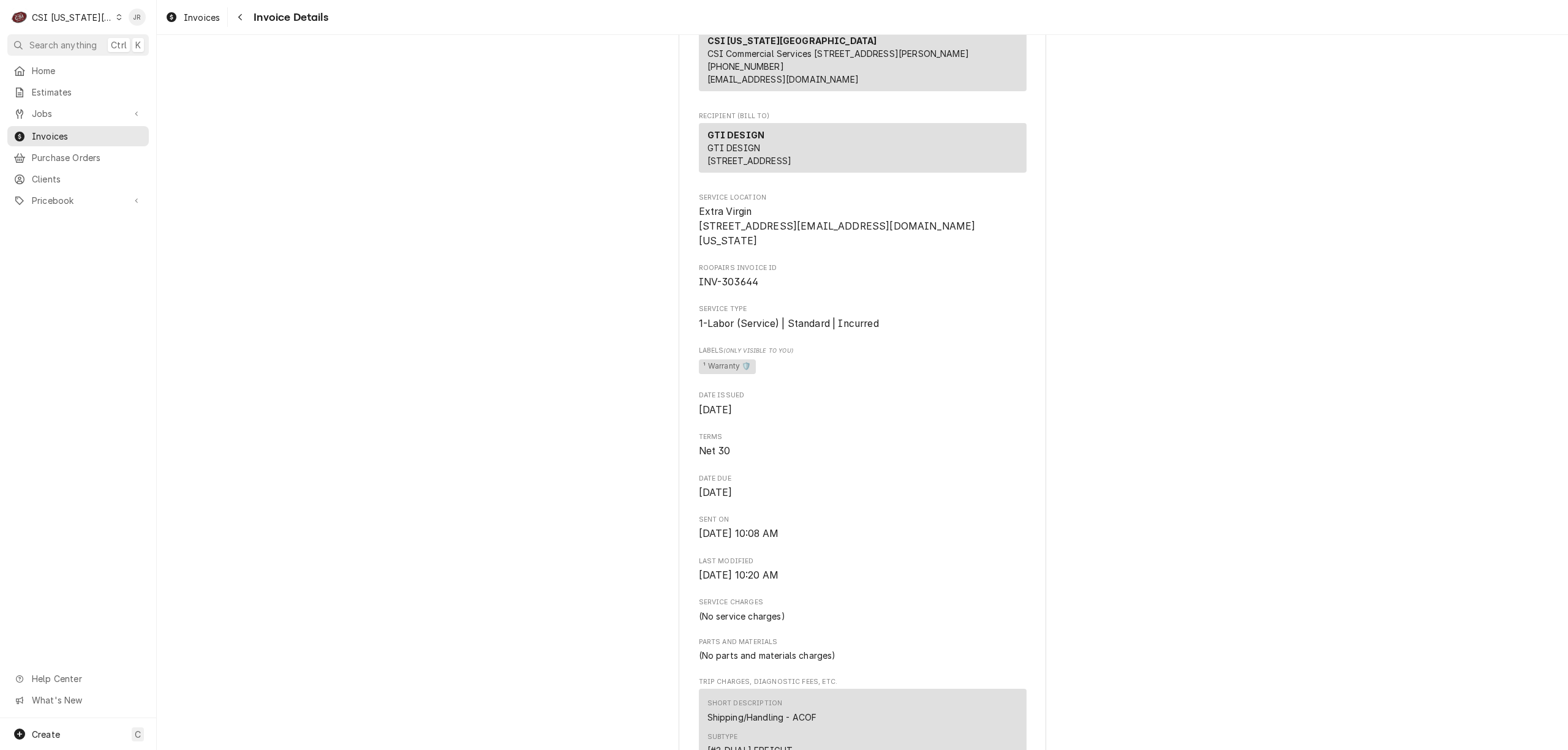
scroll to position [0, 0]
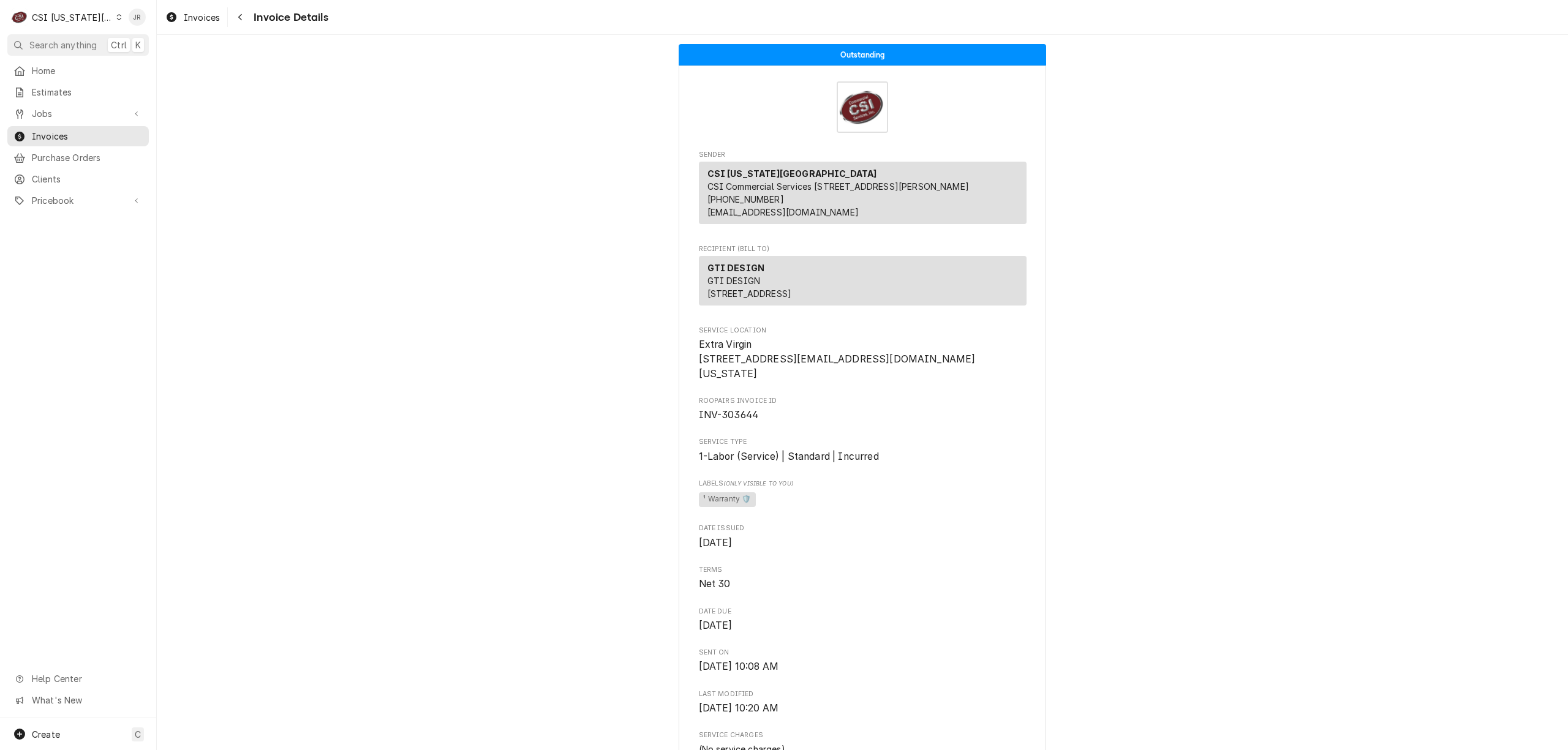
click at [736, 421] on span "INV-303644" at bounding box center [729, 414] width 60 height 11
copy span "303644"
click at [733, 422] on span "INV-303644" at bounding box center [862, 416] width 328 height 15
click at [733, 421] on span "INV-303644" at bounding box center [729, 414] width 60 height 11
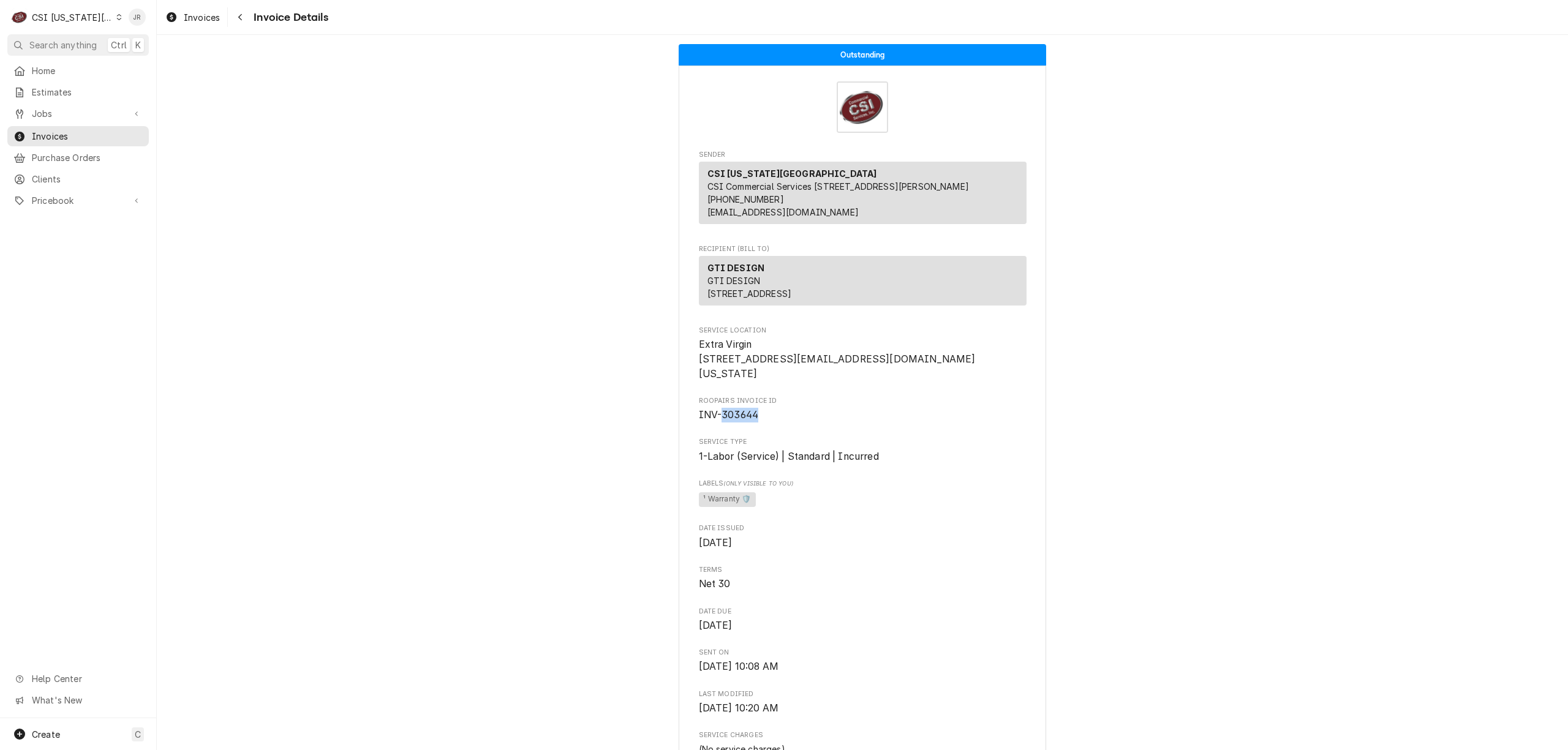
click at [733, 421] on span "INV-303644" at bounding box center [729, 414] width 60 height 11
copy span "303644"
drag, startPoint x: 1200, startPoint y: 434, endPoint x: 1193, endPoint y: 431, distance: 7.6
drag, startPoint x: 735, startPoint y: 451, endPoint x: 735, endPoint y: 442, distance: 9.0
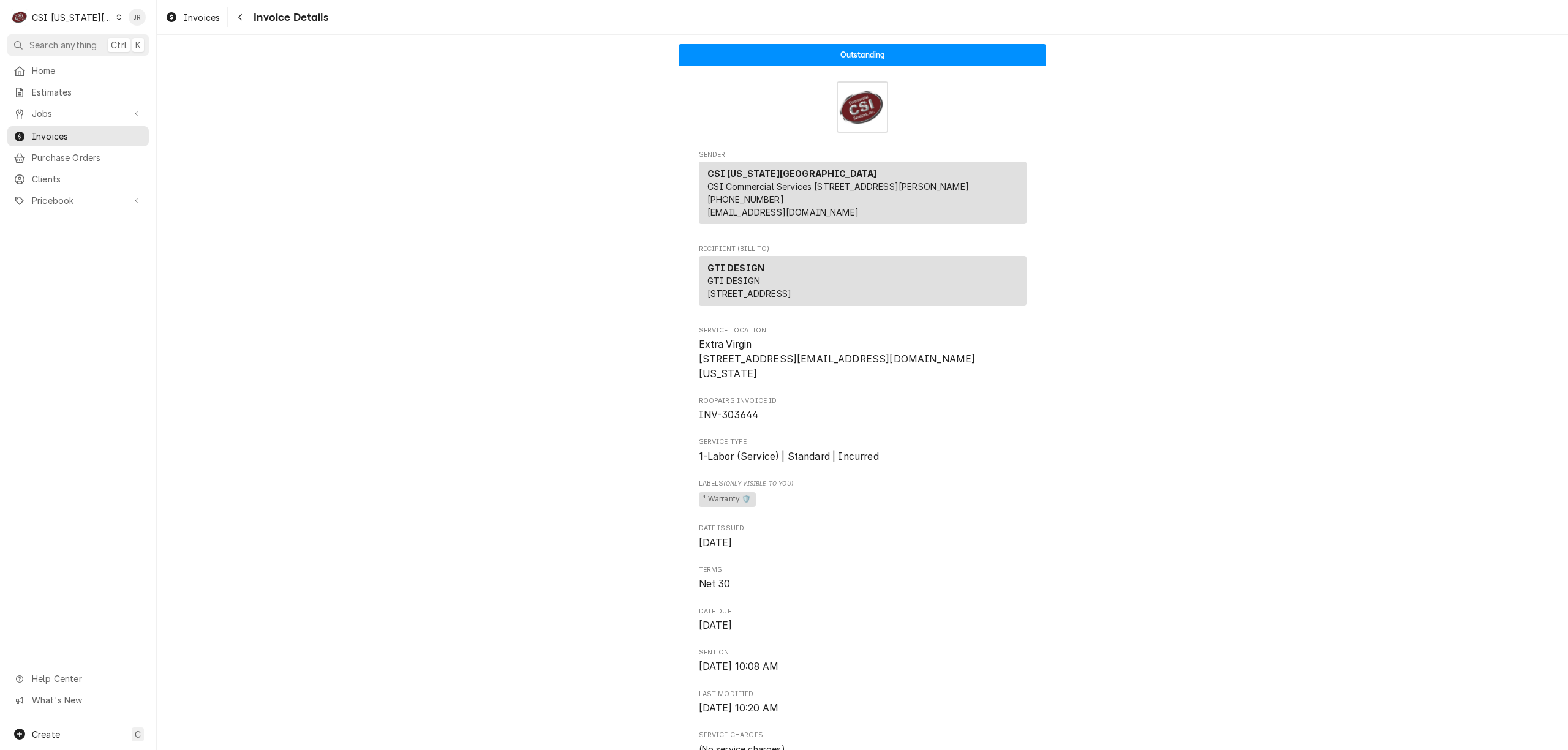
click at [735, 421] on span "INV-303644" at bounding box center [729, 414] width 60 height 11
copy span "303644"
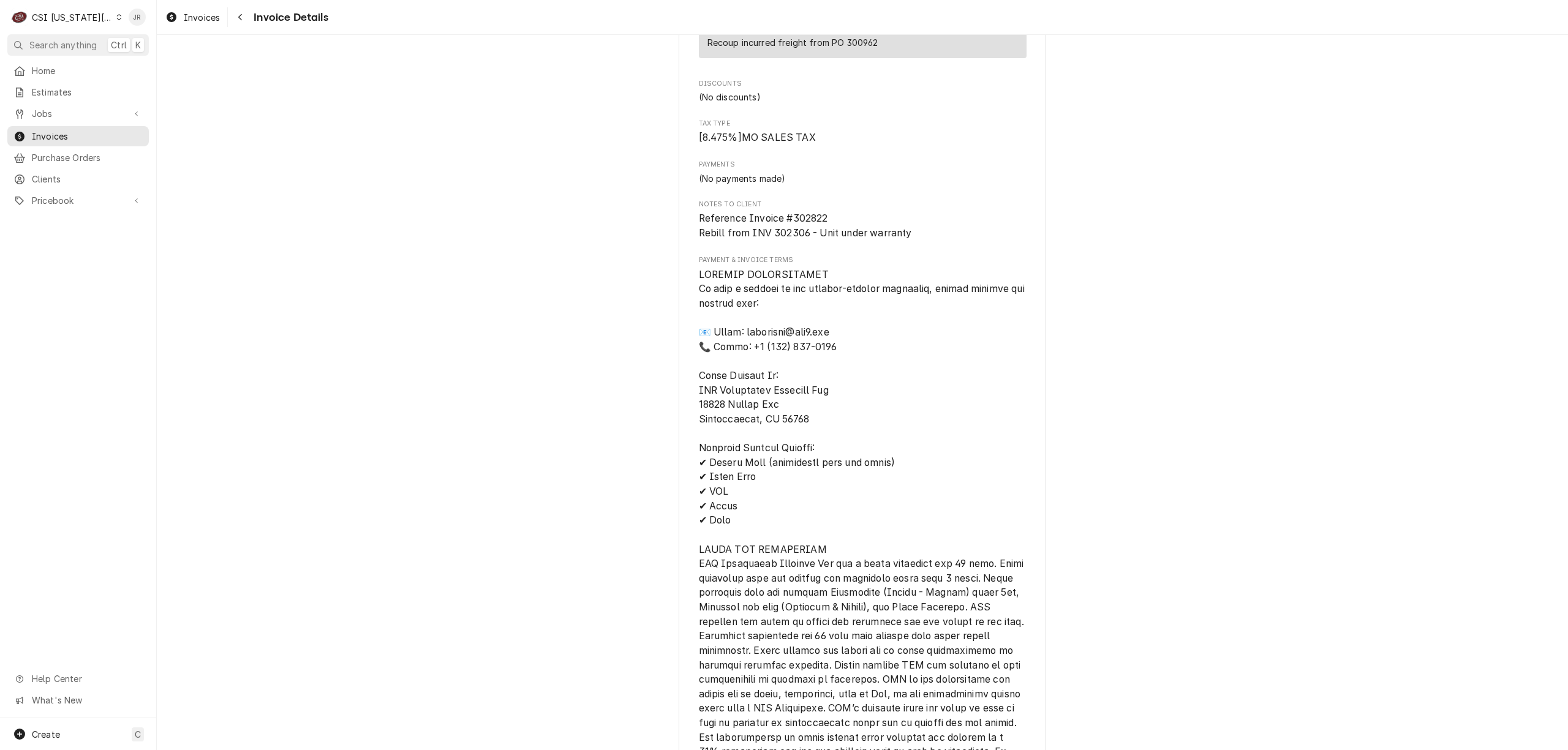
scroll to position [949, 0]
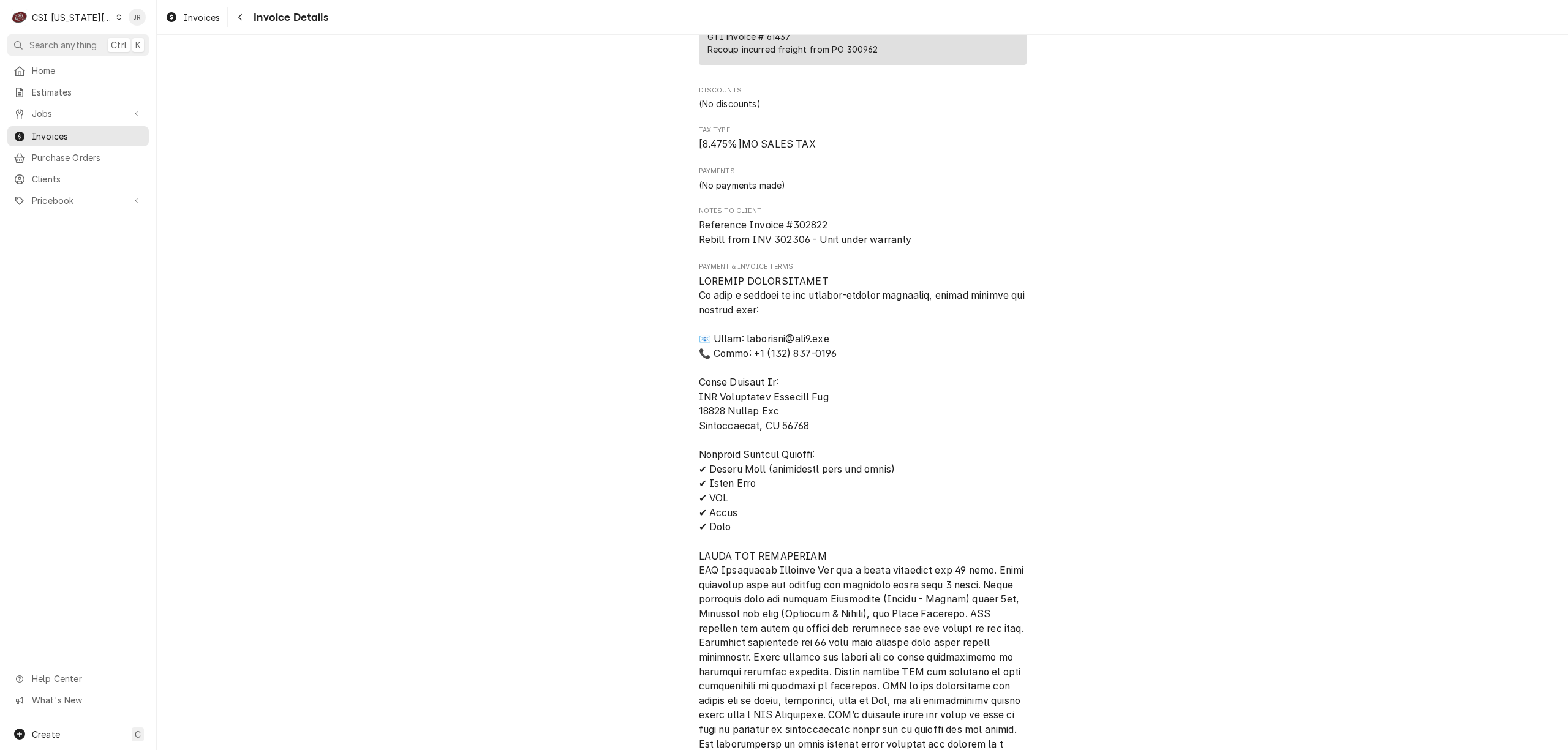
click at [814, 245] on span "Reference Invoice #302822 Rebill from INV 302306 - Unit under warranty" at bounding box center [805, 232] width 213 height 26
copy span "302822"
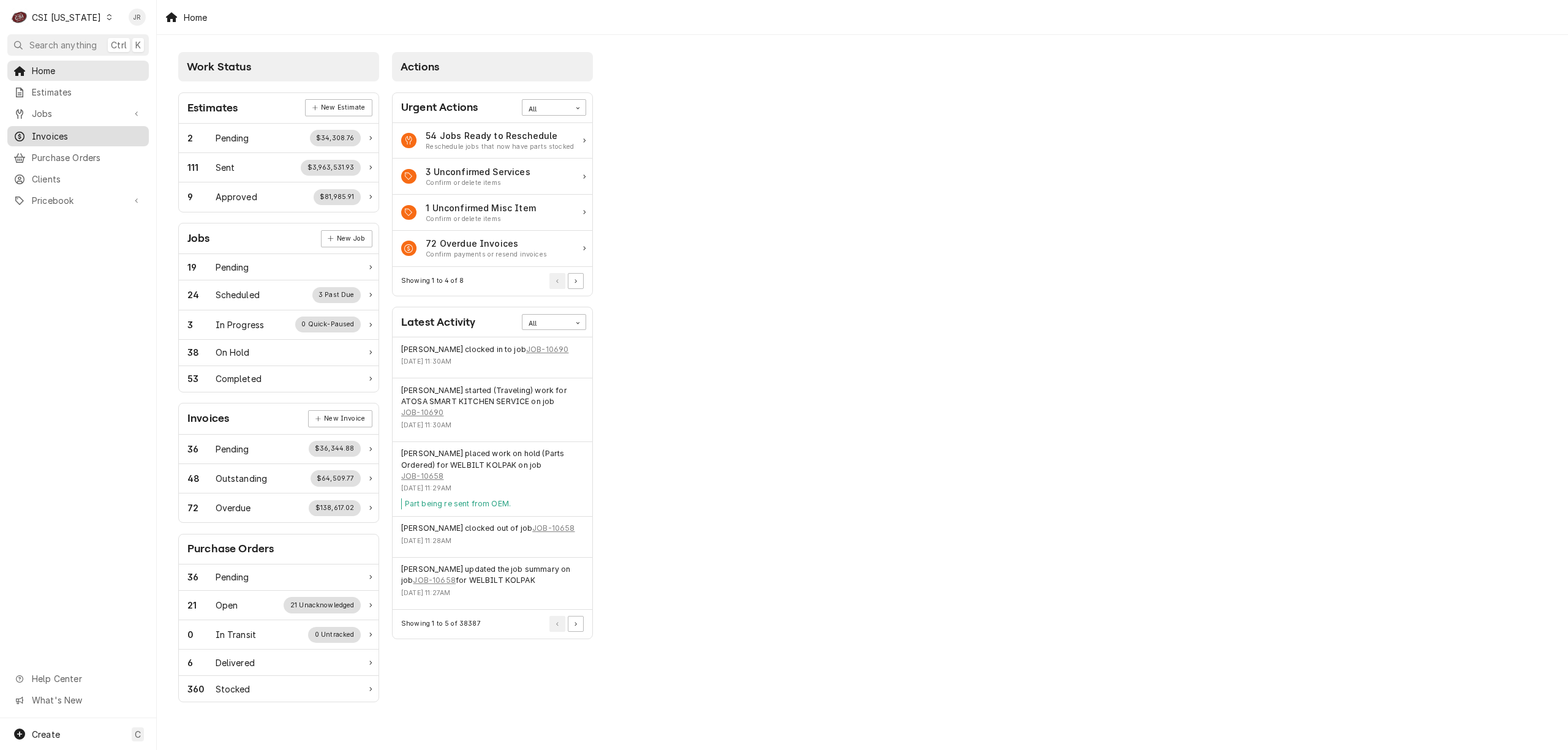
click at [55, 130] on span "Invoices" at bounding box center [87, 136] width 111 height 13
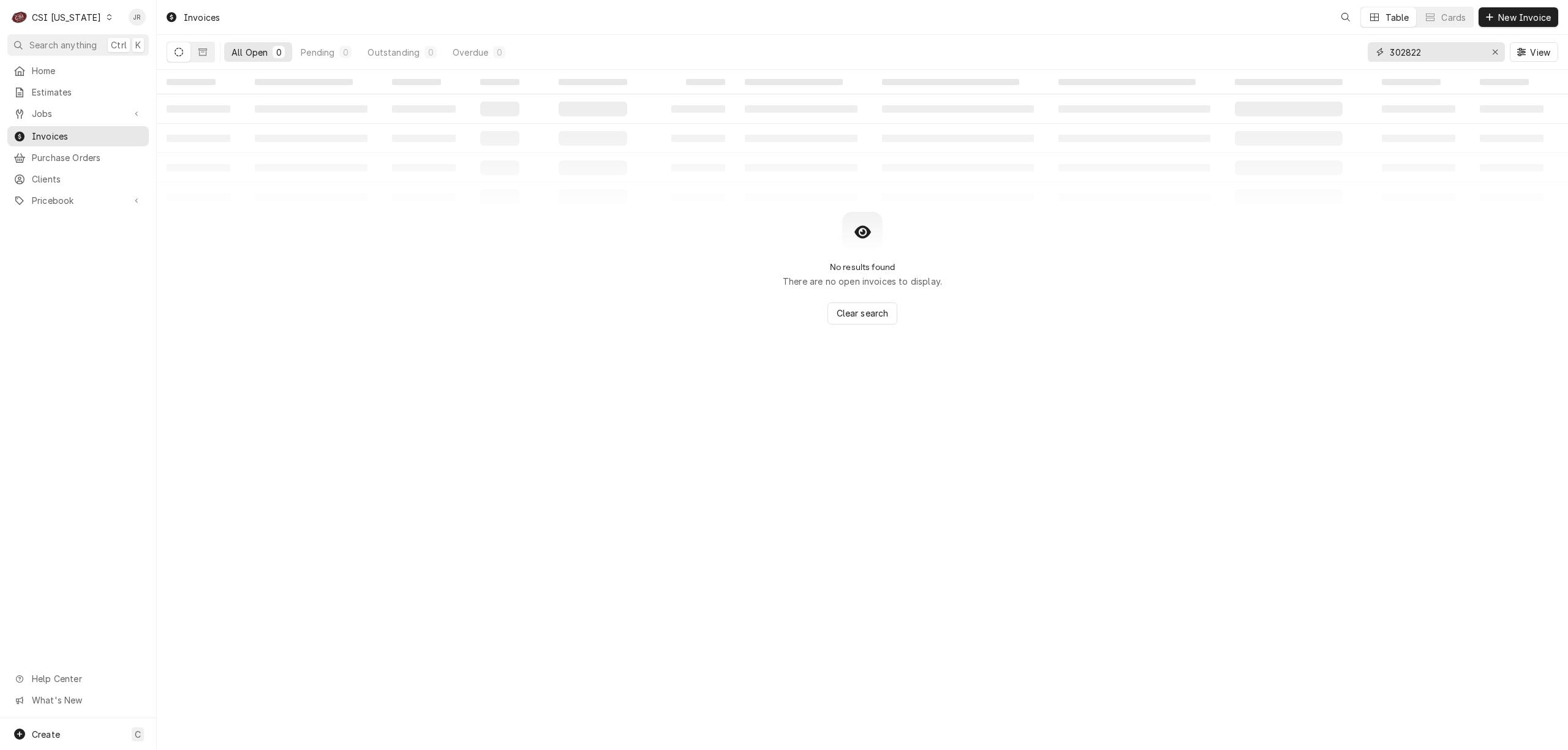
click at [1449, 51] on input "302822" at bounding box center [1436, 52] width 92 height 20
paste input "100729"
type input "100729"
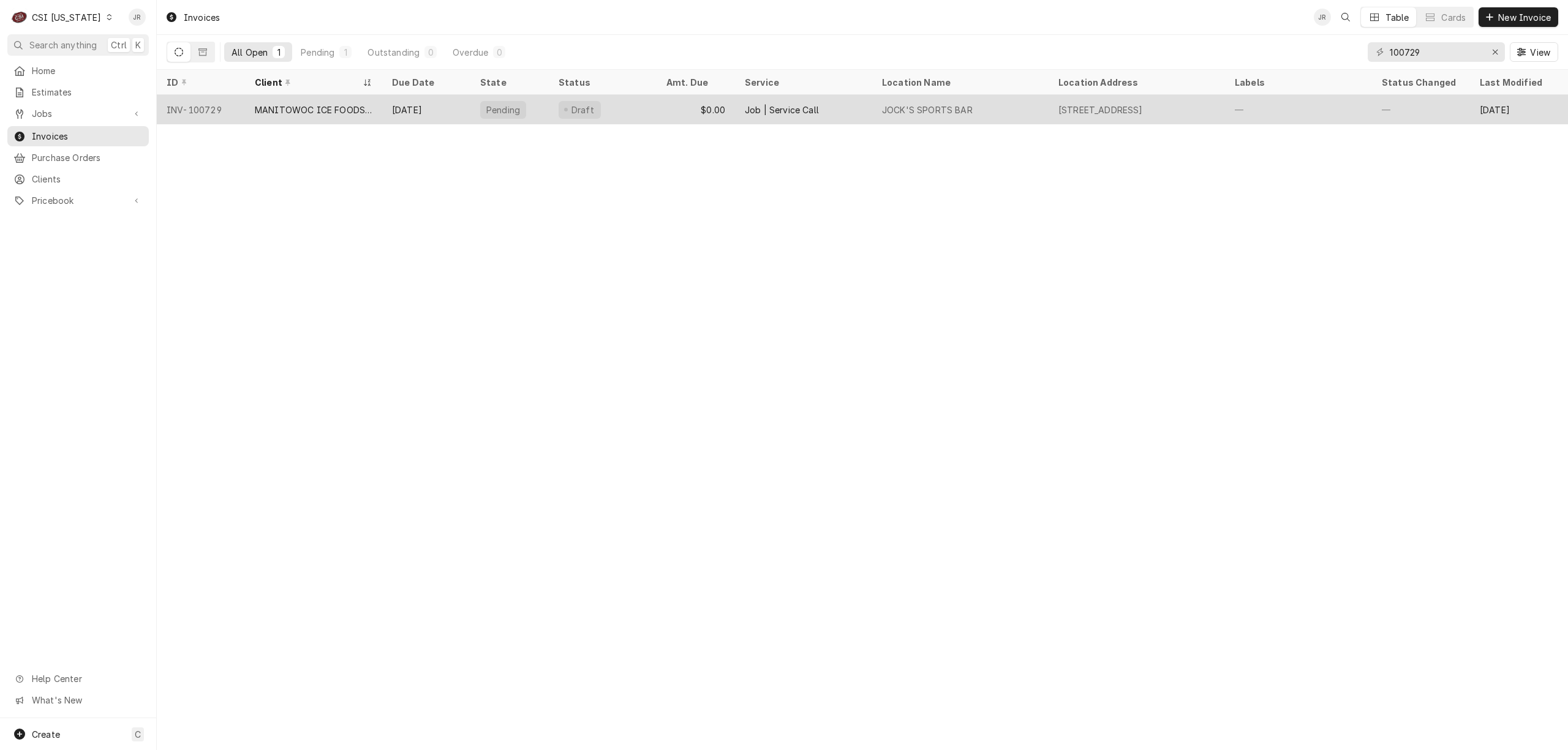
click at [380, 115] on div "MANITOWOC ICE FOODSERVICE" at bounding box center [314, 109] width 137 height 30
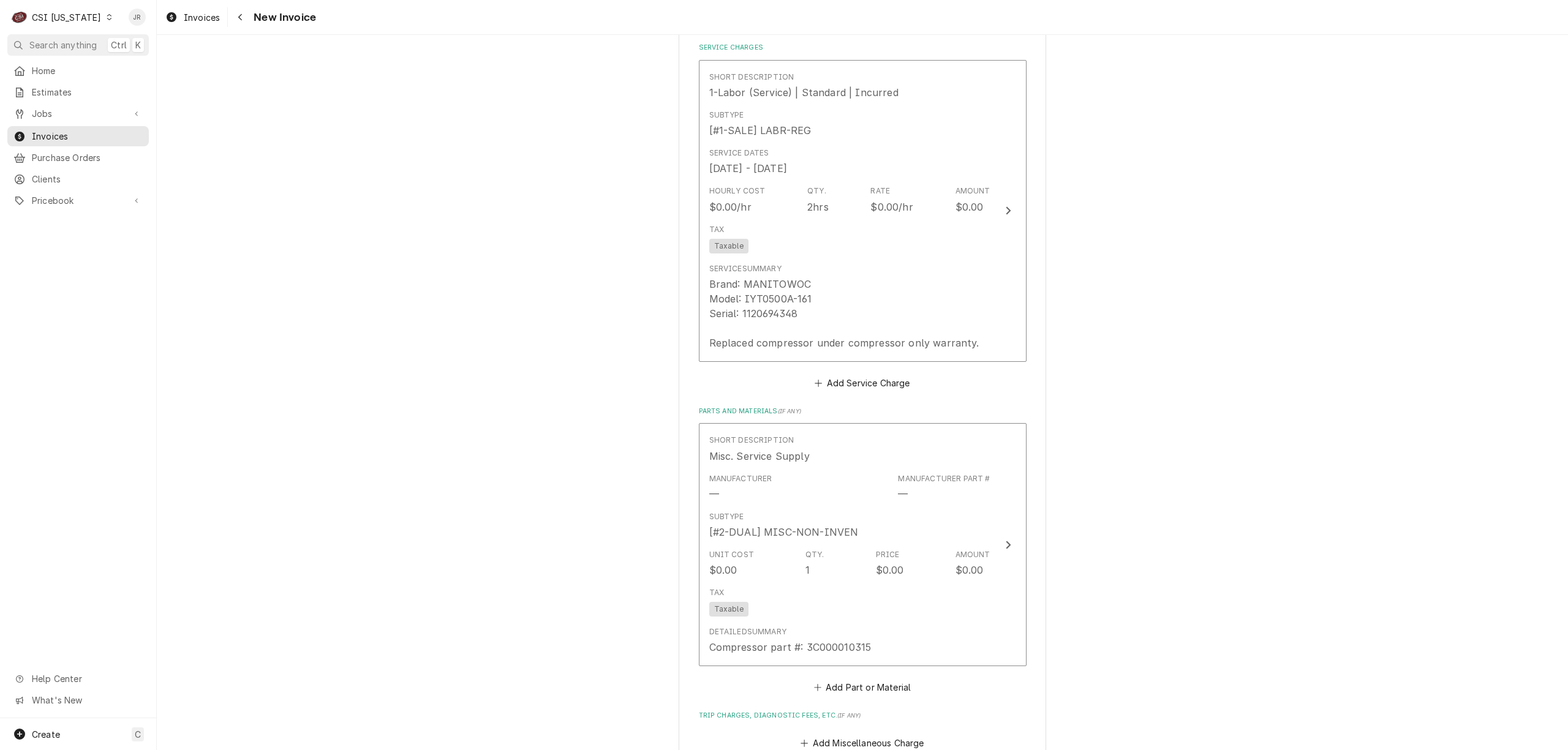
scroll to position [1376, 0]
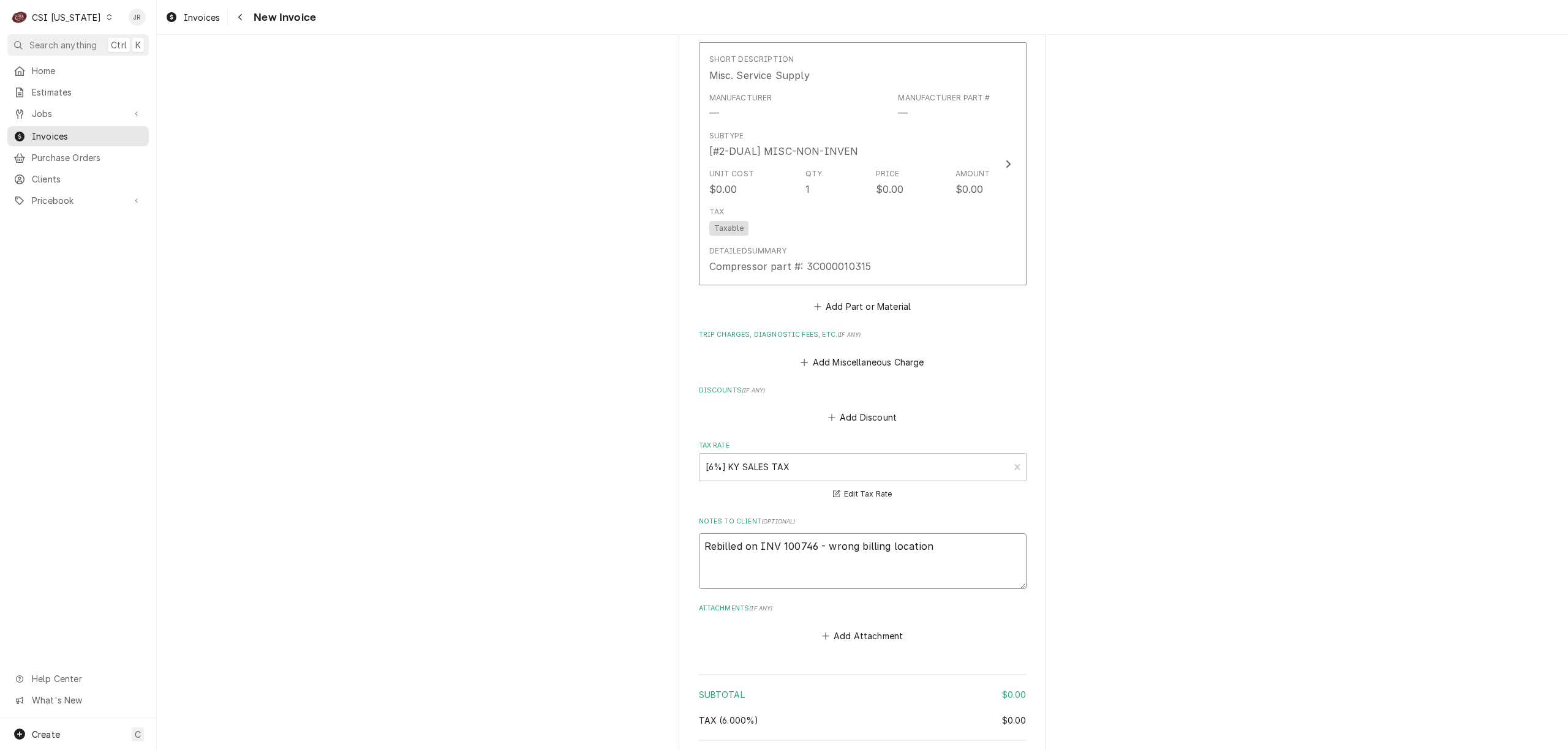
click at [794, 549] on textarea "Rebilled on INV 100746 - wrong billing location" at bounding box center [862, 561] width 328 height 55
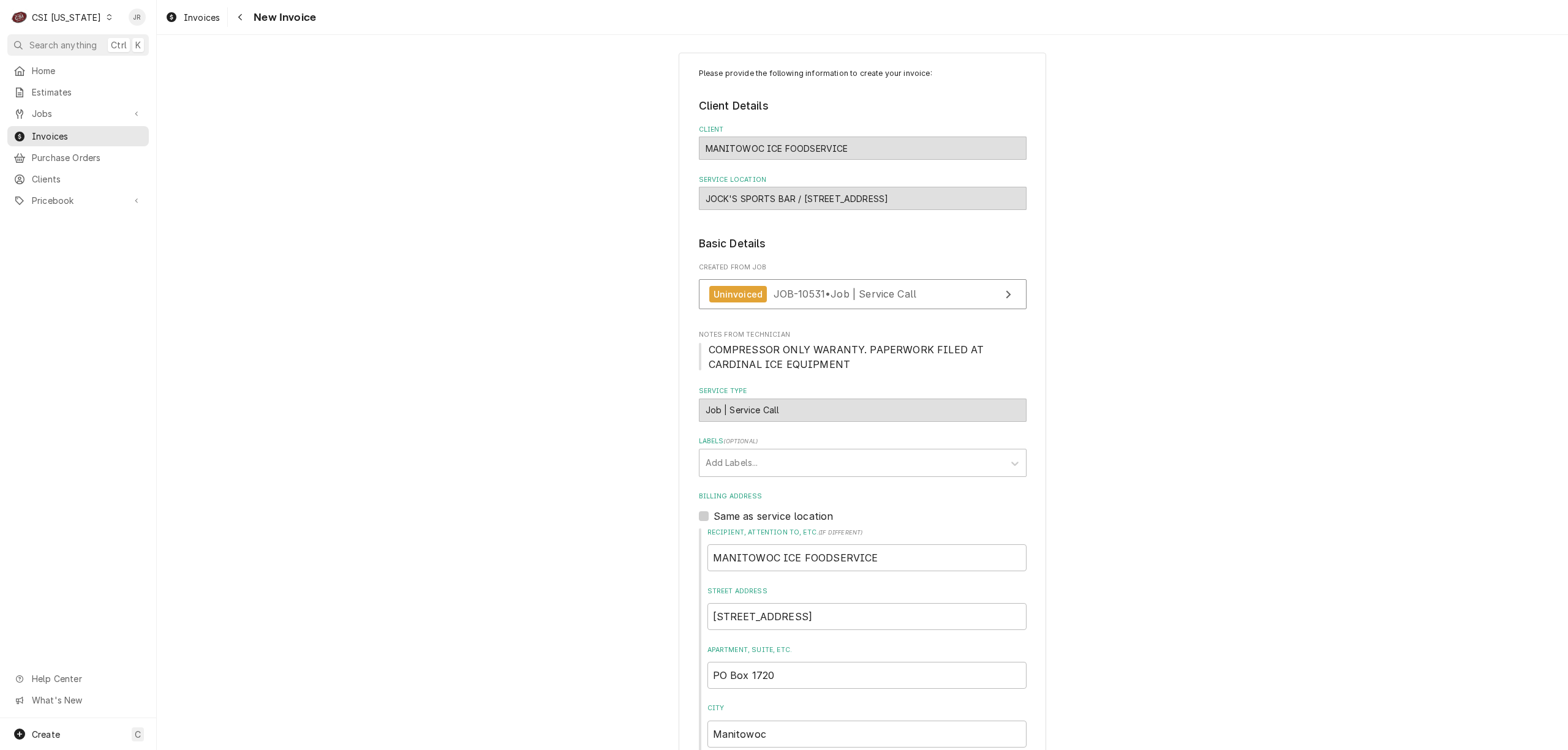
scroll to position [0, 0]
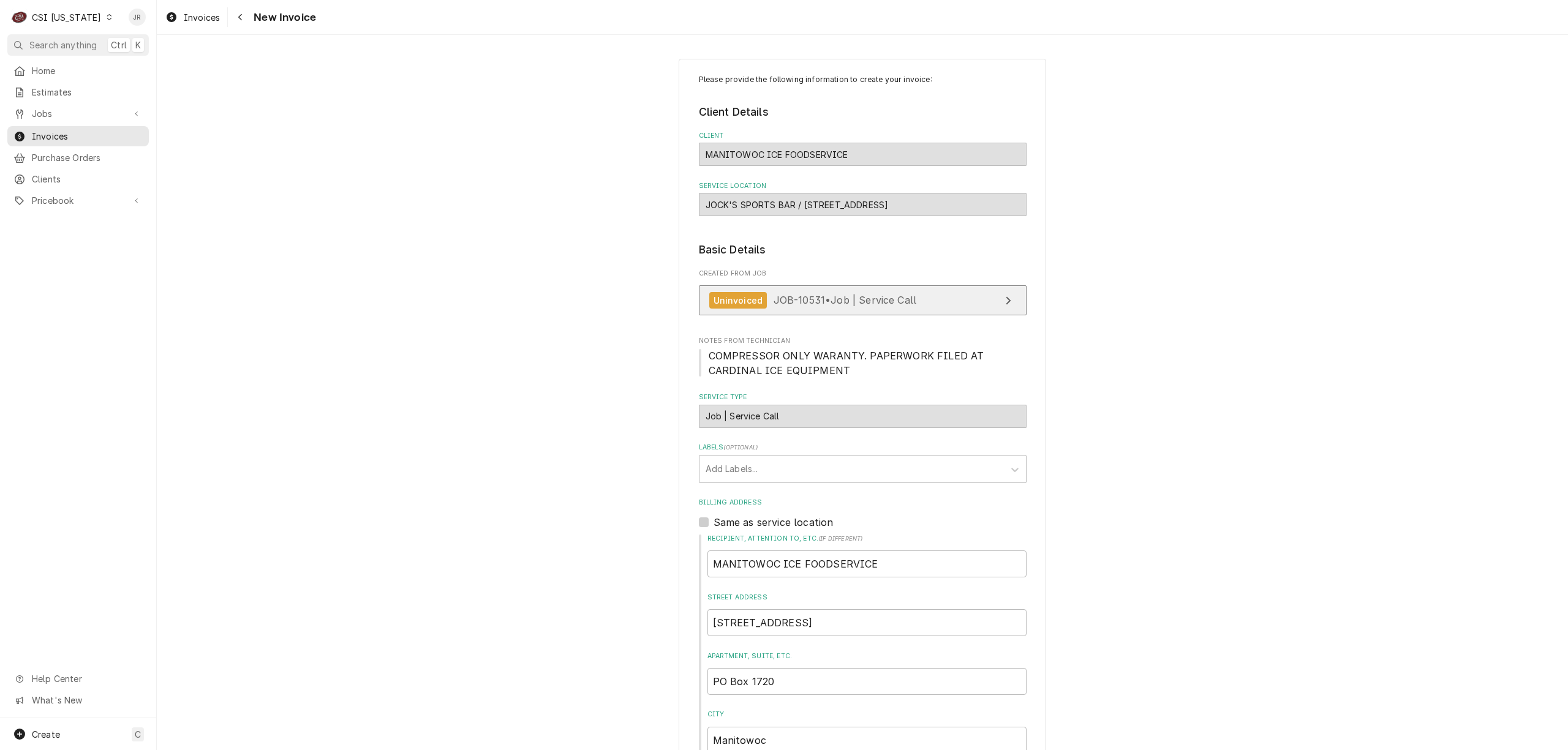
click at [1005, 299] on icon "View Job" at bounding box center [1008, 301] width 6 height 10
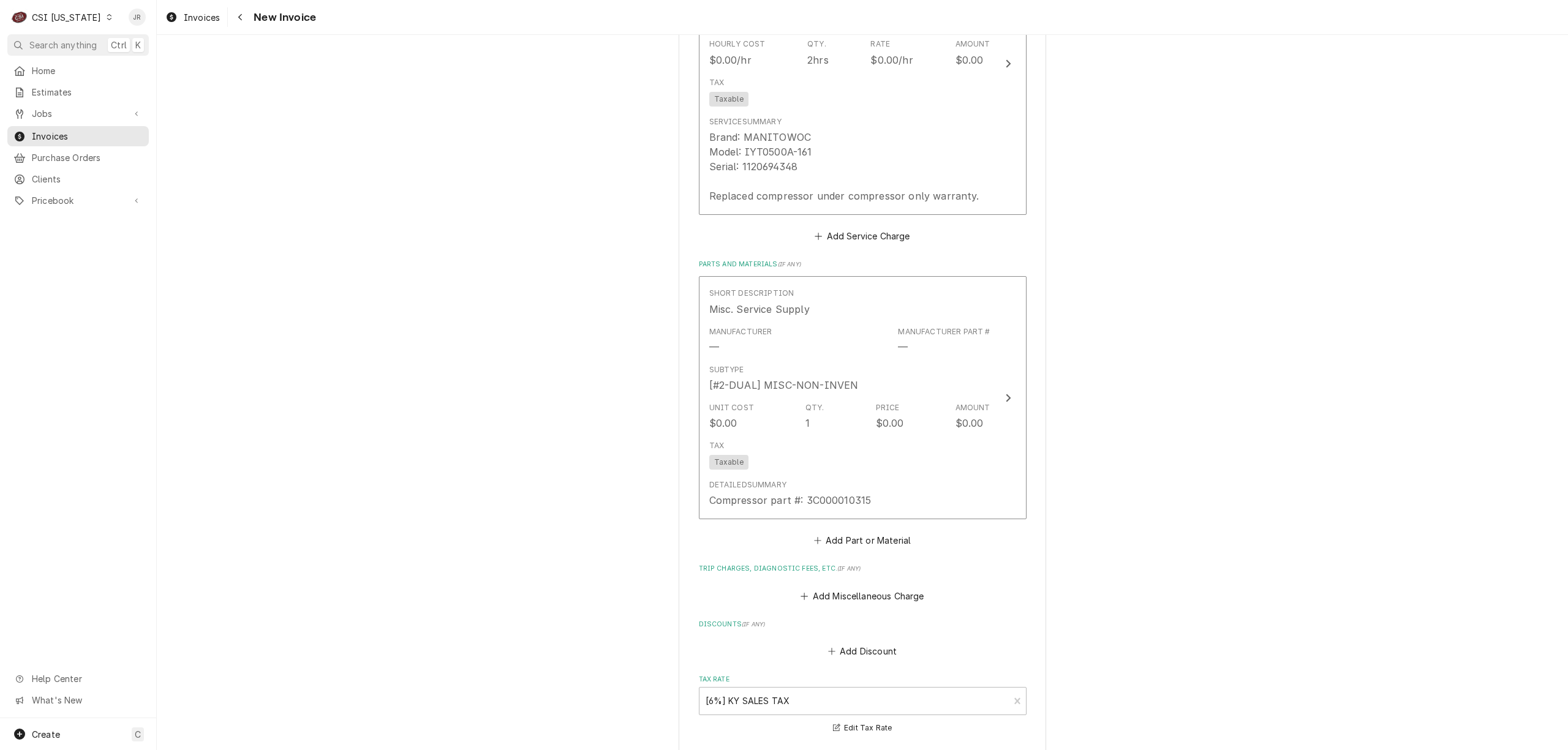
scroll to position [1622, 0]
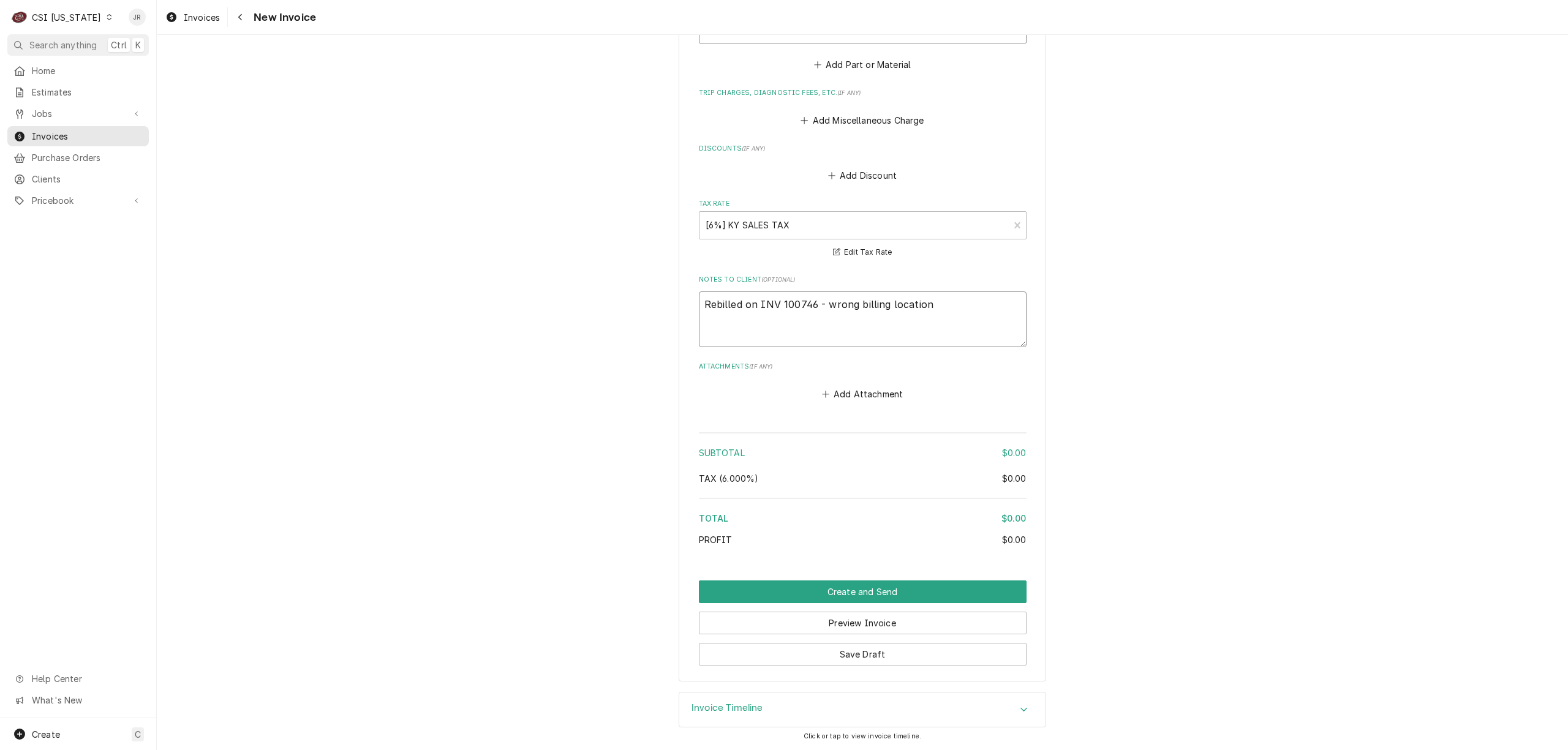
click at [792, 300] on textarea "Rebilled on INV 100746 - wrong billing location" at bounding box center [862, 319] width 328 height 55
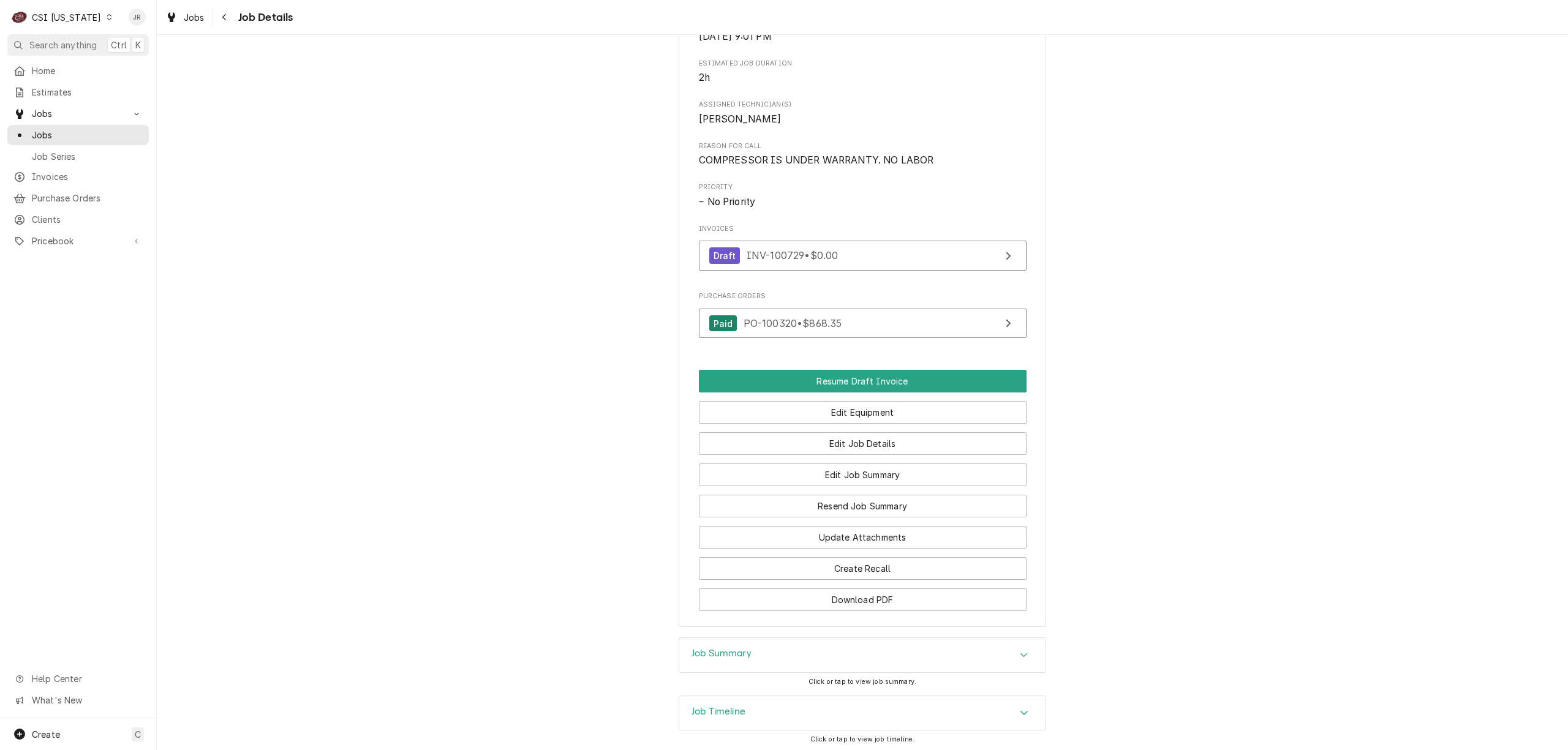
scroll to position [245, 0]
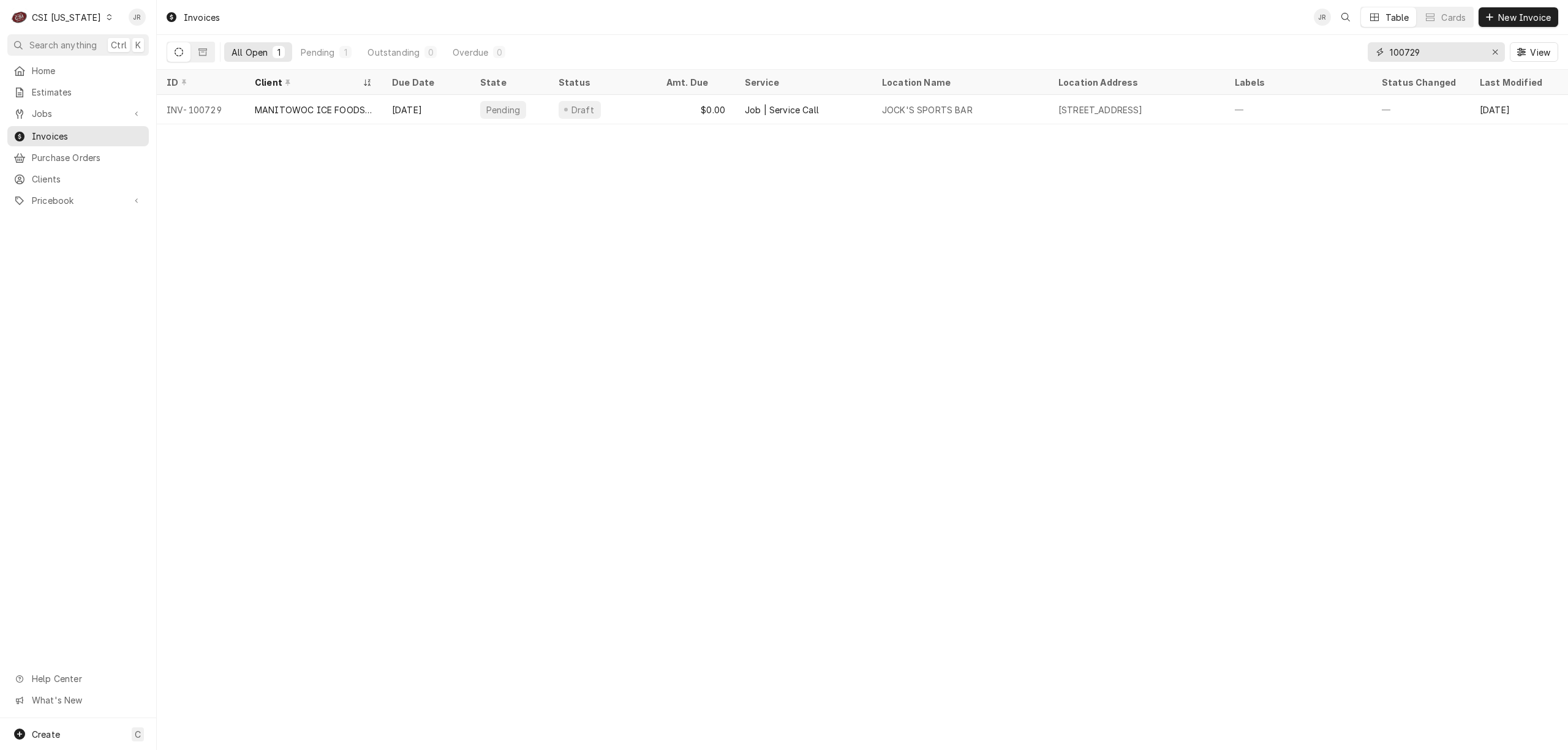
drag, startPoint x: 1427, startPoint y: 62, endPoint x: 1355, endPoint y: 45, distance: 74.0
click at [1356, 45] on div "All Open 1 Pending 1 Outstanding 0 Overdue 0 100729 View" at bounding box center [862, 52] width 1392 height 34
paste input "46"
type input "100746"
click at [48, 108] on span "Jobs" at bounding box center [78, 114] width 93 height 13
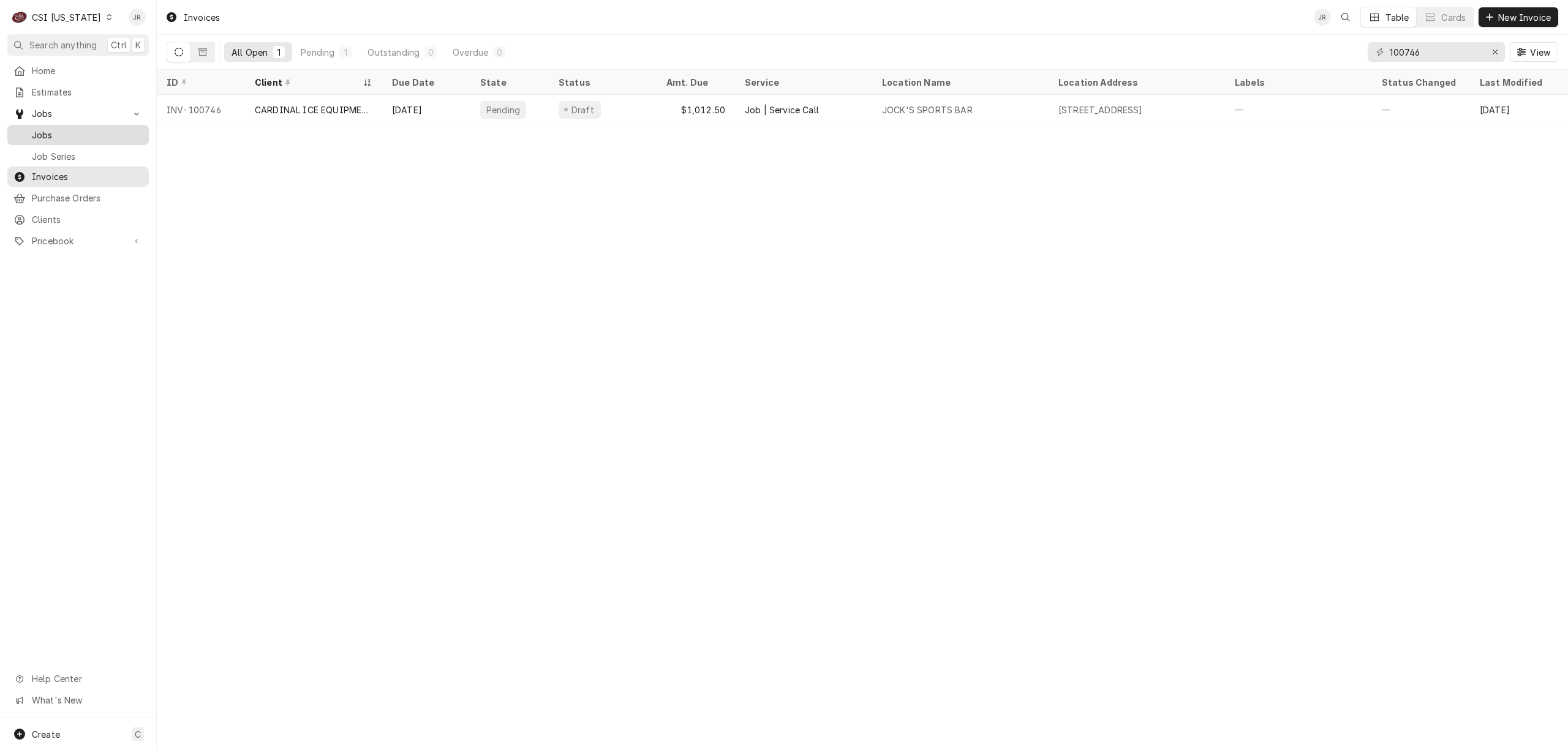
click at [55, 128] on span "Jobs" at bounding box center [87, 134] width 111 height 13
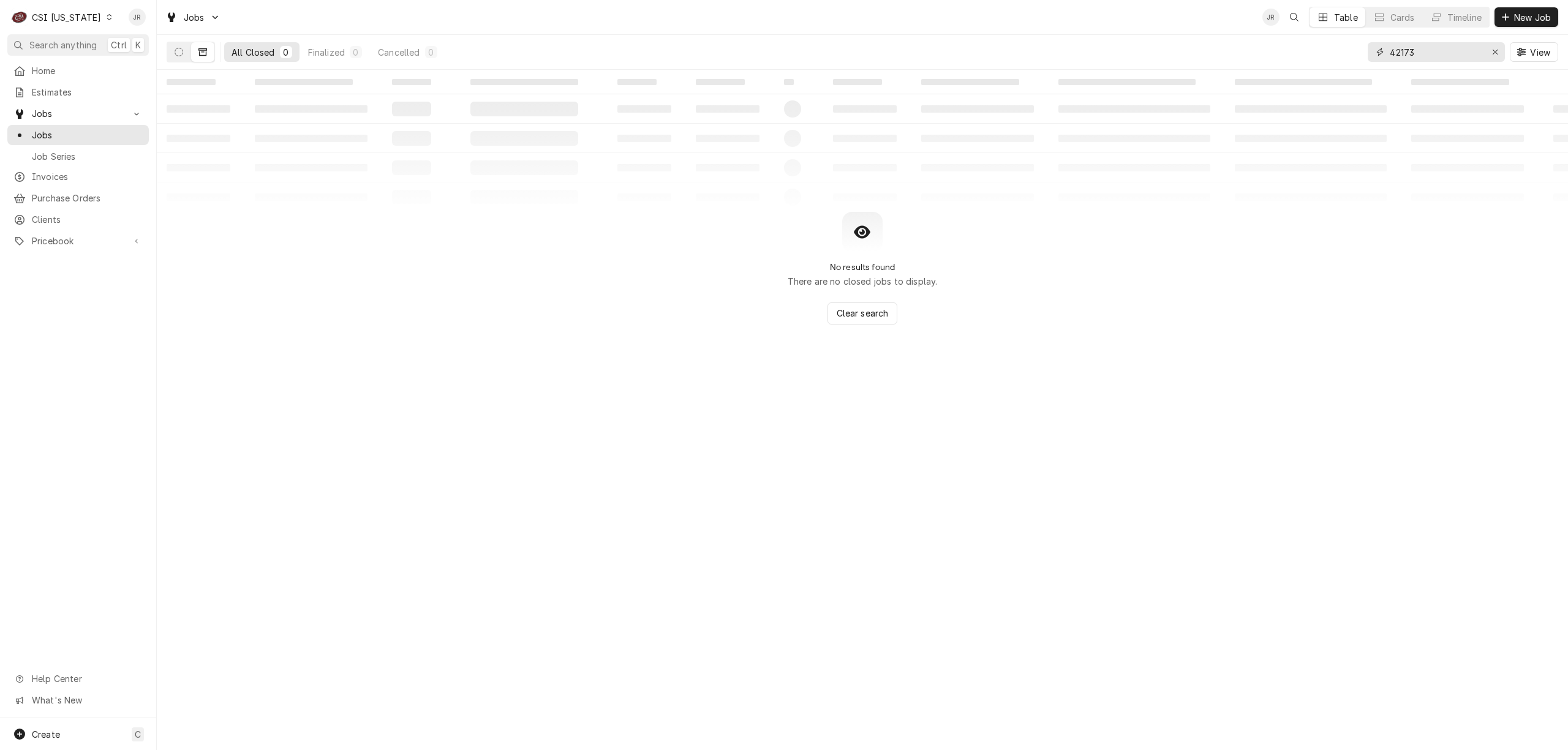
drag, startPoint x: 1444, startPoint y: 54, endPoint x: 1206, endPoint y: 59, distance: 238.1
click at [1206, 59] on div "All Closed 0 Finalized 0 Cancelled 0 42173 View" at bounding box center [862, 52] width 1392 height 34
type input "4"
type input "10531"
click at [172, 49] on button "Dynamic Content Wrapper" at bounding box center [178, 52] width 23 height 20
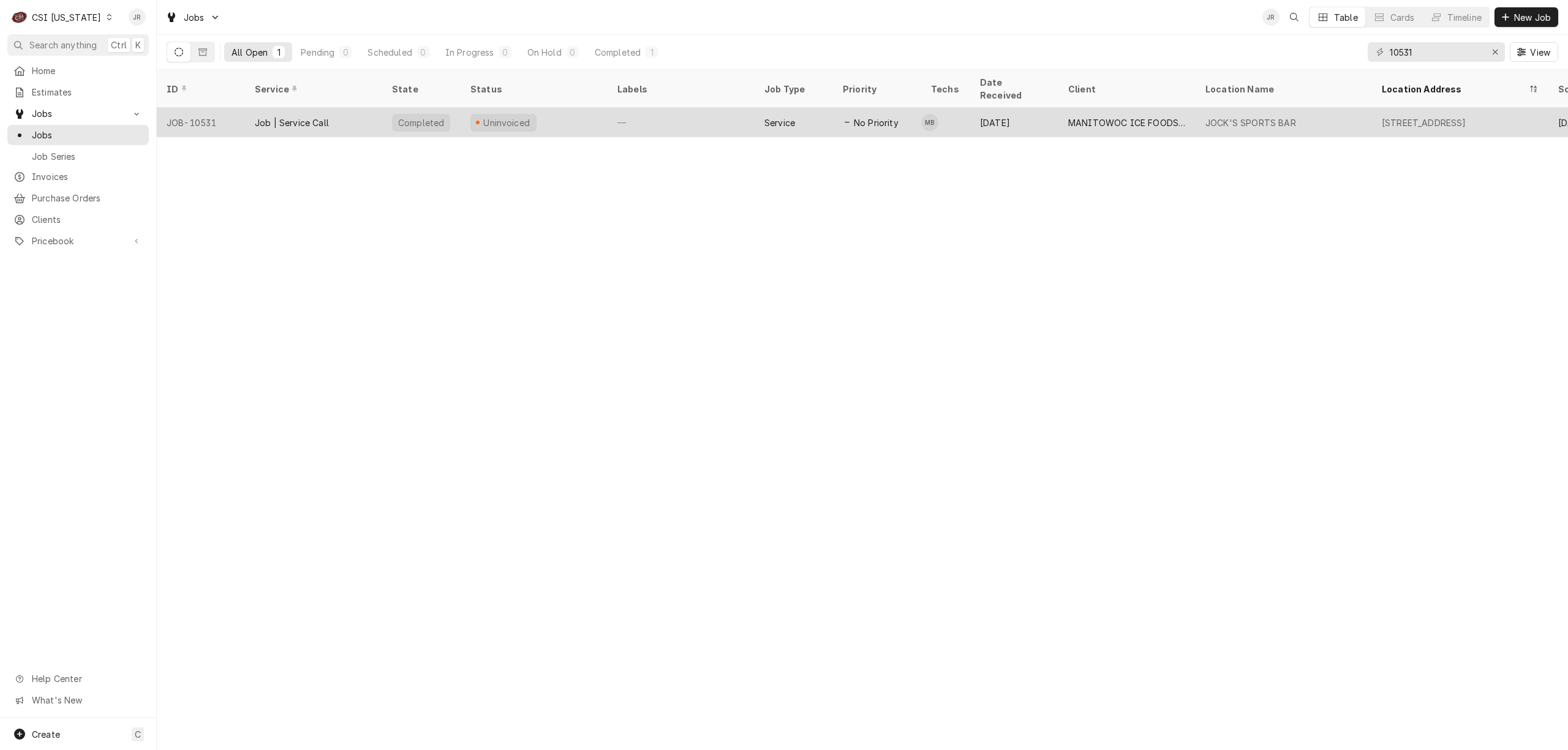
click at [533, 108] on div "Uninvoiced" at bounding box center [535, 123] width 147 height 30
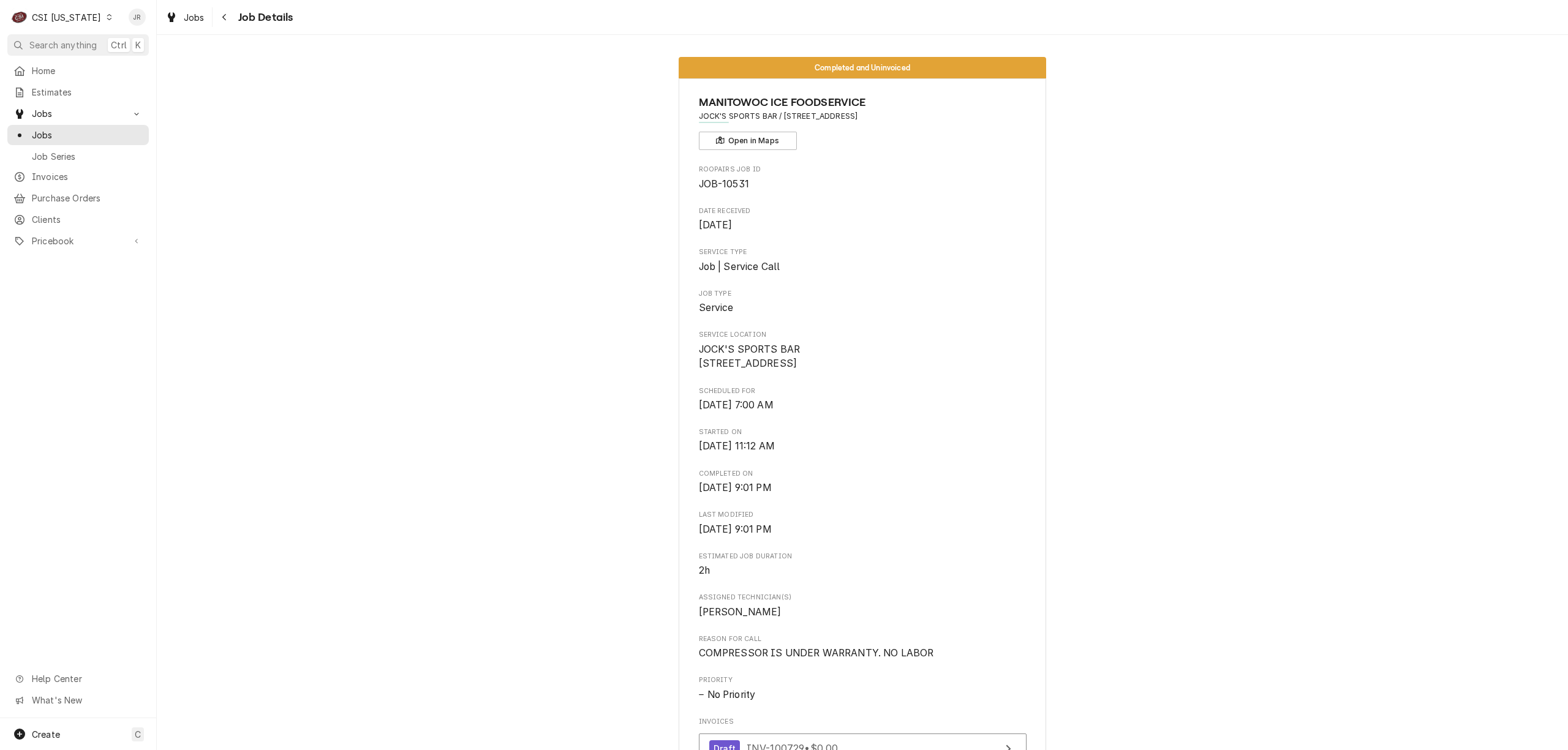
drag, startPoint x: 948, startPoint y: 115, endPoint x: 775, endPoint y: 114, distance: 173.0
click at [775, 114] on span "JOCK'S SPORTS BAR / [STREET_ADDRESS]" at bounding box center [862, 116] width 328 height 11
copy span "[STREET_ADDRESS]"
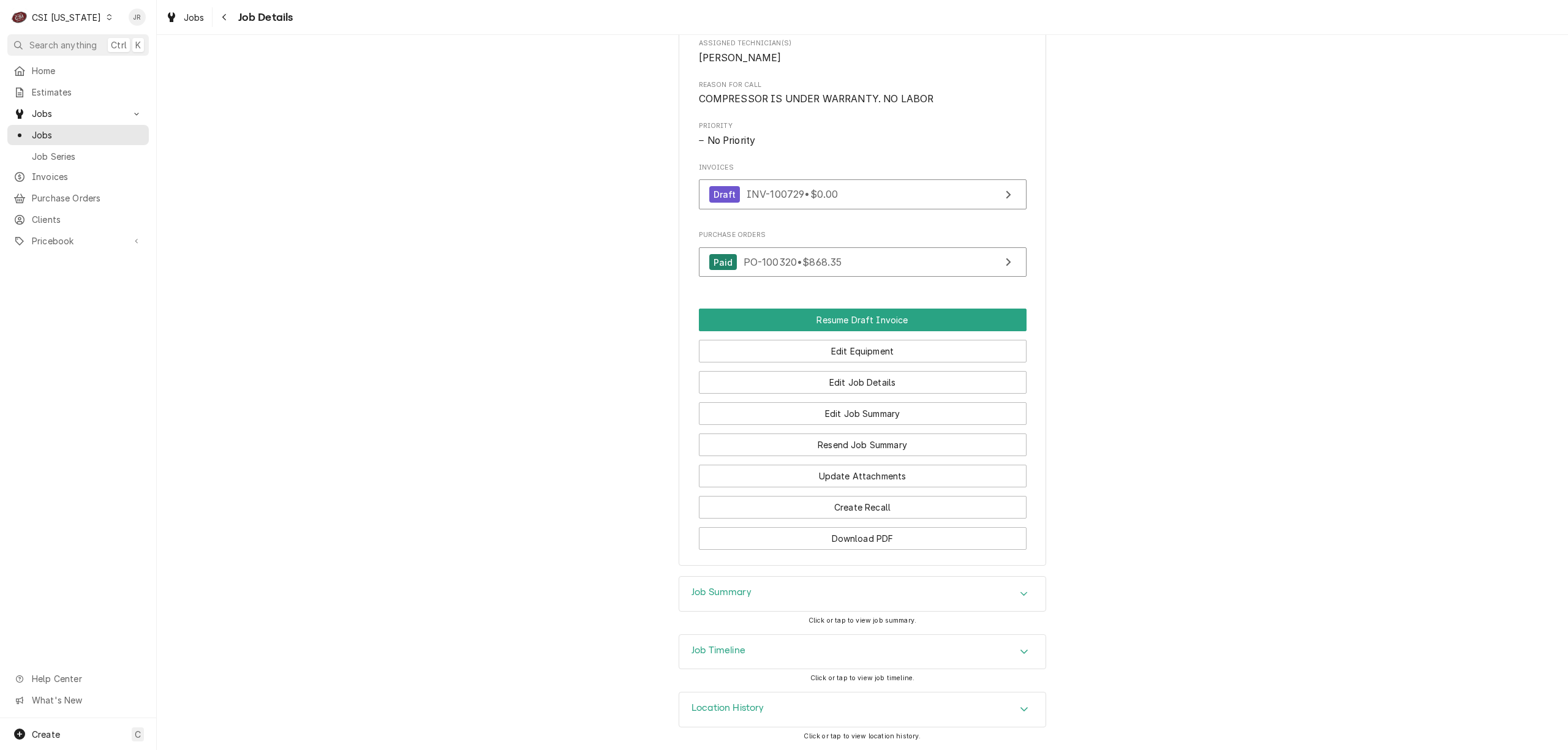
scroll to position [574, 0]
drag, startPoint x: 748, startPoint y: 584, endPoint x: 1058, endPoint y: 581, distance: 310.0
click at [752, 586] on div "Job Summary" at bounding box center [862, 594] width 366 height 34
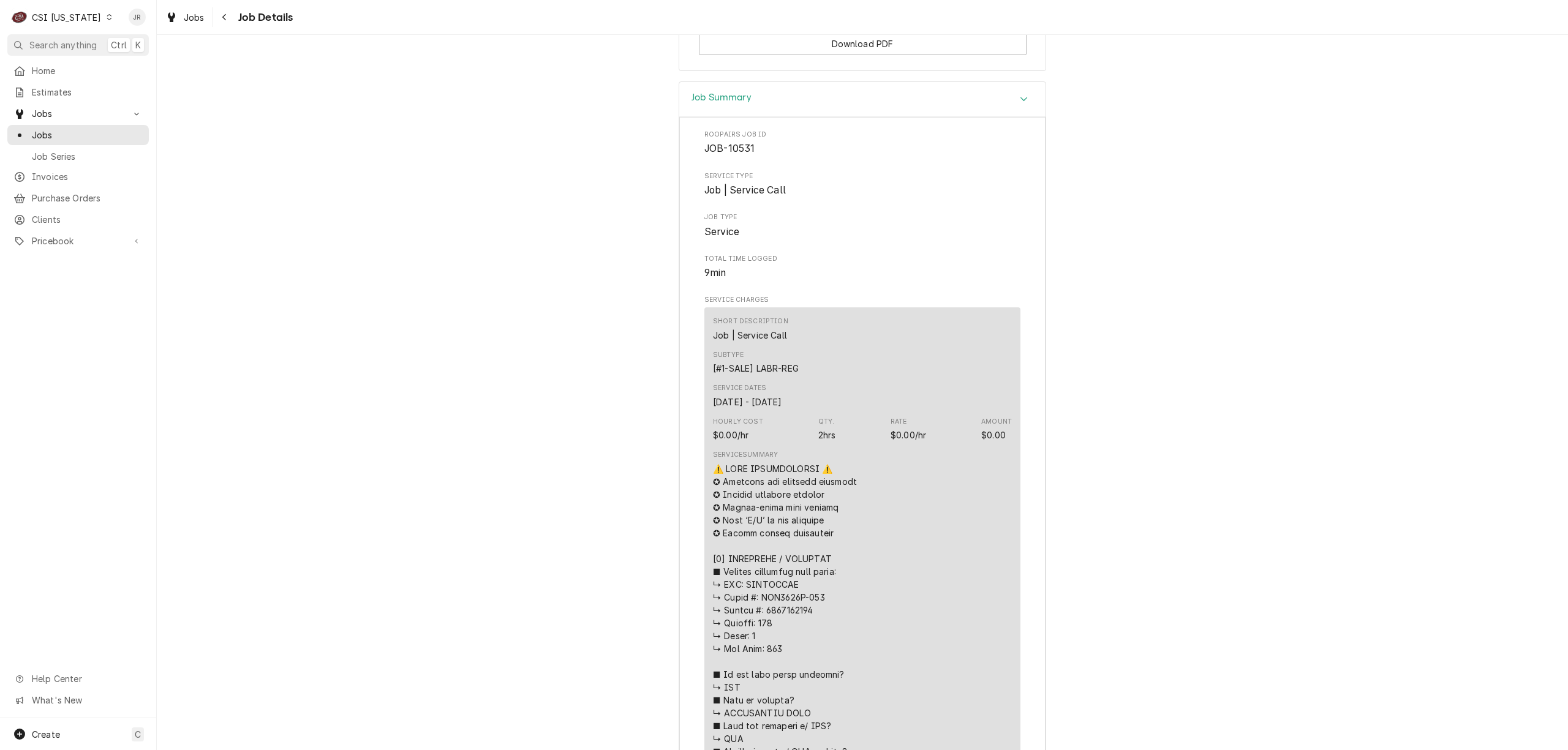
scroll to position [395, 0]
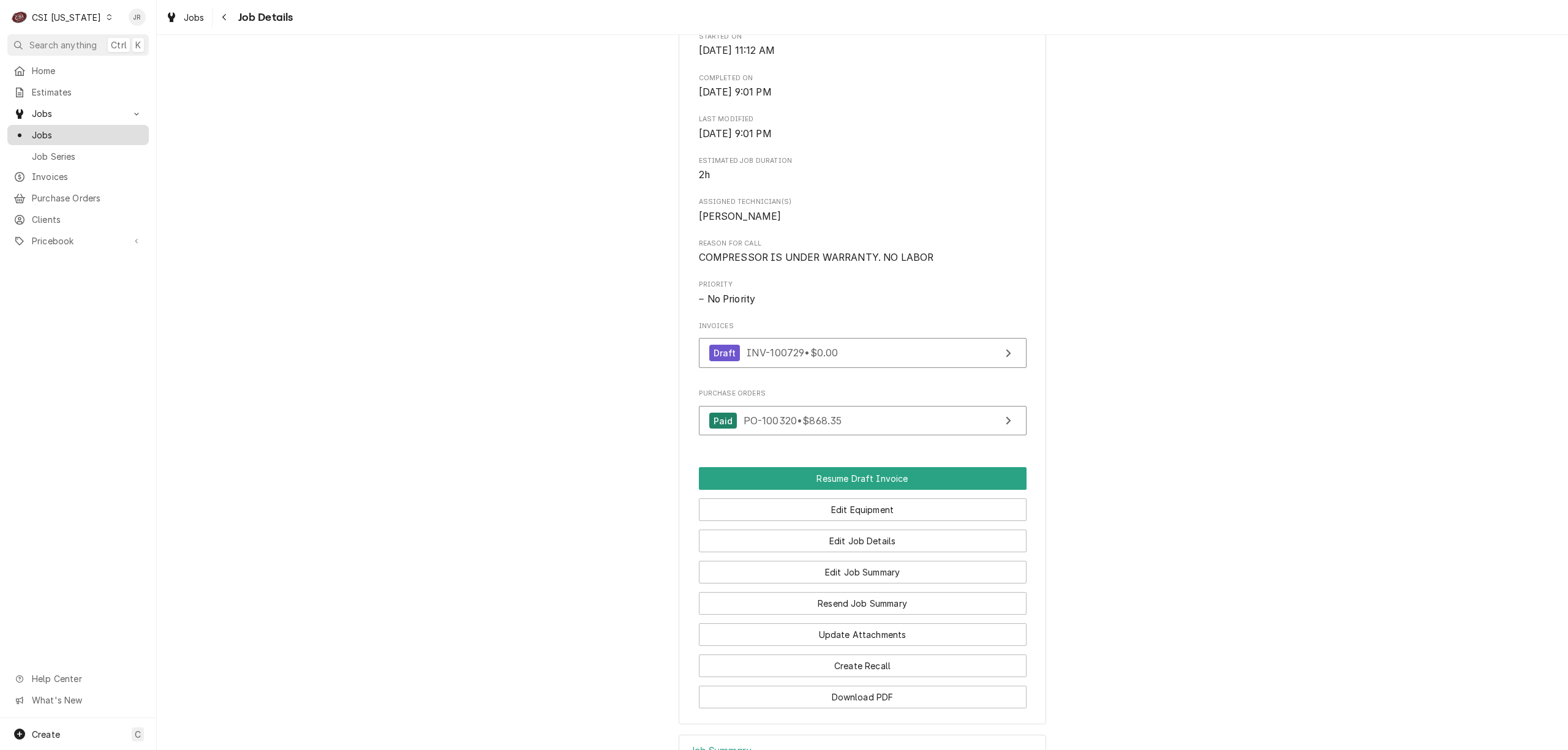
click at [52, 131] on span "Jobs" at bounding box center [87, 134] width 111 height 13
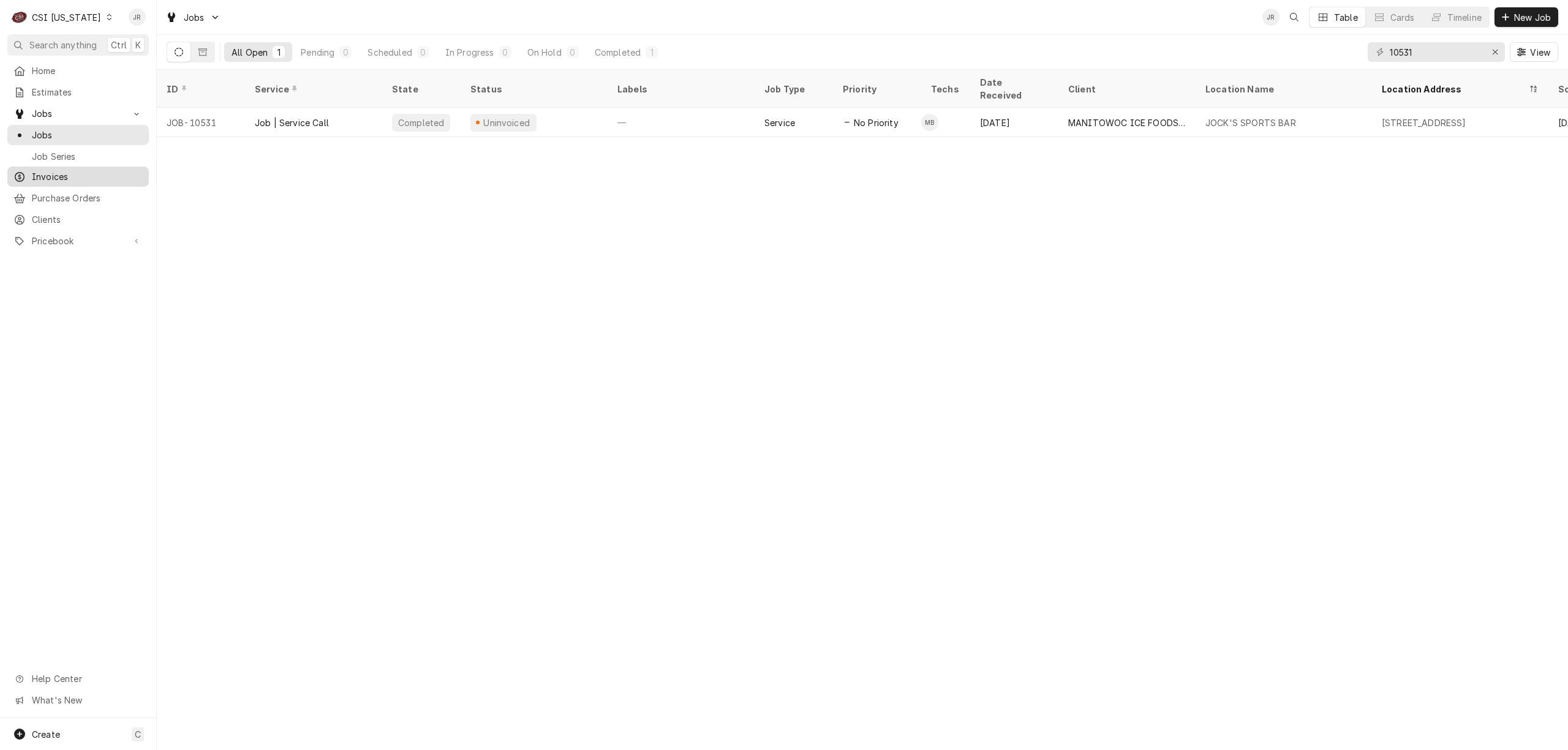
click at [72, 176] on span "Invoices" at bounding box center [87, 176] width 111 height 13
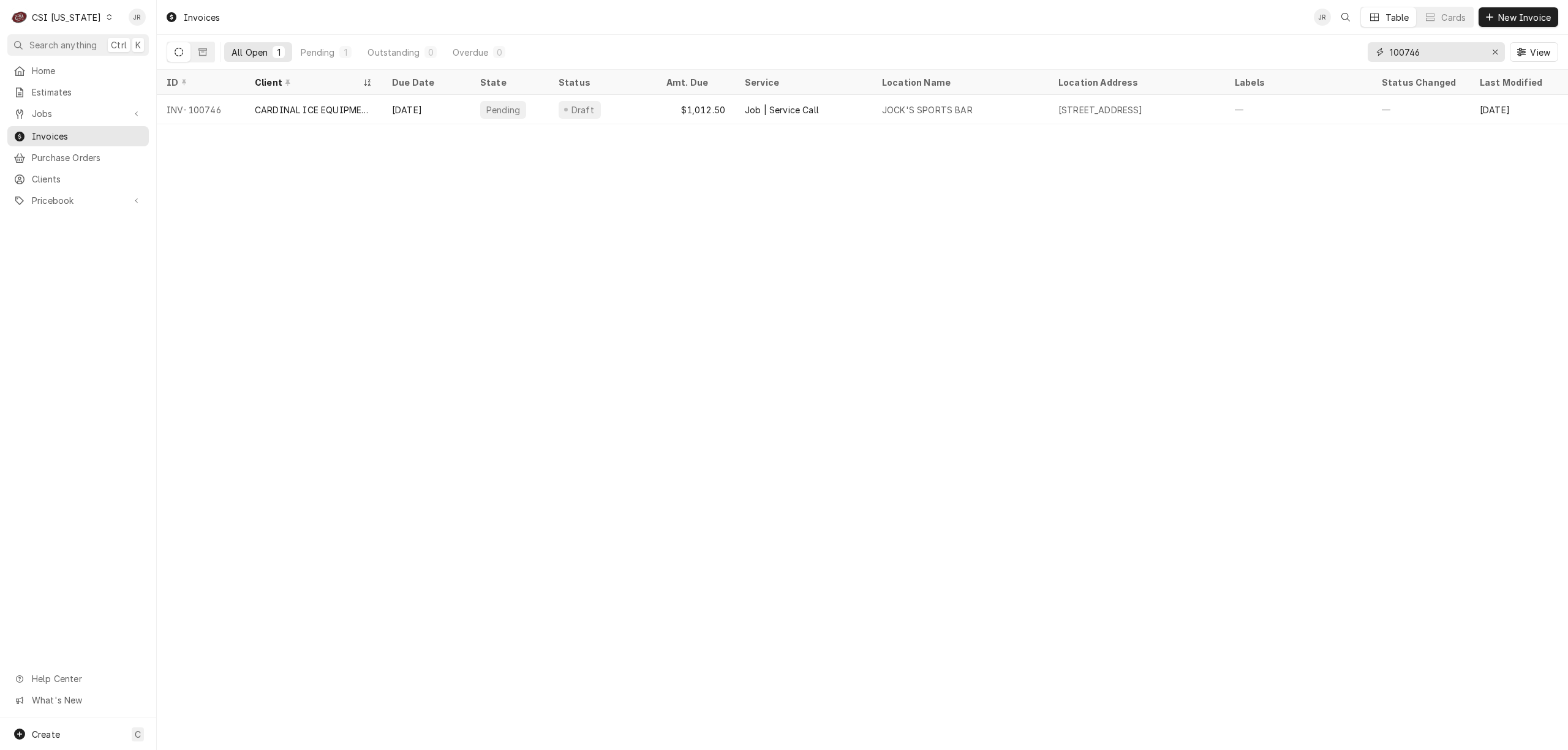
drag, startPoint x: 1443, startPoint y: 55, endPoint x: 1298, endPoint y: 44, distance: 145.4
click at [1298, 44] on div "All Open 1 Pending 1 Outstanding 0 Overdue 0 100746 View" at bounding box center [862, 52] width 1392 height 34
paste input "[STREET_ADDRESS]"
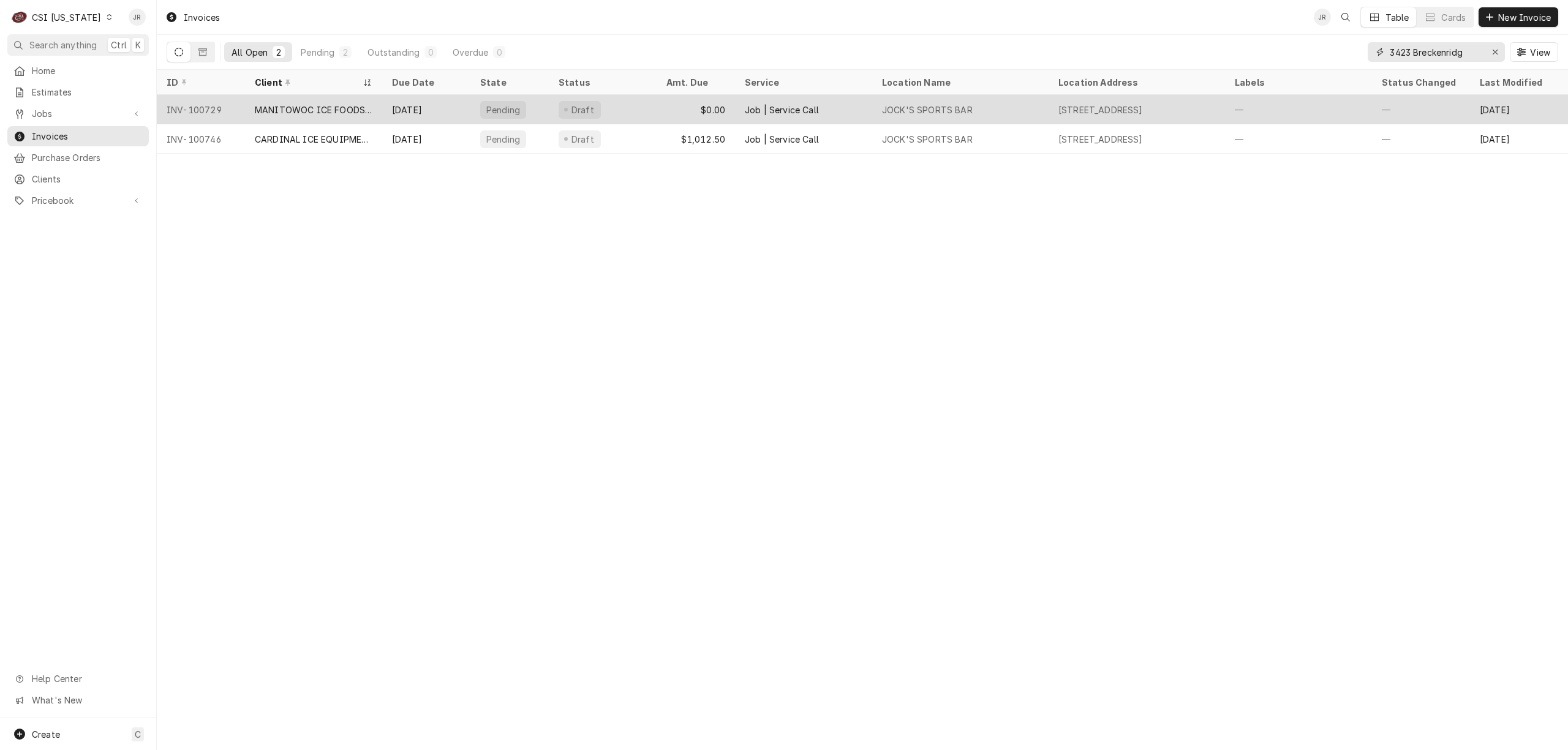
type input "3423 Breckenridg"
click at [330, 107] on div "MANITOWOC ICE FOODSERVICE" at bounding box center [314, 109] width 118 height 13
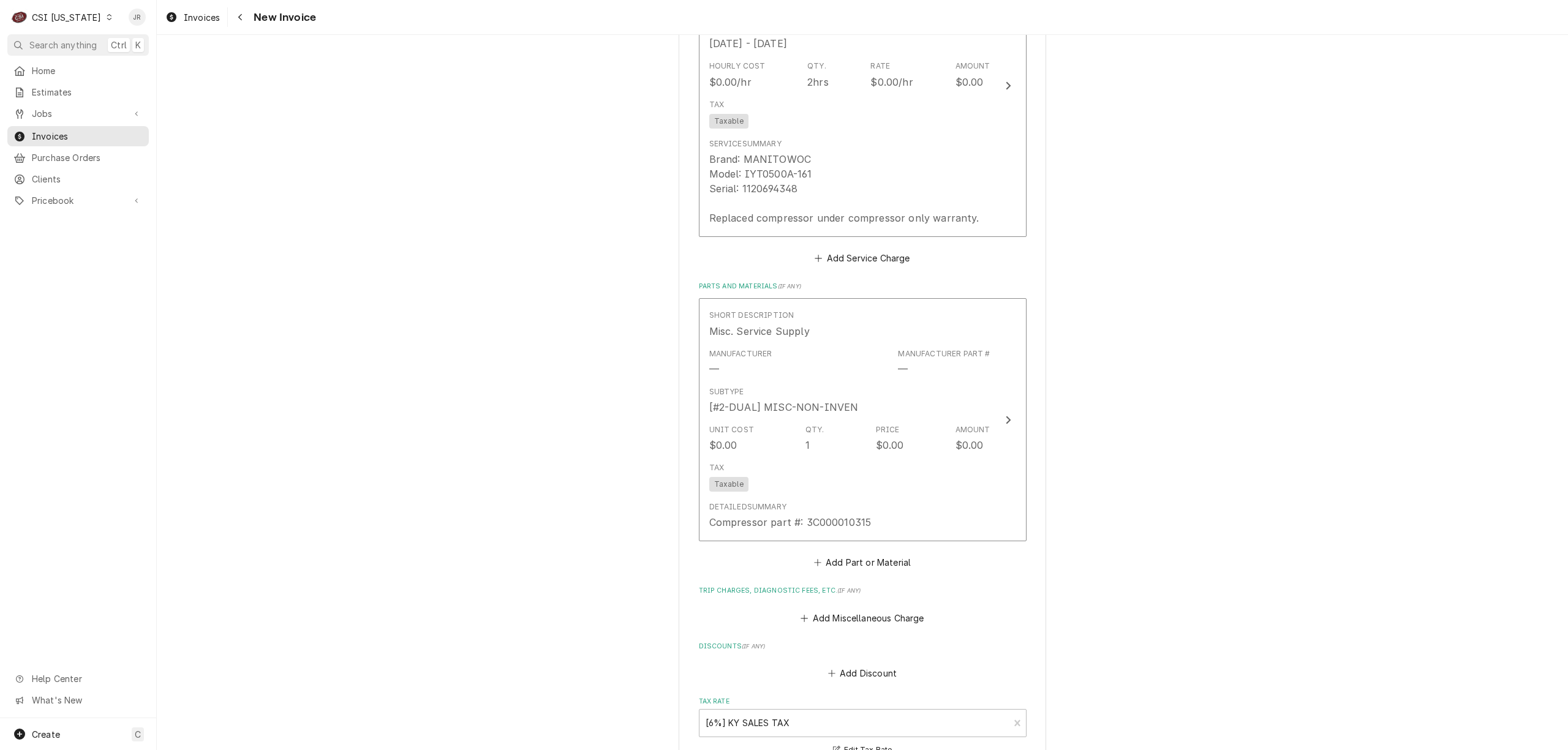
scroll to position [1049, 0]
